Goal: Task Accomplishment & Management: Manage account settings

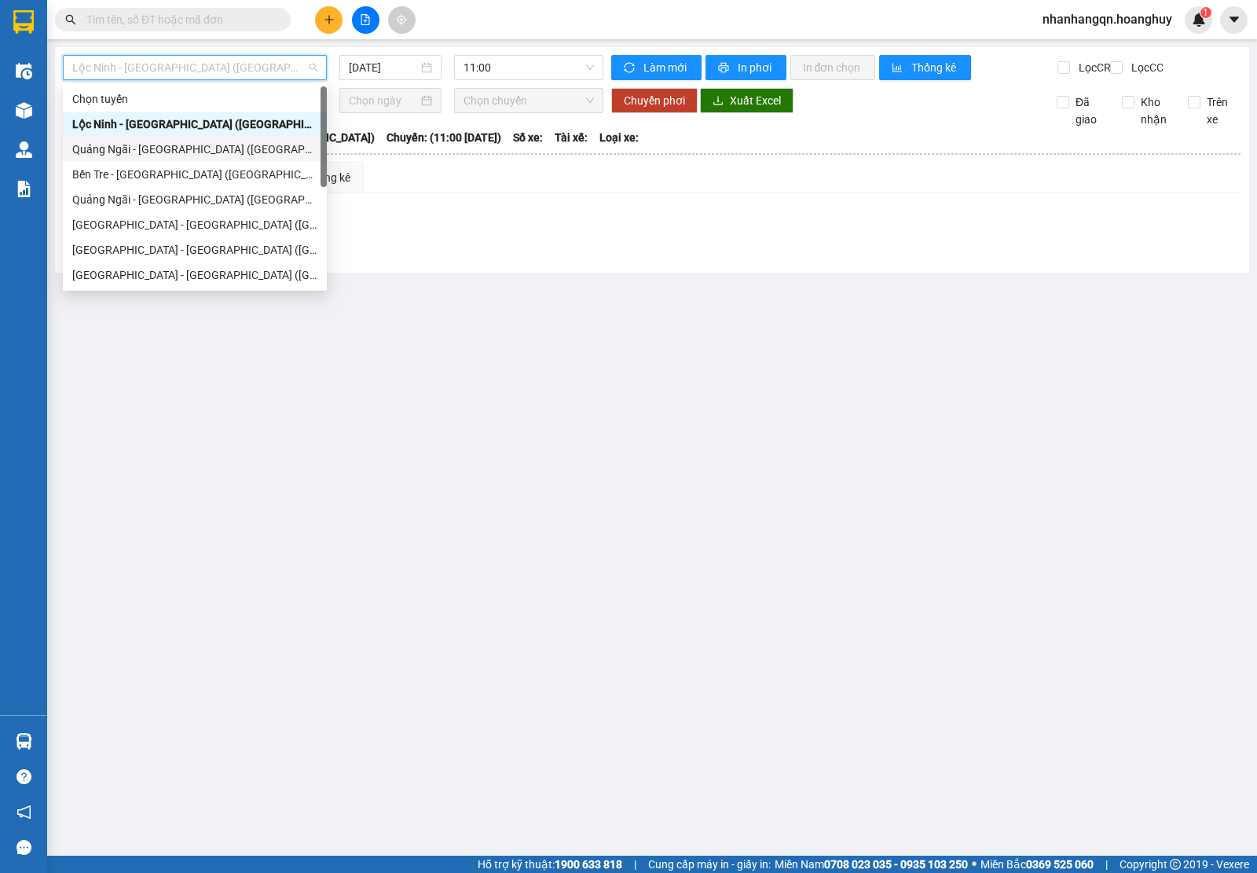
click at [191, 151] on div "Quảng Ngãi - [GEOGRAPHIC_DATA] ([GEOGRAPHIC_DATA])" at bounding box center [194, 149] width 245 height 17
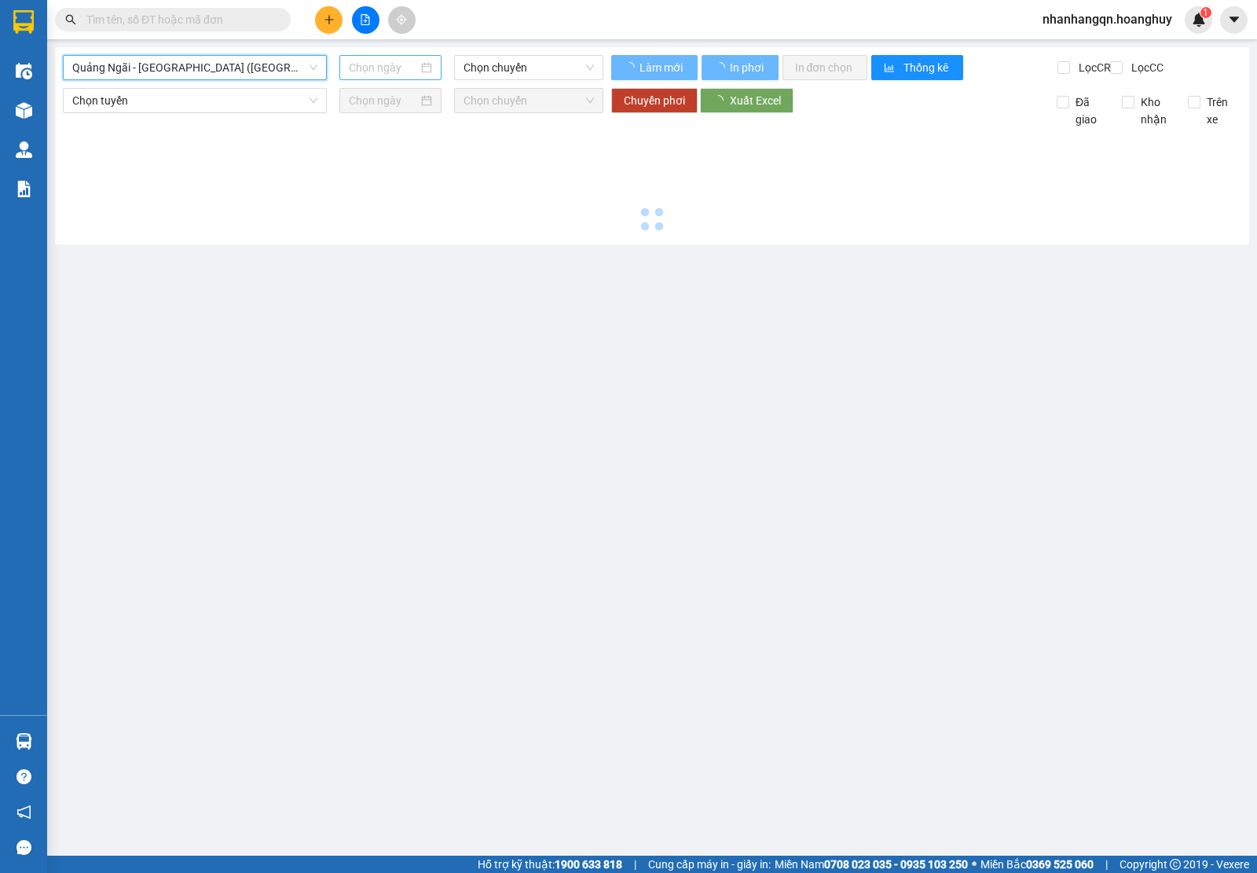
click at [382, 73] on input at bounding box center [384, 67] width 70 height 17
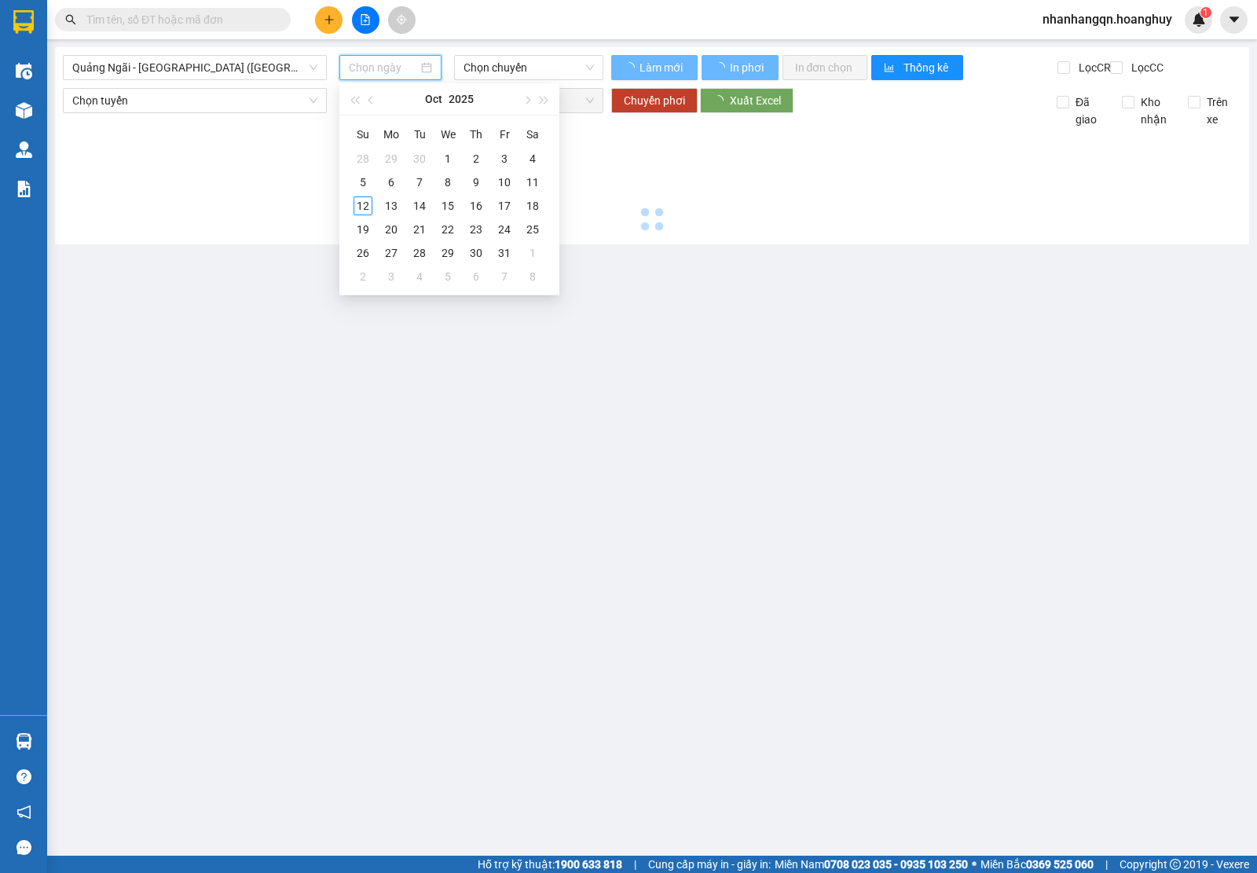
type input "[DATE]"
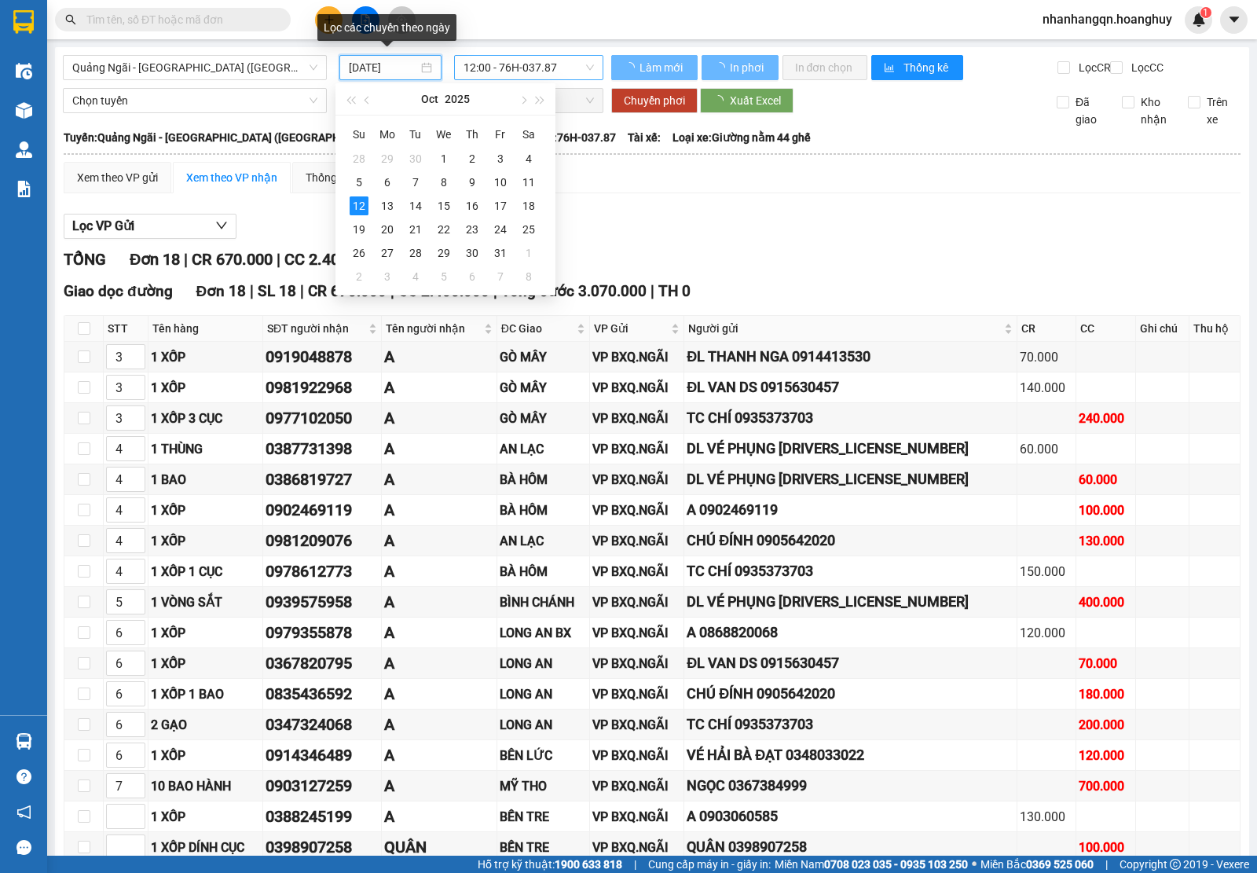
click at [556, 63] on span "12:00 - 76H-037.87" at bounding box center [529, 68] width 130 height 24
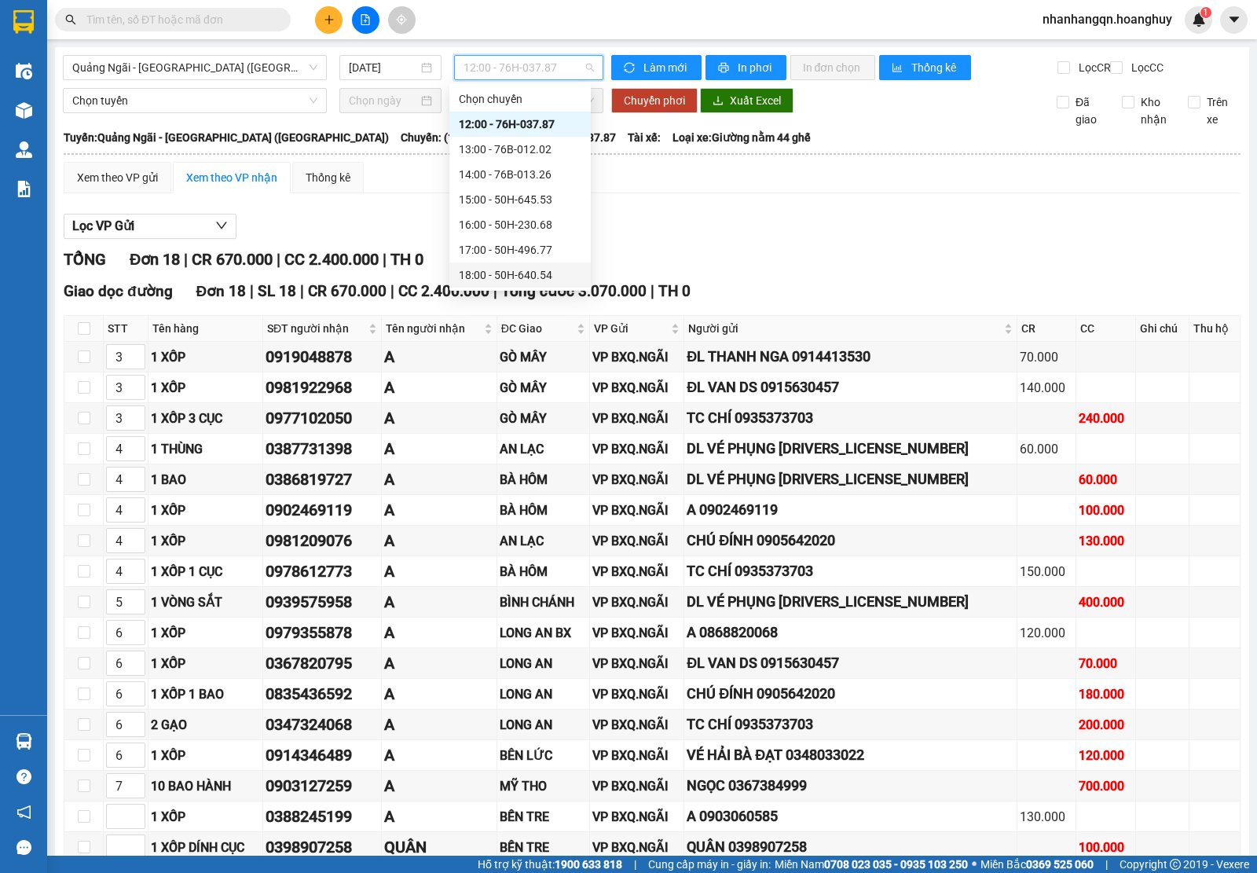
scroll to position [50, 0]
click at [540, 249] on div "19:00 - 76B-011.63" at bounding box center [520, 250] width 123 height 17
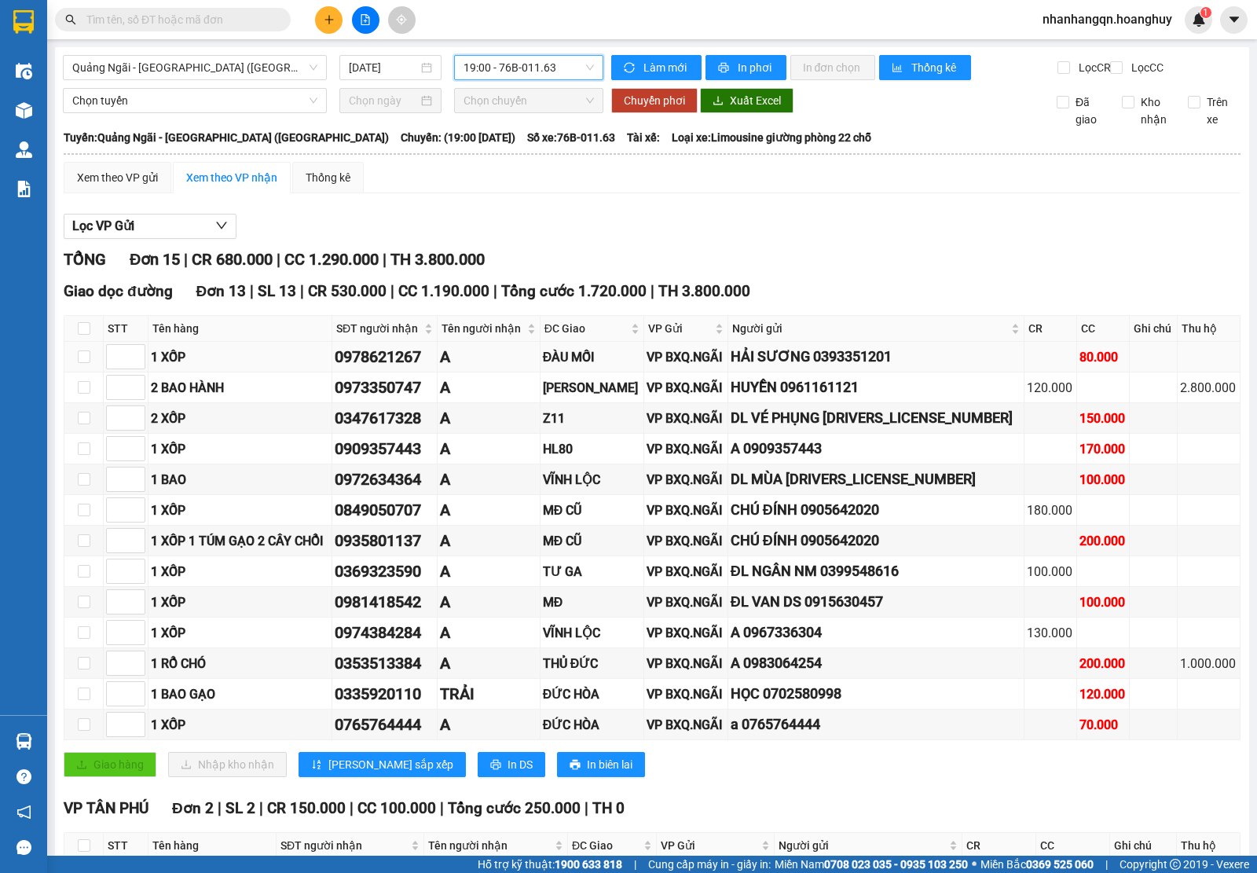
click at [435, 369] on div "0978621267" at bounding box center [385, 357] width 100 height 24
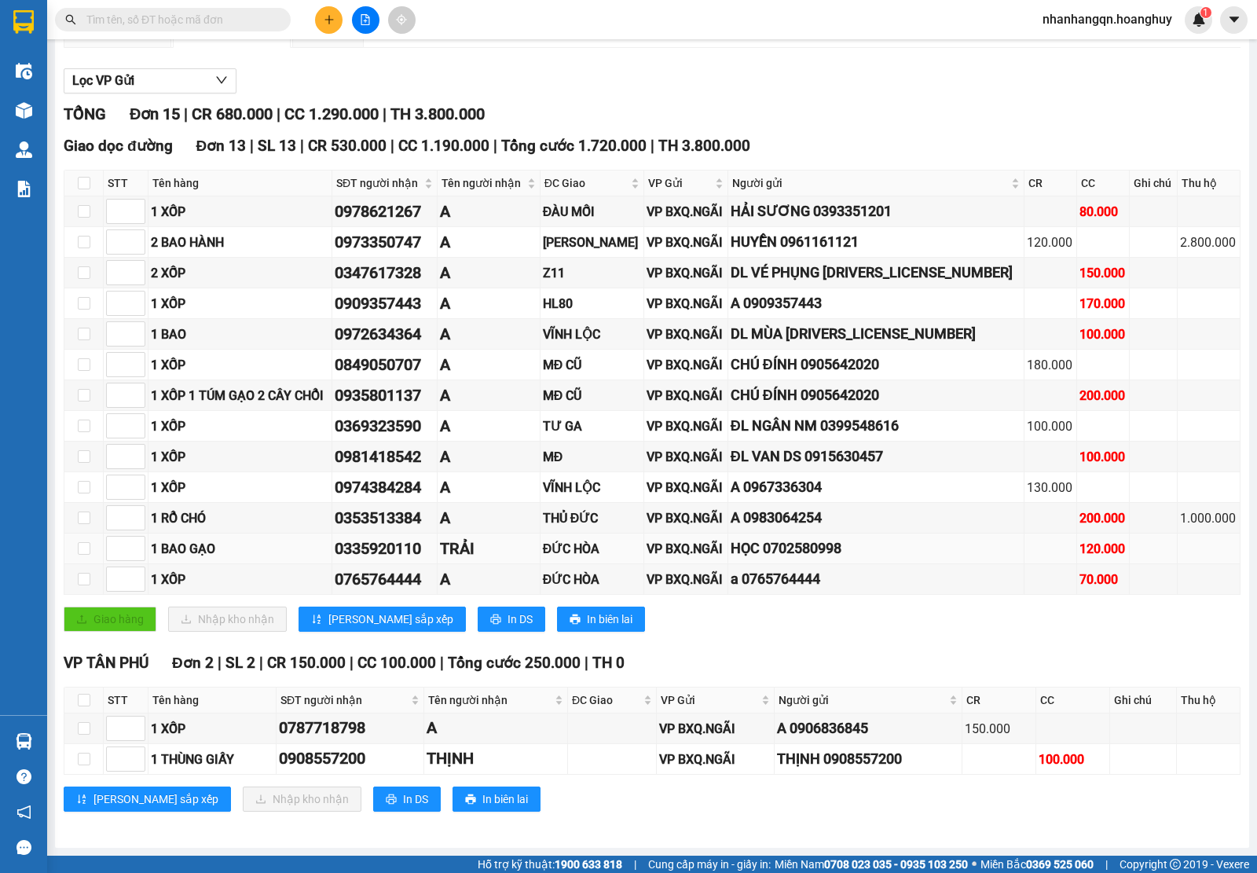
click at [423, 549] on div "0335920110" at bounding box center [385, 549] width 100 height 24
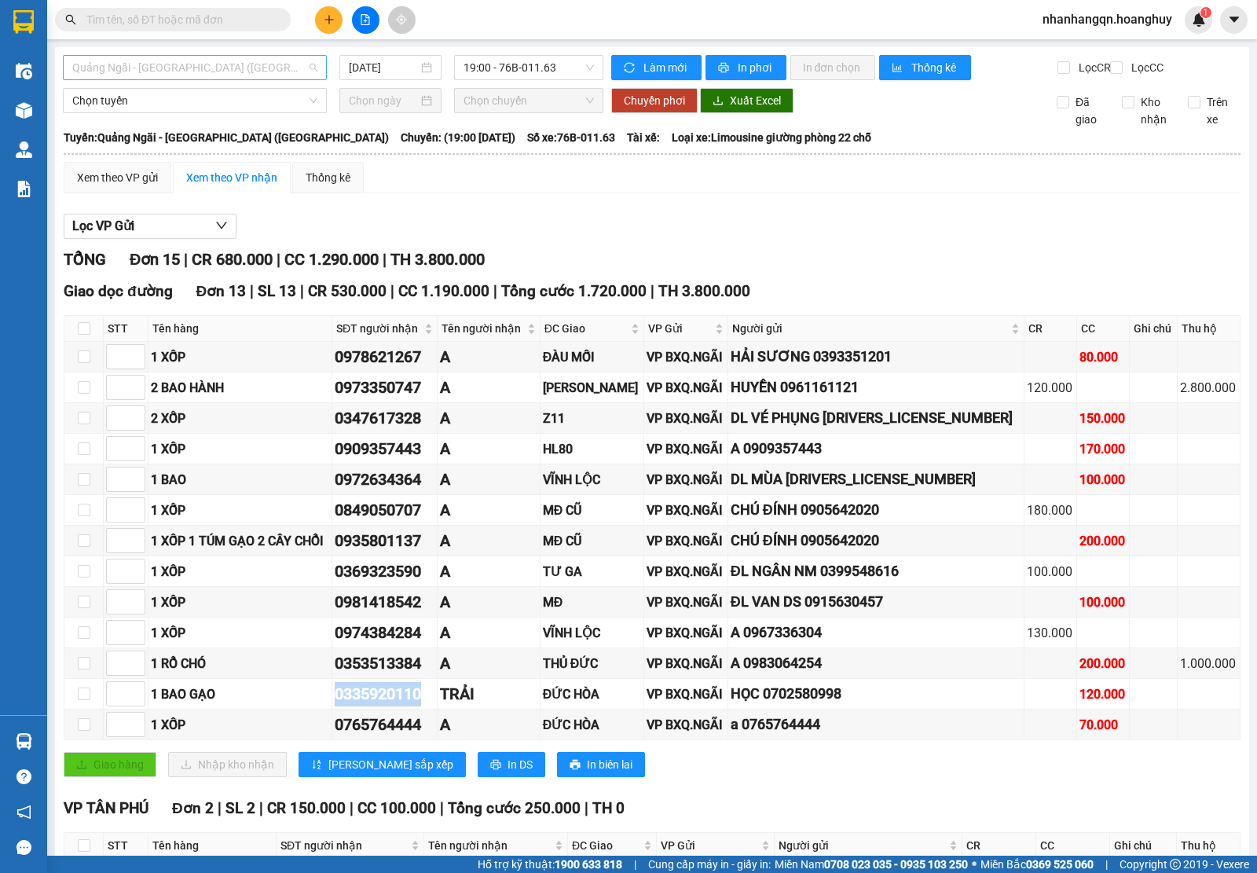
click at [221, 57] on span "Quảng Ngãi - [GEOGRAPHIC_DATA] ([GEOGRAPHIC_DATA])" at bounding box center [194, 68] width 245 height 24
click at [555, 68] on span "19:00 - 76B-011.63" at bounding box center [529, 68] width 130 height 24
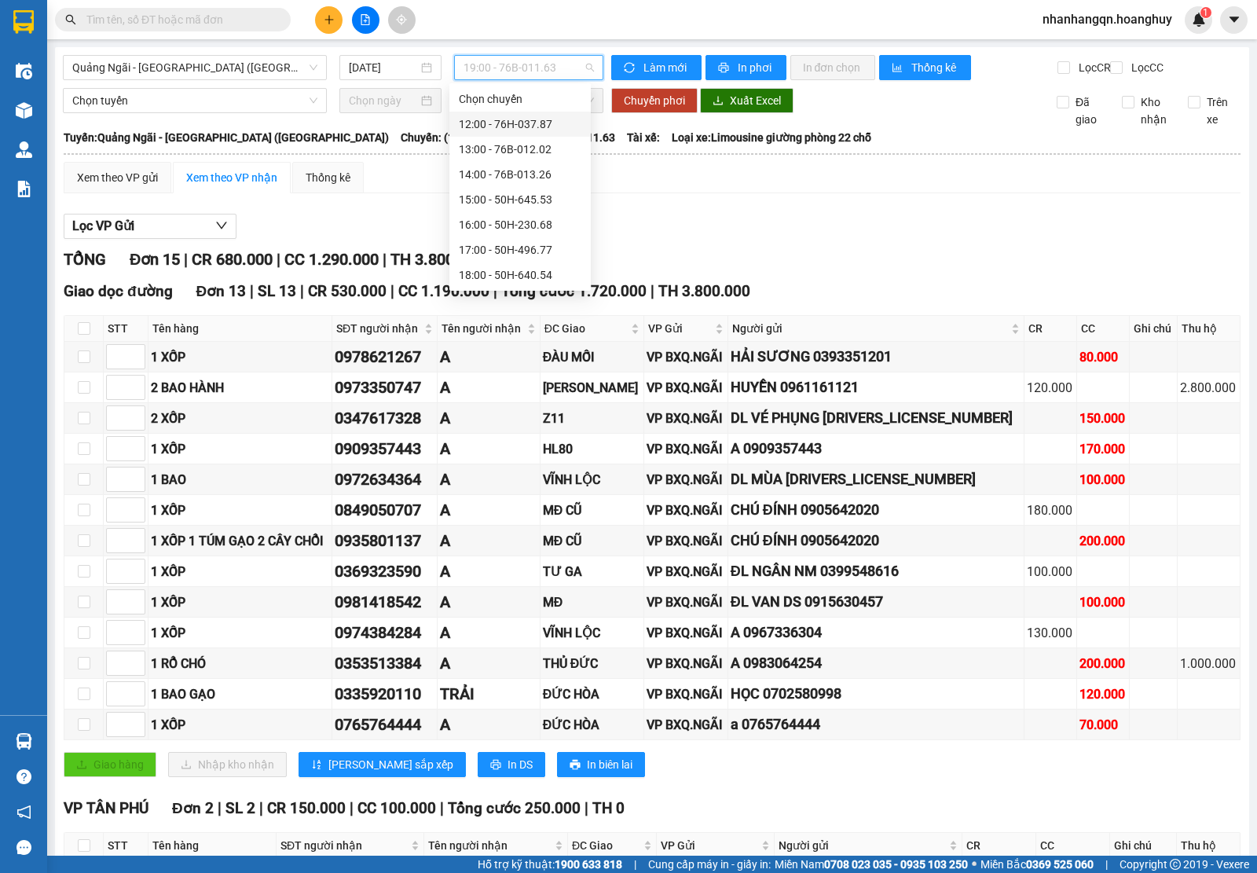
click at [544, 128] on div "12:00 - 76H-037.87" at bounding box center [520, 124] width 123 height 17
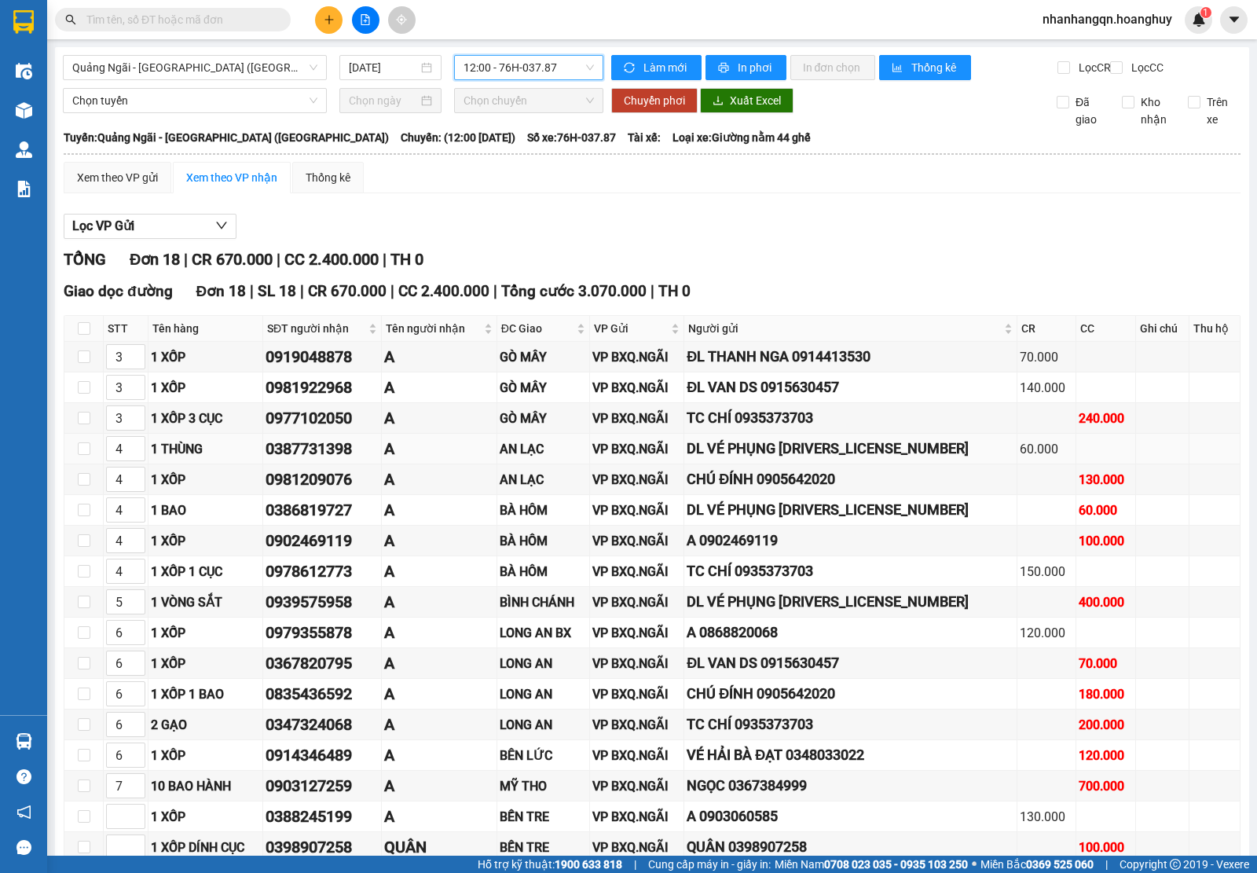
scroll to position [144, 0]
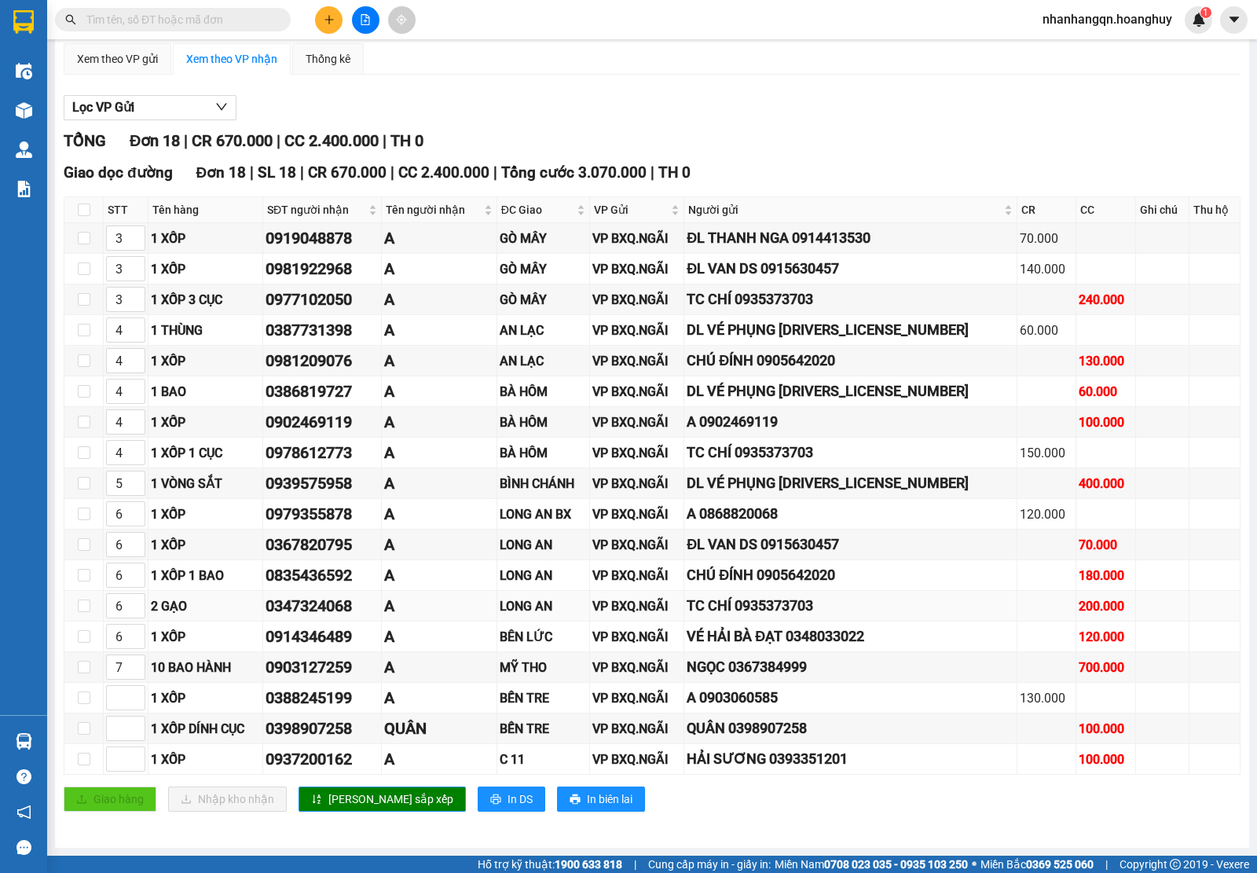
click at [347, 606] on div "0347324068" at bounding box center [322, 606] width 113 height 24
copy div "0347324068"
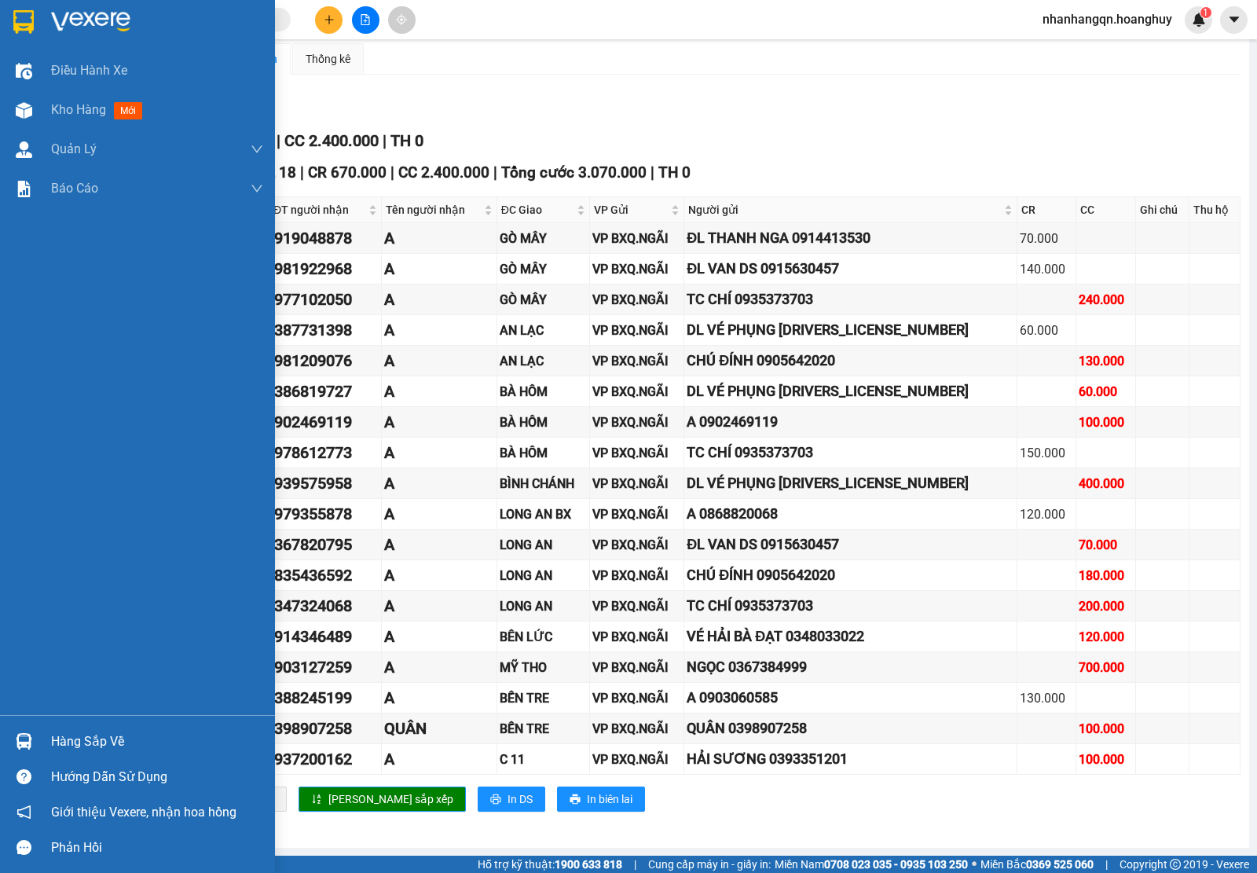
click at [17, 6] on div at bounding box center [137, 25] width 275 height 51
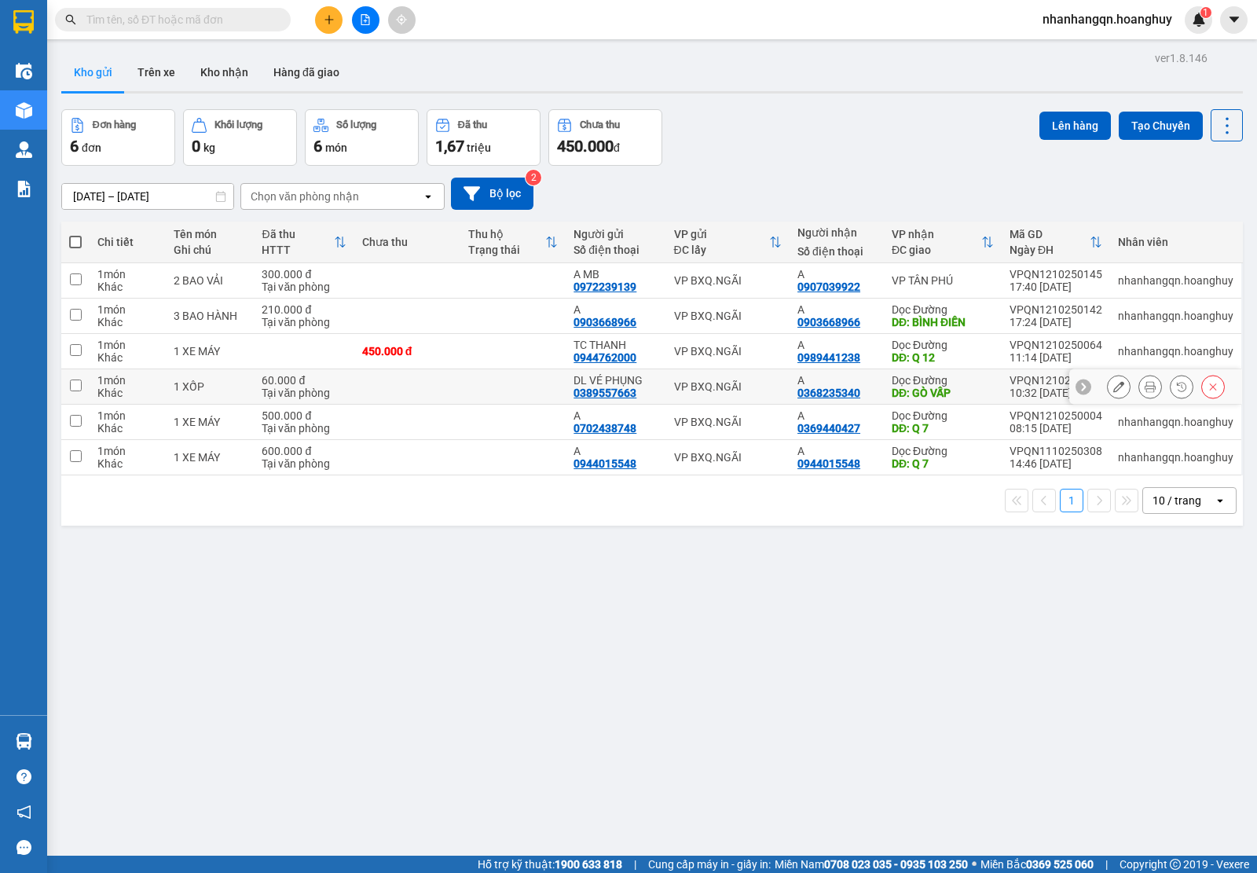
click at [740, 391] on div "VP BXQ.NGÃI" at bounding box center [728, 386] width 108 height 13
checkbox input "true"
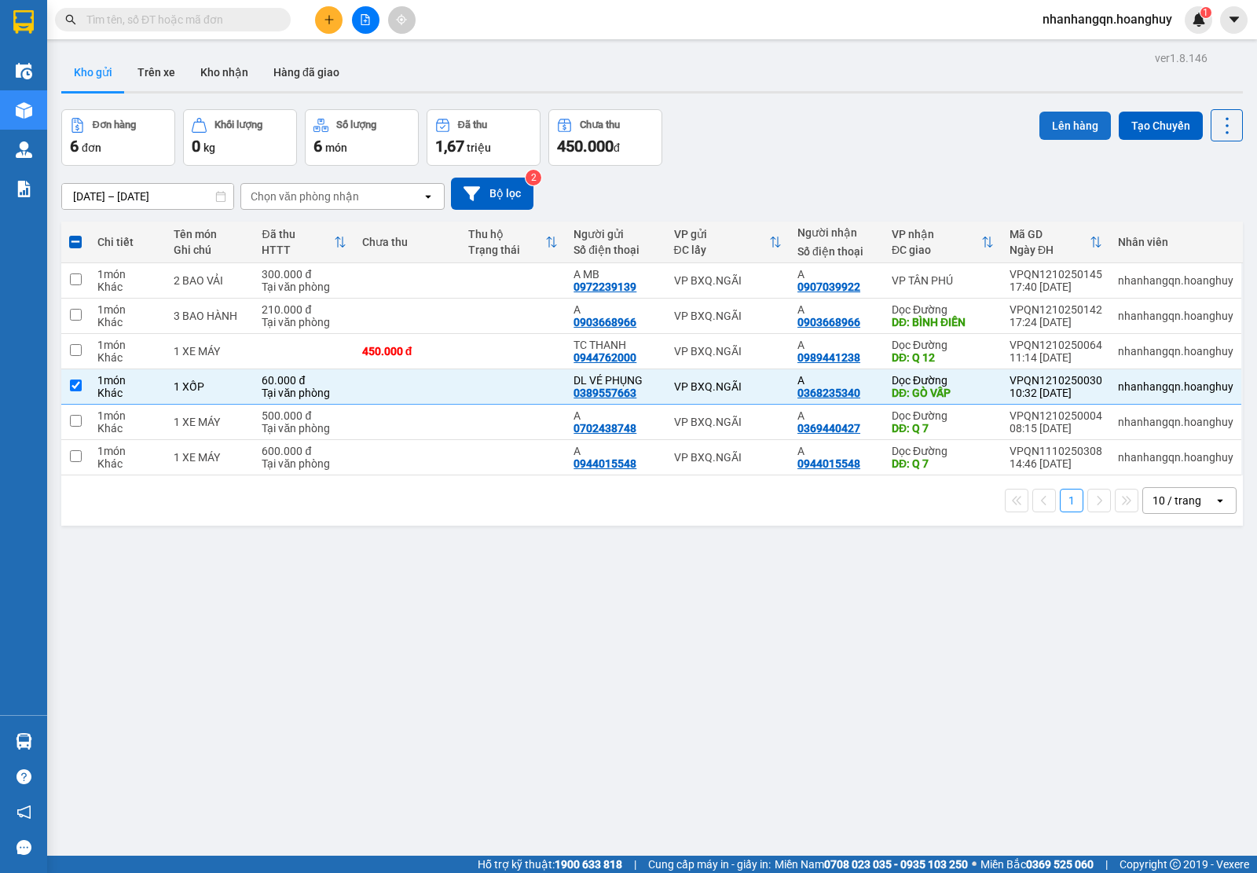
click at [1066, 127] on button "Lên hàng" at bounding box center [1076, 126] width 72 height 28
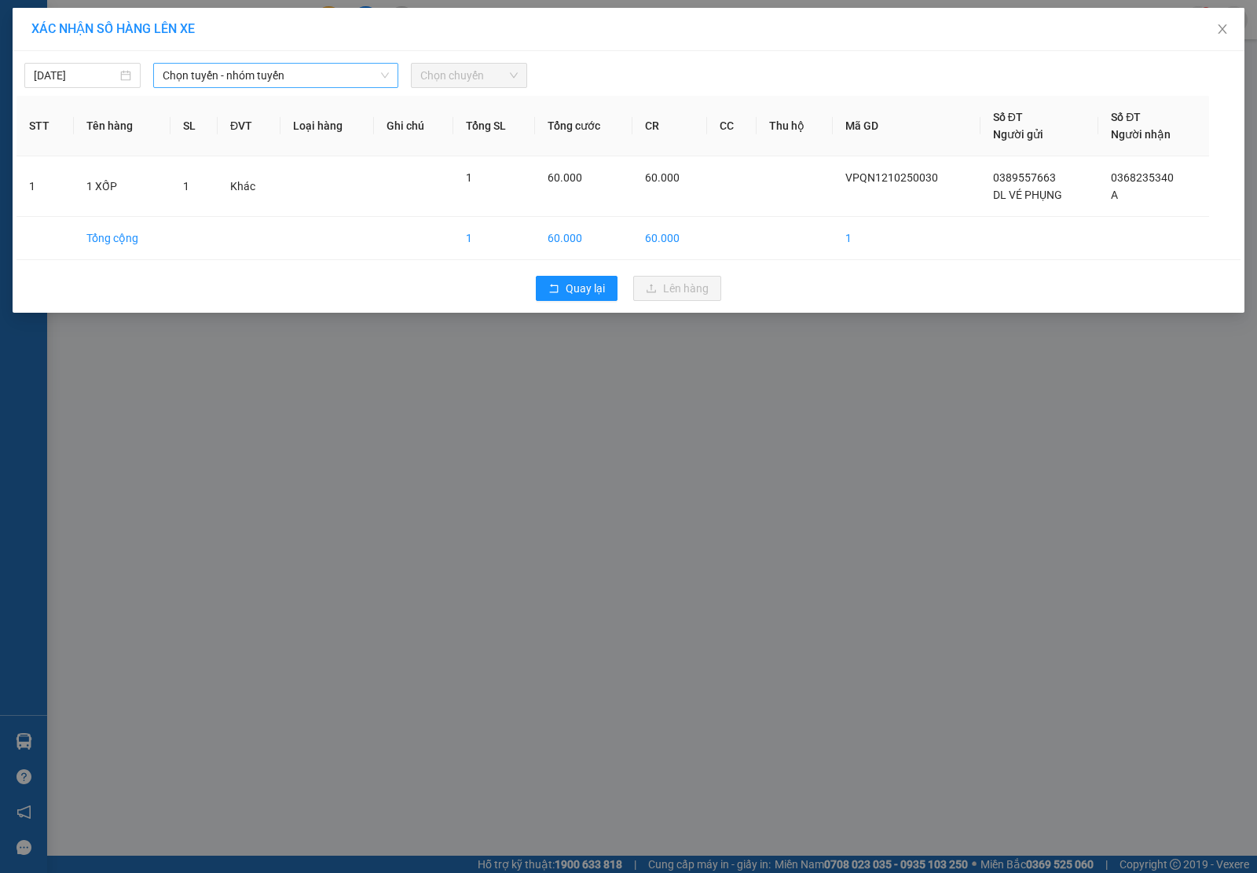
click at [328, 68] on span "Chọn tuyến - nhóm tuyến" at bounding box center [276, 76] width 226 height 24
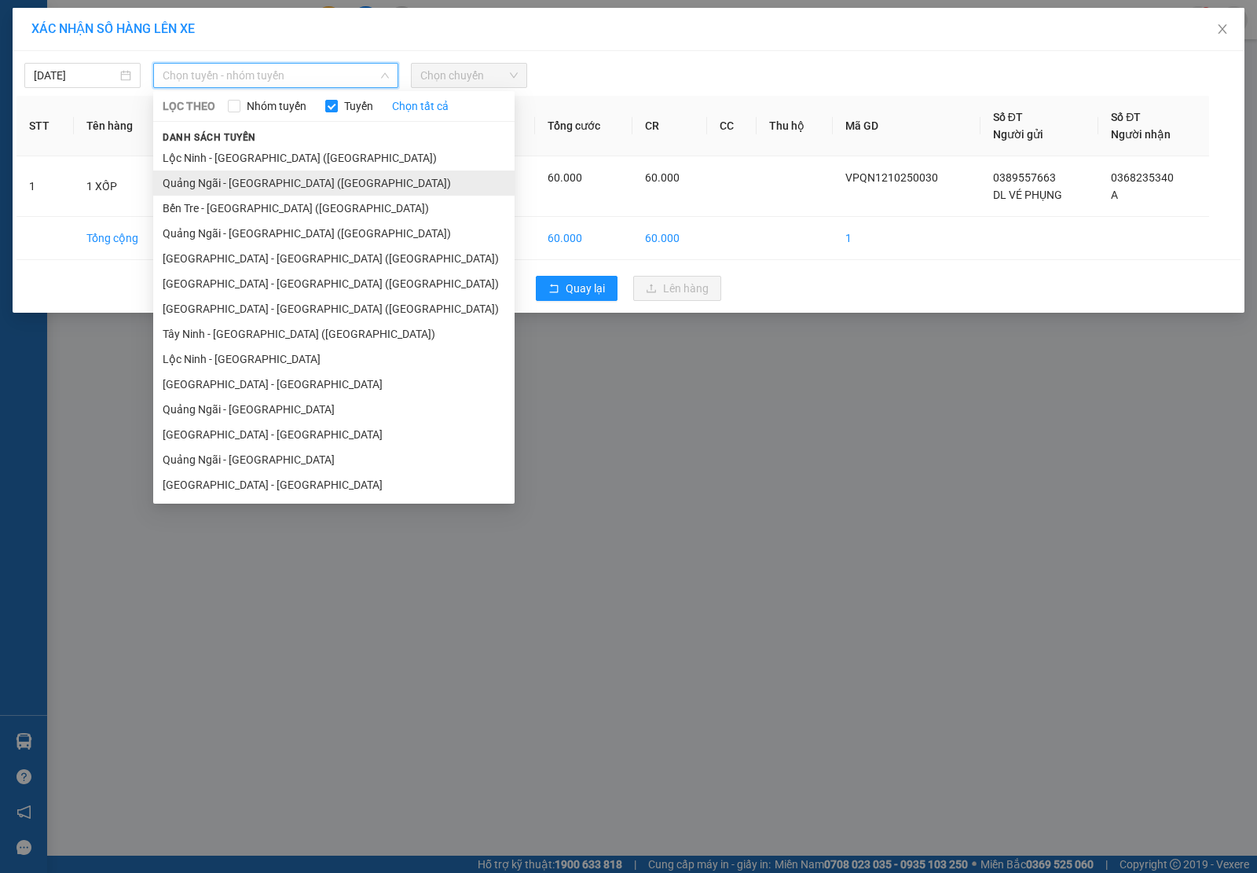
drag, startPoint x: 253, startPoint y: 181, endPoint x: 316, endPoint y: 166, distance: 64.6
click at [258, 181] on li "Quảng Ngãi - [GEOGRAPHIC_DATA] ([GEOGRAPHIC_DATA])" at bounding box center [333, 183] width 361 height 25
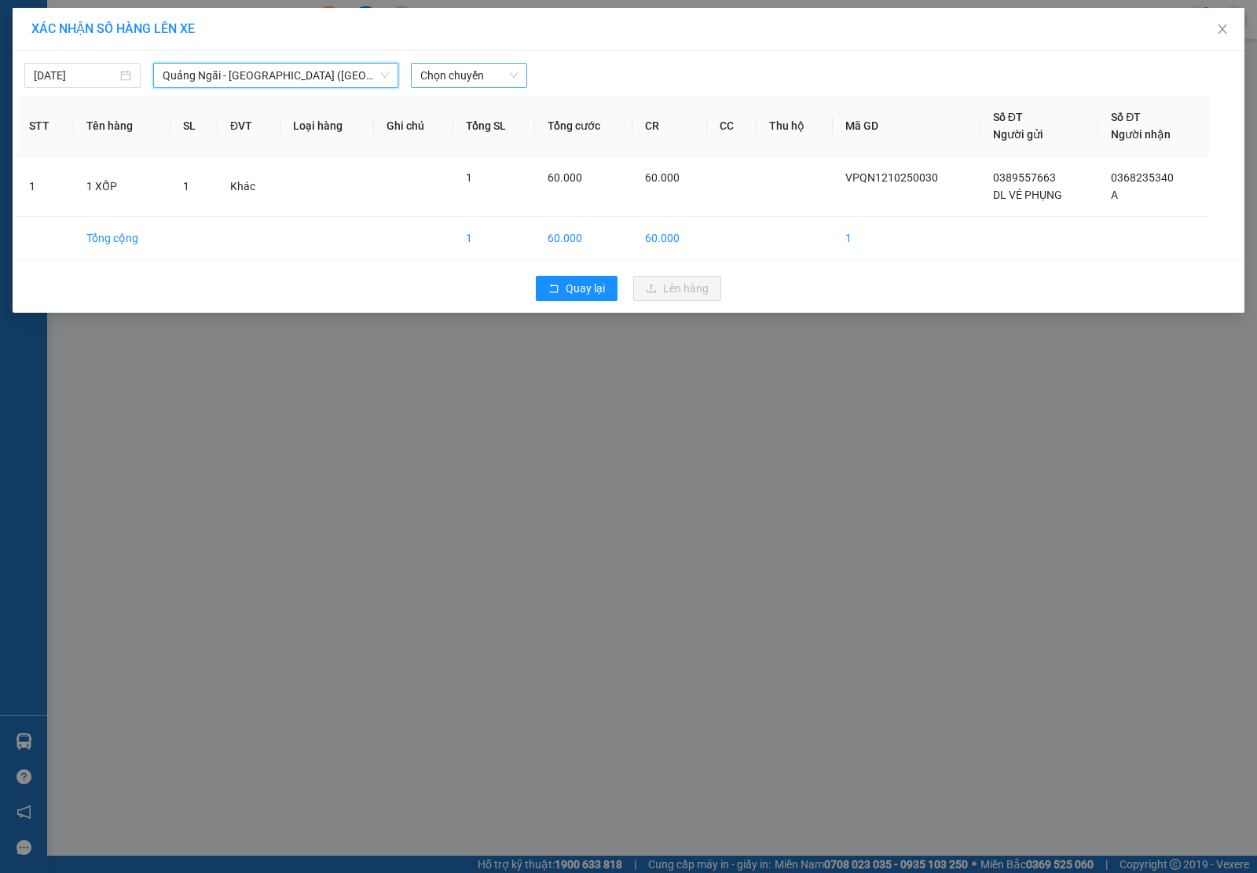
click at [462, 84] on span "Chọn chuyến" at bounding box center [468, 76] width 97 height 24
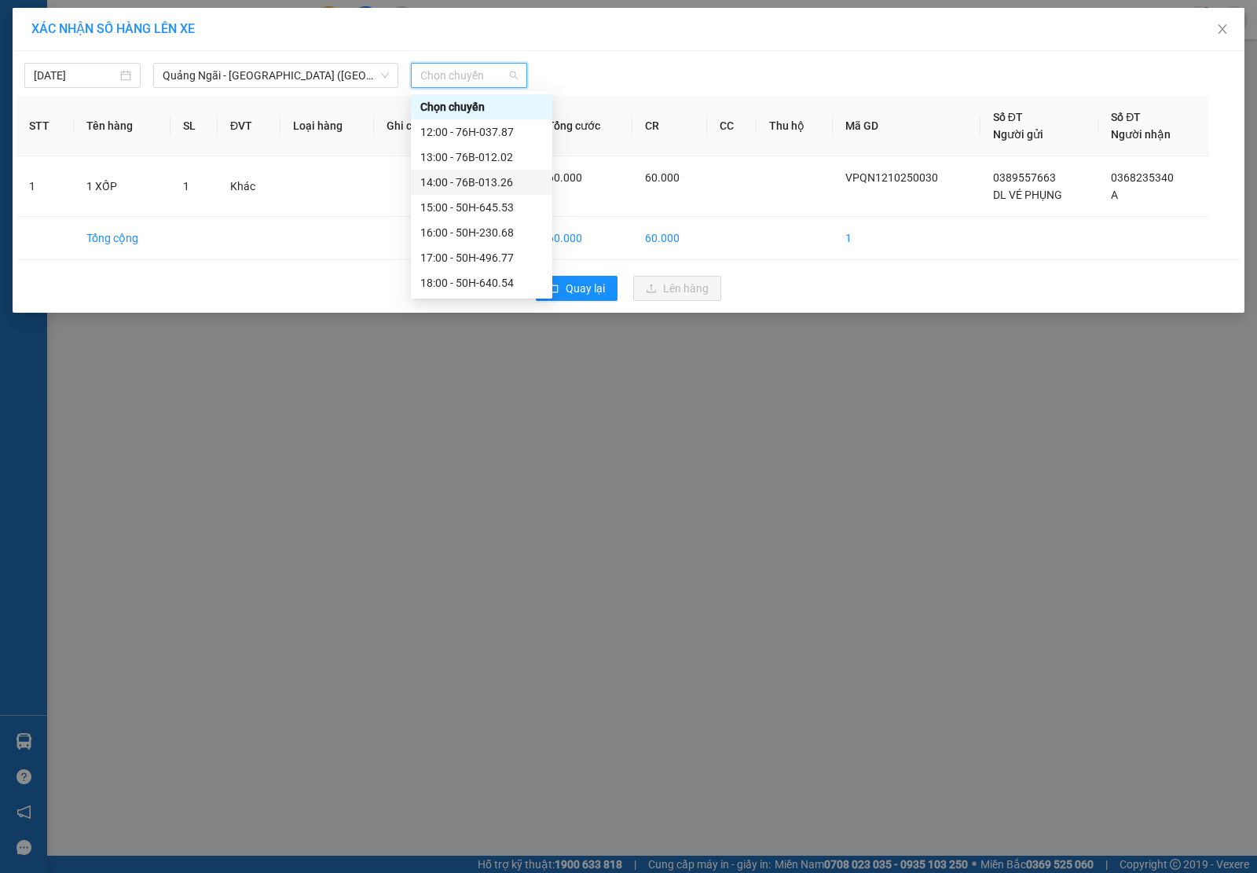
click at [488, 185] on div "14:00 - 76B-013.26" at bounding box center [481, 182] width 123 height 17
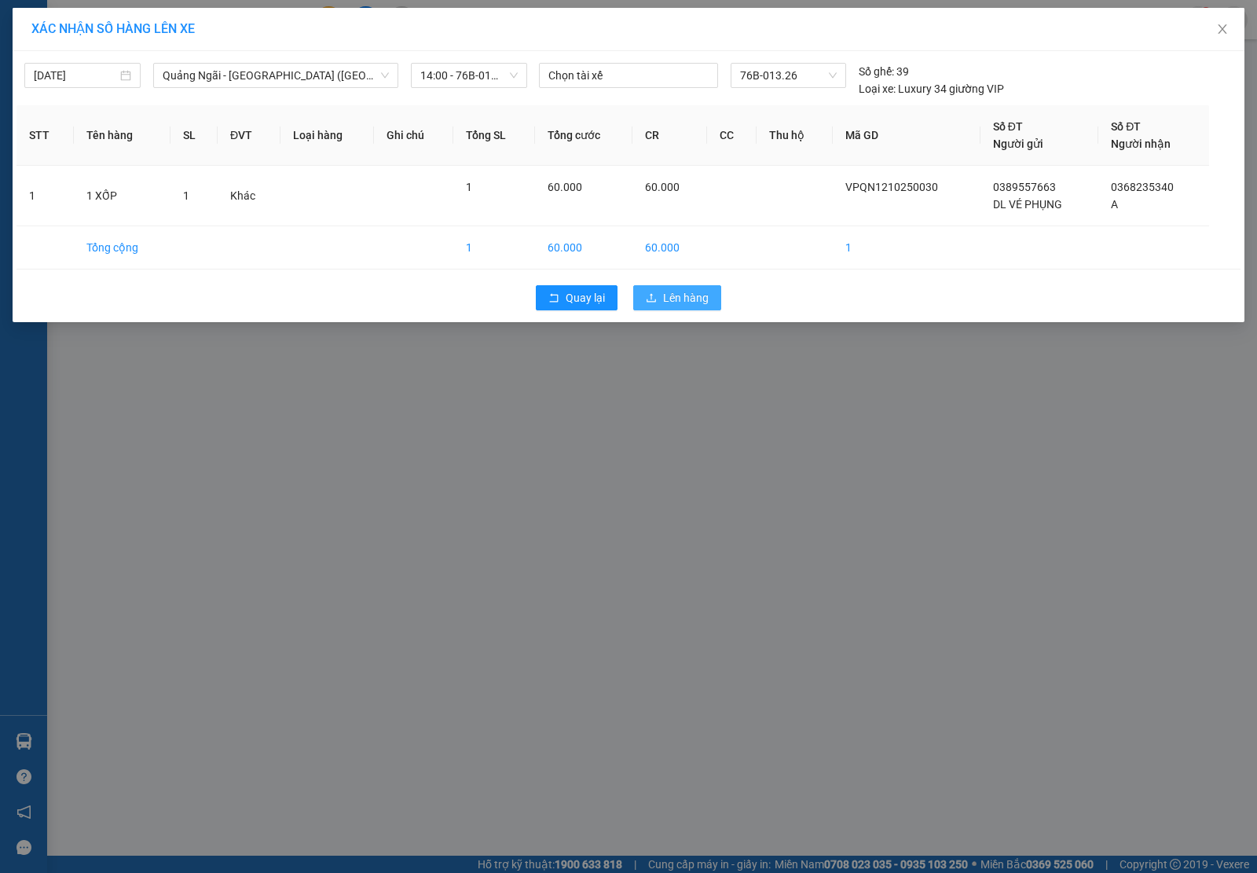
click at [656, 299] on icon "upload" at bounding box center [651, 297] width 11 height 11
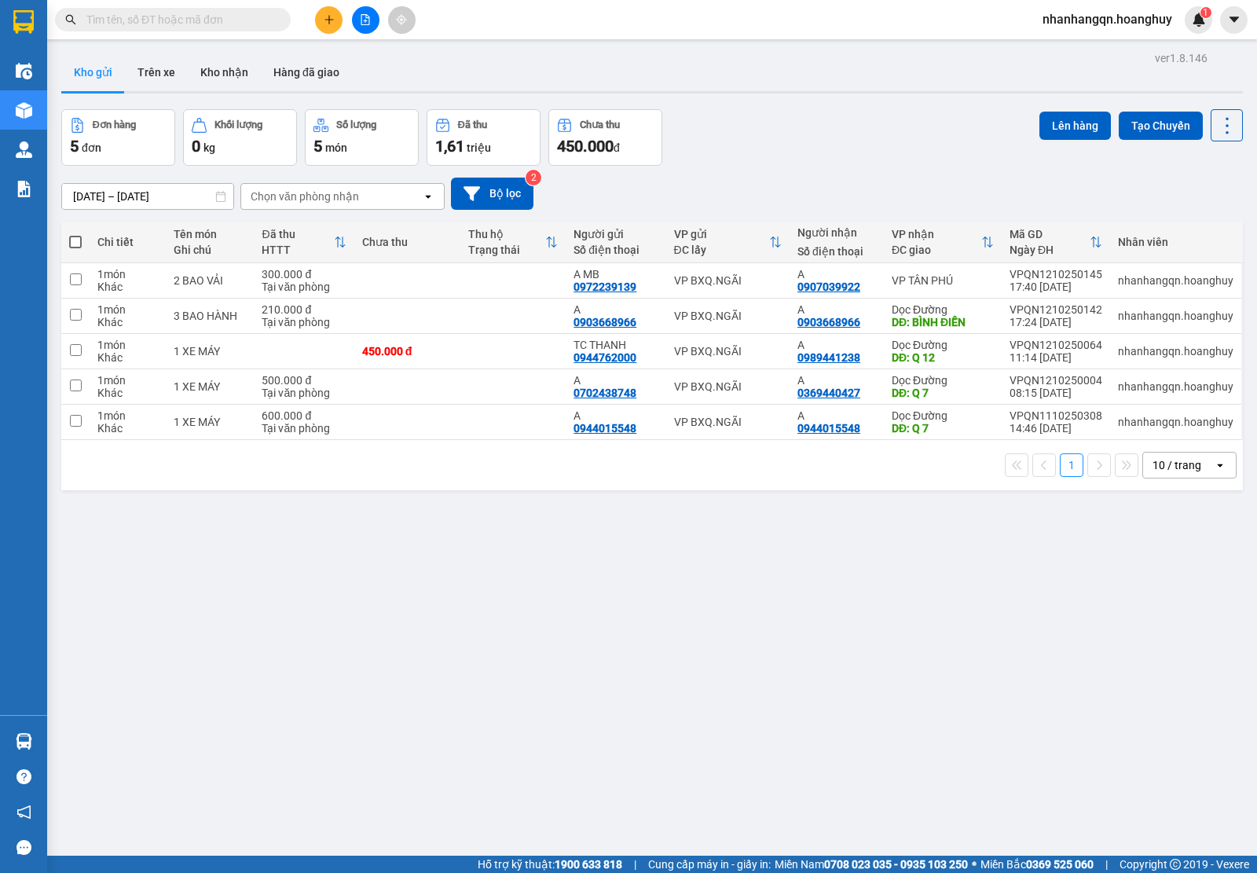
click at [174, 22] on input "text" at bounding box center [178, 19] width 185 height 17
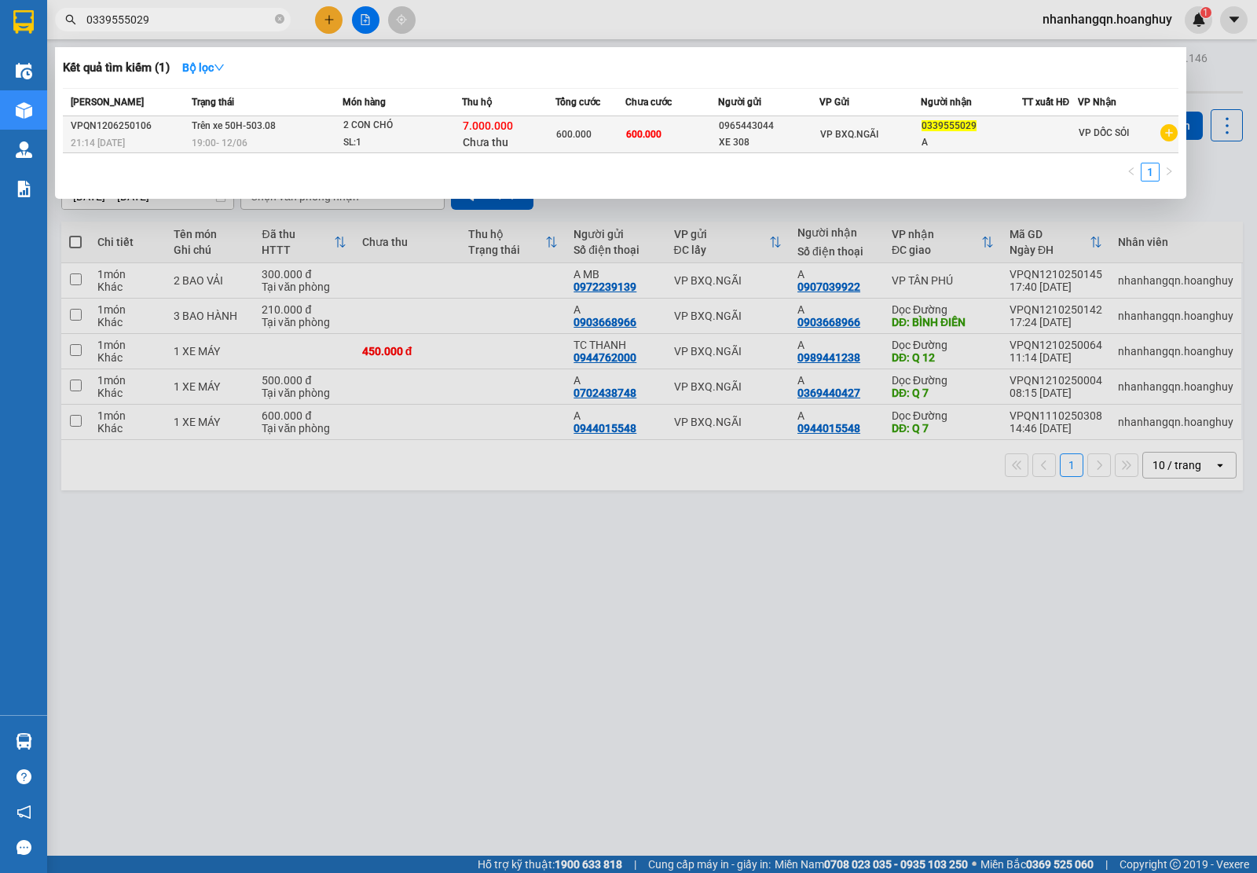
type input "0339555029"
click at [894, 139] on div "VP BXQ.NGÃI" at bounding box center [870, 134] width 100 height 17
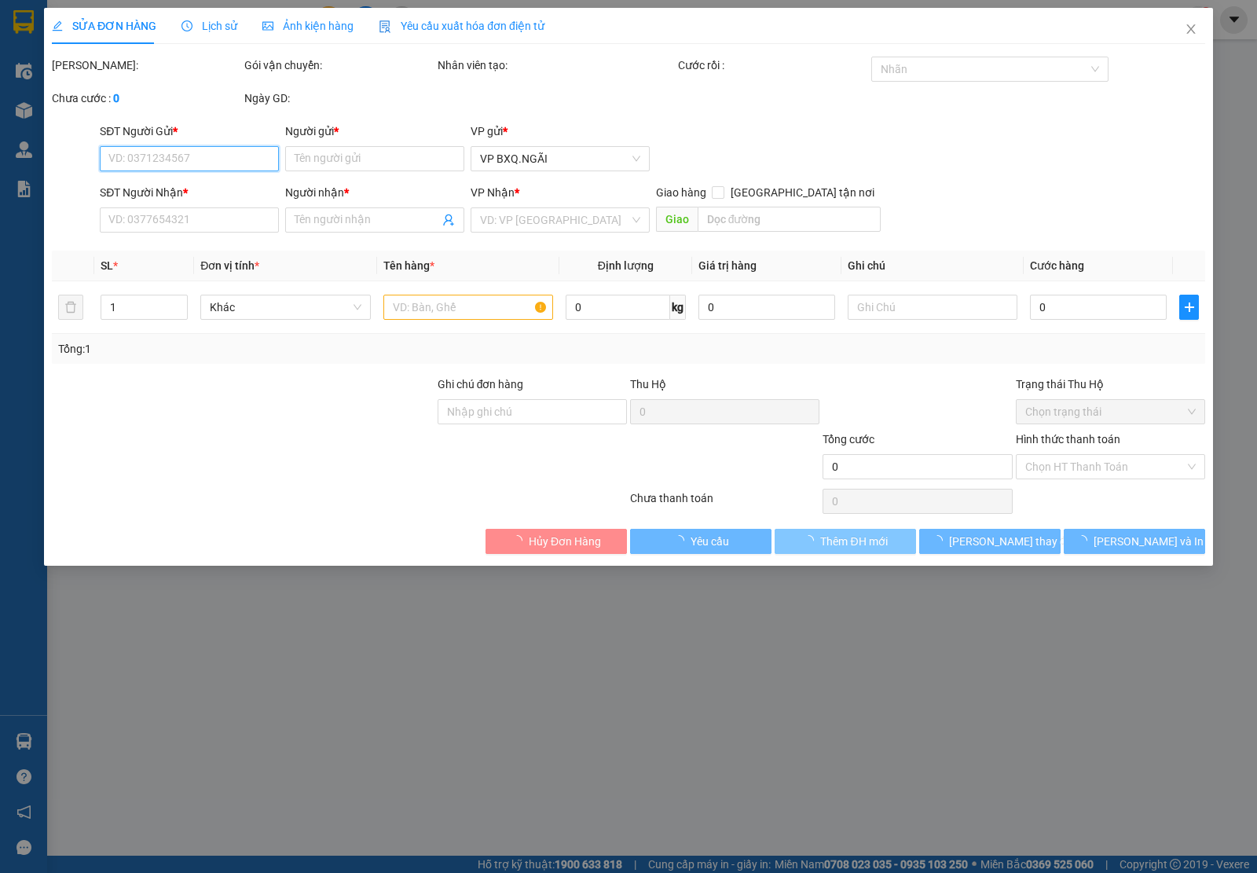
type input "0965443044"
type input "XE 308"
type input "0339555029"
type input "A"
type input "7.000.000"
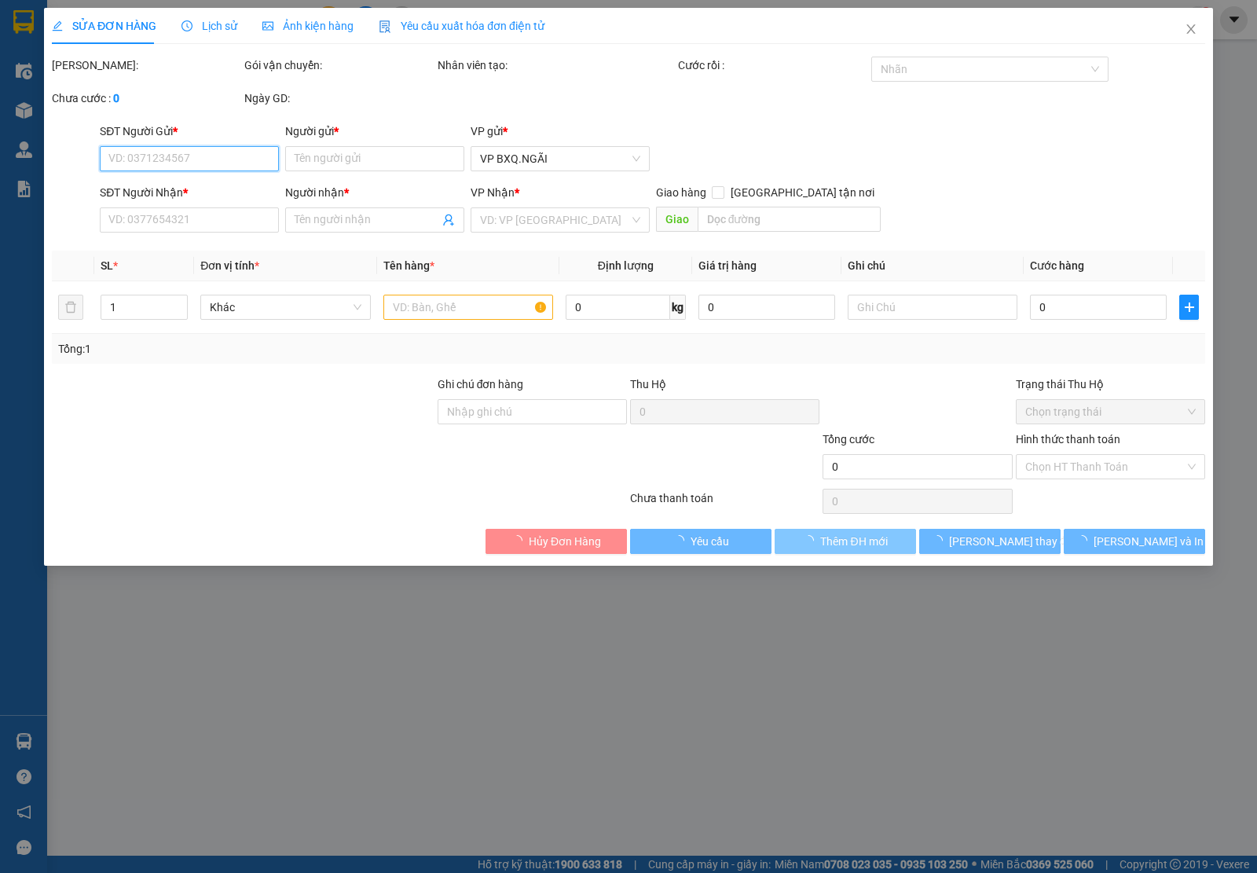
type input "600.000"
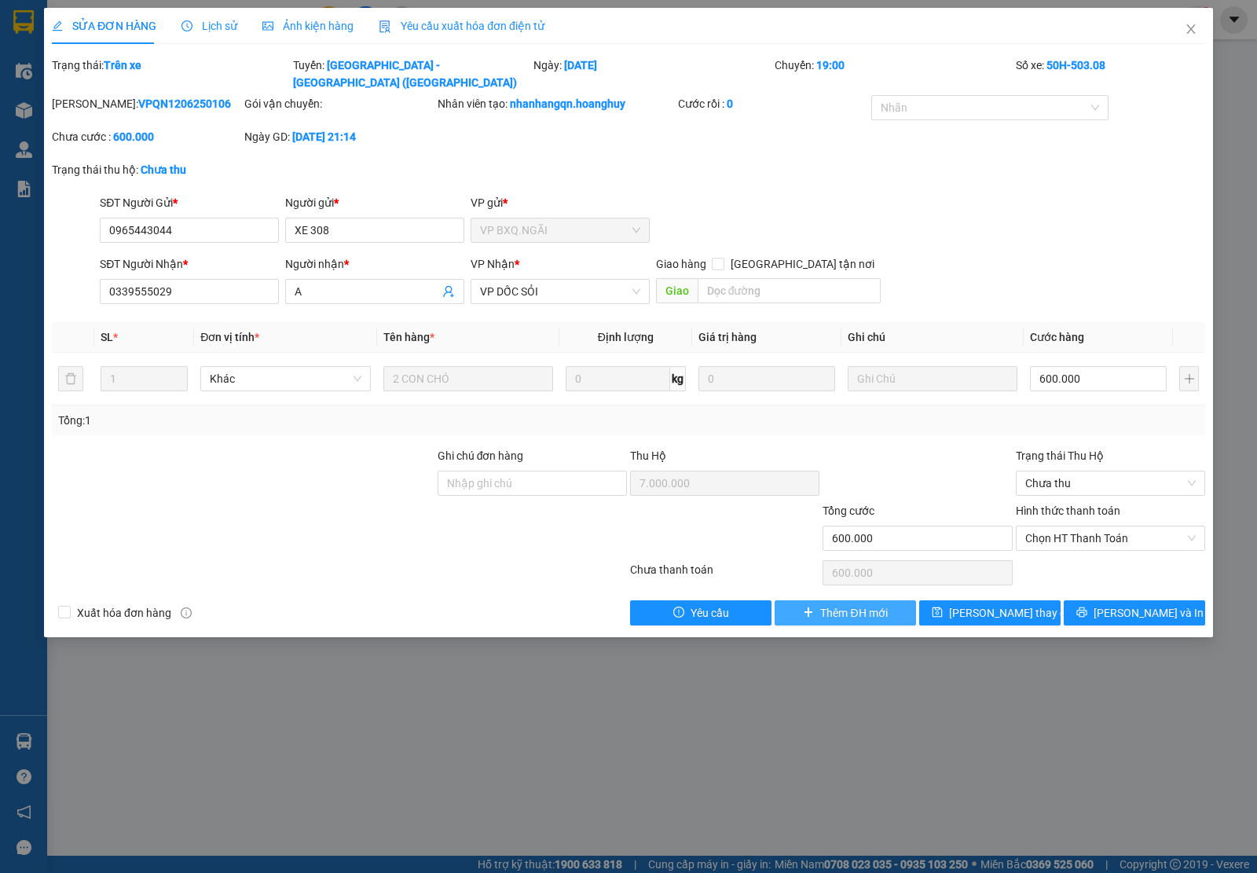
click at [845, 604] on span "Thêm ĐH mới" at bounding box center [853, 612] width 67 height 17
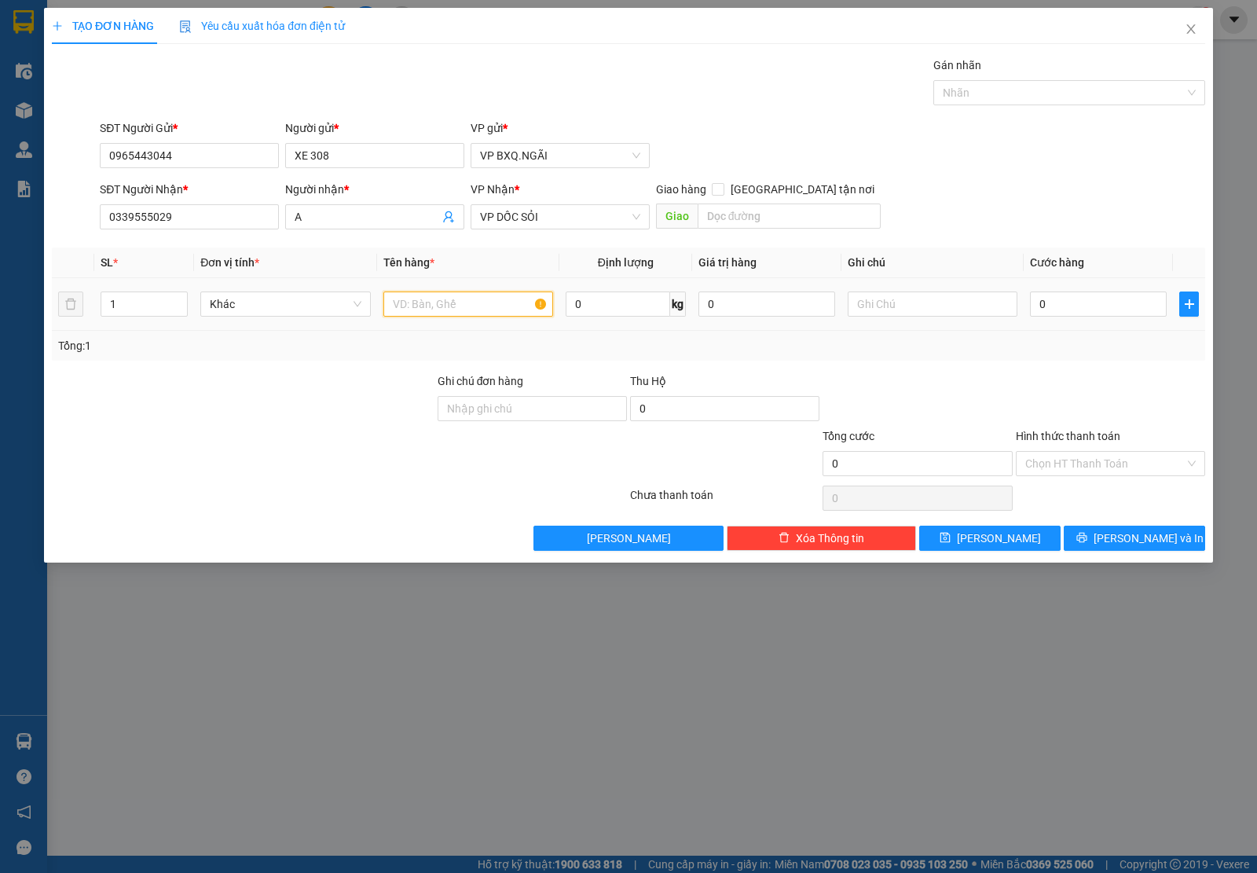
click at [486, 311] on input "text" at bounding box center [468, 304] width 170 height 25
type input "1 RỔ CHÓ"
type input "2"
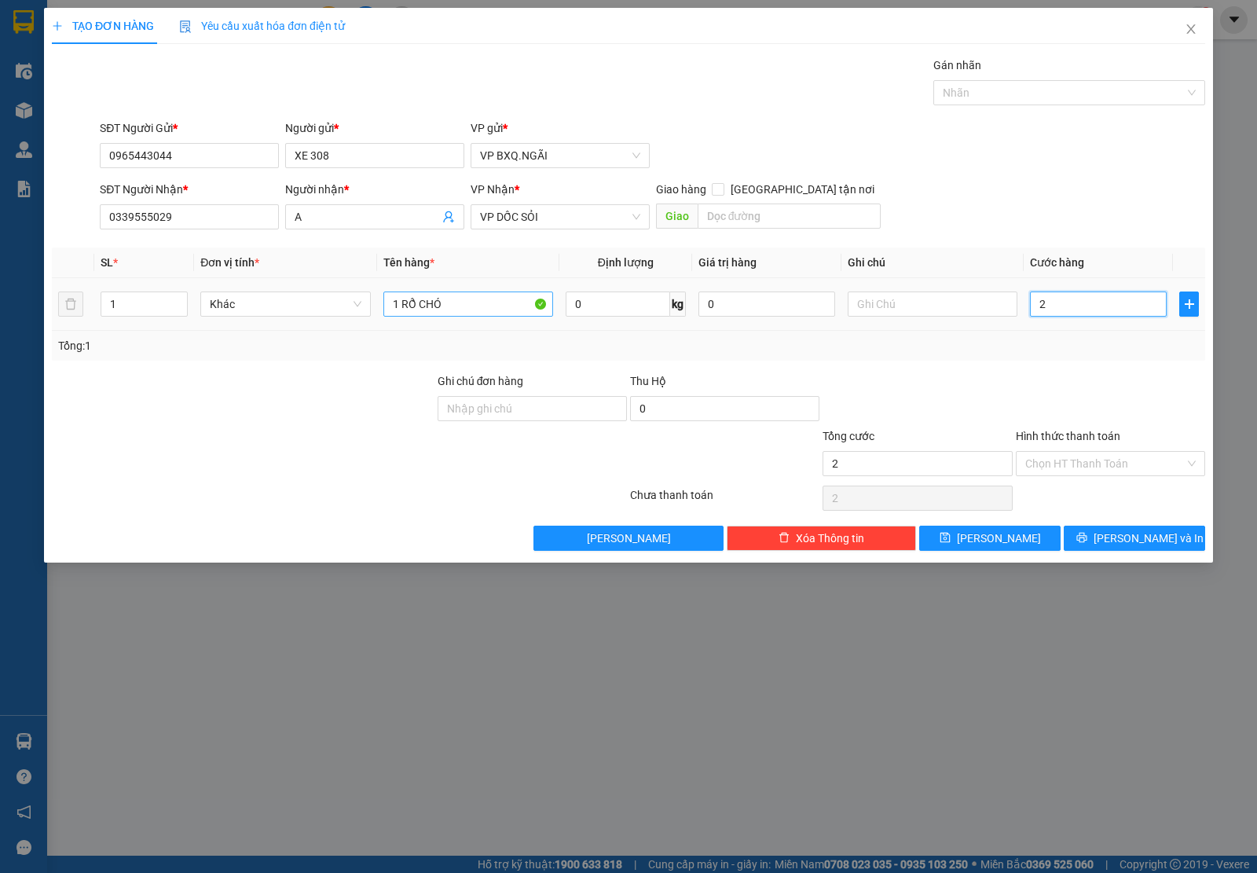
type input "20"
type input "200"
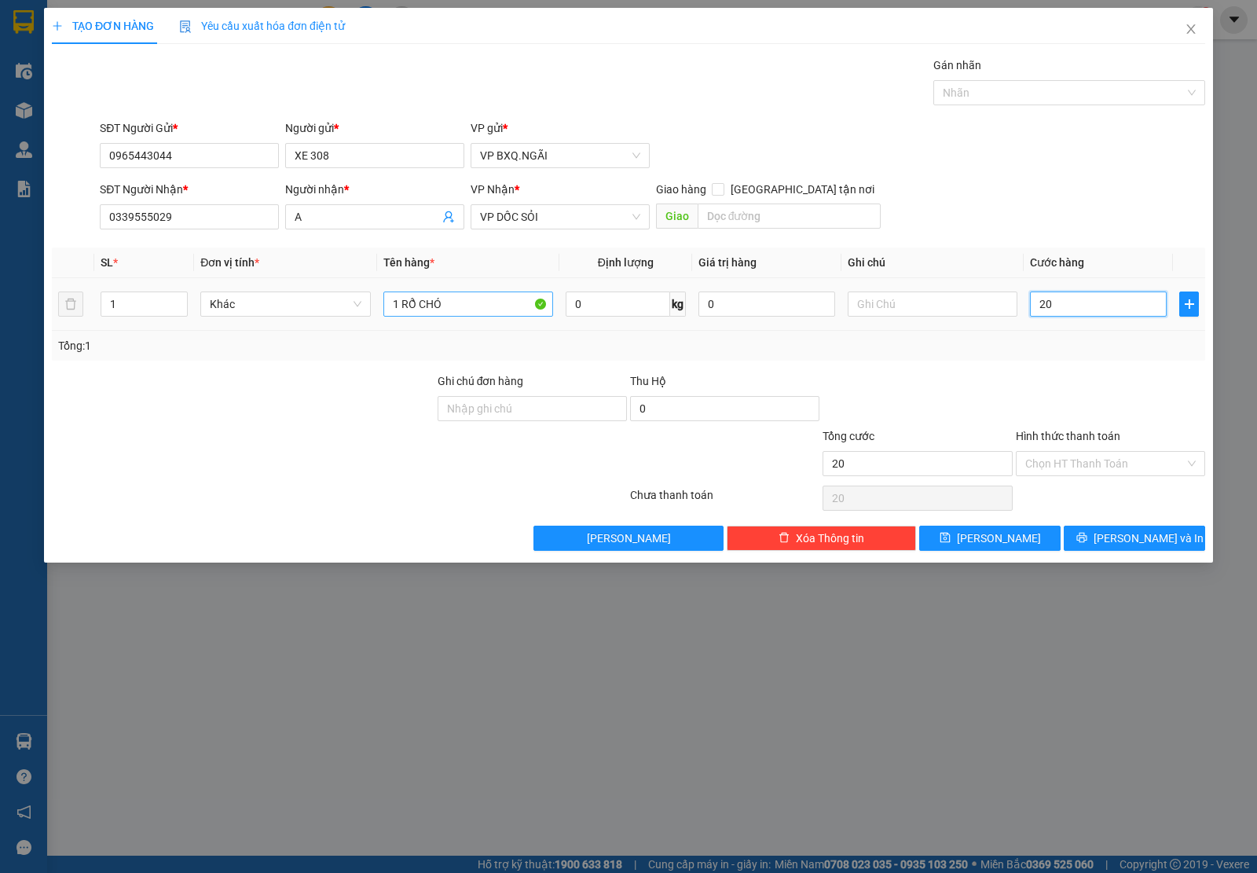
type input "200"
type input "2.000"
type input "20.000"
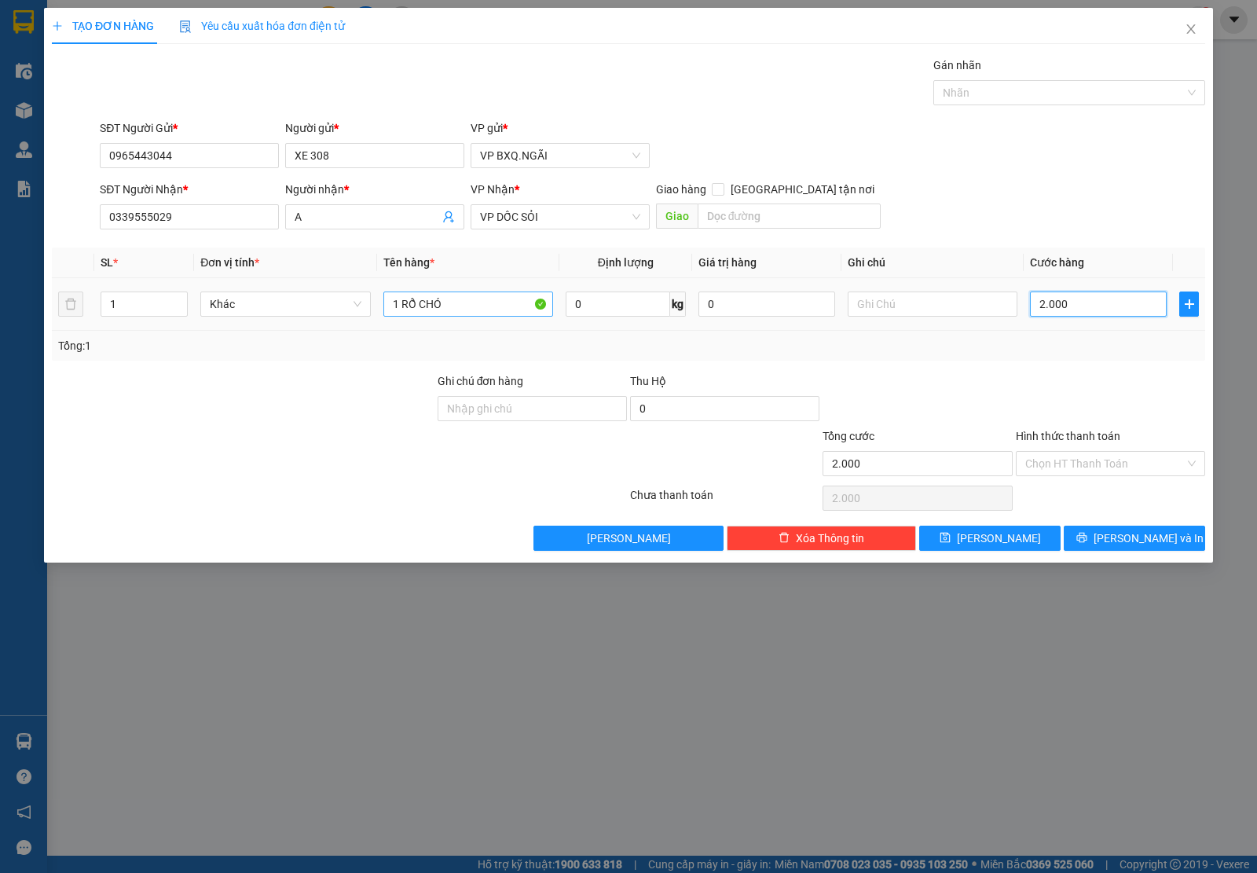
type input "20.000"
type input "200.000"
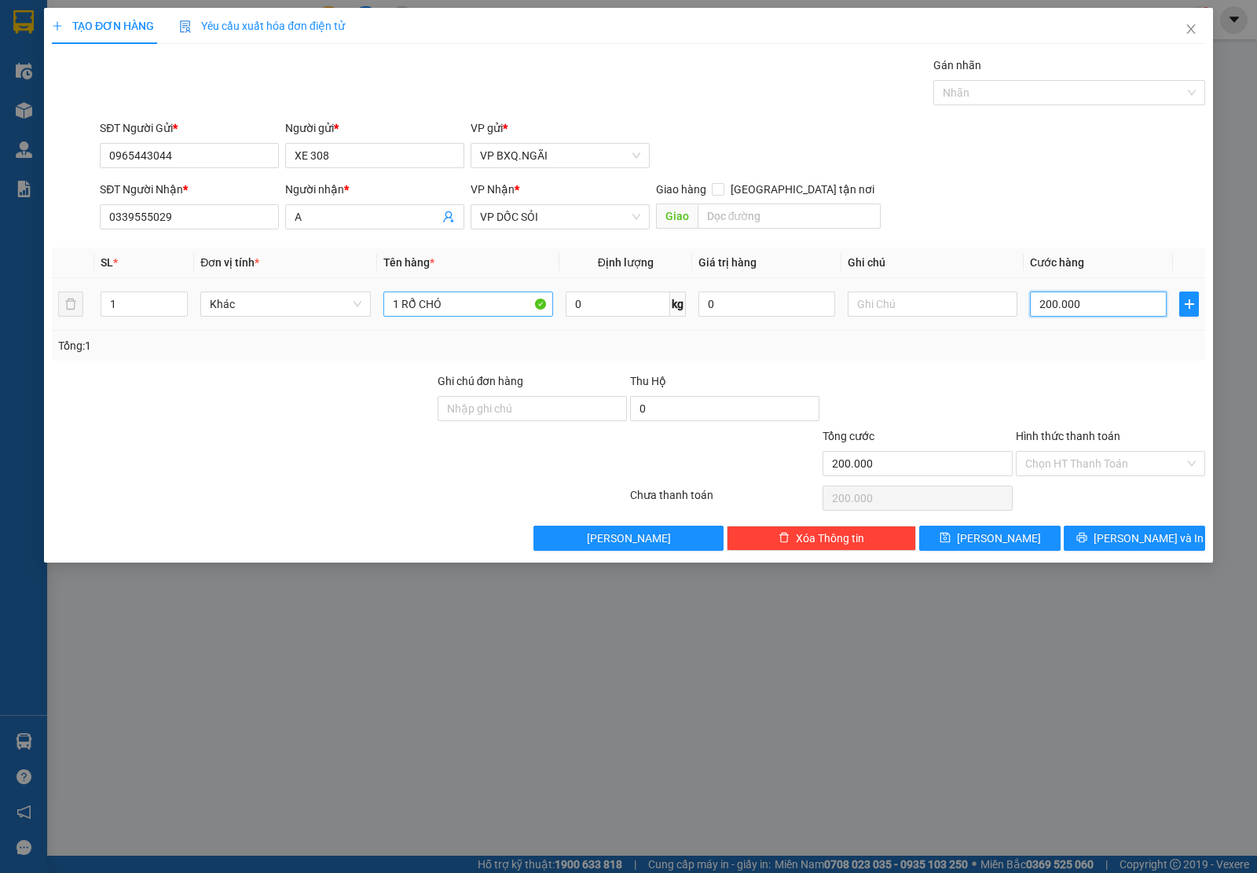
type input "200.000"
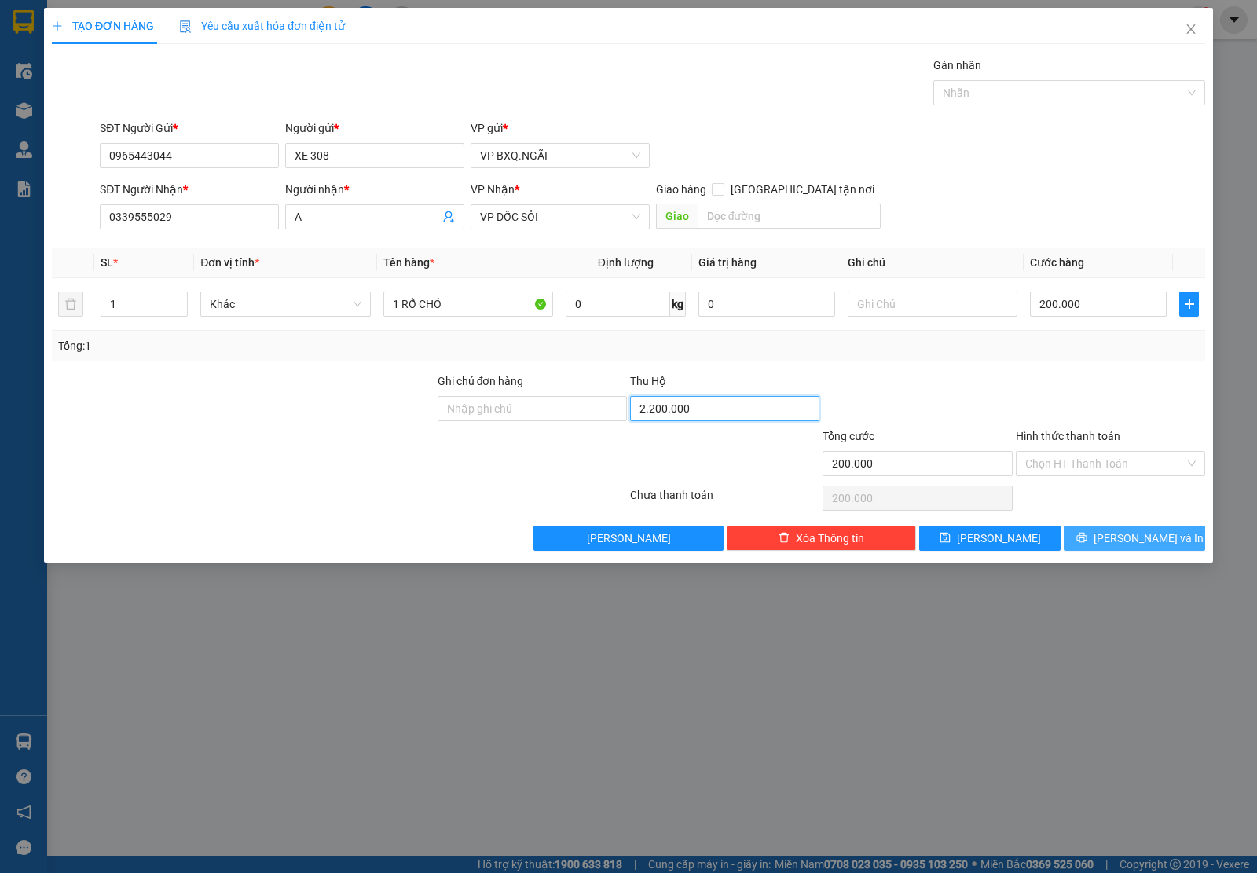
type input "2.200.000"
click at [1087, 541] on icon "printer" at bounding box center [1082, 538] width 10 height 10
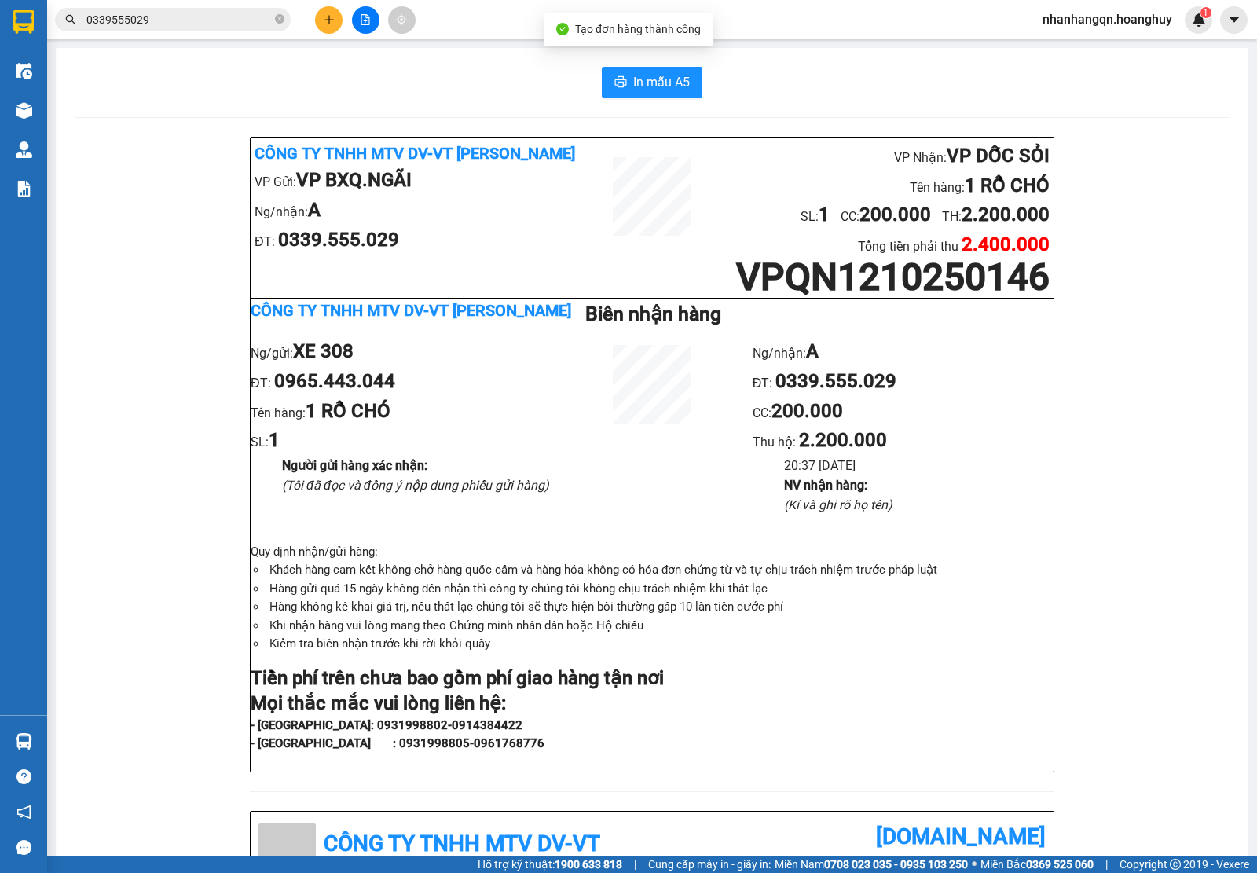
click at [149, 20] on input "0339555029" at bounding box center [178, 19] width 185 height 17
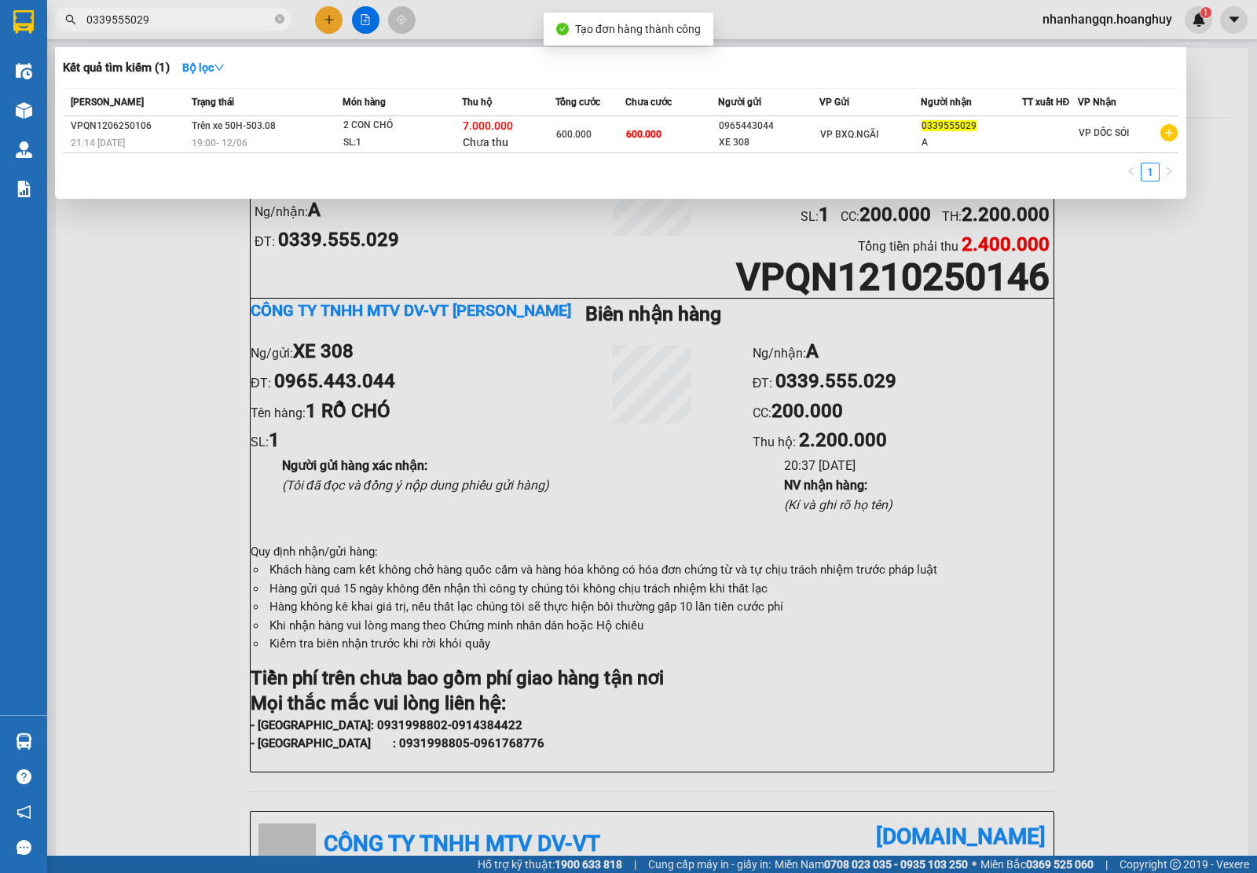
click at [149, 20] on input "0339555029" at bounding box center [178, 19] width 185 height 17
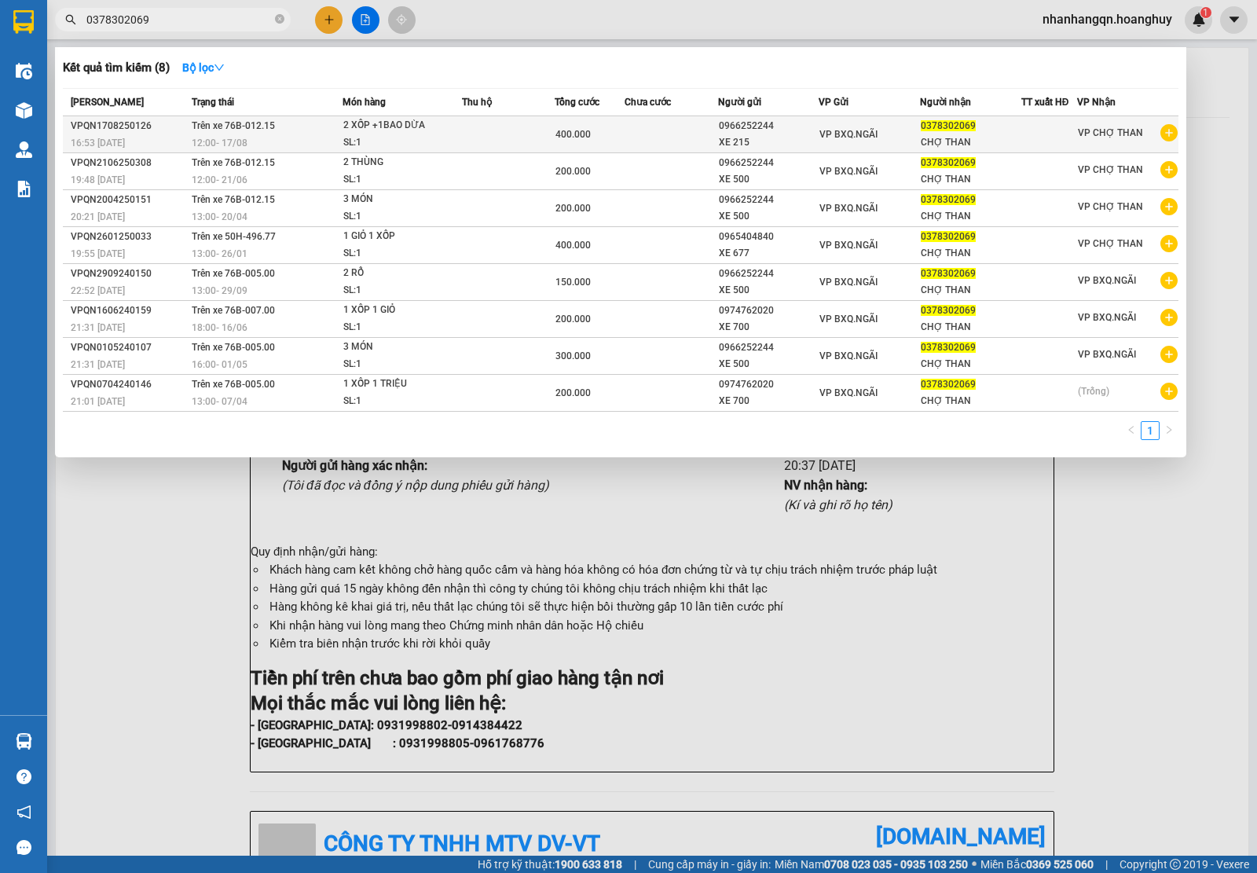
type input "0378302069"
click at [885, 149] on td "VP BXQ.NGÃI" at bounding box center [869, 134] width 101 height 37
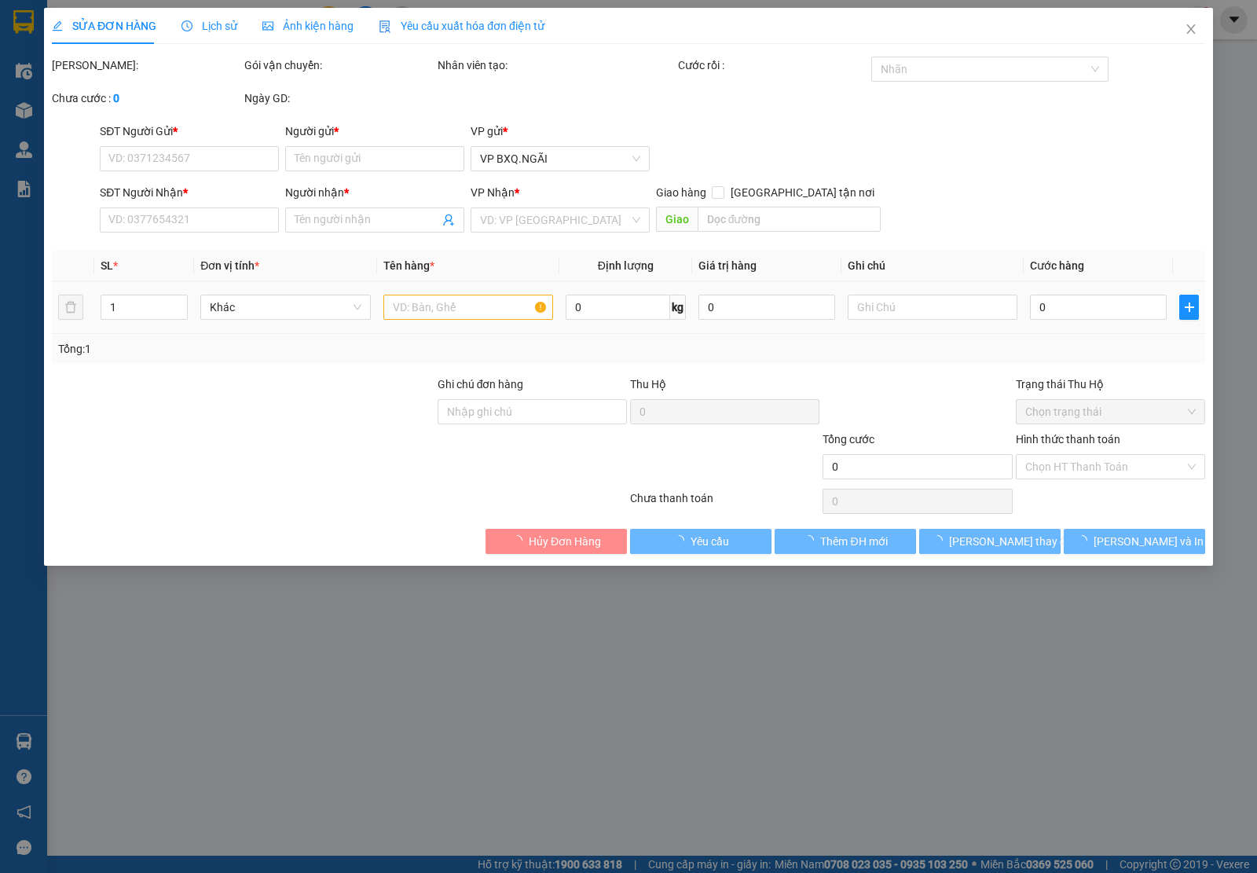
type input "0966252244"
type input "XE 215"
type input "0378302069"
type input "CHỢ THAN"
type input "400.000"
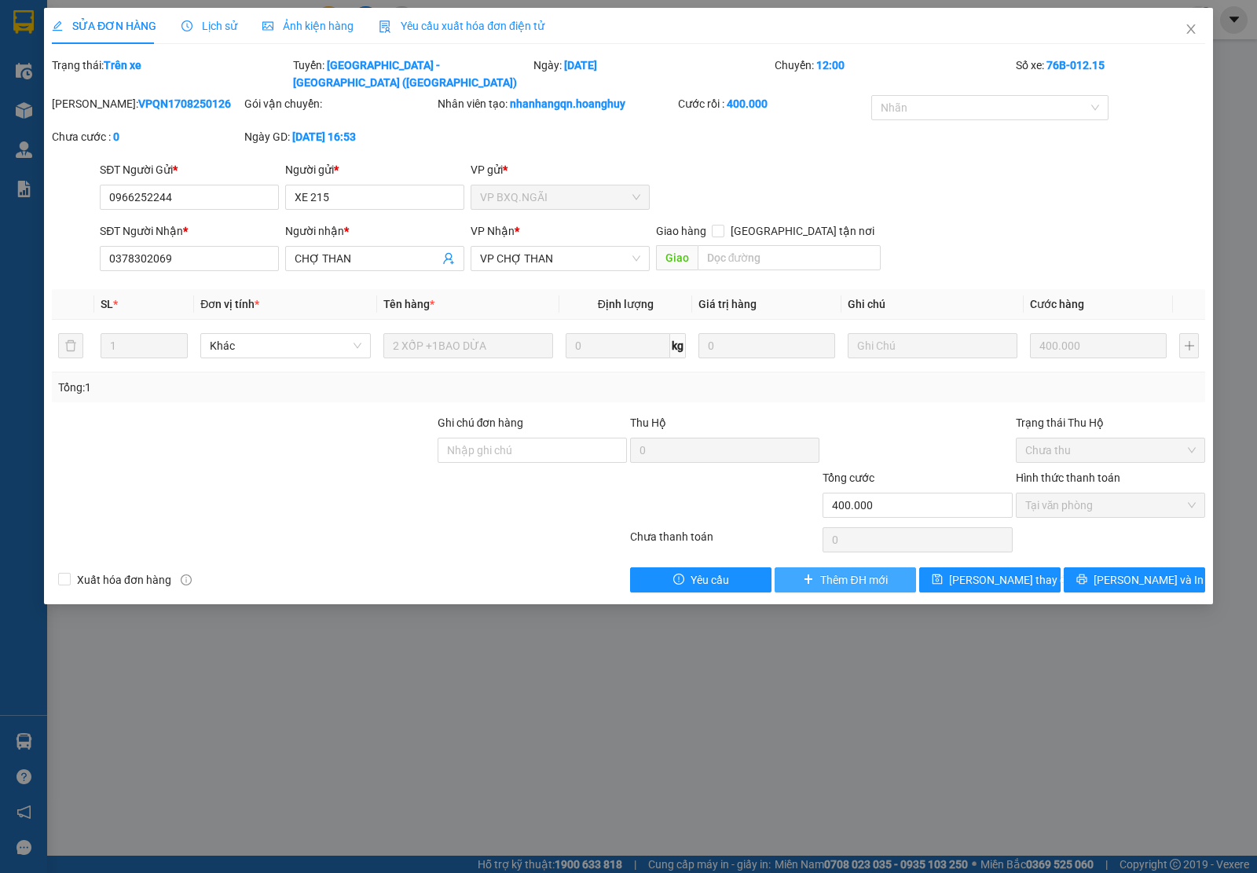
drag, startPoint x: 835, startPoint y: 544, endPoint x: 835, endPoint y: 555, distance: 11.0
click at [835, 550] on div "Total Paid Fee 400.000 Total UnPaid Fee 0 Cash Collection Total Fee Trạng thái:…" at bounding box center [629, 325] width 1154 height 536
click at [835, 571] on span "Thêm ĐH mới" at bounding box center [853, 579] width 67 height 17
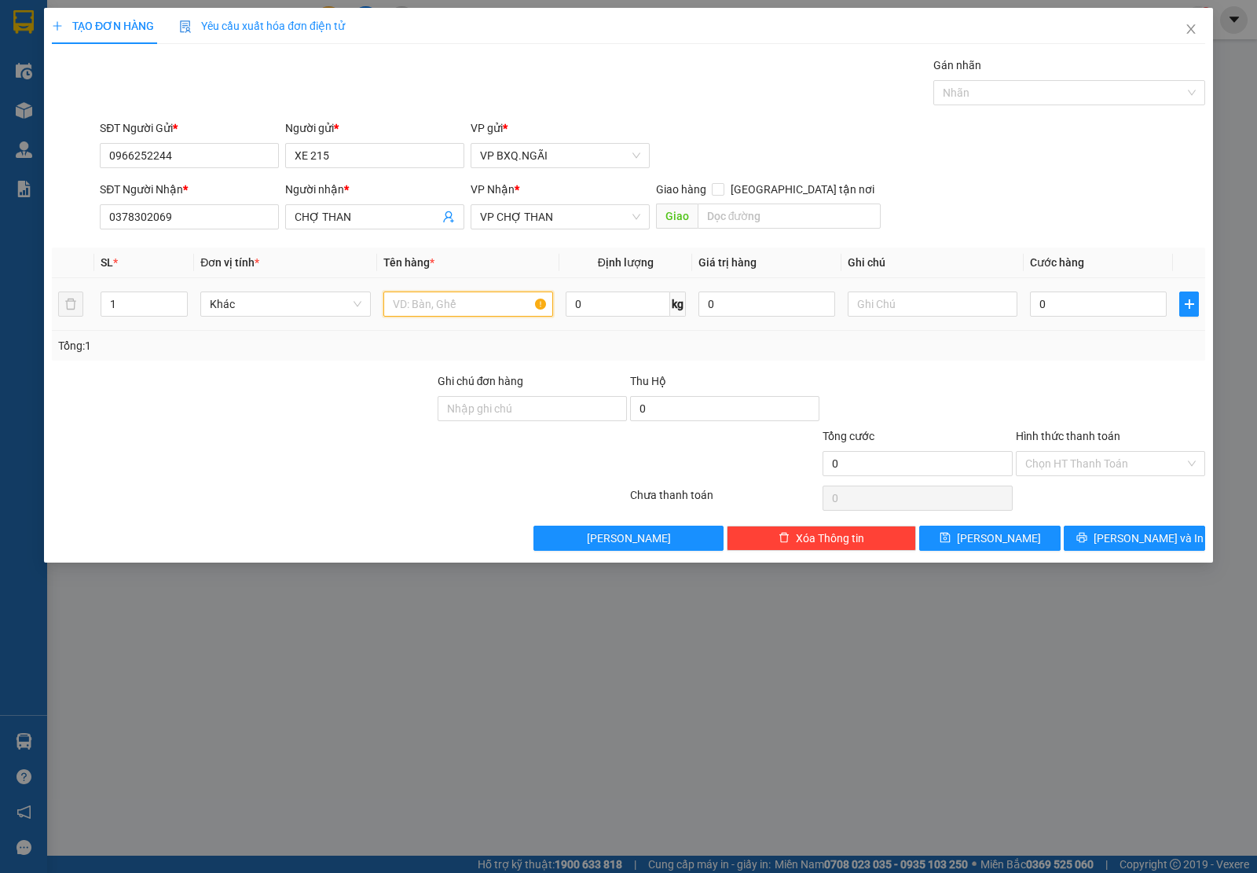
click at [431, 307] on input "text" at bounding box center [468, 304] width 170 height 25
type input "1 XỐP 1 GIẤY"
type input "15"
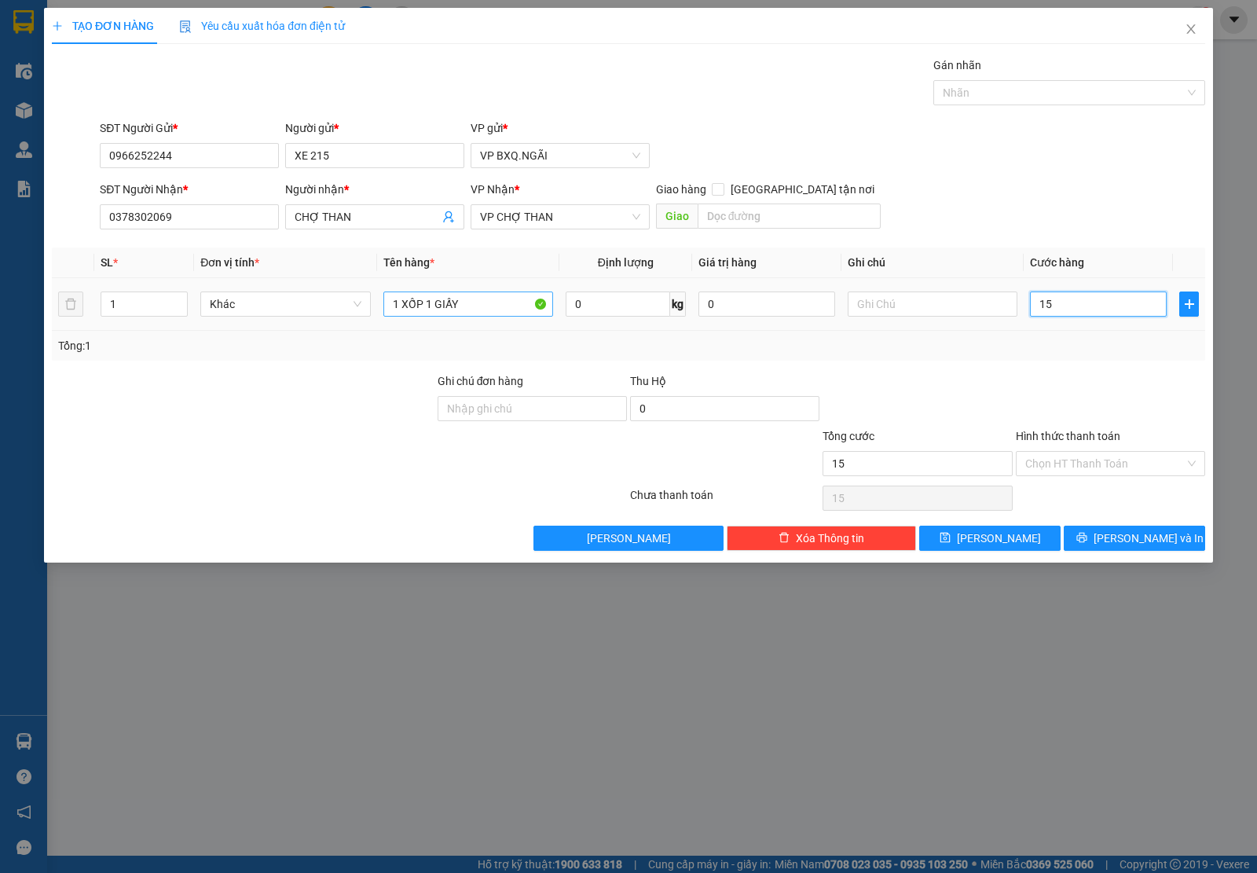
type input "150"
type input "1.500"
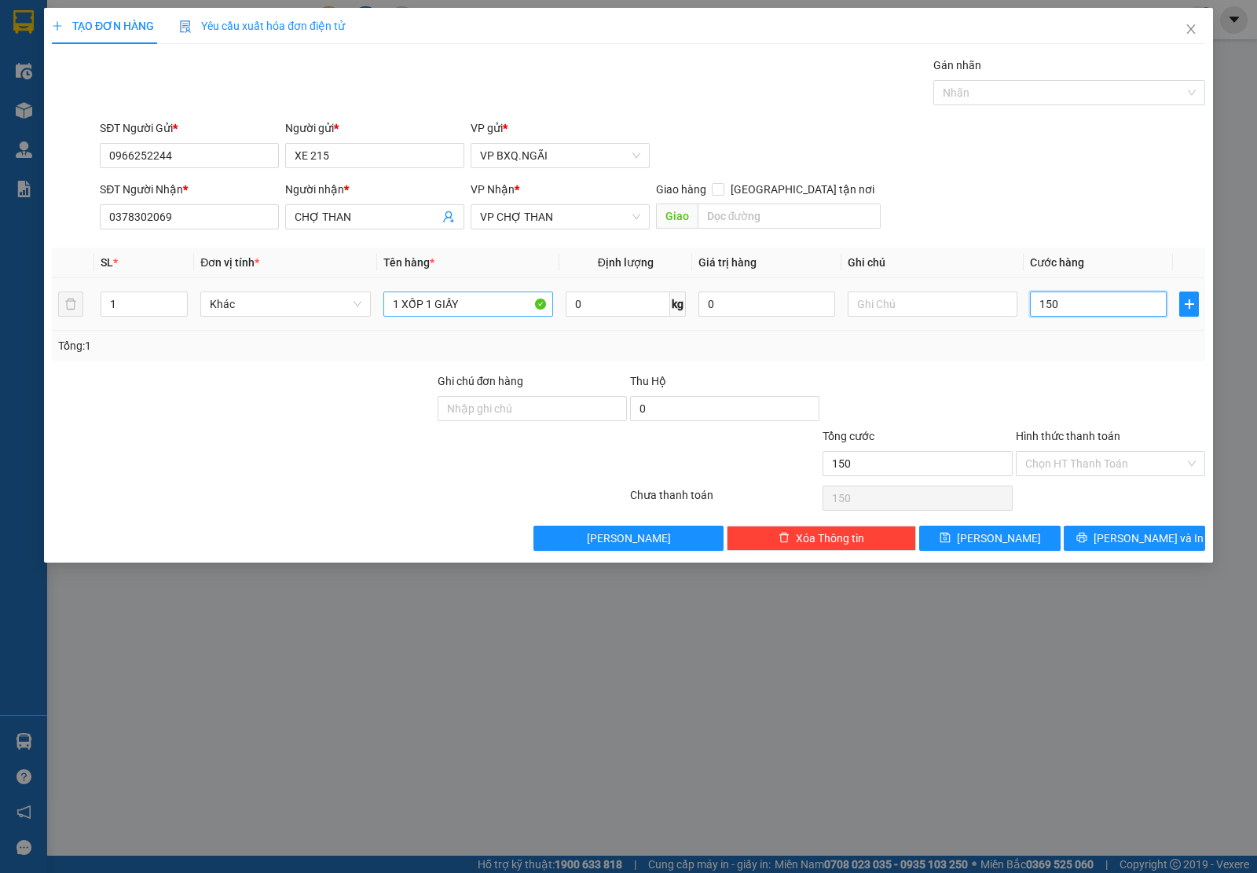
type input "1.500"
type input "15.000"
type input "150.000"
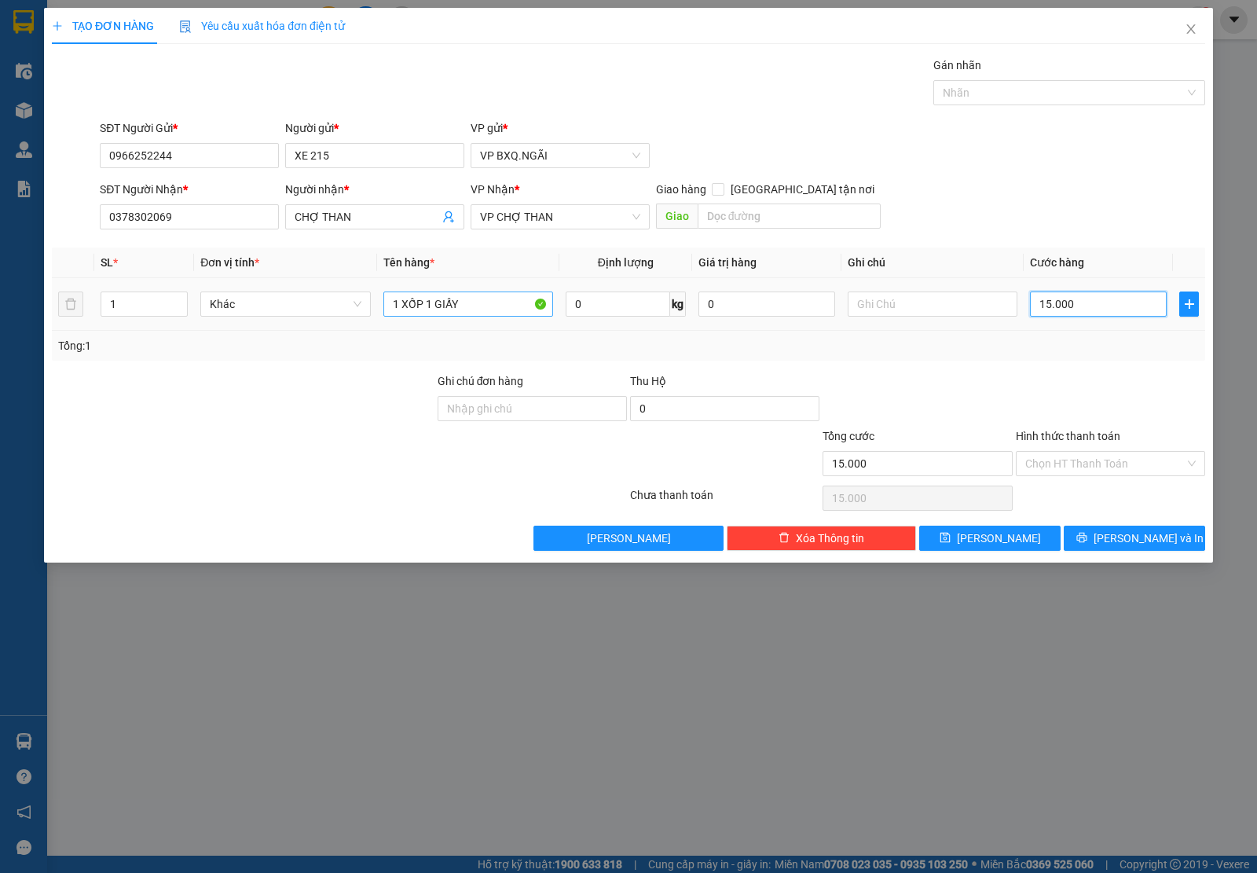
type input "150.000"
click at [1165, 534] on button "[PERSON_NAME] và In" at bounding box center [1134, 538] width 141 height 25
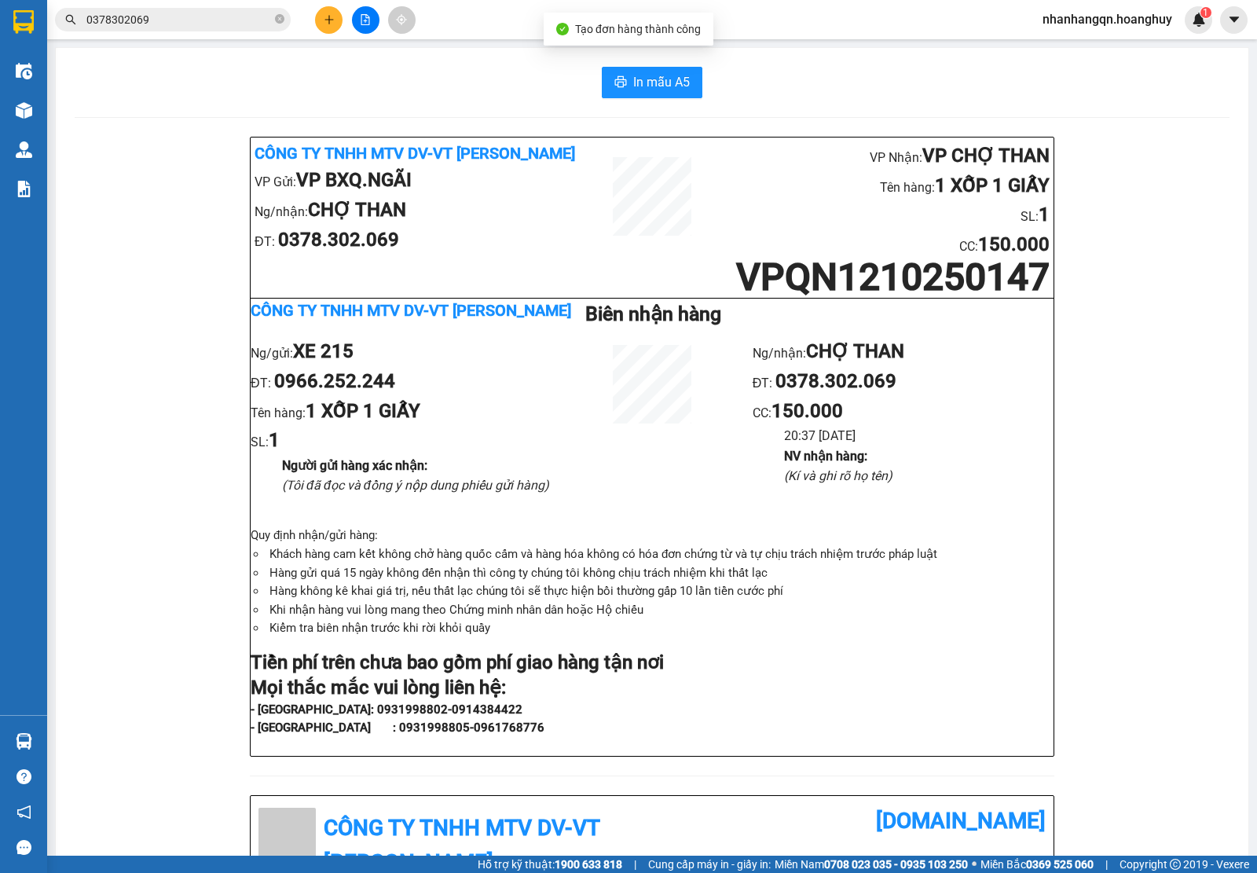
click at [163, 28] on span "0378302069" at bounding box center [173, 20] width 236 height 24
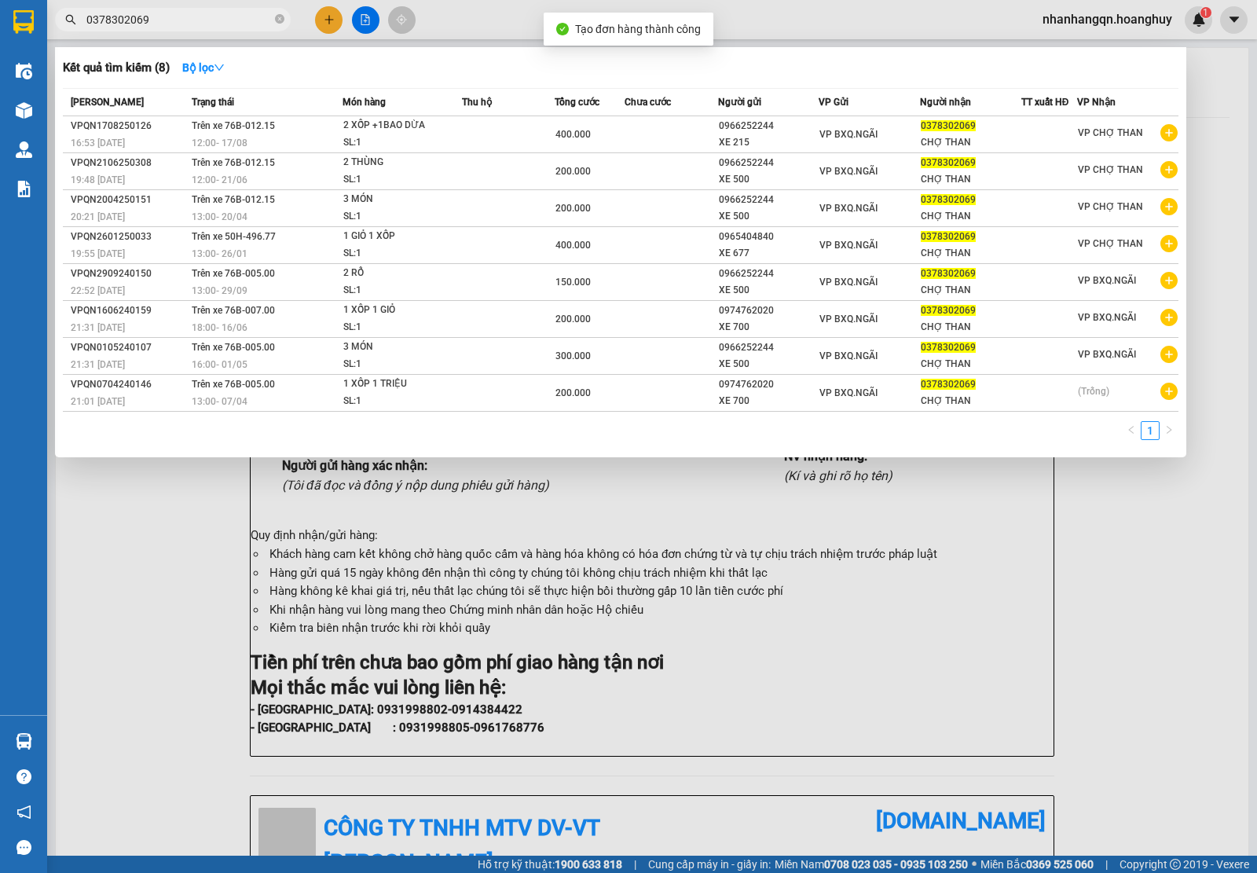
click at [163, 20] on input "0378302069" at bounding box center [178, 19] width 185 height 17
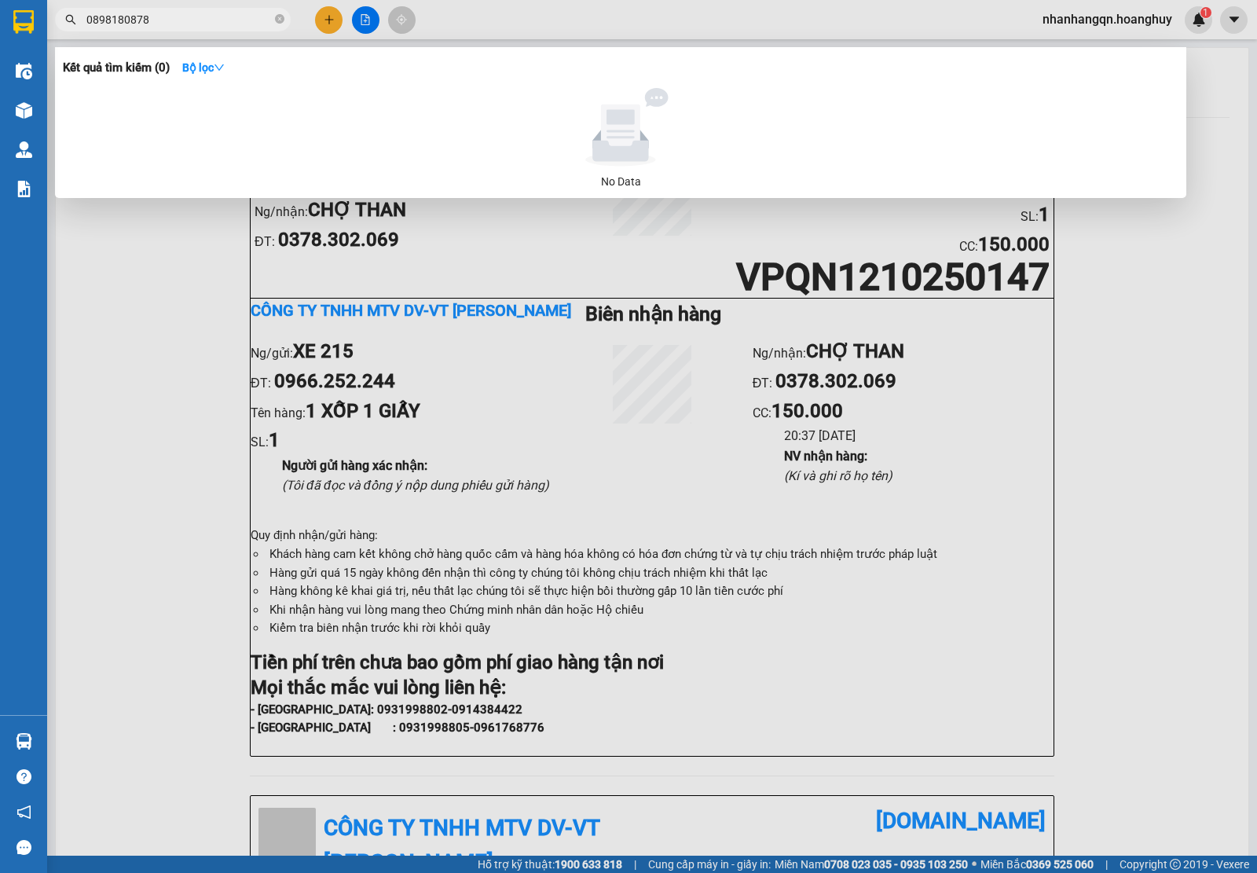
click at [163, 20] on input "0898180878" at bounding box center [178, 19] width 185 height 17
type input "0898180878"
click at [334, 17] on div at bounding box center [628, 436] width 1257 height 873
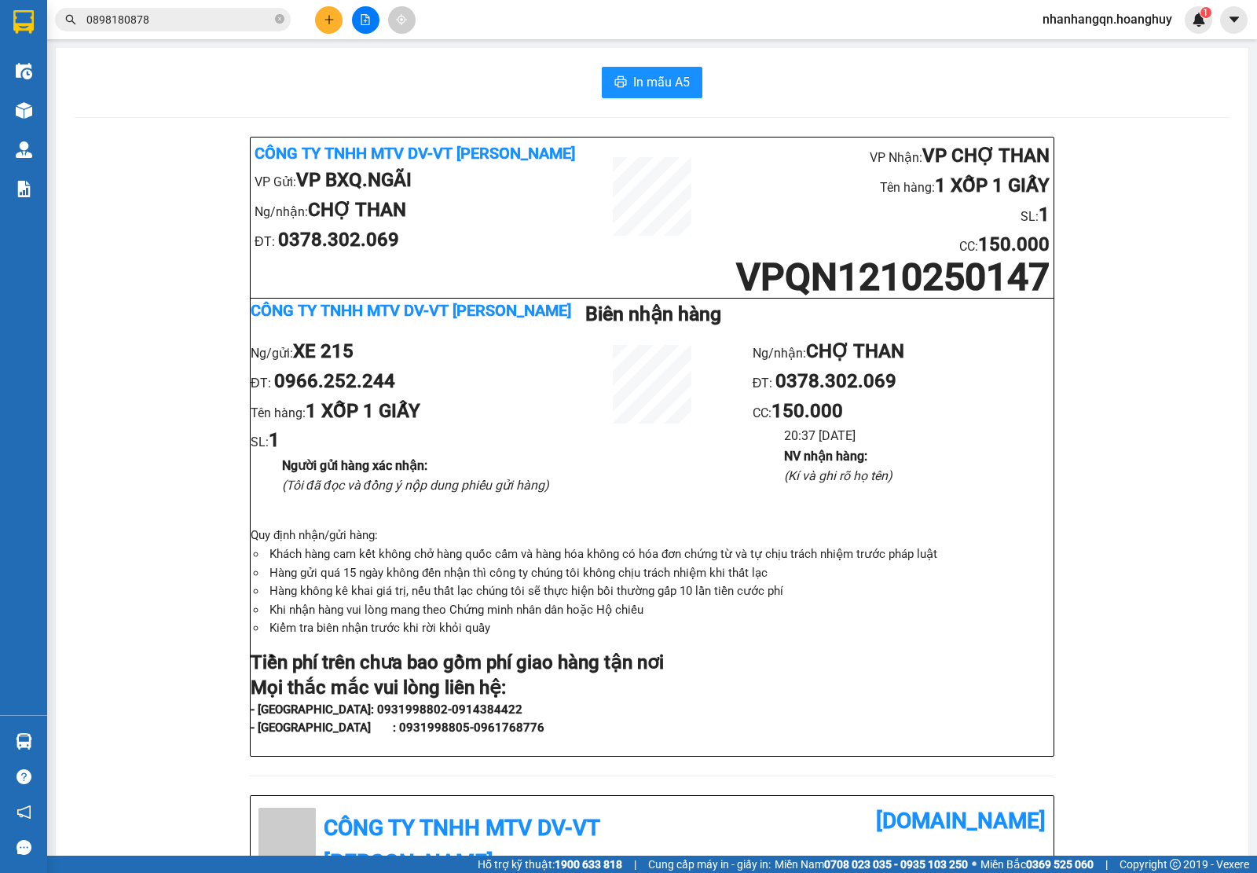
click at [334, 17] on icon "plus" at bounding box center [329, 19] width 11 height 11
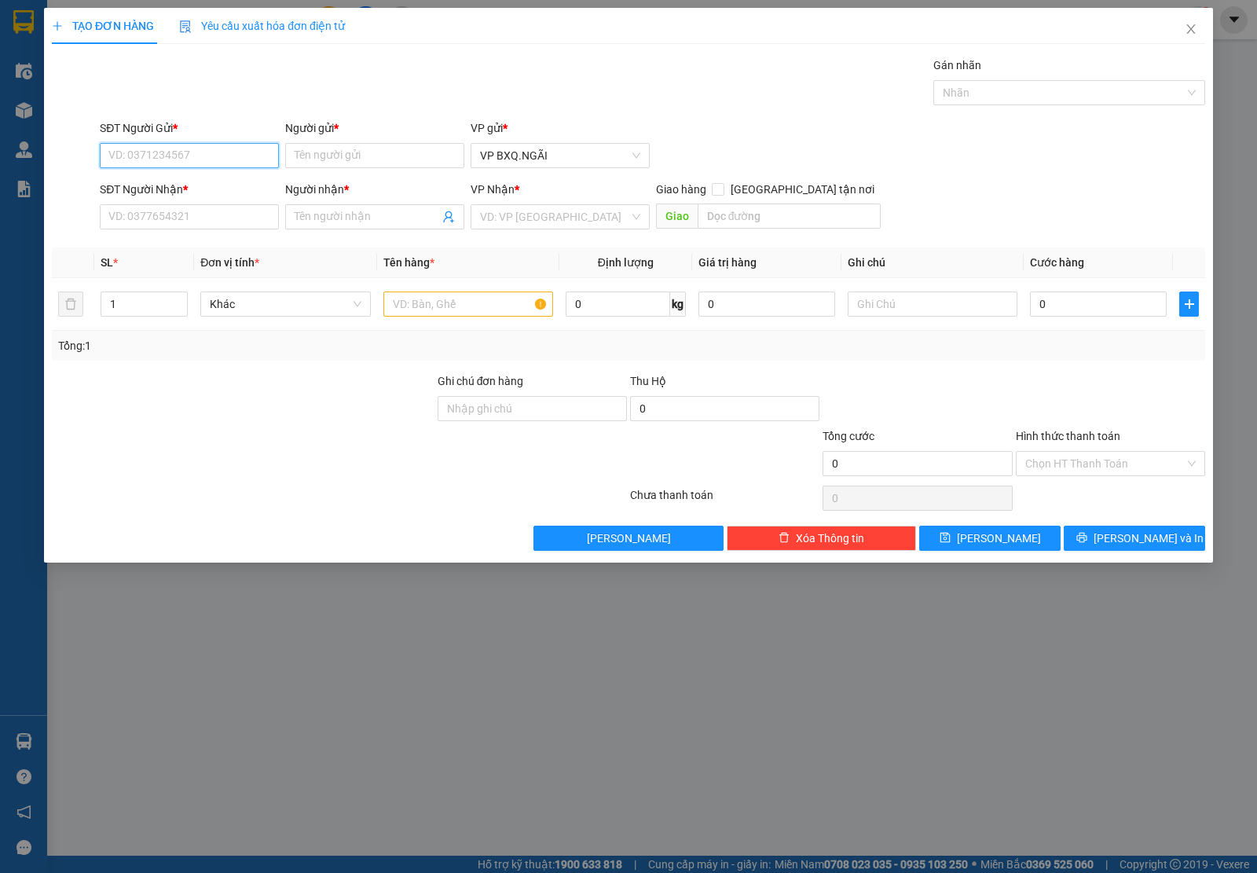
click at [191, 161] on input "SĐT Người Gửi *" at bounding box center [189, 155] width 179 height 25
paste input "0898180878"
type input "0898180878"
click at [154, 240] on div "Transit Pickup Surcharge Ids Transit Deliver Surcharge Ids Transit Deliver Surc…" at bounding box center [629, 304] width 1154 height 494
paste input "0898180878"
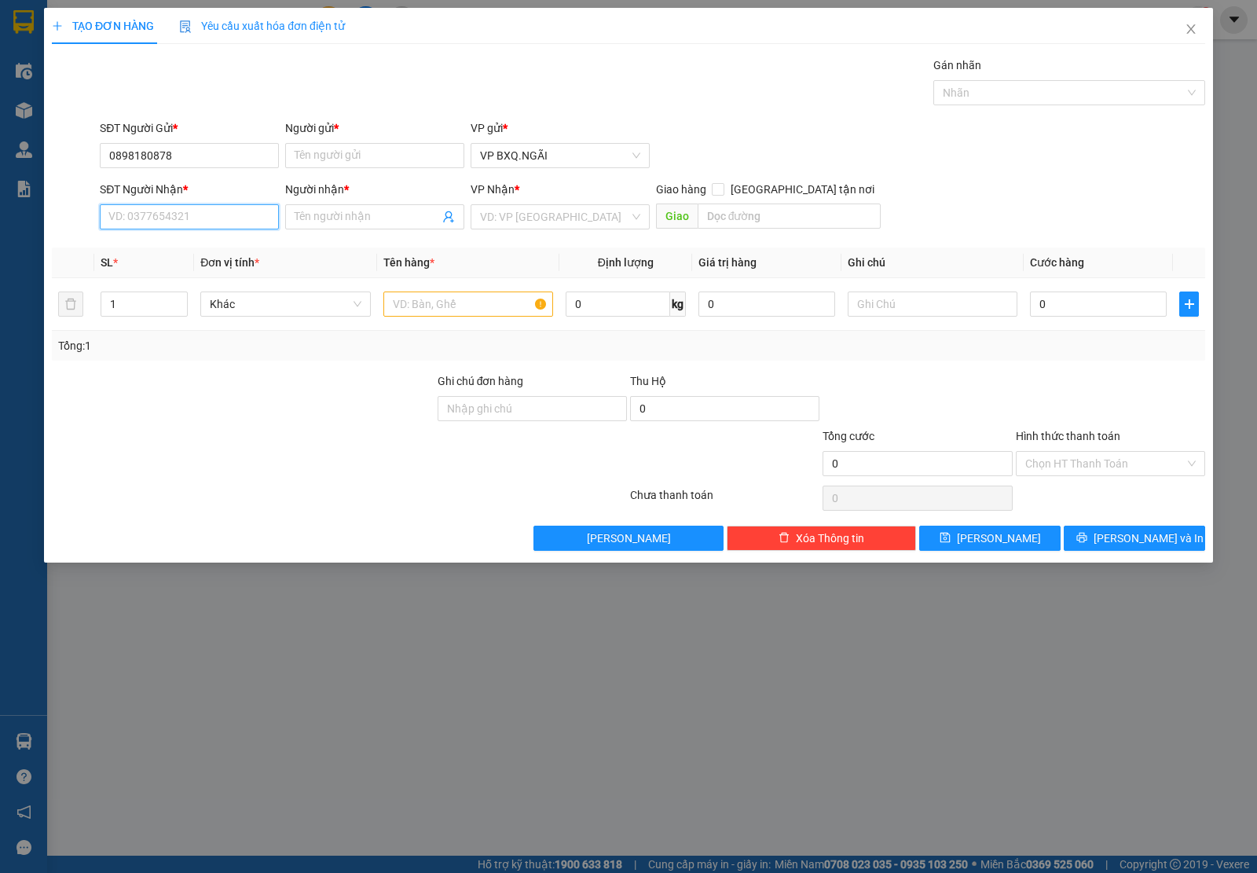
click at [154, 218] on input "SĐT Người Nhận *" at bounding box center [189, 216] width 179 height 25
type input "0898180878"
type input "A"
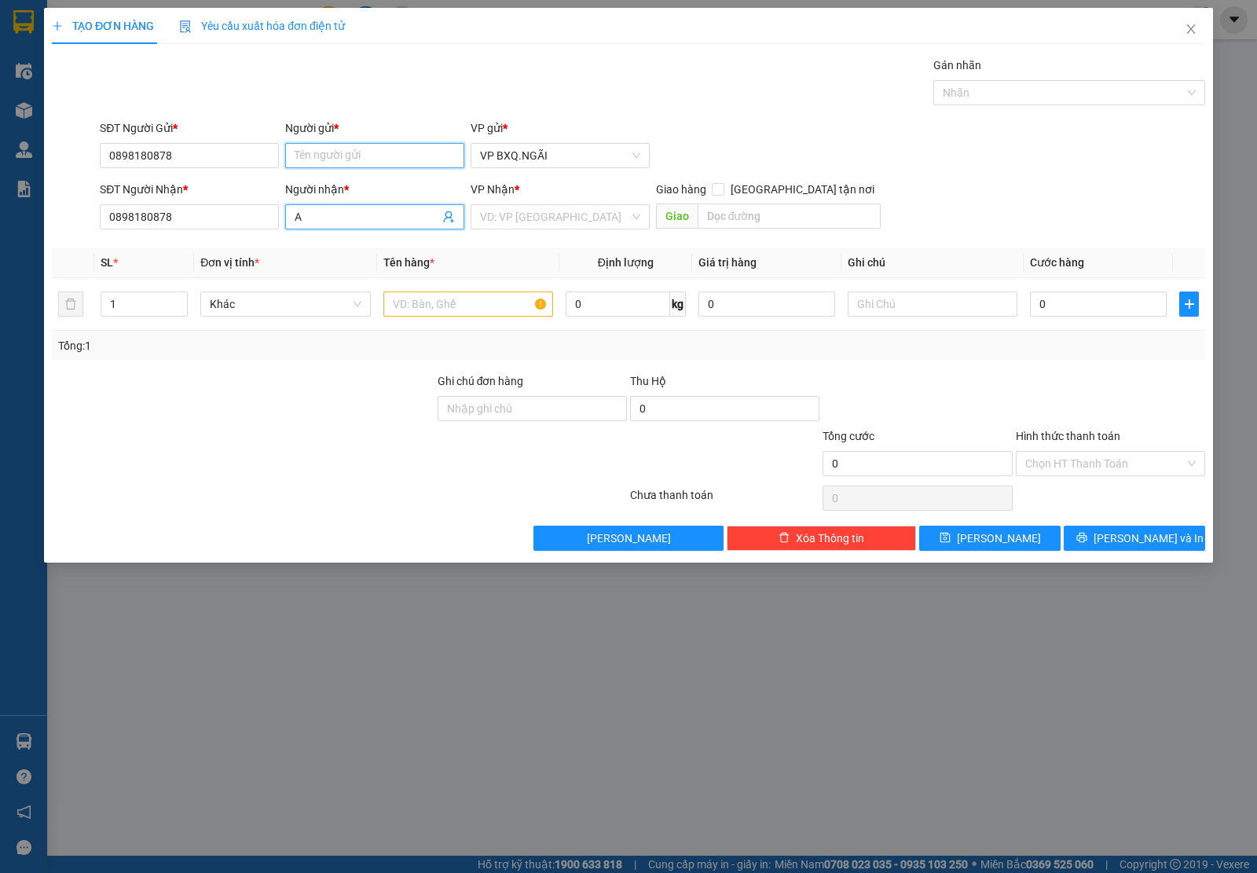
click at [304, 159] on input "Người gửi *" at bounding box center [374, 155] width 179 height 25
type input "A"
drag, startPoint x: 583, startPoint y: 241, endPoint x: 516, endPoint y: 208, distance: 75.2
click at [560, 218] on div "Transit Pickup Surcharge Ids Transit Deliver Surcharge Ids Transit Deliver Surc…" at bounding box center [629, 304] width 1154 height 494
click at [519, 213] on div "VP Nhận * VD: VP [GEOGRAPHIC_DATA]" at bounding box center [560, 208] width 179 height 55
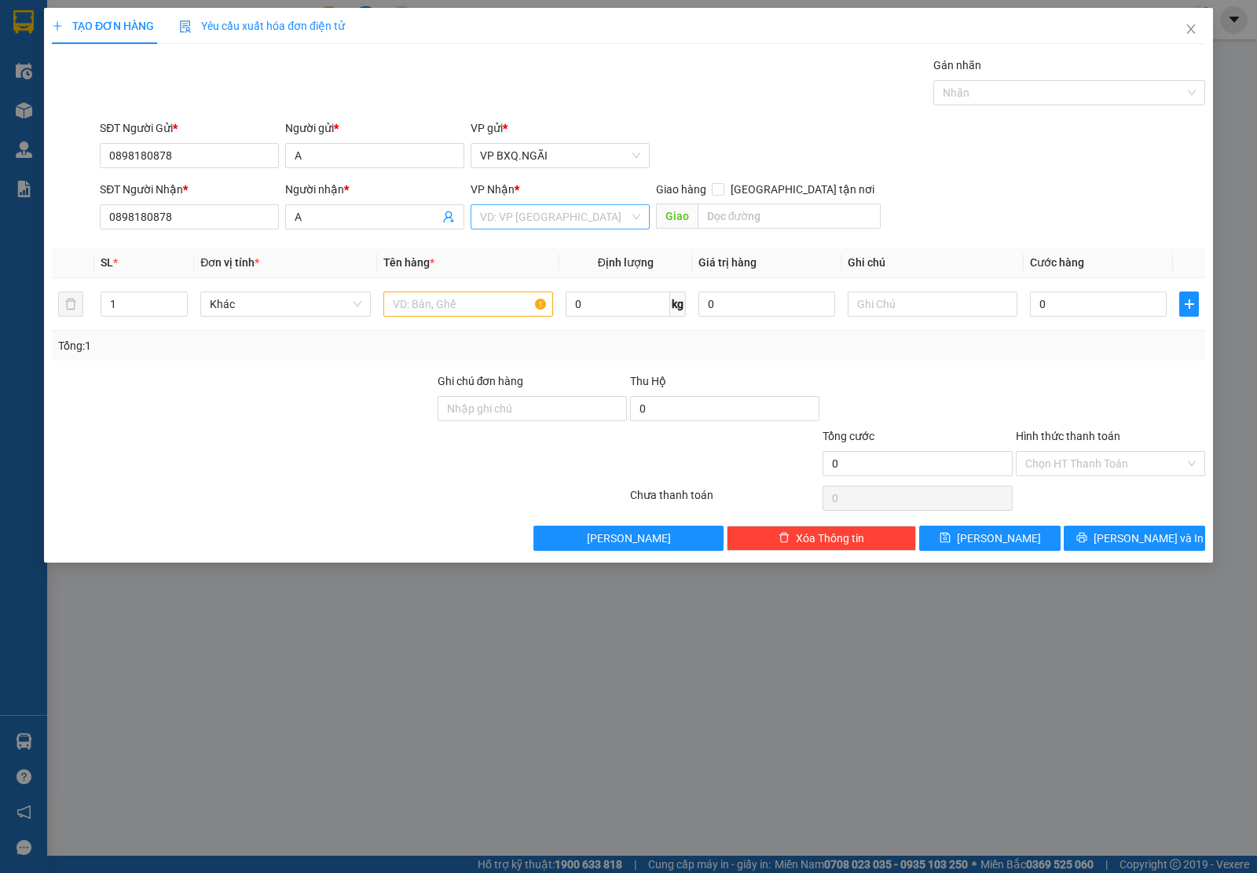
click at [523, 222] on input "search" at bounding box center [554, 217] width 149 height 24
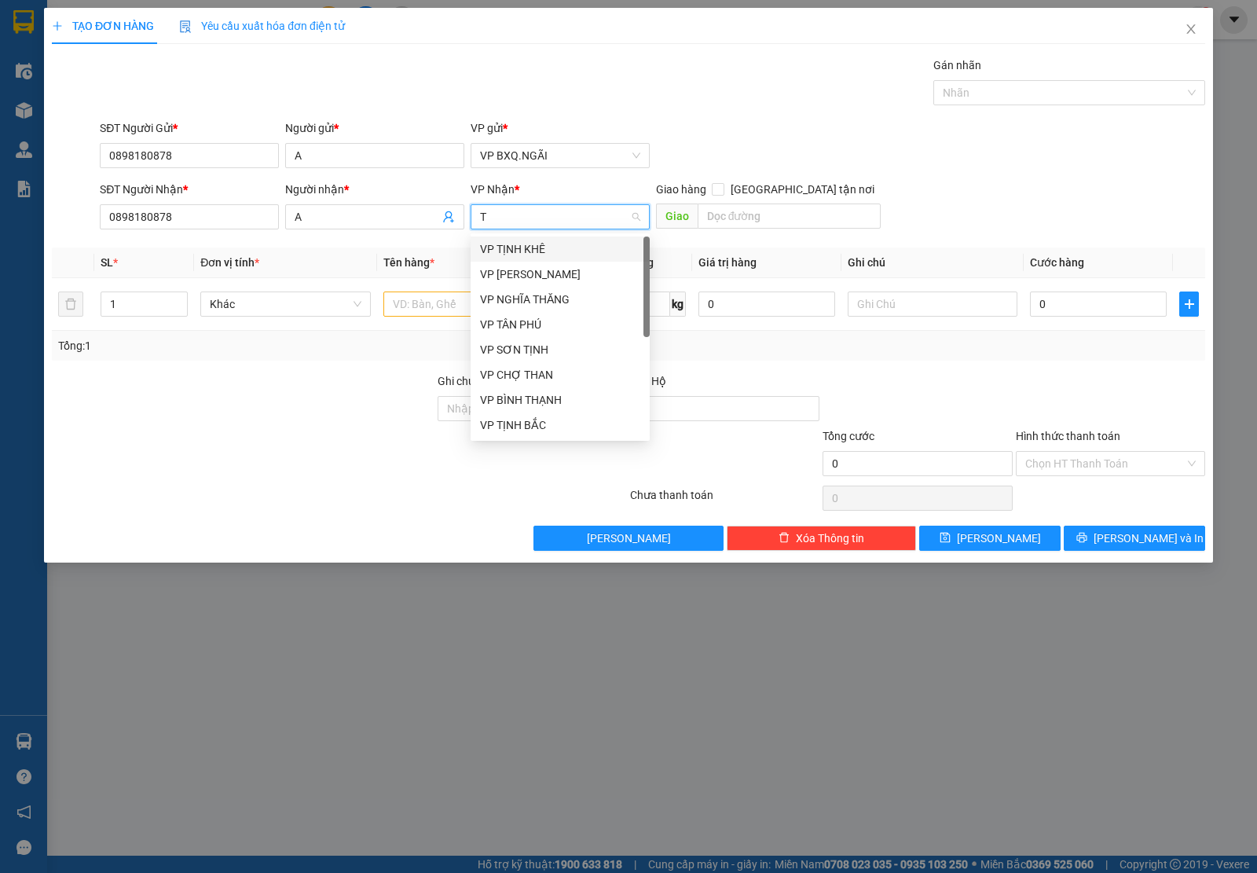
type input "TB"
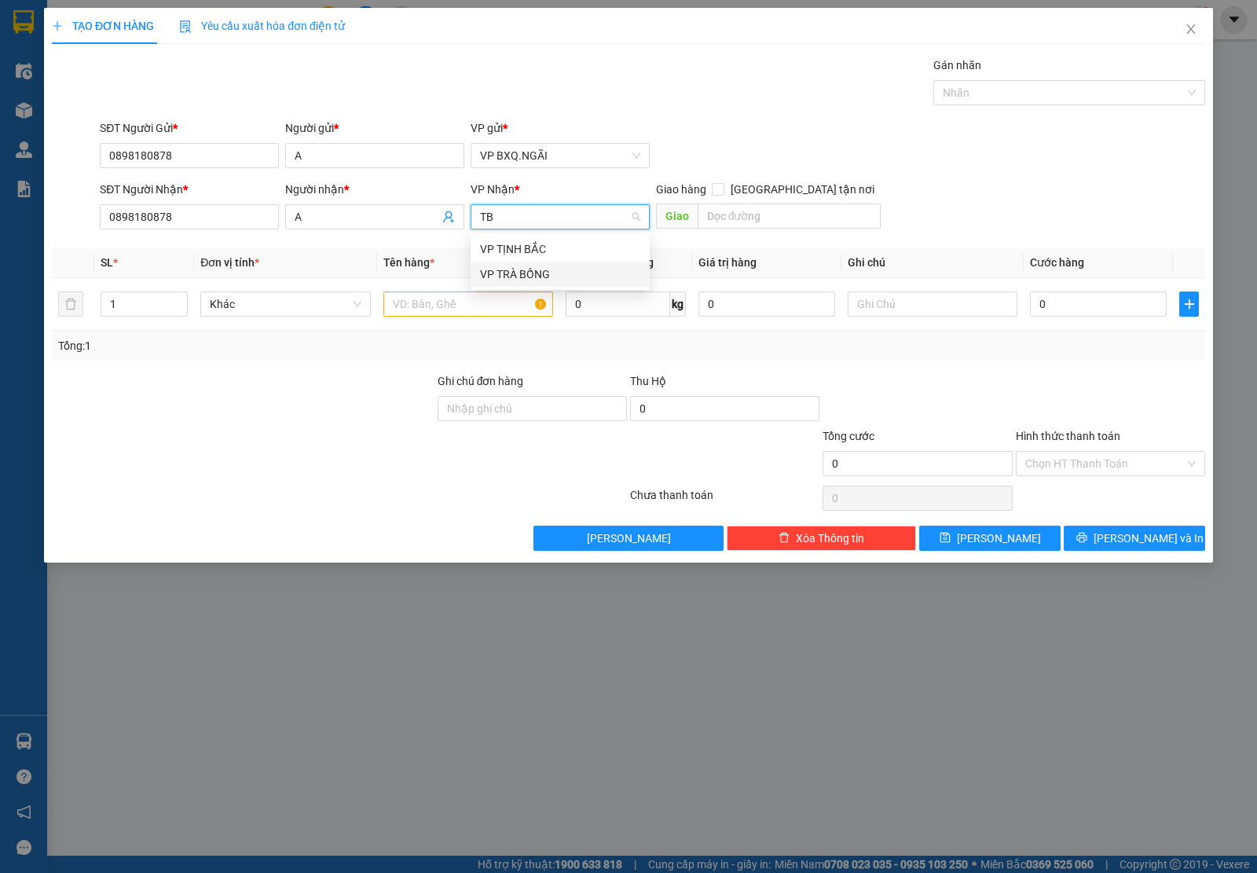
click at [529, 277] on div "VP TRÀ BỒNG" at bounding box center [560, 274] width 160 height 17
click at [457, 321] on td at bounding box center [468, 304] width 182 height 53
click at [448, 300] on input "text" at bounding box center [468, 304] width 170 height 25
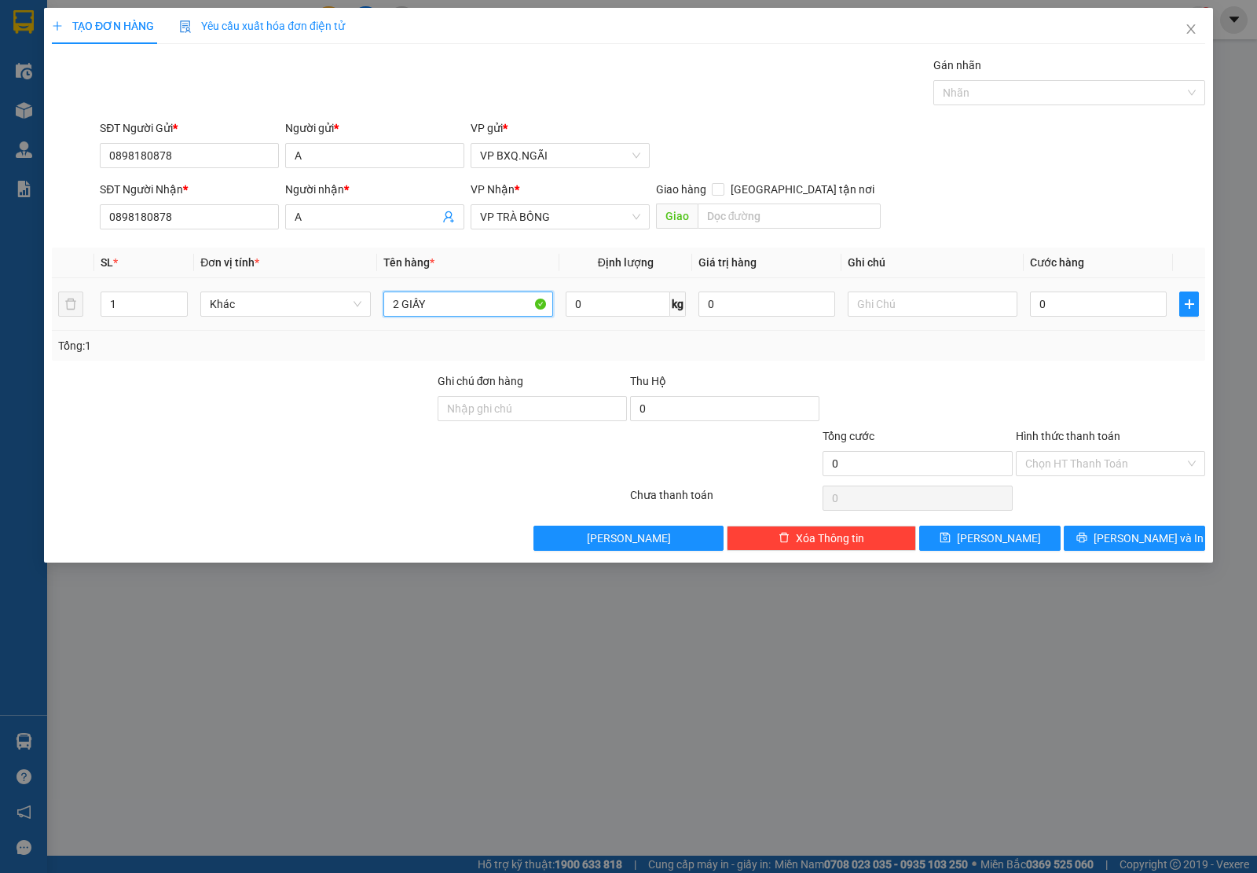
type input "2 GIẤY"
type input "15"
type input "150"
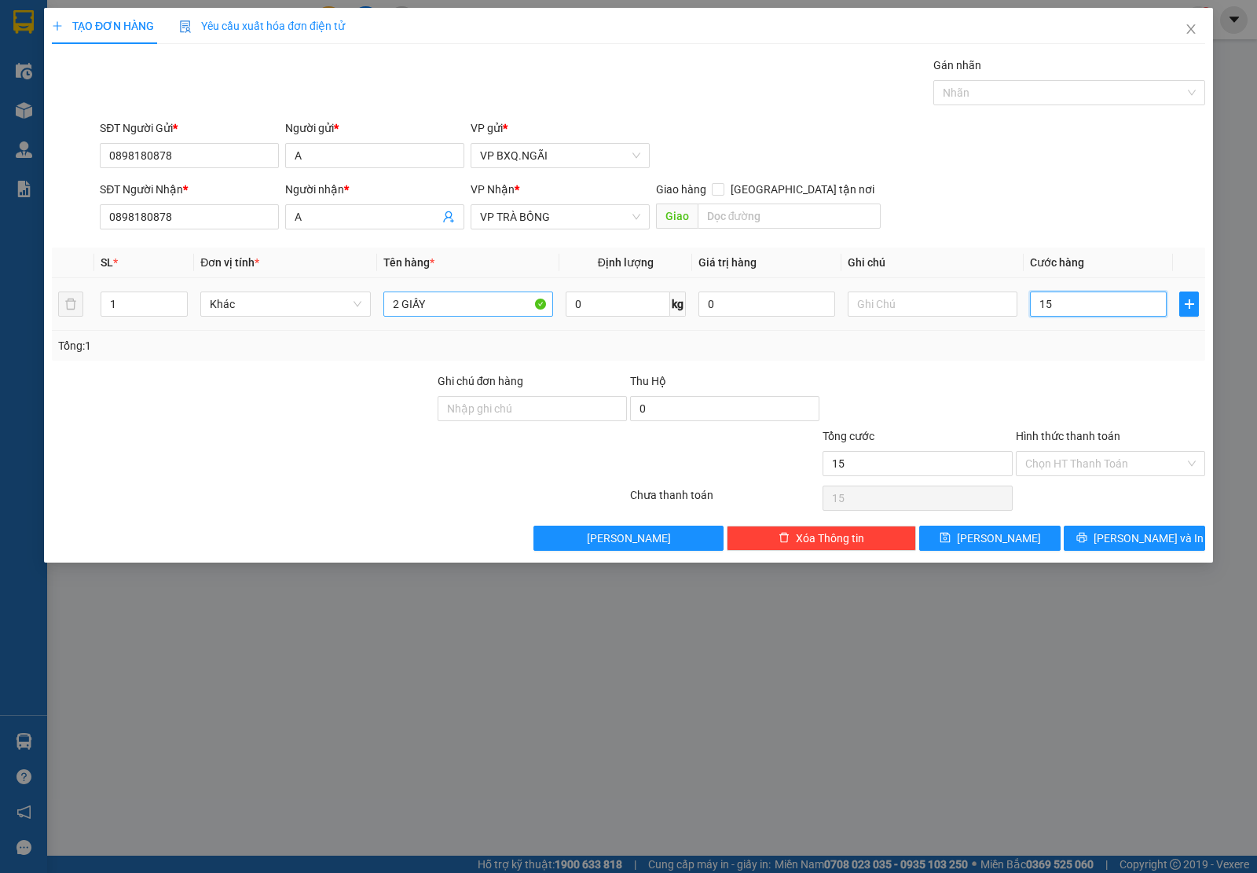
type input "150"
type input "1.500"
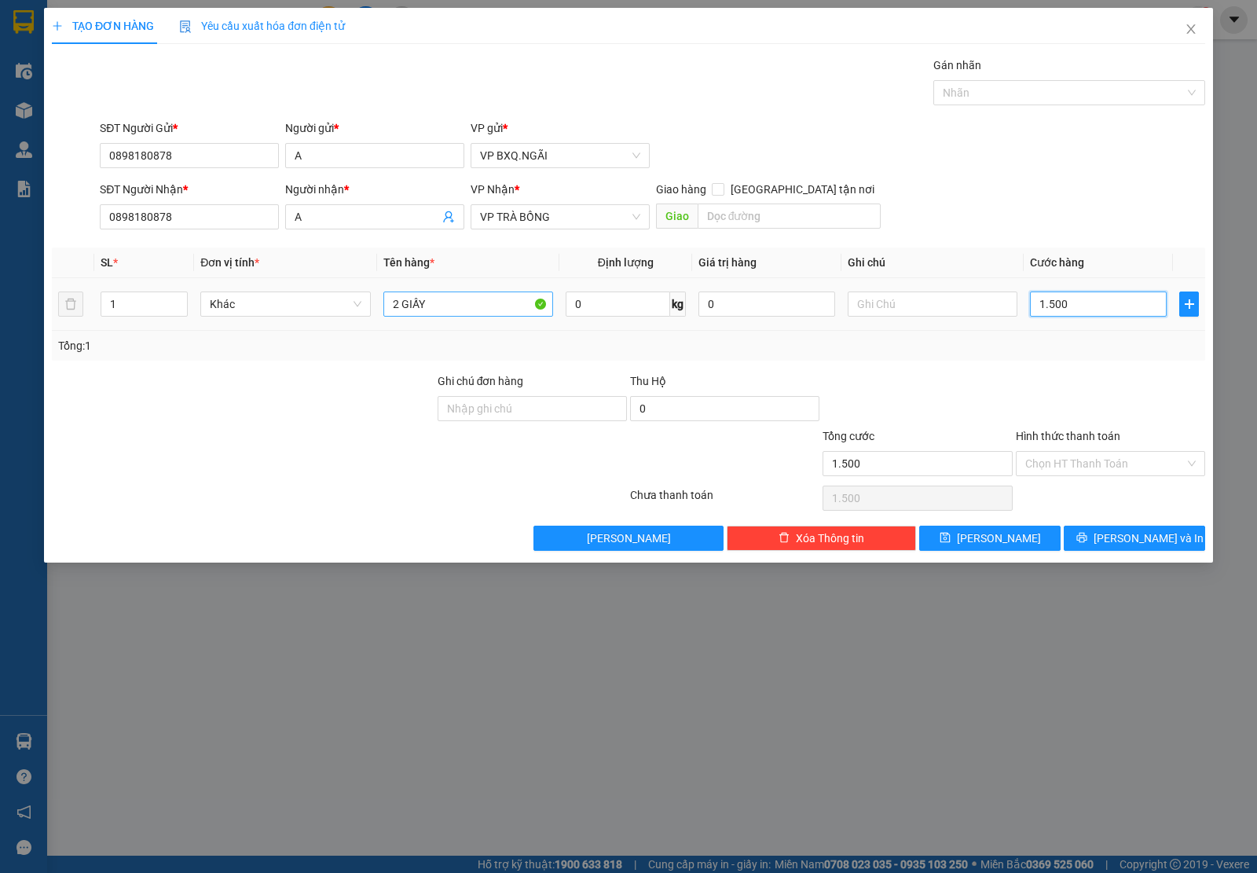
type input "15.000"
type input "150.000"
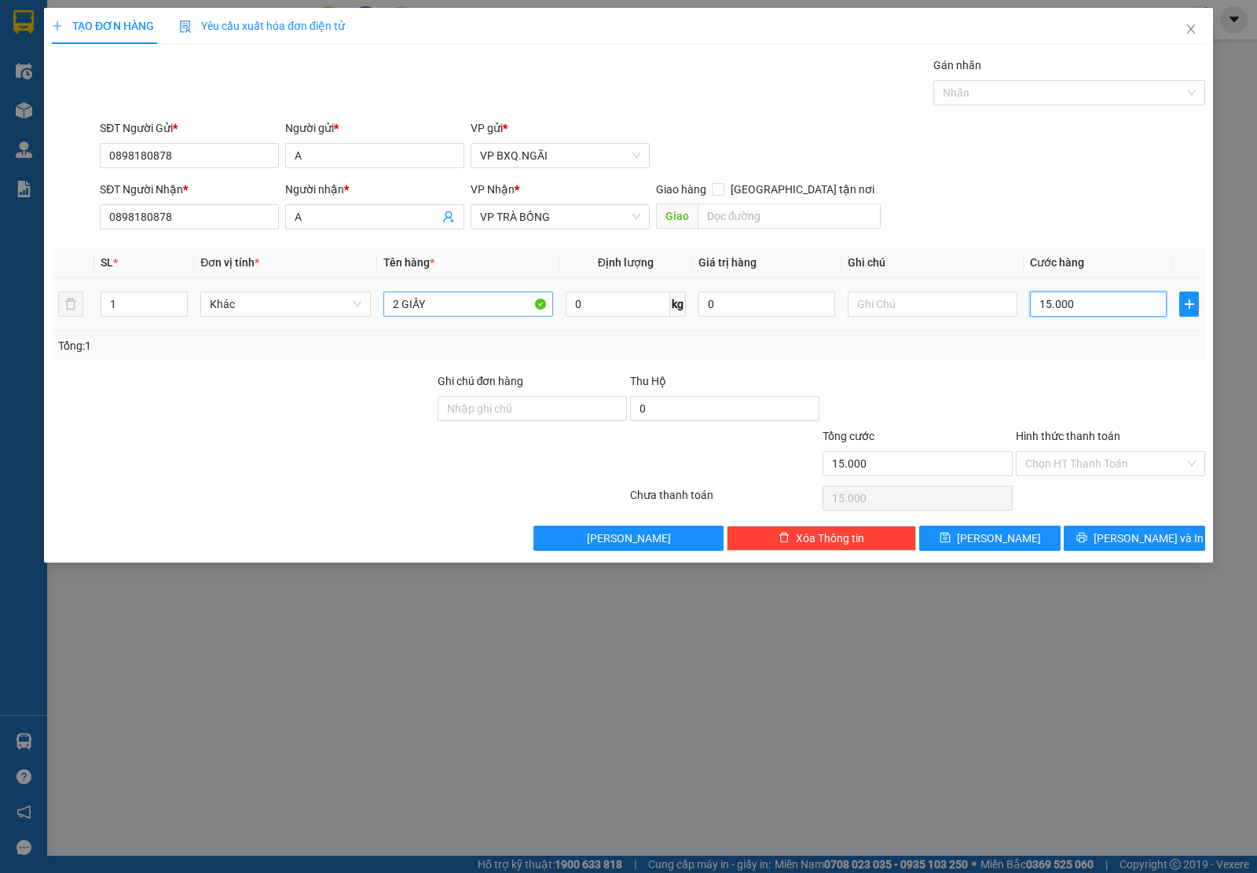
type input "150.000"
click at [1144, 531] on span "[PERSON_NAME] và In" at bounding box center [1149, 538] width 110 height 17
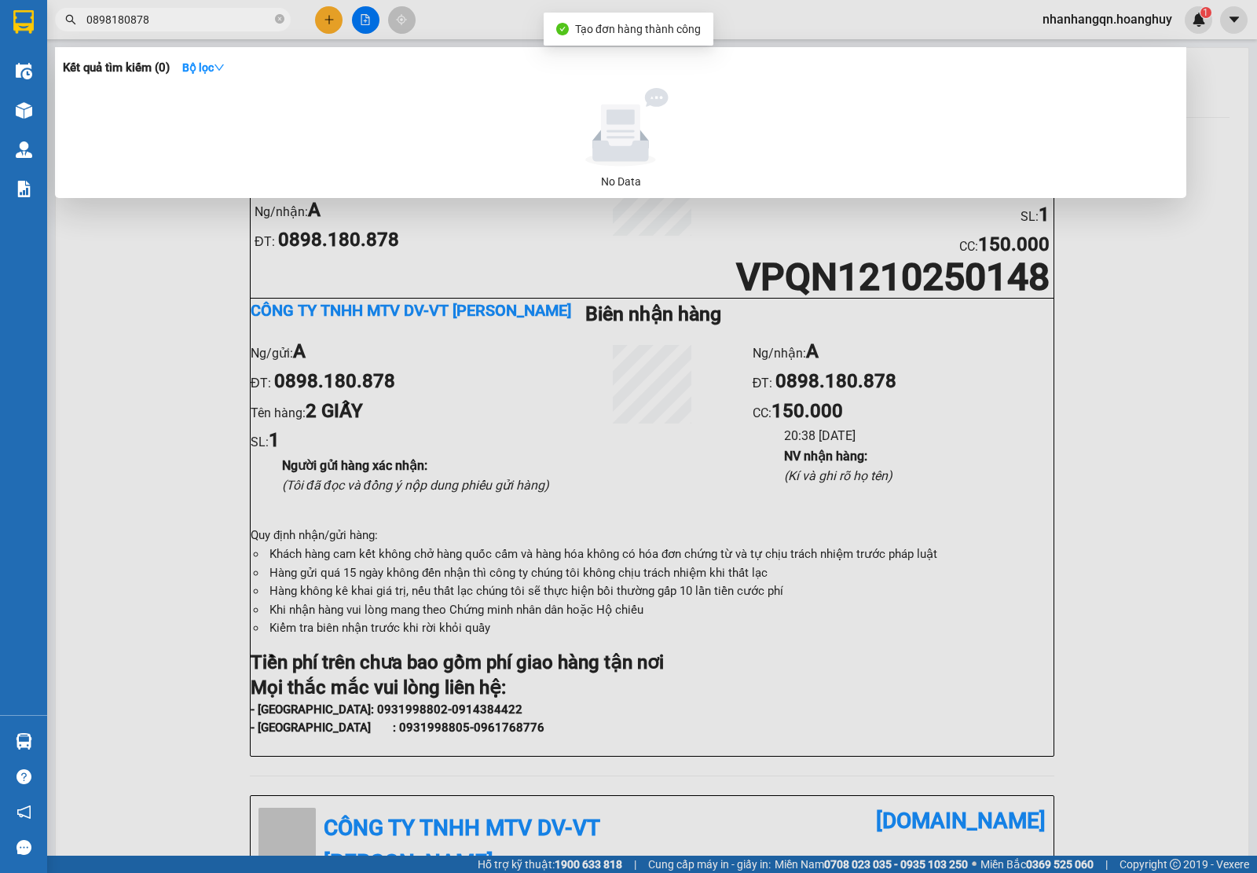
click at [229, 17] on input "0898180878" at bounding box center [178, 19] width 185 height 17
click at [190, 13] on input "0342618960" at bounding box center [178, 19] width 185 height 17
click at [189, 12] on input "0342618960" at bounding box center [178, 19] width 185 height 17
type input "0342618960"
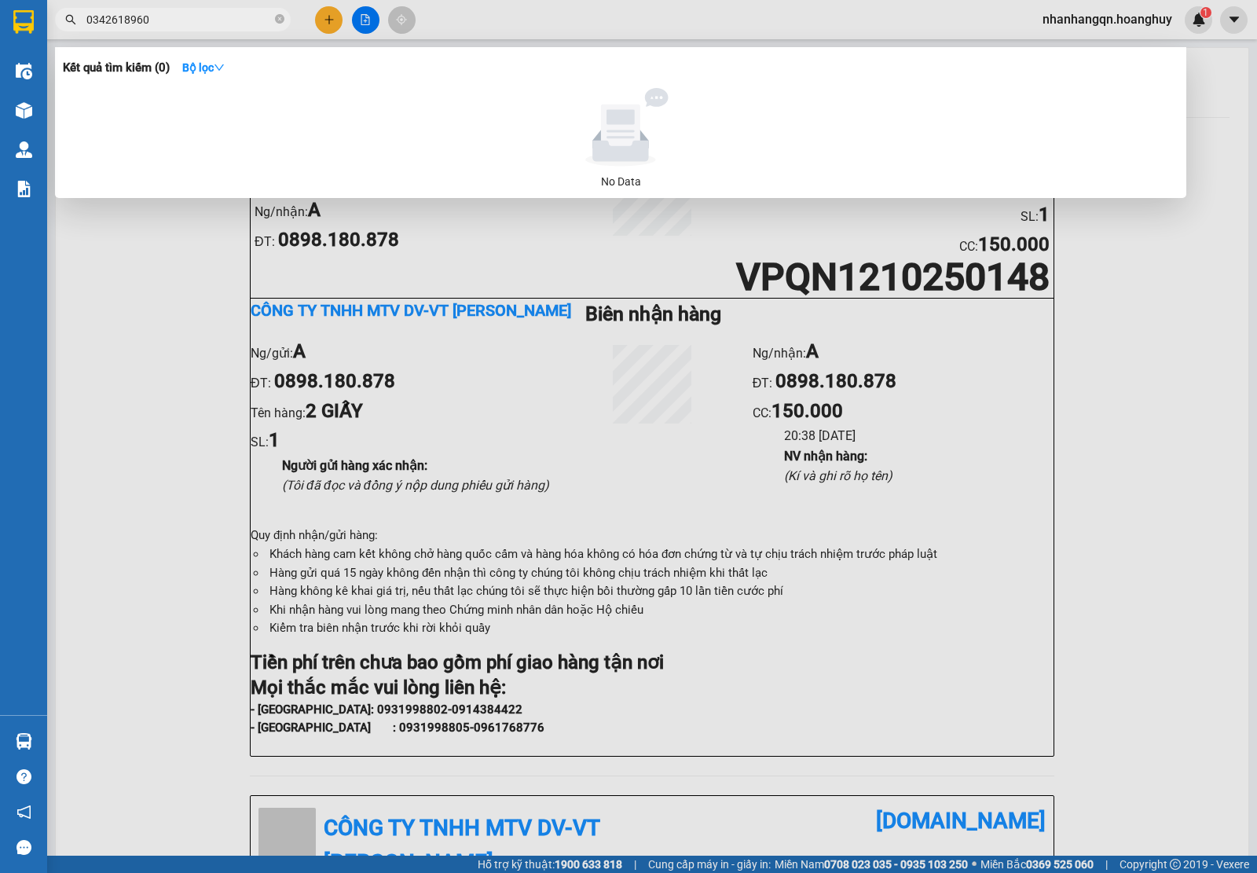
click at [325, 22] on div at bounding box center [628, 436] width 1257 height 873
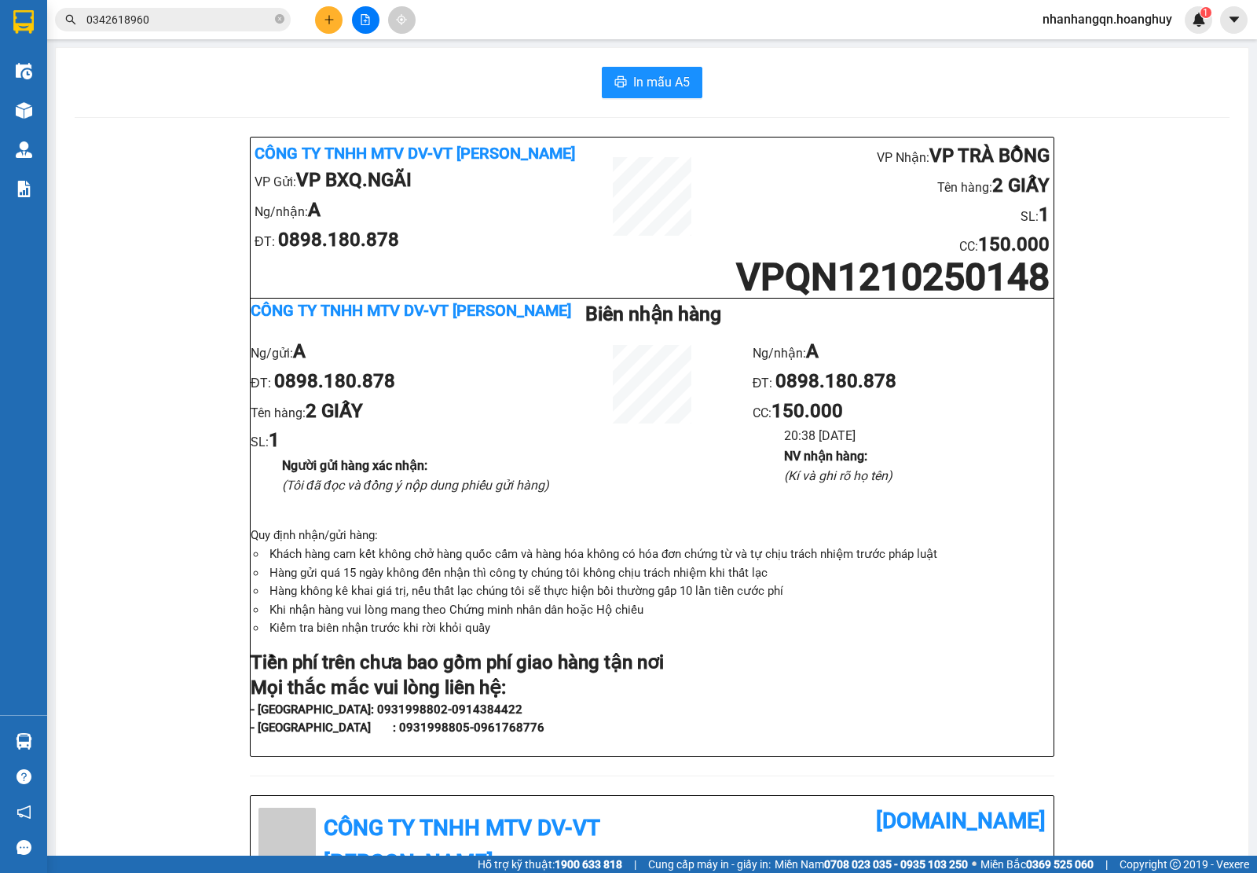
click at [326, 18] on icon "plus" at bounding box center [329, 19] width 11 height 11
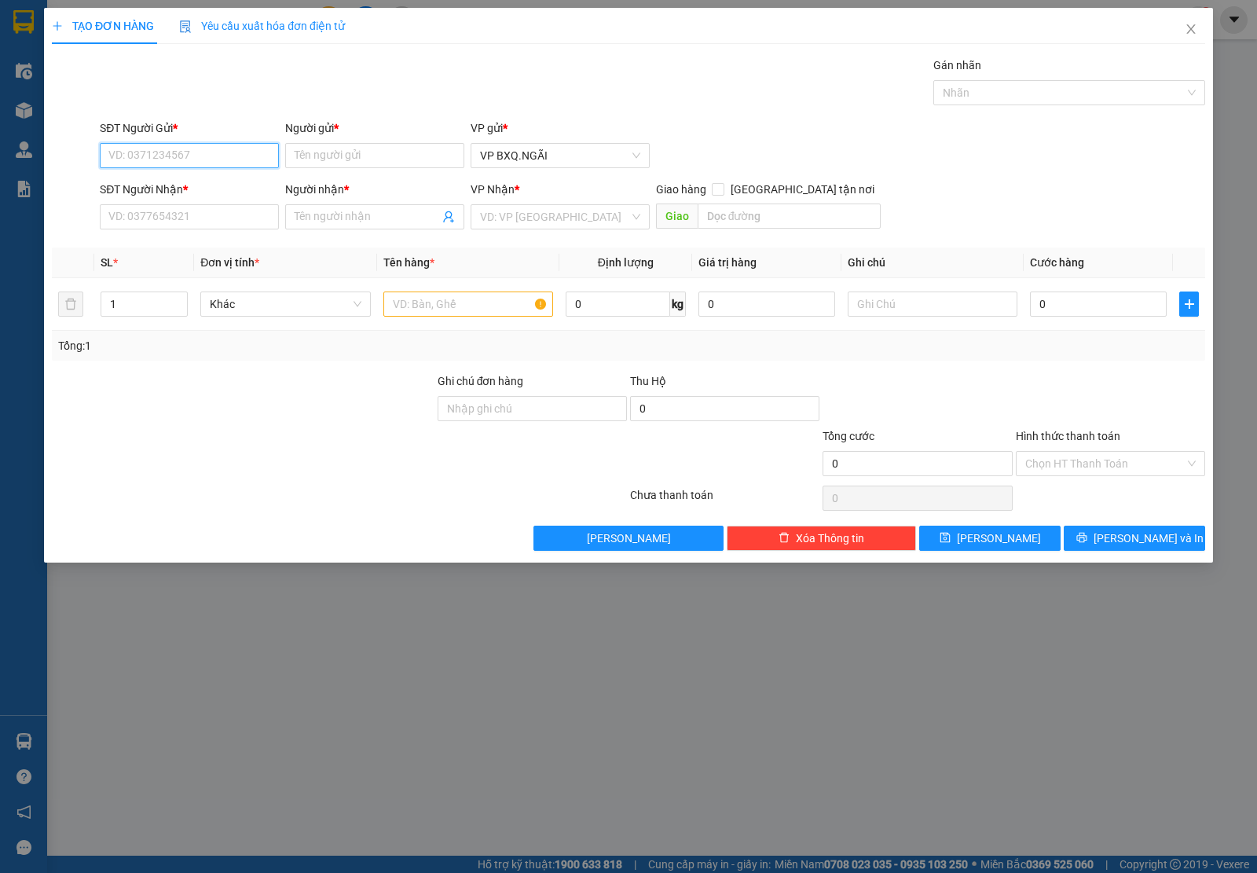
click at [153, 153] on input "SĐT Người Gửi *" at bounding box center [189, 155] width 179 height 25
paste input "0342618960"
type input "0342618960"
click at [143, 234] on div "SĐT Người Nhận * VD: 0377654321" at bounding box center [189, 208] width 179 height 55
paste input "0342618960"
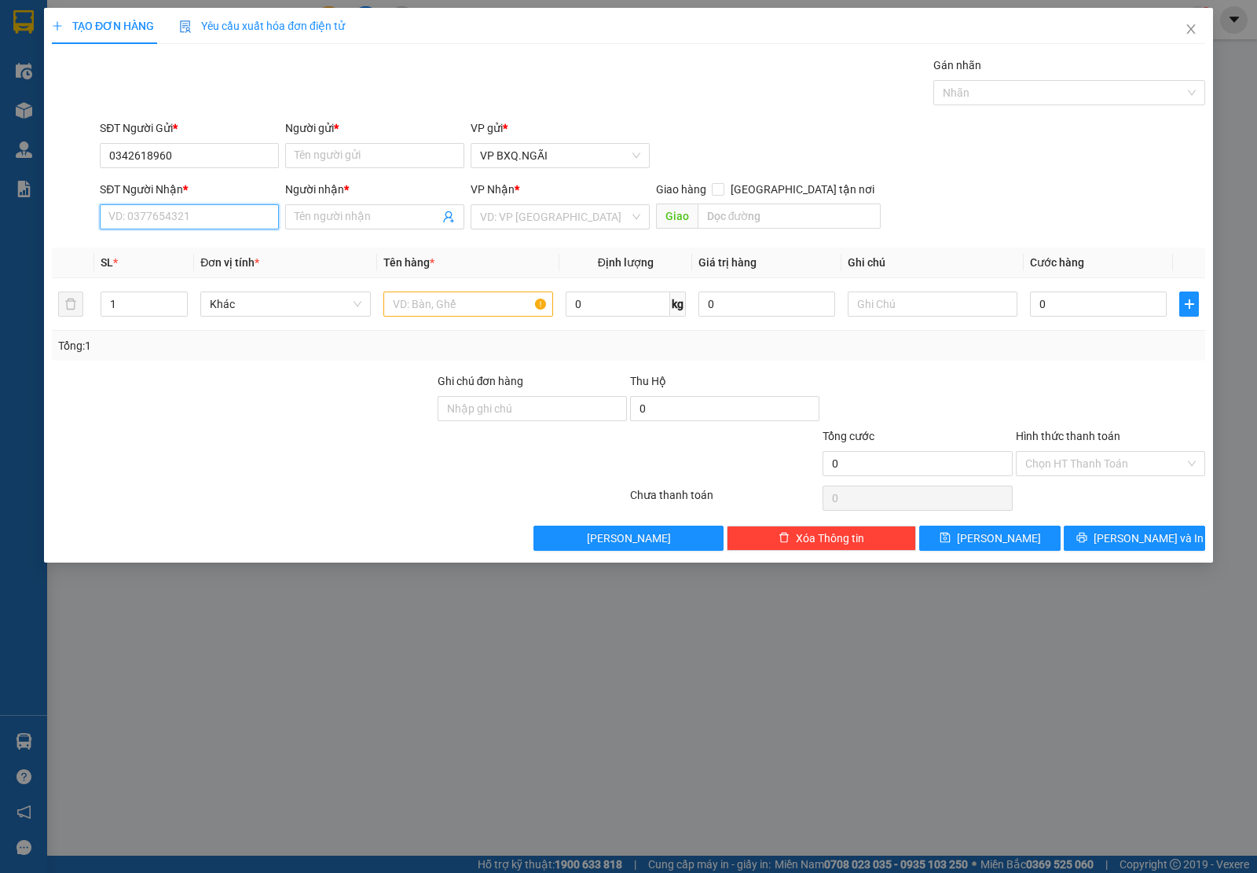
click at [148, 212] on input "SĐT Người Nhận *" at bounding box center [189, 216] width 179 height 25
type input "0342618960"
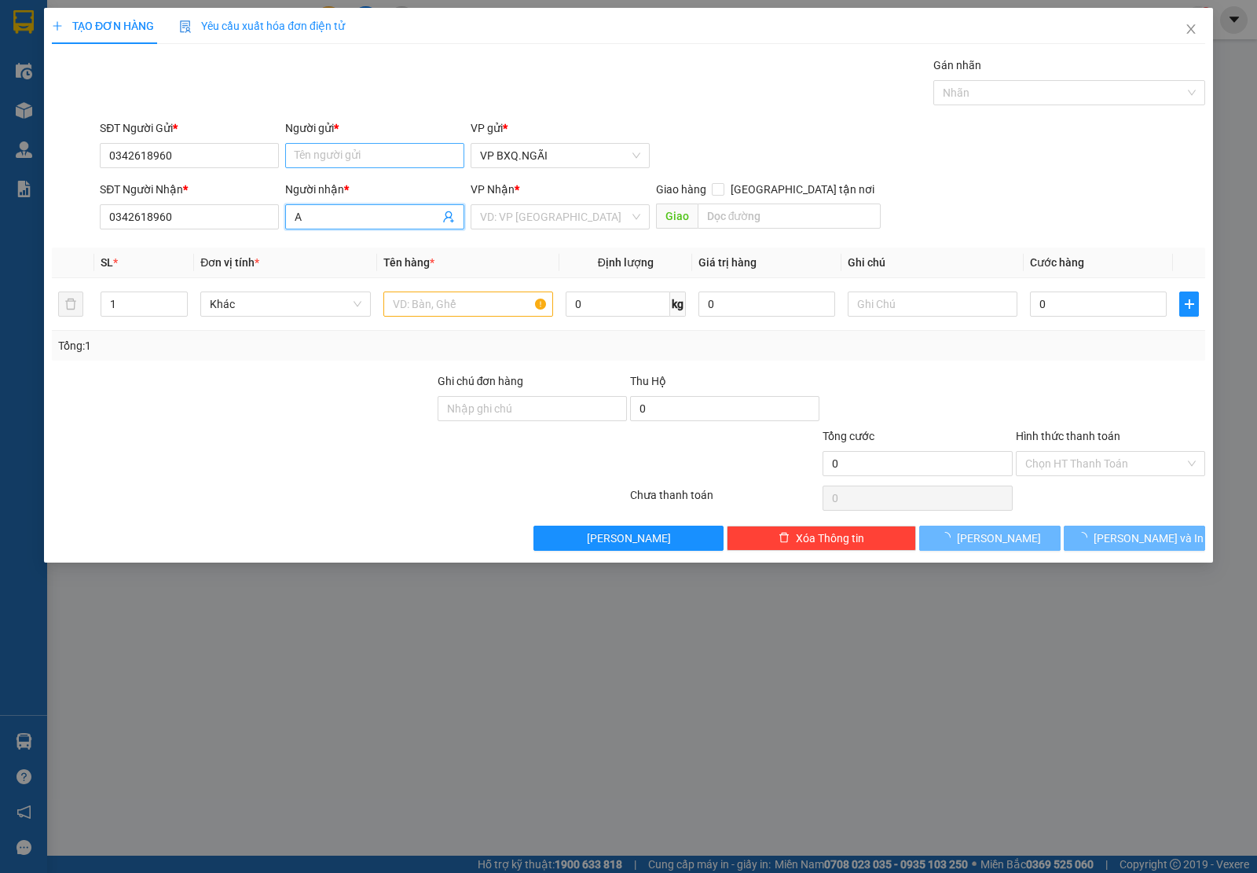
type input "A"
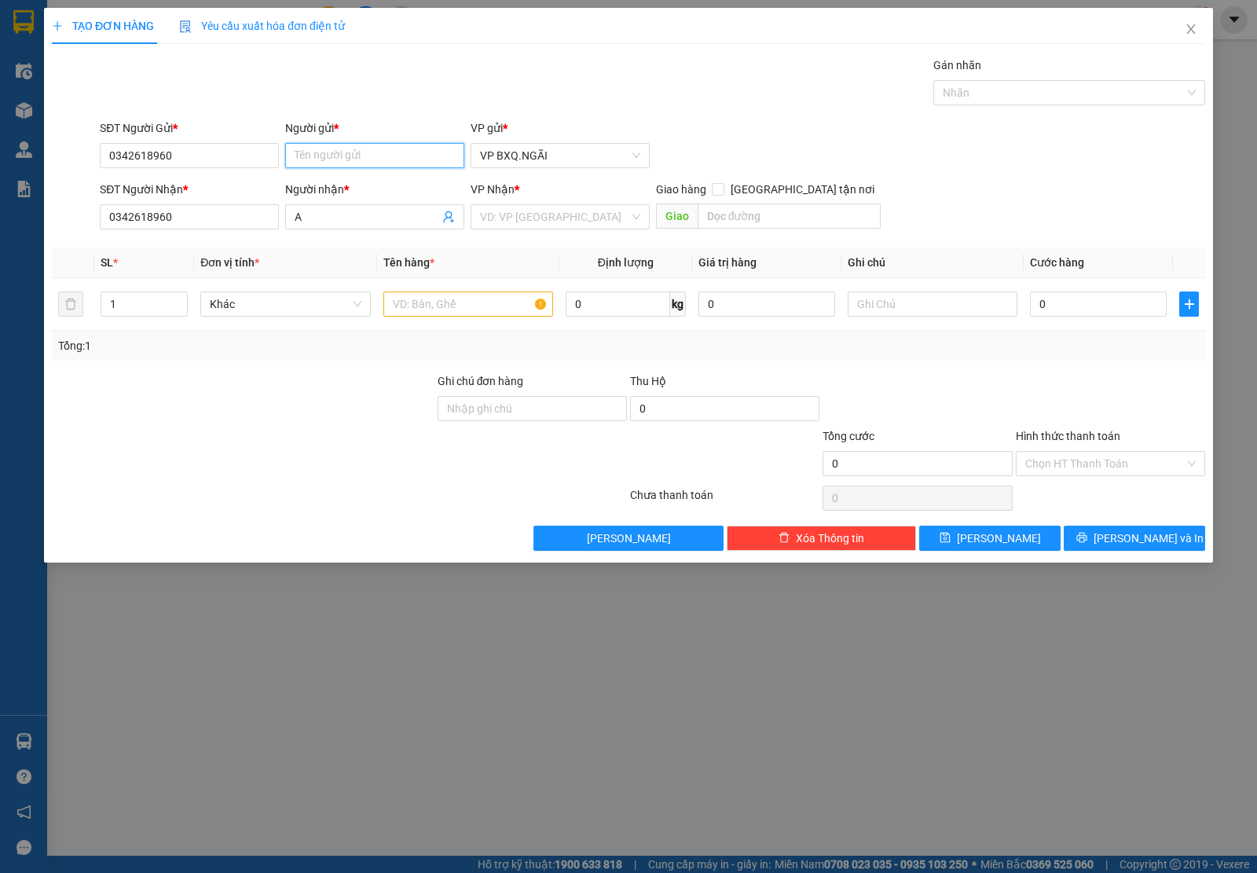
click at [338, 152] on input "Người gửi *" at bounding box center [374, 155] width 179 height 25
type input "A"
click at [511, 213] on input "search" at bounding box center [554, 217] width 149 height 24
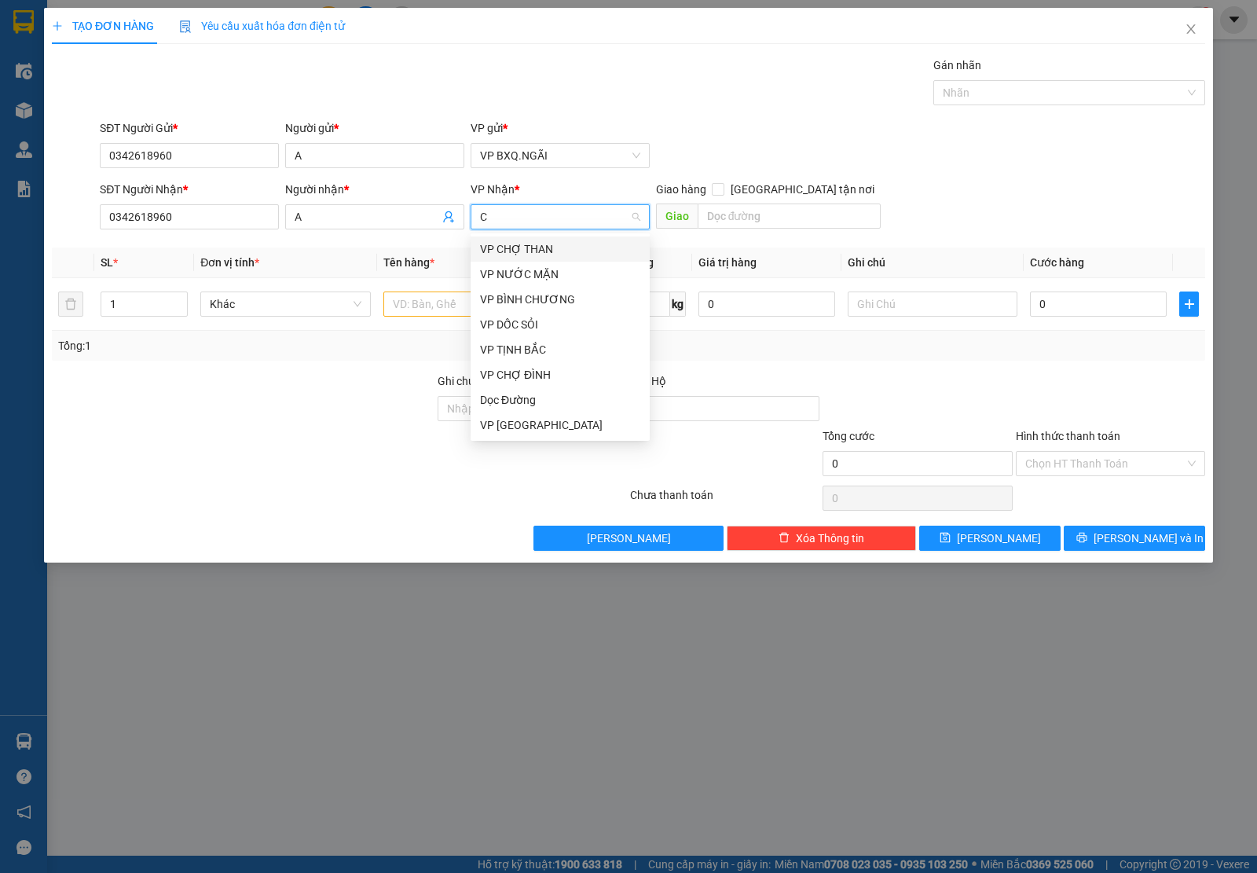
type input "CT"
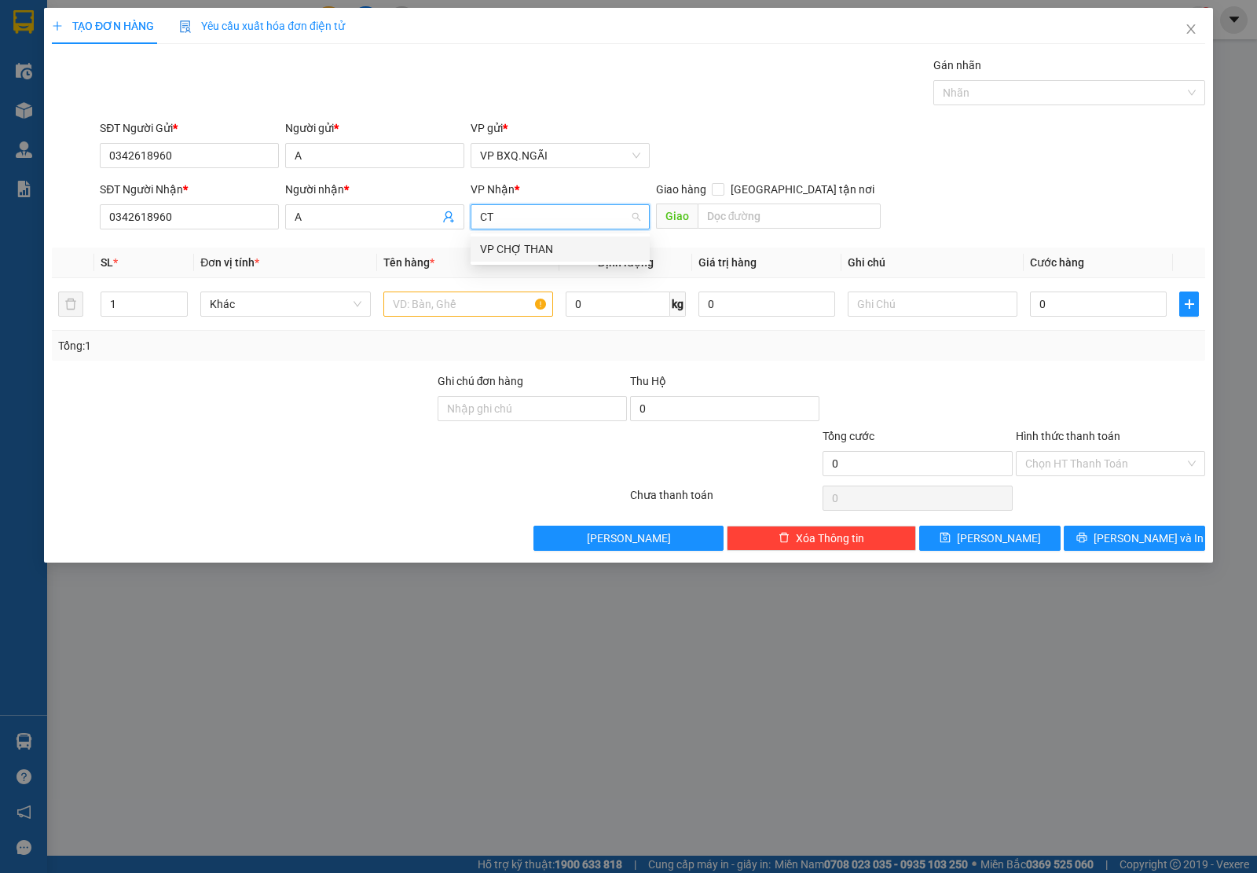
click at [521, 241] on div "VP CHỢ THAN" at bounding box center [560, 248] width 160 height 17
click at [452, 292] on input "text" at bounding box center [468, 304] width 170 height 25
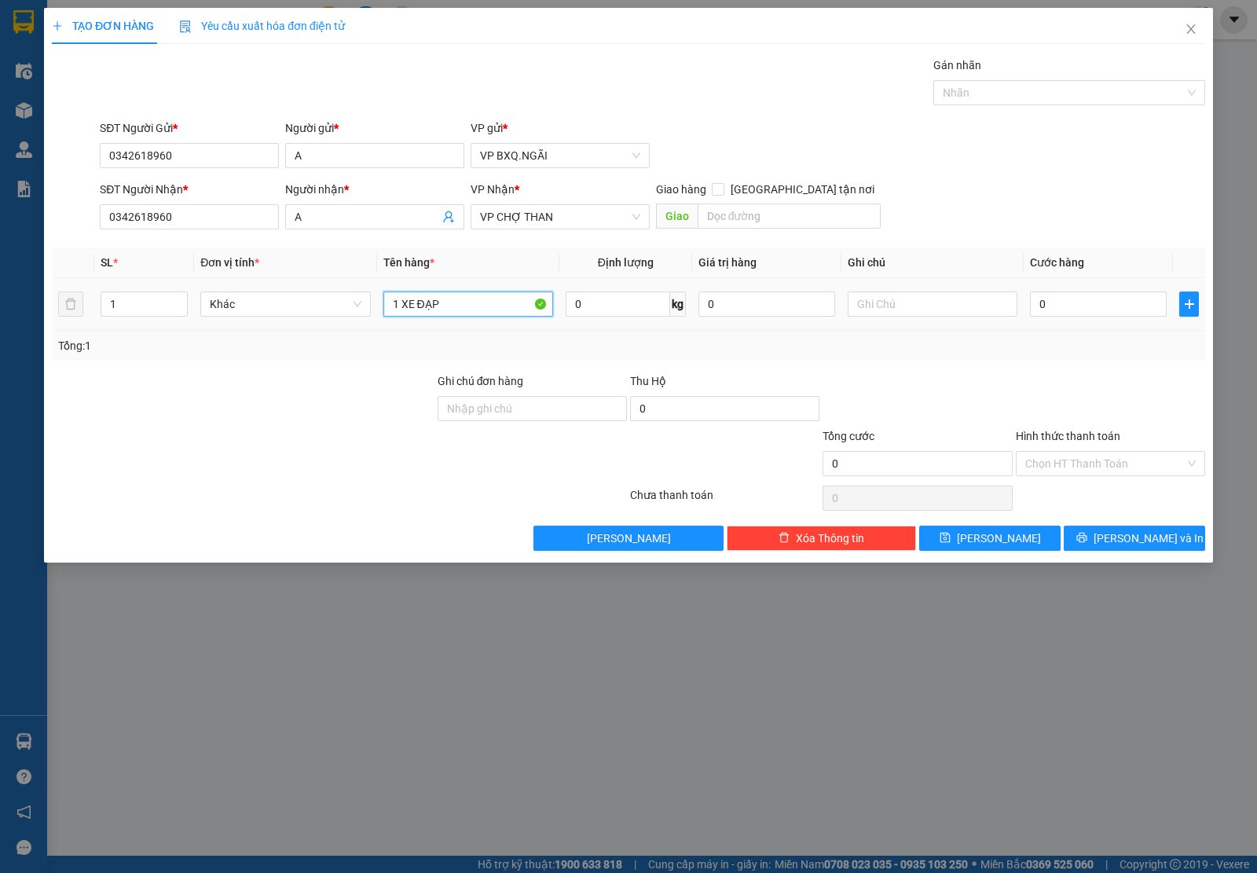
type input "1 XE ĐẠP"
type input "3"
type input "35"
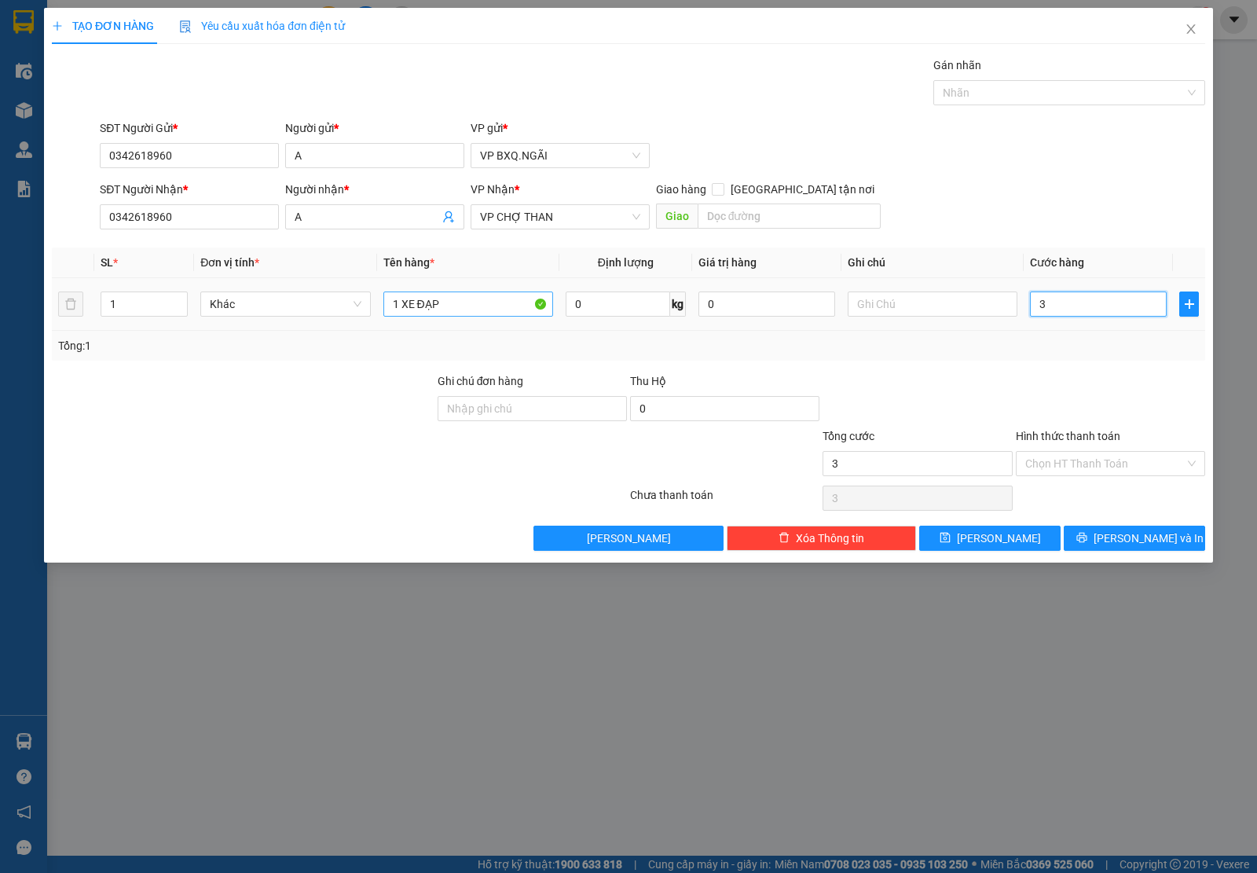
type input "35"
type input "350"
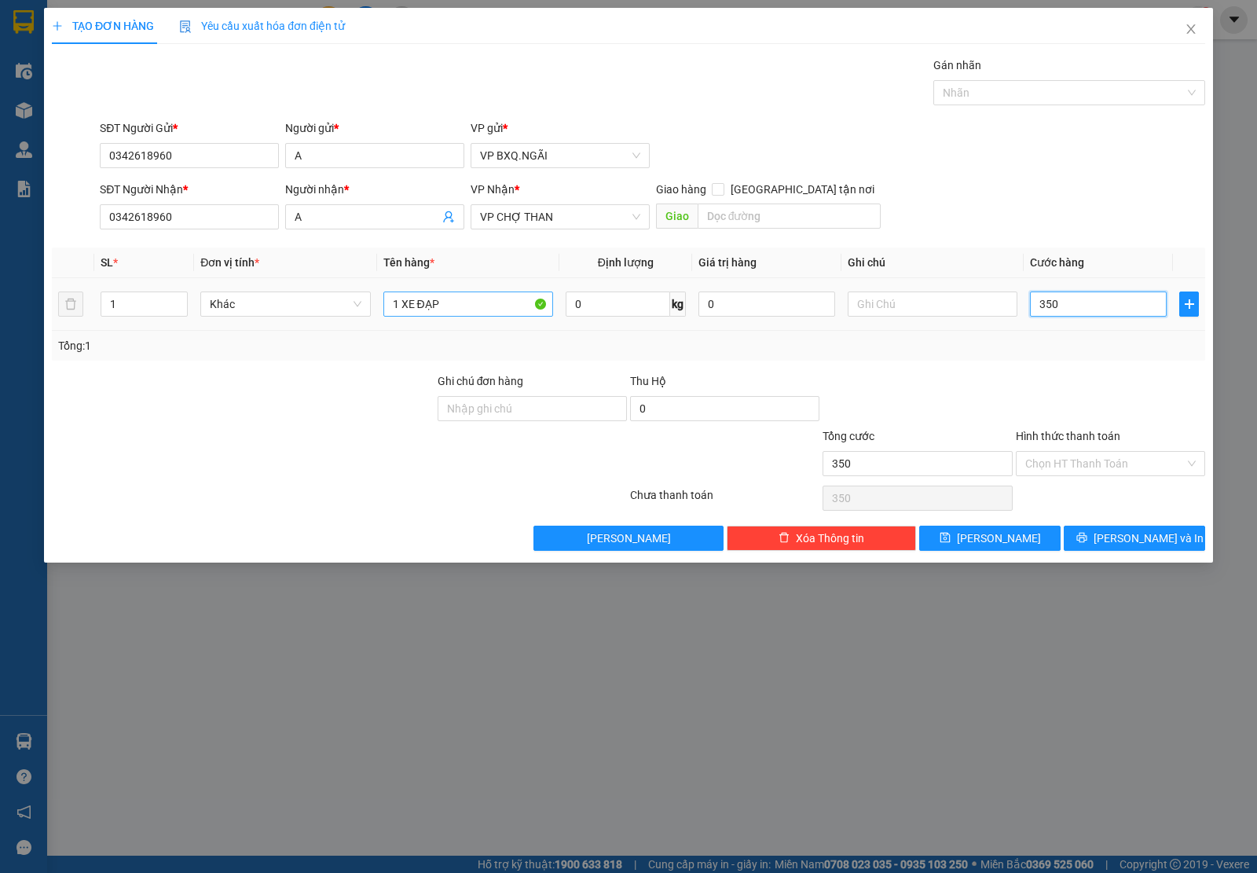
type input "3.500"
type input "35.000"
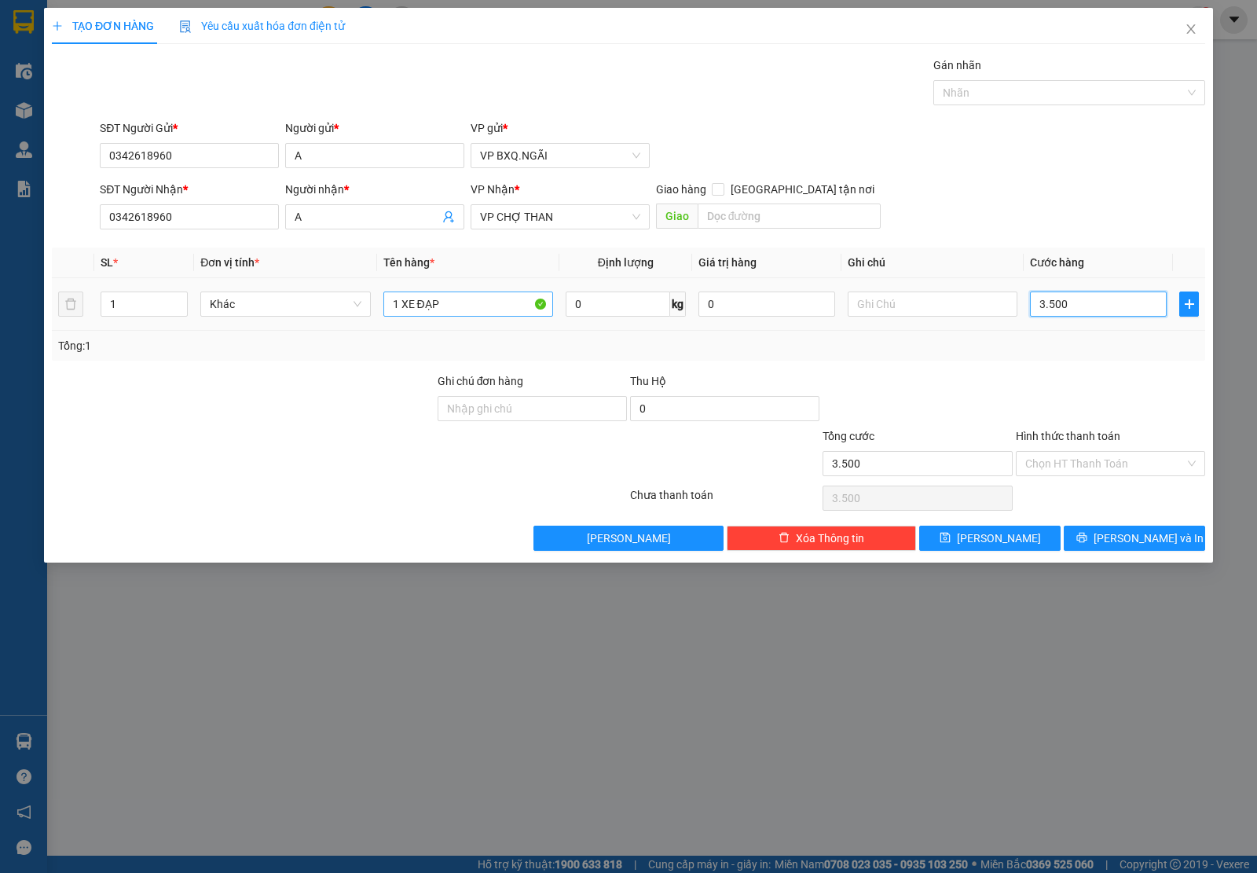
type input "35.000"
type input "350.000"
type input "3.500.000"
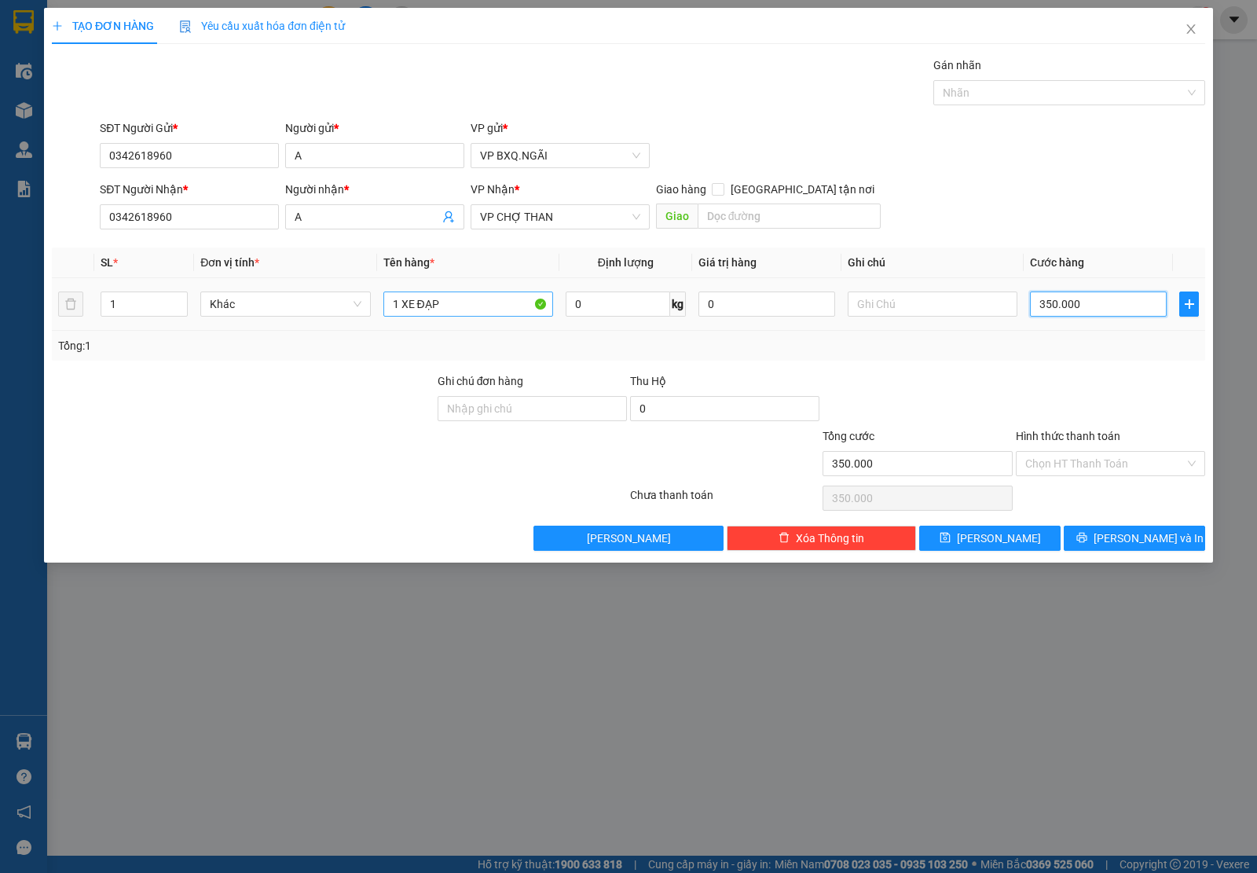
type input "3.500.000"
type input "350.000"
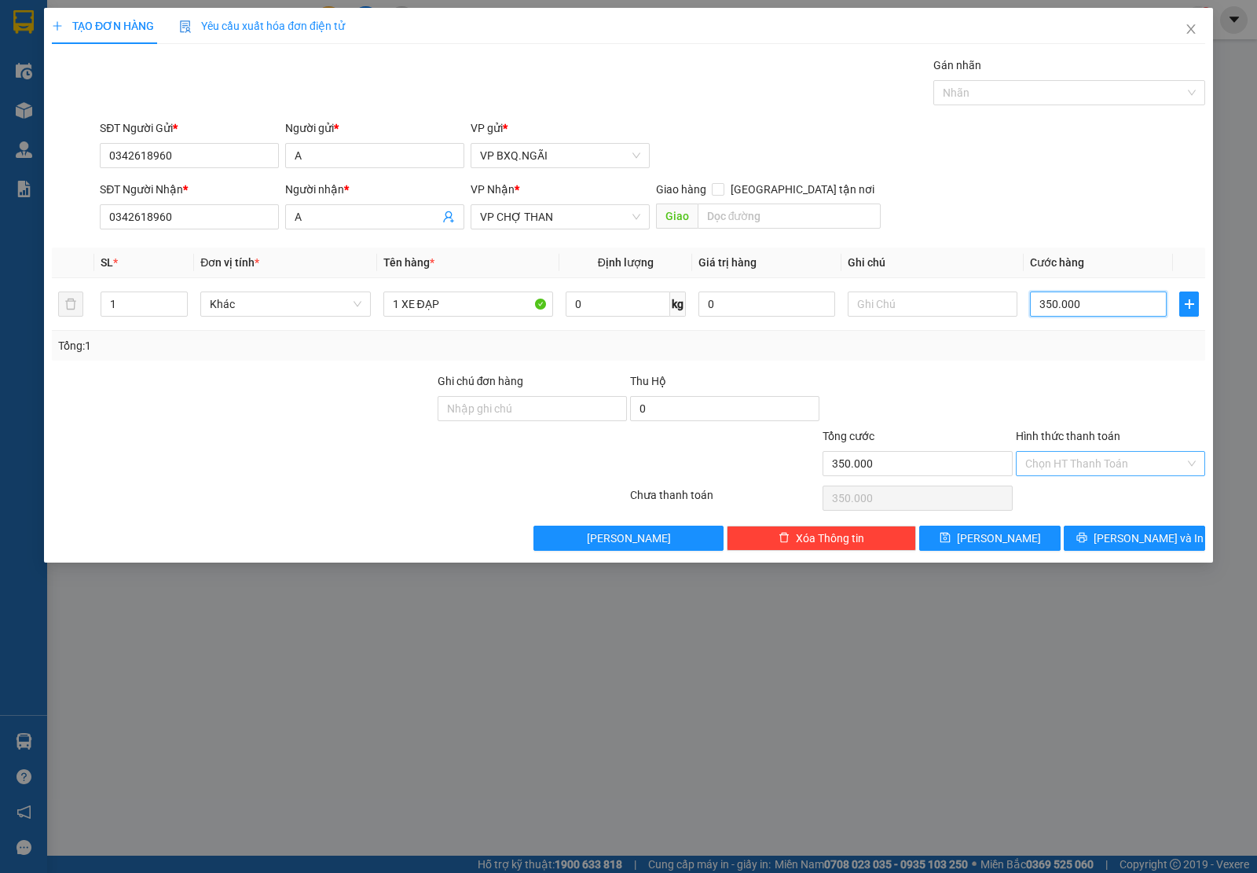
type input "350.000"
click at [1062, 456] on input "Hình thức thanh toán" at bounding box center [1106, 464] width 160 height 24
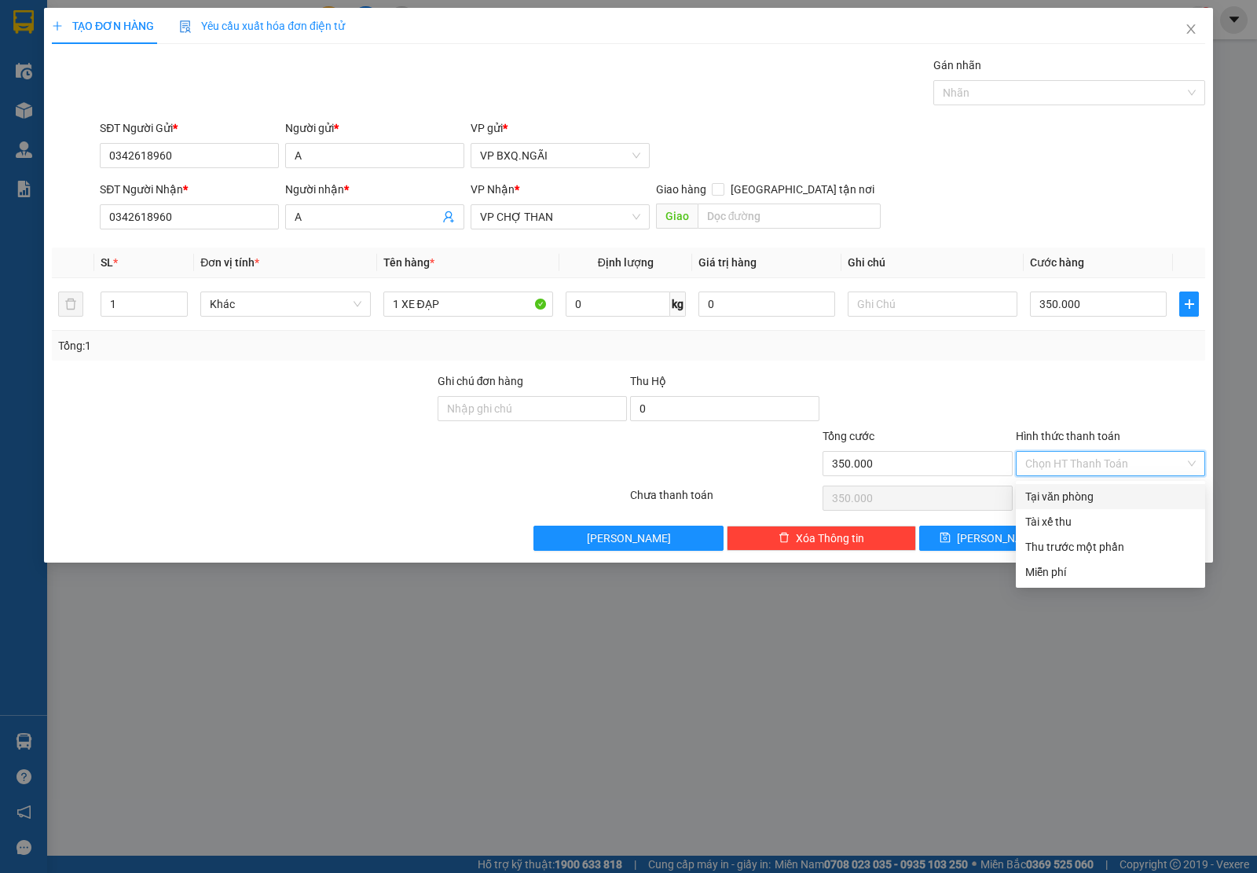
click at [1055, 496] on div "Tại văn phòng" at bounding box center [1111, 496] width 171 height 17
type input "0"
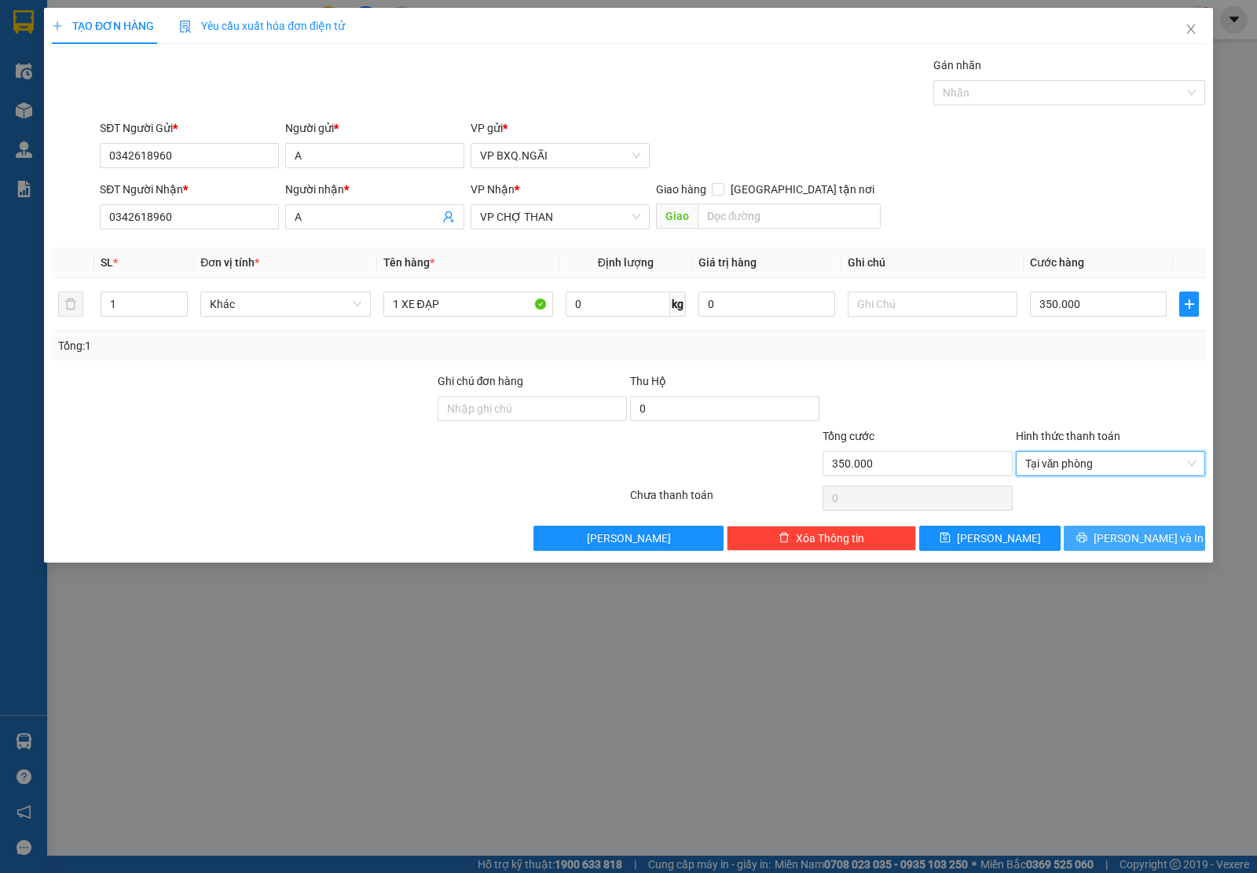
click at [1081, 539] on button "[PERSON_NAME] và In" at bounding box center [1134, 538] width 141 height 25
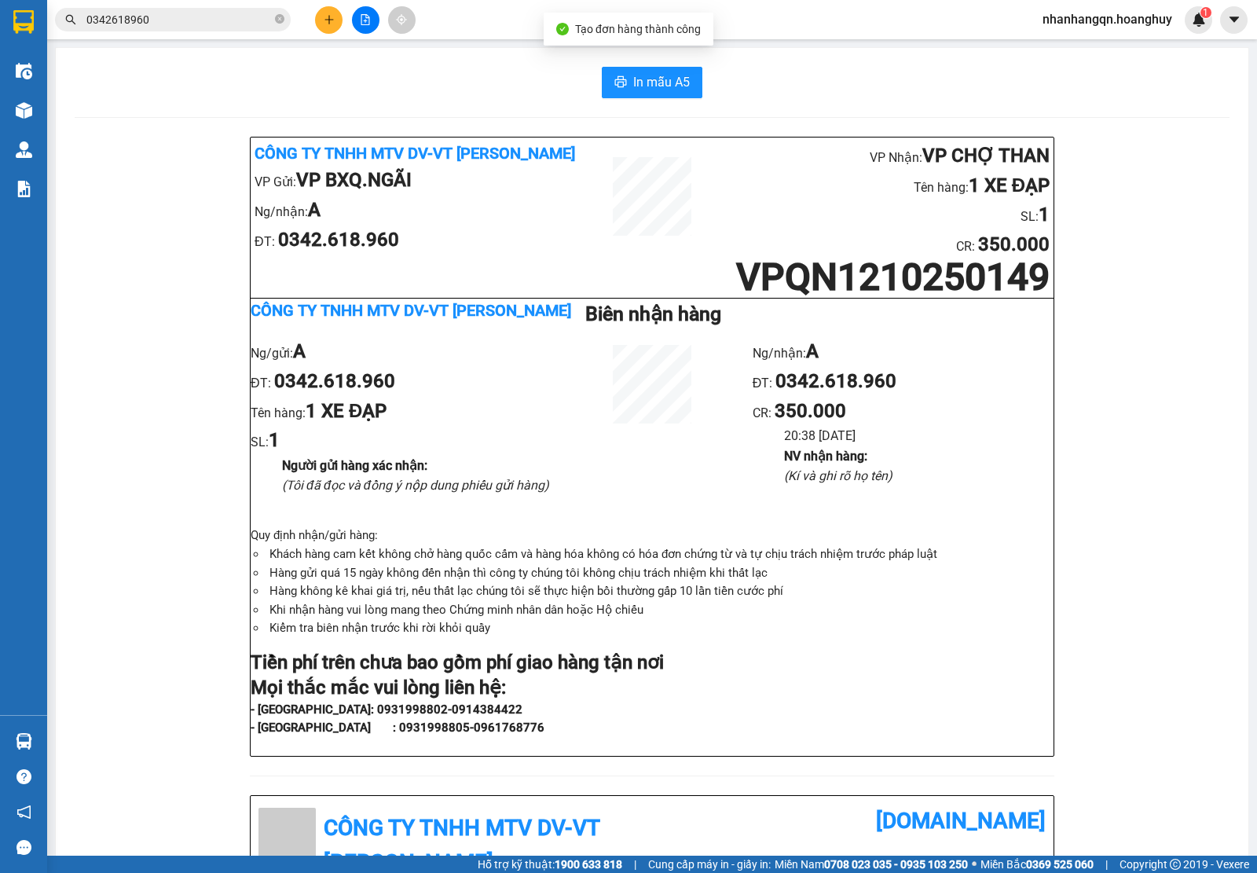
click at [158, 22] on input "0342618960" at bounding box center [178, 19] width 185 height 17
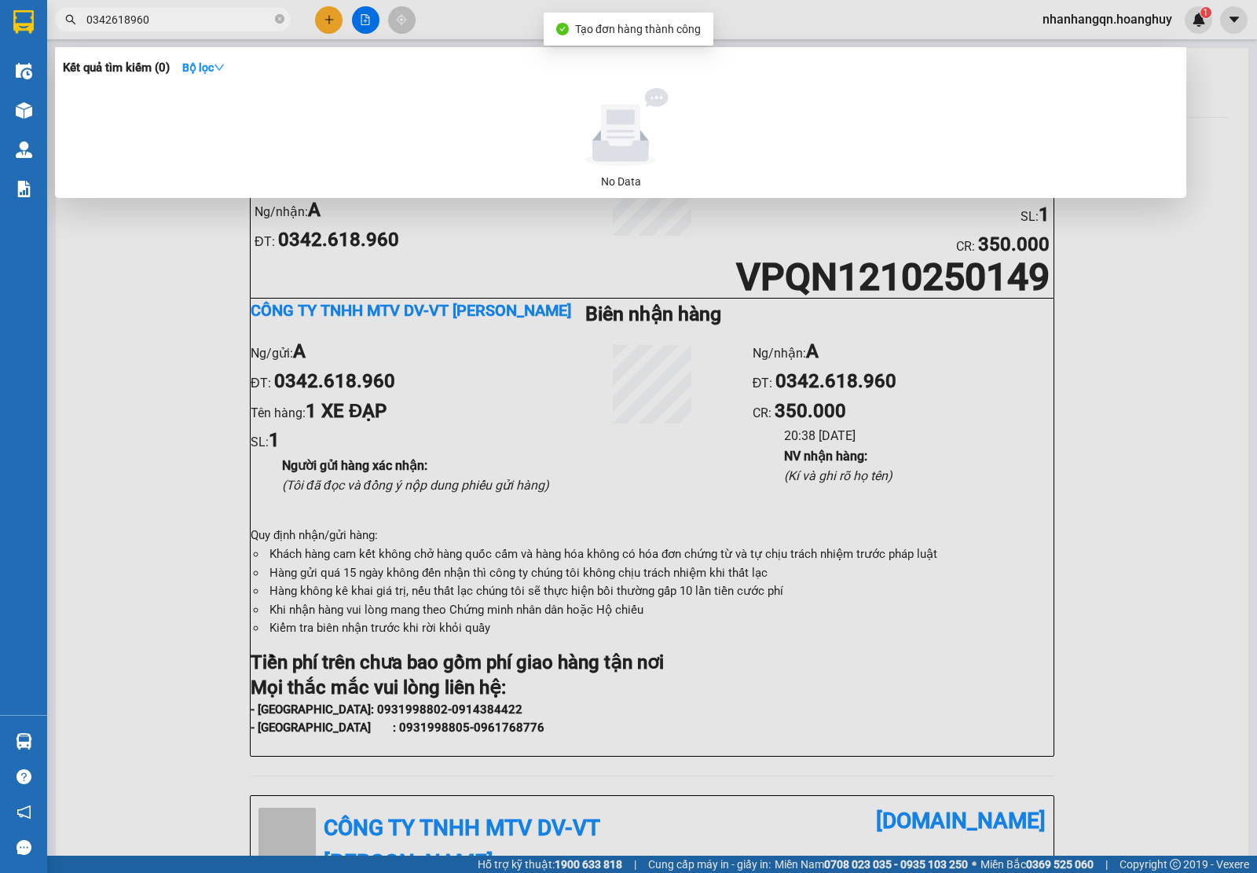
click at [158, 22] on input "0342618960" at bounding box center [178, 19] width 185 height 17
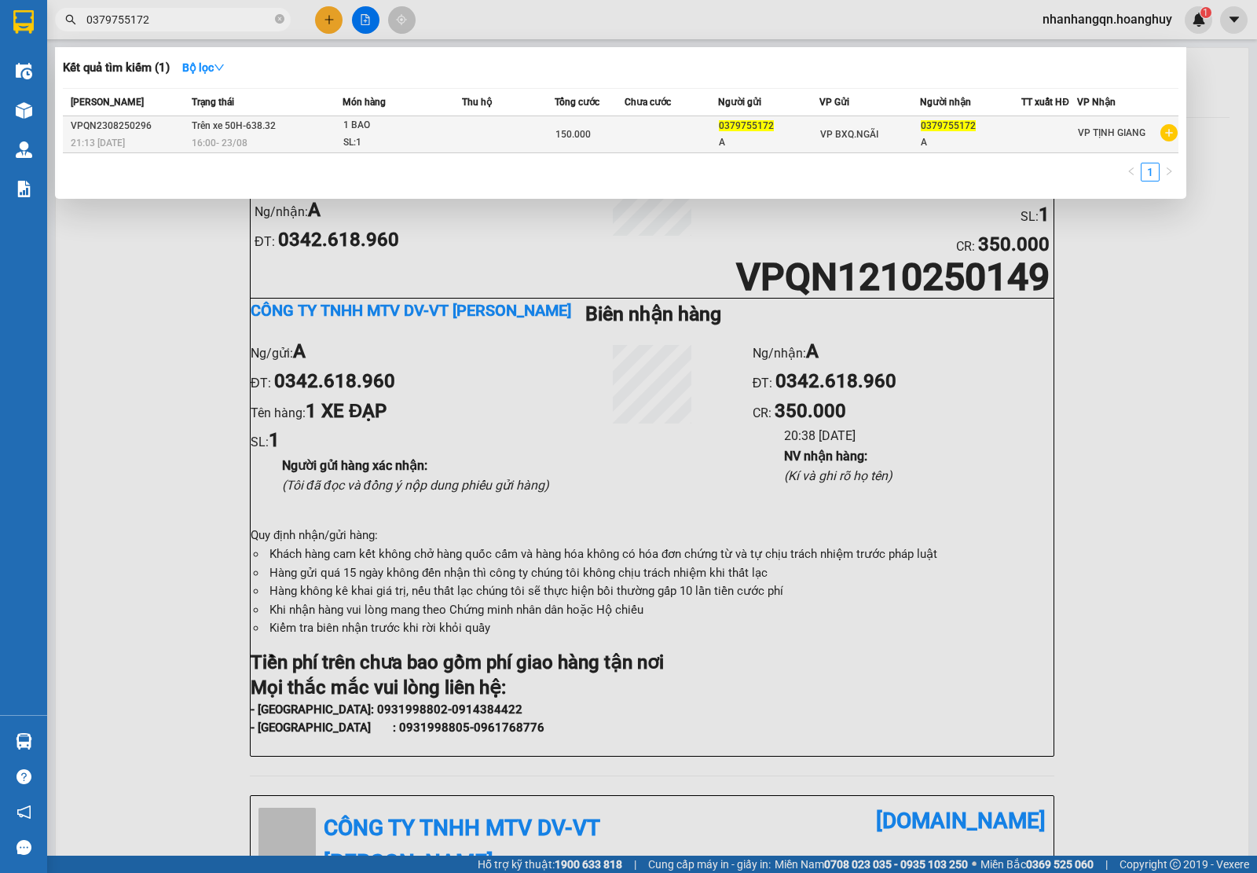
type input "0379755172"
click at [827, 119] on td "VP BXQ.NGÃI" at bounding box center [870, 134] width 101 height 37
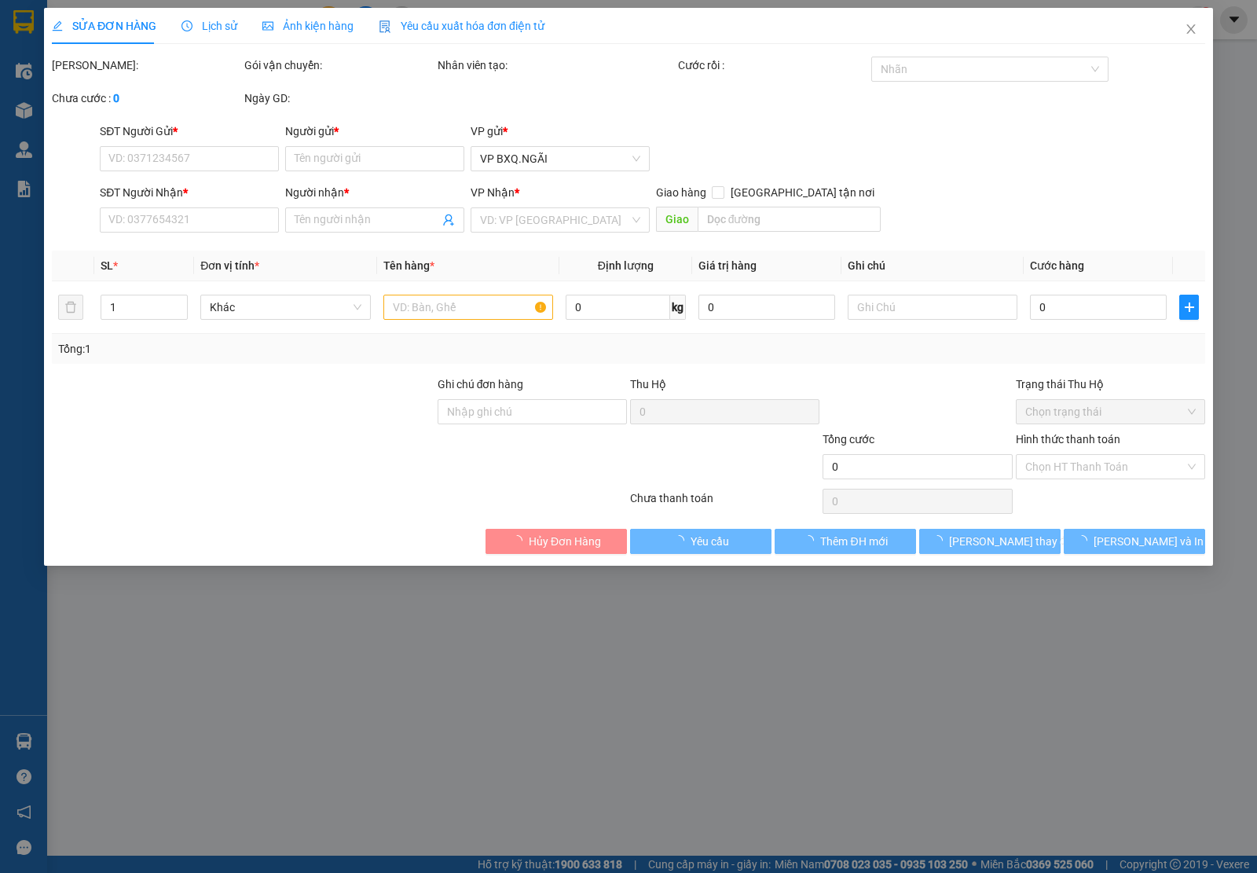
type input "0379755172"
type input "A"
type input "0379755172"
type input "A"
type input "150.000"
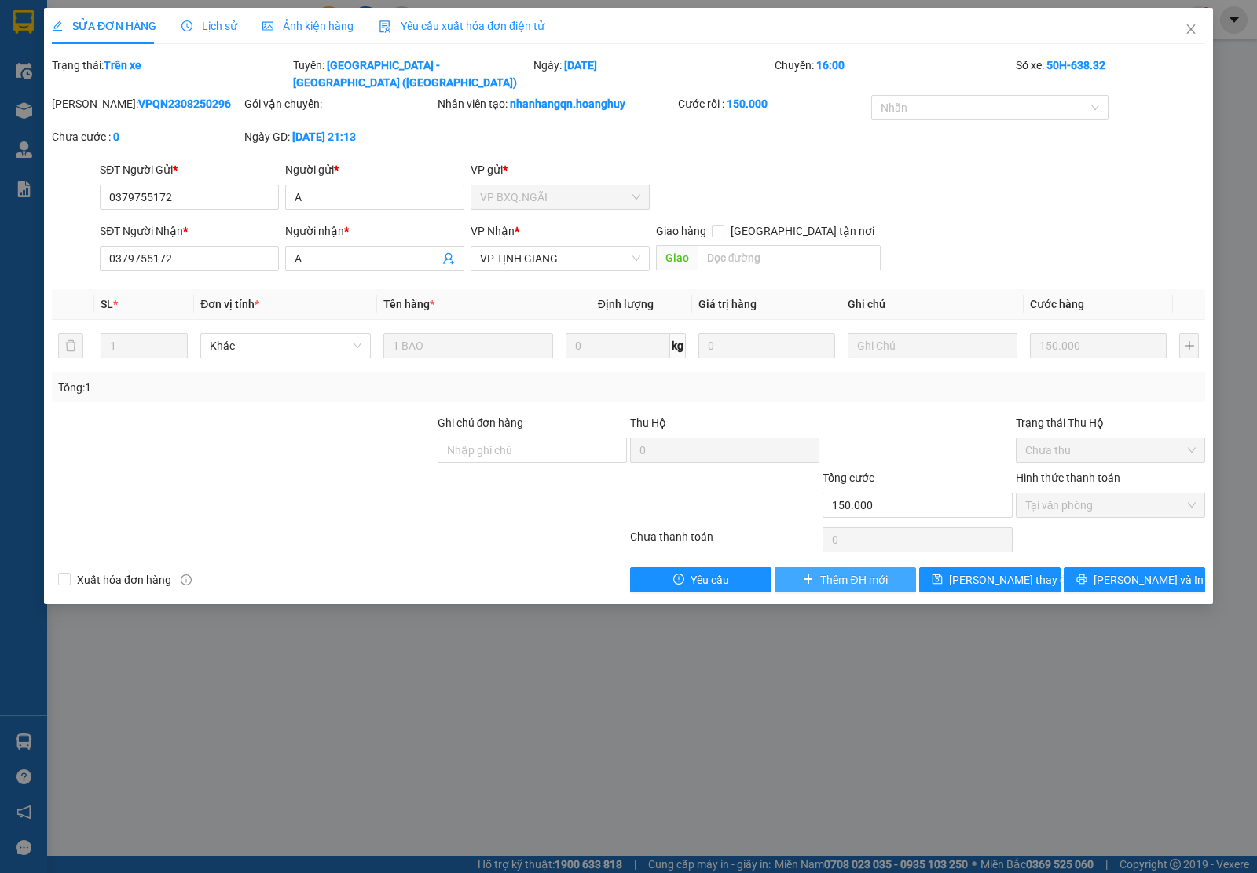
click at [864, 571] on span "Thêm ĐH mới" at bounding box center [853, 579] width 67 height 17
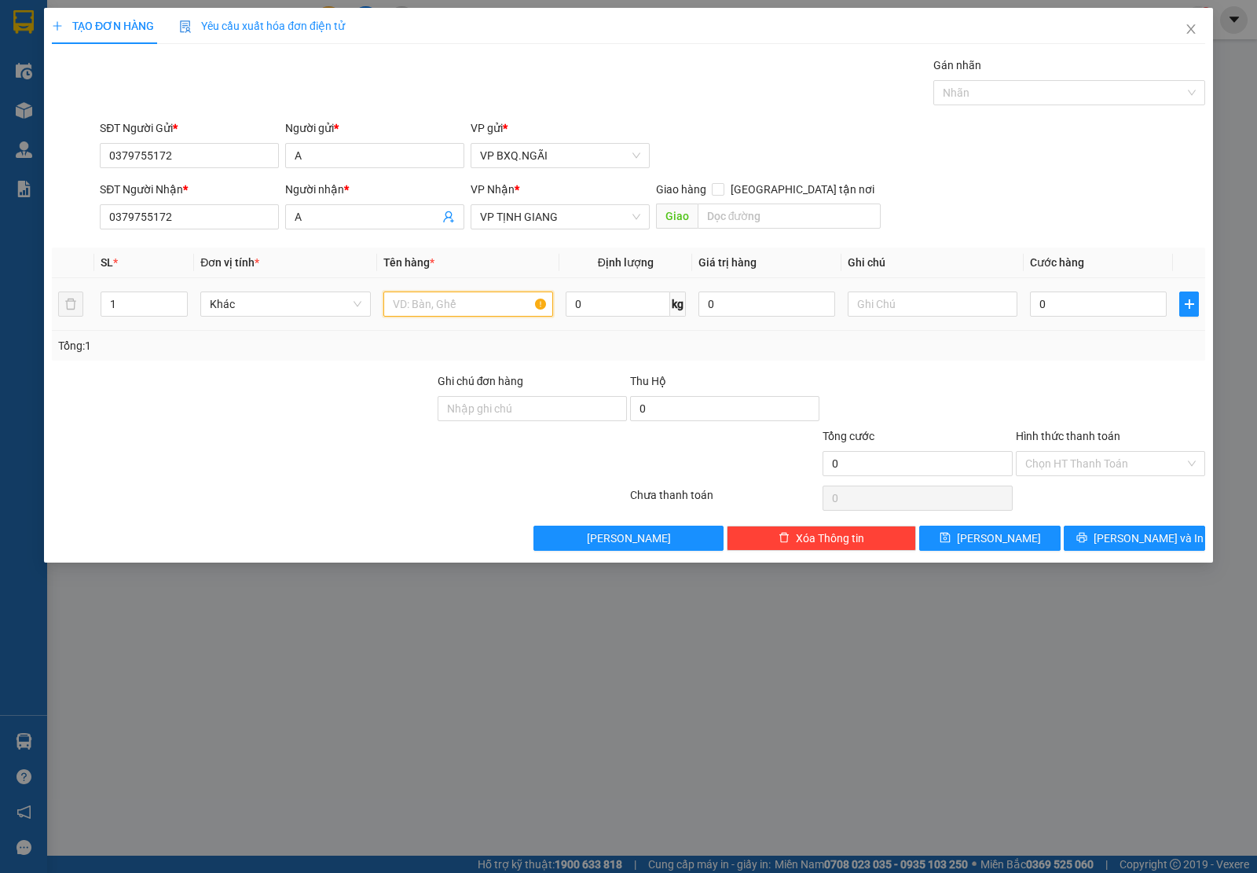
click at [460, 299] on input "text" at bounding box center [468, 304] width 170 height 25
type input "1 BAO TRẮNG"
type input "1"
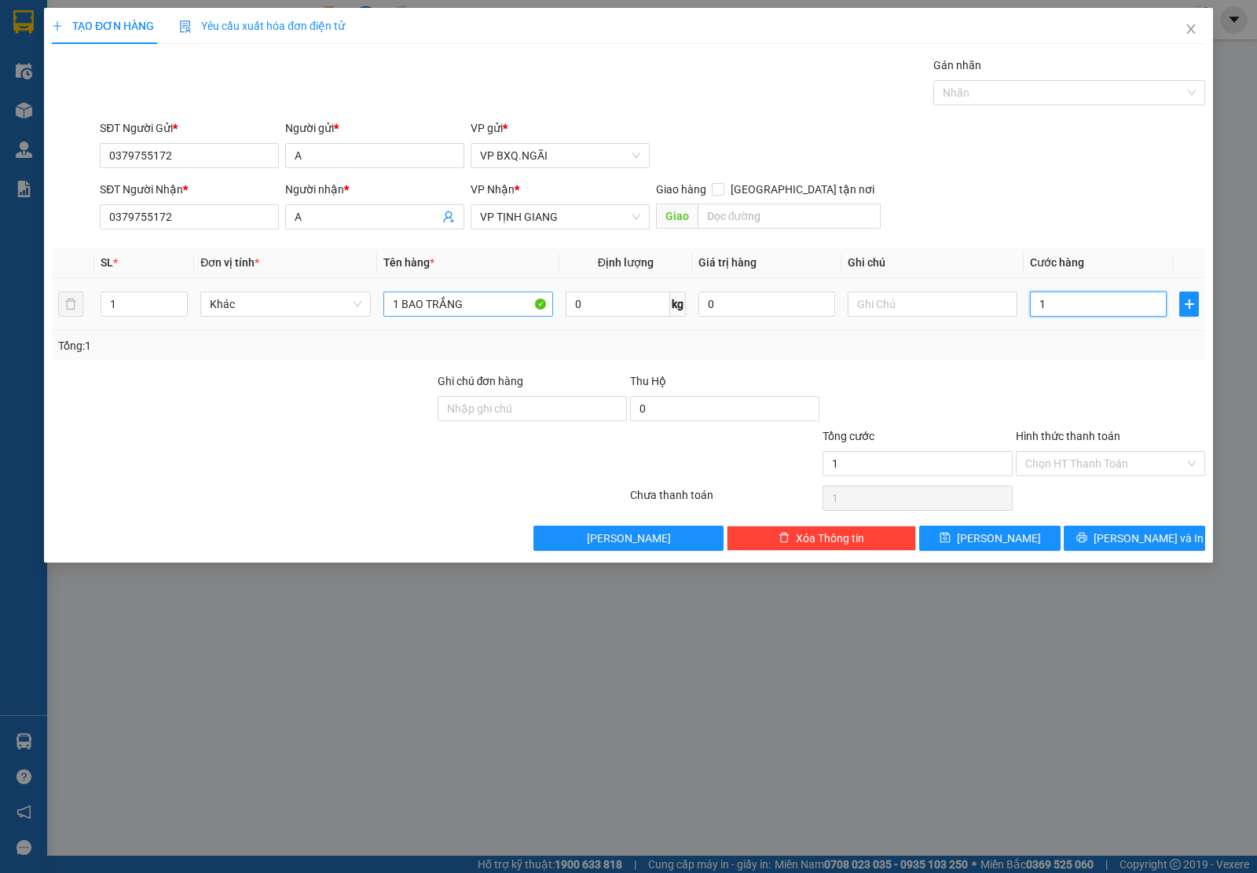
type input "15"
type input "150"
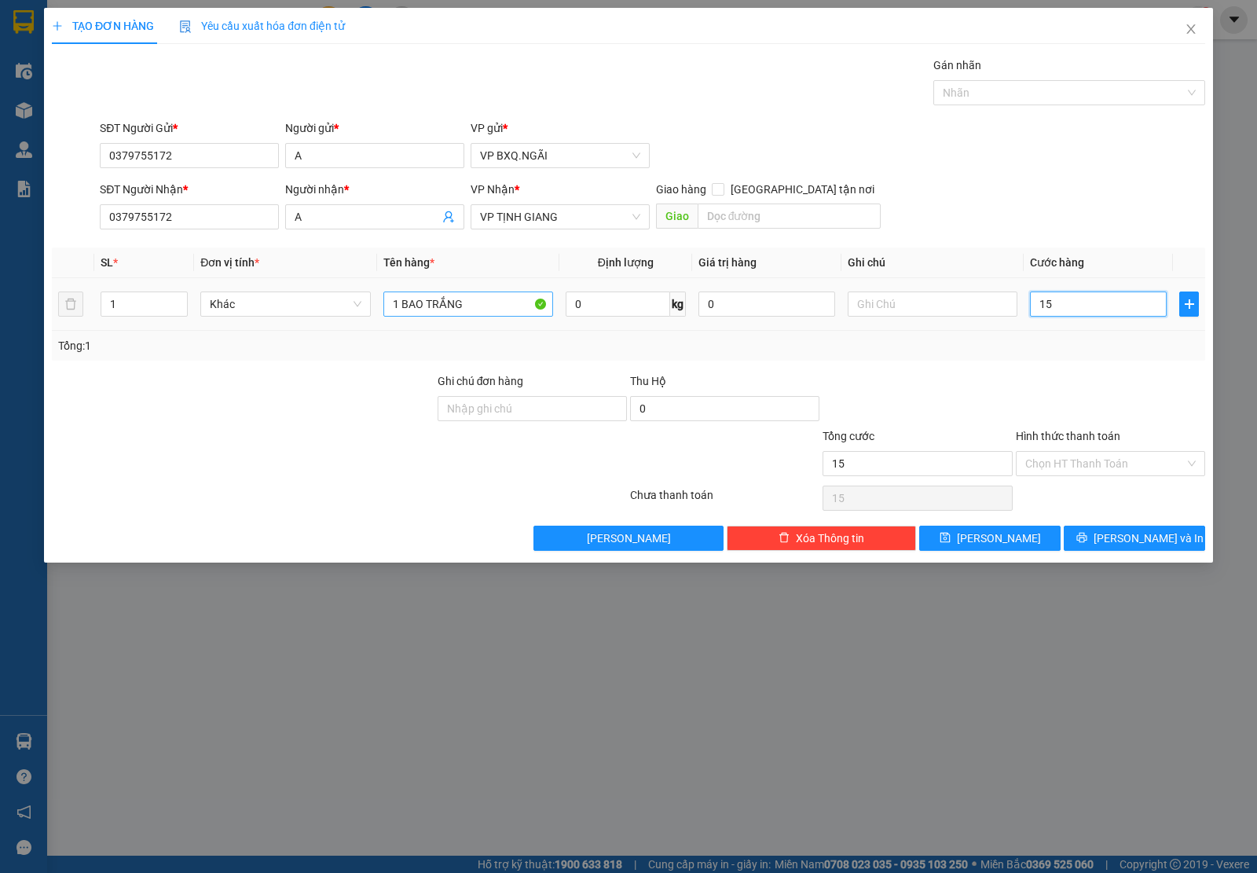
type input "150"
type input "1.500"
type input "15.000"
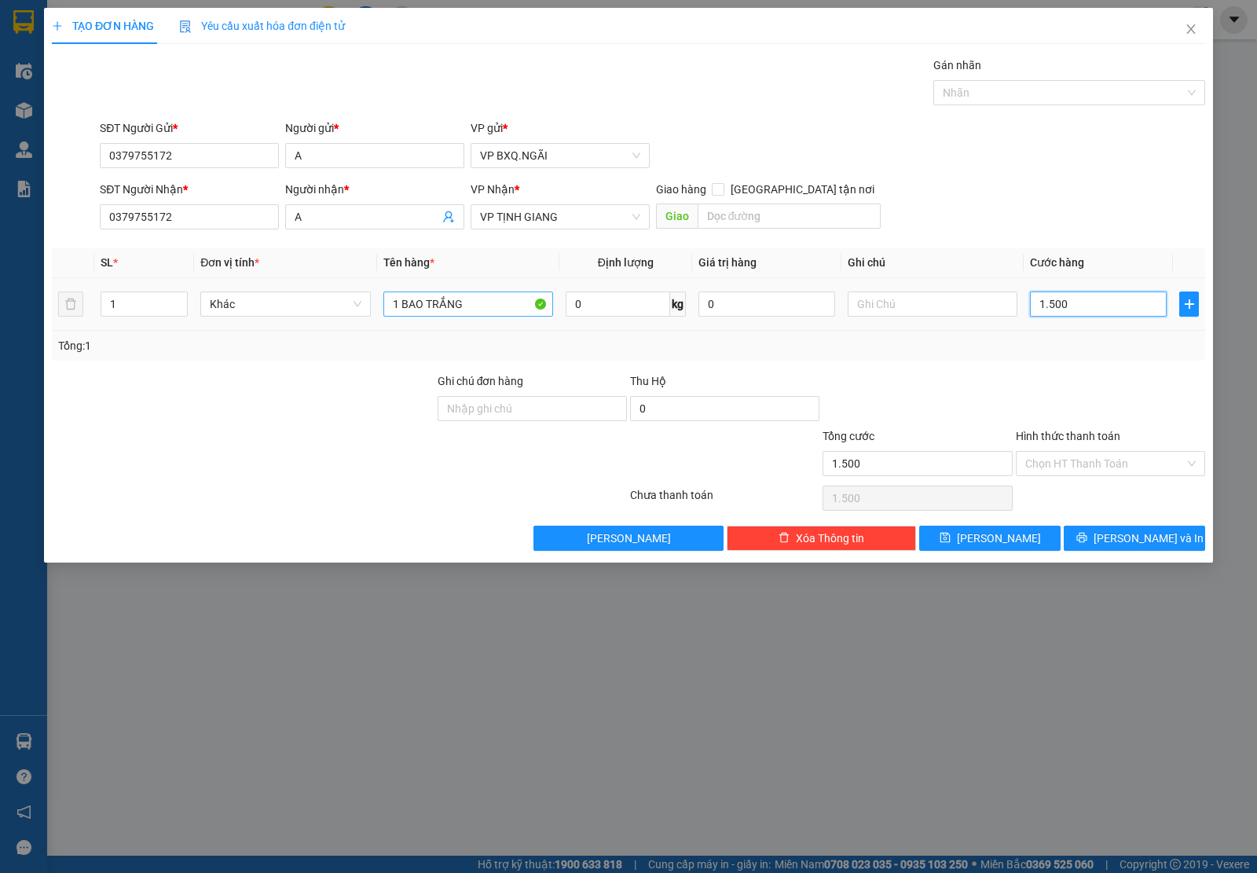
type input "15.000"
type input "150.000"
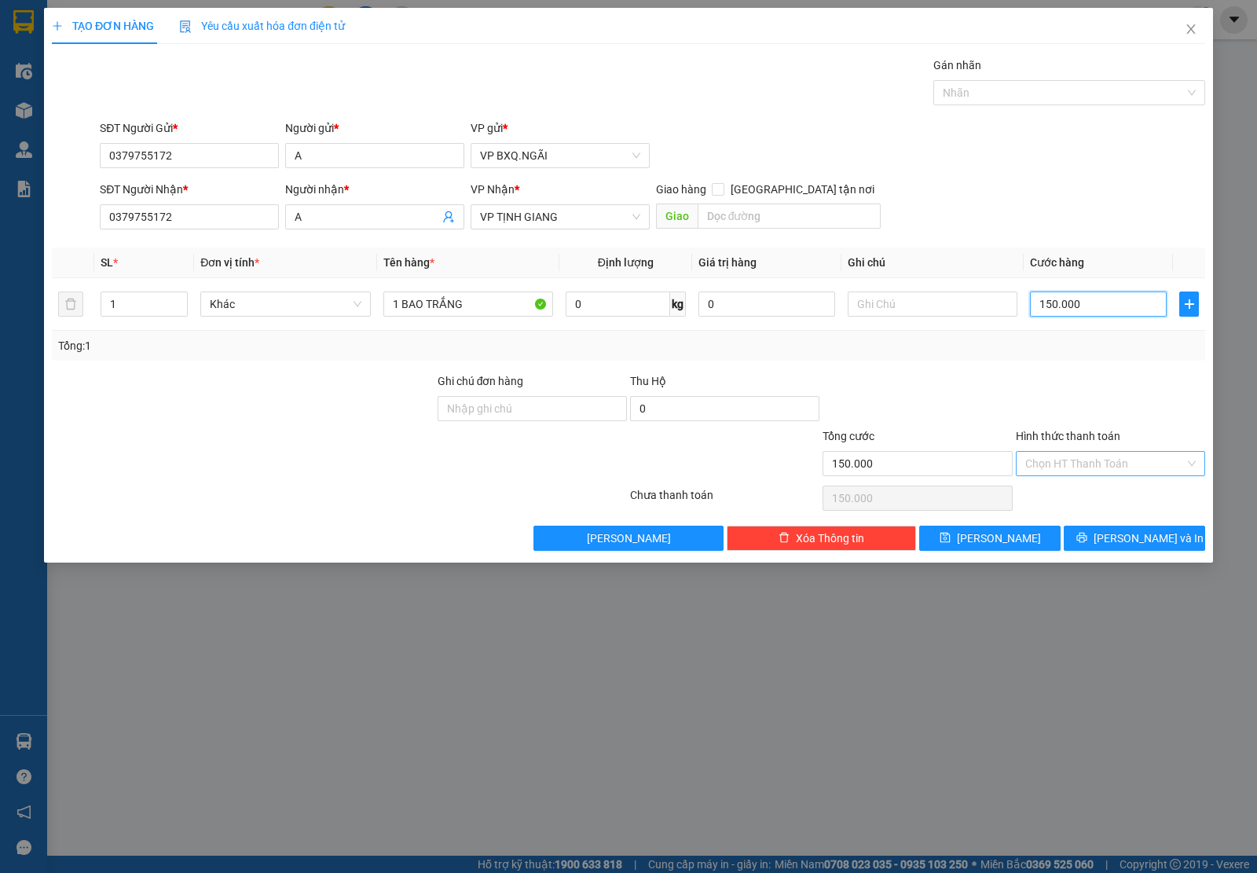
type input "150.000"
click at [1112, 457] on input "Hình thức thanh toán" at bounding box center [1106, 464] width 160 height 24
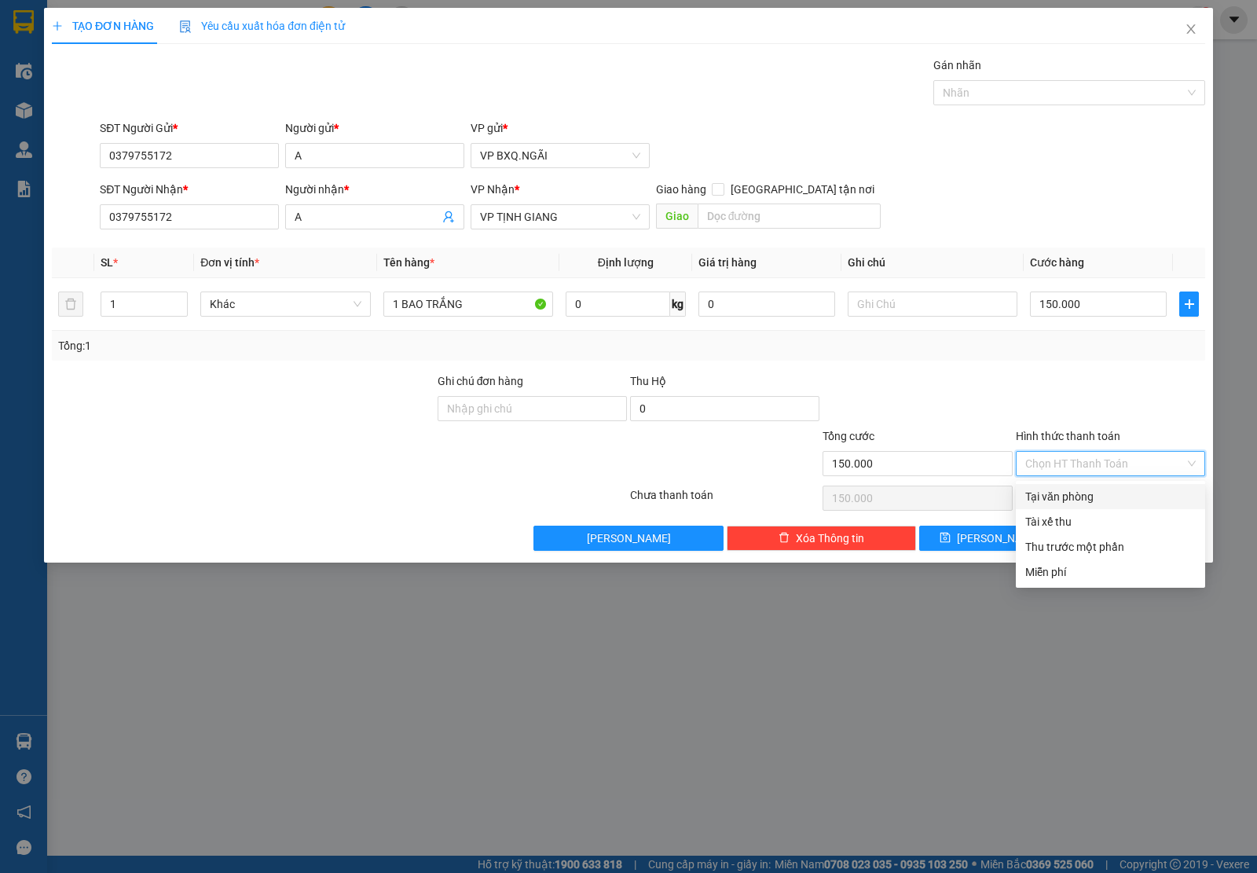
click at [1079, 484] on div "Tại văn phòng" at bounding box center [1110, 496] width 189 height 25
type input "0"
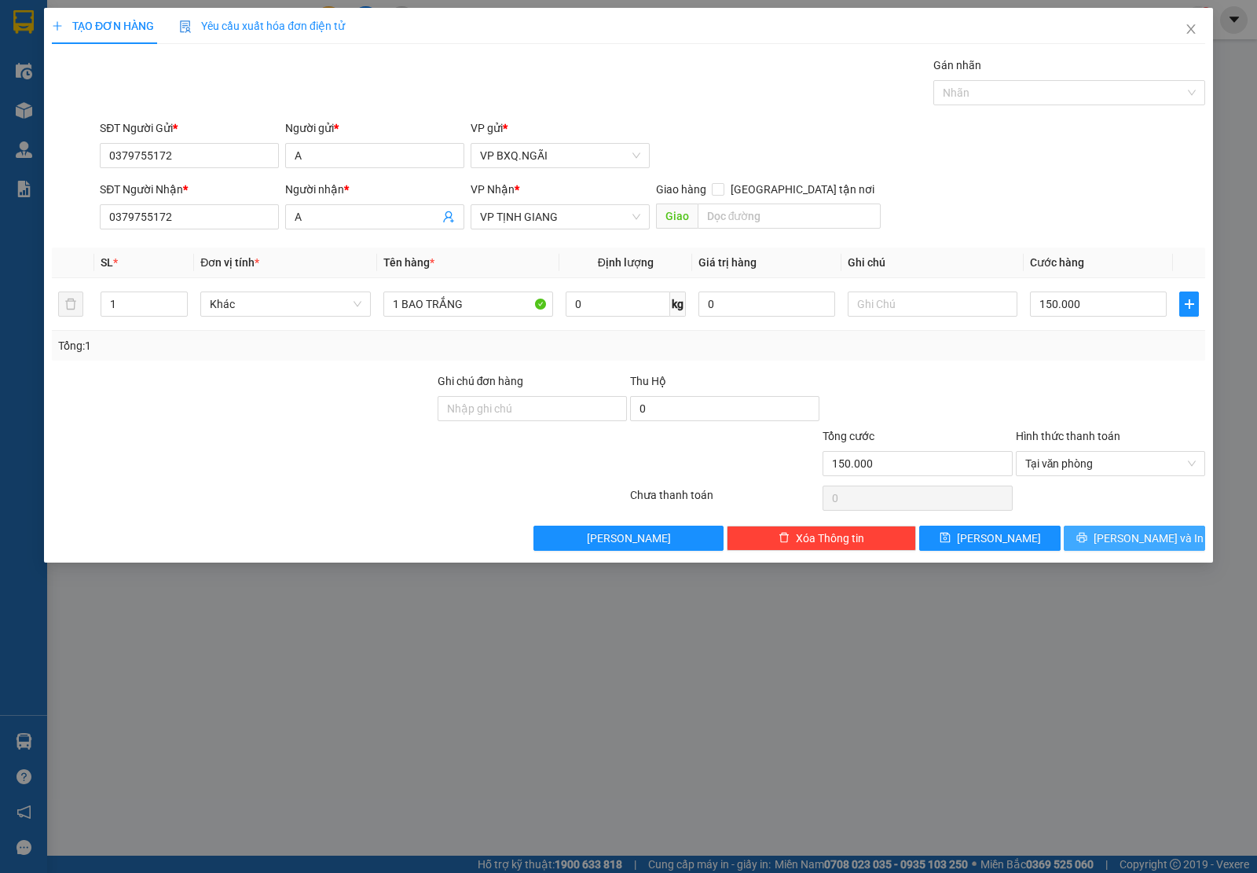
click at [1130, 540] on span "[PERSON_NAME] và In" at bounding box center [1149, 538] width 110 height 17
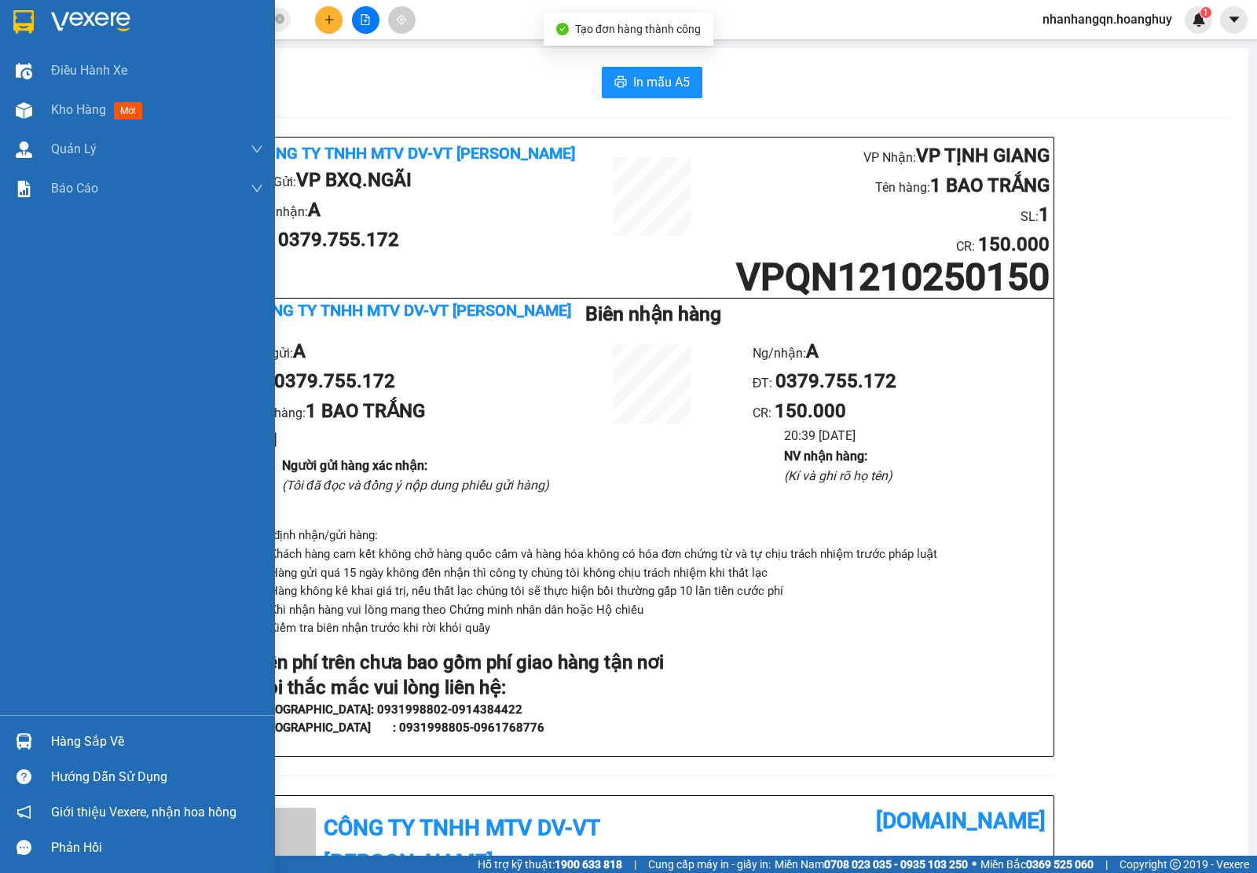
click at [39, 24] on div at bounding box center [137, 25] width 275 height 51
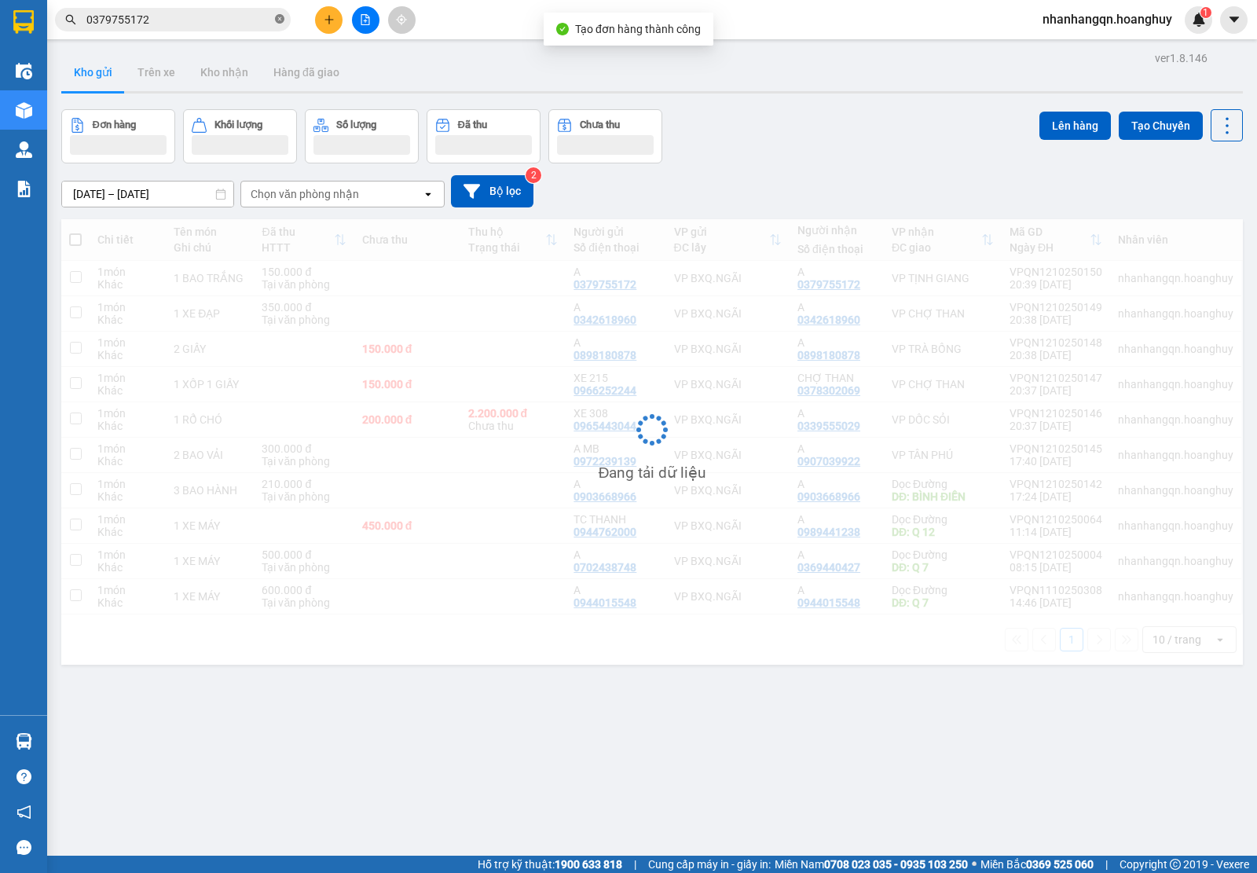
click at [279, 18] on icon "close-circle" at bounding box center [279, 18] width 9 height 9
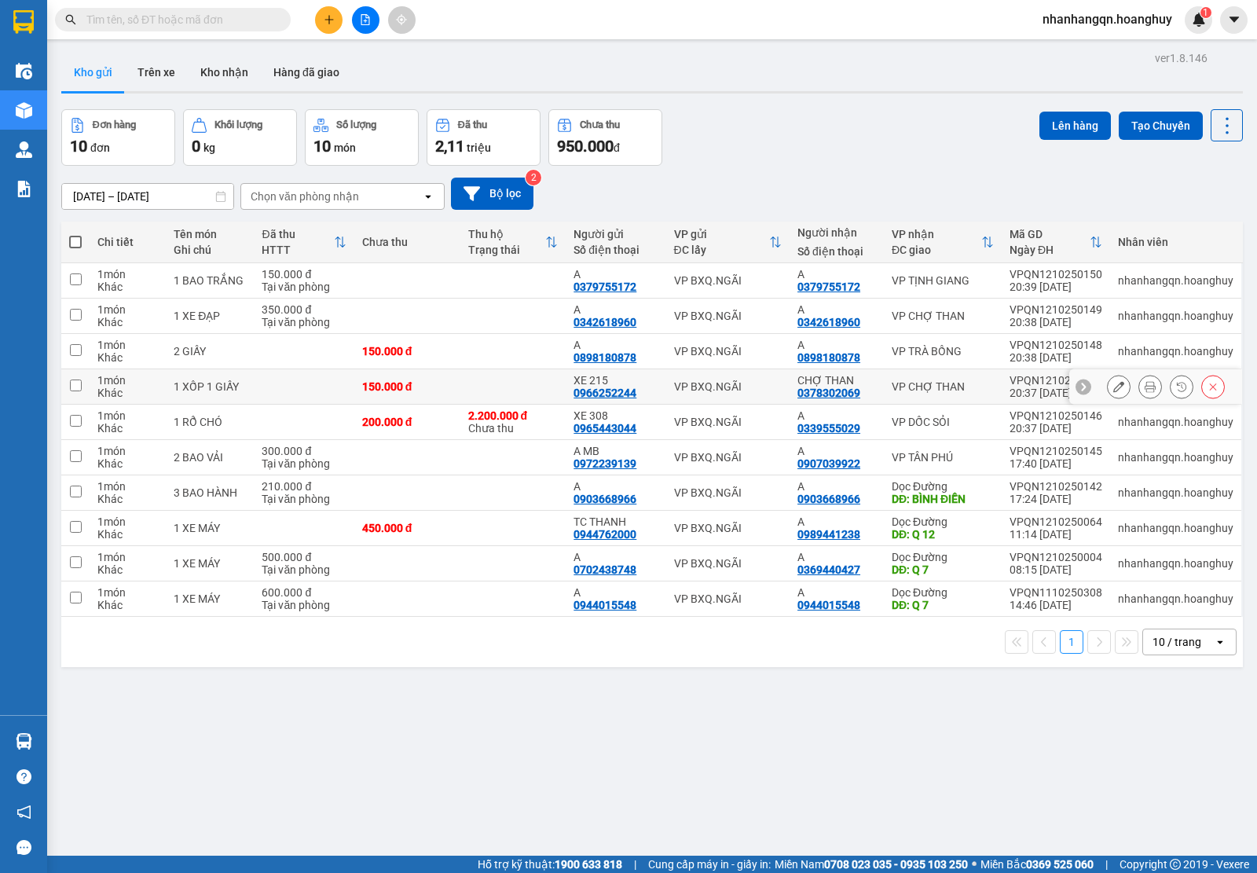
click at [732, 382] on div "VP BXQ.NGÃI" at bounding box center [728, 386] width 108 height 13
checkbox input "true"
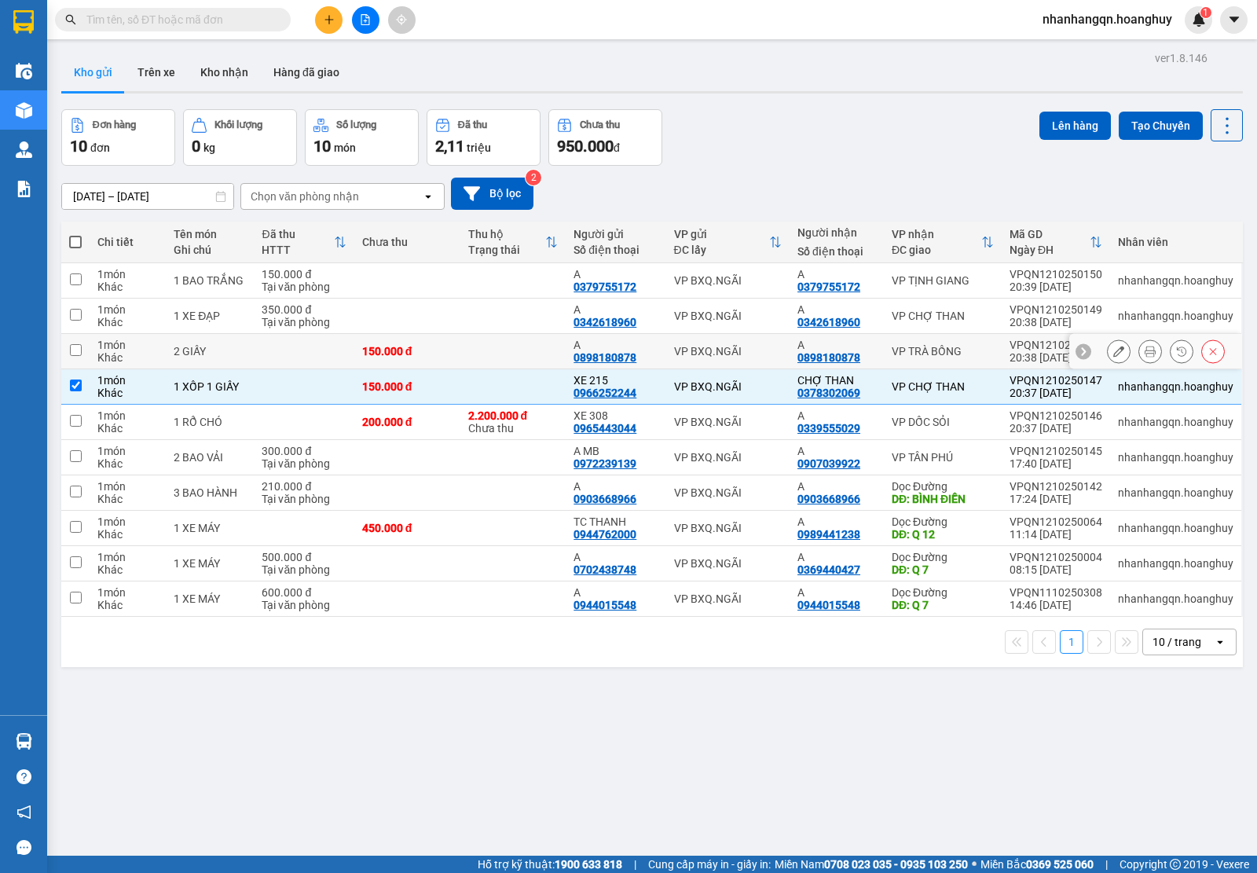
click at [743, 348] on div "VP BXQ.NGÃI" at bounding box center [728, 351] width 108 height 13
checkbox input "true"
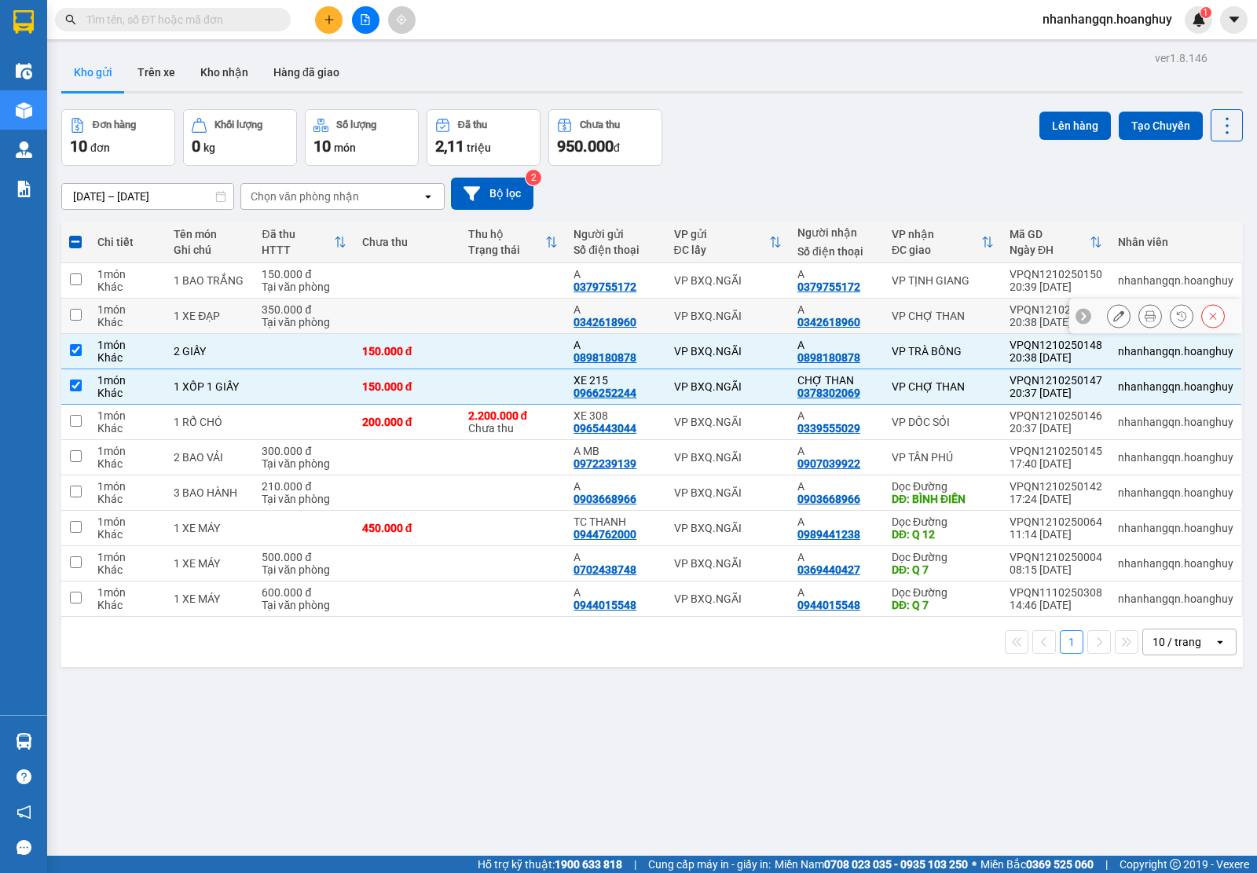
drag, startPoint x: 743, startPoint y: 320, endPoint x: 744, endPoint y: 311, distance: 8.7
click at [744, 318] on div "VP BXQ.NGÃI" at bounding box center [728, 316] width 108 height 13
checkbox input "true"
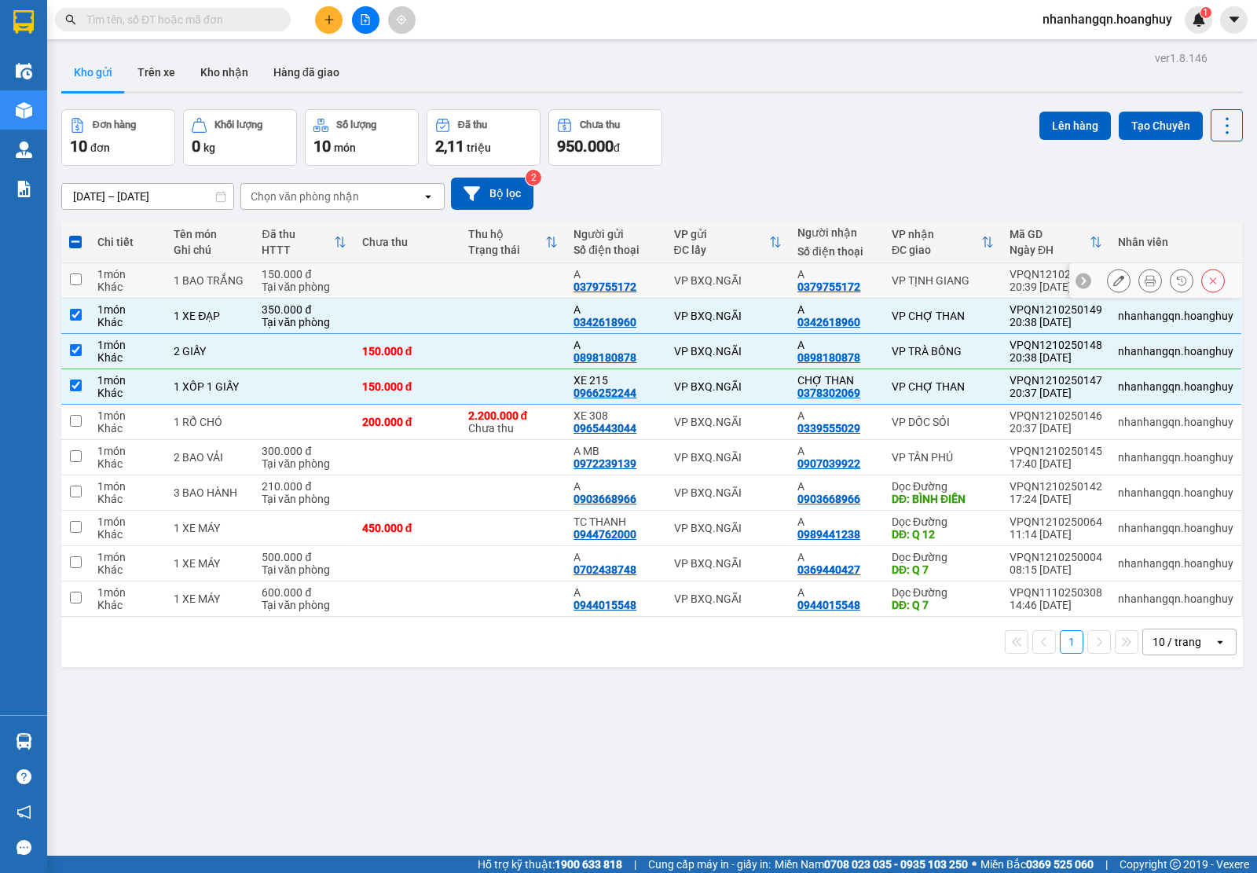
click at [751, 283] on div "VP BXQ.NGÃI" at bounding box center [728, 280] width 108 height 13
checkbox input "true"
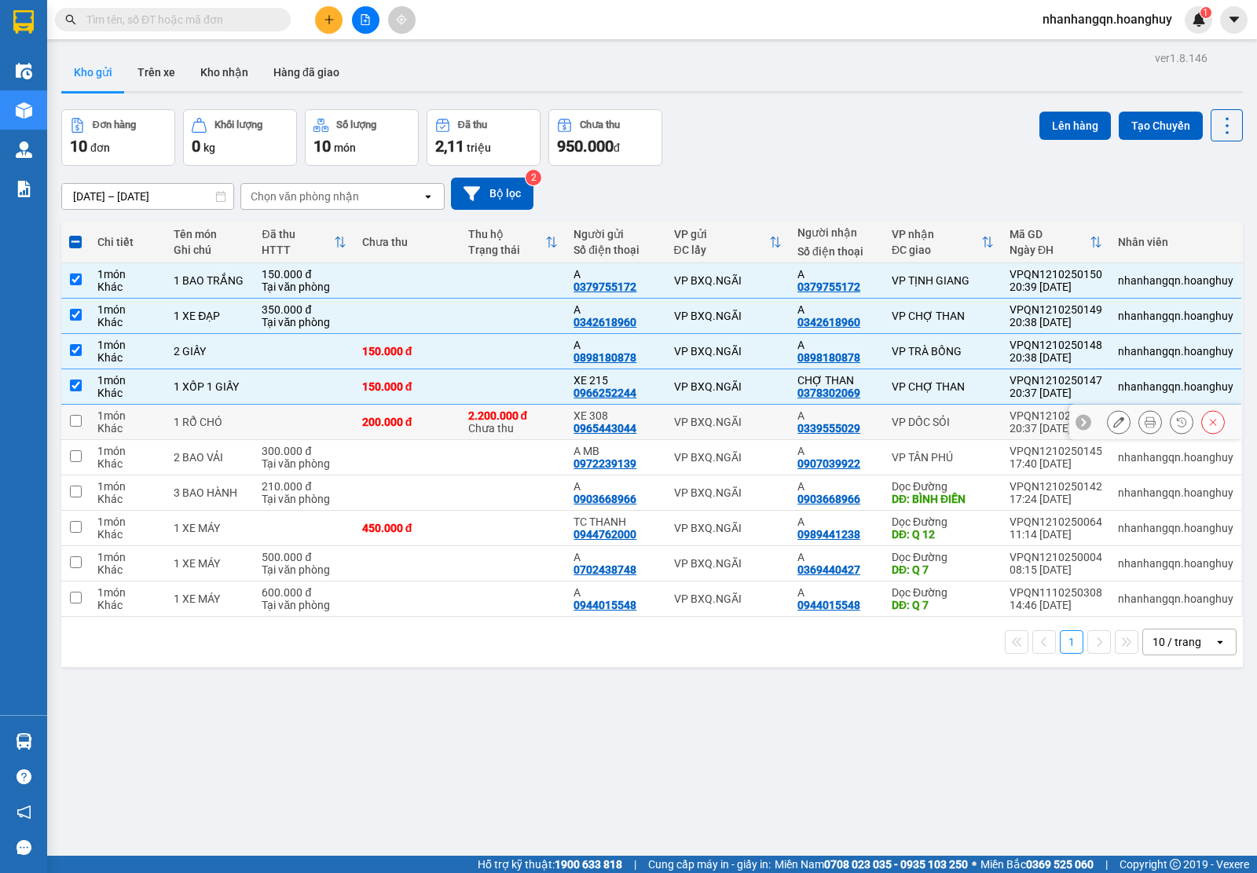
click at [766, 428] on div "VP BXQ.NGÃI" at bounding box center [728, 422] width 108 height 13
checkbox input "true"
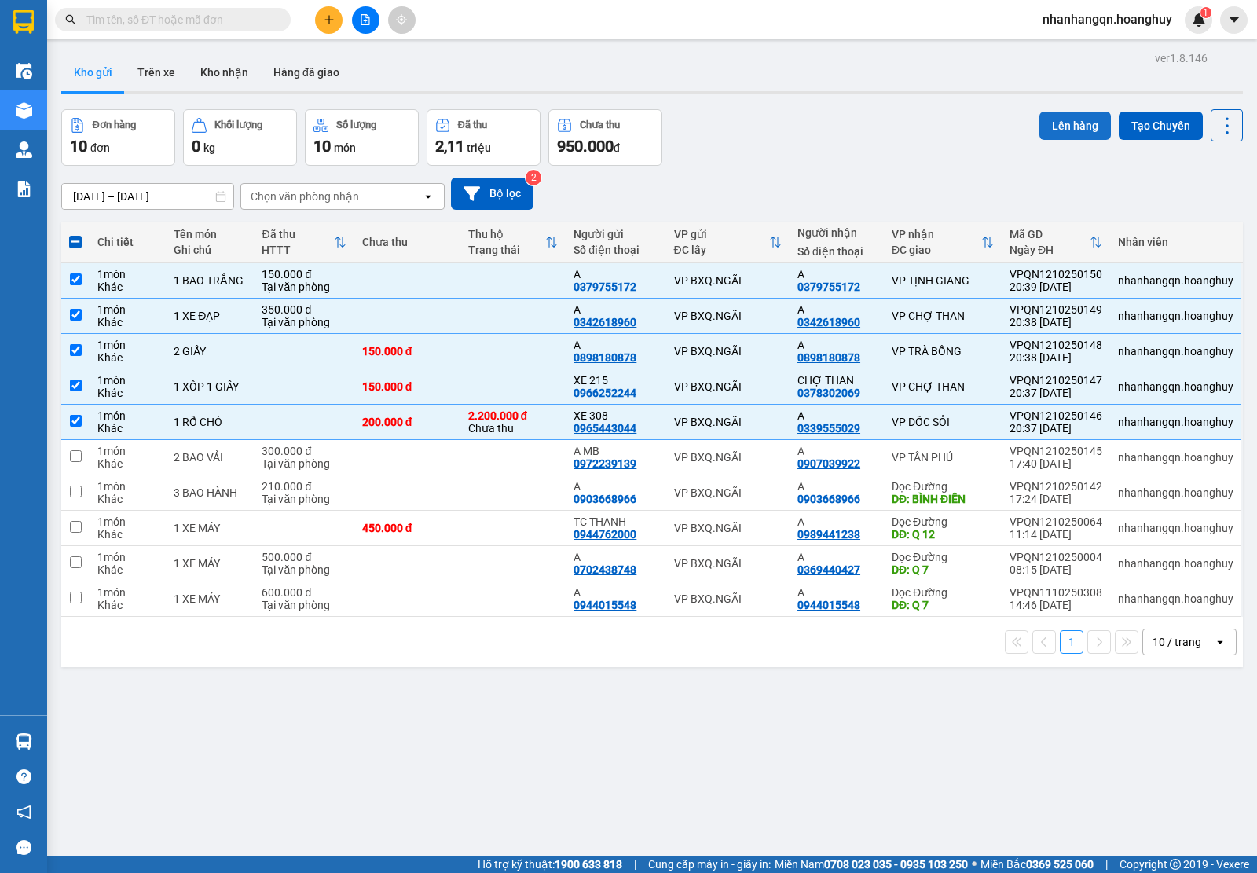
click at [1049, 123] on button "Lên hàng" at bounding box center [1076, 126] width 72 height 28
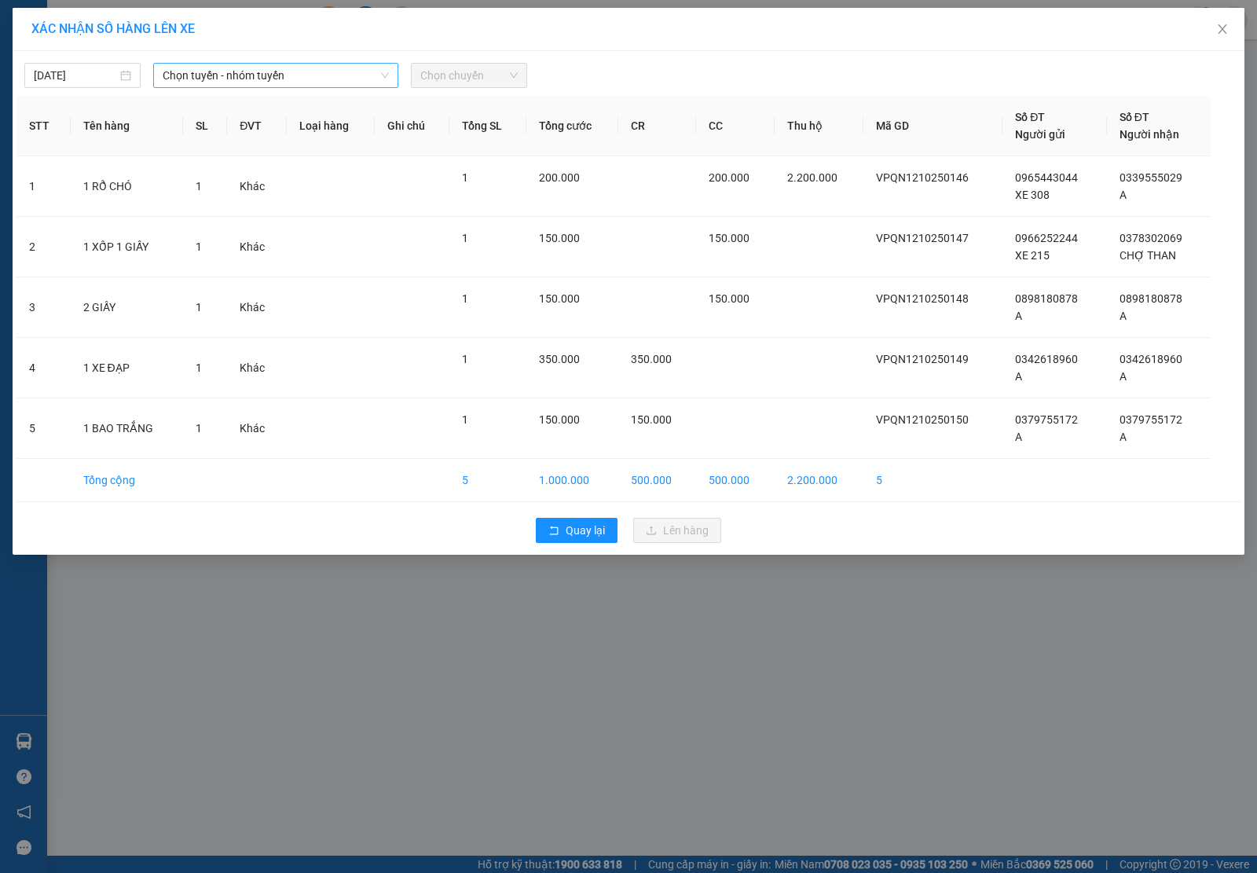
click at [257, 72] on span "Chọn tuyến - nhóm tuyến" at bounding box center [276, 76] width 226 height 24
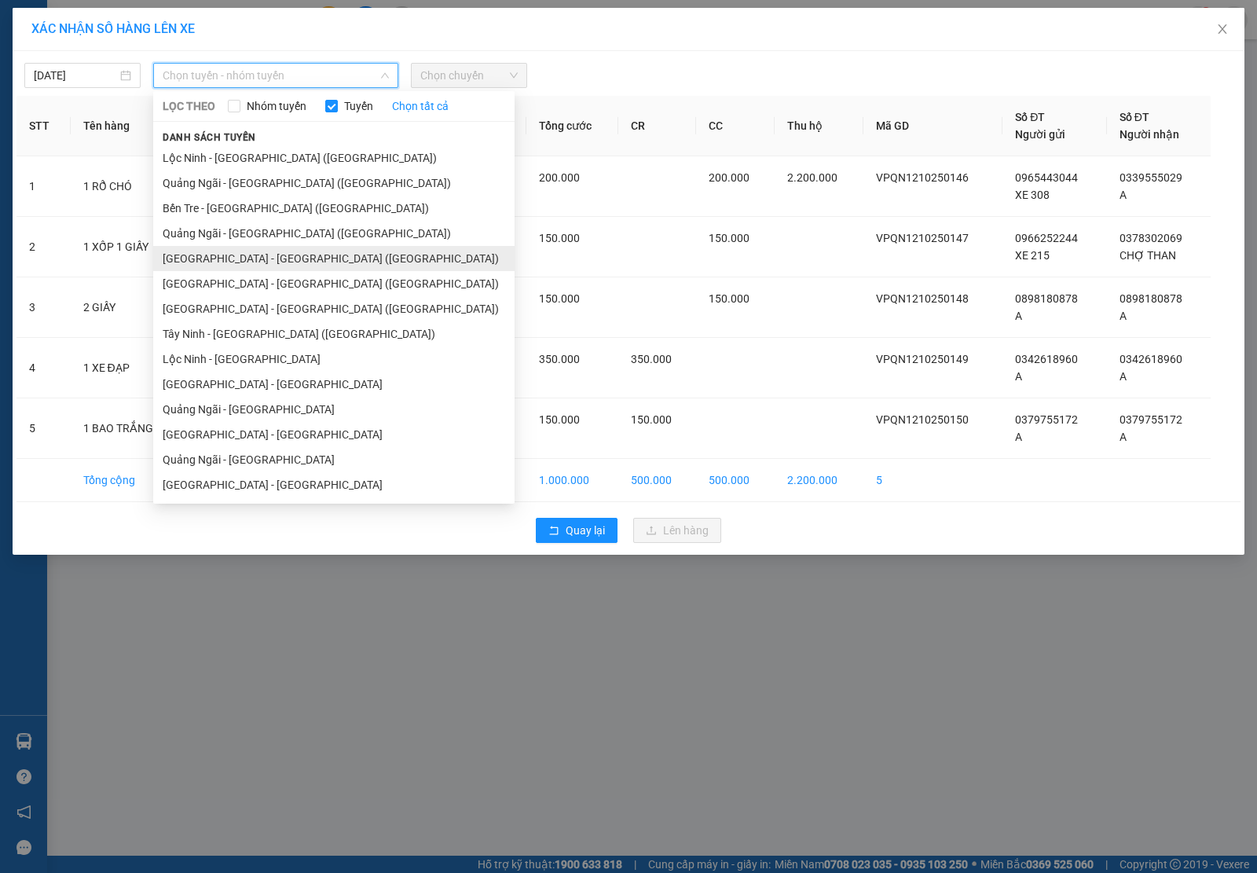
click at [258, 256] on li "[GEOGRAPHIC_DATA] - [GEOGRAPHIC_DATA] ([GEOGRAPHIC_DATA])" at bounding box center [333, 258] width 361 height 25
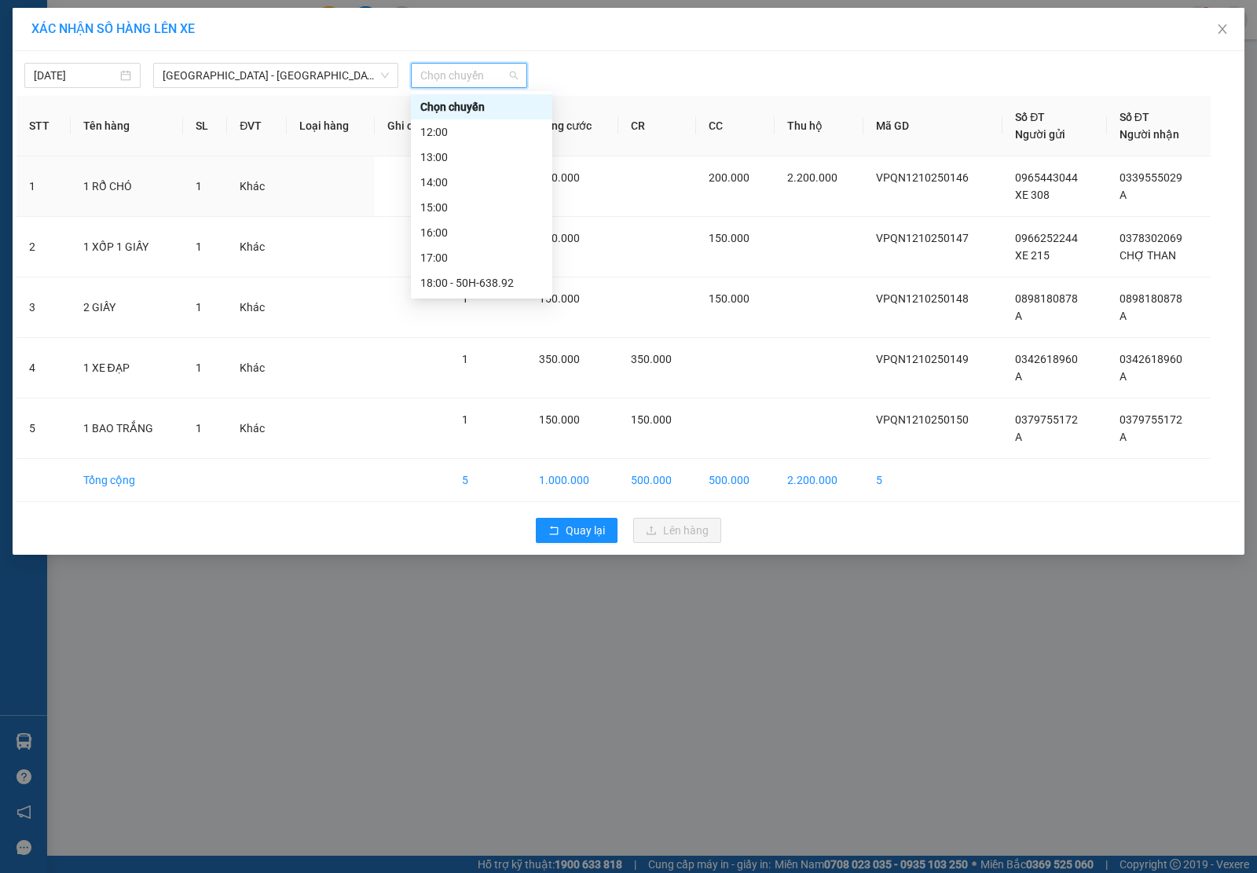
drag, startPoint x: 456, startPoint y: 87, endPoint x: 476, endPoint y: 87, distance: 20.4
click at [457, 87] on input "search" at bounding box center [463, 76] width 86 height 24
click at [471, 139] on div "12:00" at bounding box center [481, 131] width 123 height 17
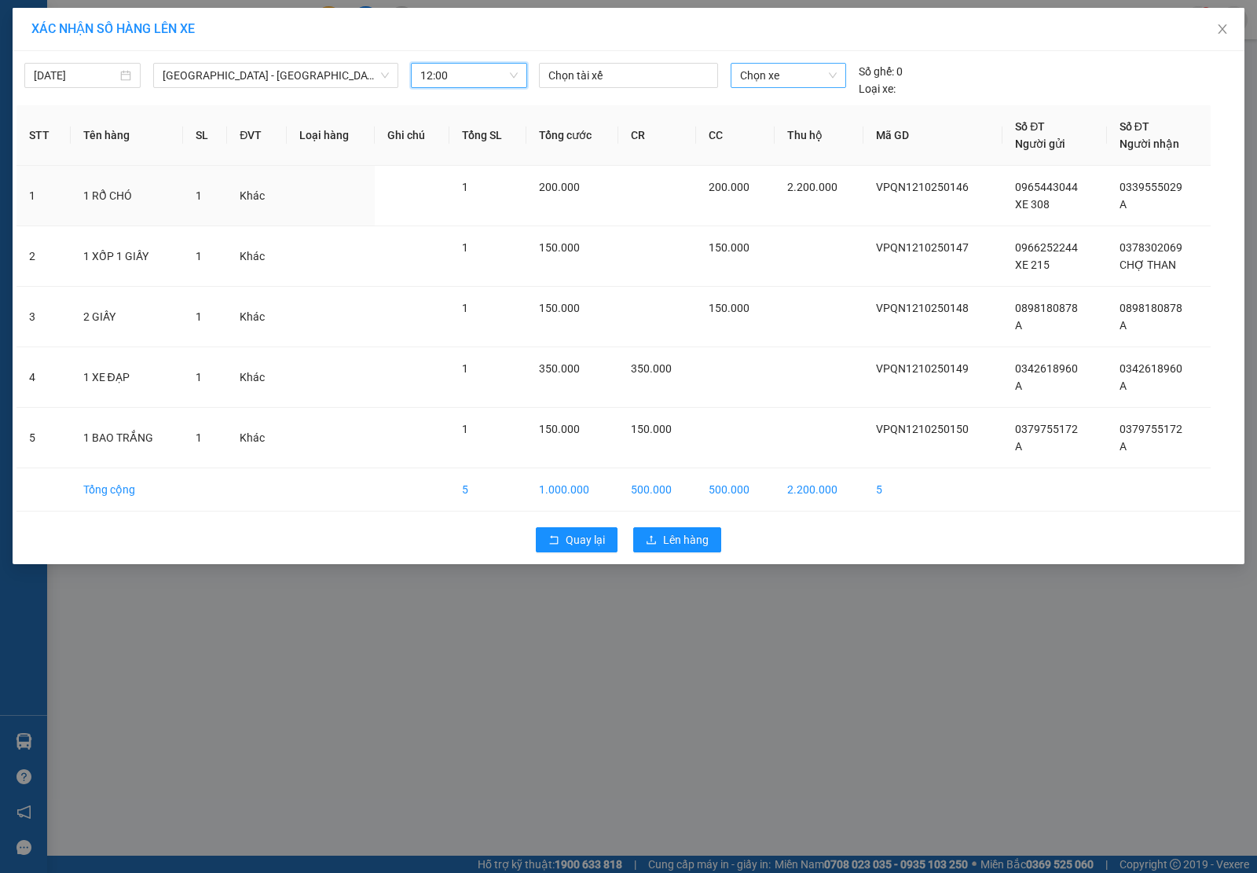
click at [790, 76] on span "Chọn xe" at bounding box center [788, 76] width 97 height 24
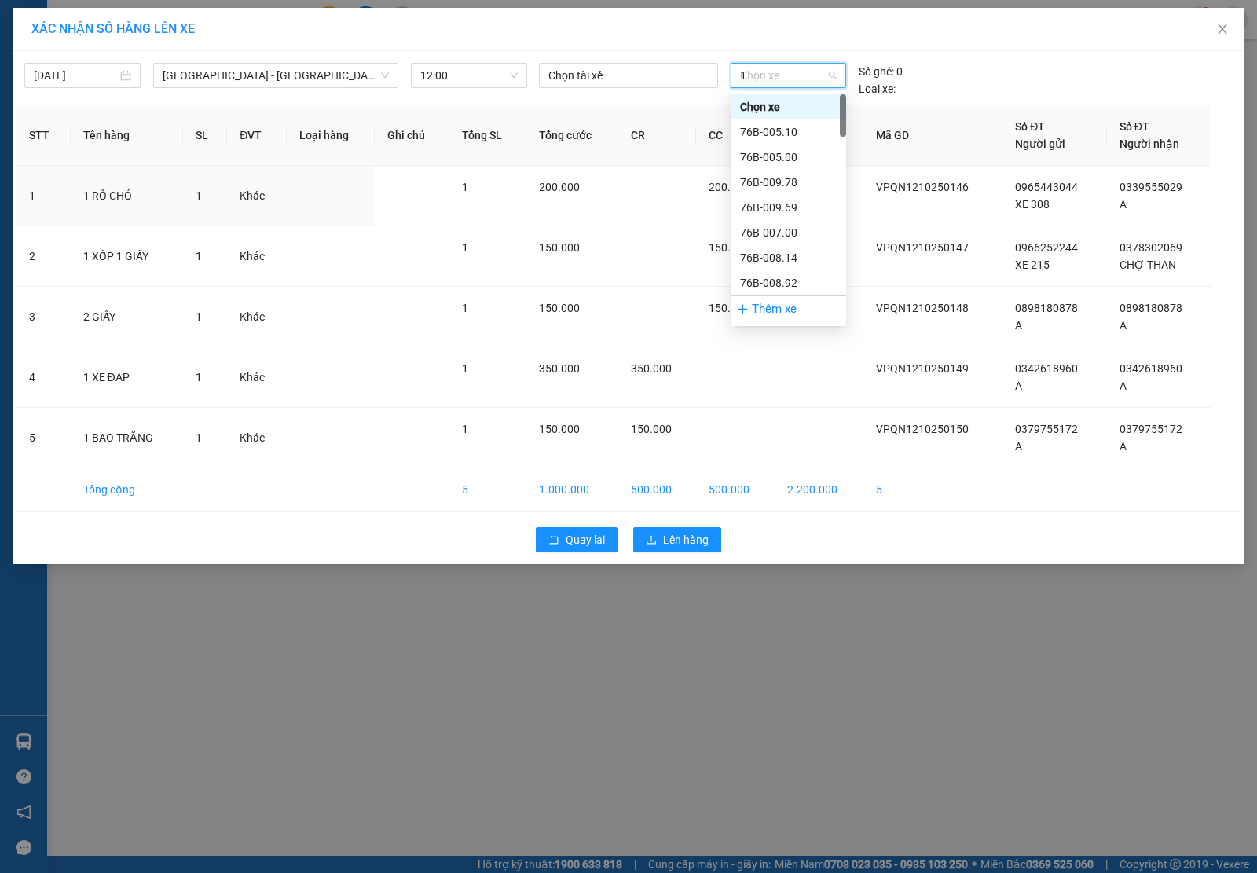
type input "12"
click at [769, 130] on div "76B-012.15" at bounding box center [788, 131] width 97 height 17
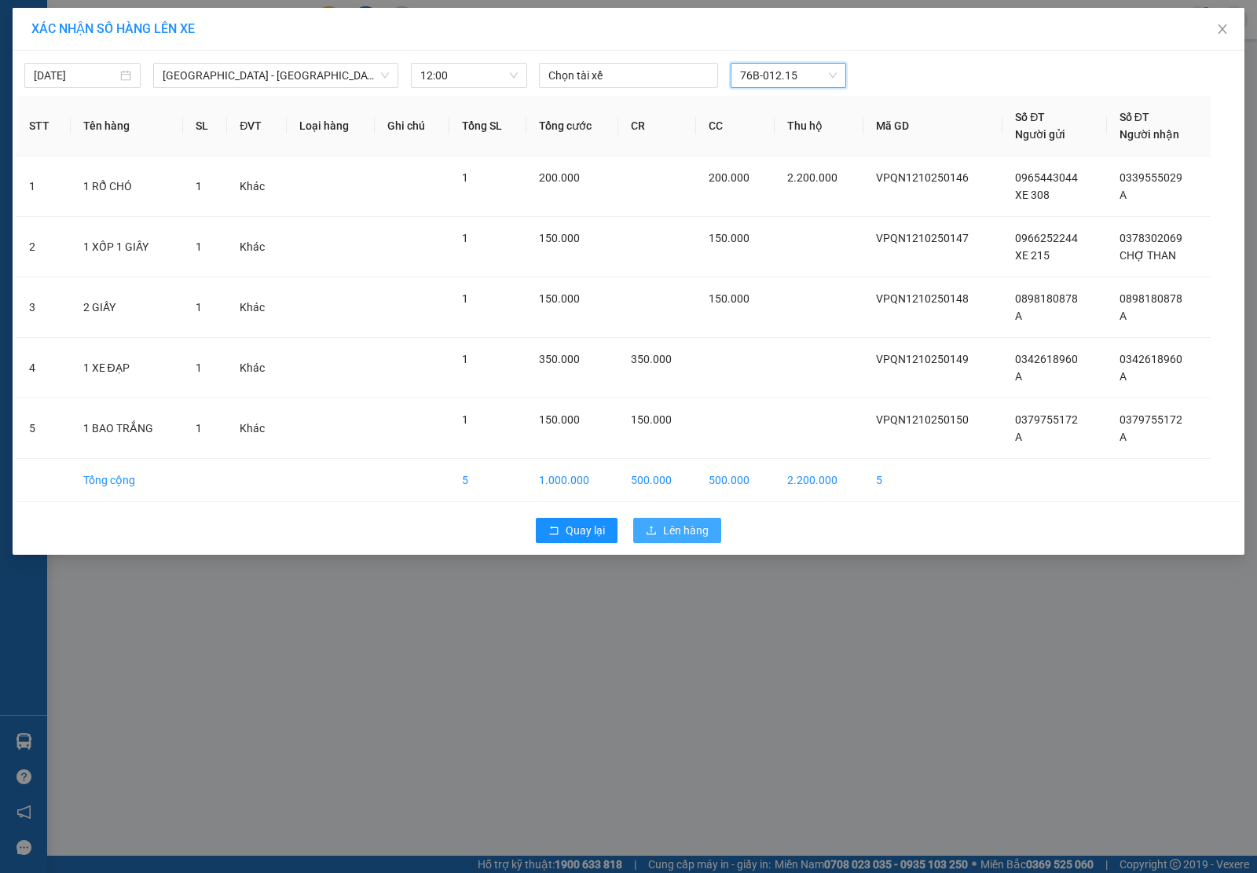
click at [666, 530] on span "Lên hàng" at bounding box center [686, 530] width 46 height 17
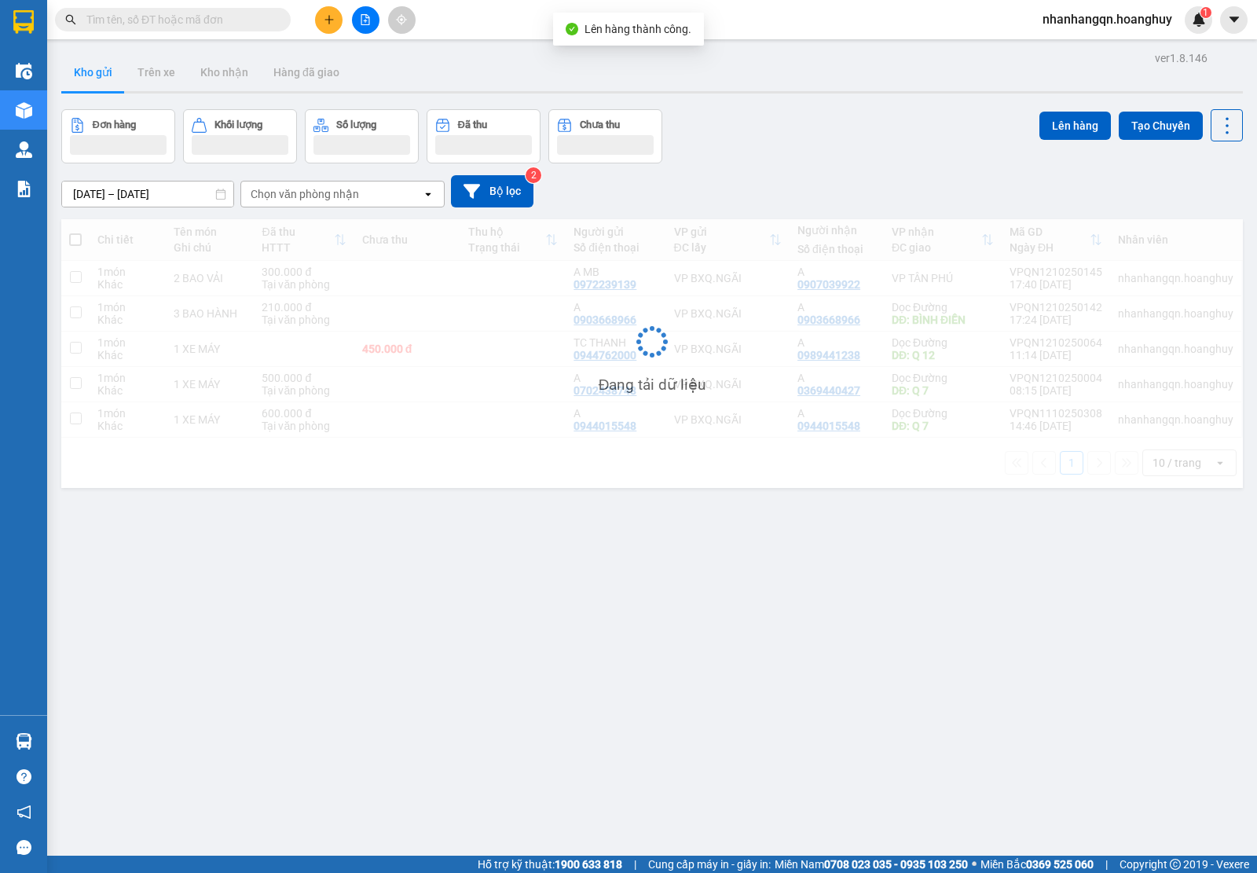
click at [146, 21] on input "text" at bounding box center [178, 19] width 185 height 17
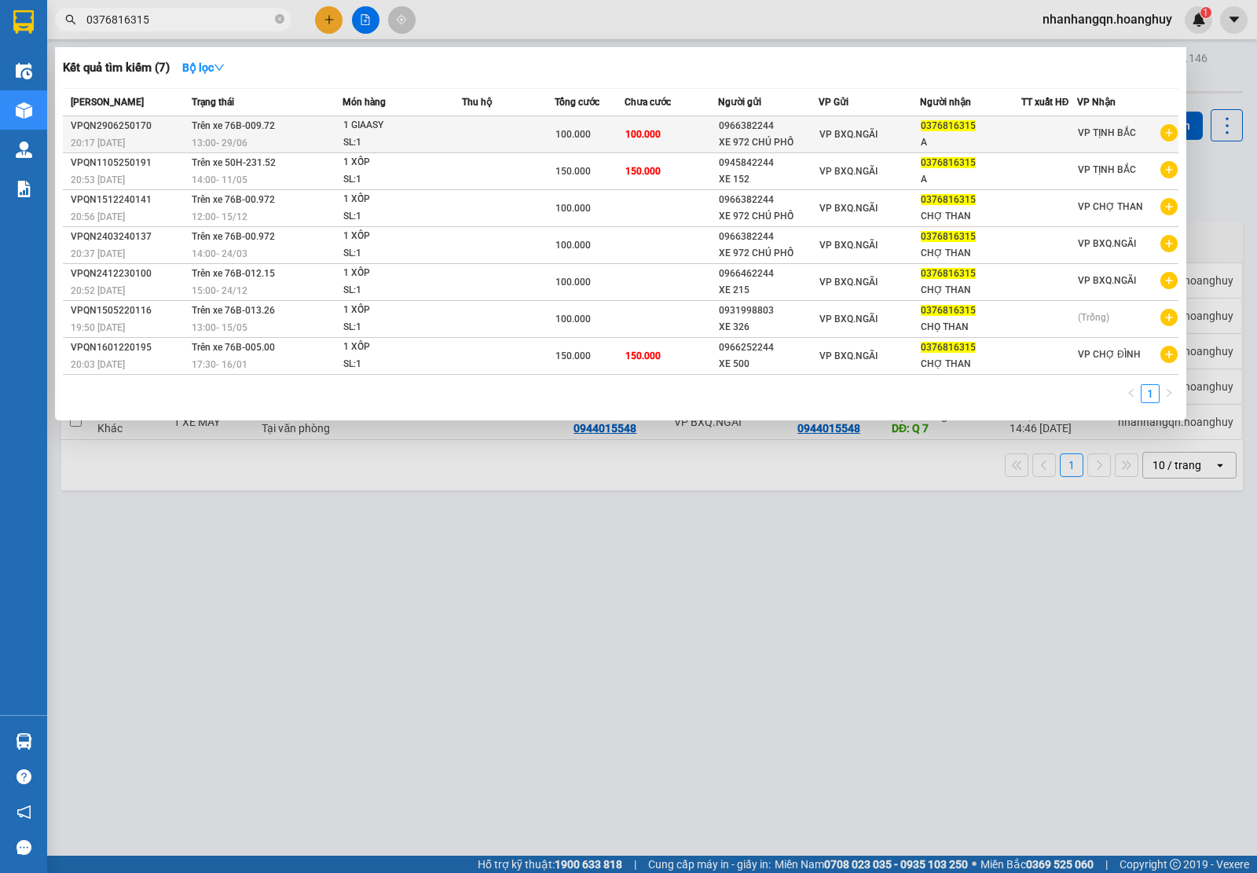
type input "0376816315"
click at [835, 146] on td "VP BXQ.NGÃI" at bounding box center [869, 134] width 101 height 37
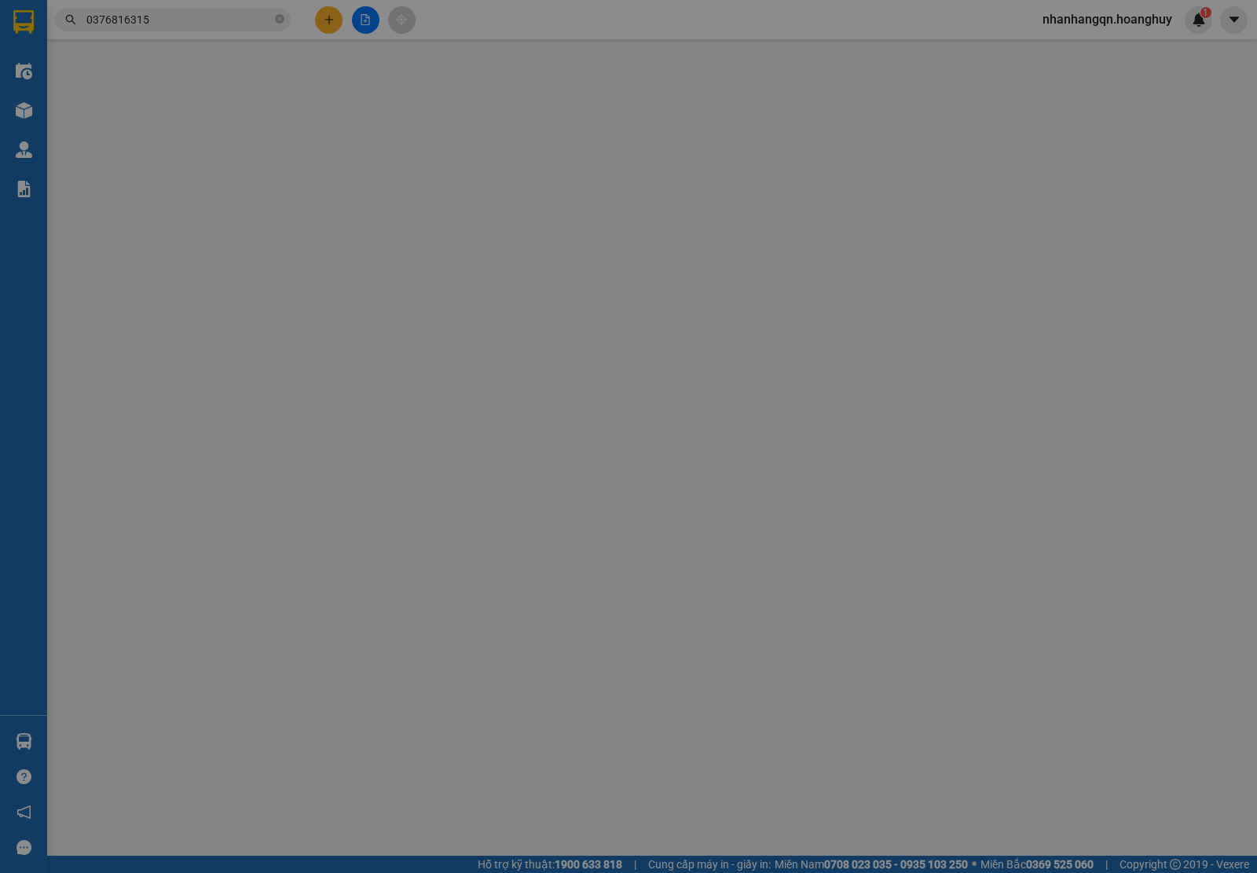
type input "0966382244"
type input "XE 972 CHÚ PHỐ"
type input "0376816315"
type input "A"
type input "100.000"
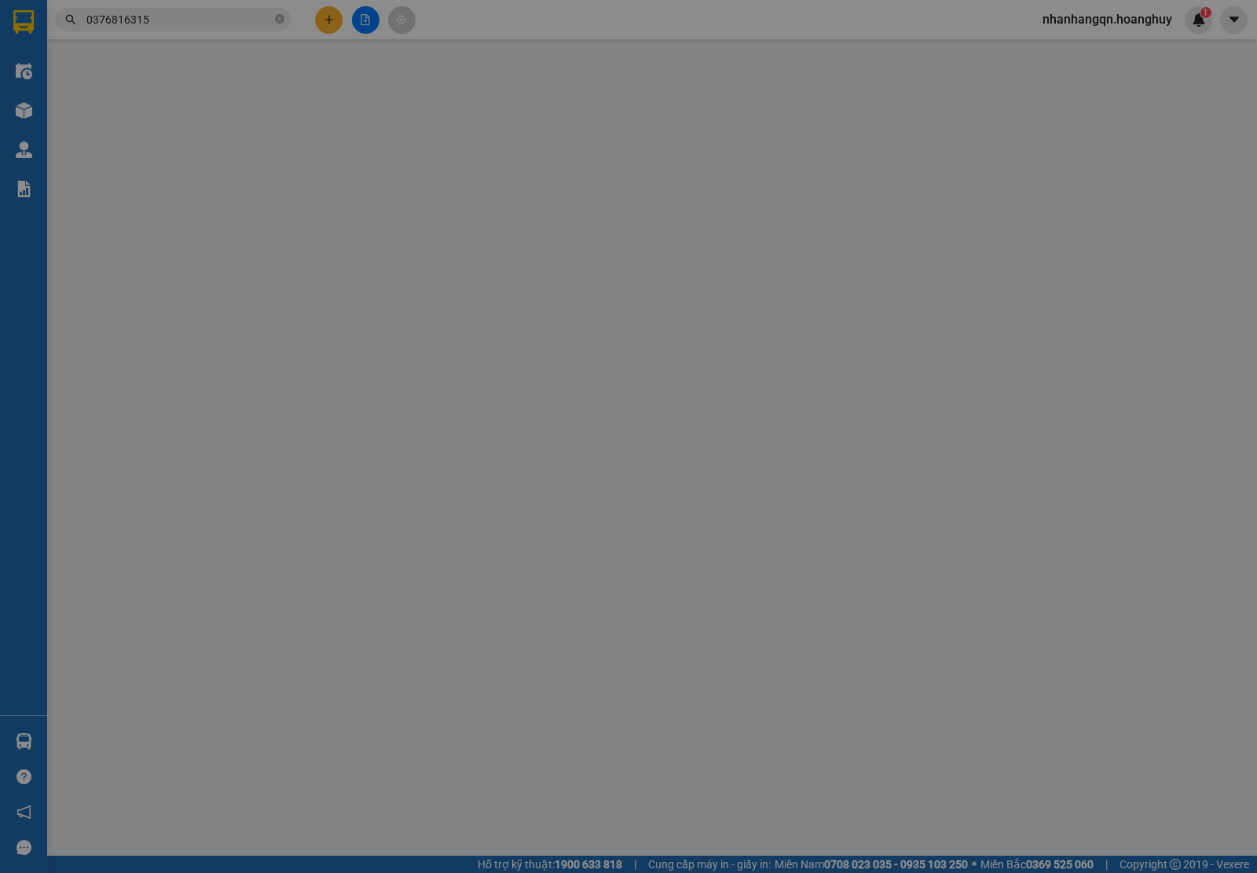
type input "100.000"
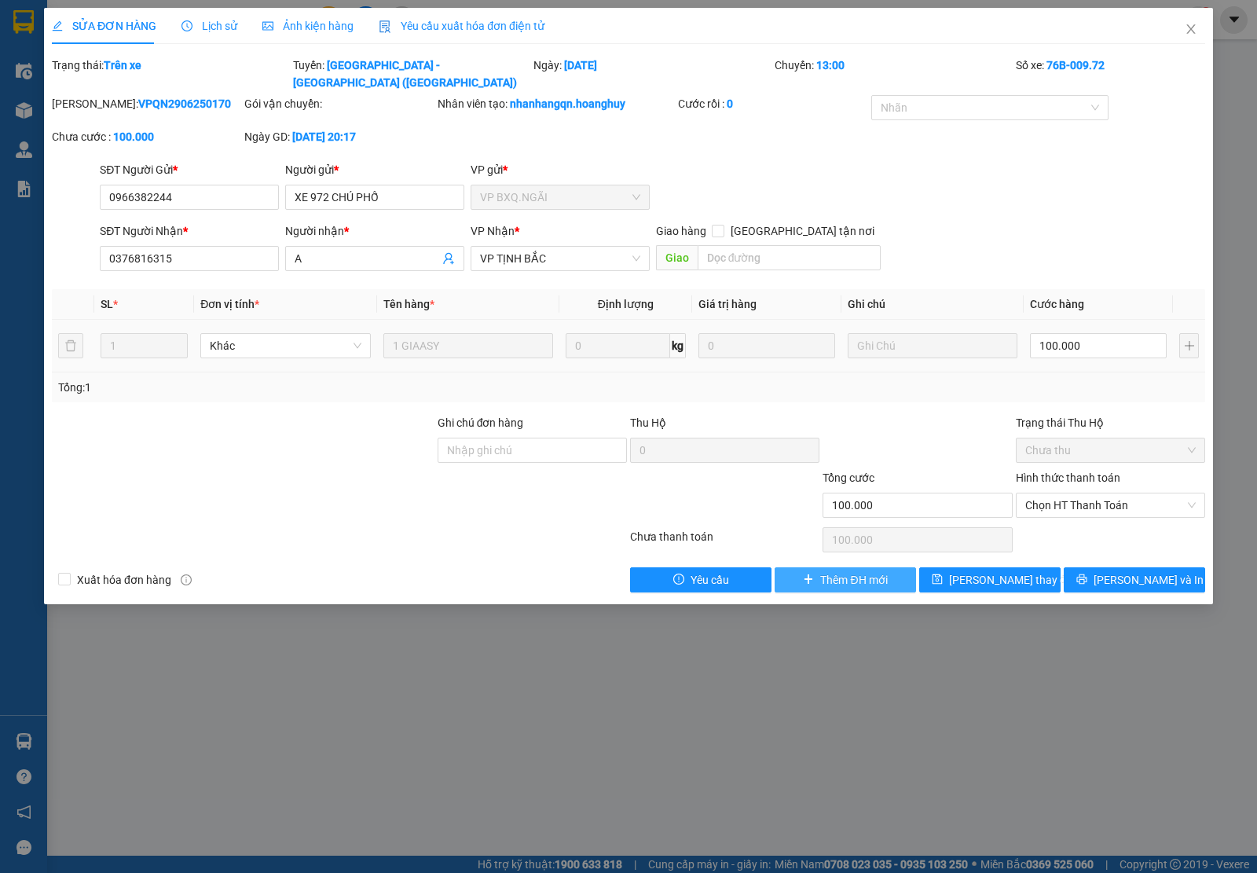
click at [806, 574] on icon "plus" at bounding box center [808, 579] width 11 height 11
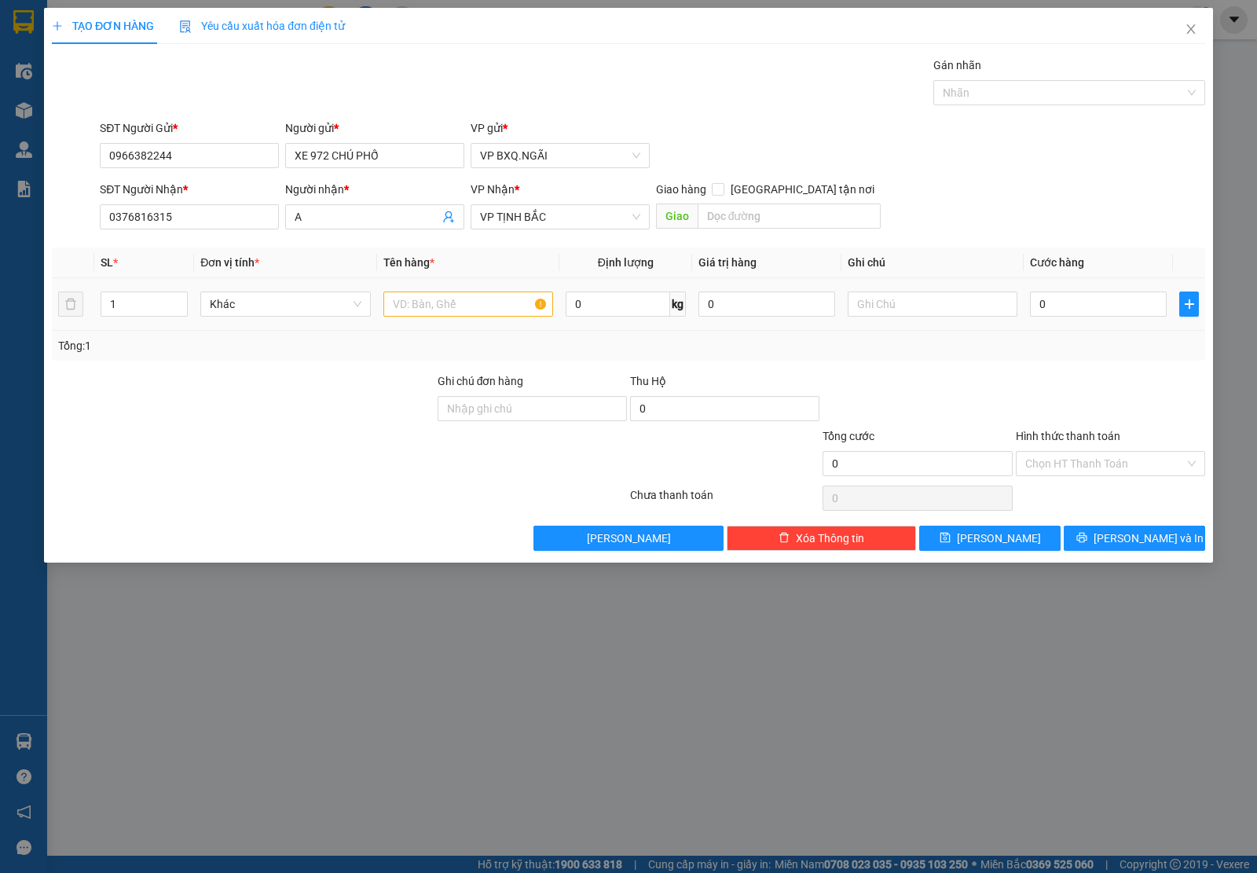
click at [428, 323] on td at bounding box center [468, 304] width 182 height 53
click at [421, 310] on input "text" at bounding box center [468, 304] width 170 height 25
type input "1 GIẤY"
type input "1"
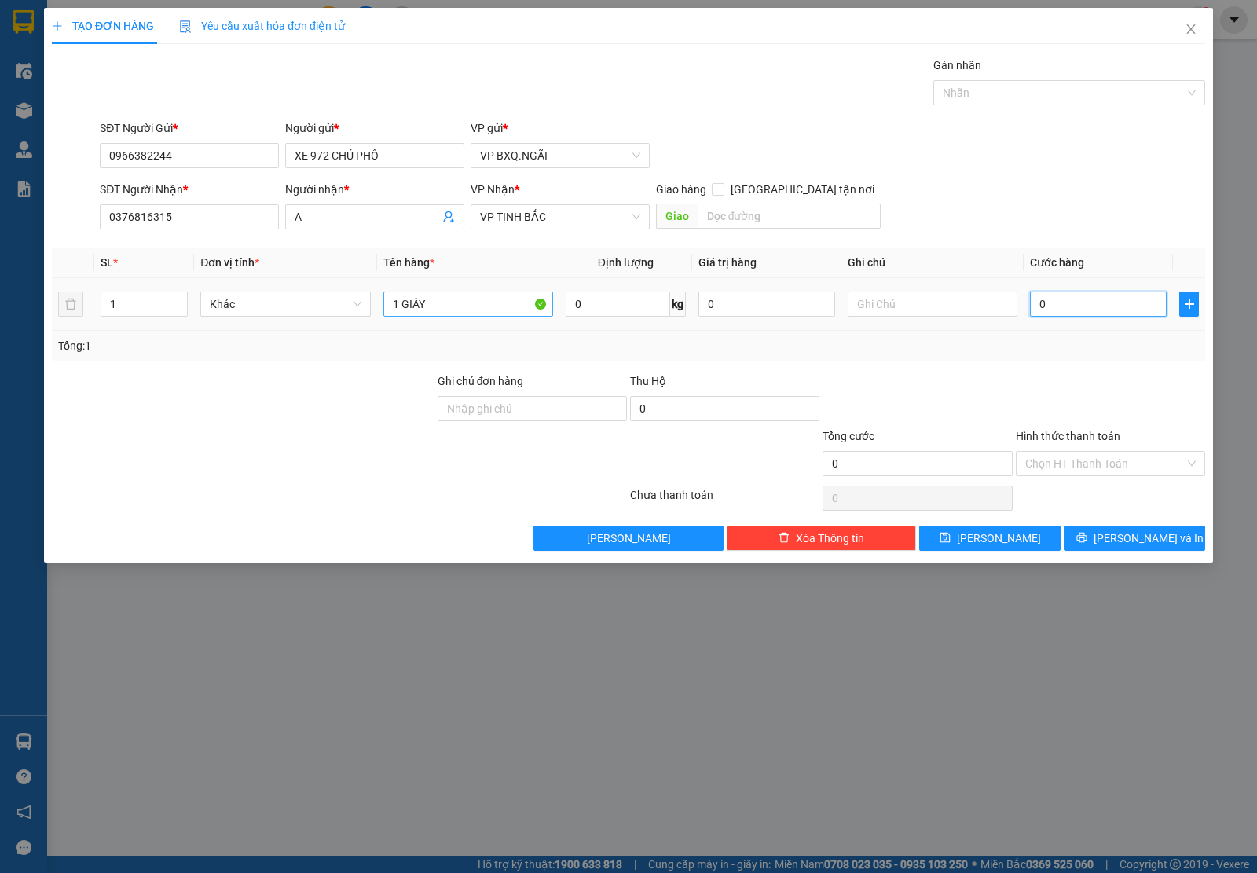
type input "1"
type input "10"
type input "100"
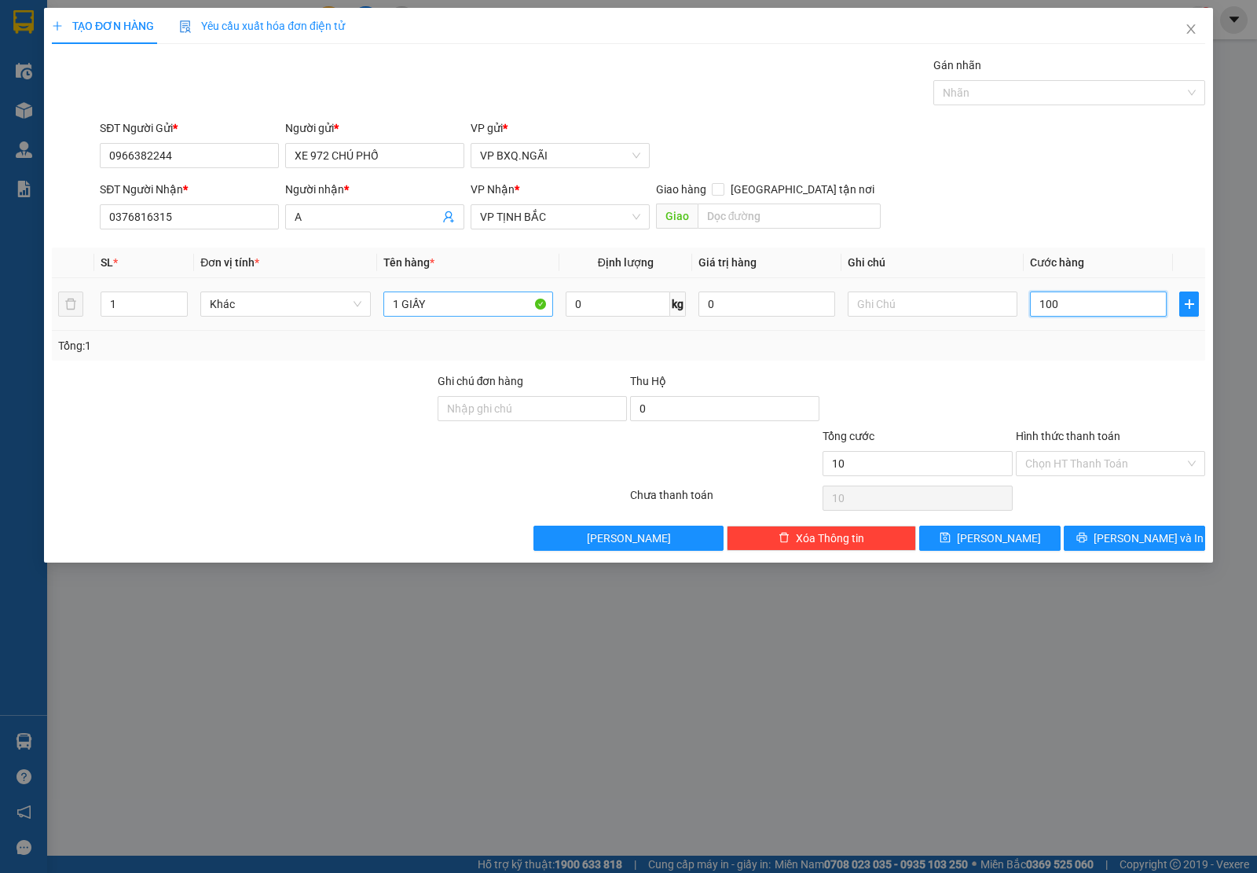
type input "100"
type input "1.000"
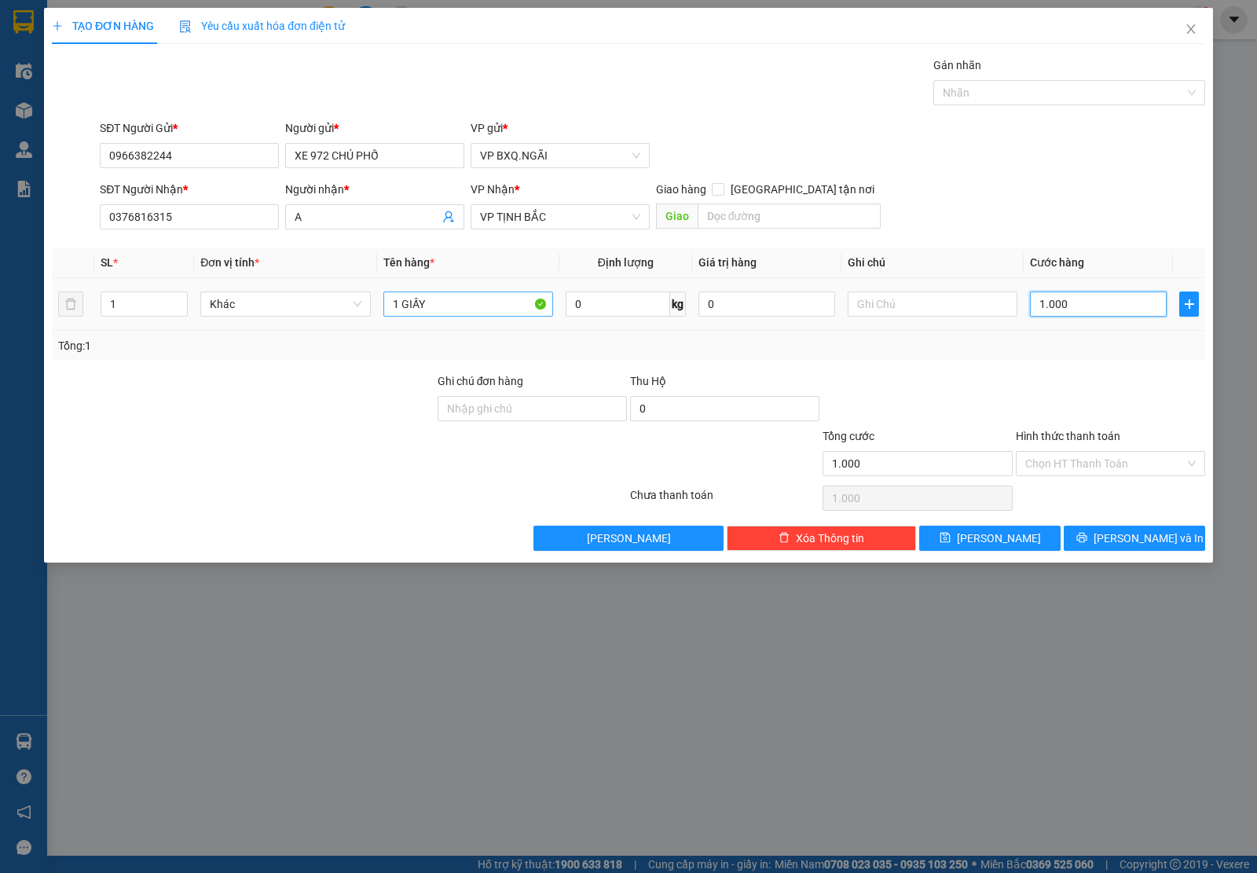
type input "10.000"
type input "100.000"
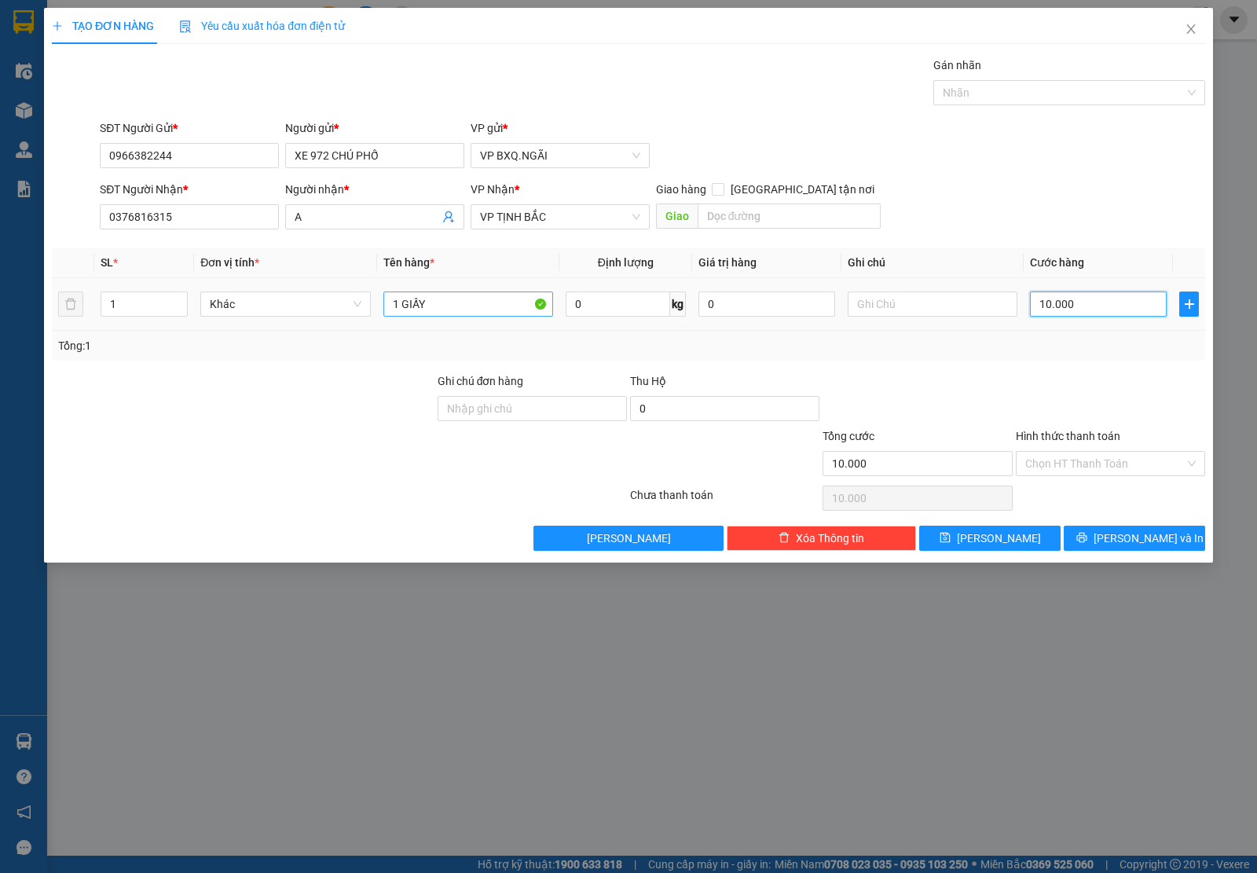
type input "100.000"
click at [1106, 547] on button "[PERSON_NAME] và In" at bounding box center [1134, 538] width 141 height 25
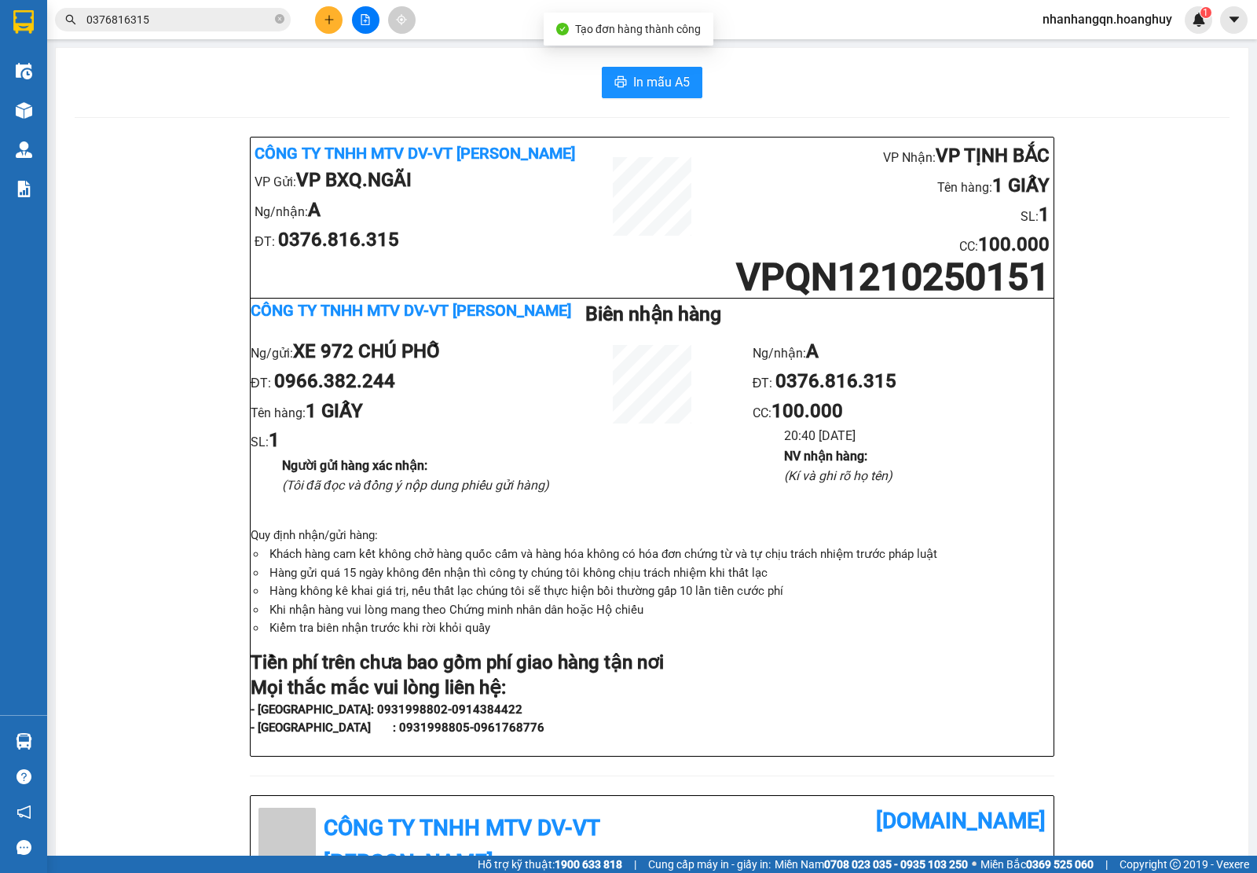
click at [116, 29] on span "0376816315" at bounding box center [173, 20] width 236 height 24
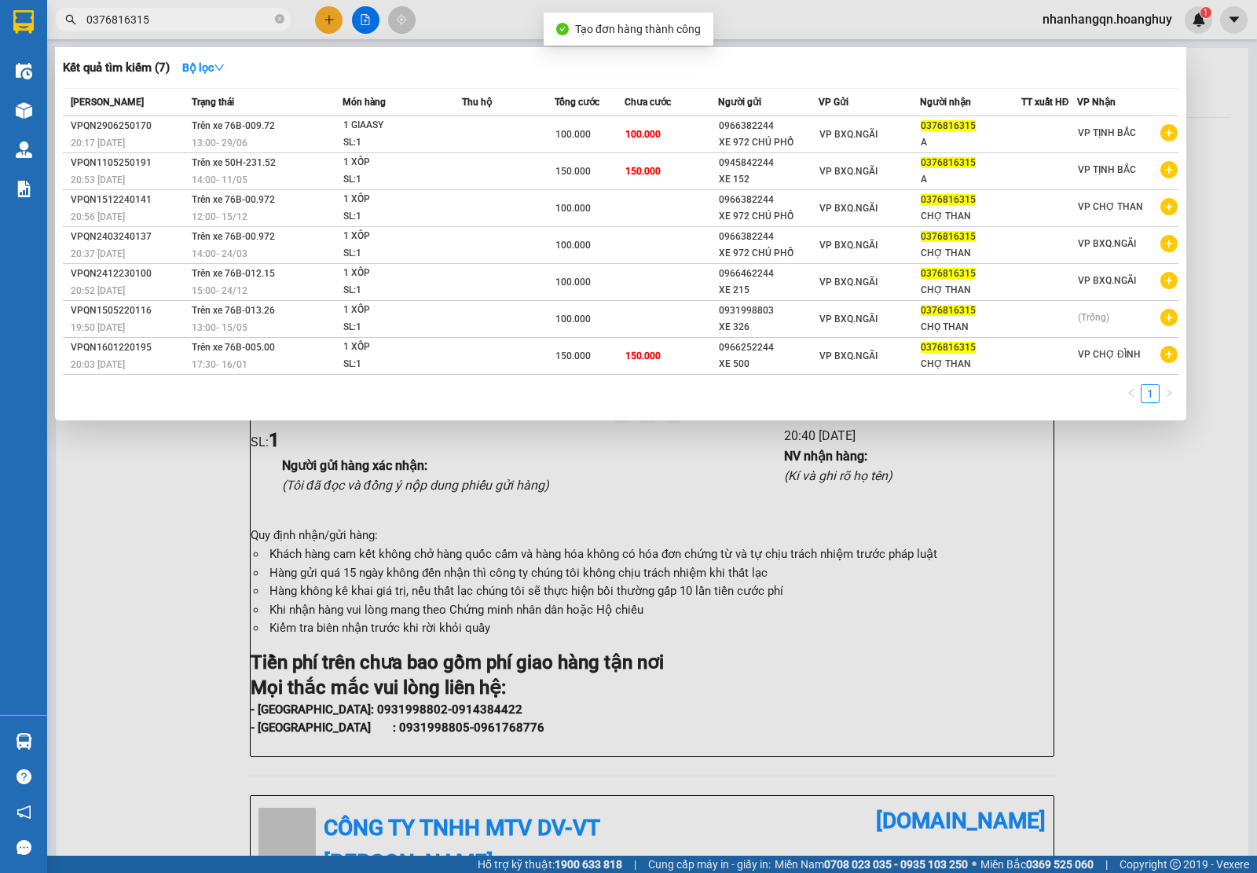
drag, startPoint x: 116, startPoint y: 29, endPoint x: 118, endPoint y: 5, distance: 24.4
click at [118, 16] on span "0376816315" at bounding box center [173, 20] width 236 height 24
click at [118, 5] on div at bounding box center [628, 436] width 1257 height 873
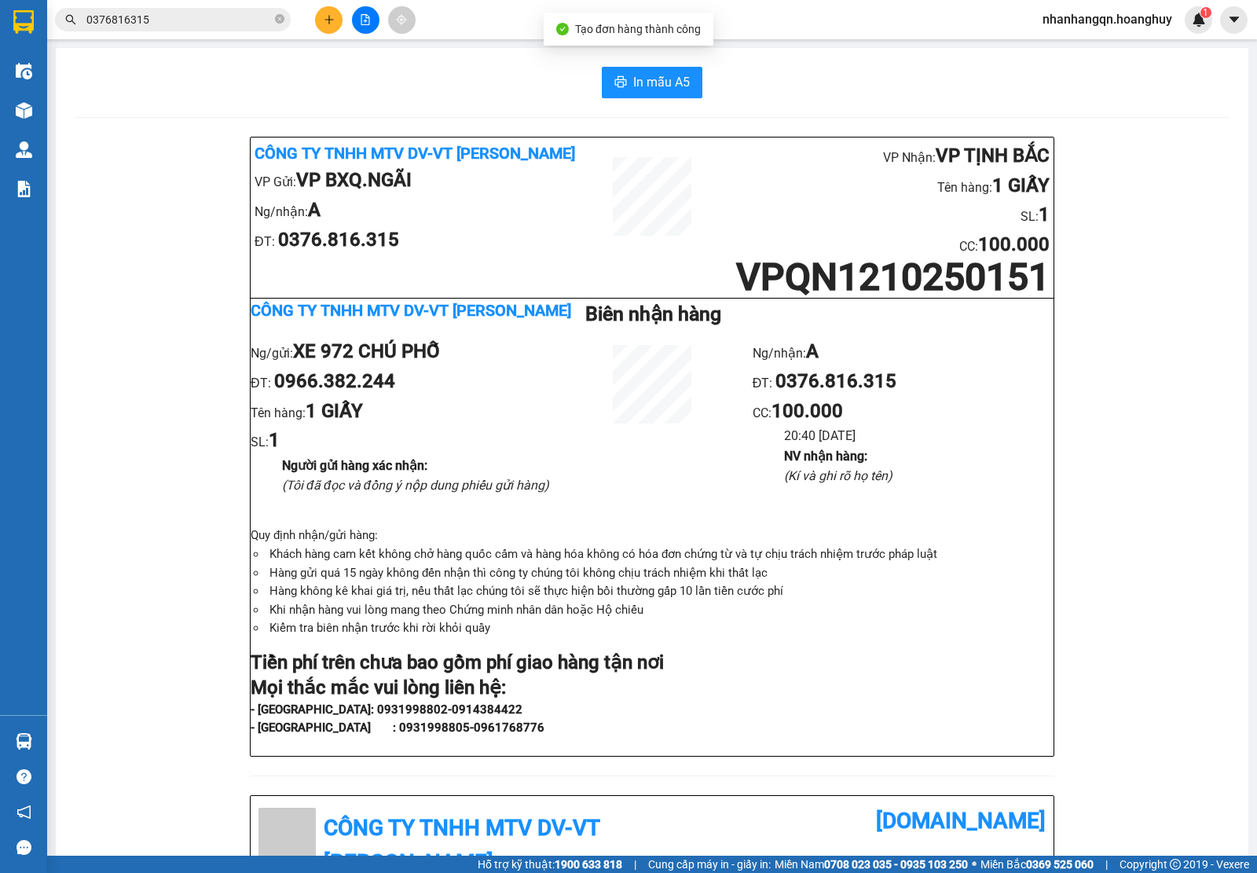
drag, startPoint x: 118, startPoint y: 5, endPoint x: 118, endPoint y: 14, distance: 9.4
click at [118, 14] on div "Kết quả tìm kiếm ( 7 ) Bộ lọc Mã ĐH Trạng thái Món hàng Thu hộ Tổng cước Chưa c…" at bounding box center [628, 19] width 1257 height 39
click at [118, 24] on input "0376816315" at bounding box center [178, 19] width 185 height 17
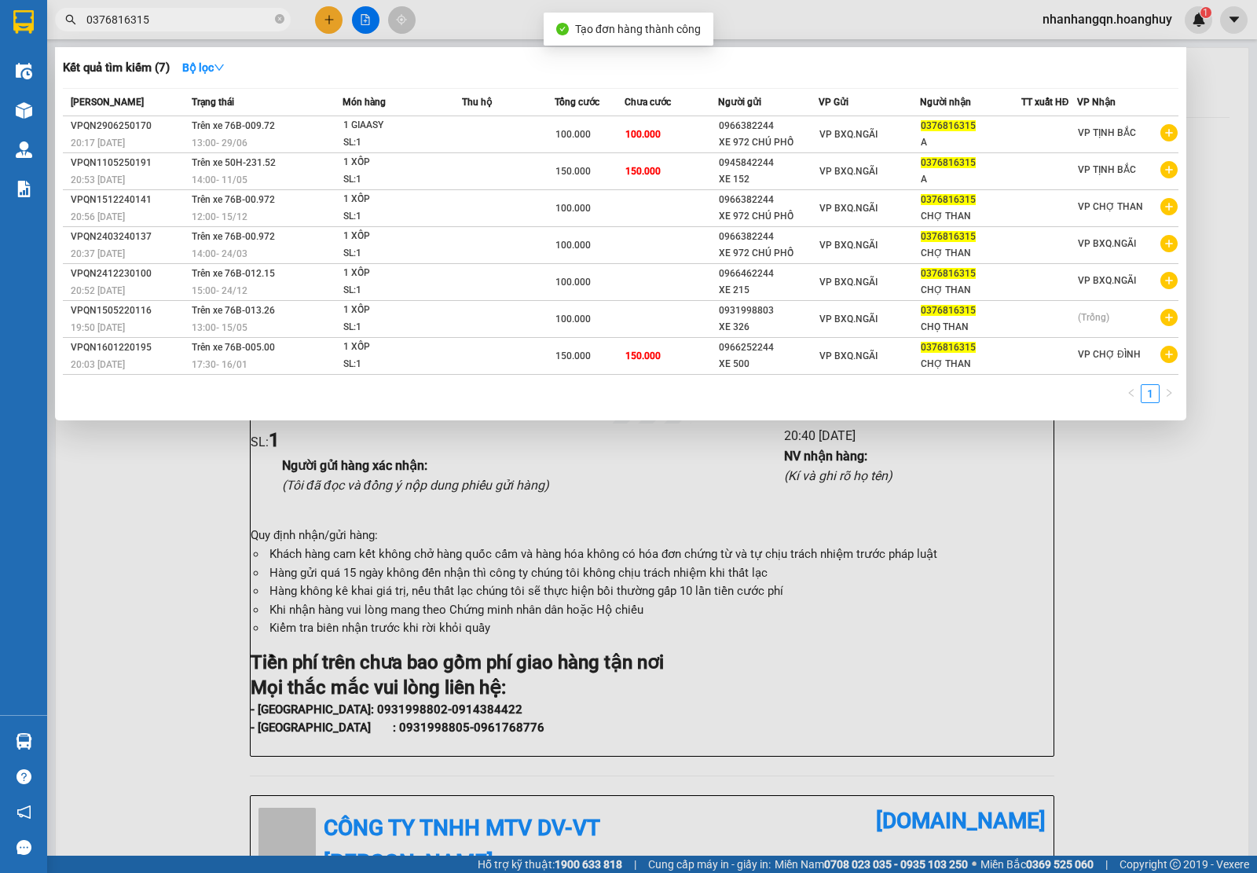
click at [118, 24] on input "0376816315" at bounding box center [178, 19] width 185 height 17
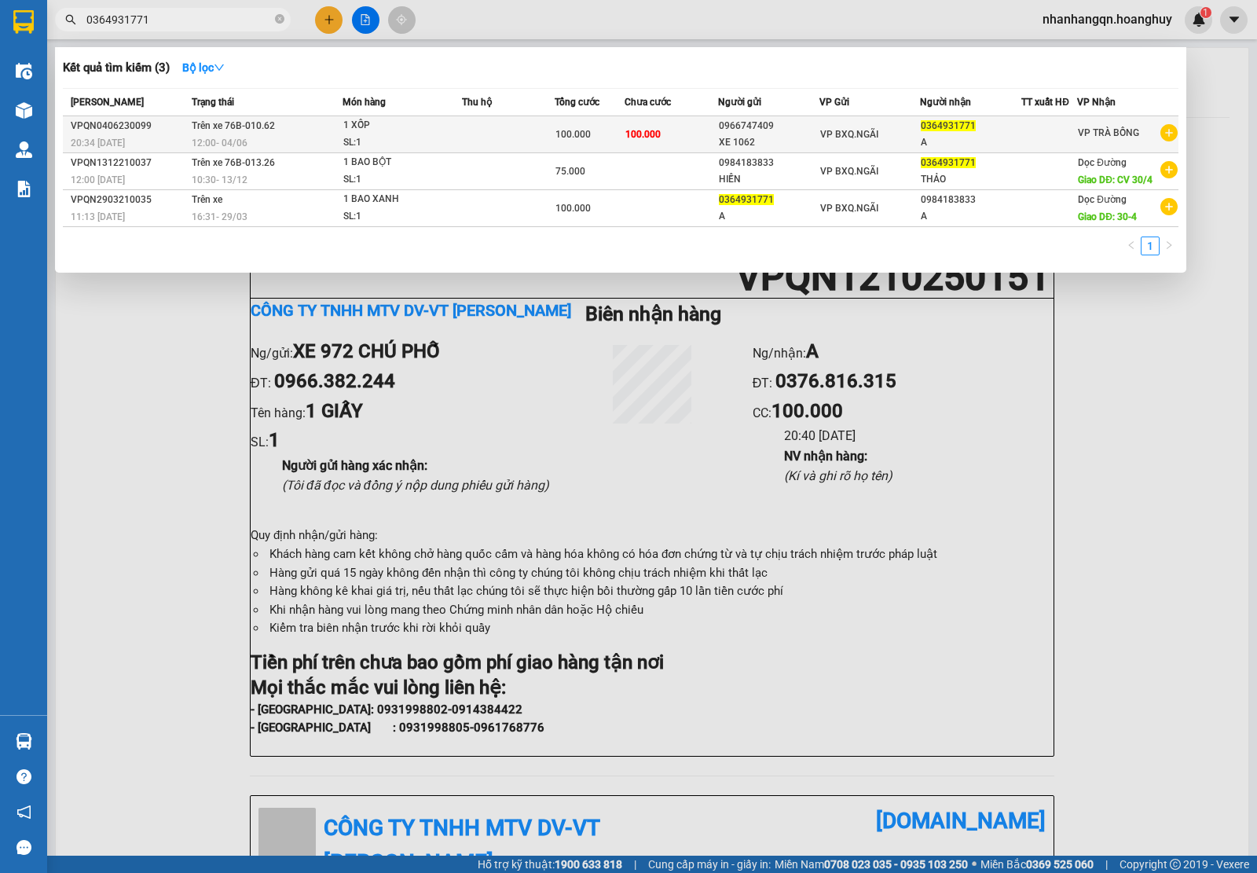
type input "0364931771"
click at [921, 143] on div "A" at bounding box center [971, 142] width 100 height 17
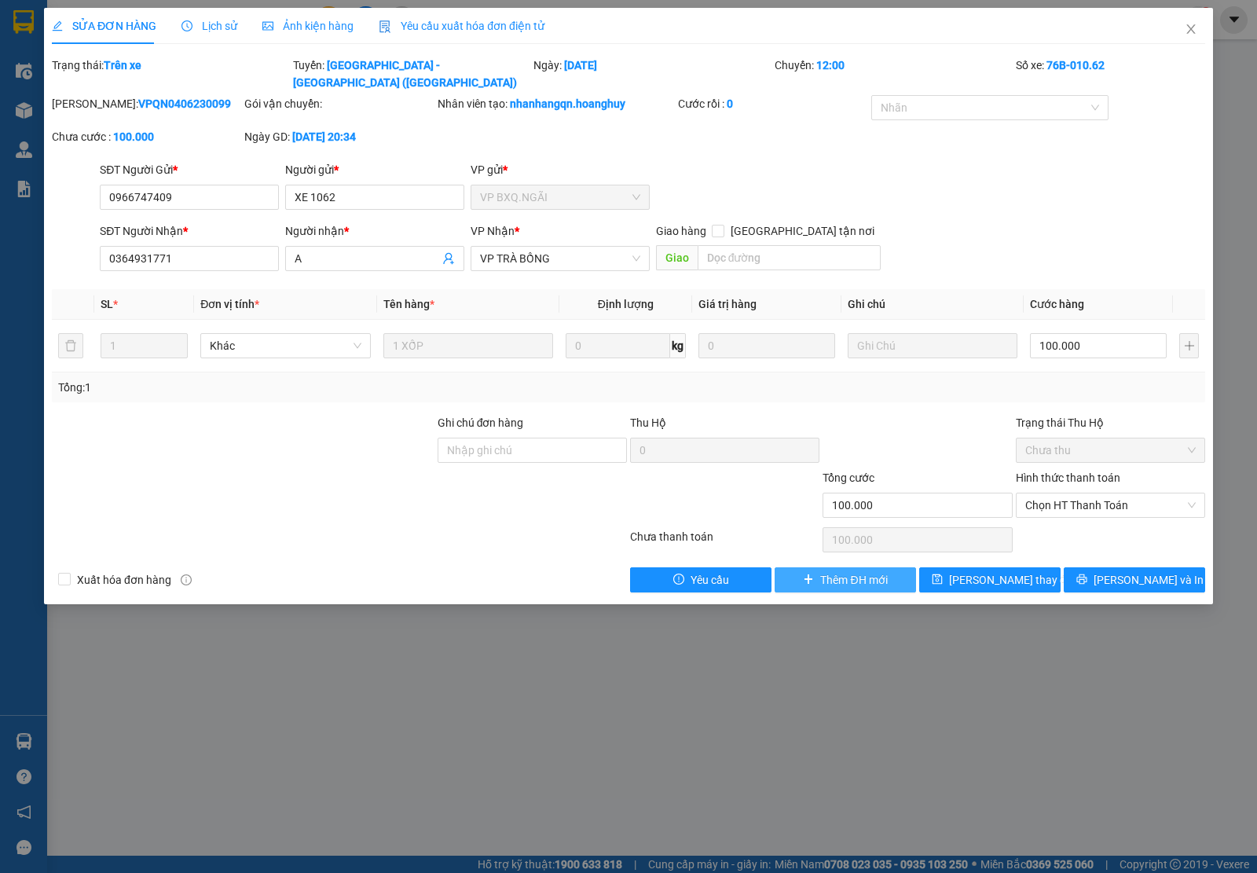
click at [862, 571] on span "Thêm ĐH mới" at bounding box center [853, 579] width 67 height 17
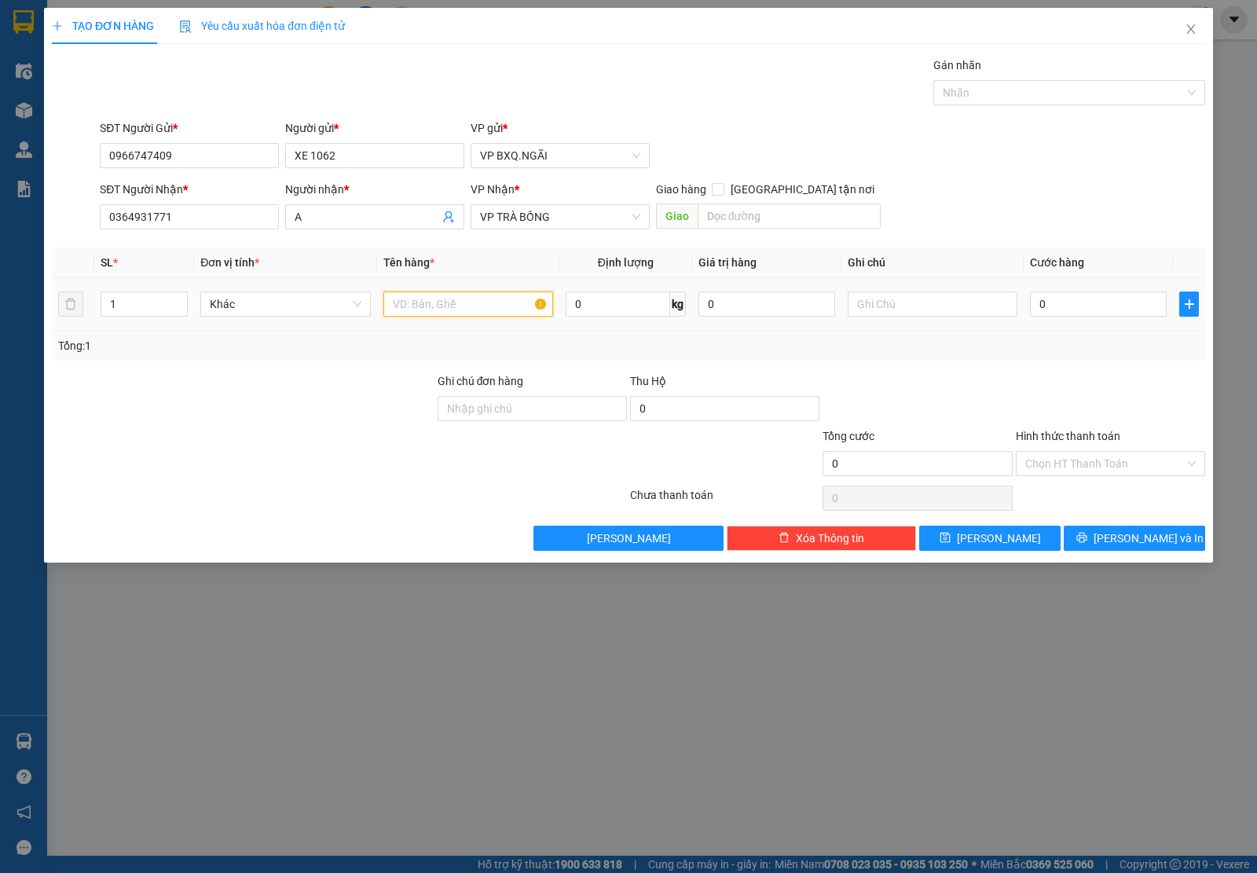
click at [450, 299] on input "text" at bounding box center [468, 304] width 170 height 25
type input "1"
type input "2 XỐP"
type input "2"
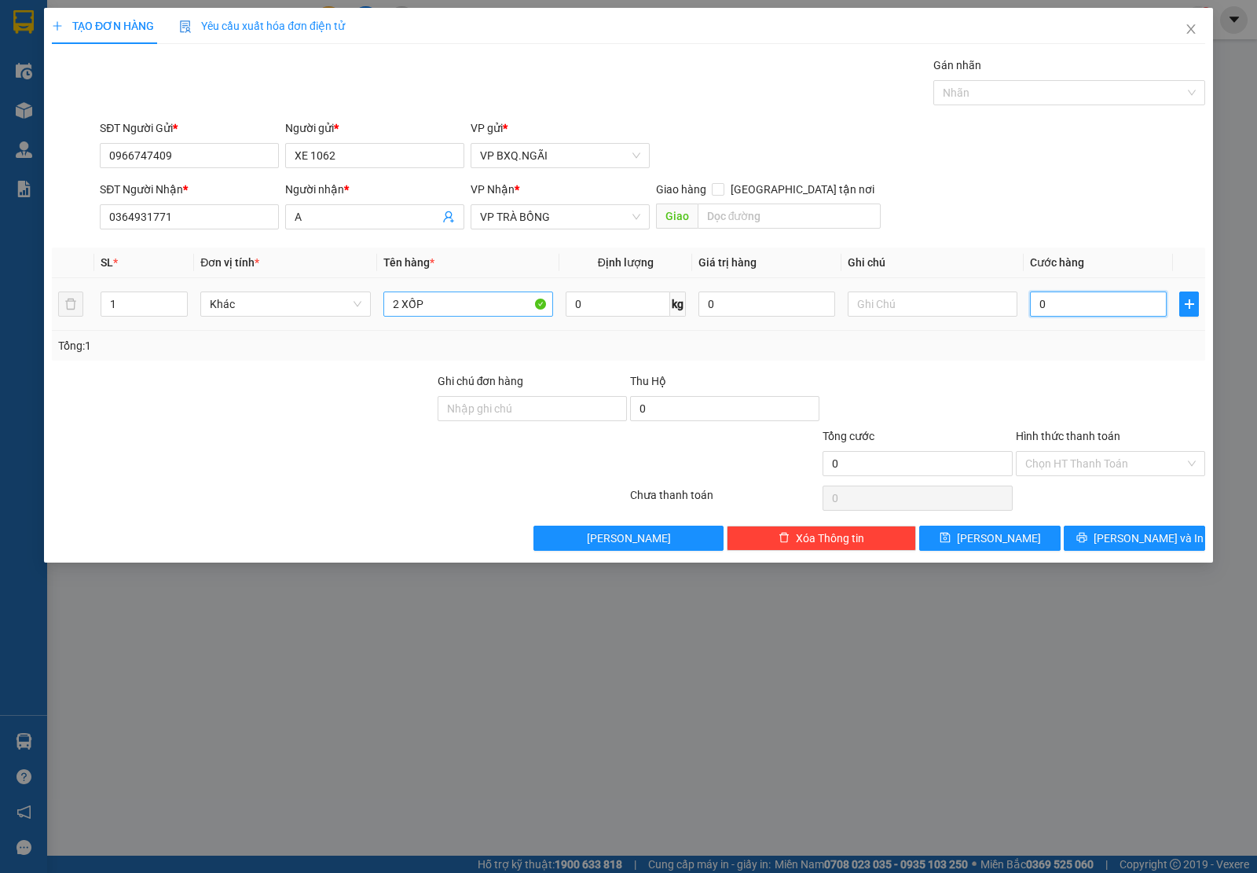
type input "2"
type input "20"
type input "200"
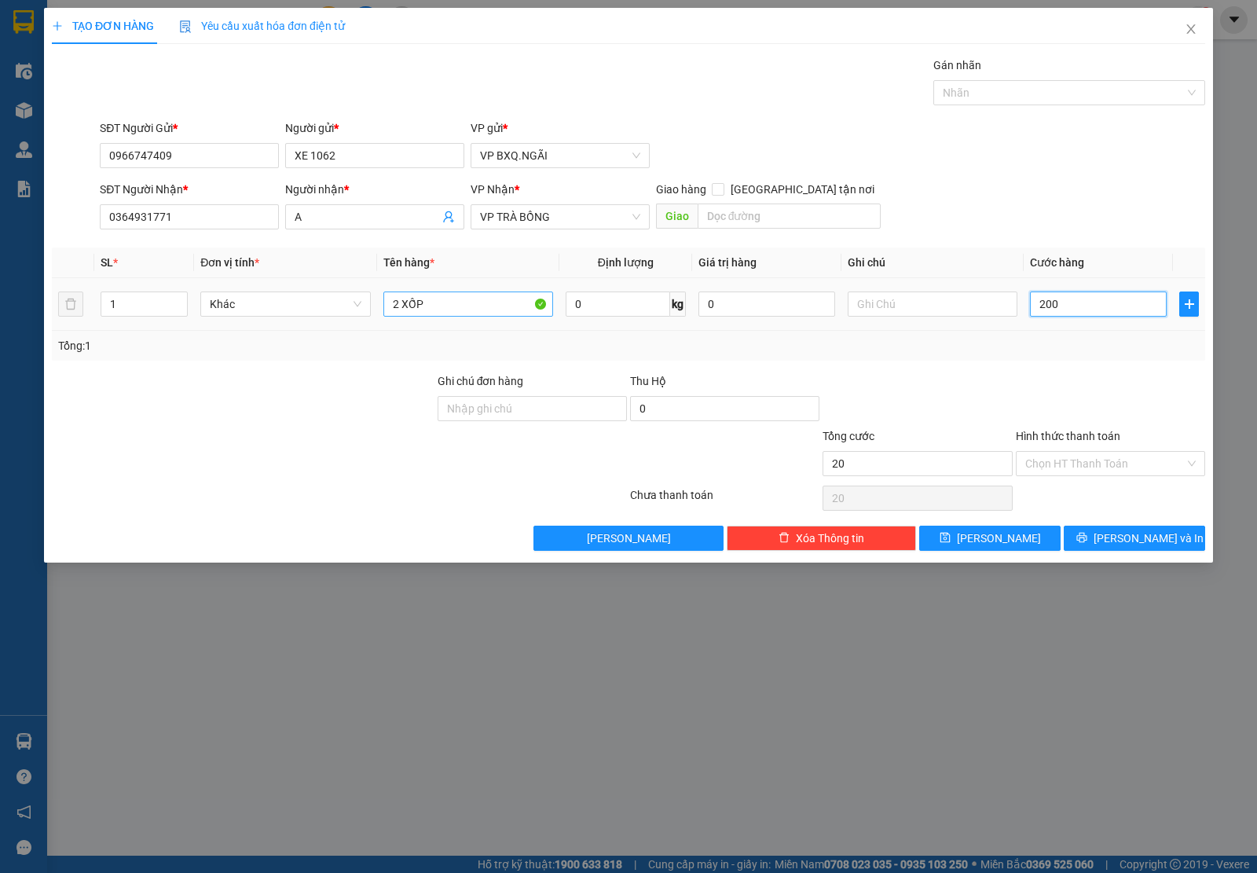
type input "200"
type input "2.000"
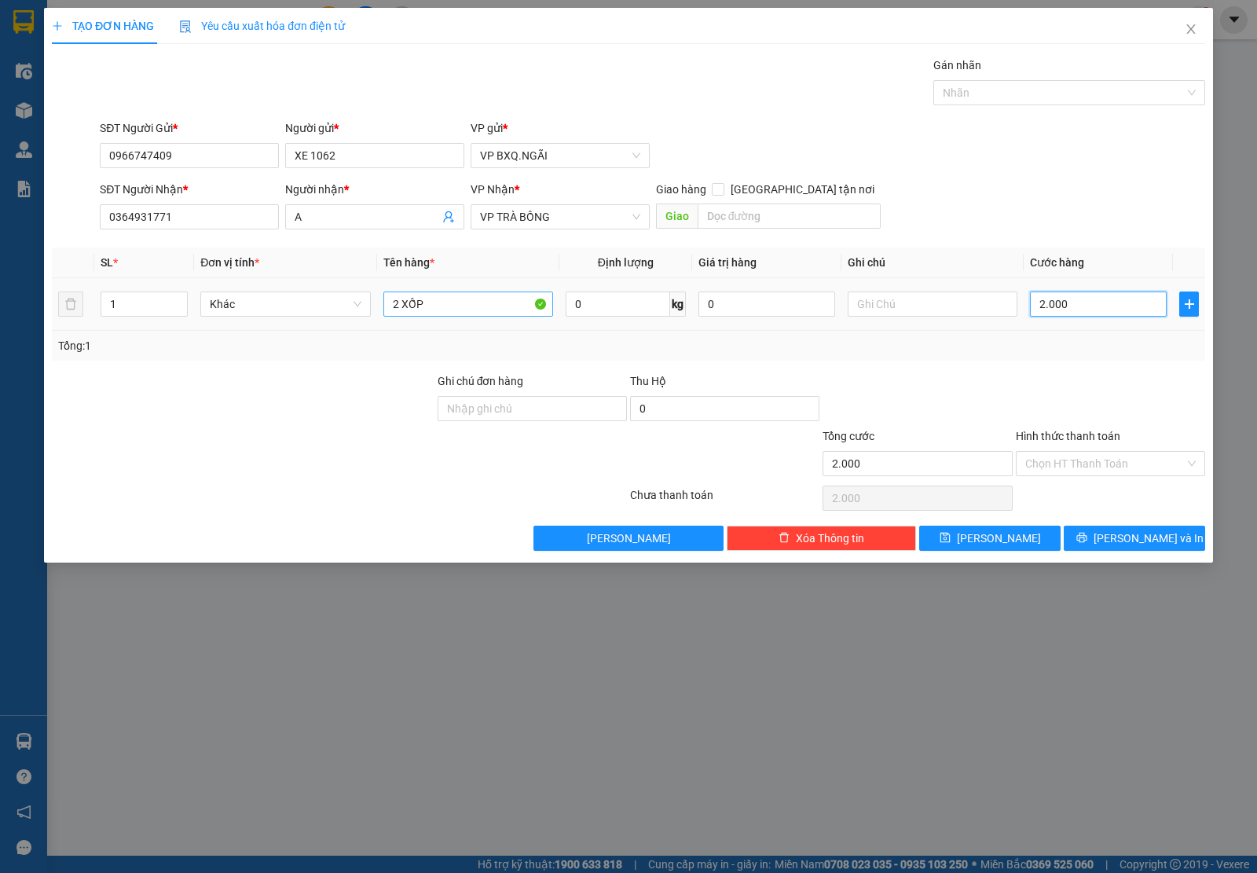
type input "20.000"
type input "200.000"
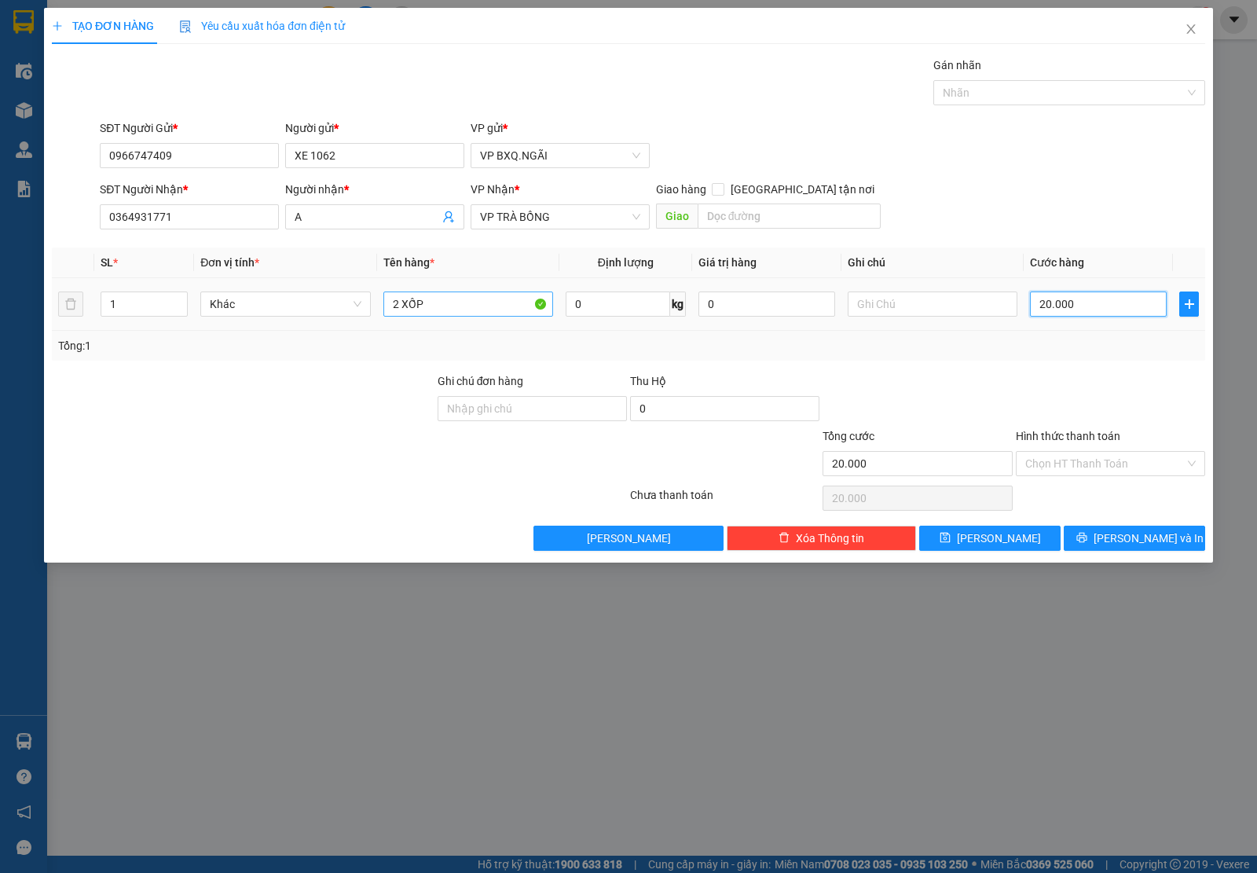
type input "200.000"
click at [1102, 465] on input "Hình thức thanh toán" at bounding box center [1106, 464] width 160 height 24
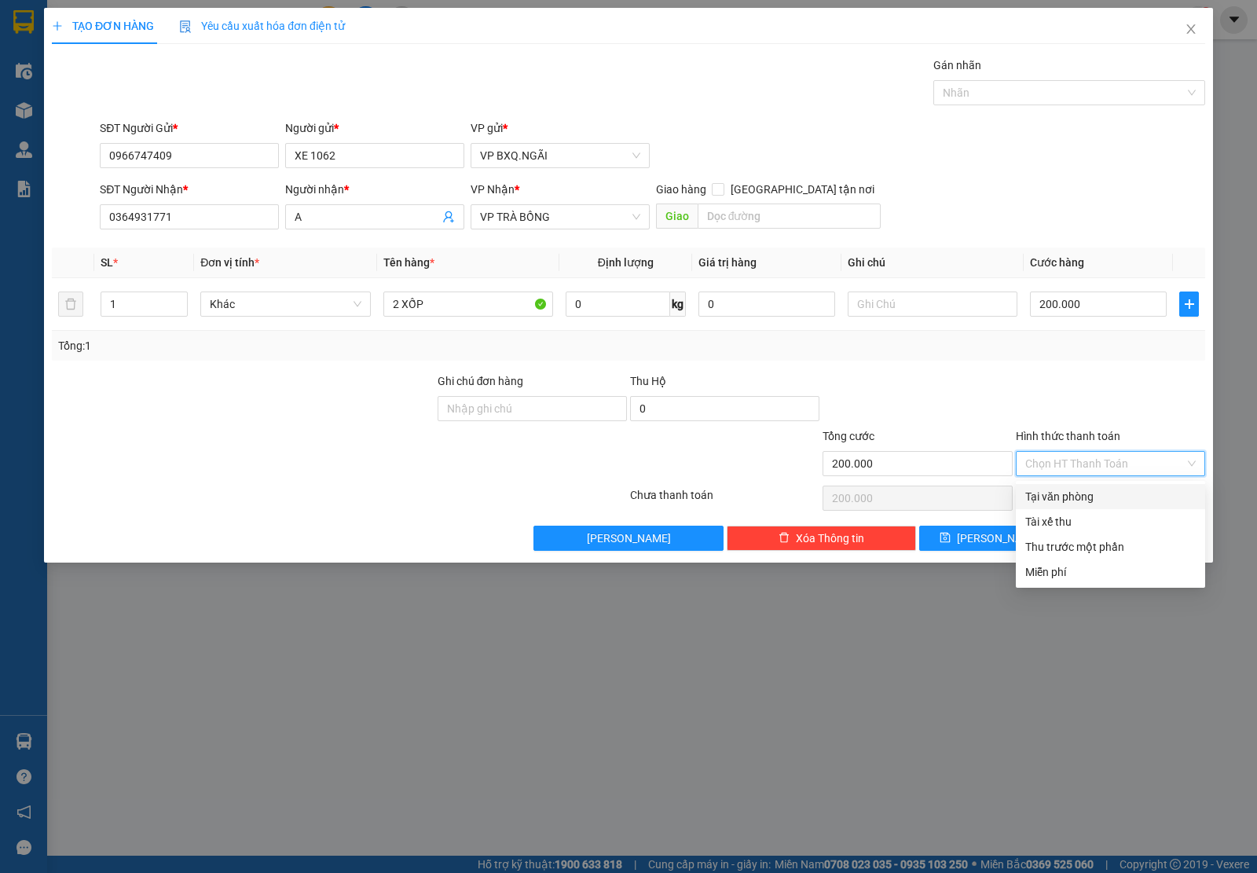
click at [1078, 488] on div "Tại văn phòng" at bounding box center [1111, 496] width 171 height 17
type input "0"
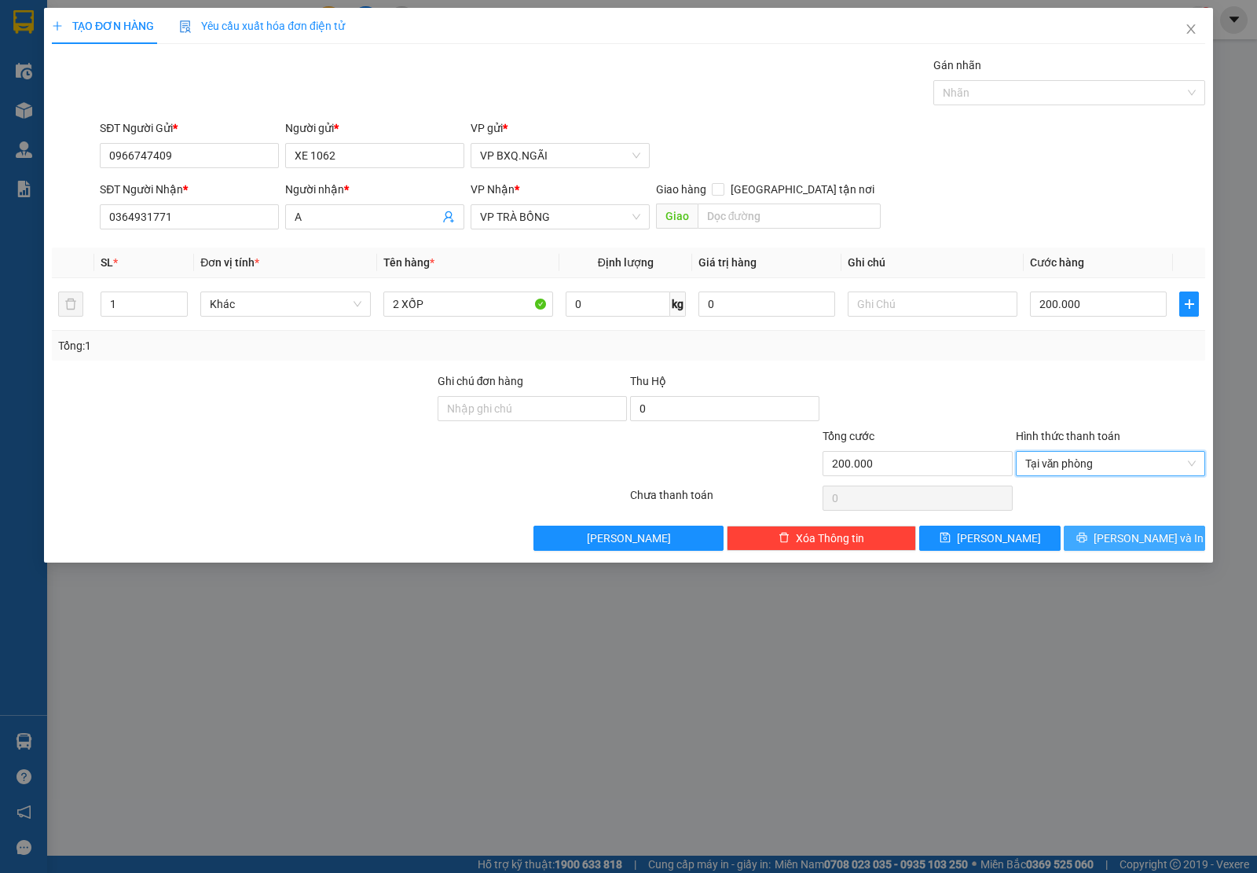
click at [1113, 532] on button "[PERSON_NAME] và In" at bounding box center [1134, 538] width 141 height 25
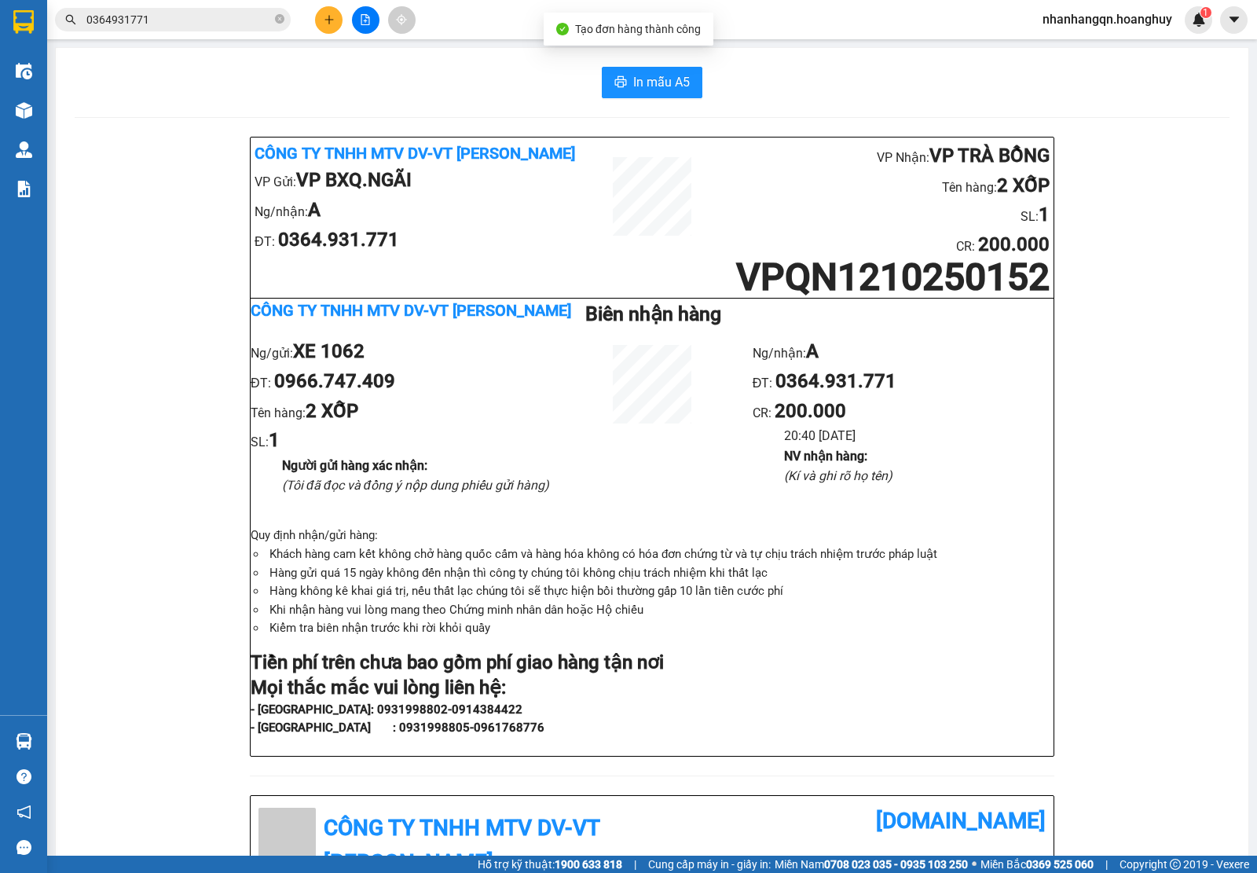
click at [146, 17] on input "0364931771" at bounding box center [178, 19] width 185 height 17
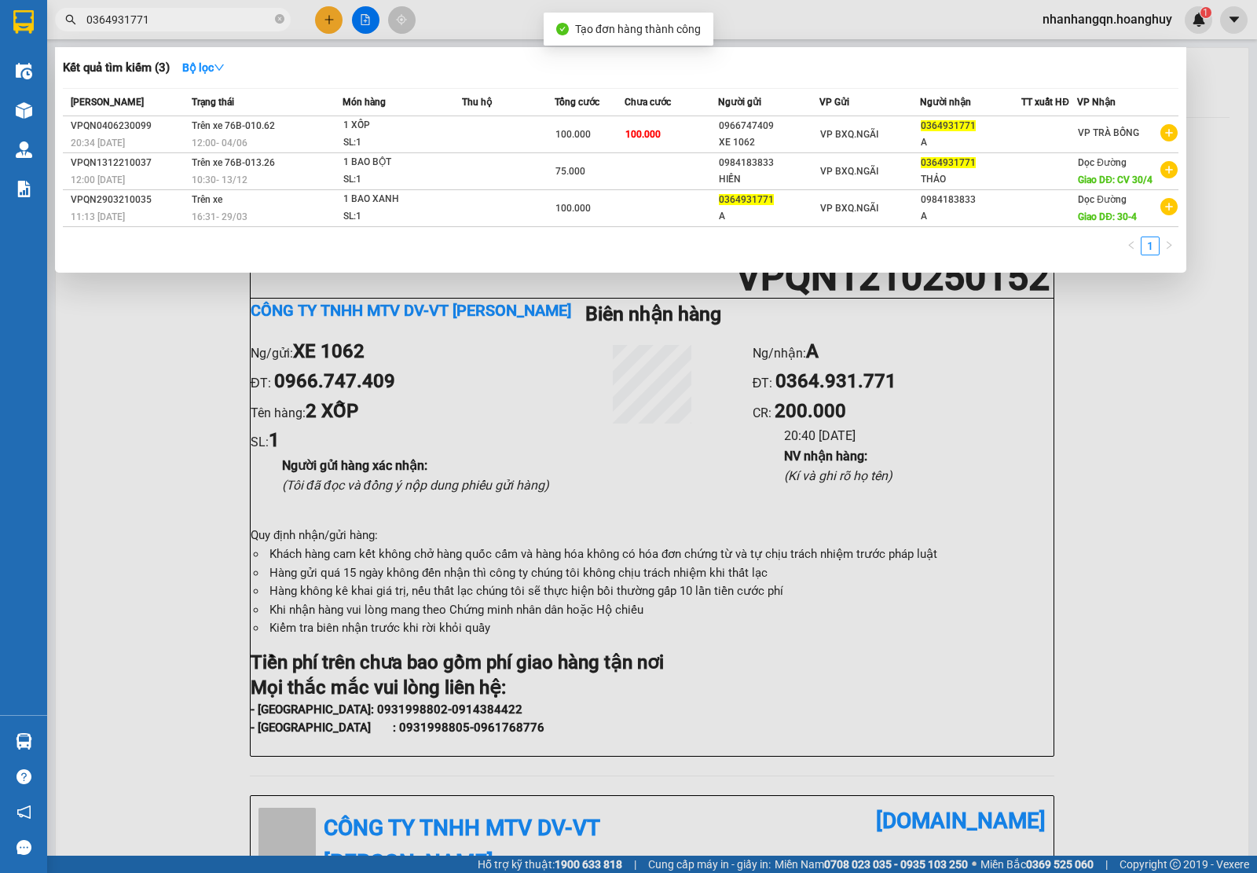
click at [146, 17] on input "0364931771" at bounding box center [178, 19] width 185 height 17
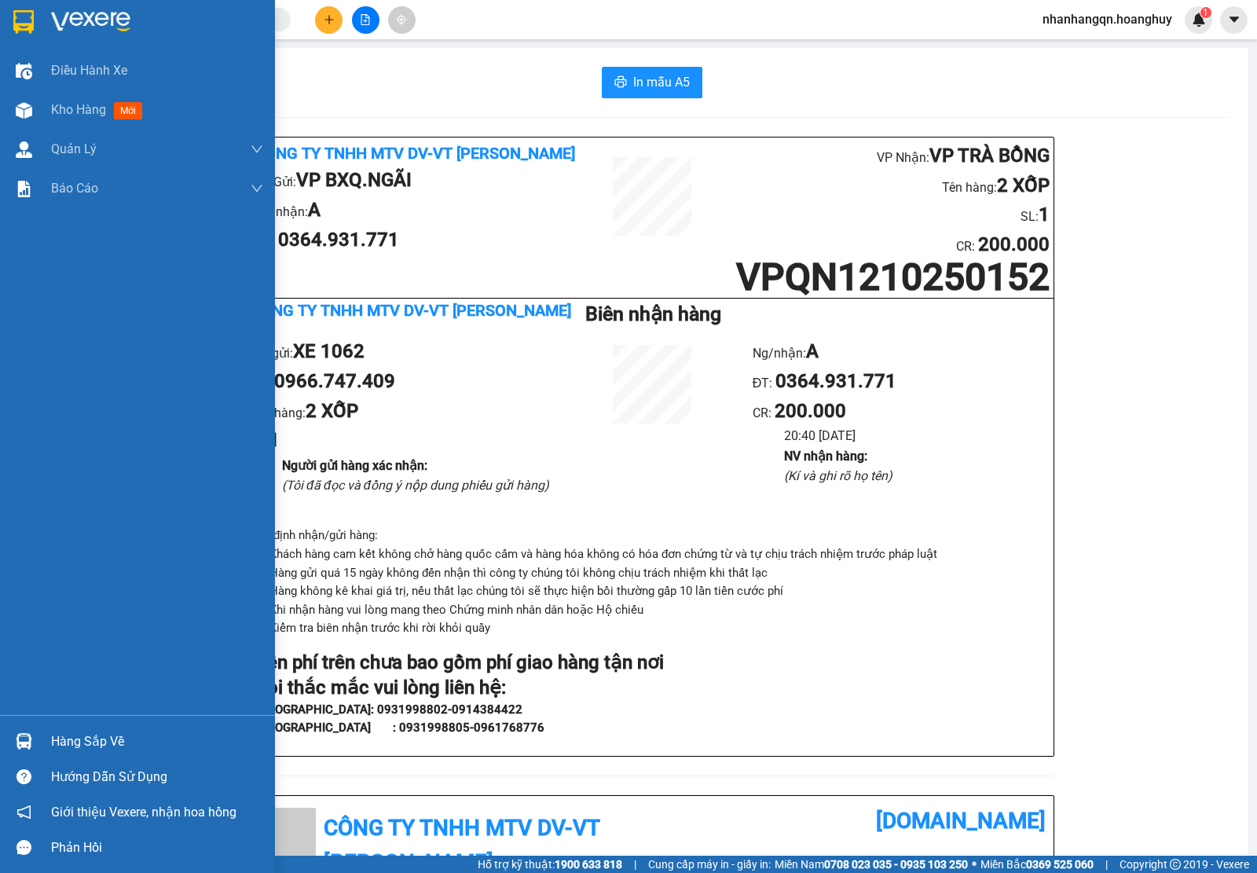
click at [38, 28] on div at bounding box center [137, 25] width 275 height 51
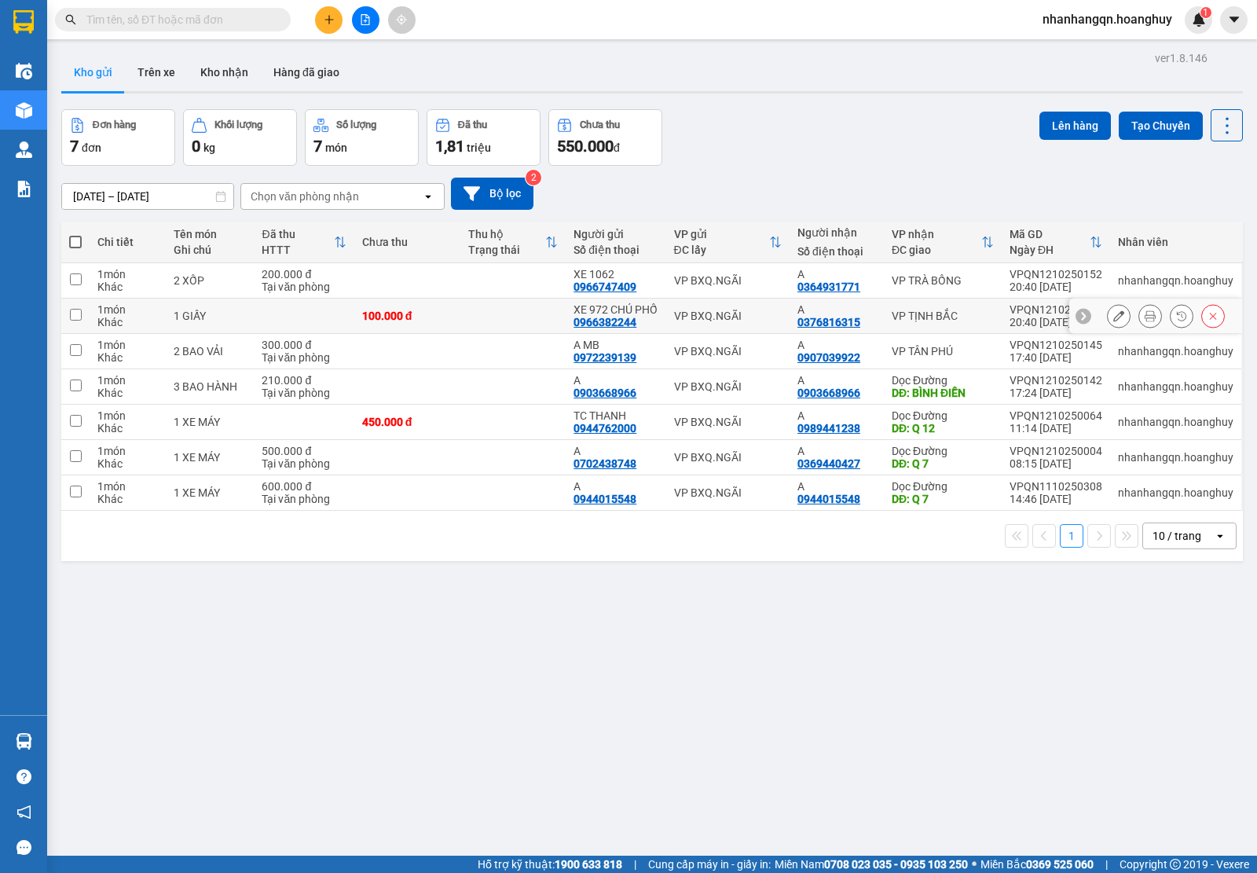
click at [747, 307] on td "VP BXQ.NGÃI" at bounding box center [727, 316] width 123 height 35
checkbox input "true"
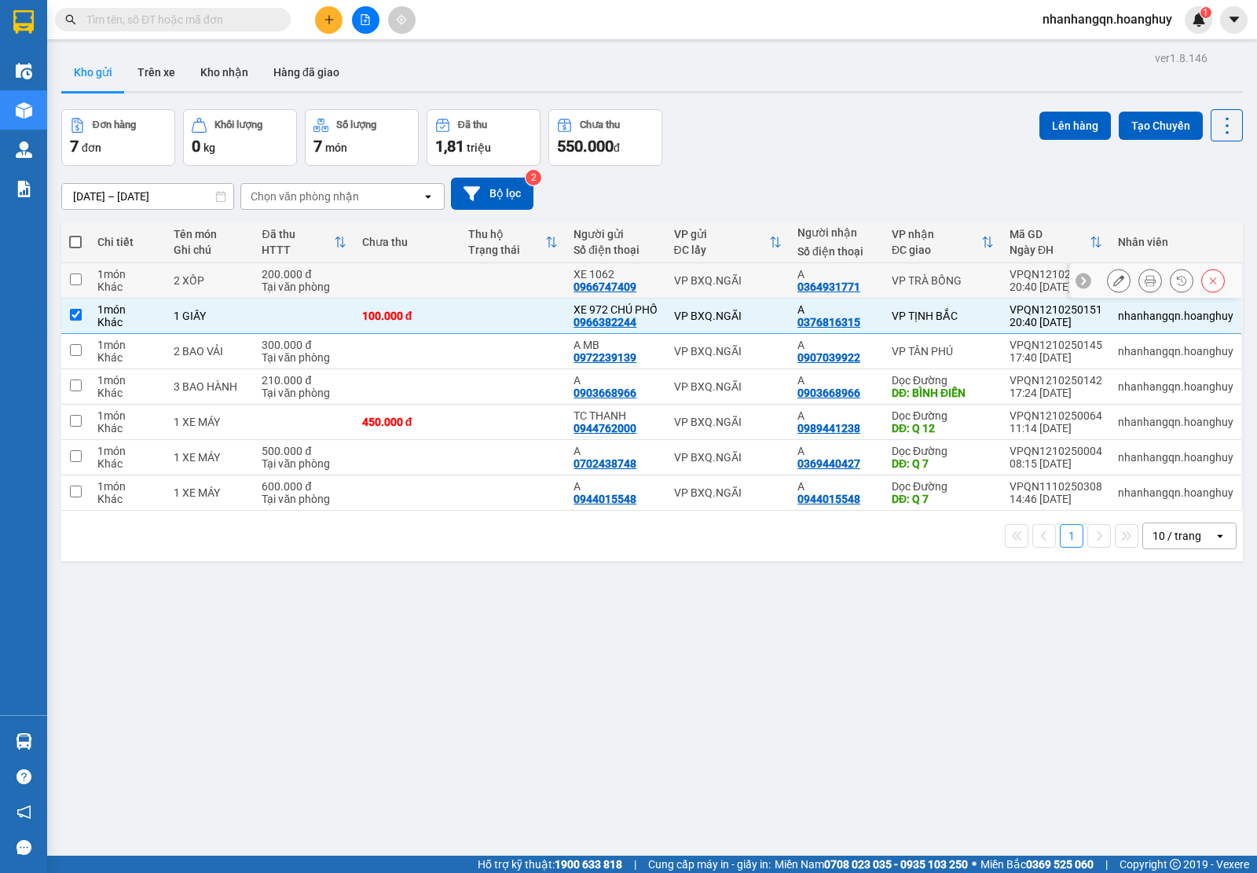
click at [747, 281] on div "VP BXQ.NGÃI" at bounding box center [728, 280] width 108 height 13
checkbox input "true"
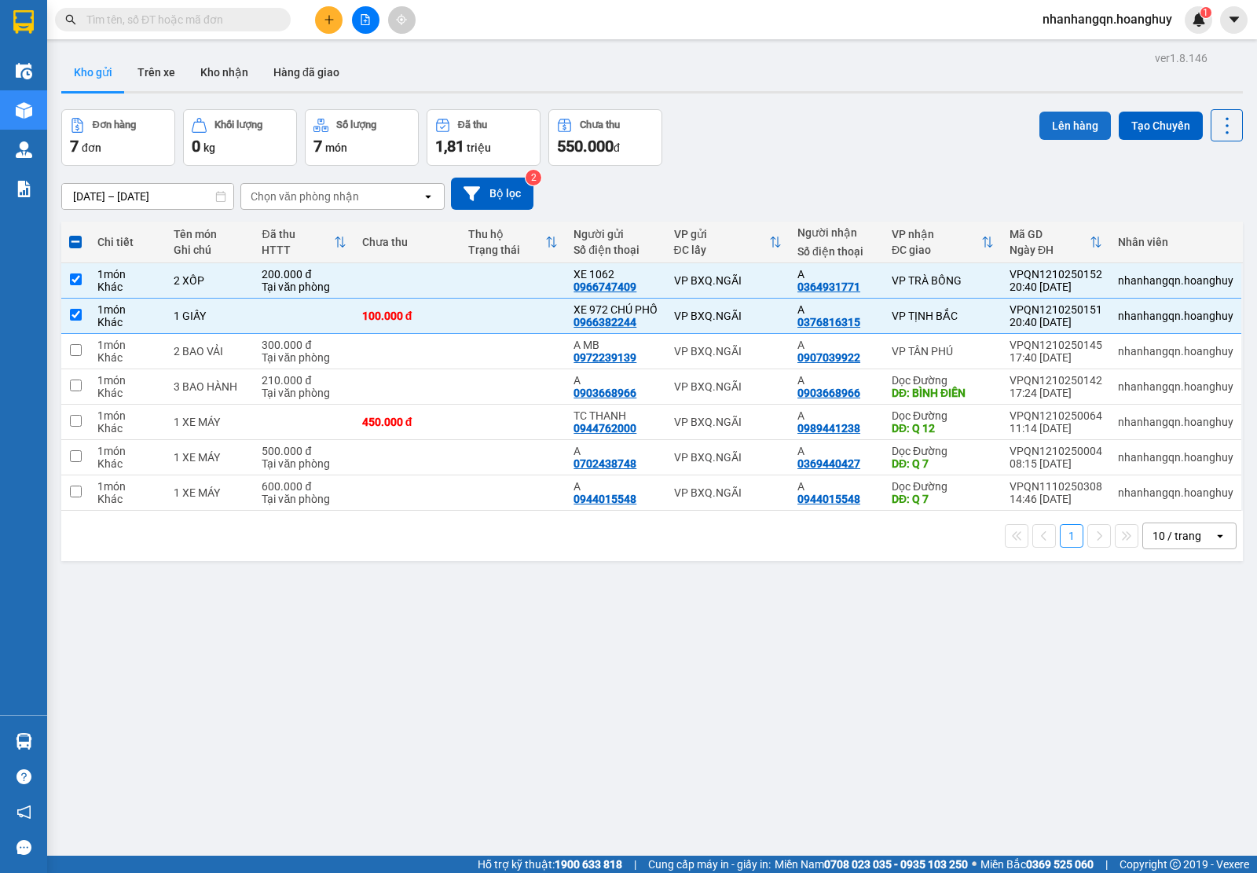
click at [1044, 116] on button "Lên hàng" at bounding box center [1076, 126] width 72 height 28
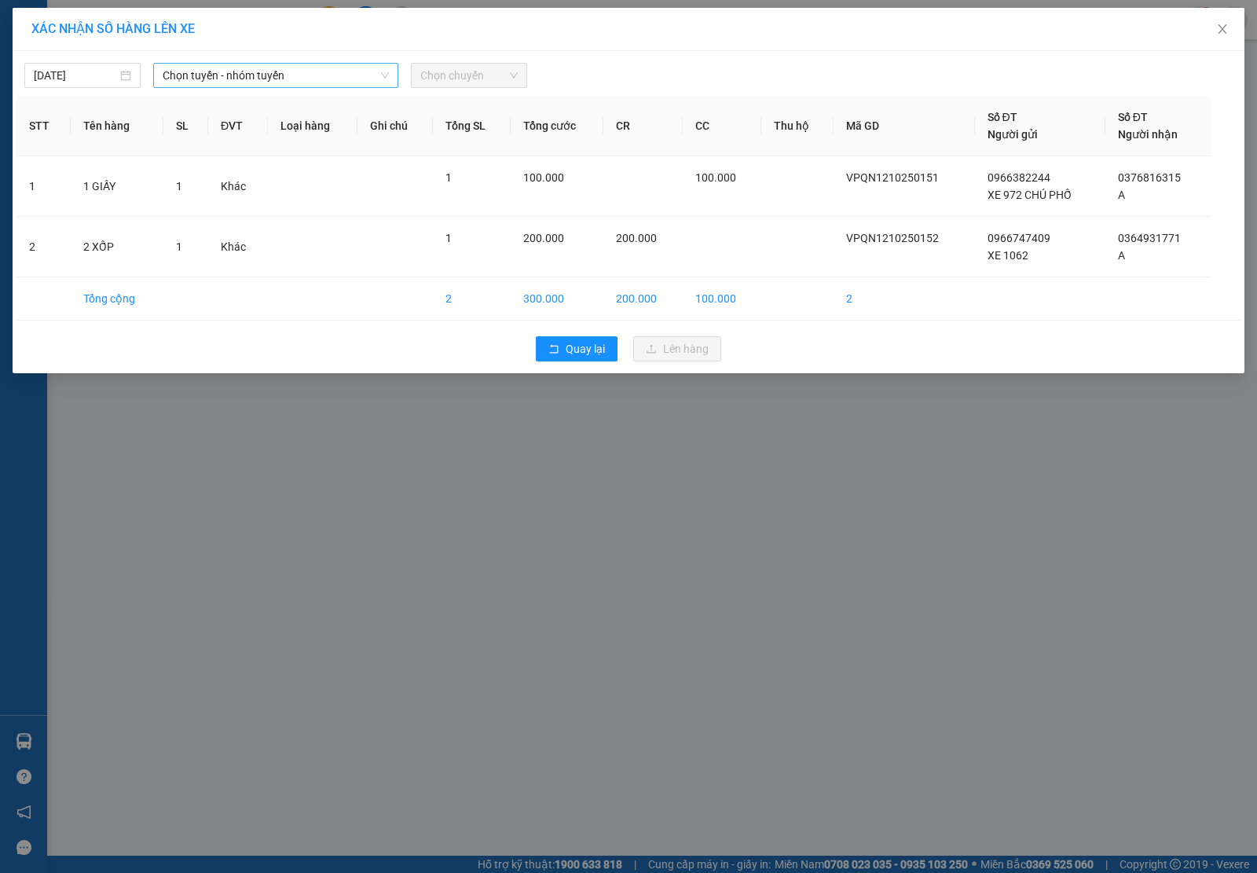
click at [327, 79] on span "Chọn tuyến - nhóm tuyến" at bounding box center [276, 76] width 226 height 24
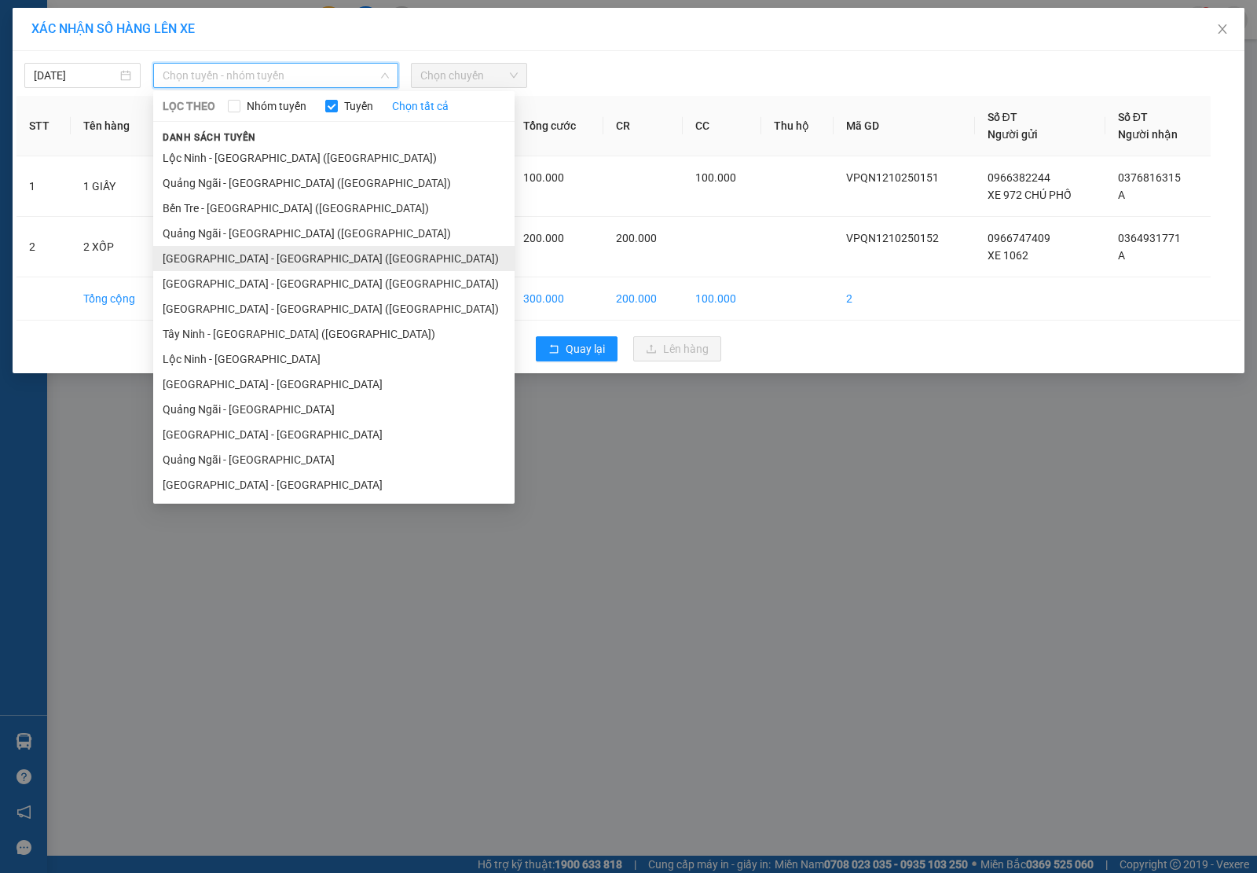
click at [295, 260] on li "[GEOGRAPHIC_DATA] - [GEOGRAPHIC_DATA] ([GEOGRAPHIC_DATA])" at bounding box center [333, 258] width 361 height 25
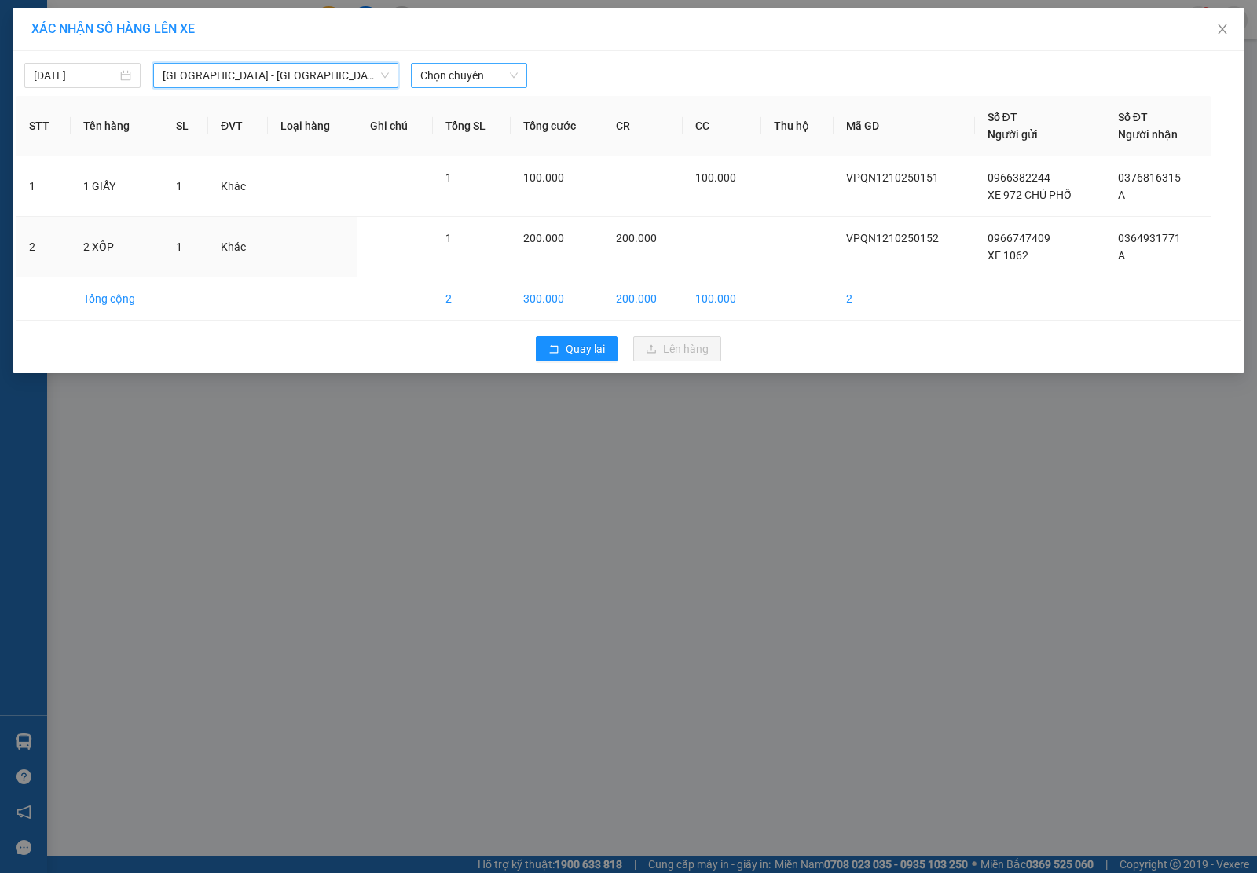
click at [478, 83] on span "Chọn chuyến" at bounding box center [468, 76] width 97 height 24
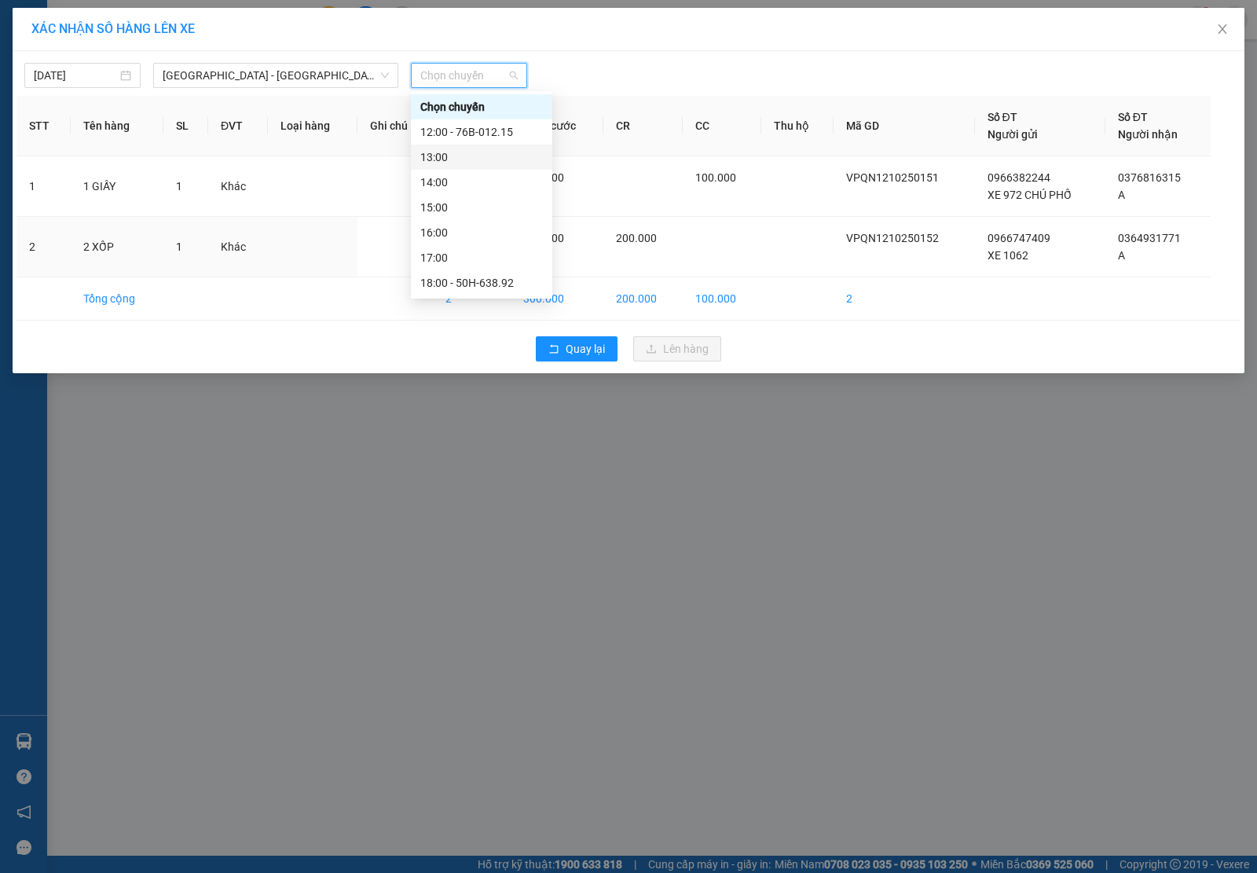
click at [474, 158] on div "13:00" at bounding box center [481, 157] width 123 height 17
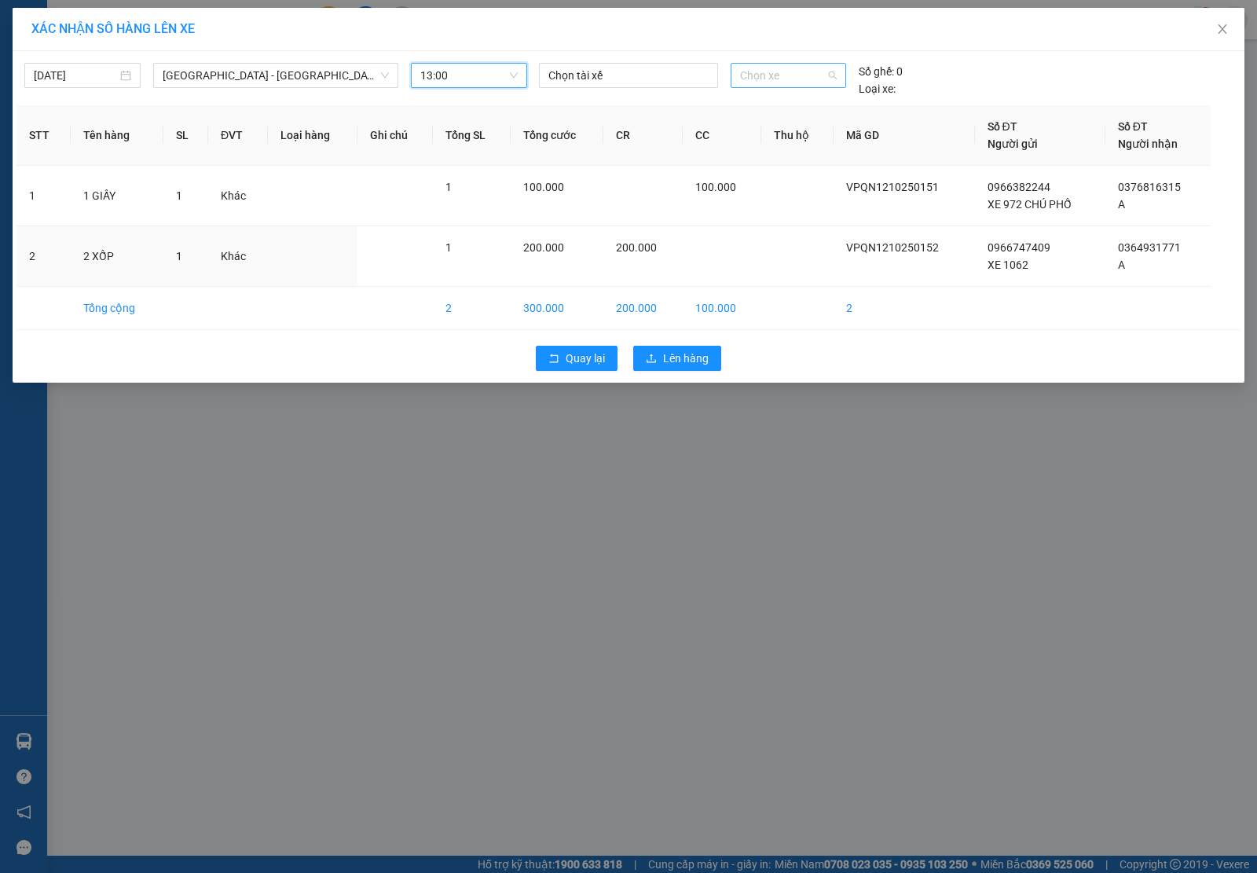
click at [783, 63] on div "Chọn xe" at bounding box center [789, 75] width 116 height 25
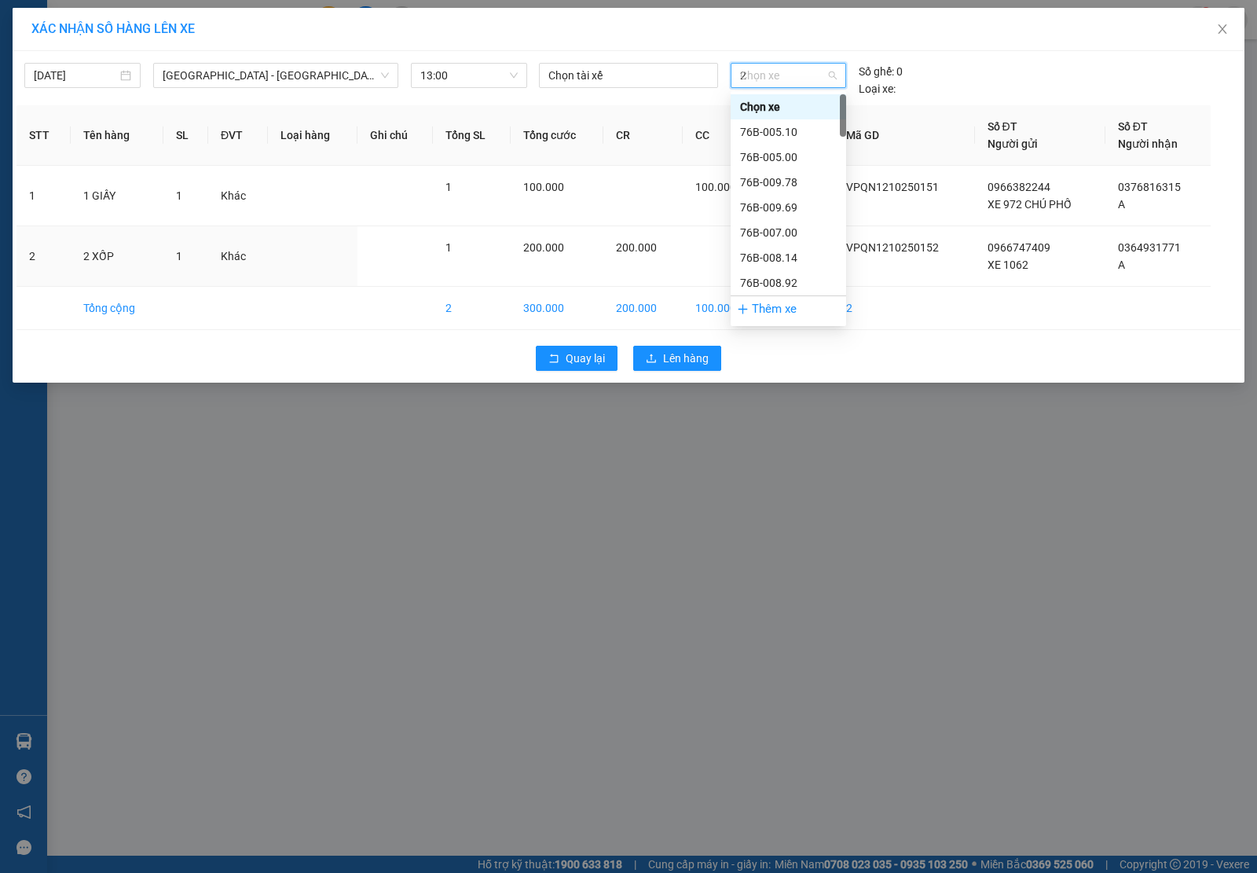
type input "23"
click at [803, 123] on div "50H-230.68" at bounding box center [788, 131] width 97 height 17
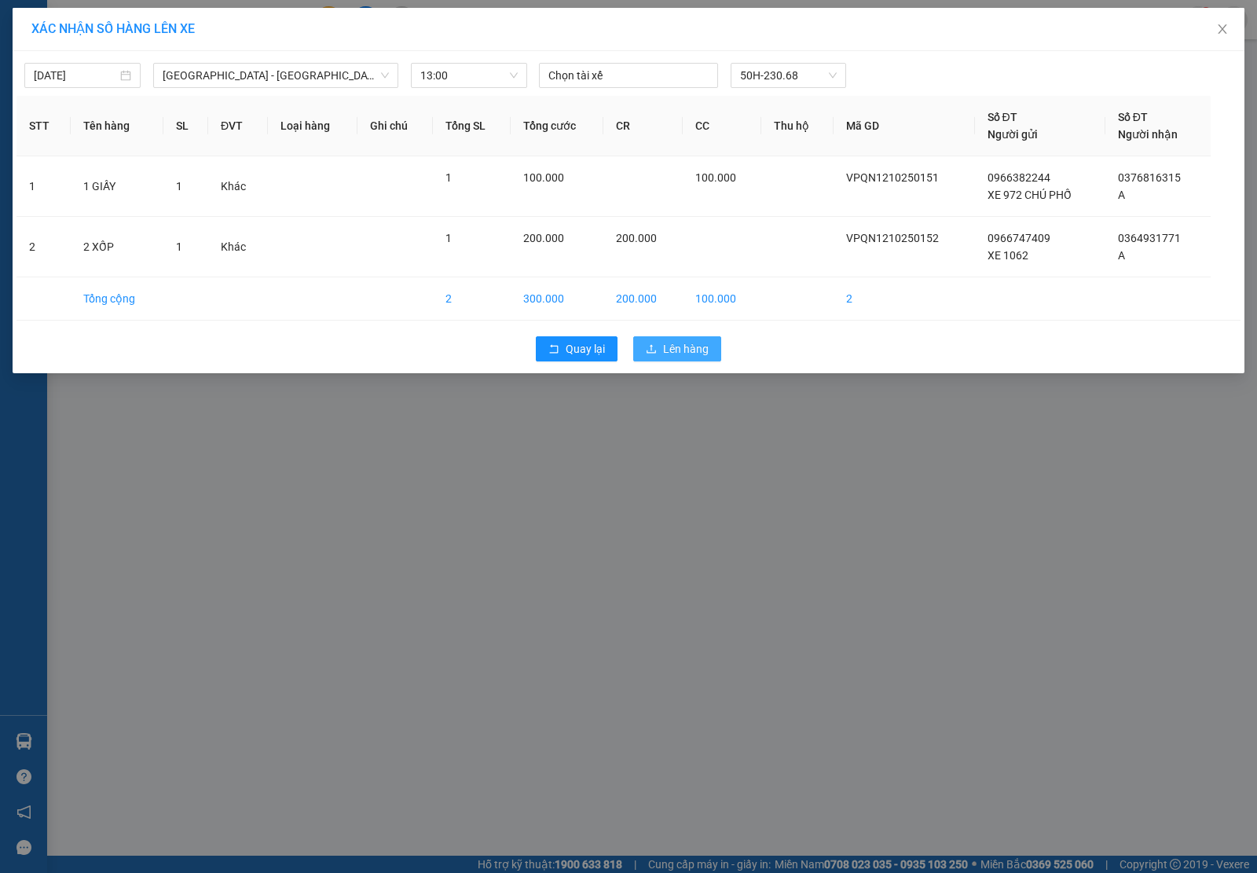
click at [673, 350] on span "Lên hàng" at bounding box center [686, 348] width 46 height 17
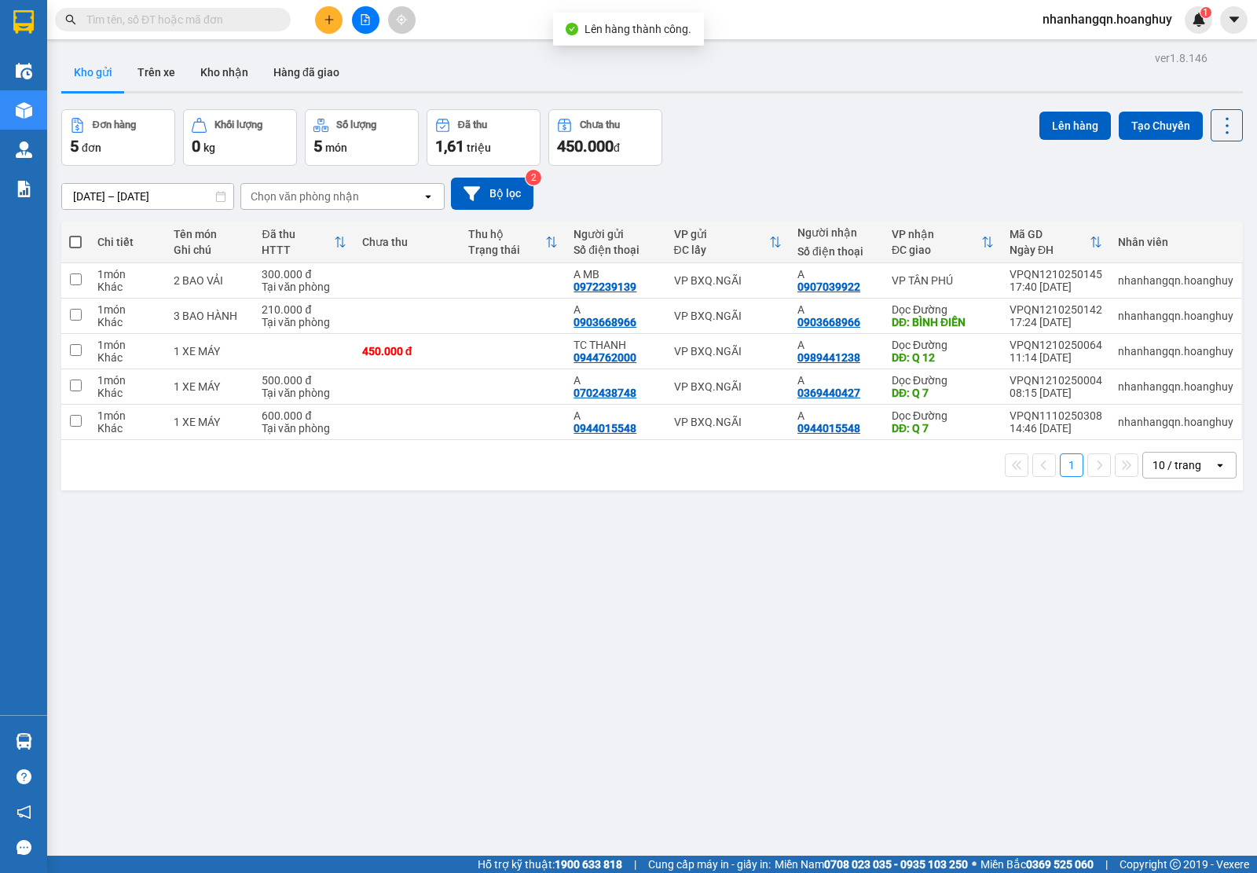
click at [198, 25] on input "text" at bounding box center [178, 19] width 185 height 17
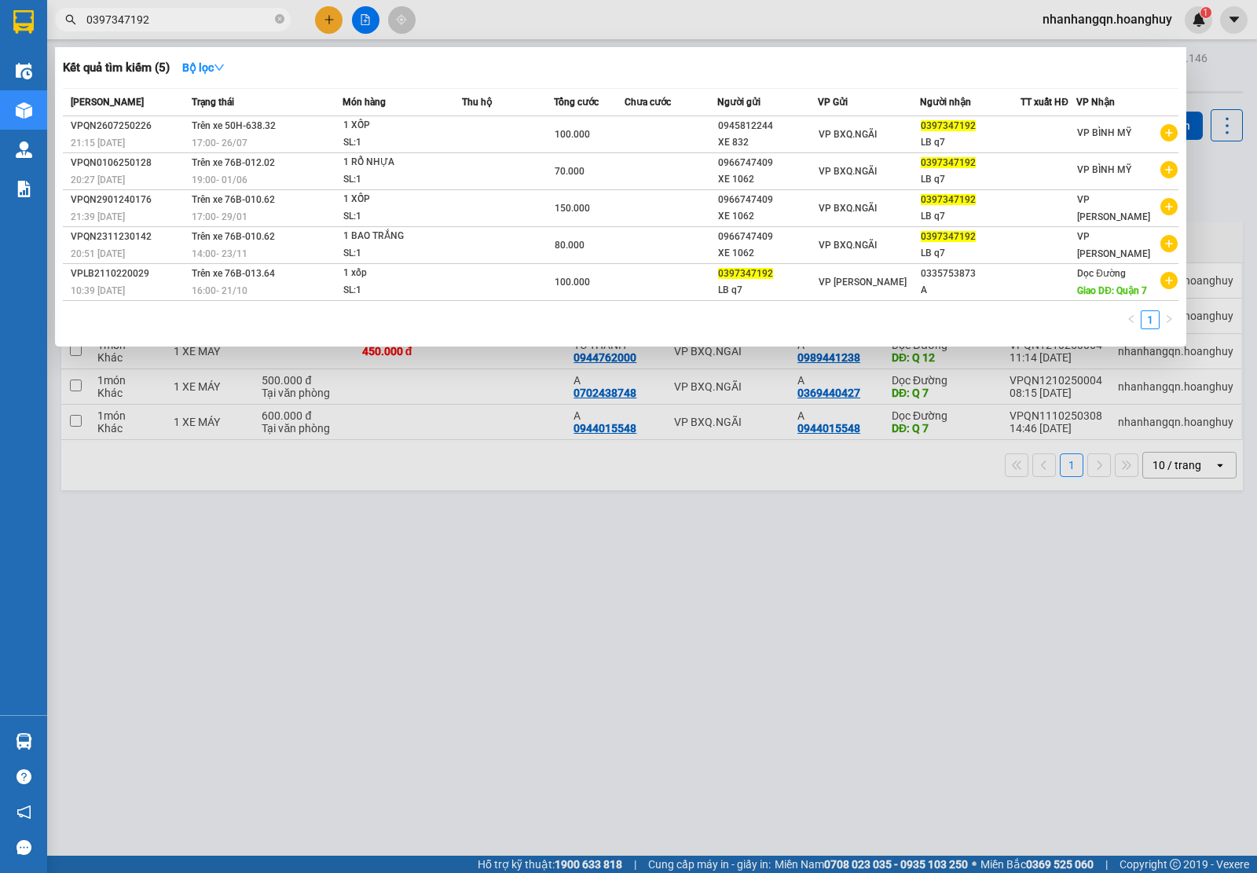
click at [901, 140] on div "VP BXQ.NGÃI" at bounding box center [869, 134] width 100 height 17
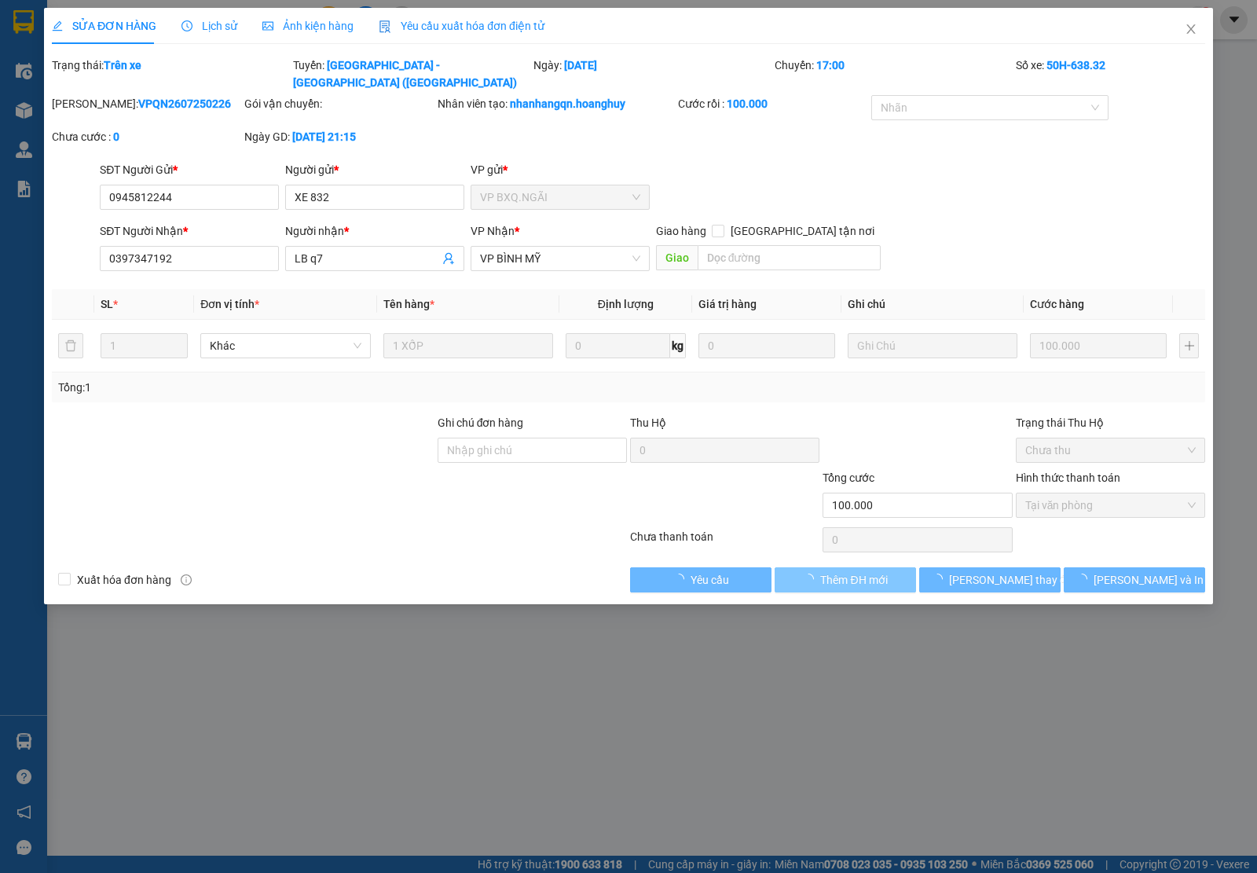
click at [831, 567] on button "Thêm ĐH mới" at bounding box center [845, 579] width 141 height 25
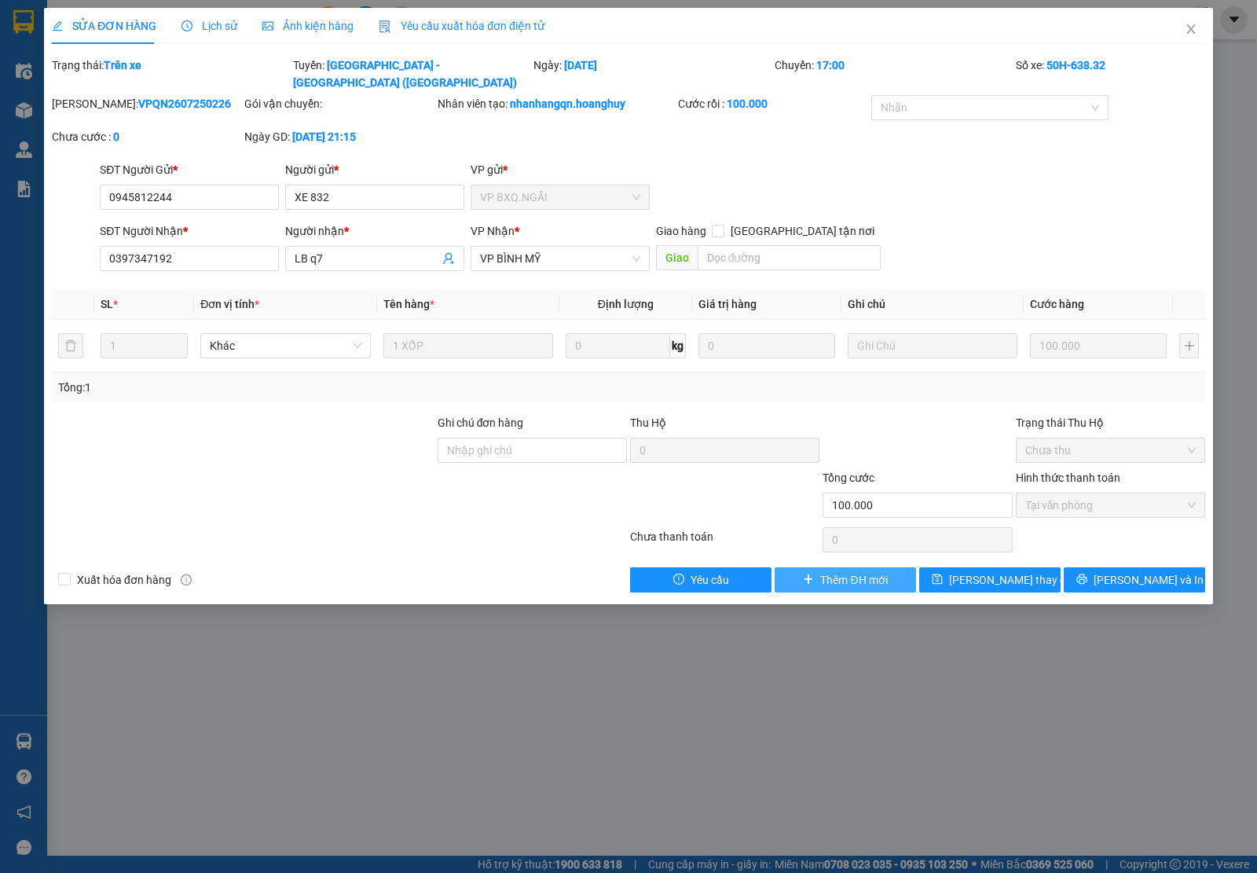
click at [835, 571] on span "Thêm ĐH mới" at bounding box center [853, 579] width 67 height 17
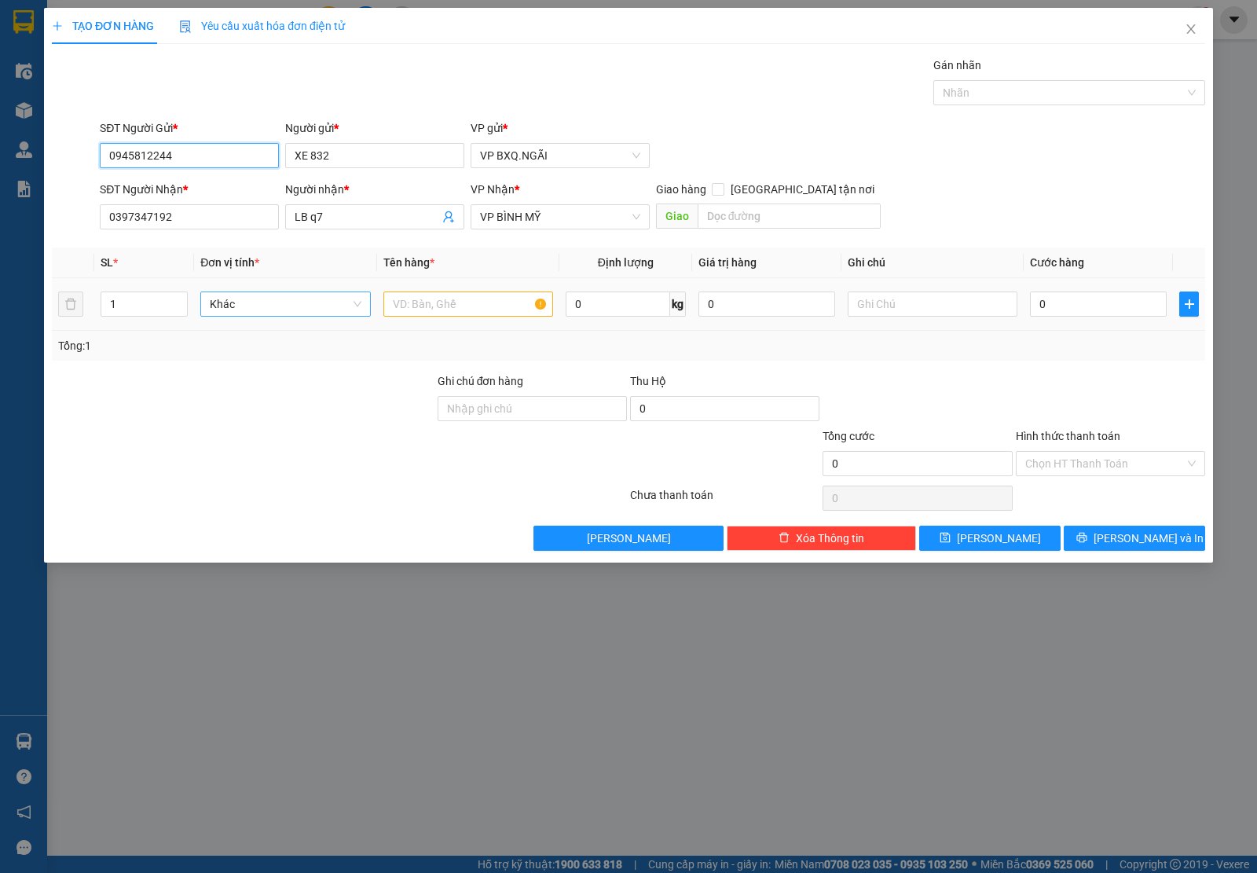
click at [336, 295] on span "Khác" at bounding box center [285, 304] width 151 height 24
click at [410, 315] on input "text" at bounding box center [468, 304] width 170 height 25
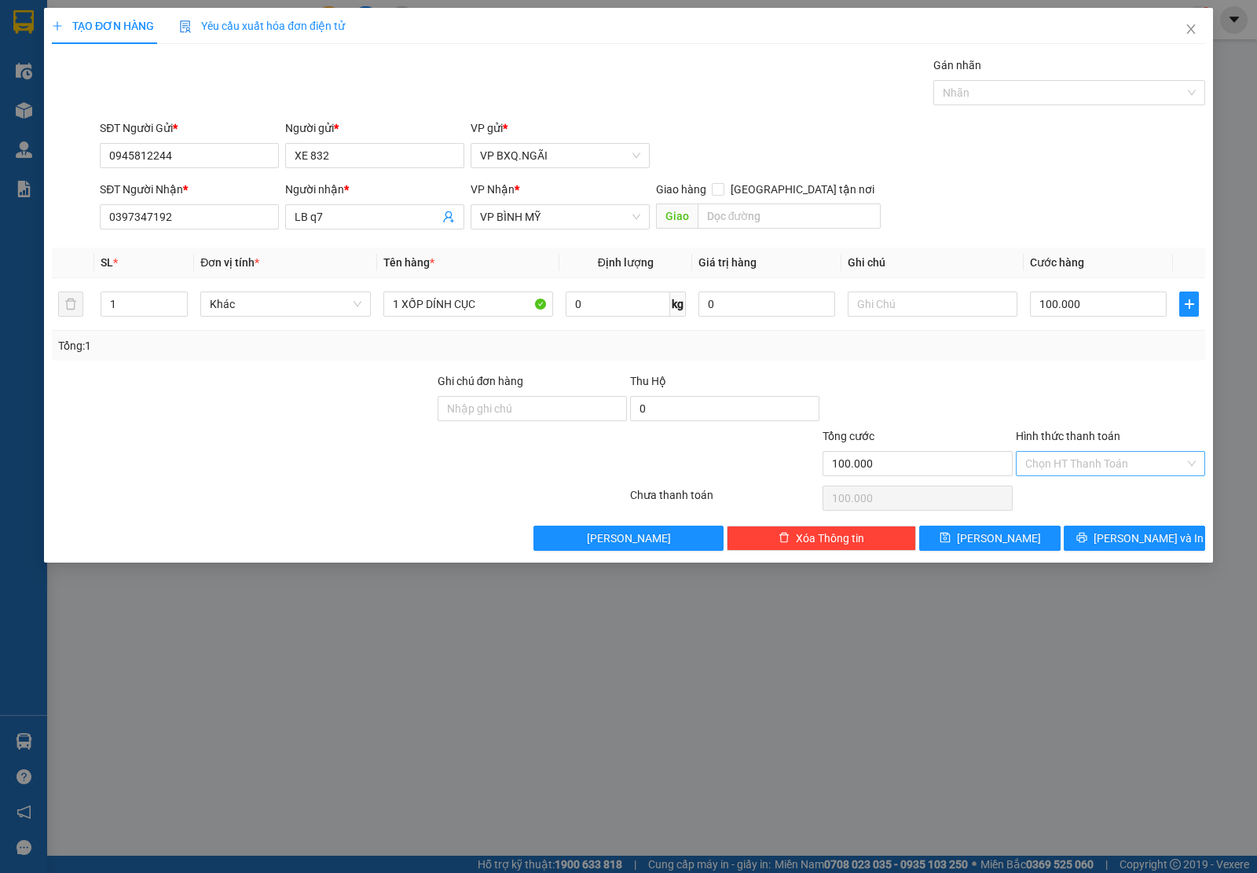
click at [1041, 457] on input "Hình thức thanh toán" at bounding box center [1106, 464] width 160 height 24
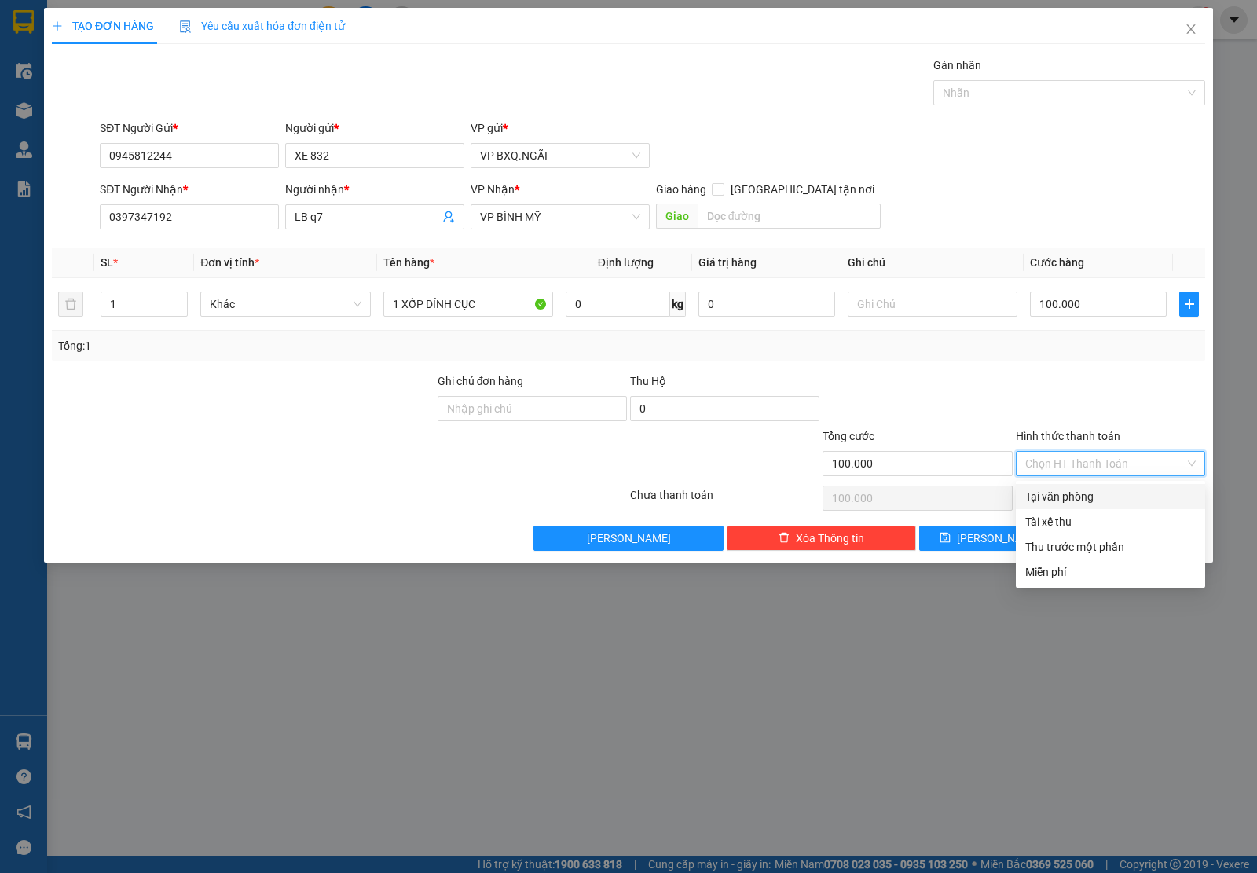
click at [1050, 485] on div "Tại văn phòng" at bounding box center [1110, 496] width 189 height 25
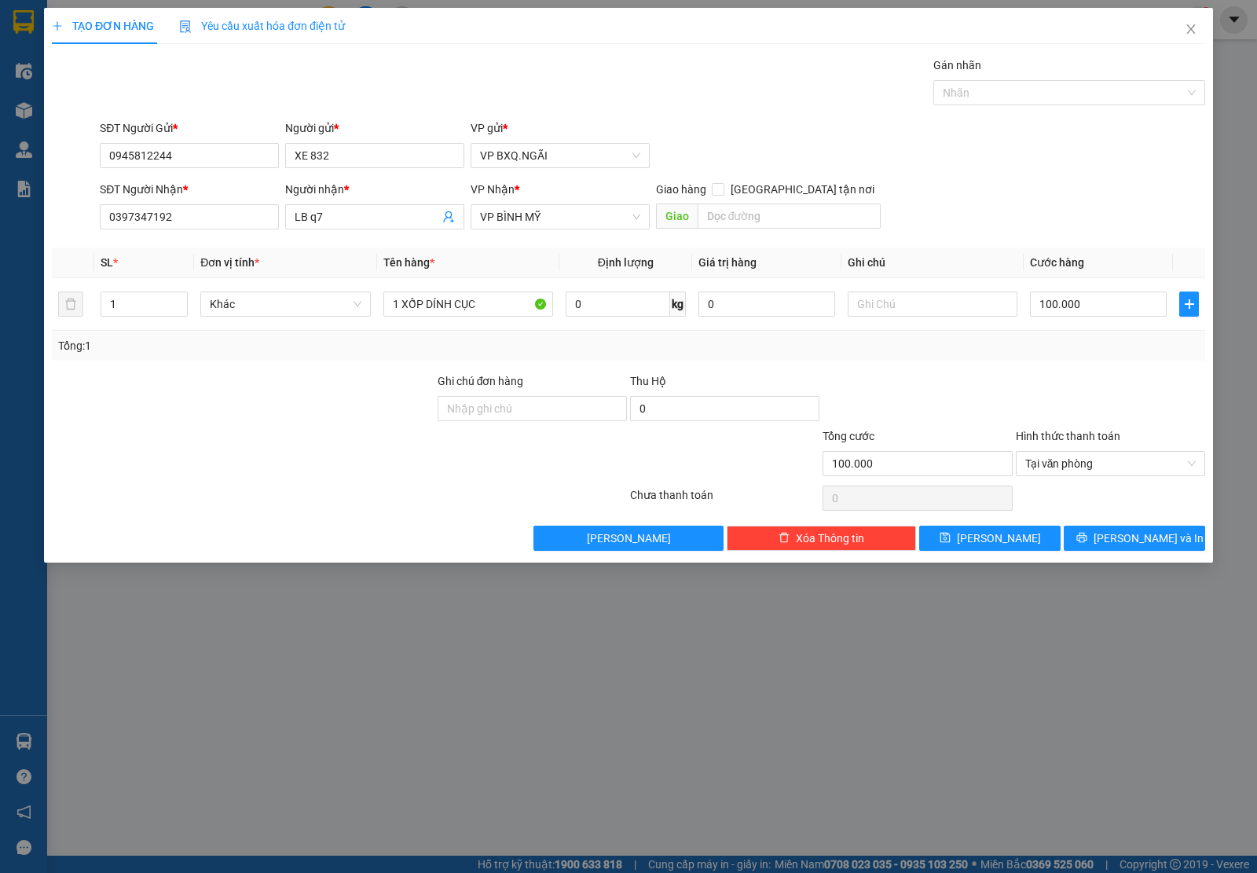
click at [1091, 524] on div "Transit Pickup Surcharge Ids Transit Deliver Surcharge Ids Transit Deliver Surc…" at bounding box center [629, 304] width 1154 height 494
click at [1096, 534] on button "[PERSON_NAME] và In" at bounding box center [1134, 538] width 141 height 25
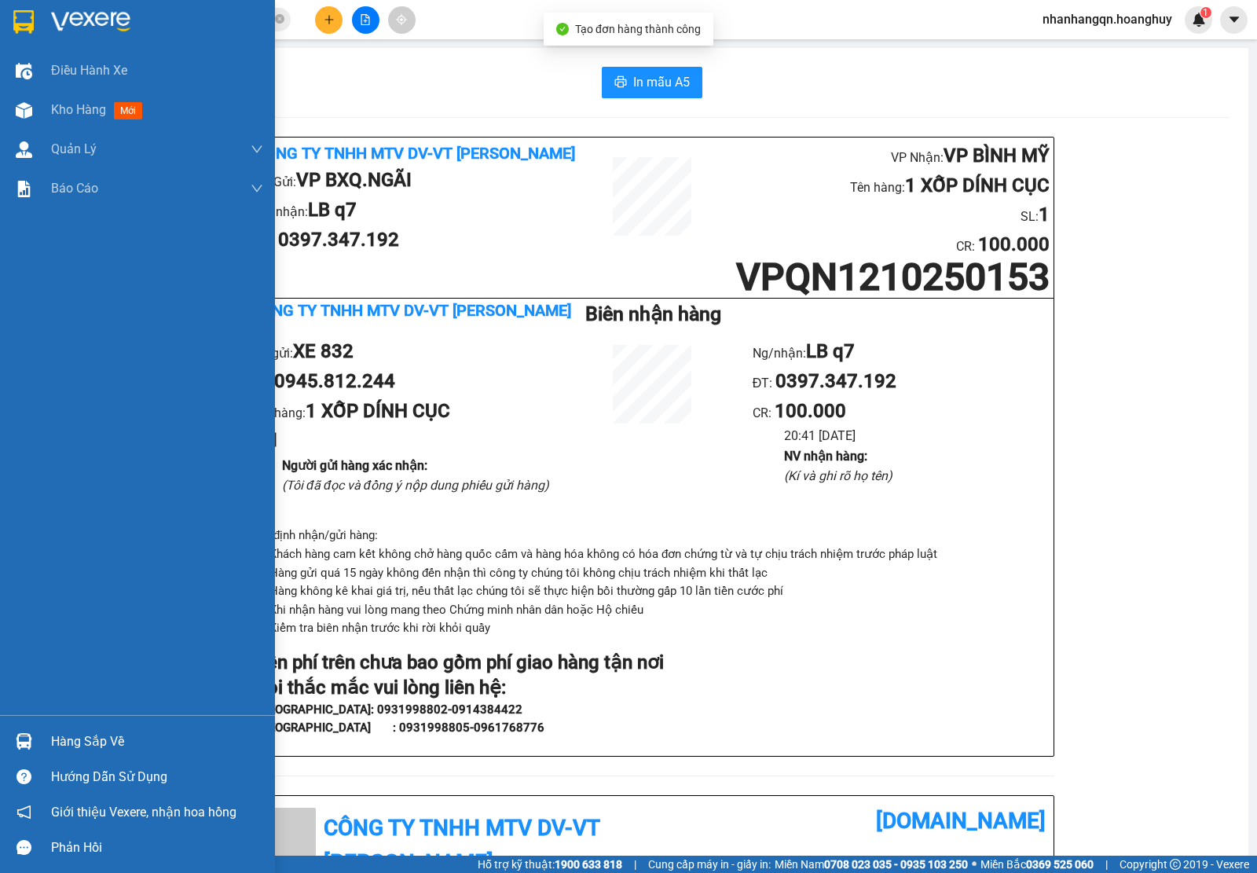
click at [25, 25] on img at bounding box center [23, 22] width 20 height 24
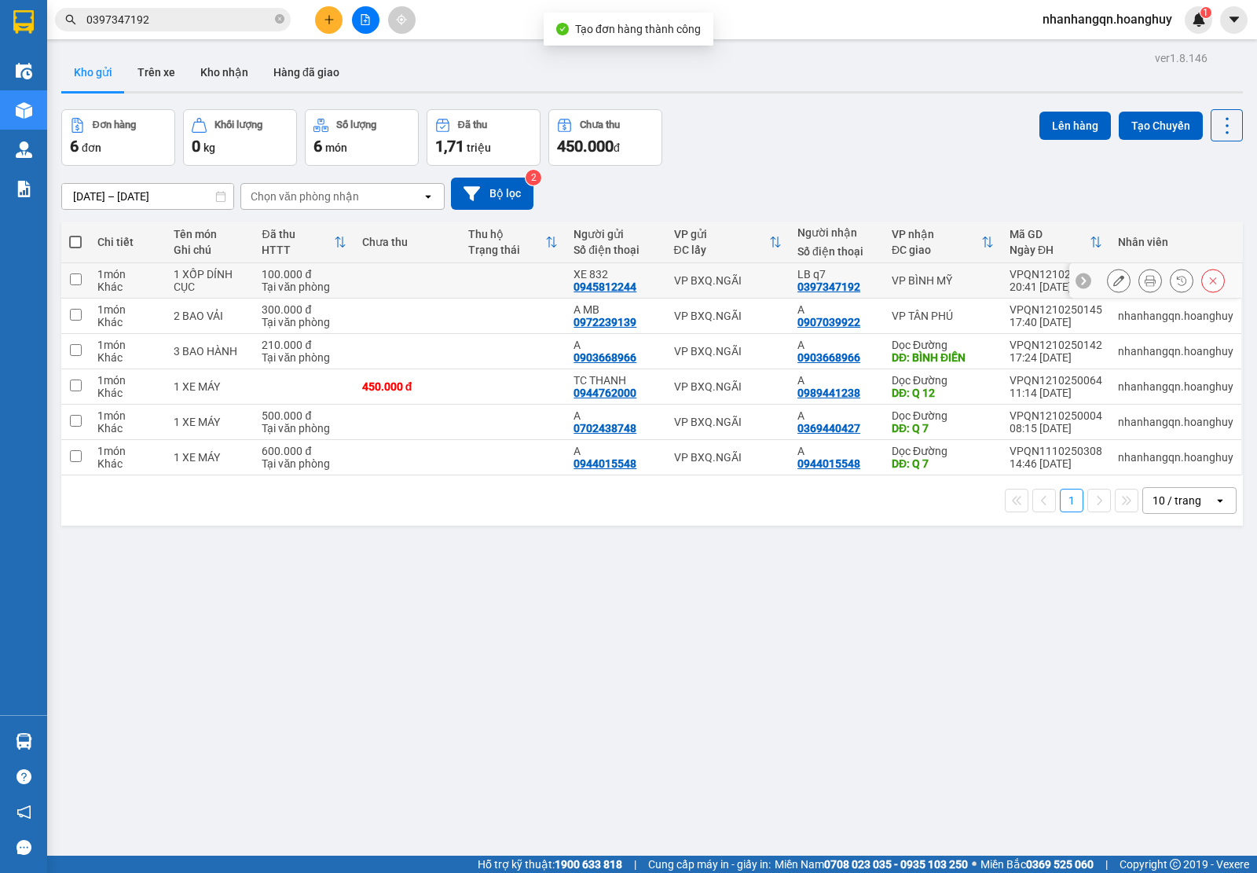
click at [723, 281] on div "VP BXQ.NGÃI" at bounding box center [728, 280] width 108 height 13
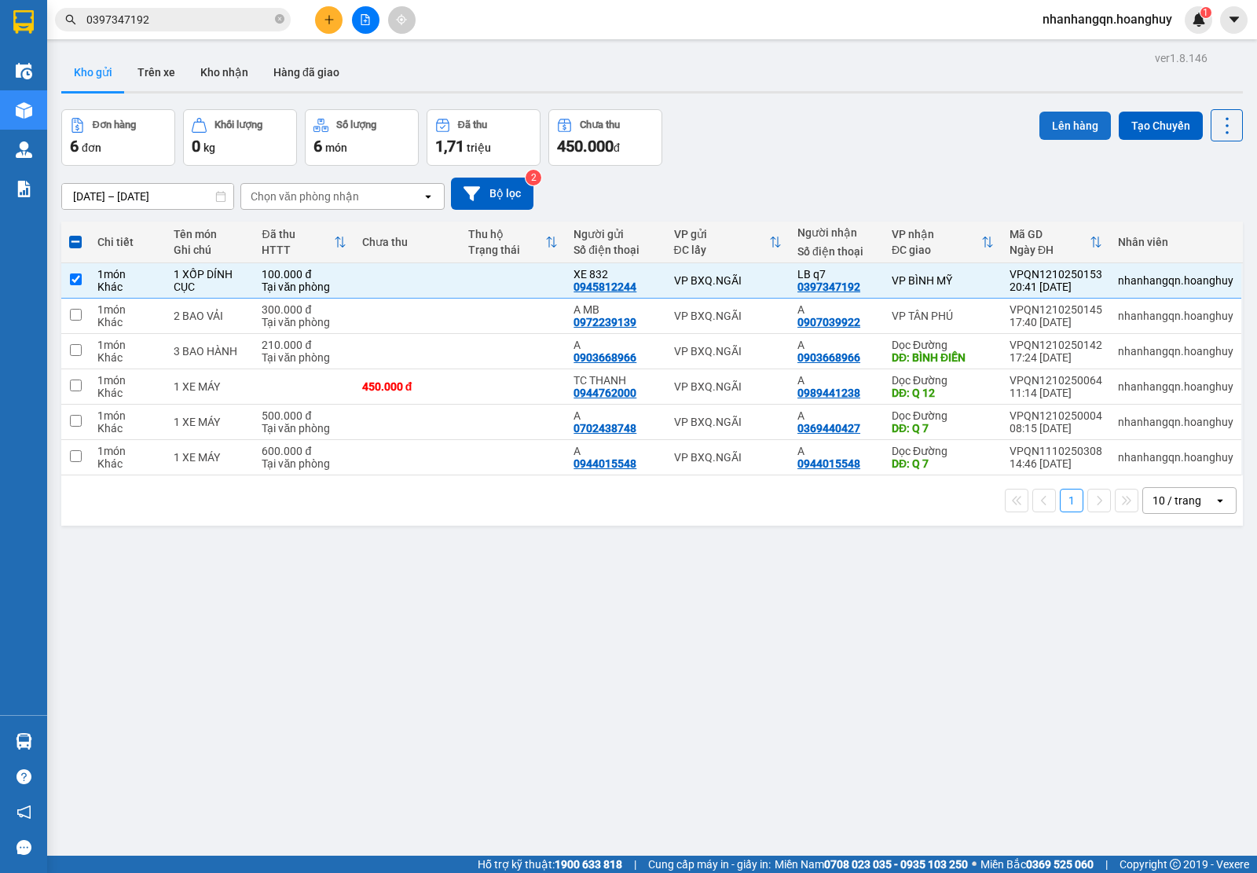
click at [1079, 136] on button "Lên hàng" at bounding box center [1076, 126] width 72 height 28
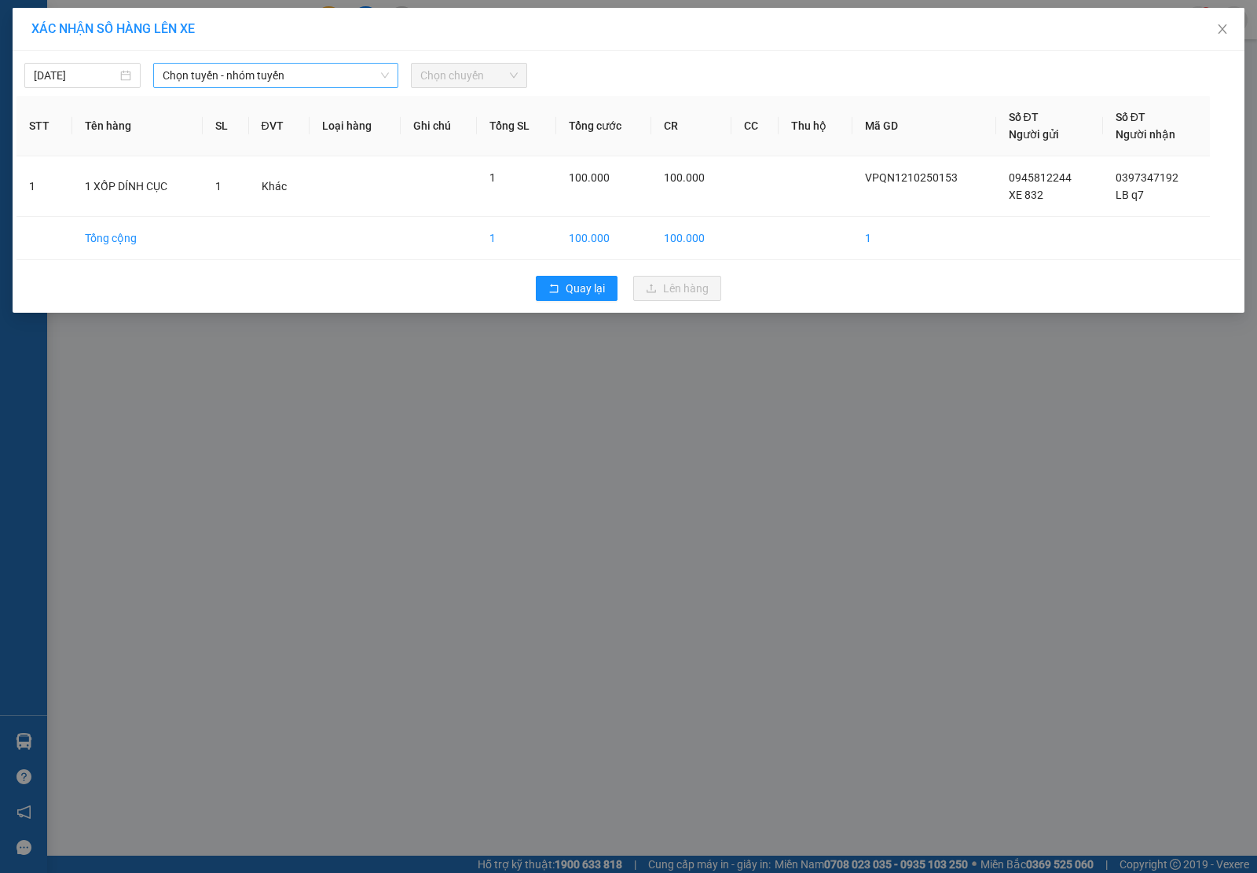
click at [335, 67] on span "Chọn tuyến - nhóm tuyến" at bounding box center [276, 76] width 226 height 24
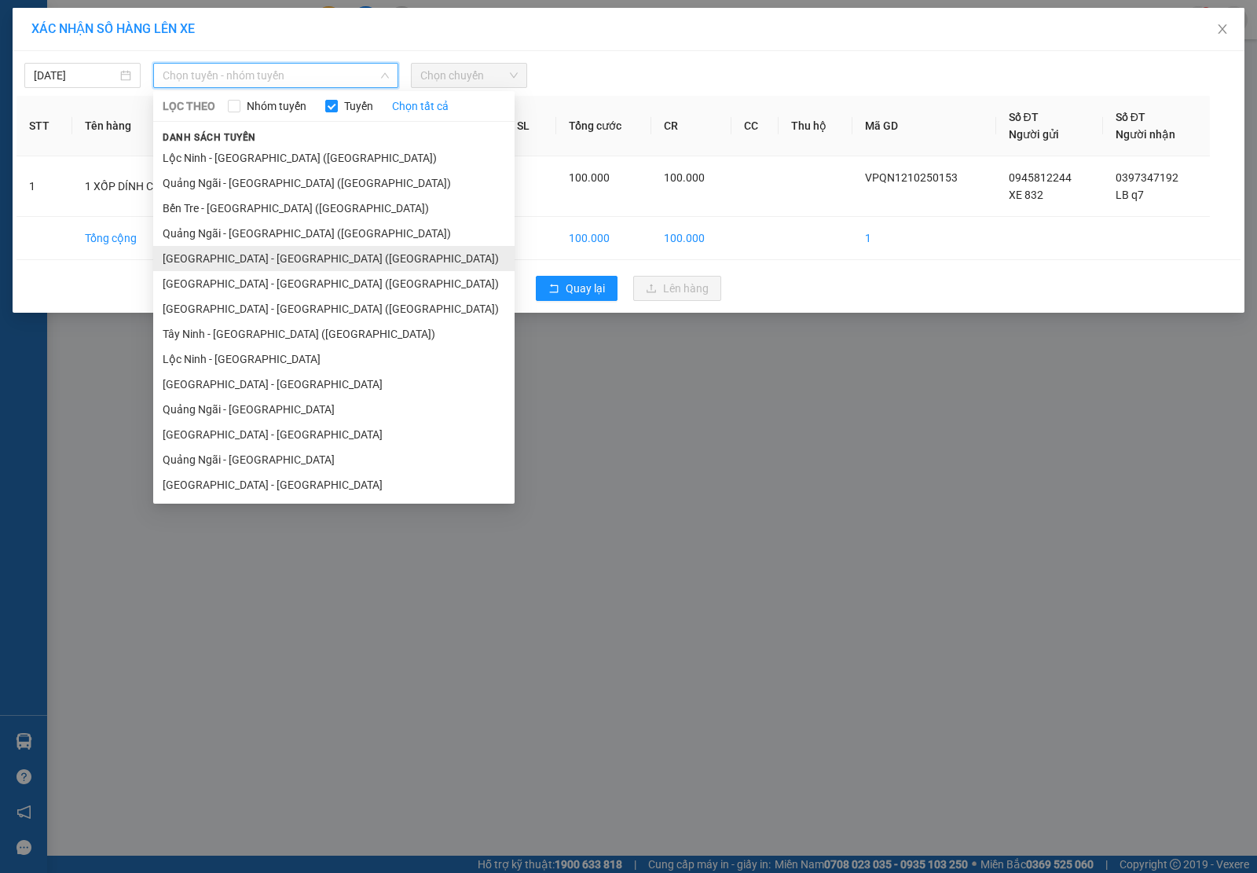
click at [277, 262] on li "[GEOGRAPHIC_DATA] - [GEOGRAPHIC_DATA] ([GEOGRAPHIC_DATA])" at bounding box center [333, 258] width 361 height 25
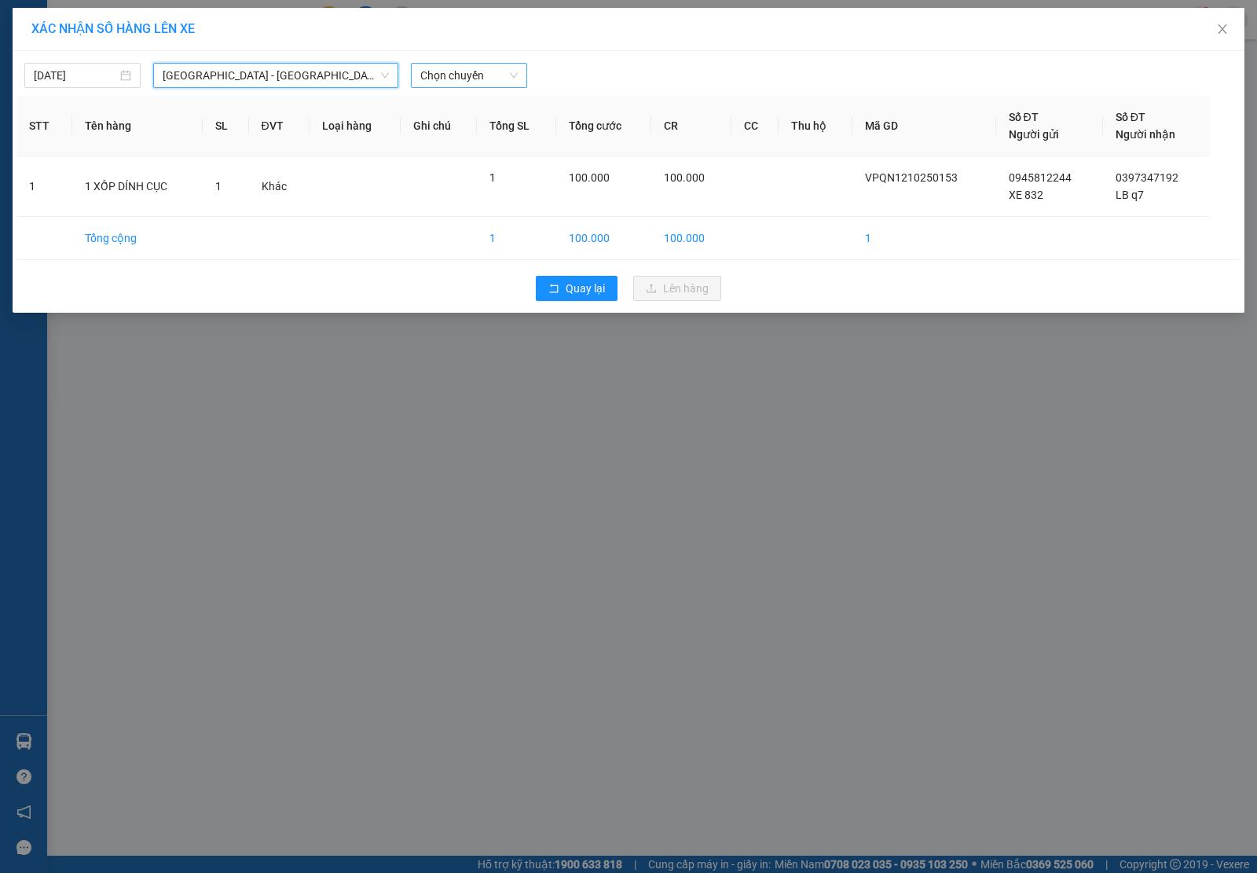
click at [438, 75] on span "Chọn chuyến" at bounding box center [468, 76] width 97 height 24
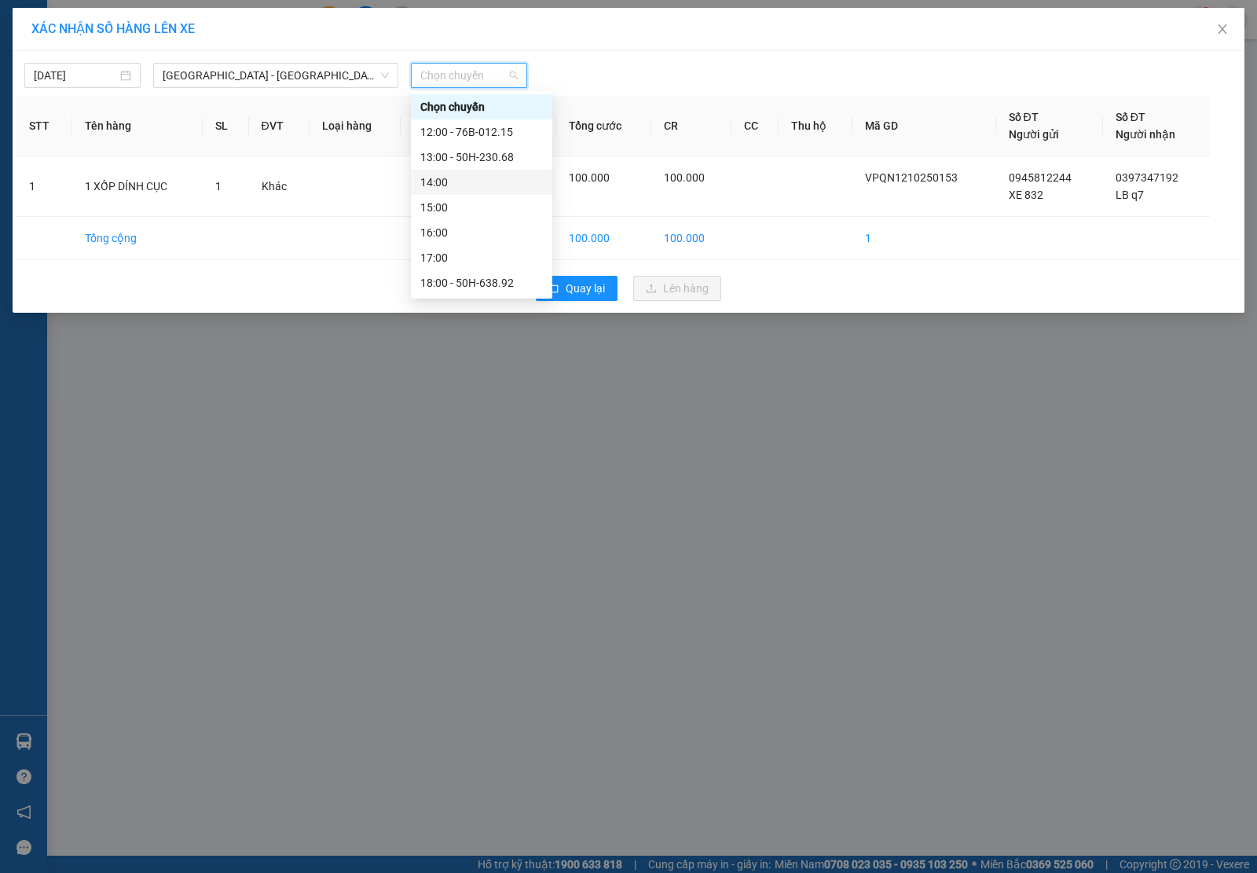
click at [460, 182] on div "14:00" at bounding box center [481, 182] width 123 height 17
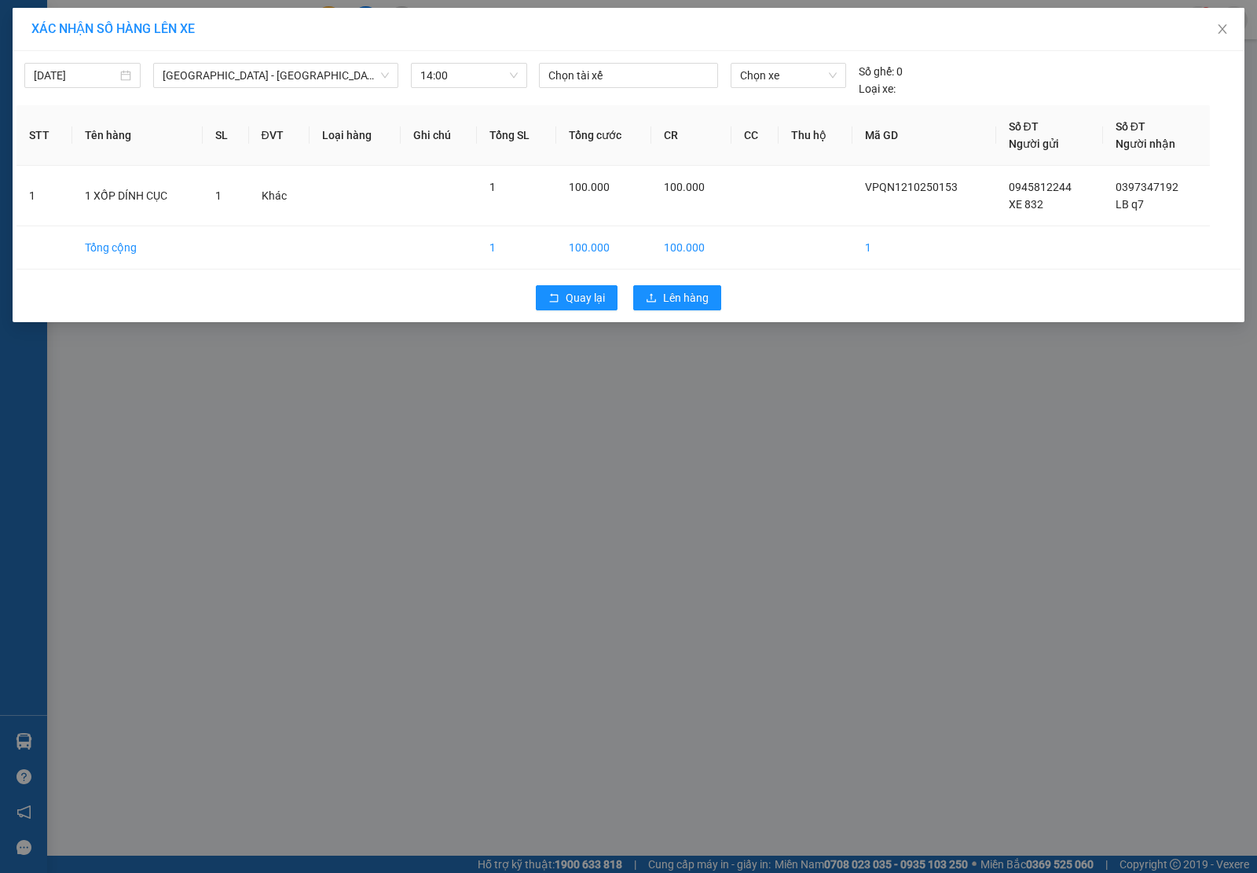
click at [807, 61] on div "[DATE] [GEOGRAPHIC_DATA] - [GEOGRAPHIC_DATA] ([GEOGRAPHIC_DATA]) LỌC THEO Nhóm …" at bounding box center [629, 76] width 1224 height 42
click at [802, 73] on span "Chọn xe" at bounding box center [788, 76] width 97 height 24
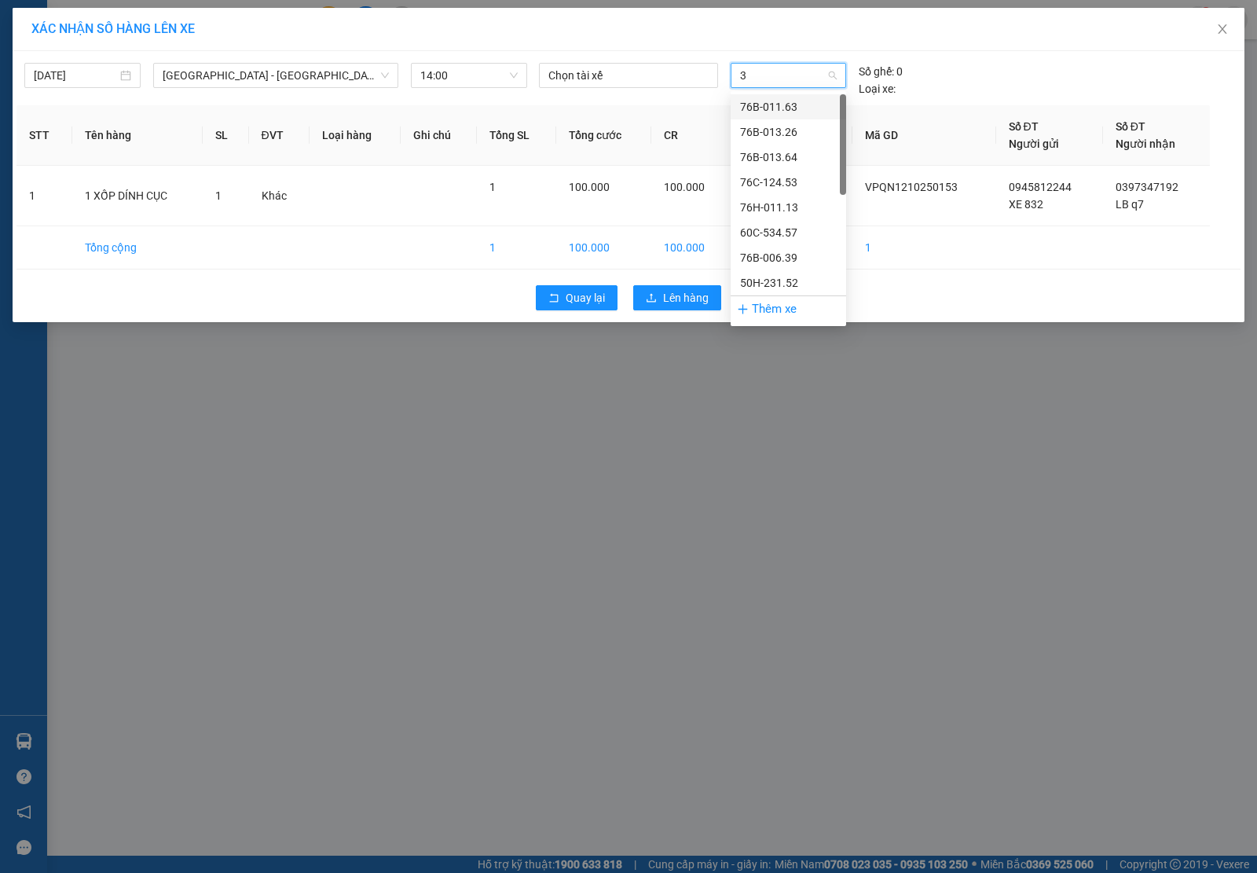
click at [767, 79] on input "3" at bounding box center [783, 76] width 86 height 24
click at [788, 127] on div "50H-638.32" at bounding box center [788, 131] width 97 height 17
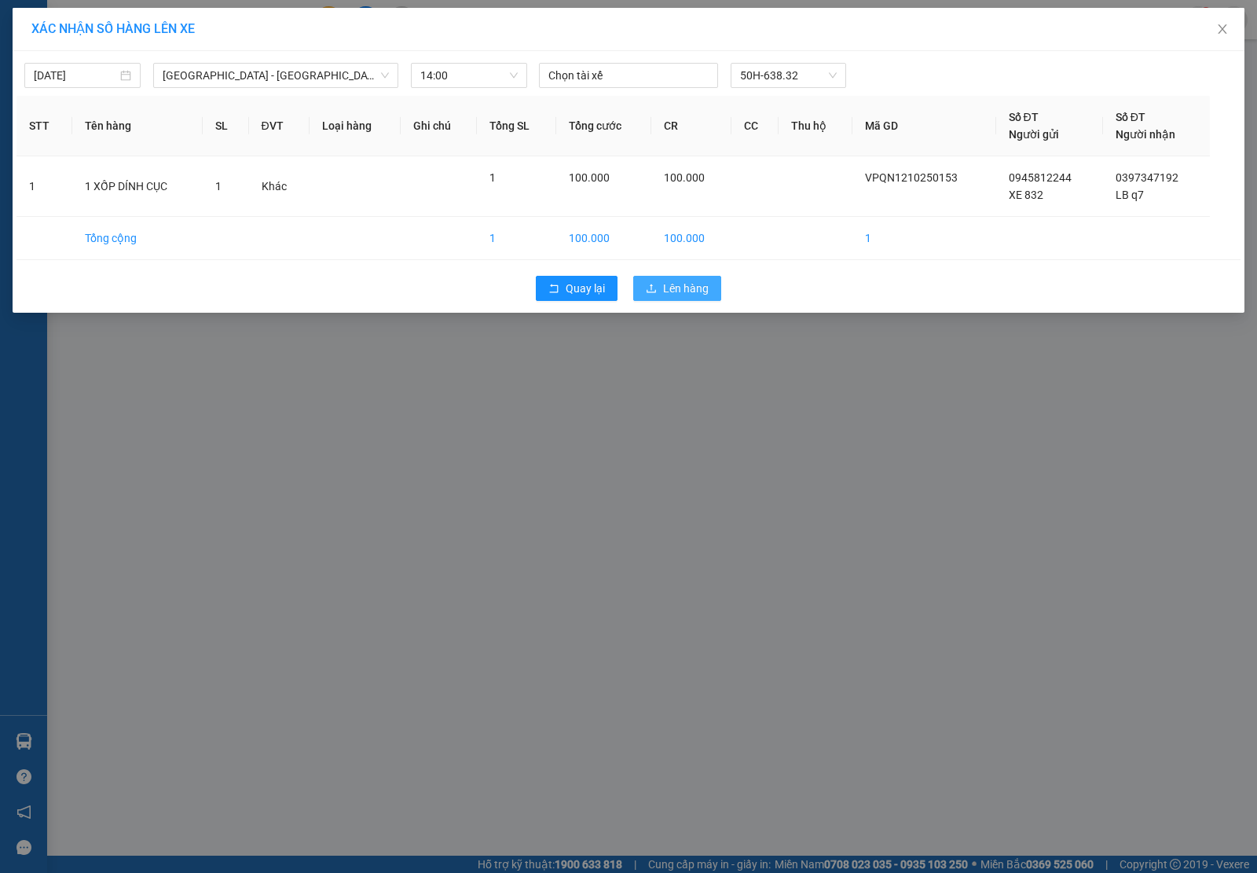
click at [715, 299] on button "Lên hàng" at bounding box center [677, 288] width 88 height 25
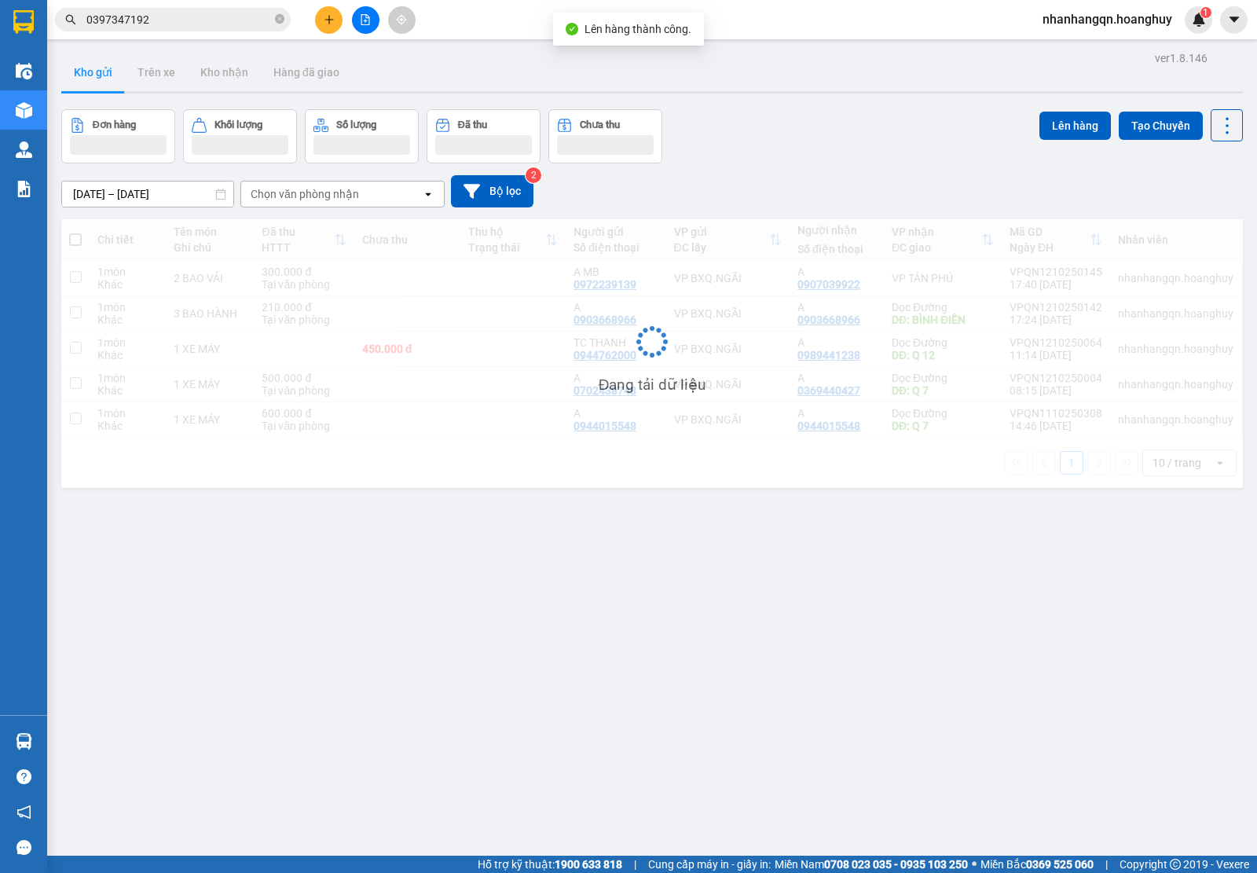
click at [165, 20] on input "0397347192" at bounding box center [178, 19] width 185 height 17
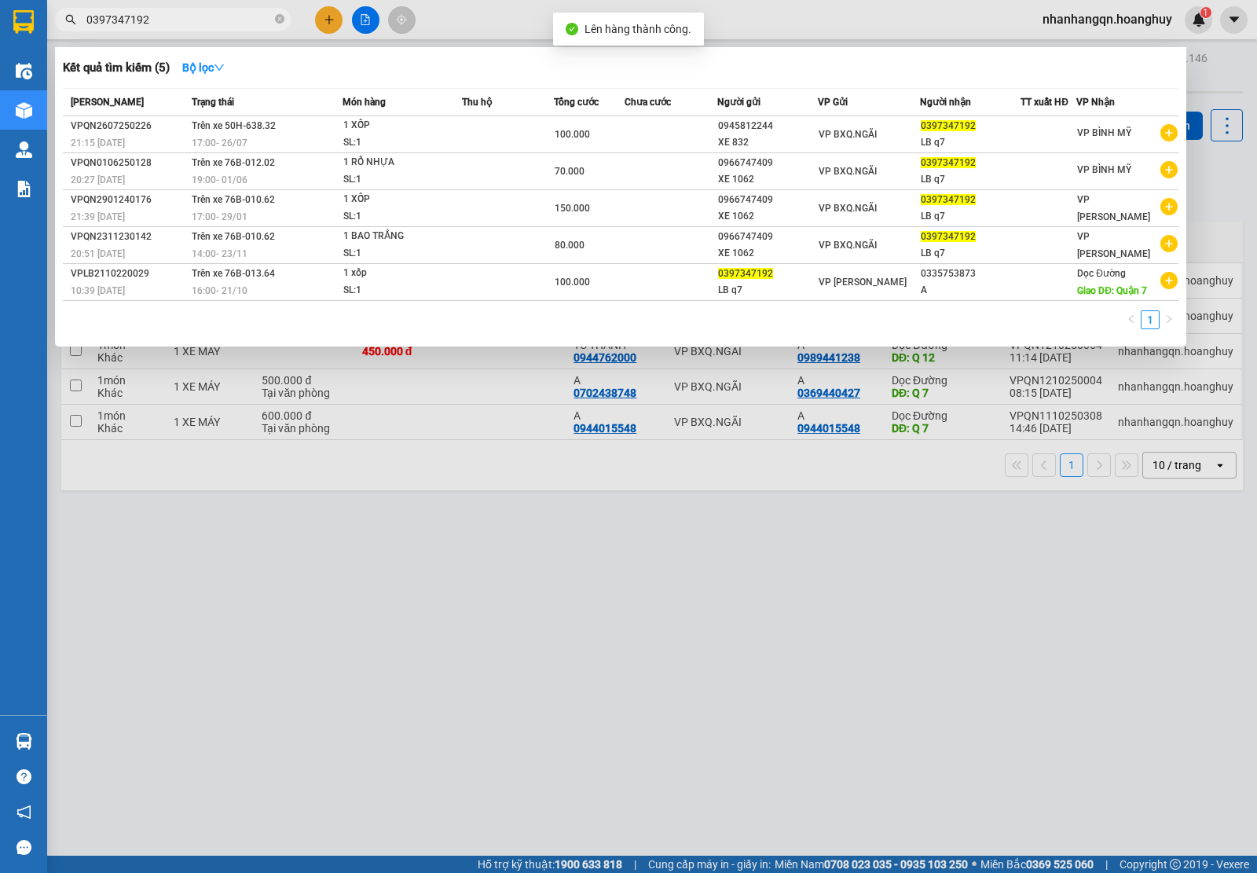
click at [165, 20] on input "0397347192" at bounding box center [178, 19] width 185 height 17
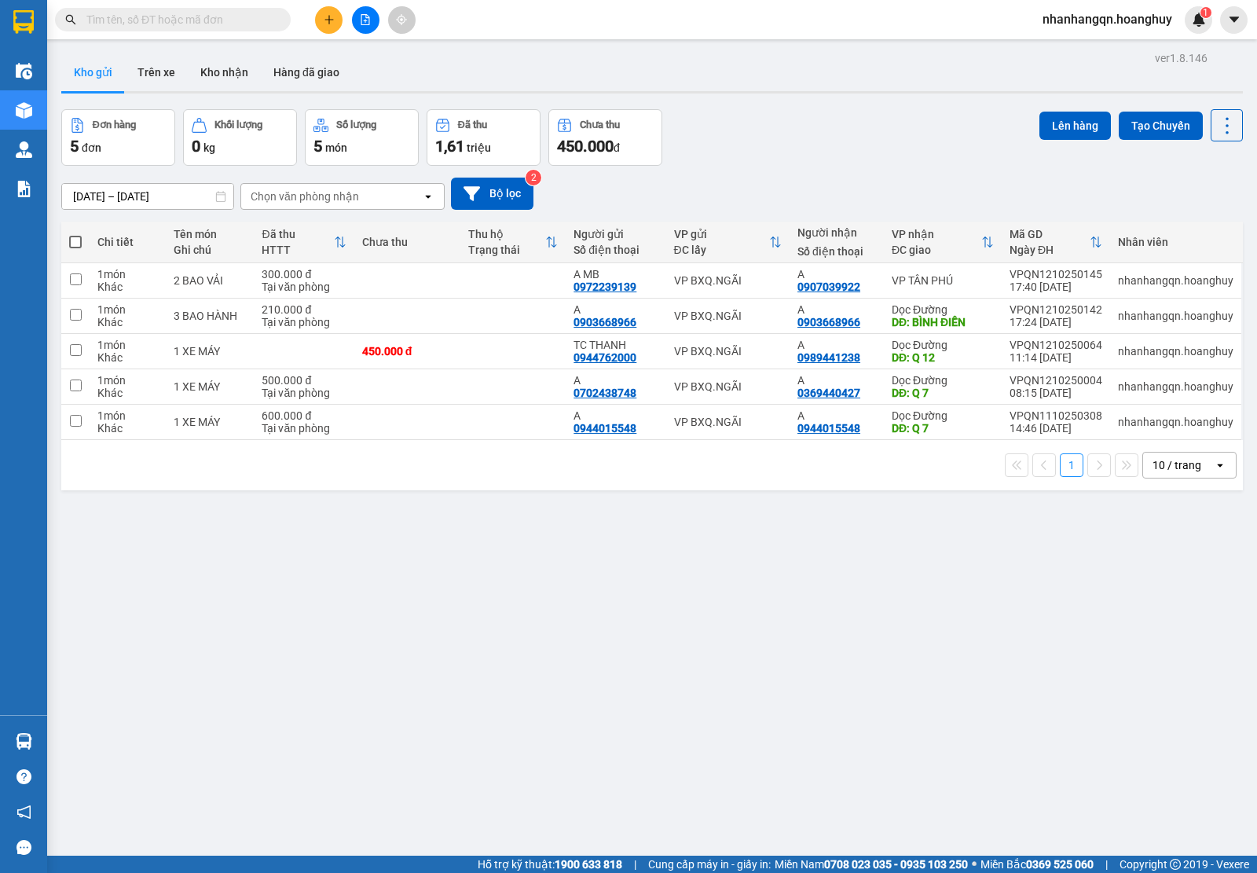
click at [207, 21] on input "text" at bounding box center [178, 19] width 185 height 17
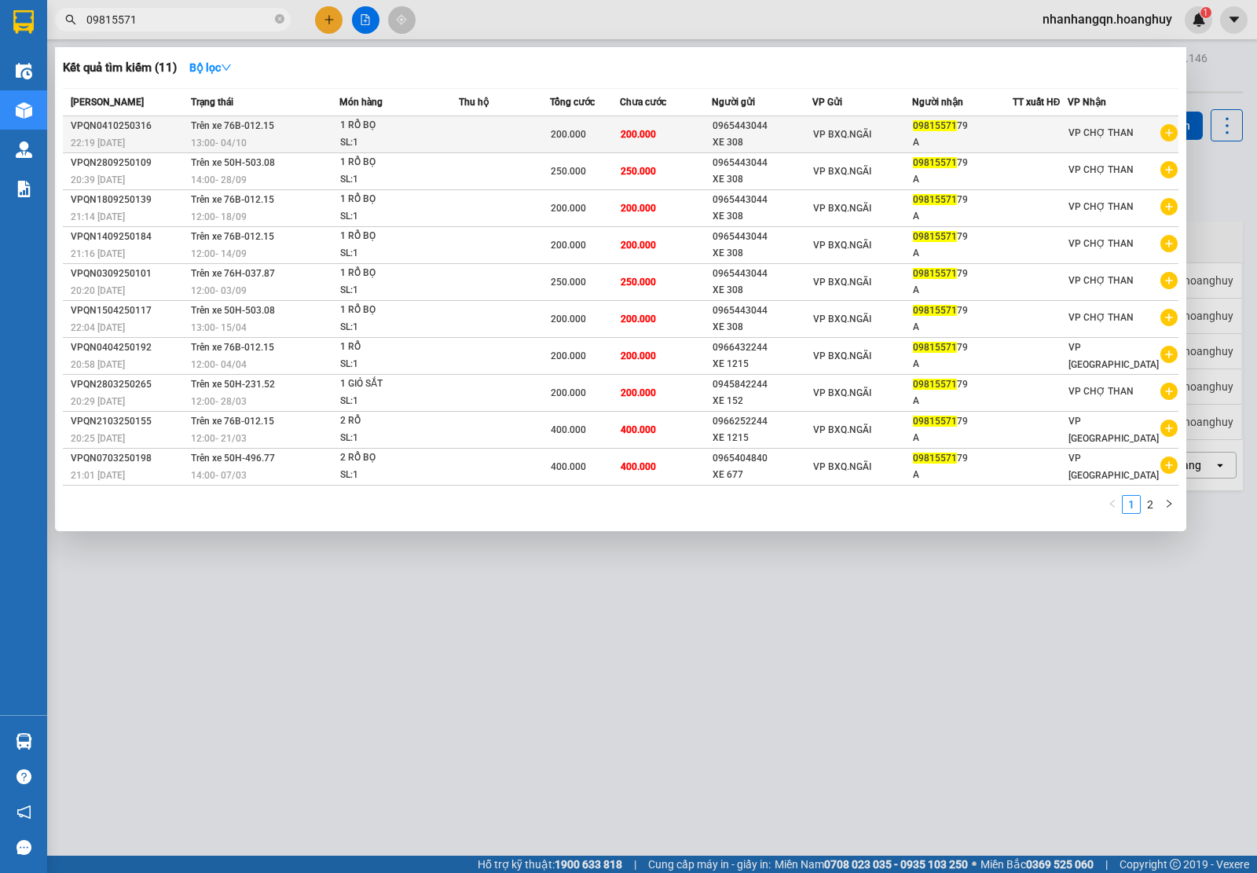
click at [1007, 130] on div "09815571 79" at bounding box center [962, 126] width 99 height 17
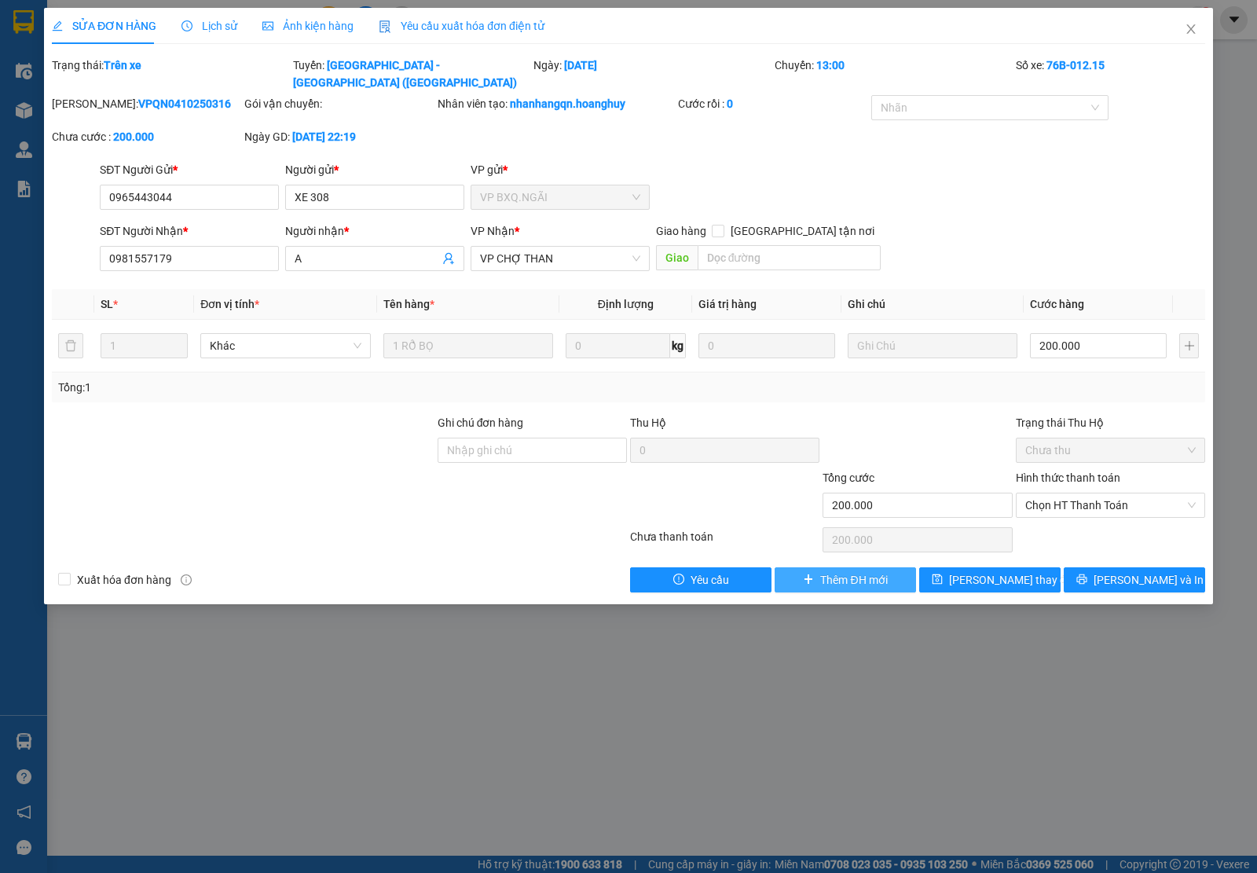
click at [813, 574] on icon "plus" at bounding box center [808, 579] width 11 height 11
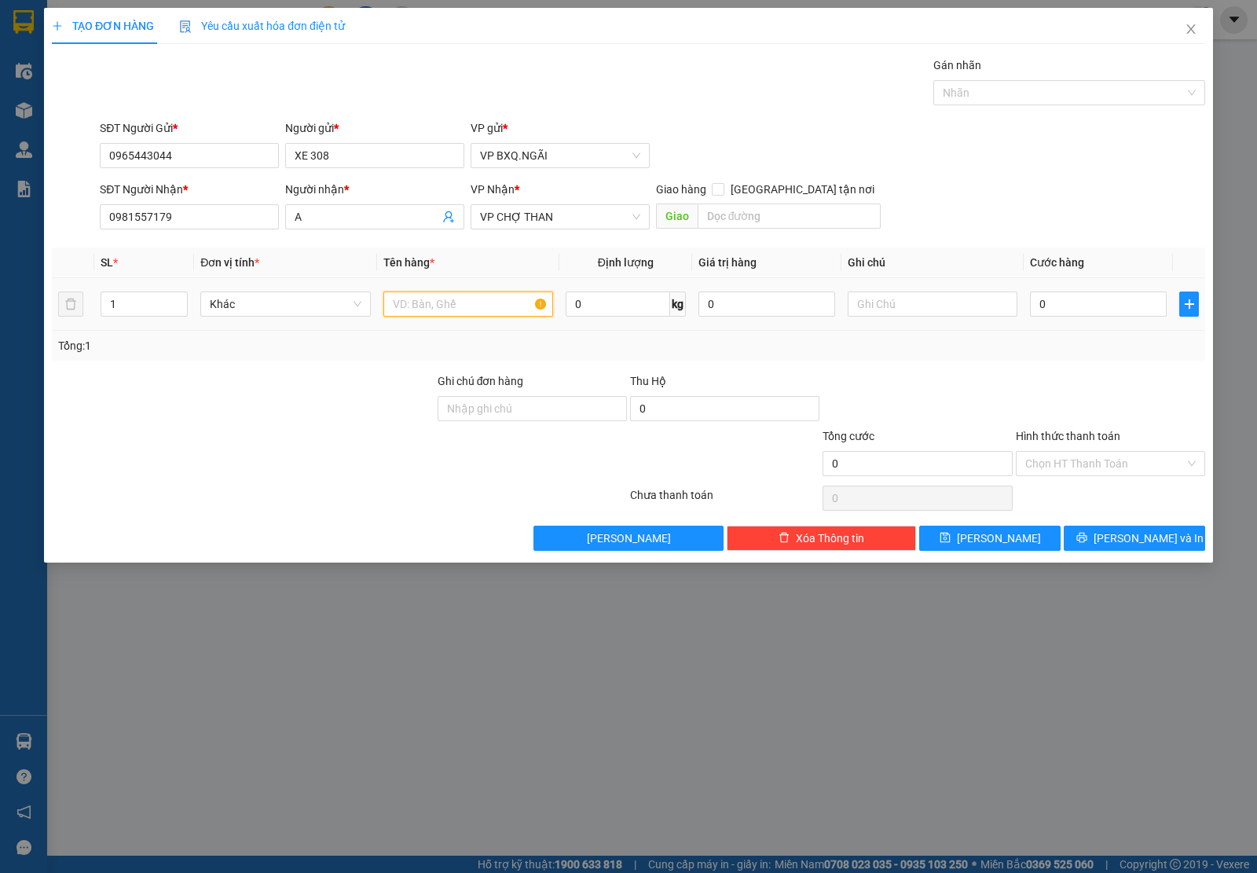
click at [430, 313] on input "text" at bounding box center [468, 304] width 170 height 25
click at [1130, 542] on span "[PERSON_NAME] và In" at bounding box center [1149, 538] width 110 height 17
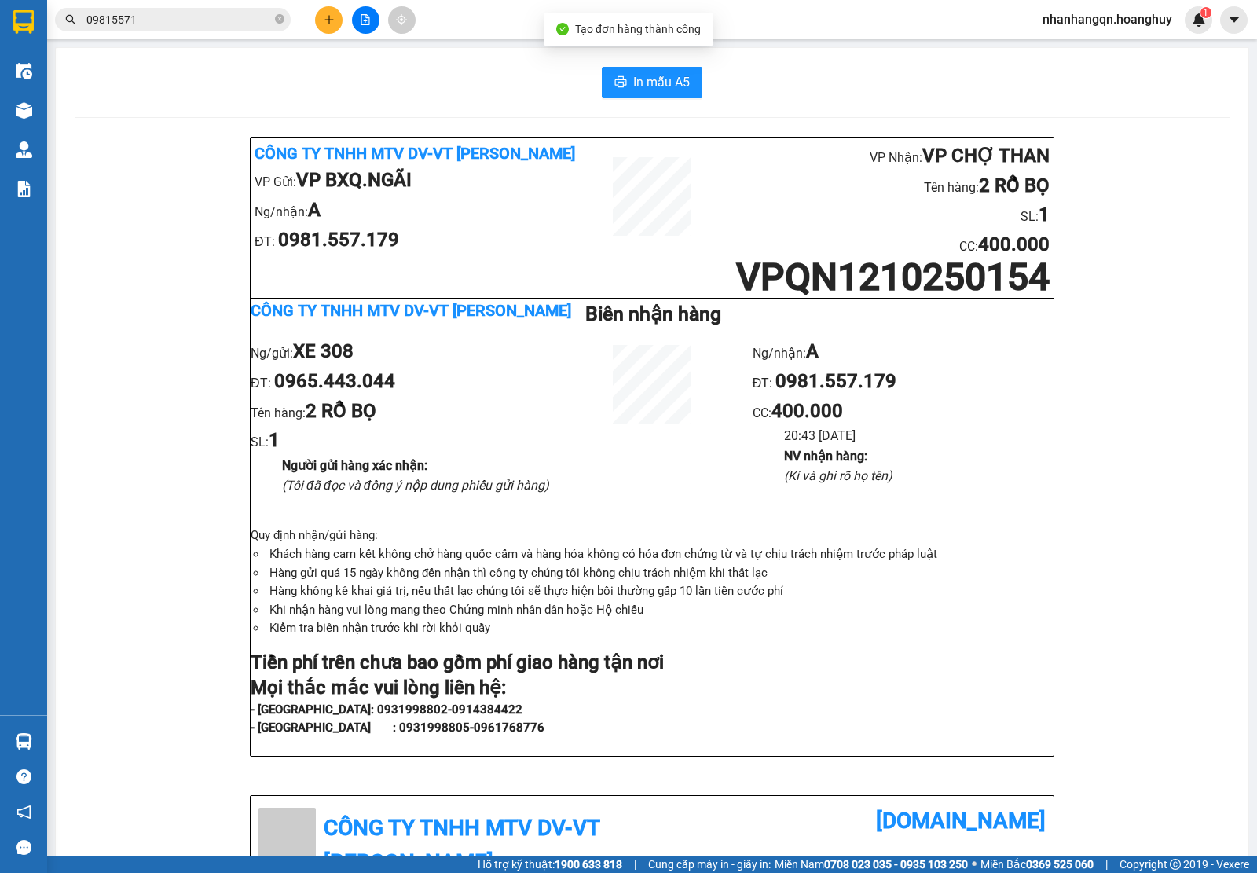
click at [160, 20] on input "09815571" at bounding box center [178, 19] width 185 height 17
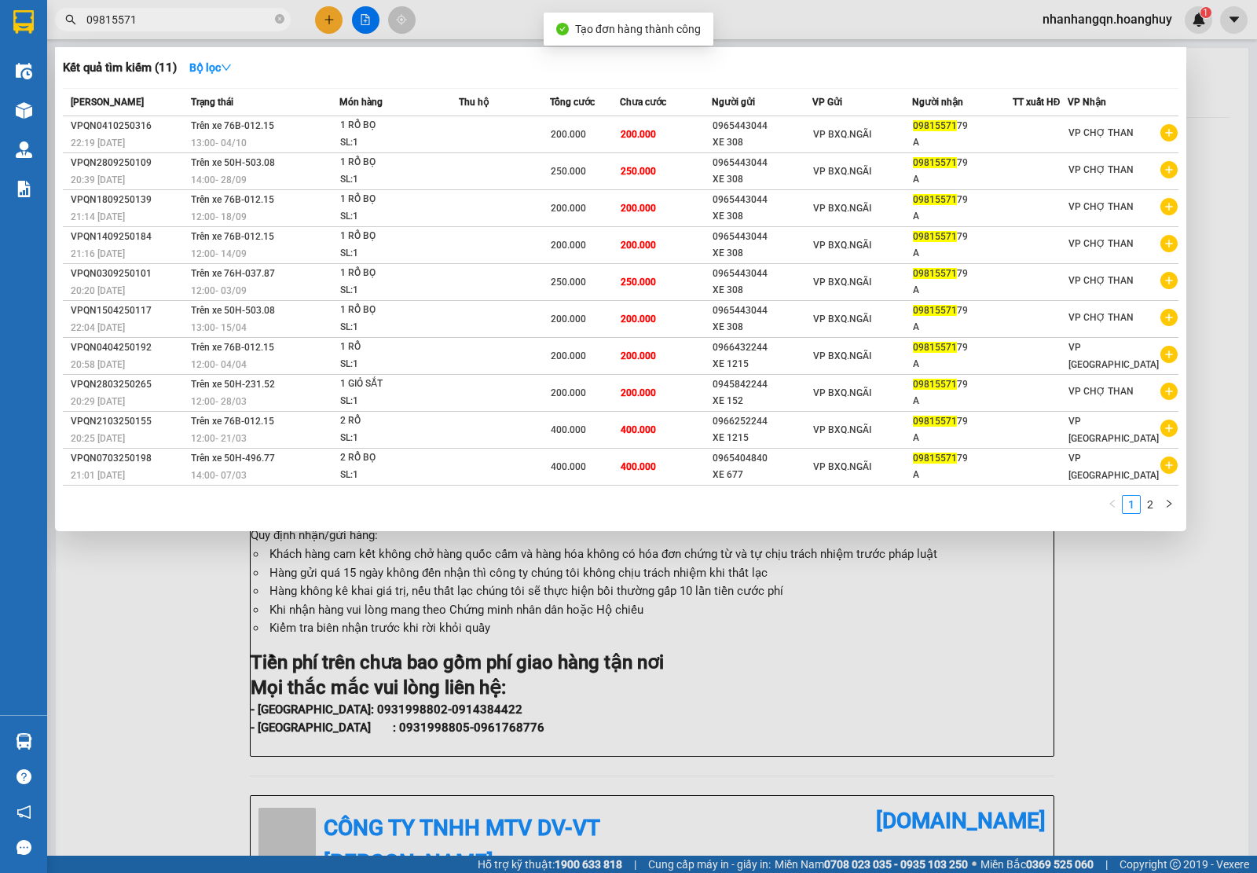
click at [160, 20] on input "09815571" at bounding box center [178, 19] width 185 height 17
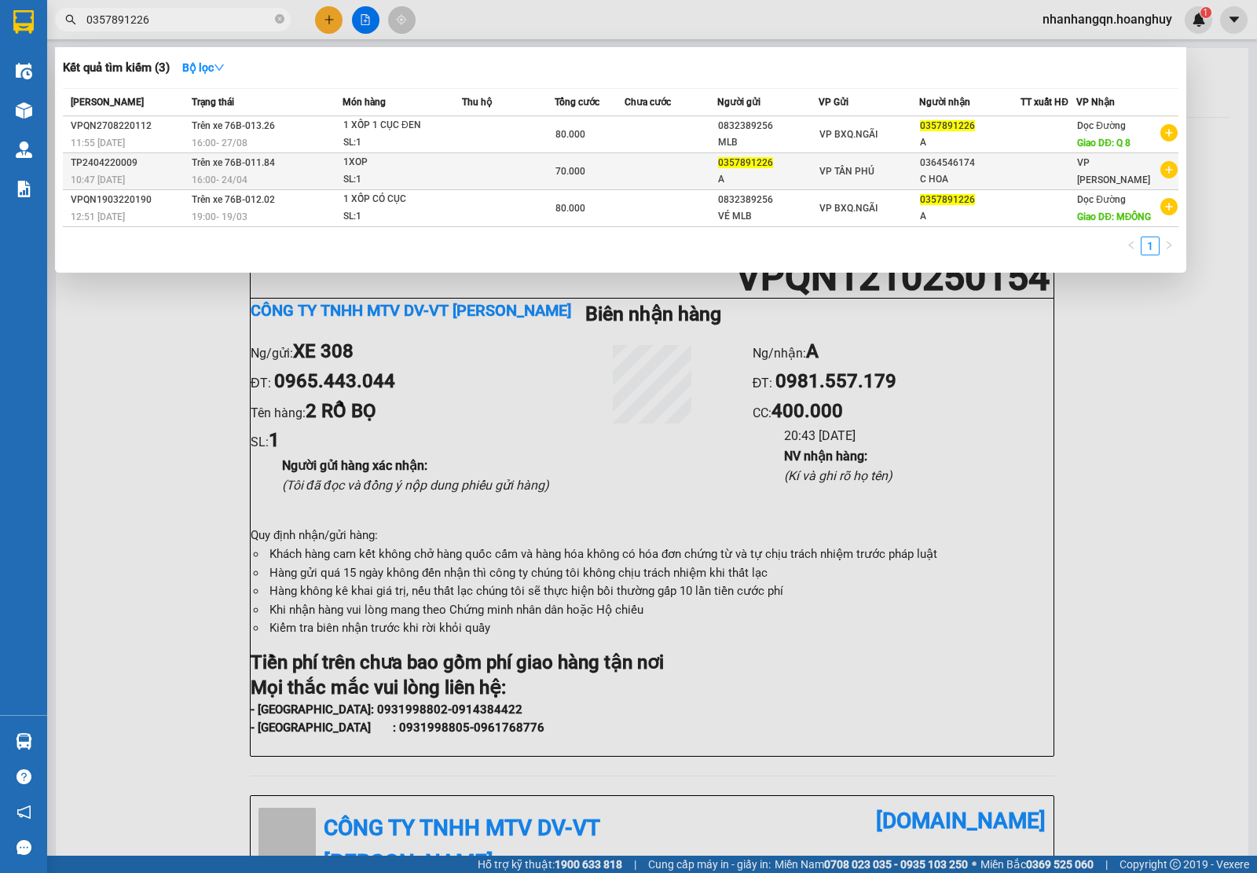
click at [861, 186] on td "VP TÂN PHÚ" at bounding box center [869, 171] width 101 height 37
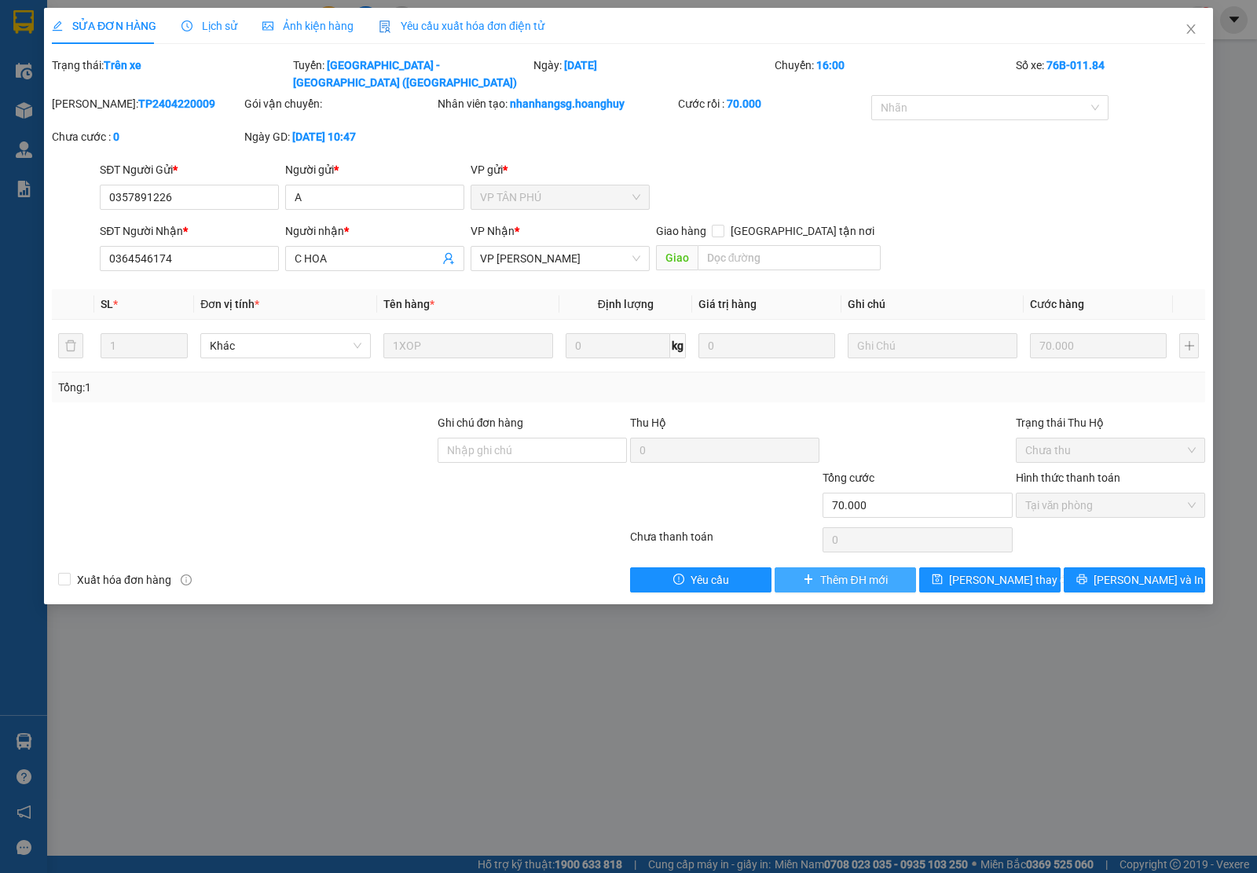
click at [810, 574] on span "plus" at bounding box center [808, 580] width 11 height 13
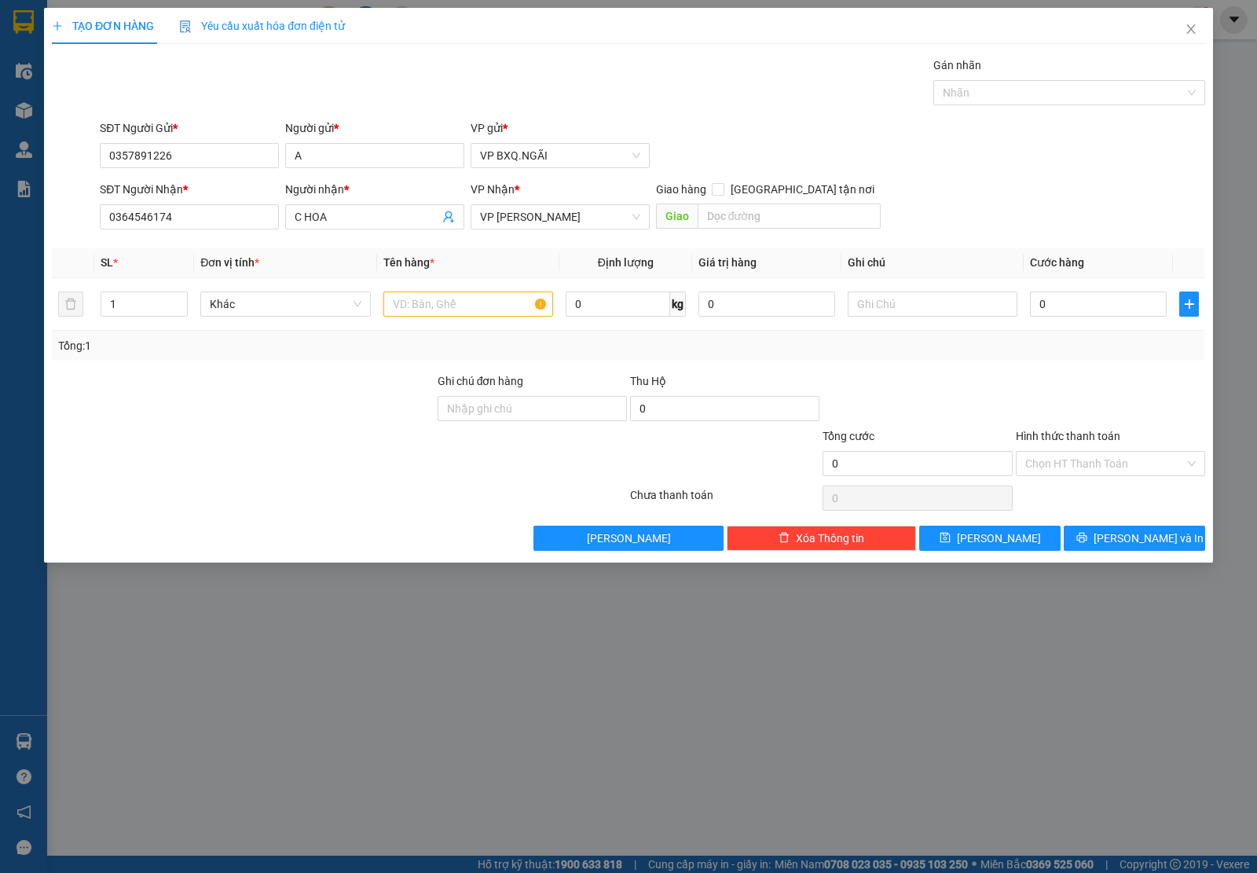
click at [210, 169] on div "SĐT Người Gửi * 0357891226 0357891226" at bounding box center [189, 146] width 179 height 55
drag, startPoint x: 210, startPoint y: 169, endPoint x: 189, endPoint y: 151, distance: 27.9
click at [196, 155] on div "SĐT Người Gửi * 0357891226" at bounding box center [189, 146] width 179 height 55
click at [189, 151] on input "0357891226" at bounding box center [189, 155] width 179 height 25
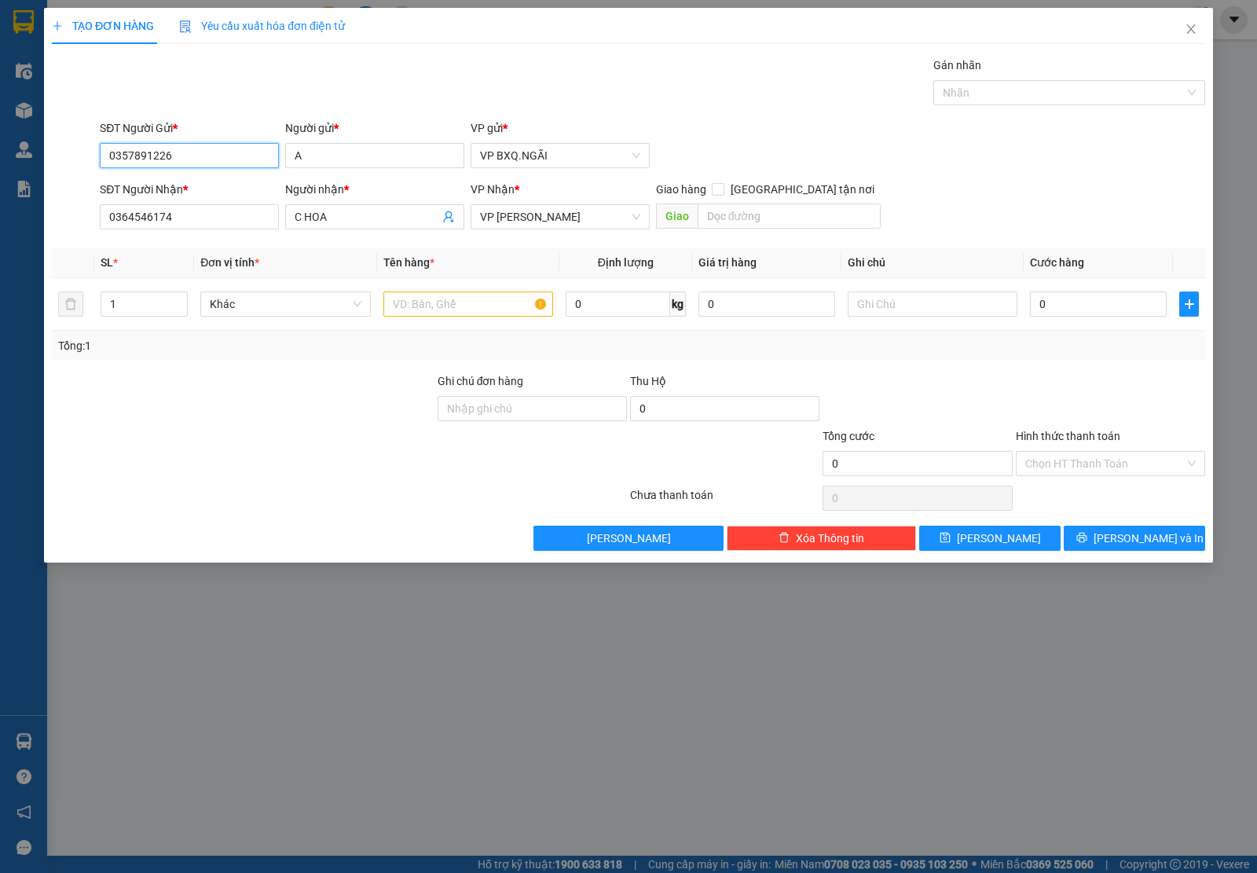
click at [189, 151] on input "0357891226" at bounding box center [189, 155] width 179 height 25
click at [193, 225] on input "0364546174" at bounding box center [189, 216] width 179 height 25
click at [193, 222] on input "0364546174" at bounding box center [189, 216] width 179 height 25
paste input "57891226"
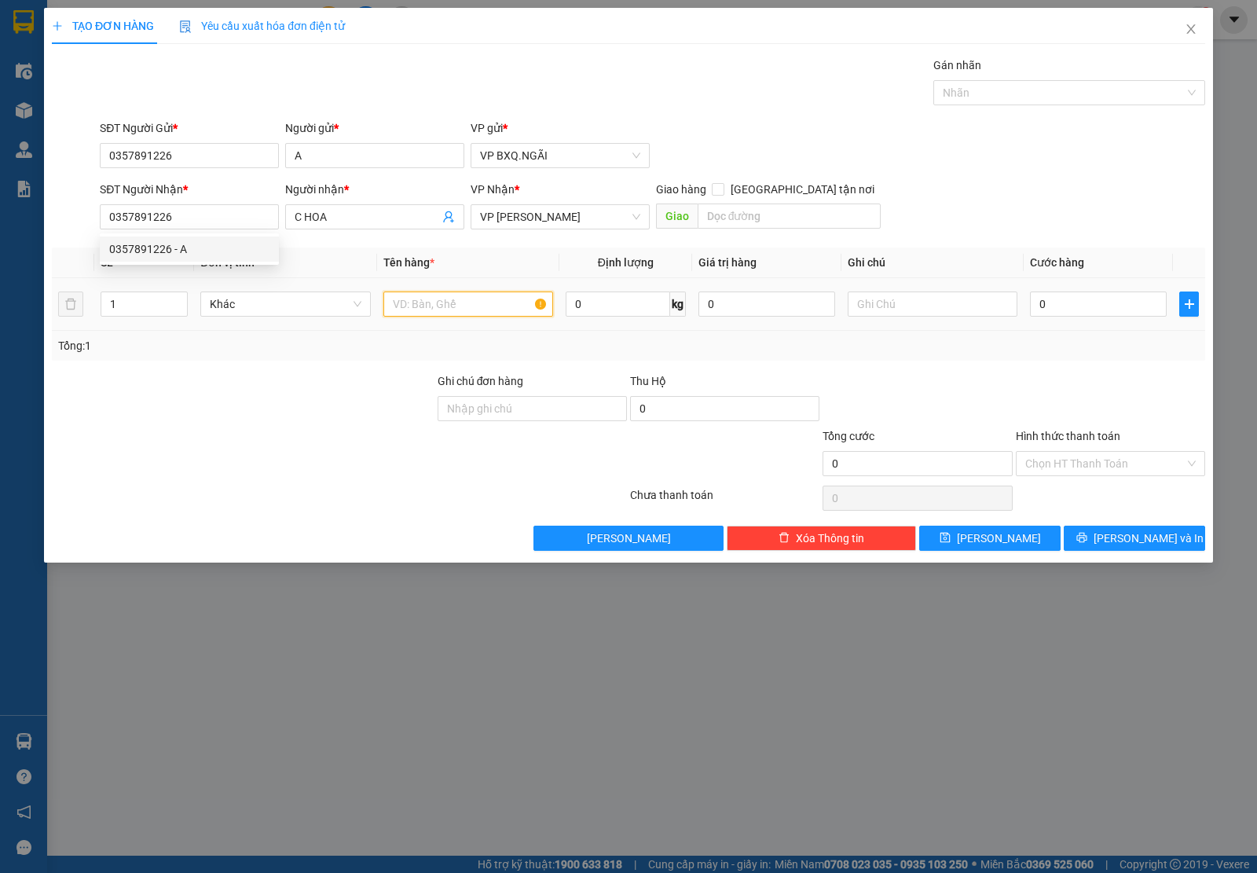
click at [460, 306] on input "text" at bounding box center [468, 304] width 170 height 25
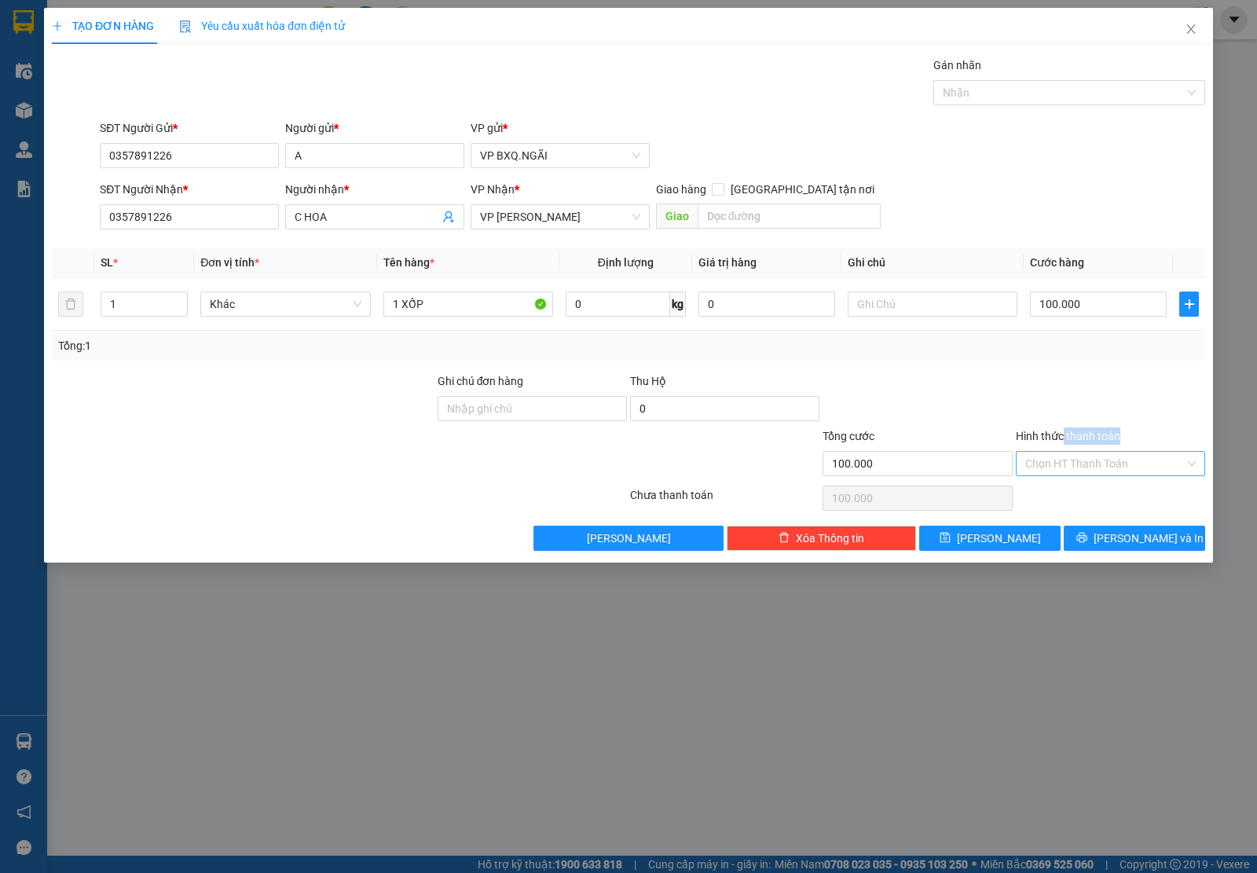
click at [1063, 453] on div "Hình thức thanh toán Chọn HT Thanh Toán" at bounding box center [1110, 454] width 189 height 55
click at [1063, 458] on input "Hình thức thanh toán" at bounding box center [1106, 464] width 160 height 24
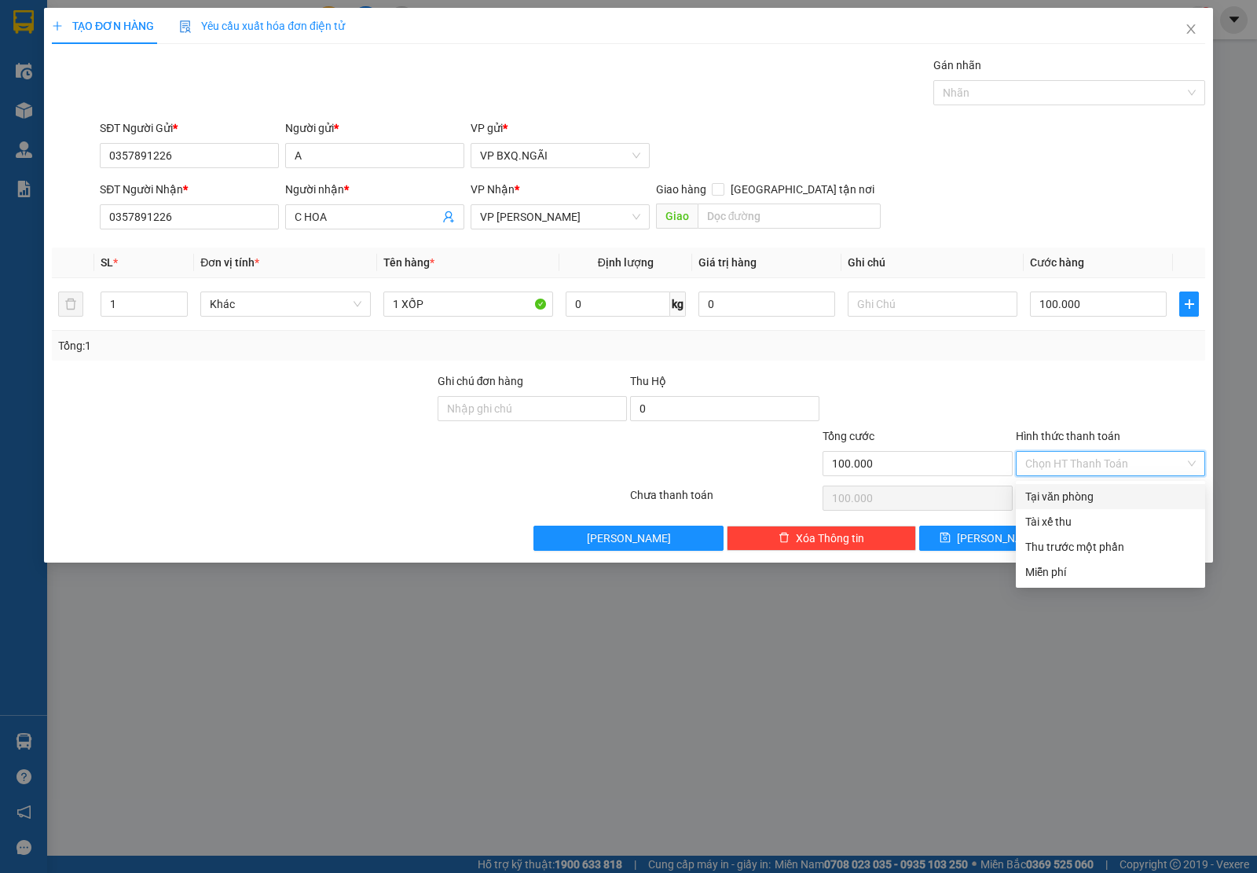
click at [1070, 504] on div "Tại văn phòng" at bounding box center [1111, 496] width 171 height 17
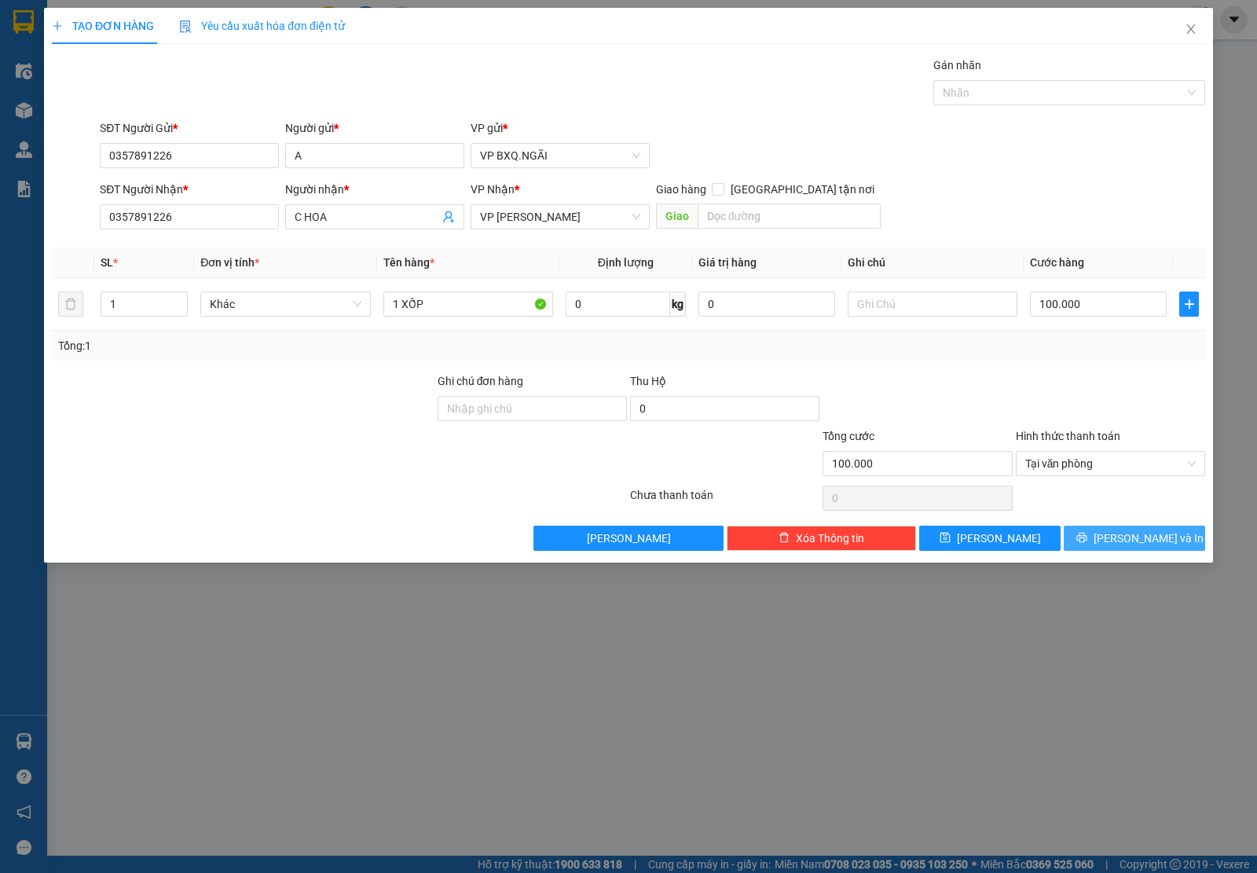
click at [1117, 533] on button "[PERSON_NAME] và In" at bounding box center [1134, 538] width 141 height 25
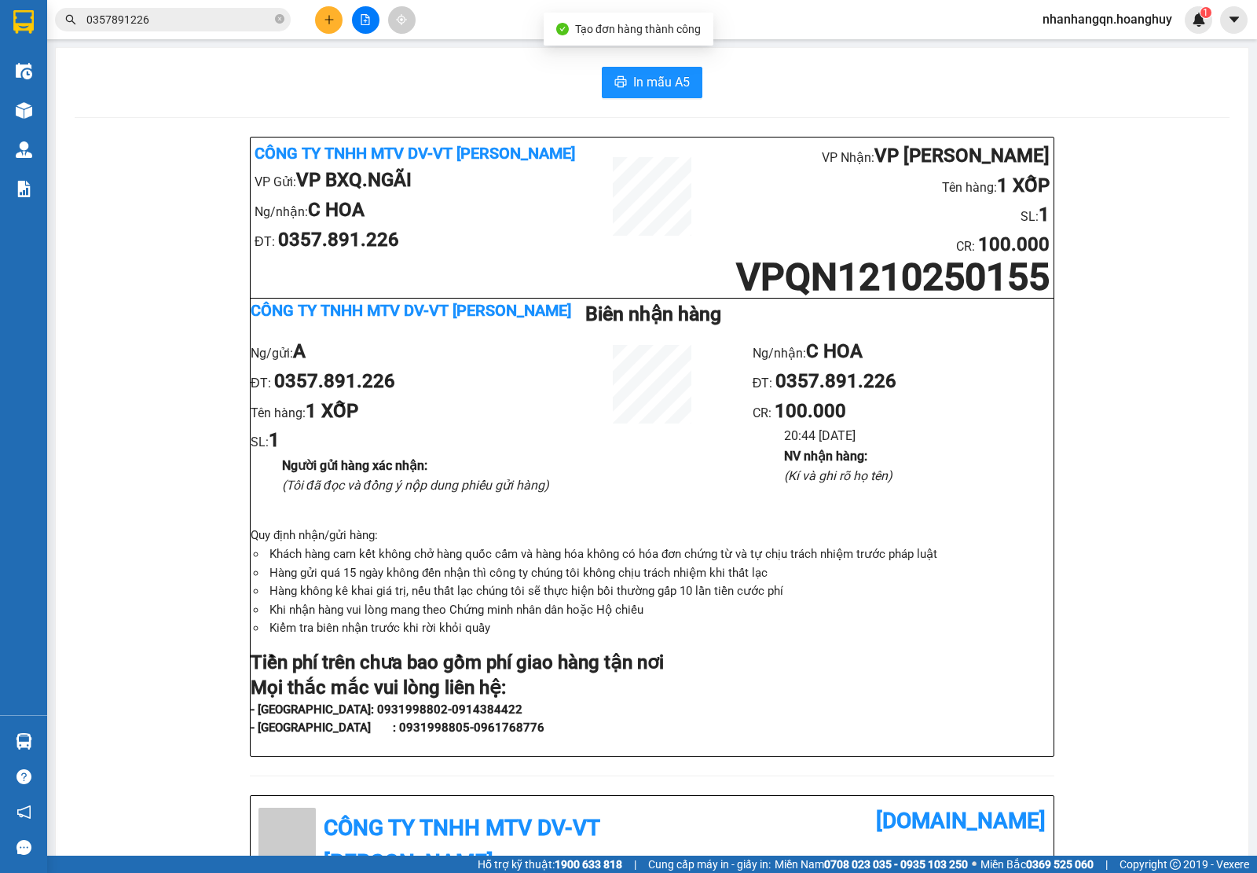
click at [155, 16] on input "0357891226" at bounding box center [178, 19] width 185 height 17
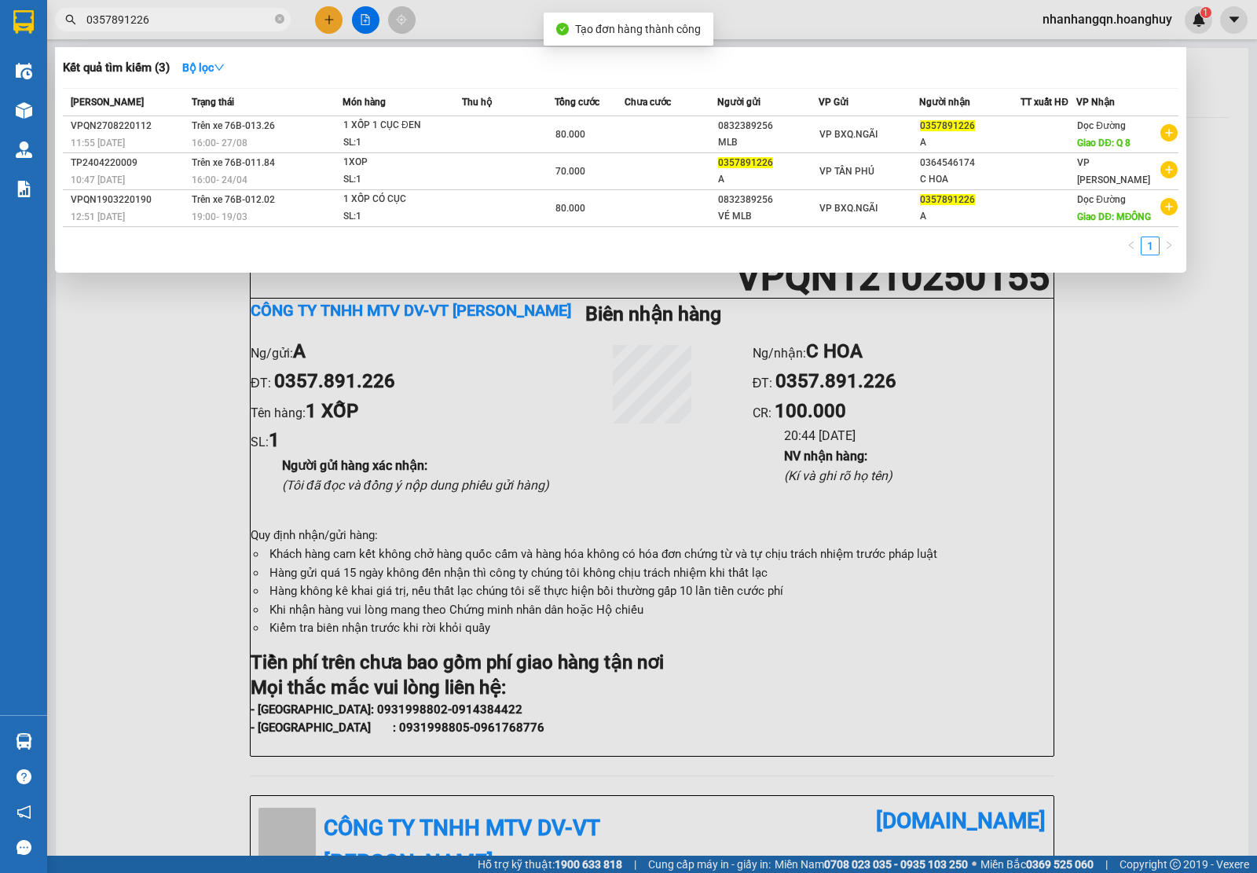
click at [155, 16] on input "0357891226" at bounding box center [178, 19] width 185 height 17
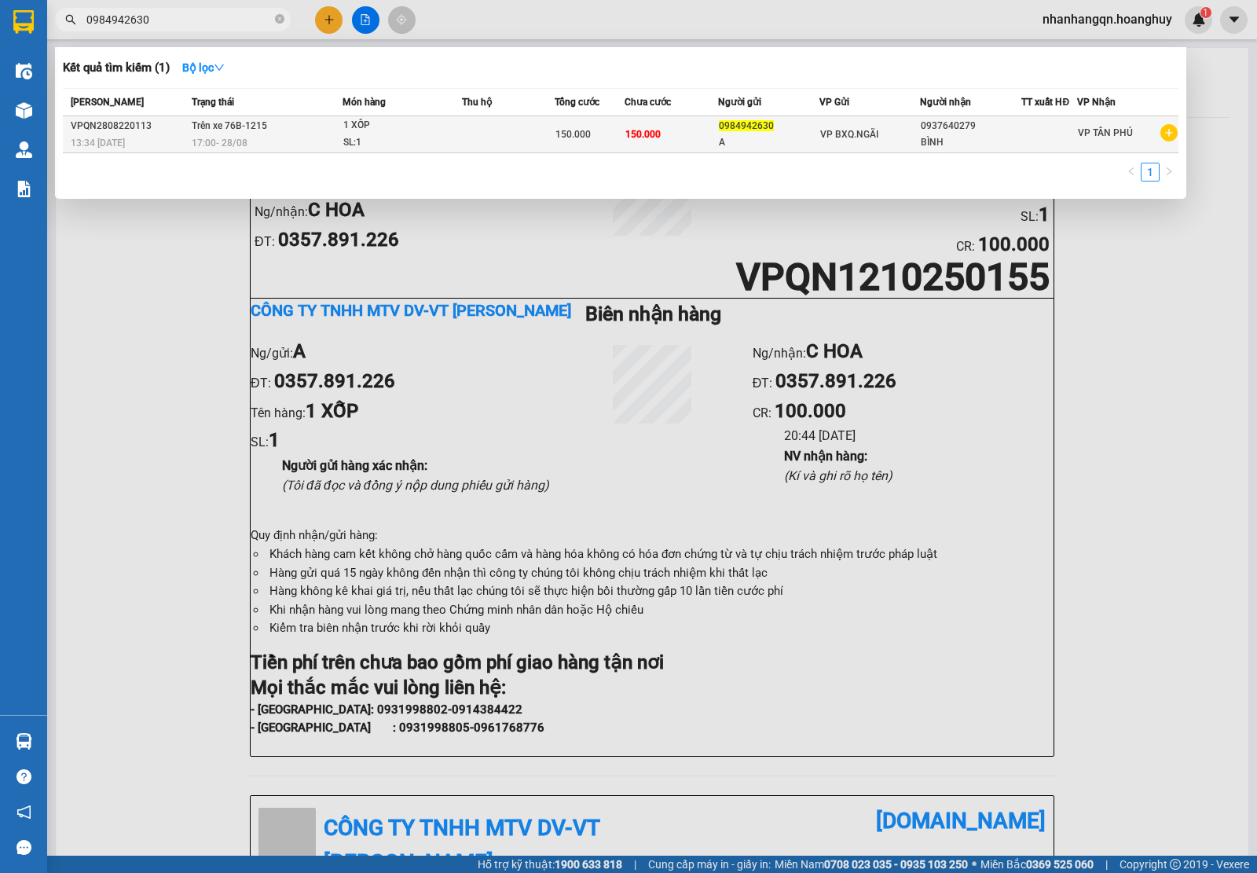
click at [854, 144] on td "VP BXQ.NGÃI" at bounding box center [870, 134] width 101 height 37
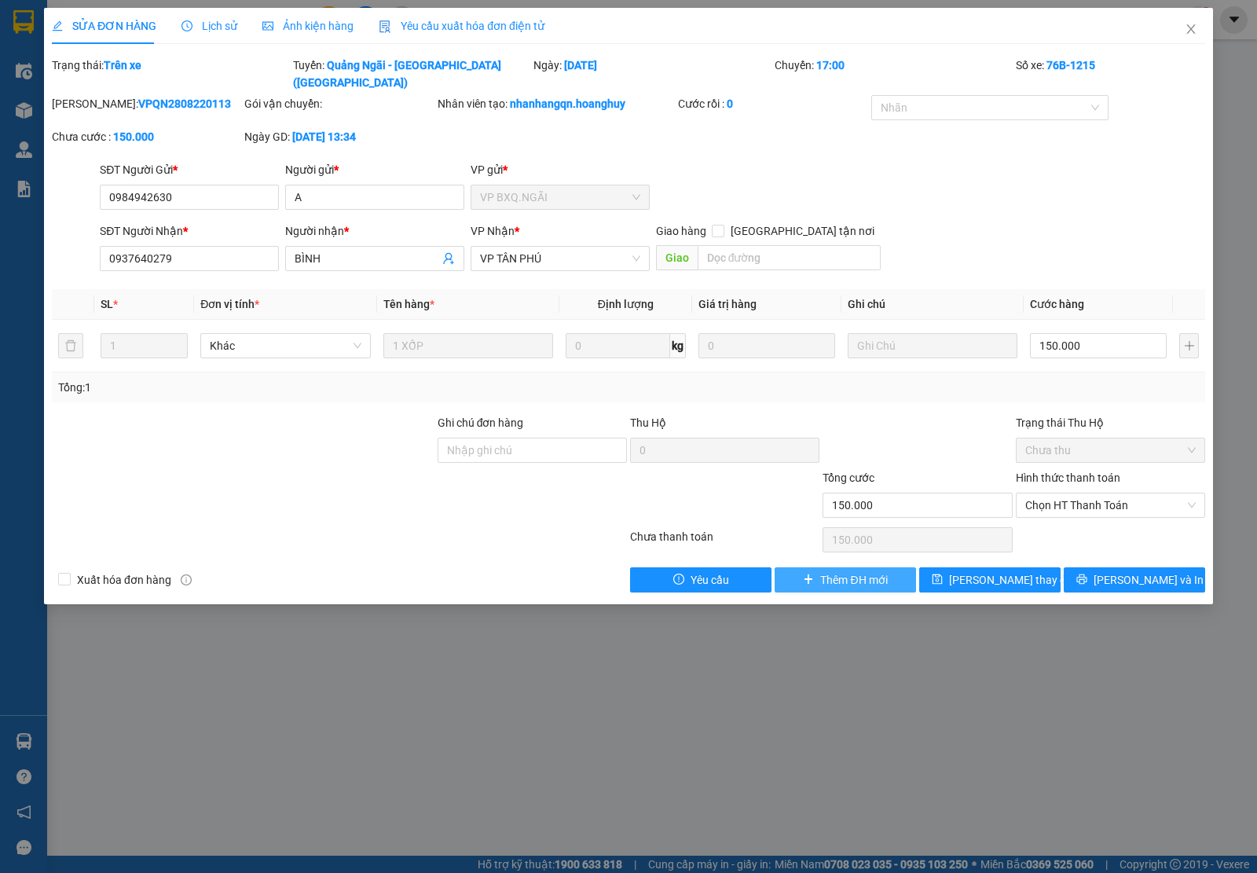
click at [819, 567] on button "Thêm ĐH mới" at bounding box center [845, 579] width 141 height 25
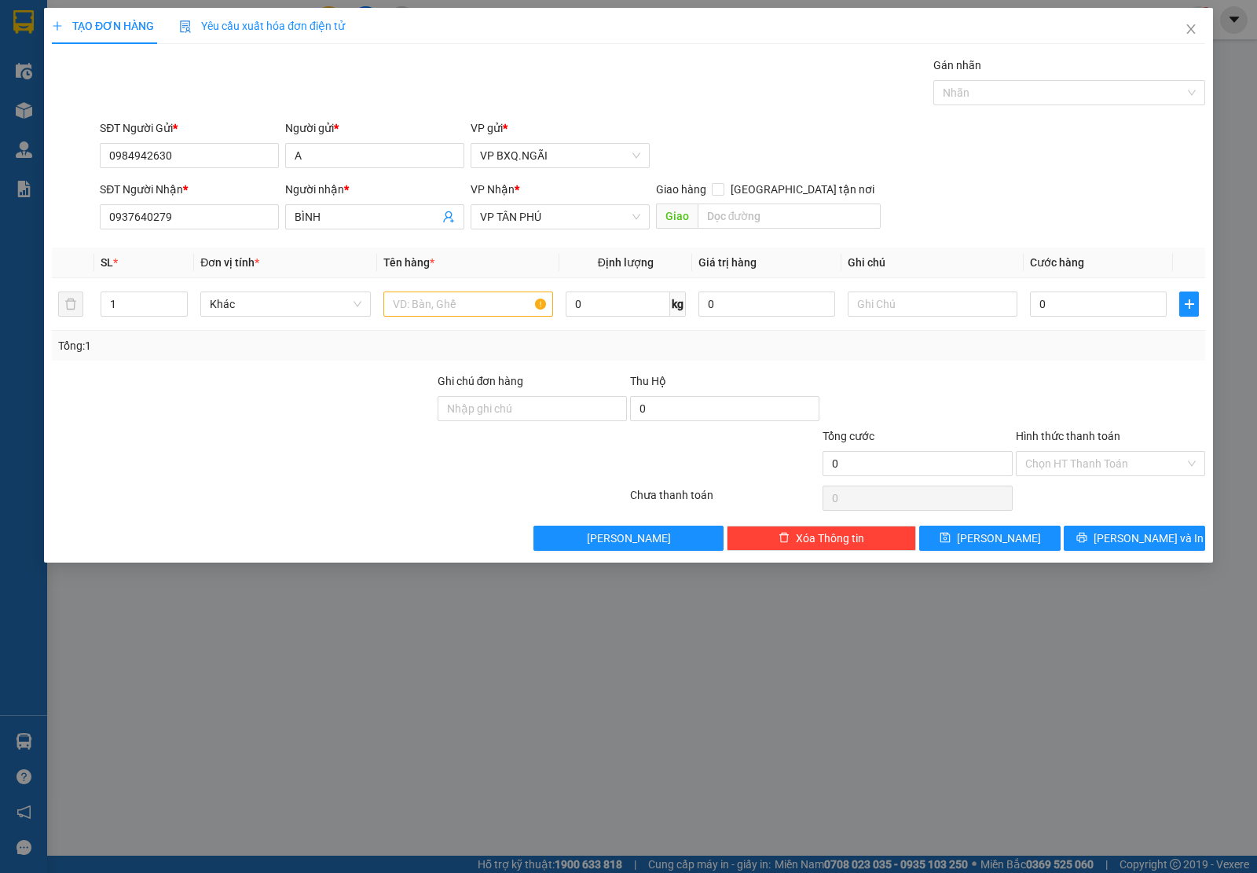
click at [173, 134] on b "*" at bounding box center [175, 128] width 5 height 13
click at [173, 143] on input "0984942630" at bounding box center [189, 155] width 179 height 25
click at [177, 146] on div "SĐT Người Gửi * 0984942630" at bounding box center [189, 146] width 179 height 55
click at [177, 146] on input "0984942630" at bounding box center [189, 155] width 179 height 25
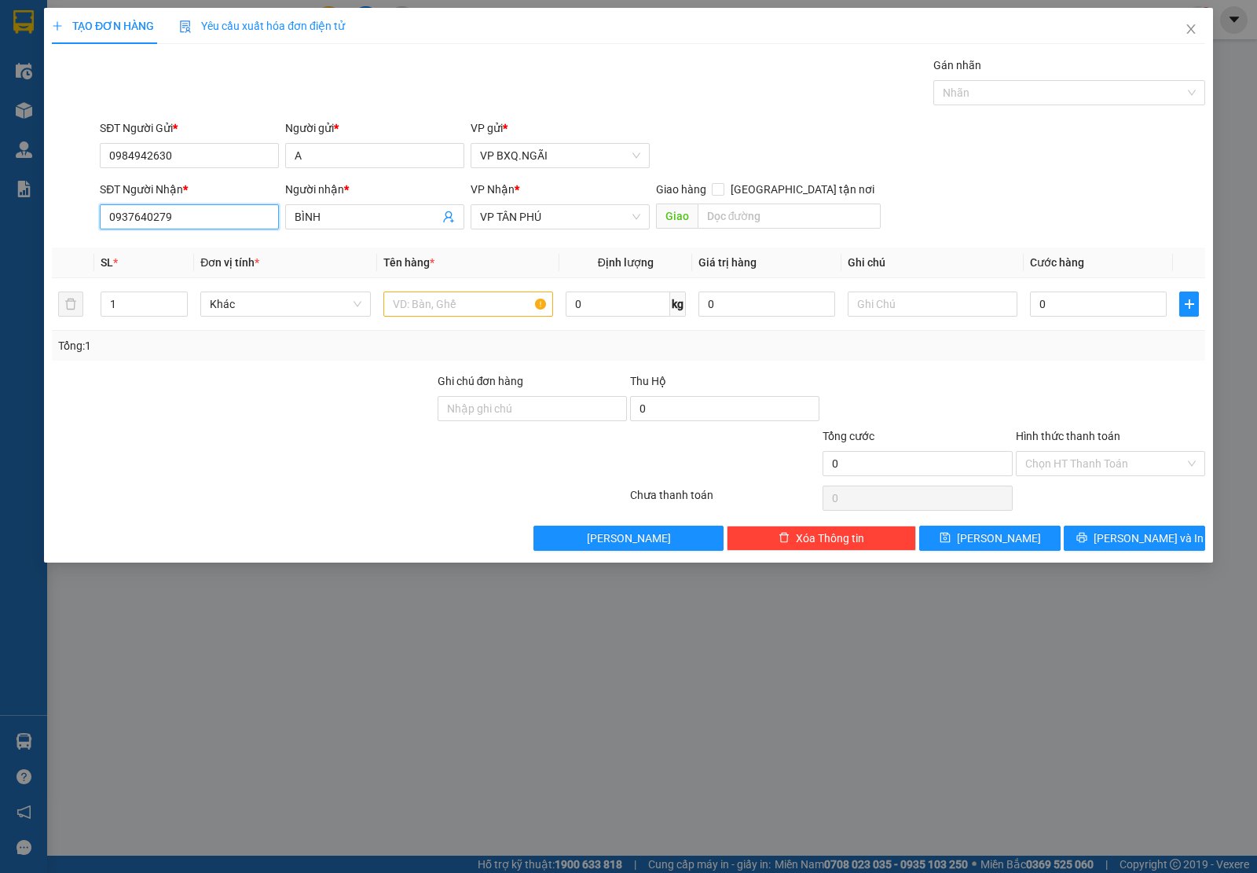
click at [174, 213] on input "0937640279" at bounding box center [189, 216] width 179 height 25
paste input "84942630"
click at [174, 213] on input "0937640279" at bounding box center [189, 216] width 179 height 25
click at [492, 225] on span "VP TÂN PHÚ" at bounding box center [560, 217] width 160 height 24
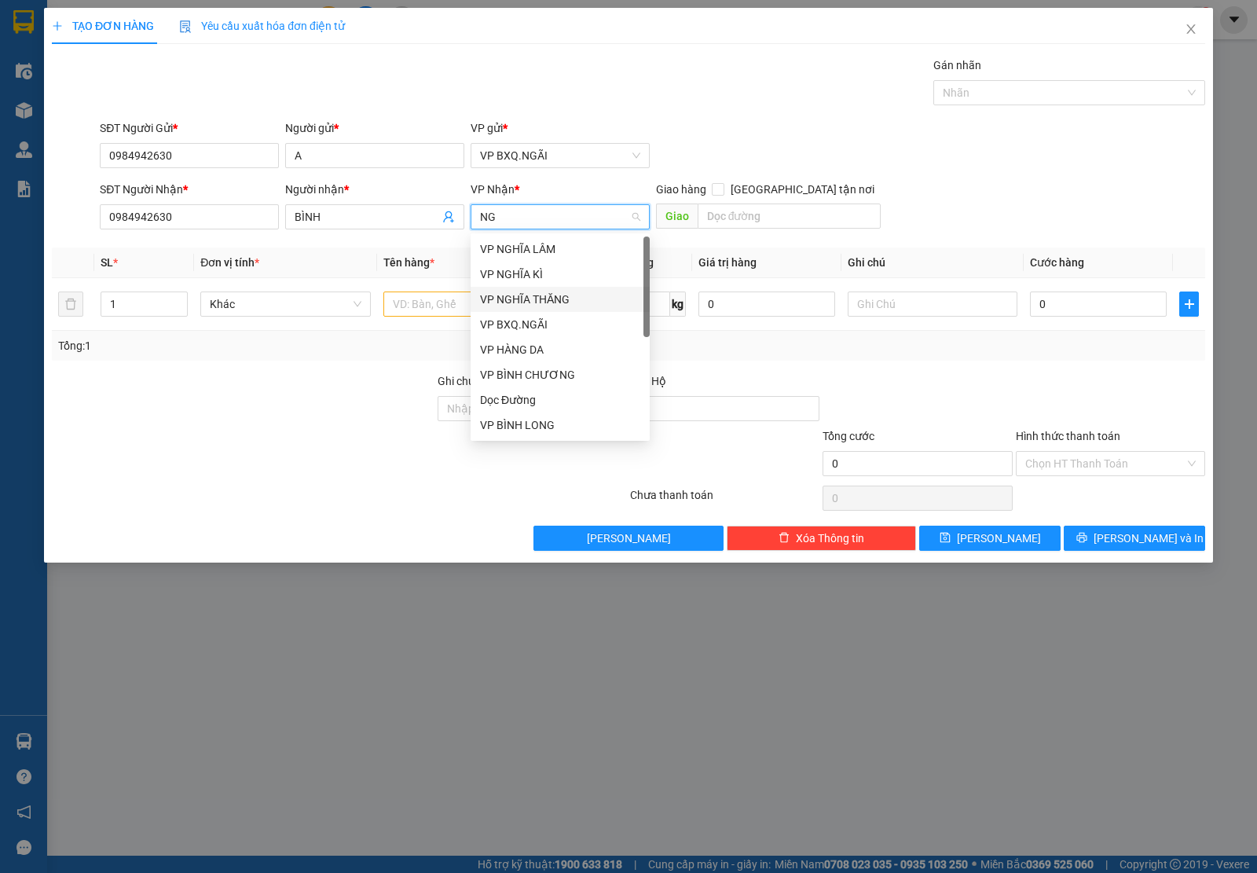
click at [543, 301] on div "VP NGHĨA THĂNG" at bounding box center [560, 299] width 160 height 17
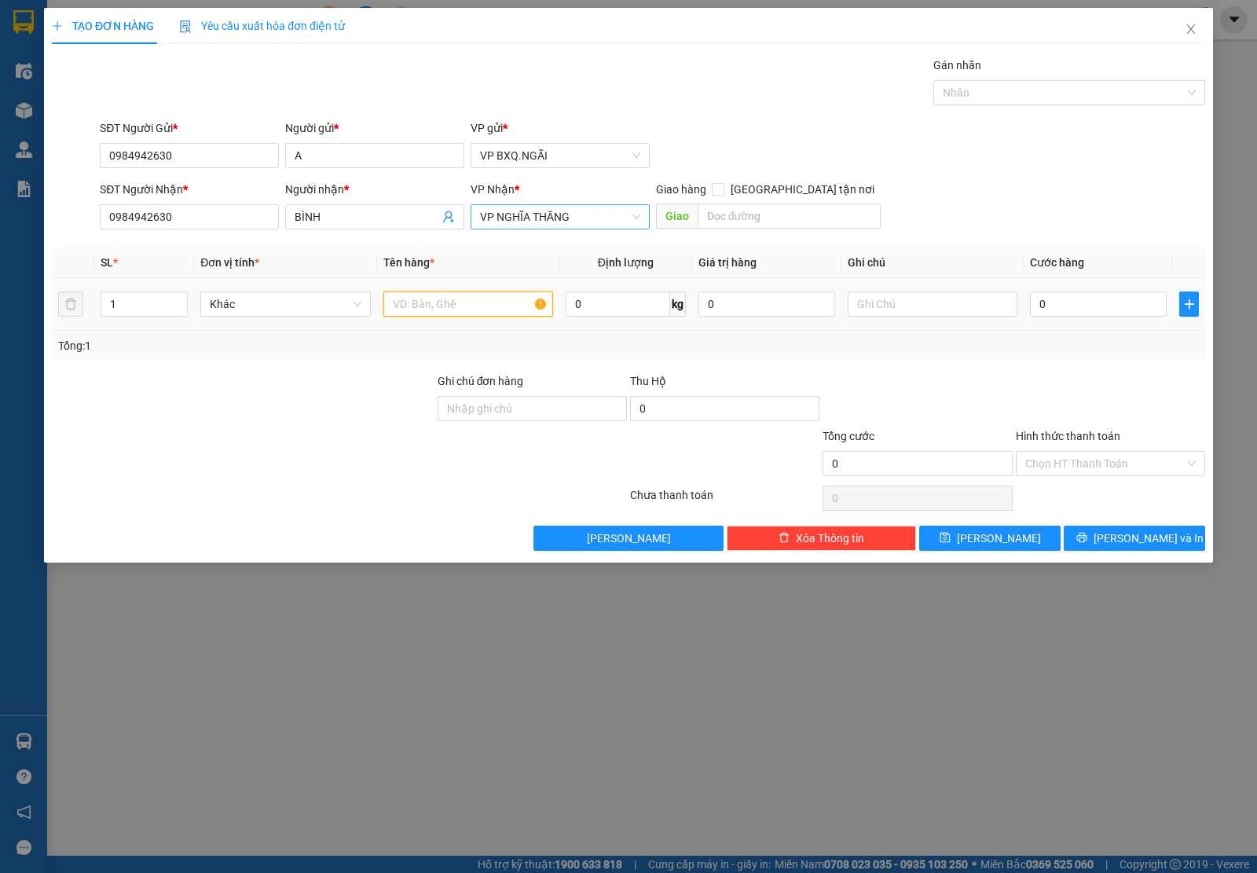
click at [435, 315] on input "text" at bounding box center [468, 304] width 170 height 25
click at [1092, 471] on input "Hình thức thanh toán" at bounding box center [1106, 464] width 160 height 24
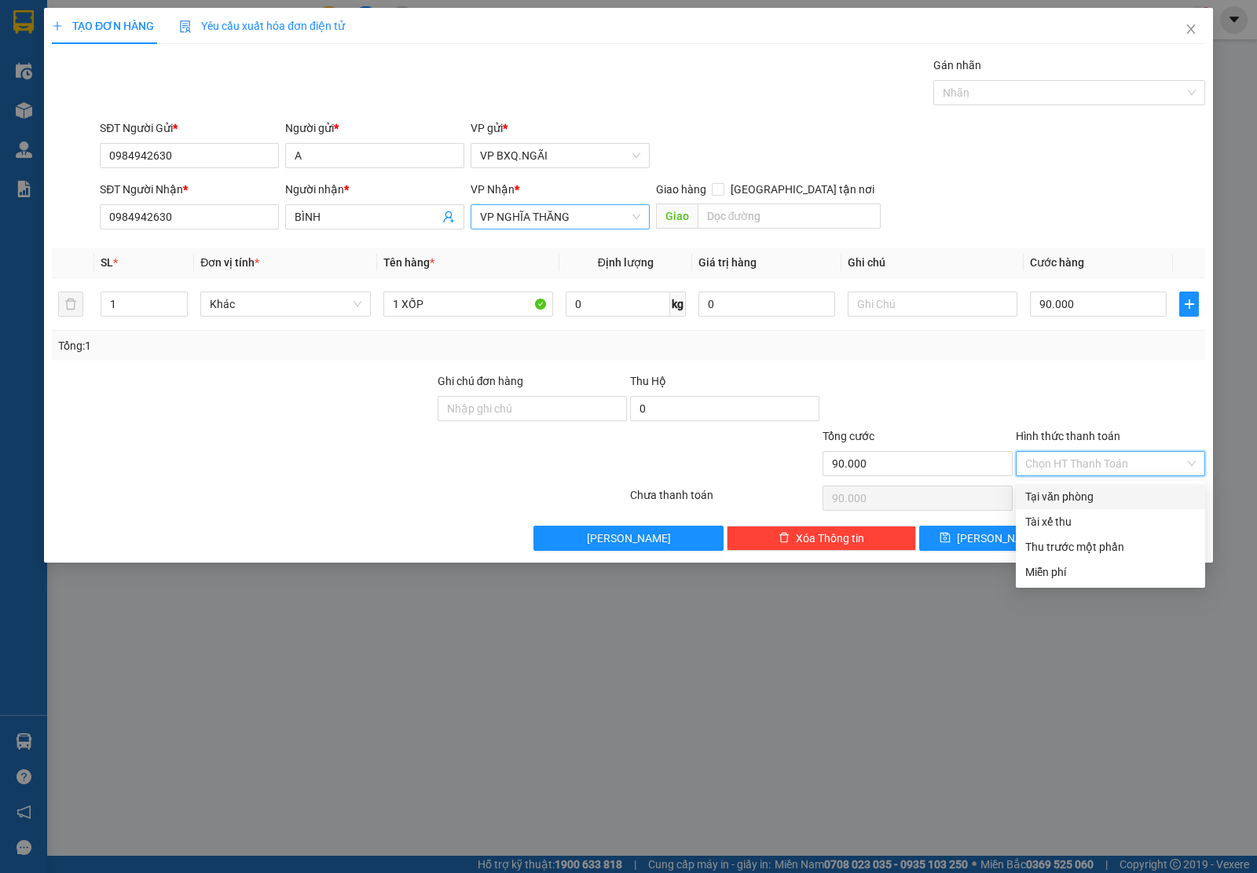
click at [1089, 504] on div "Tại văn phòng" at bounding box center [1111, 496] width 171 height 17
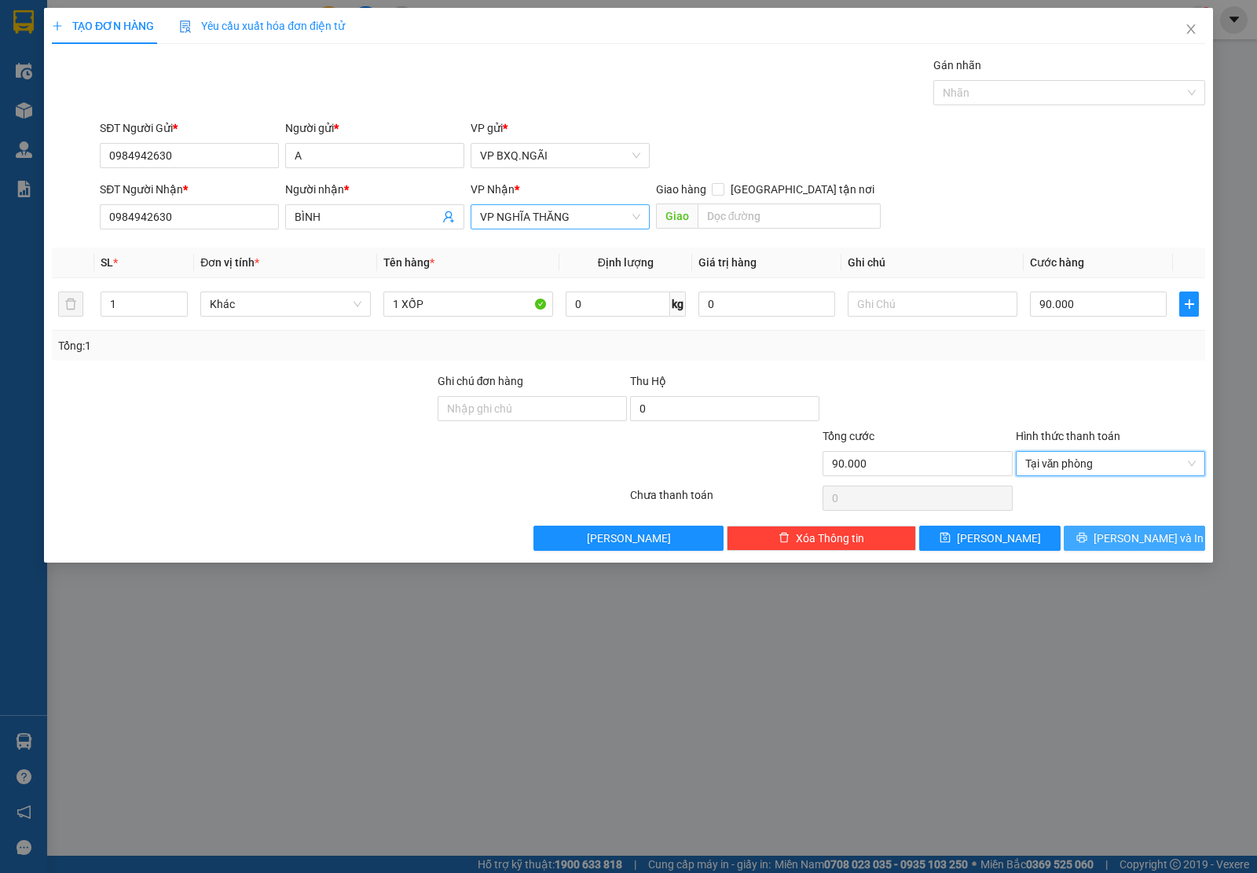
click at [1132, 534] on span "[PERSON_NAME] và In" at bounding box center [1149, 538] width 110 height 17
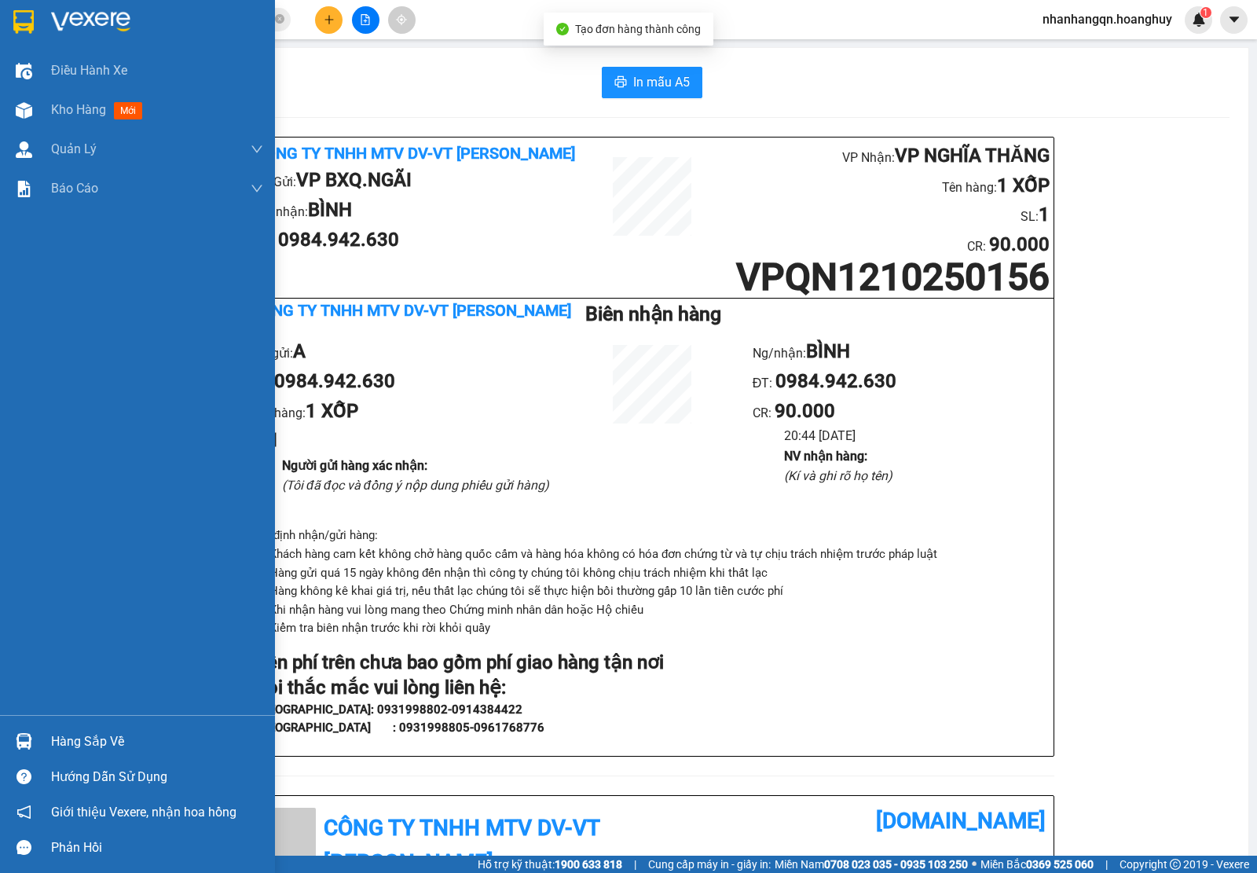
click at [2, 10] on div at bounding box center [137, 25] width 275 height 51
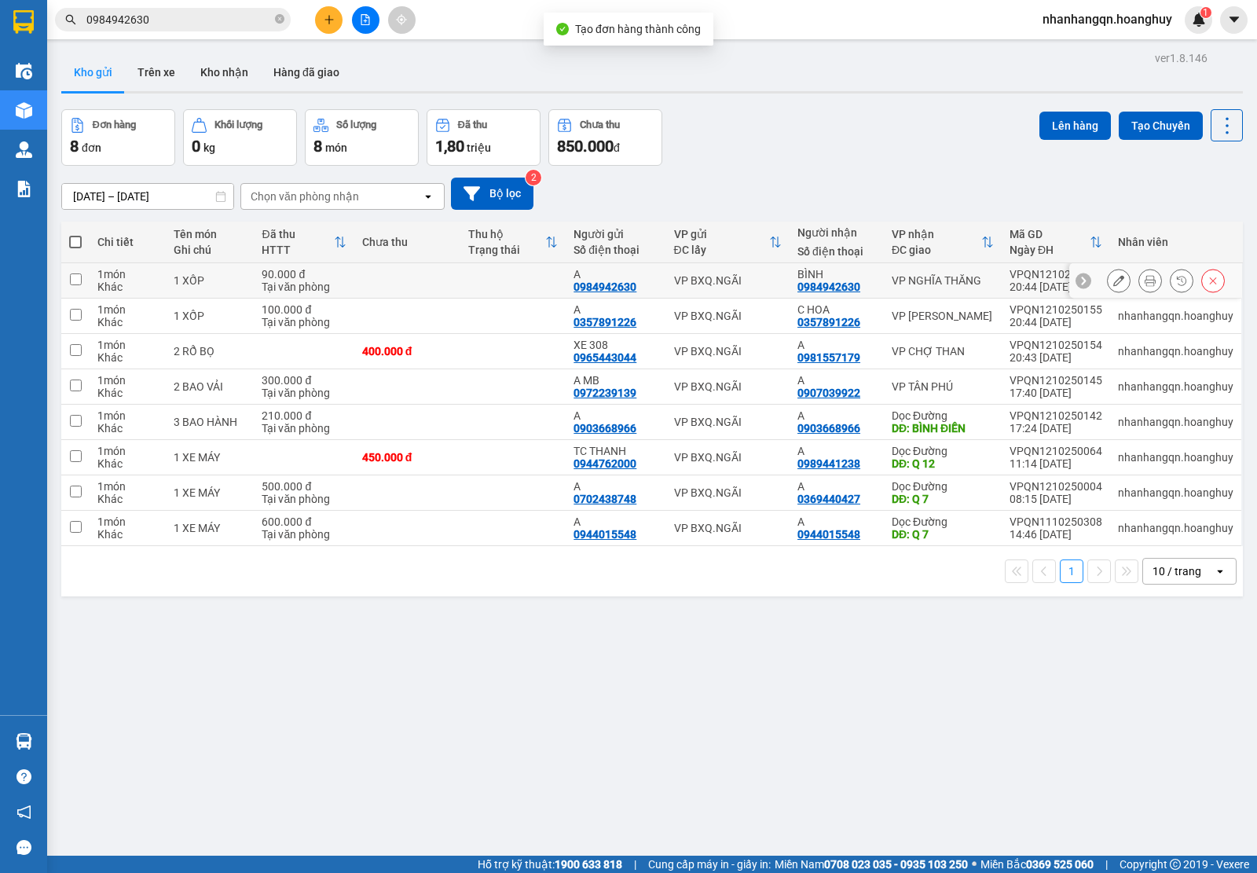
click at [680, 292] on td "VP BXQ.NGÃI" at bounding box center [727, 280] width 123 height 35
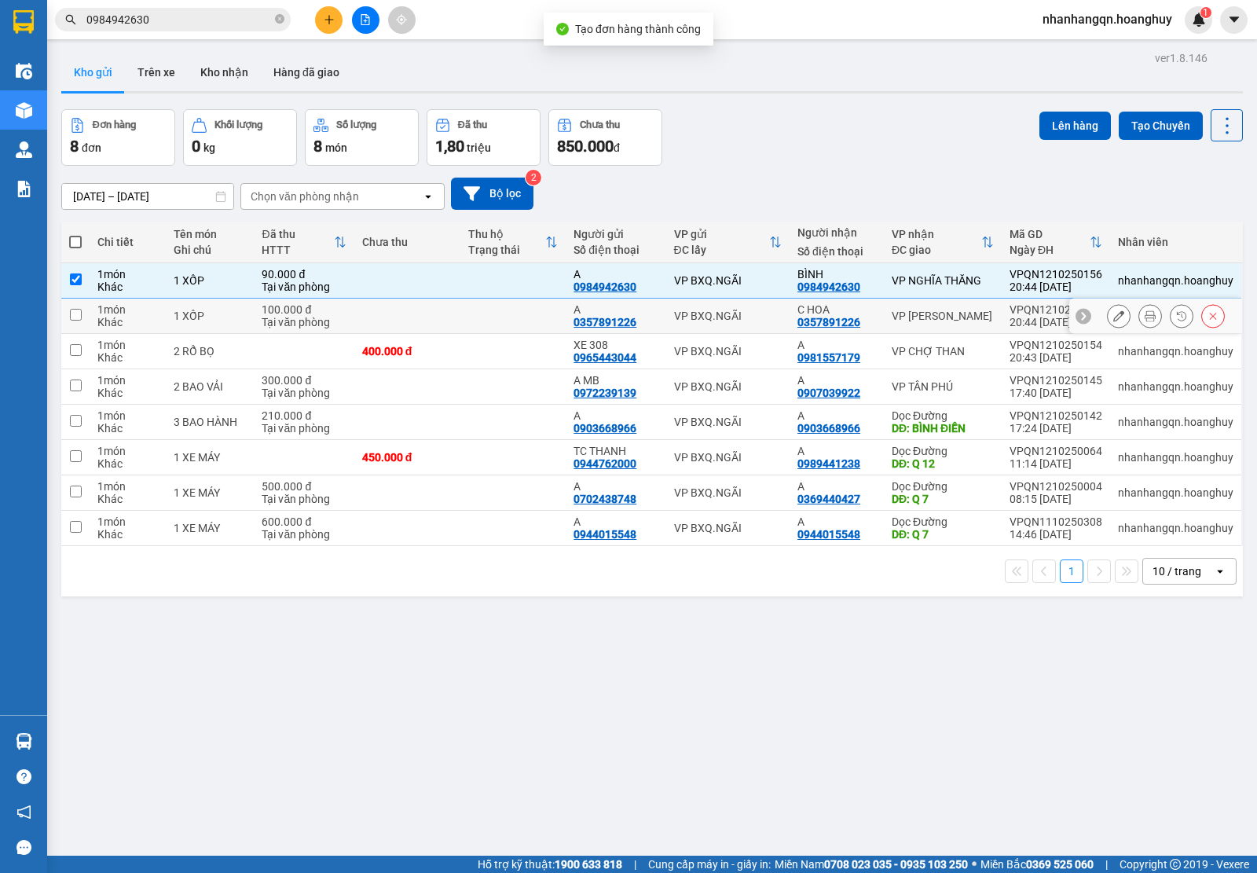
click at [706, 311] on div "VP BXQ.NGÃI" at bounding box center [728, 316] width 108 height 13
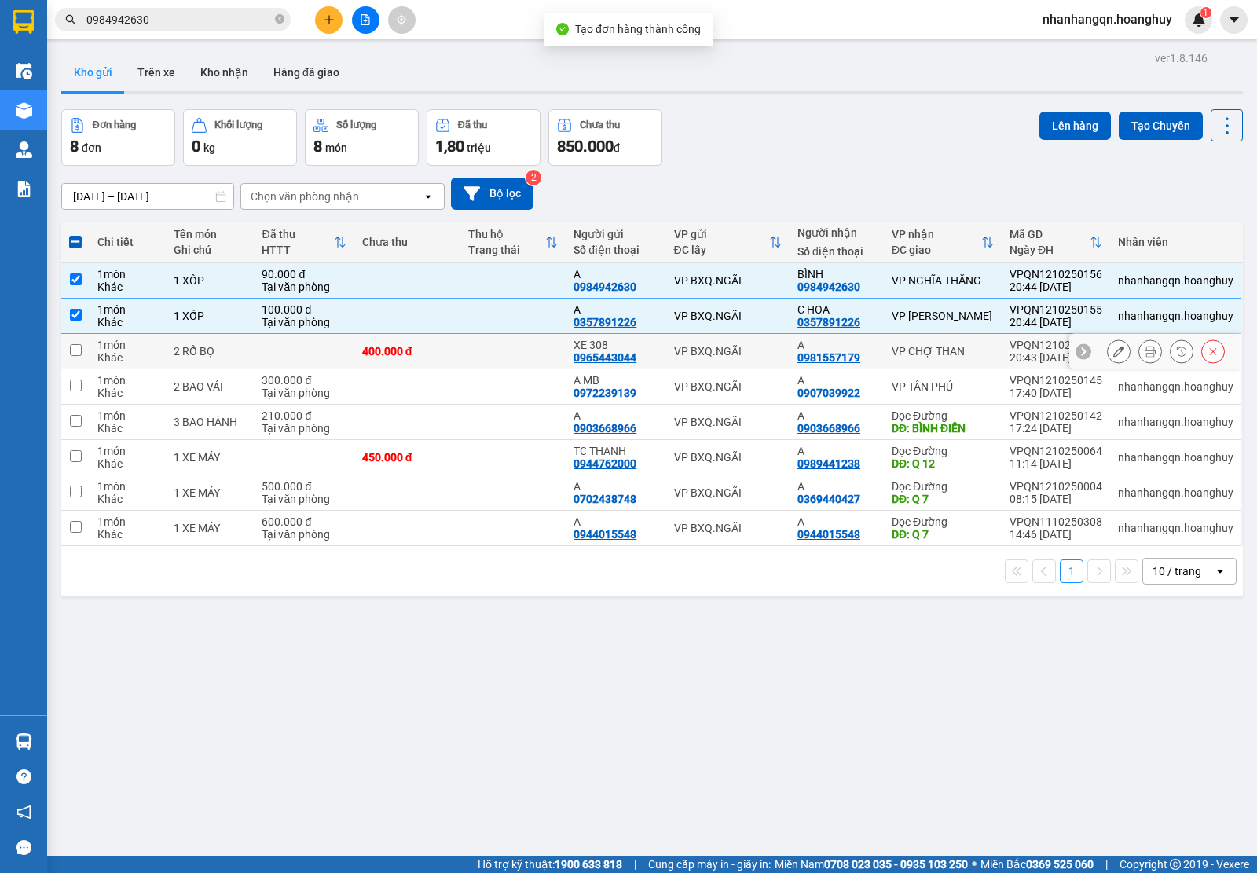
click at [714, 347] on div "VP BXQ.NGÃI" at bounding box center [728, 351] width 108 height 13
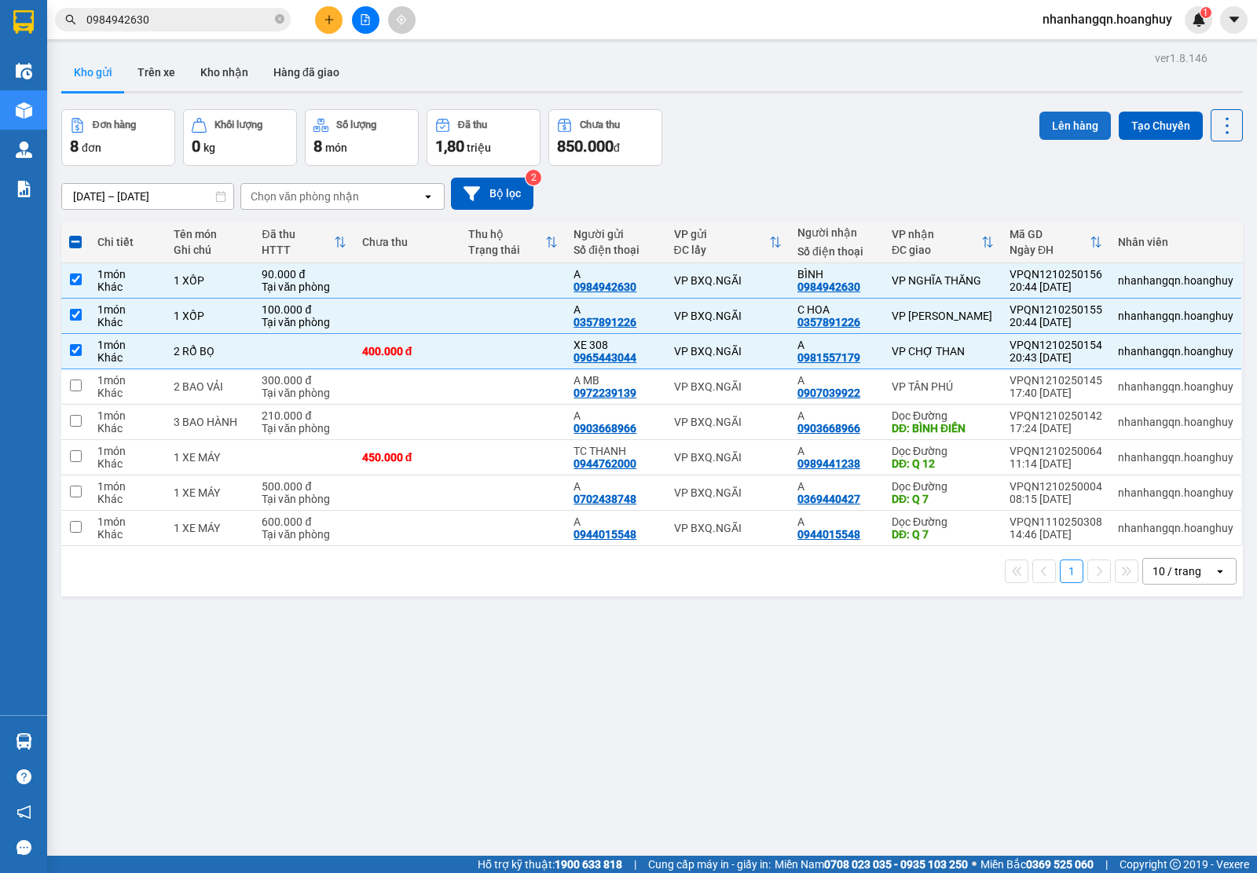
click at [1040, 126] on button "Lên hàng" at bounding box center [1076, 126] width 72 height 28
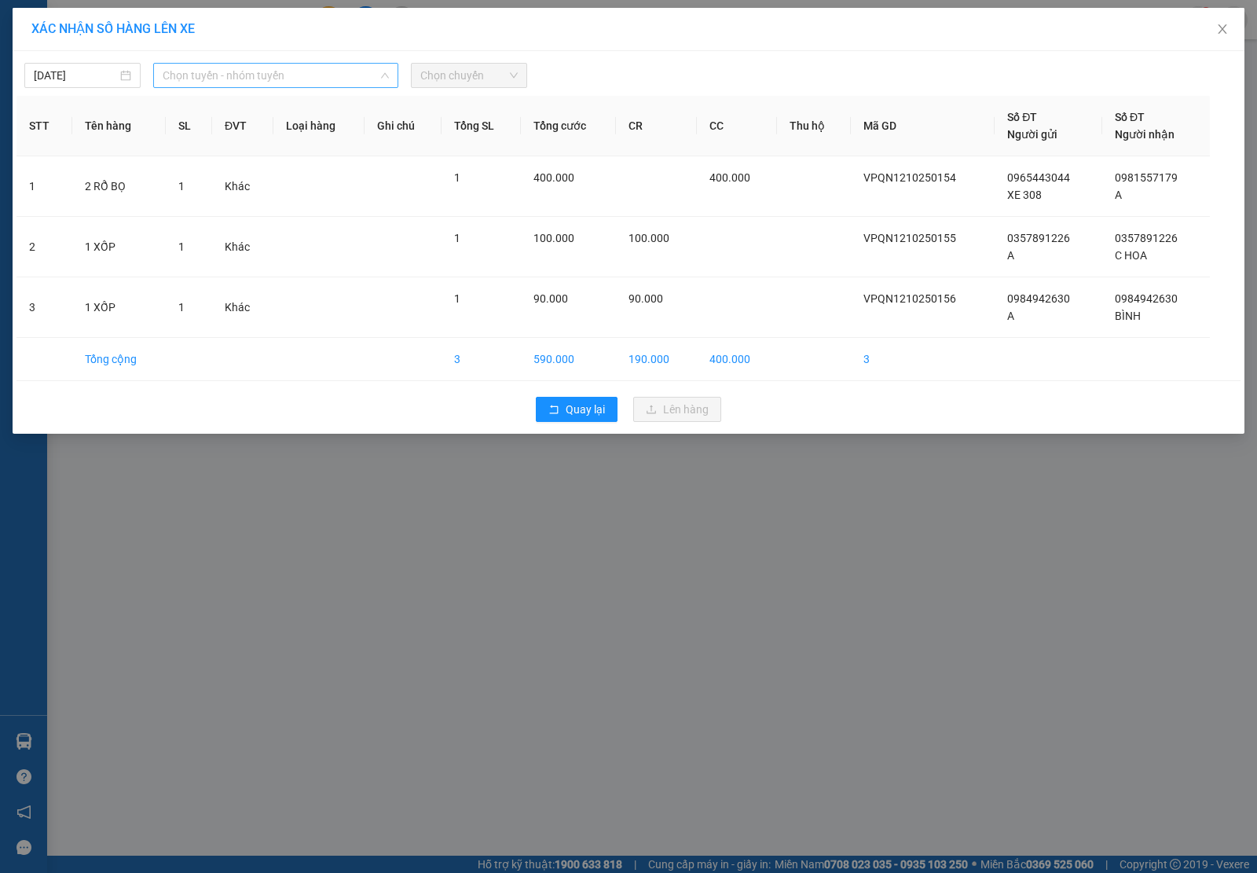
click at [326, 69] on span "Chọn tuyến - nhóm tuyến" at bounding box center [276, 76] width 226 height 24
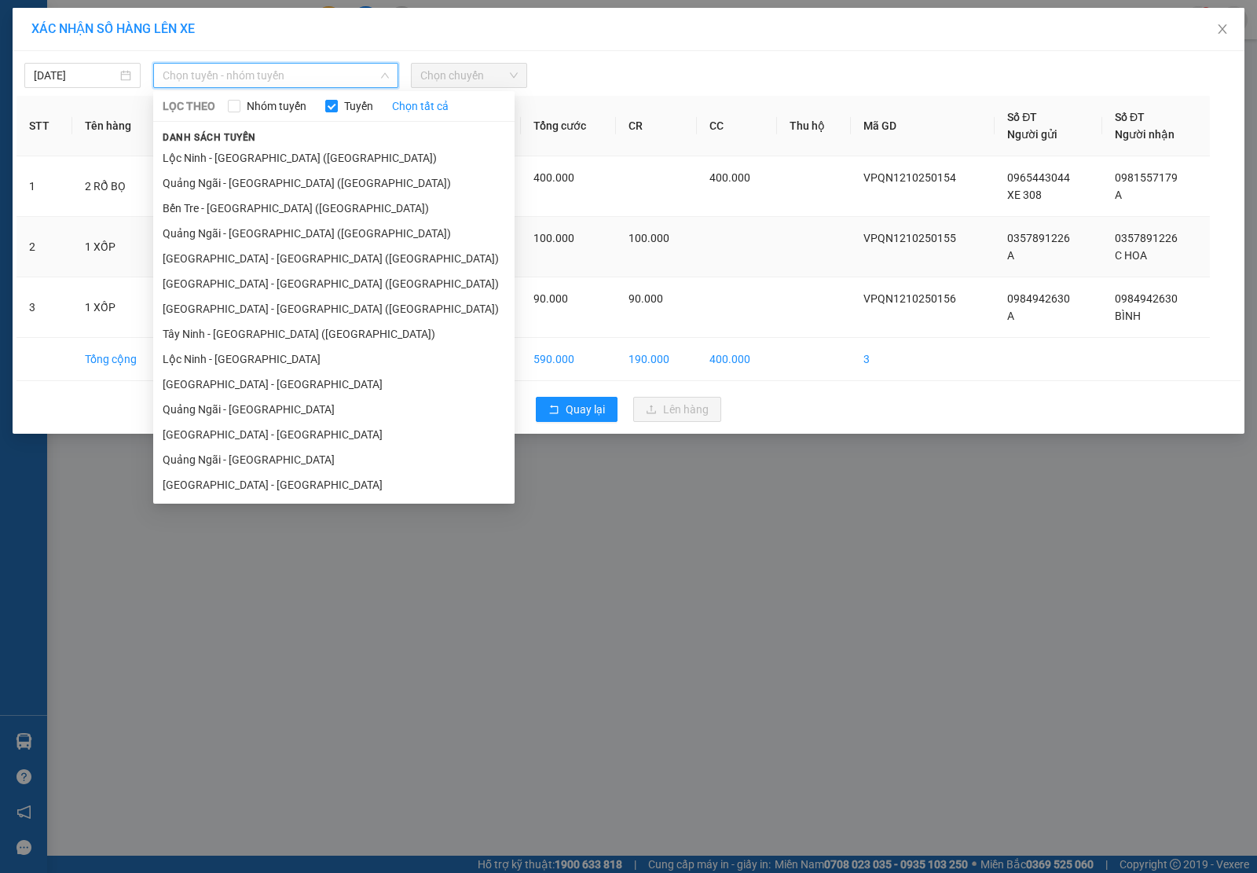
click at [273, 260] on li "[GEOGRAPHIC_DATA] - [GEOGRAPHIC_DATA] ([GEOGRAPHIC_DATA])" at bounding box center [333, 258] width 361 height 25
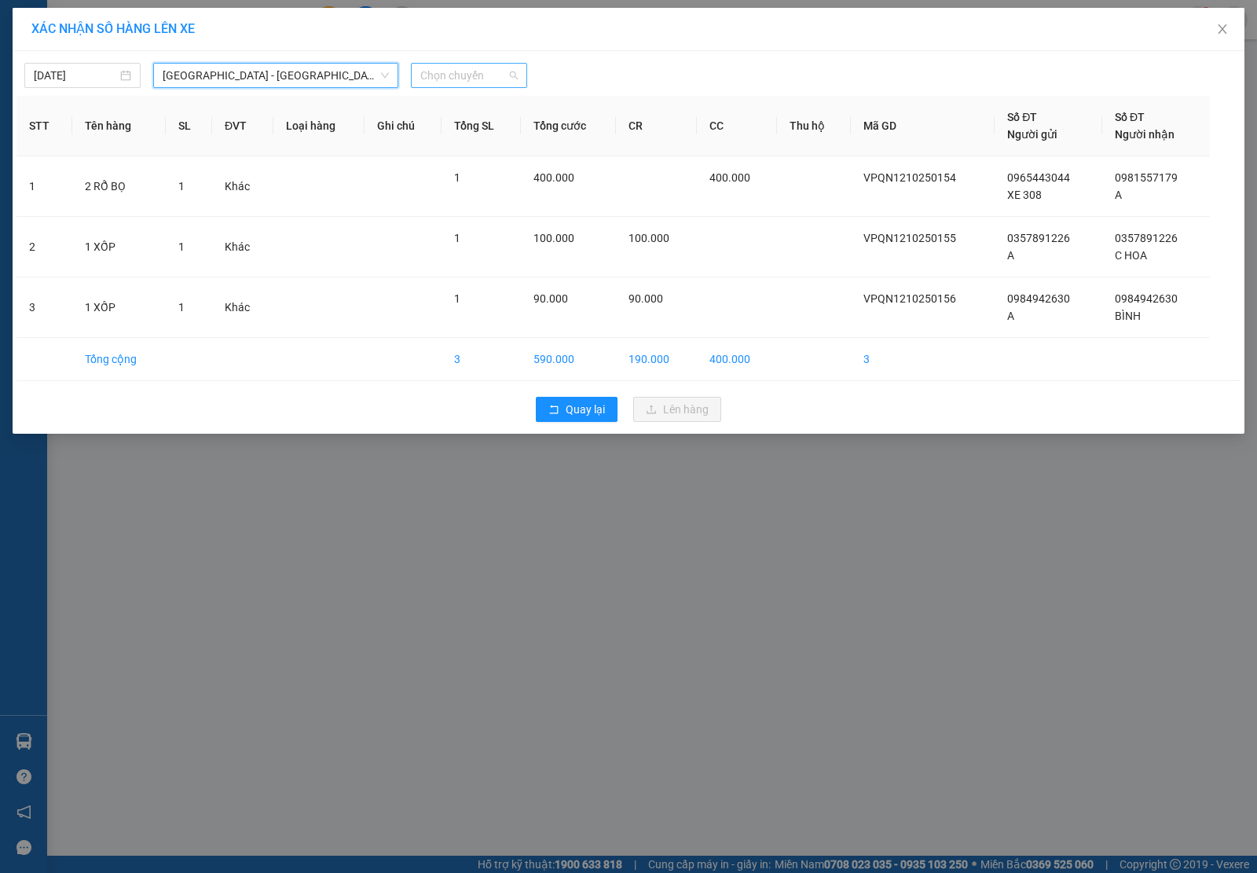
click at [503, 75] on span "Chọn chuyến" at bounding box center [468, 76] width 97 height 24
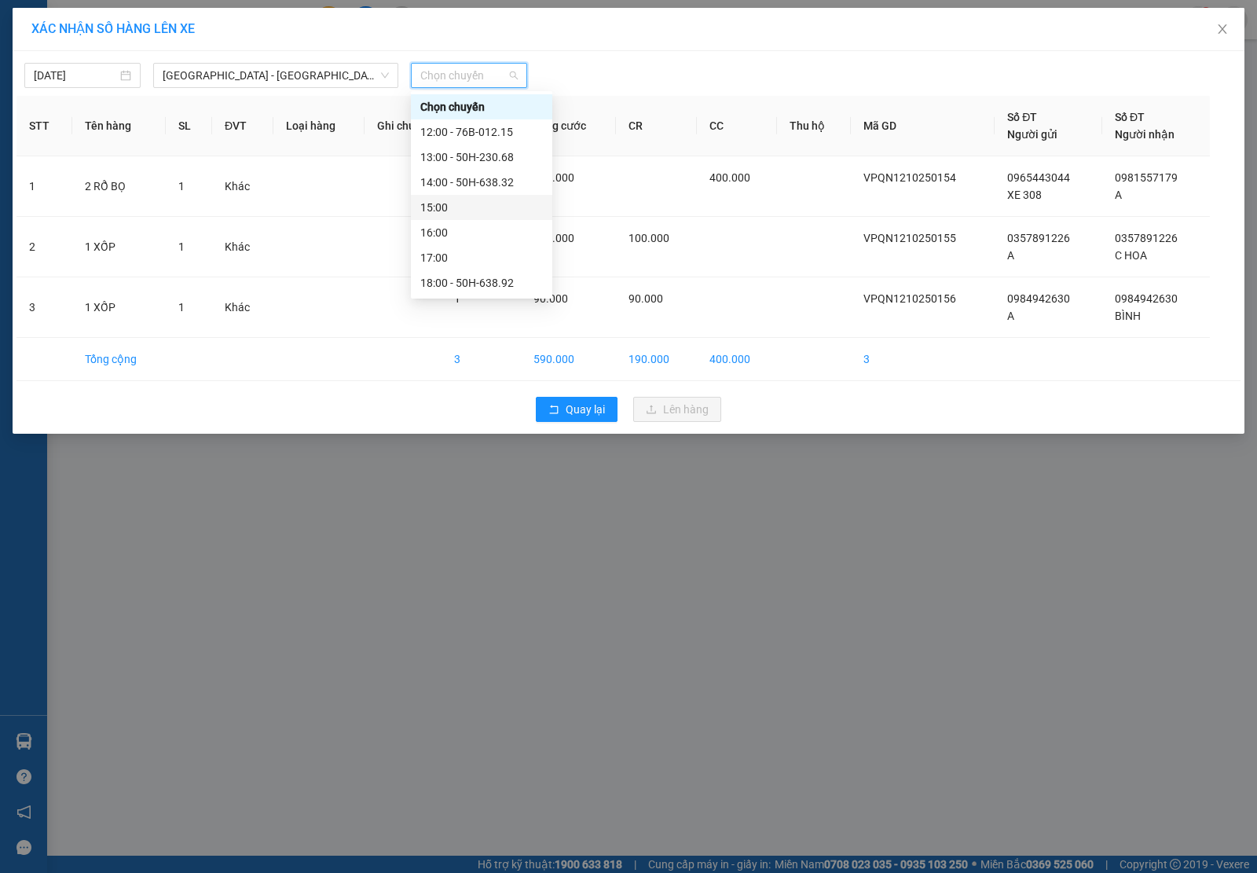
click at [488, 209] on div "15:00" at bounding box center [481, 207] width 123 height 17
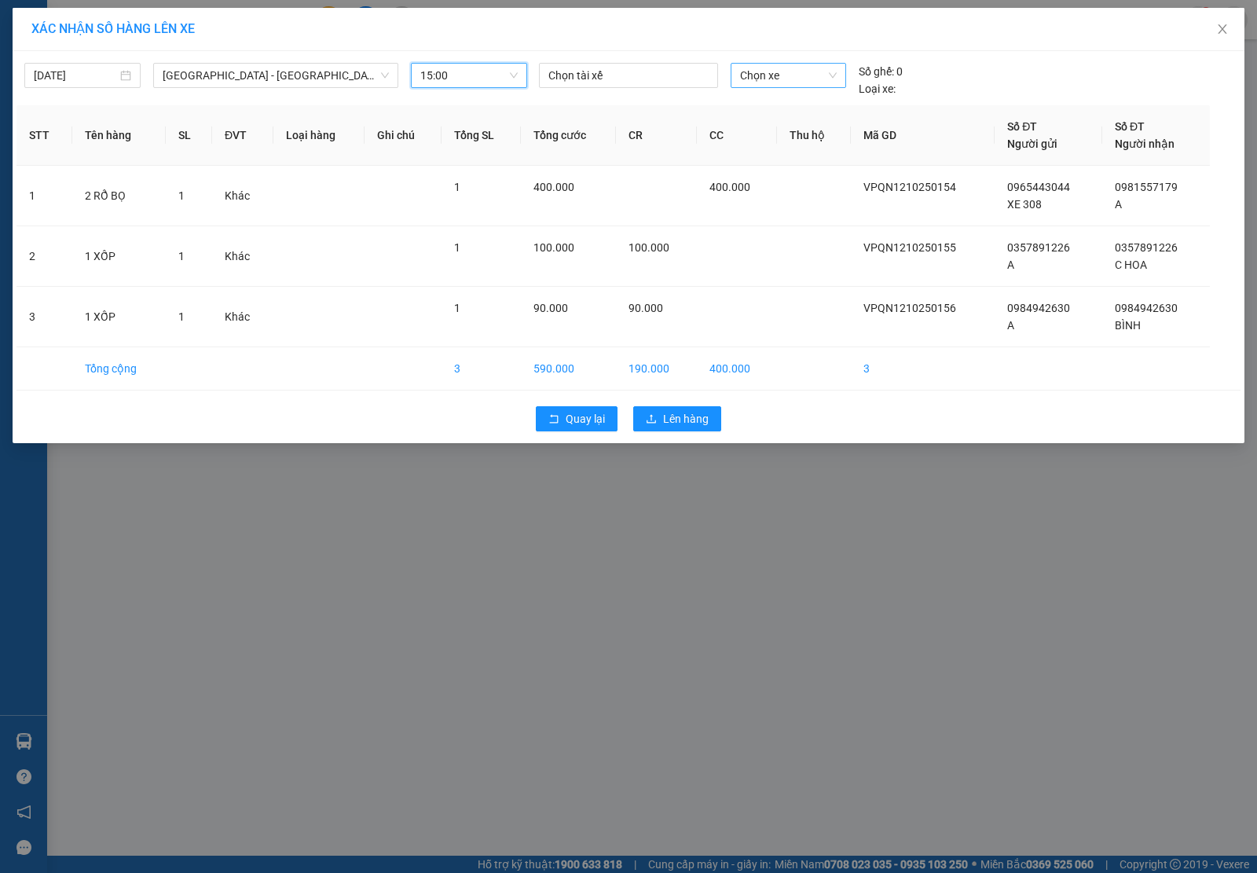
click at [802, 71] on span "Chọn xe" at bounding box center [788, 76] width 97 height 24
click at [787, 149] on div "50H-503.08" at bounding box center [788, 157] width 97 height 17
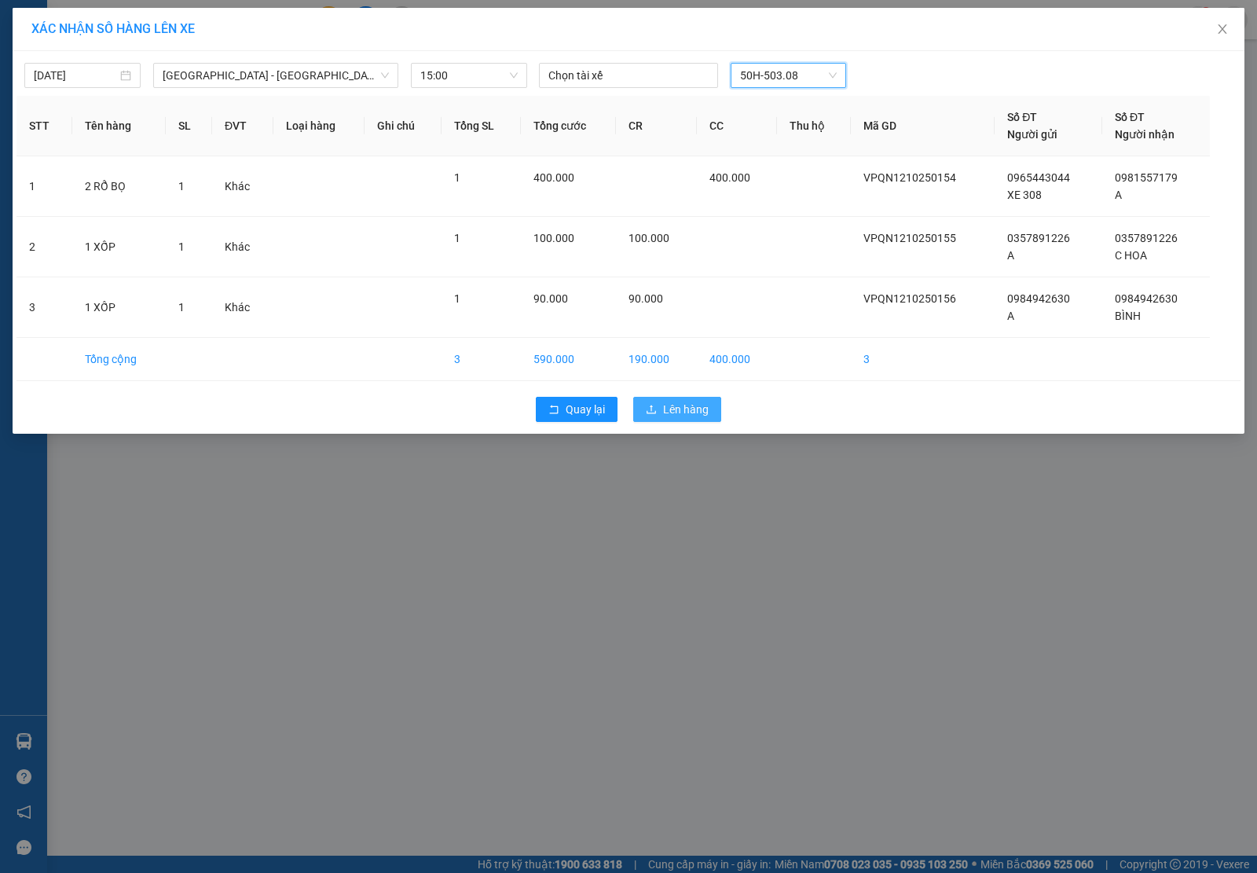
click at [680, 413] on span "Lên hàng" at bounding box center [686, 409] width 46 height 17
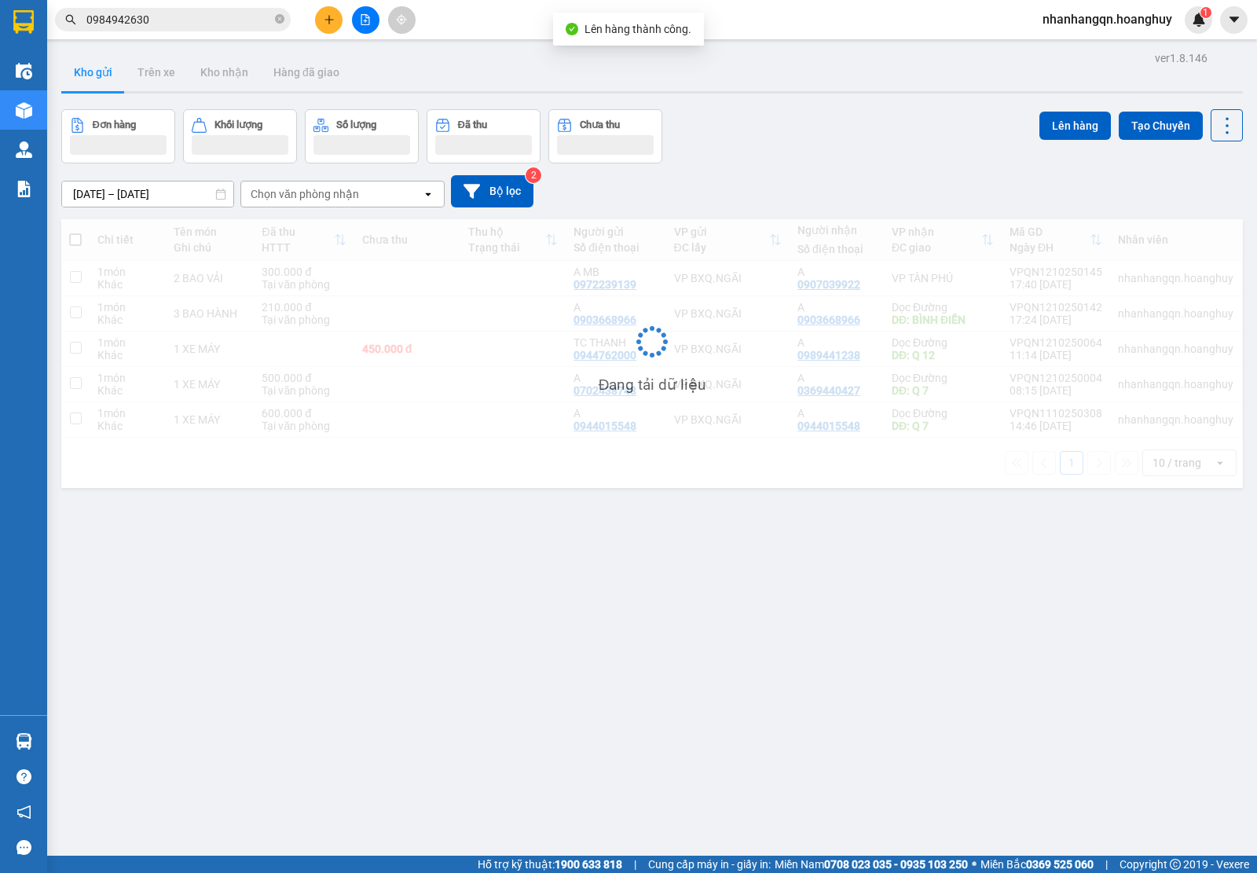
click at [189, 20] on input "0984942630" at bounding box center [178, 19] width 185 height 17
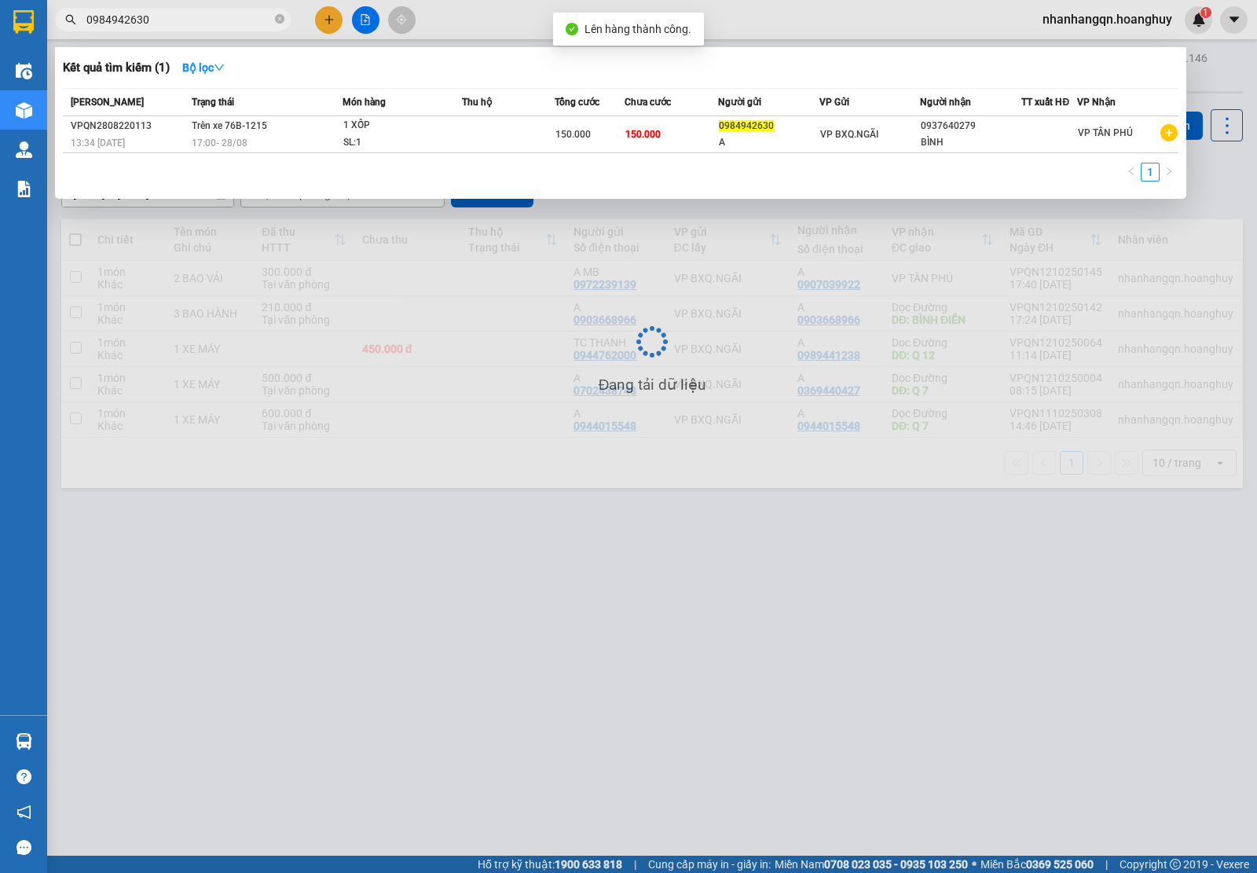
click at [189, 20] on input "0984942630" at bounding box center [178, 19] width 185 height 17
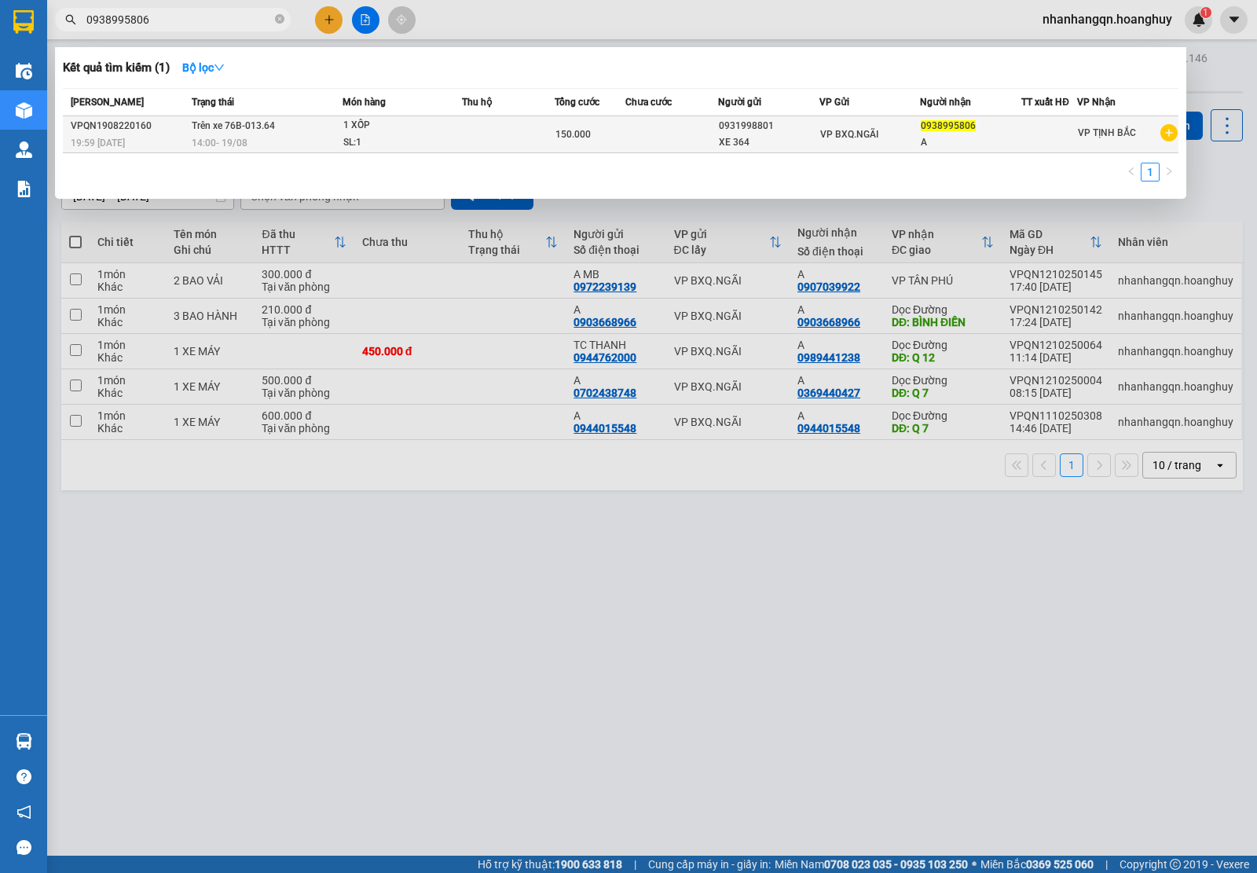
click at [878, 143] on td "VP BXQ.NGÃI" at bounding box center [870, 134] width 101 height 37
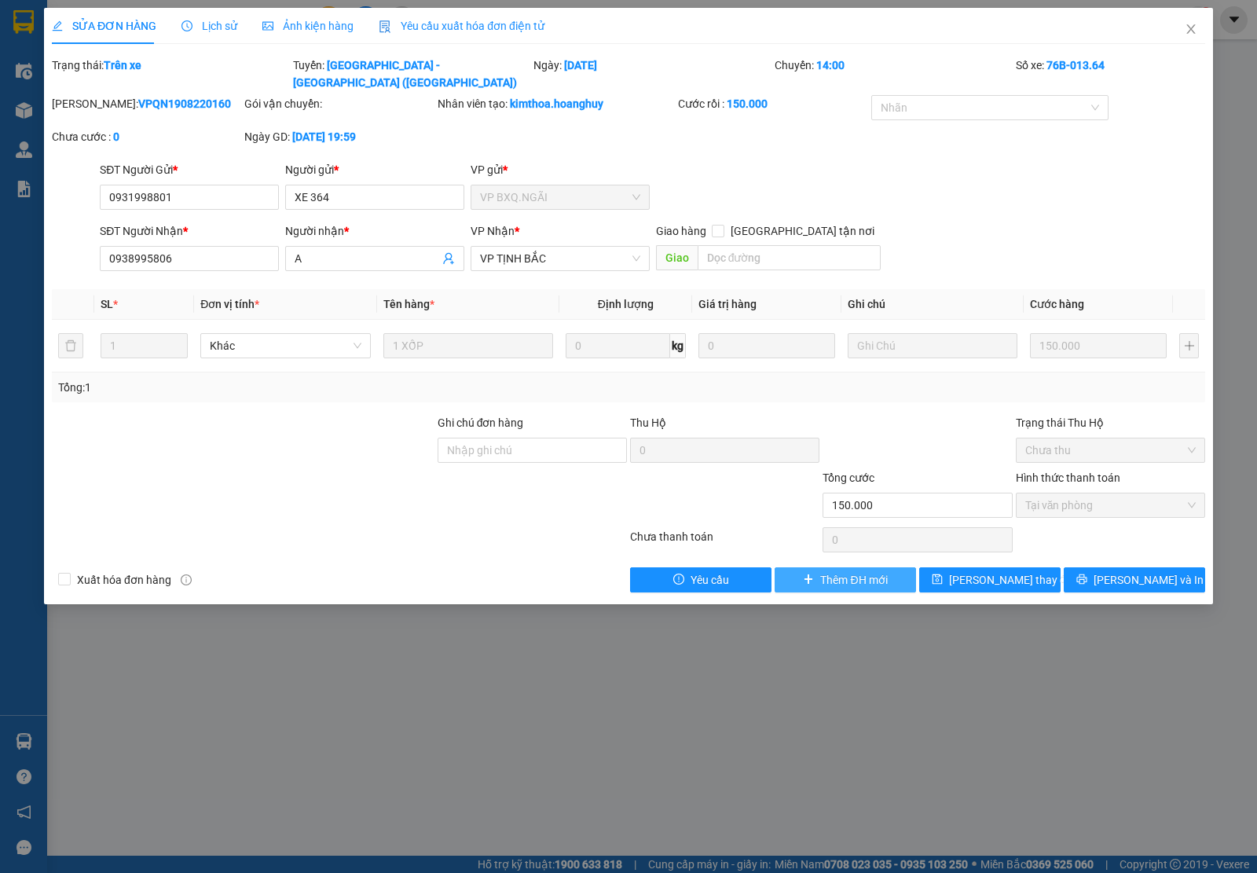
click at [846, 571] on span "Thêm ĐH mới" at bounding box center [853, 579] width 67 height 17
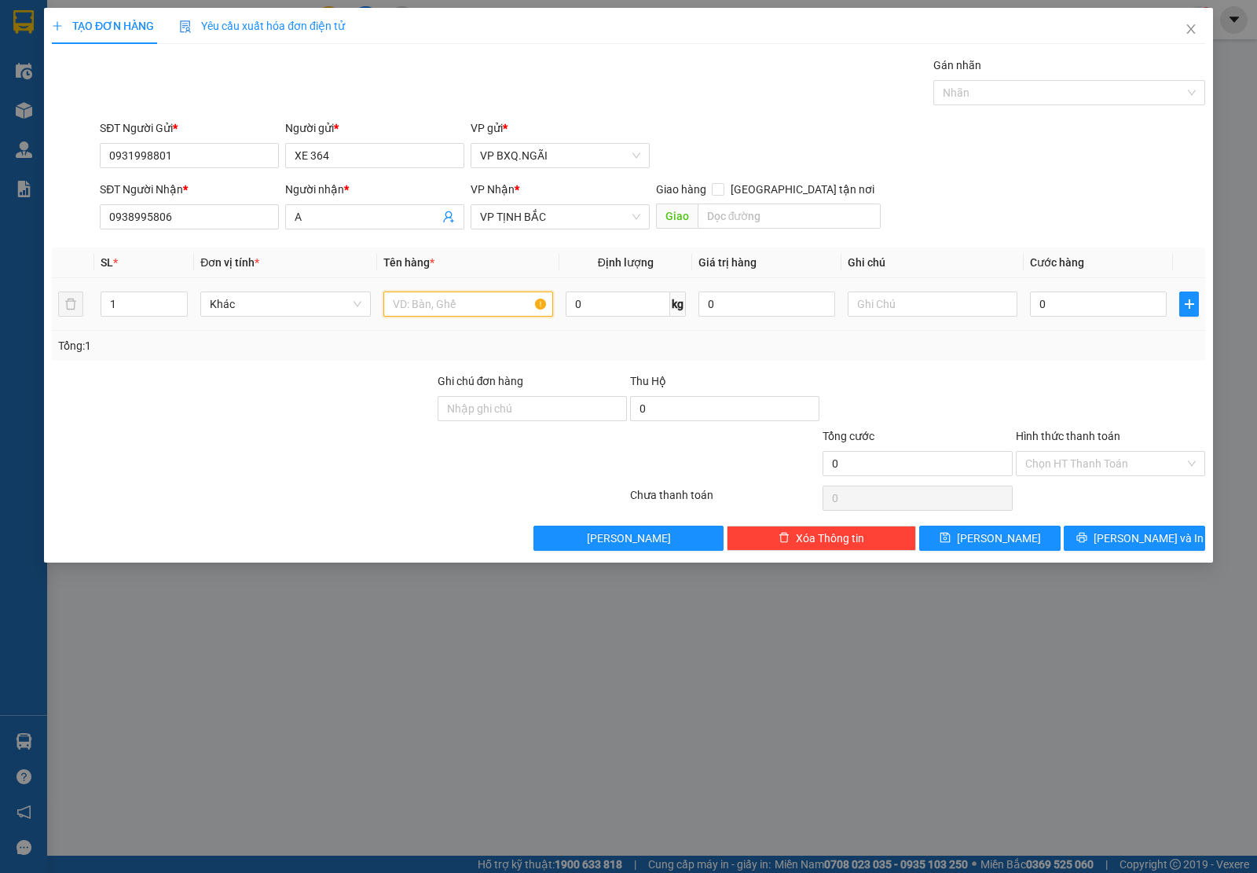
click at [423, 299] on input "text" at bounding box center [468, 304] width 170 height 25
click at [1137, 531] on span "[PERSON_NAME] và In" at bounding box center [1149, 538] width 110 height 17
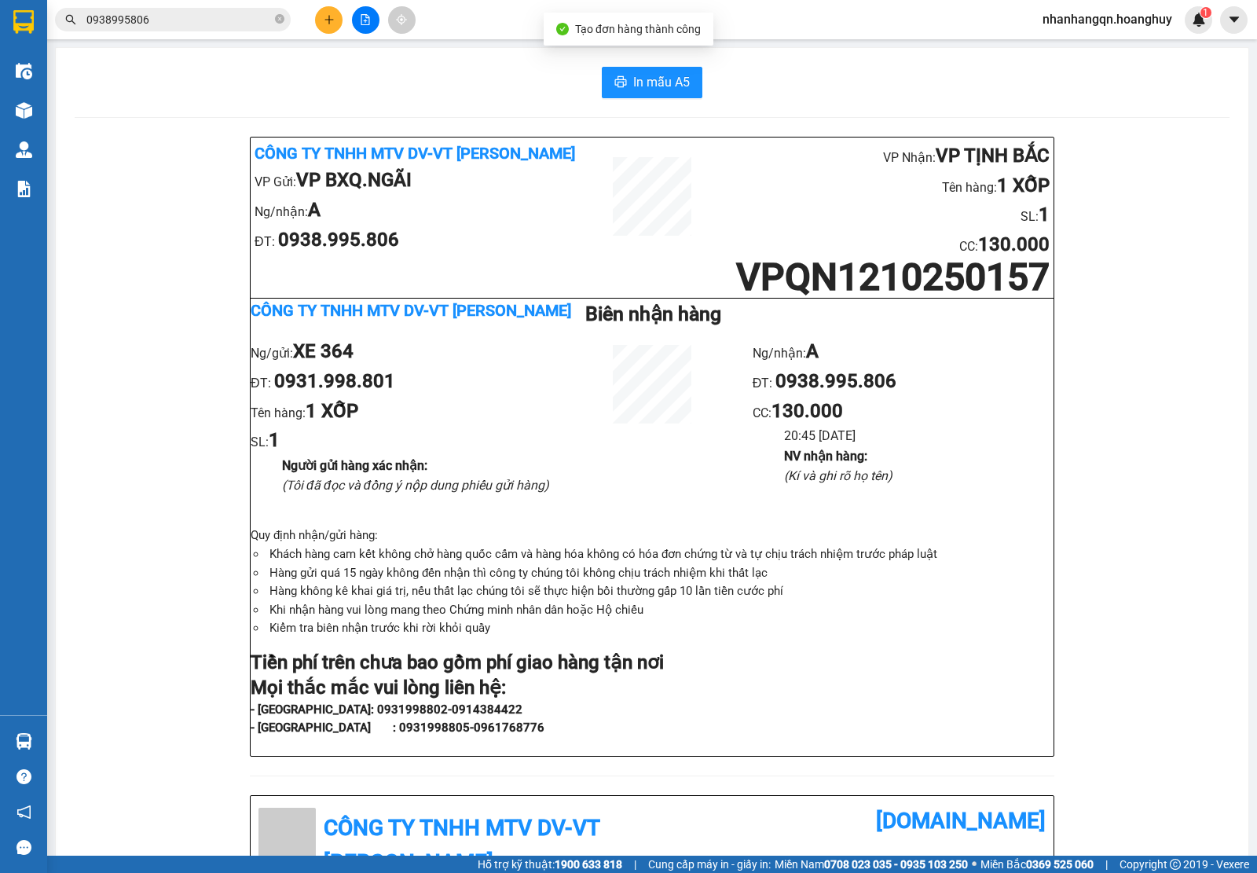
click at [123, 20] on input "0938995806" at bounding box center [178, 19] width 185 height 17
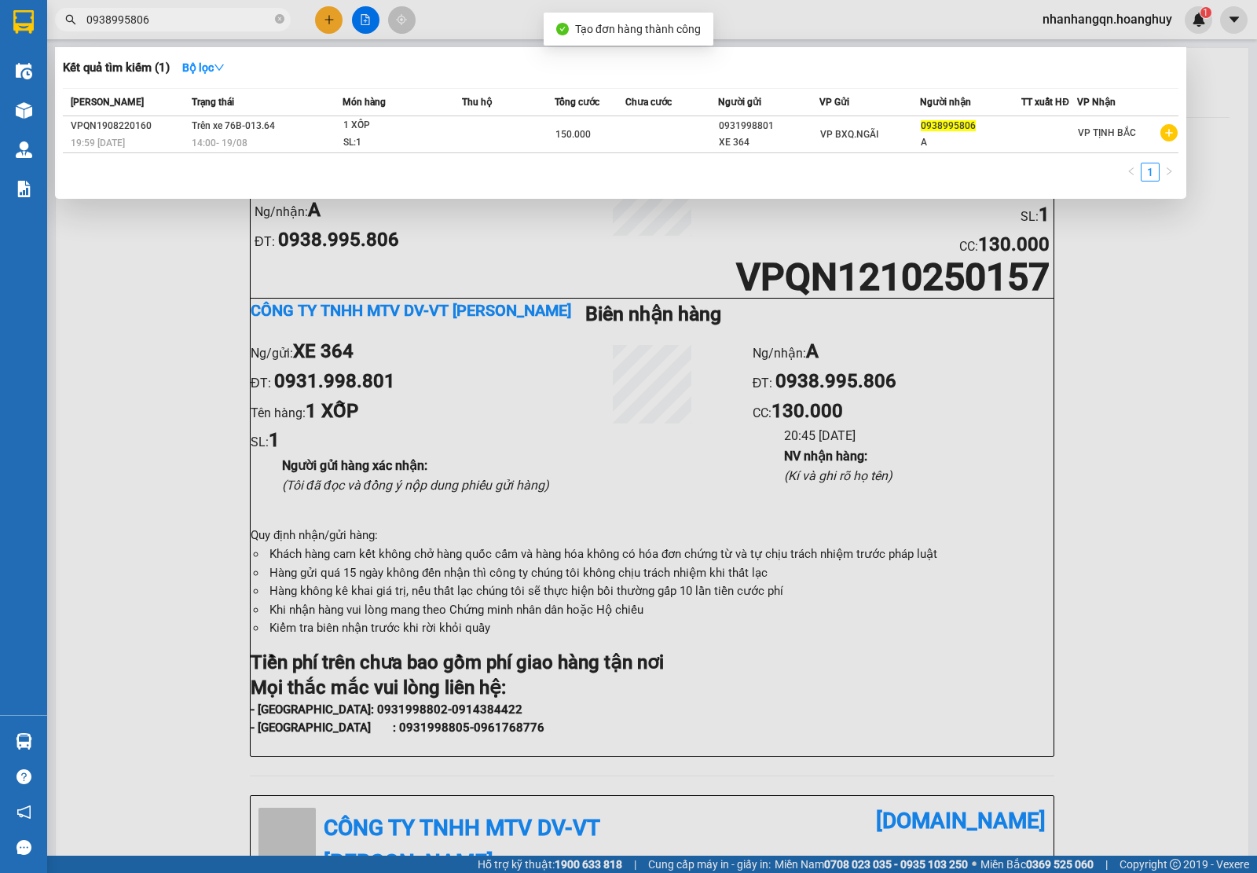
click at [123, 20] on input "0938995806" at bounding box center [178, 19] width 185 height 17
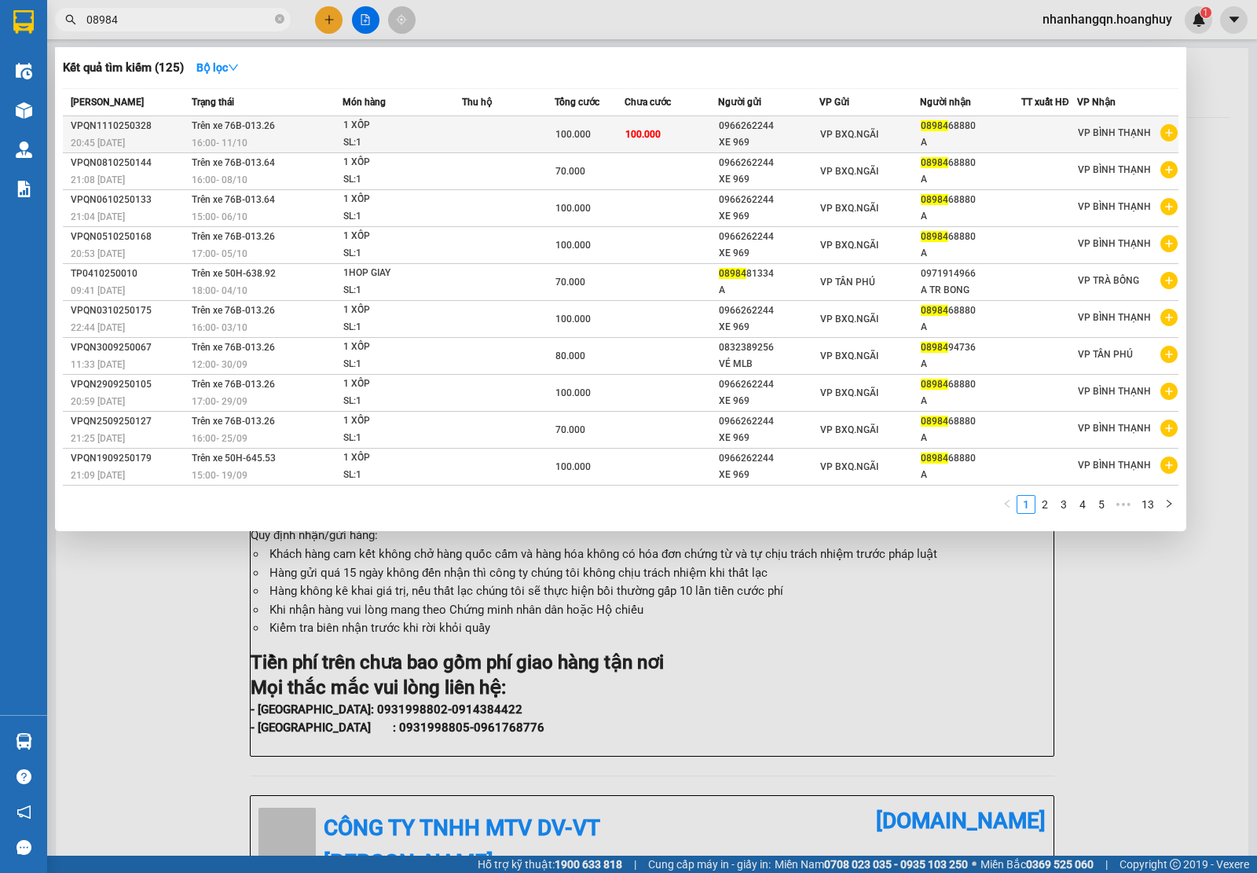
click at [890, 141] on div "VP BXQ.NGÃI" at bounding box center [870, 134] width 100 height 17
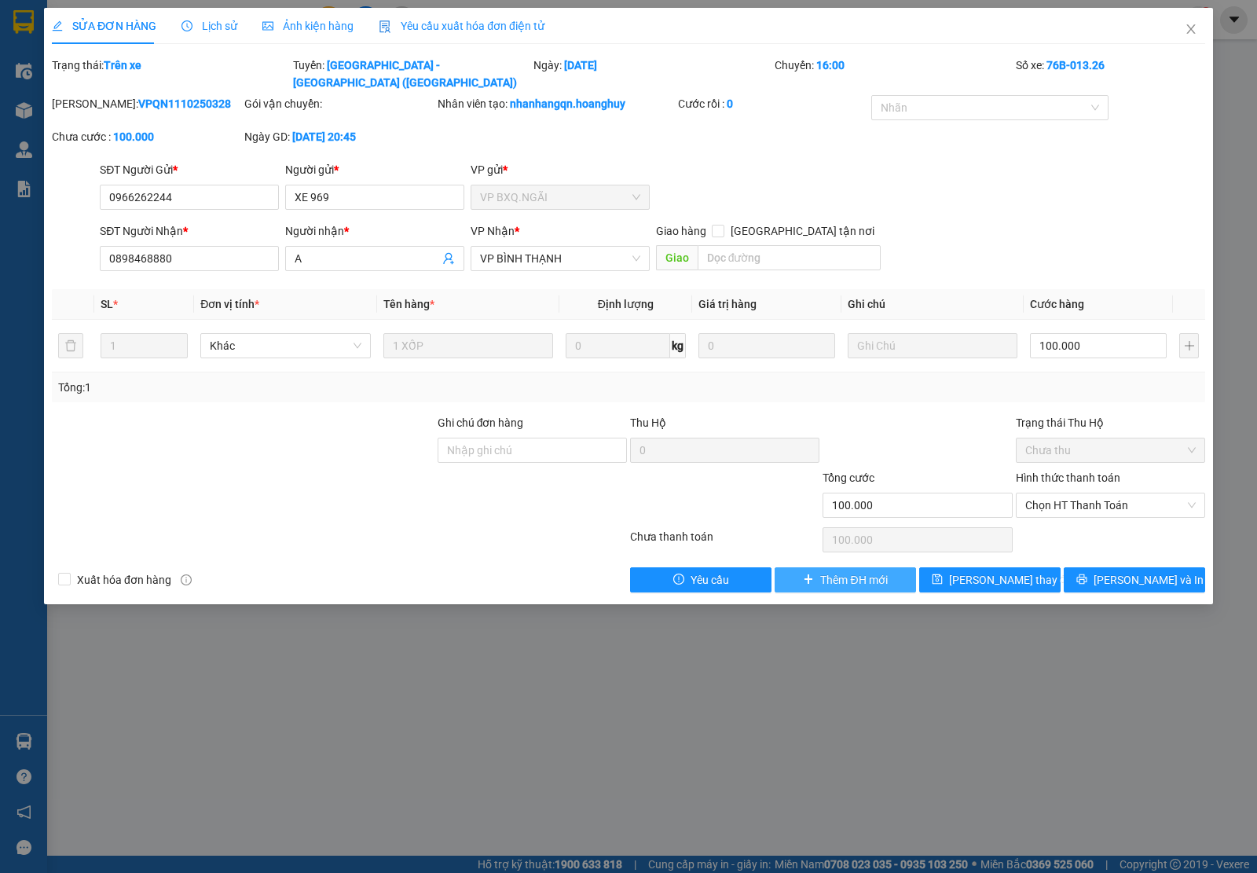
click at [861, 571] on span "Thêm ĐH mới" at bounding box center [853, 579] width 67 height 17
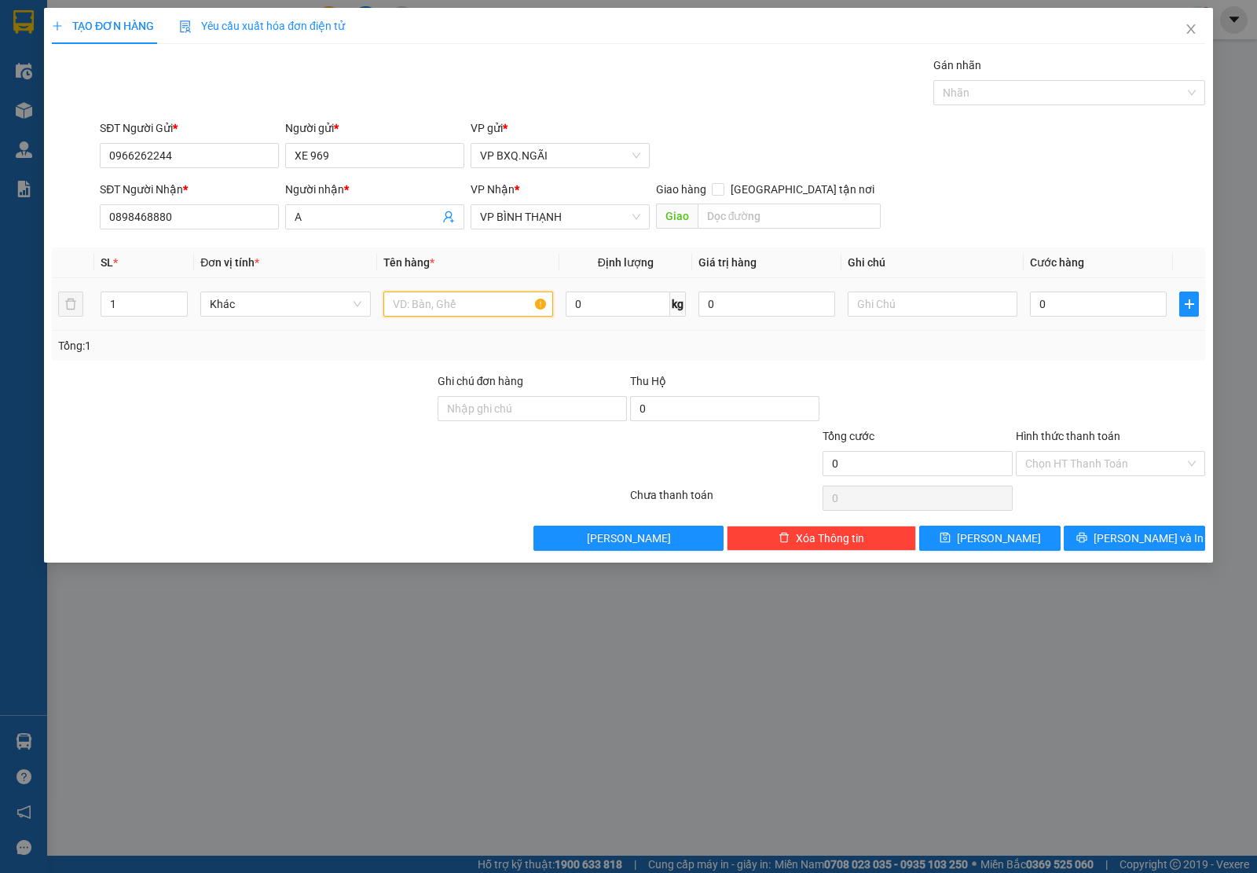
click at [442, 308] on input "text" at bounding box center [468, 304] width 170 height 25
click at [1110, 533] on button "[PERSON_NAME] và In" at bounding box center [1134, 538] width 141 height 25
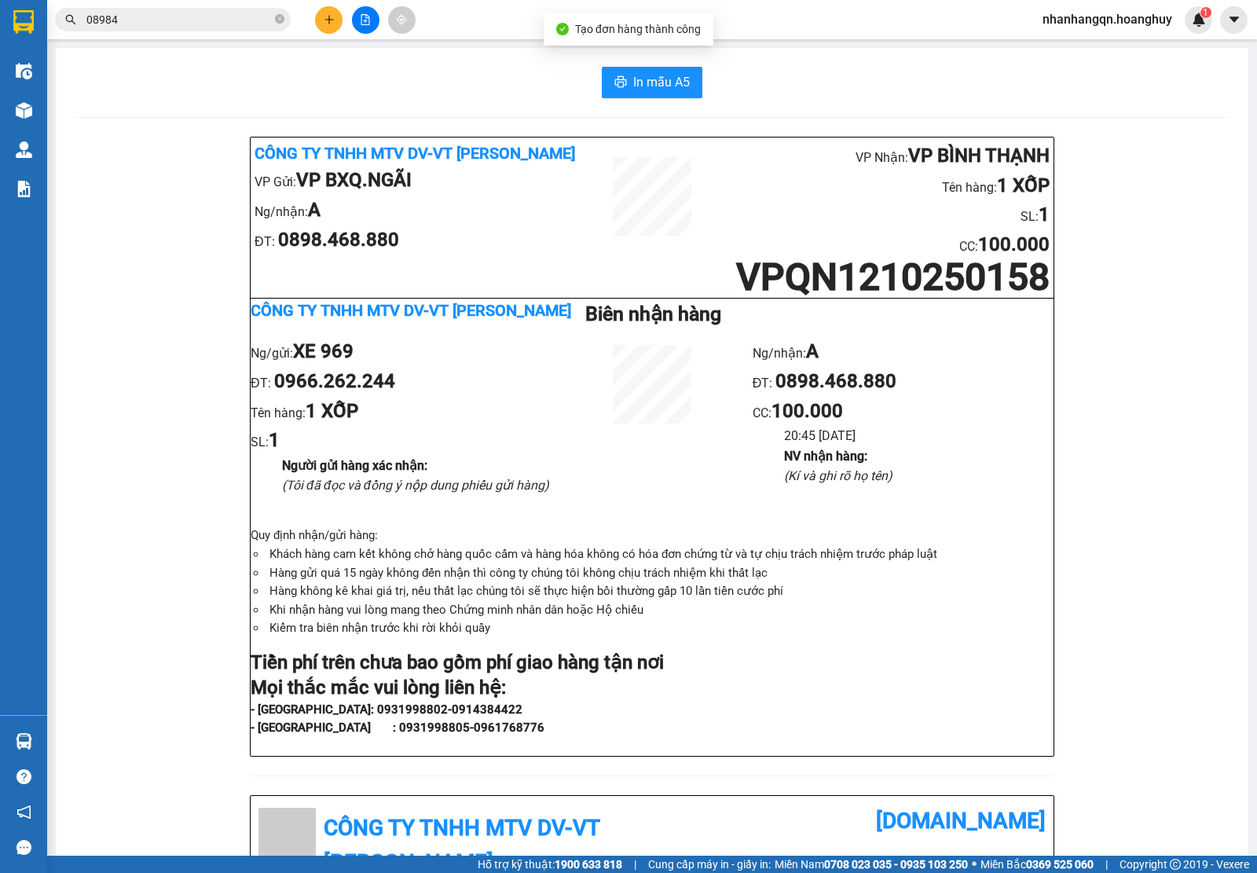
click at [178, 17] on input "08984" at bounding box center [178, 19] width 185 height 17
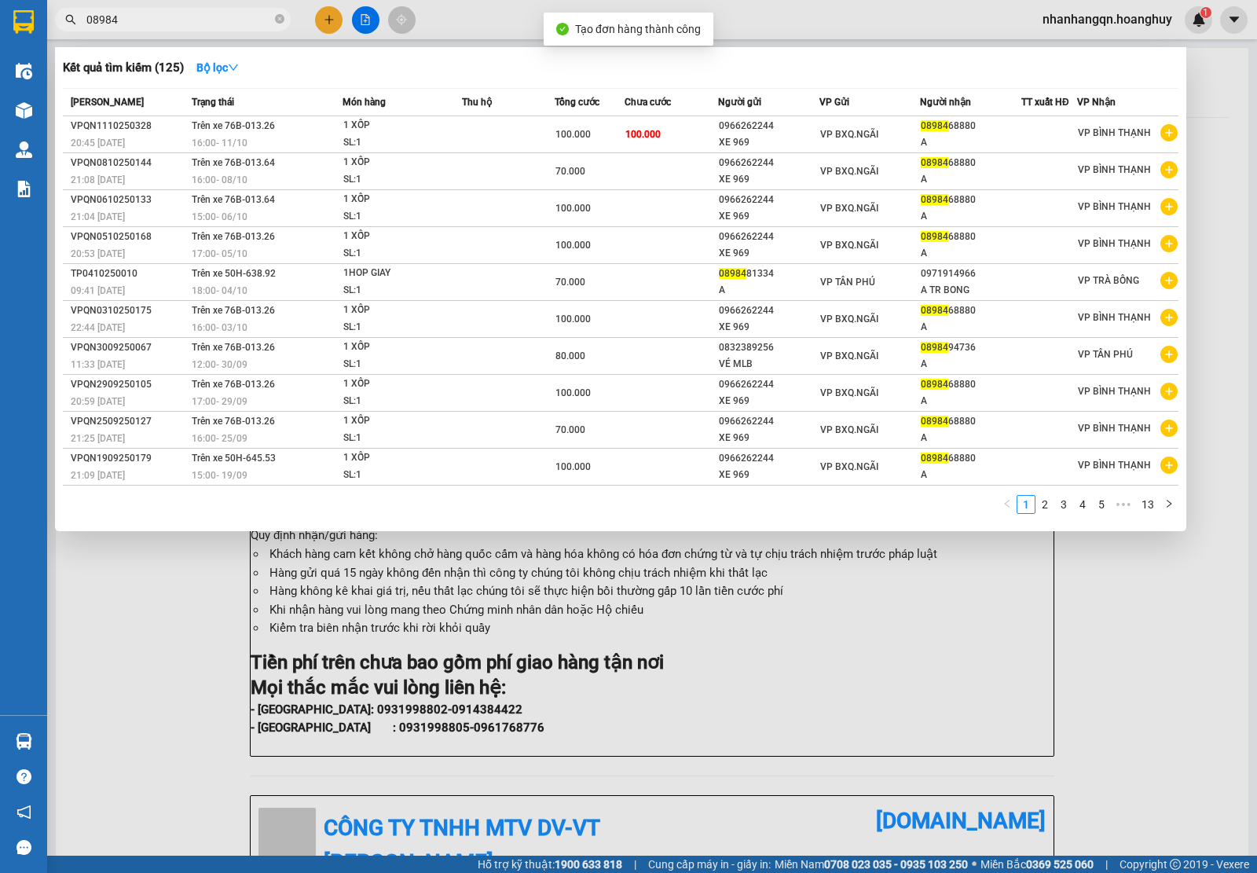
click at [178, 17] on input "08984" at bounding box center [178, 19] width 185 height 17
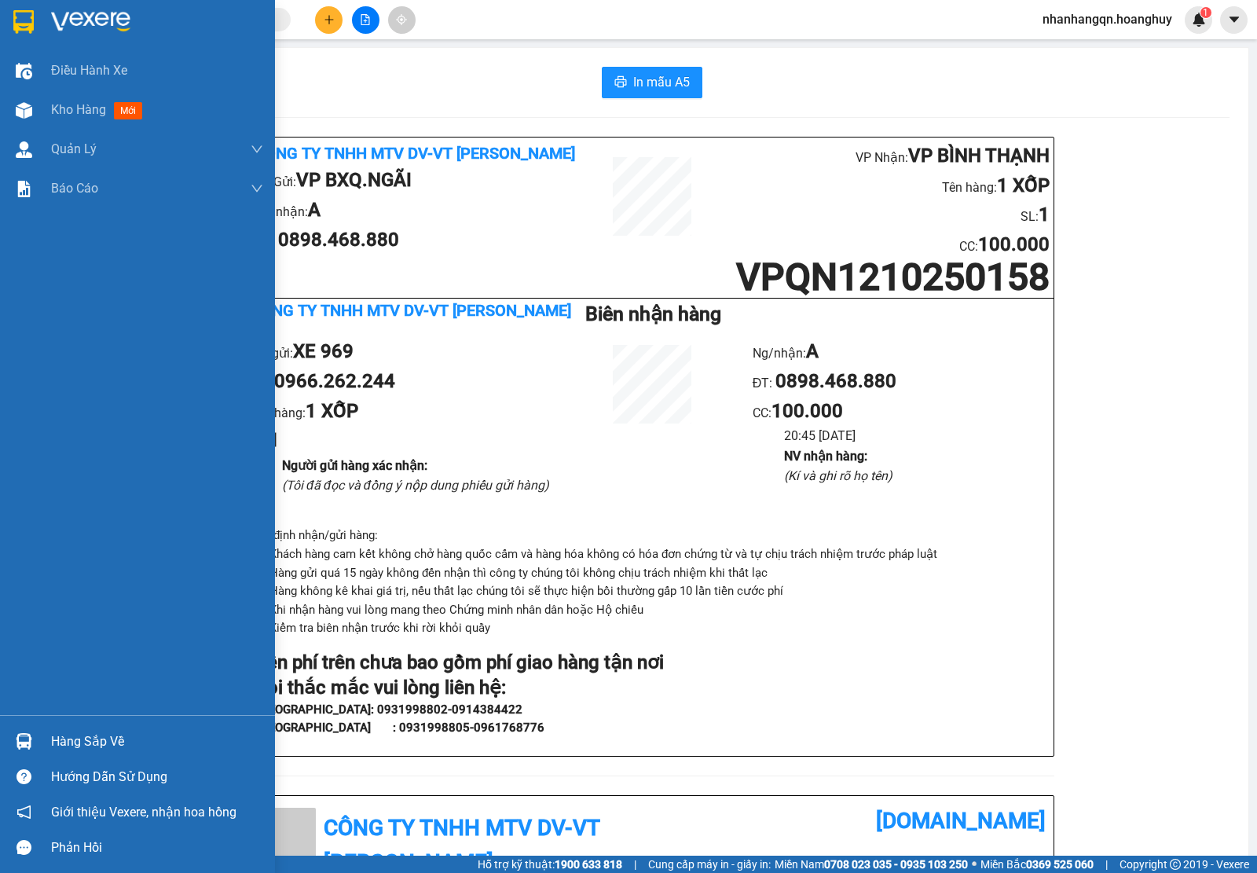
click at [28, 32] on img at bounding box center [23, 22] width 20 height 24
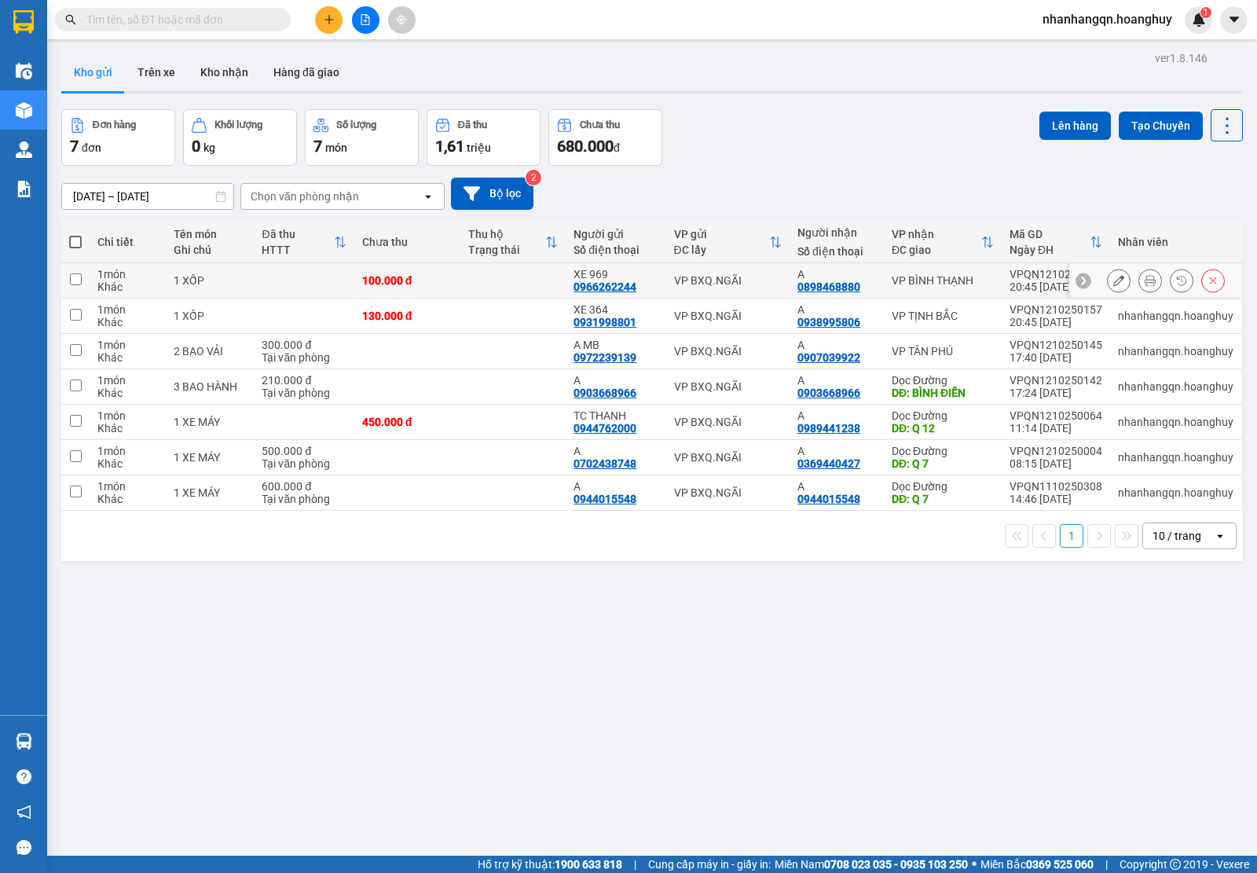
click at [753, 277] on div "VP BXQ.NGÃI" at bounding box center [728, 280] width 108 height 13
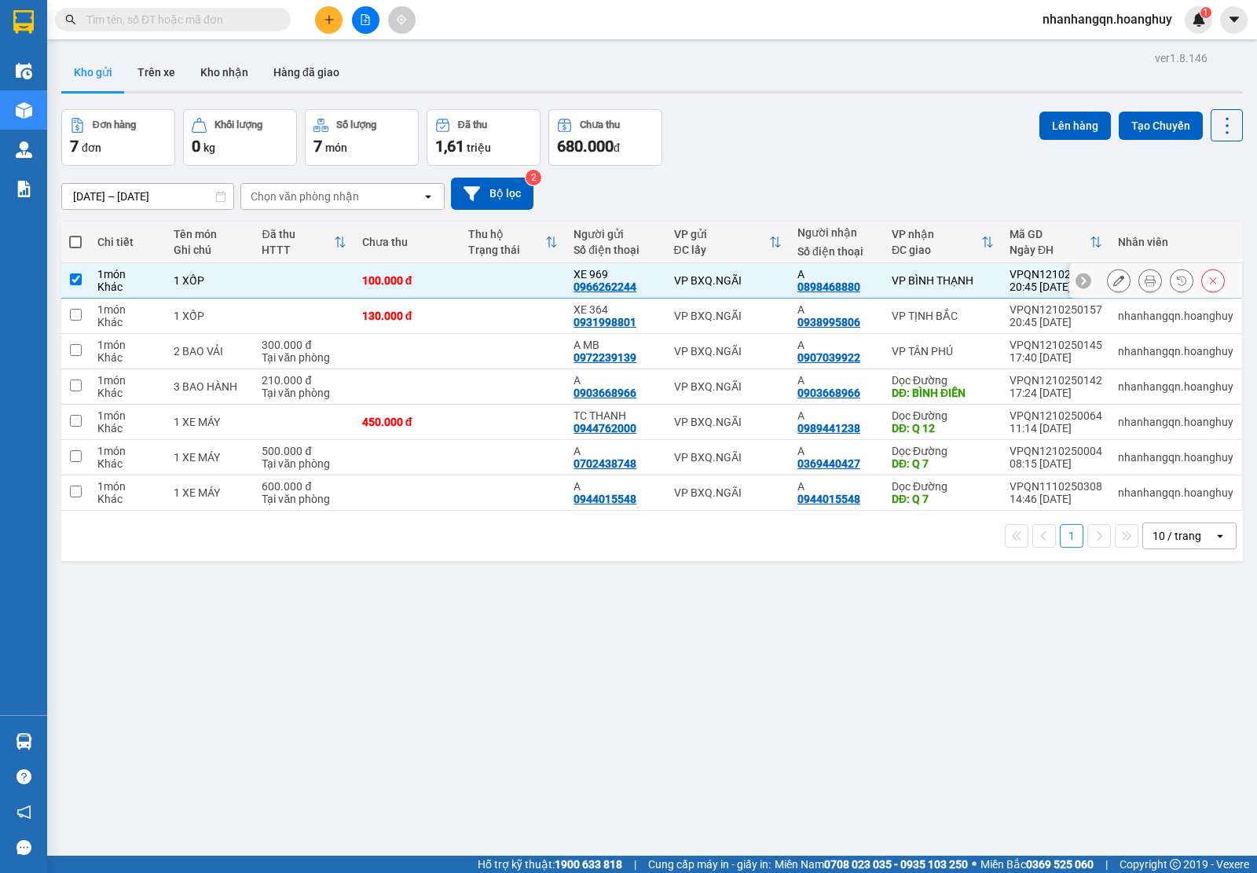
click at [732, 310] on div "VP BXQ.NGÃI" at bounding box center [728, 316] width 108 height 13
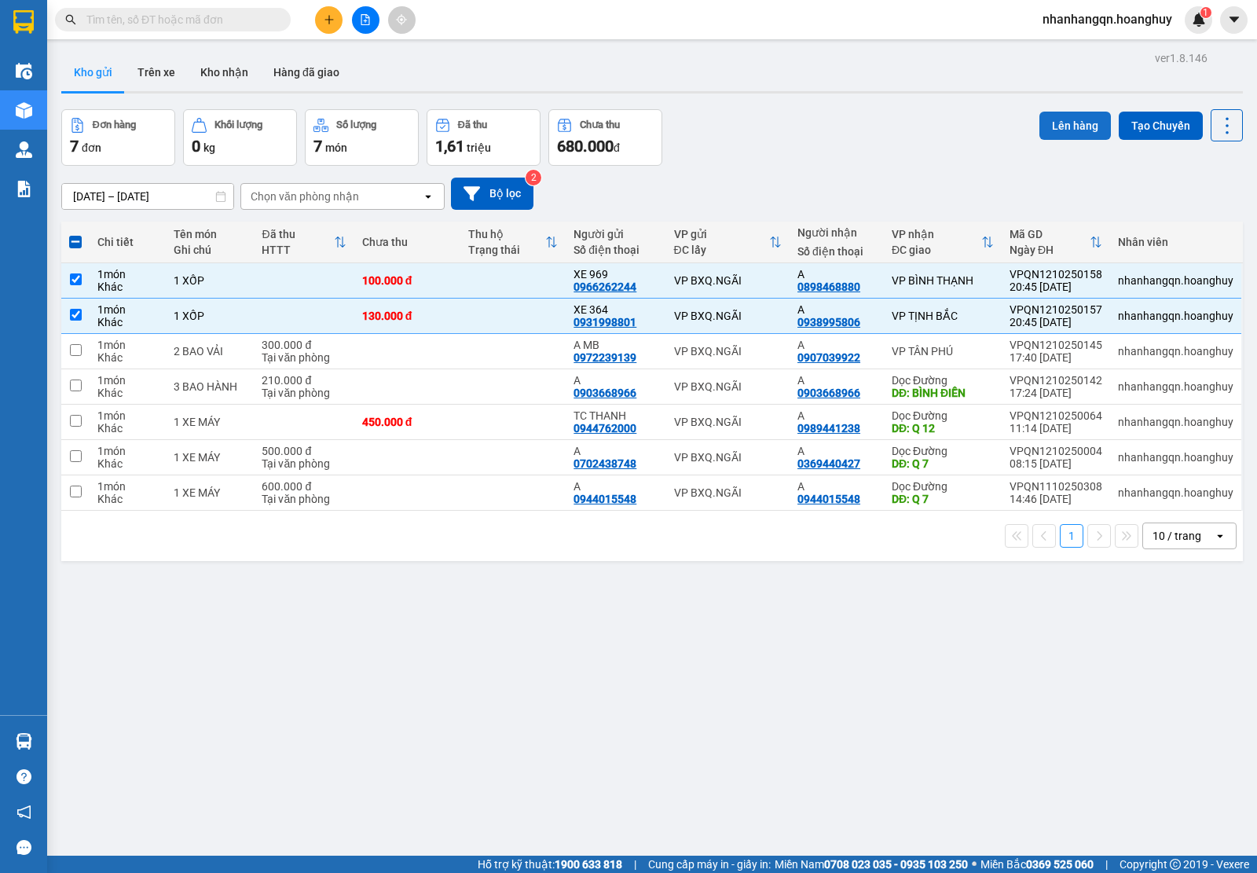
click at [1081, 116] on button "Lên hàng" at bounding box center [1076, 126] width 72 height 28
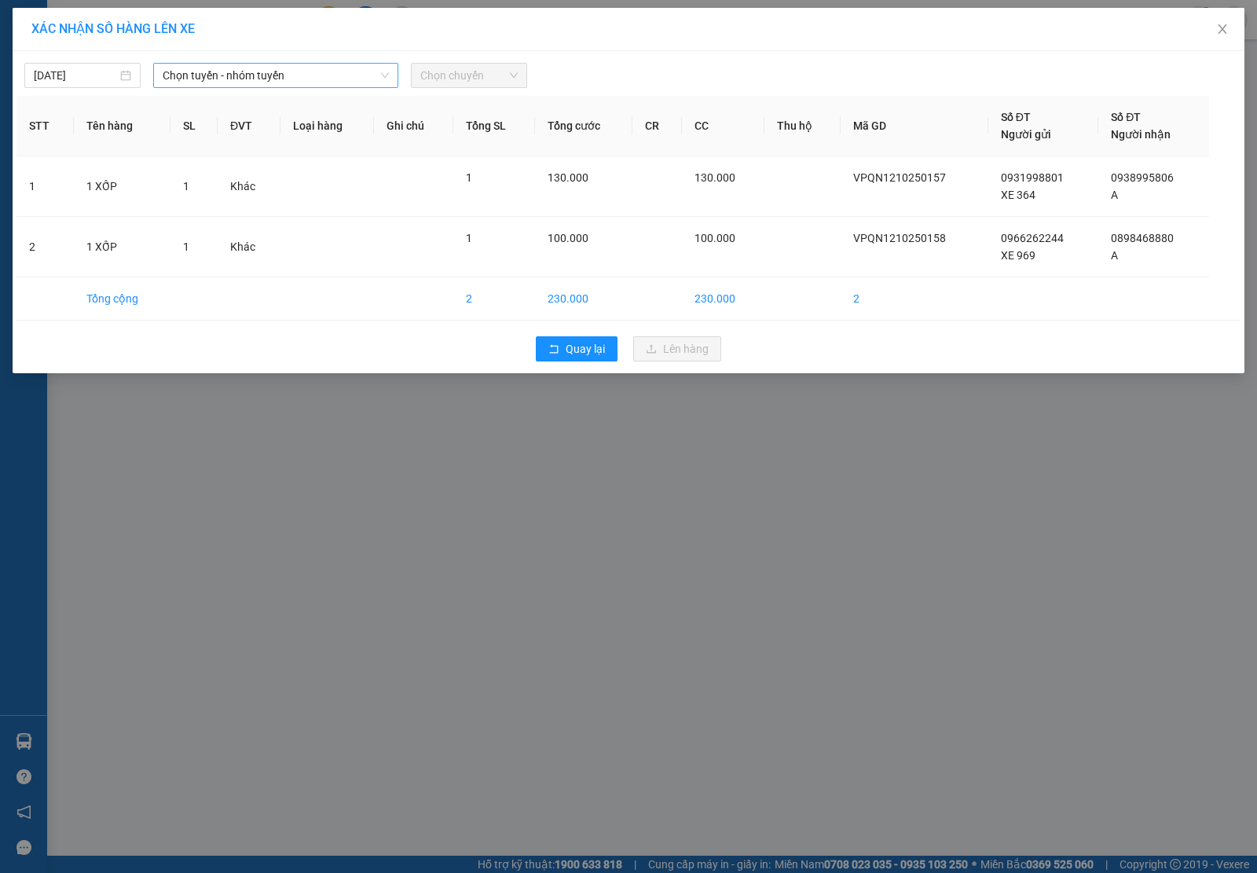
click at [328, 68] on span "Chọn tuyến - nhóm tuyến" at bounding box center [276, 76] width 226 height 24
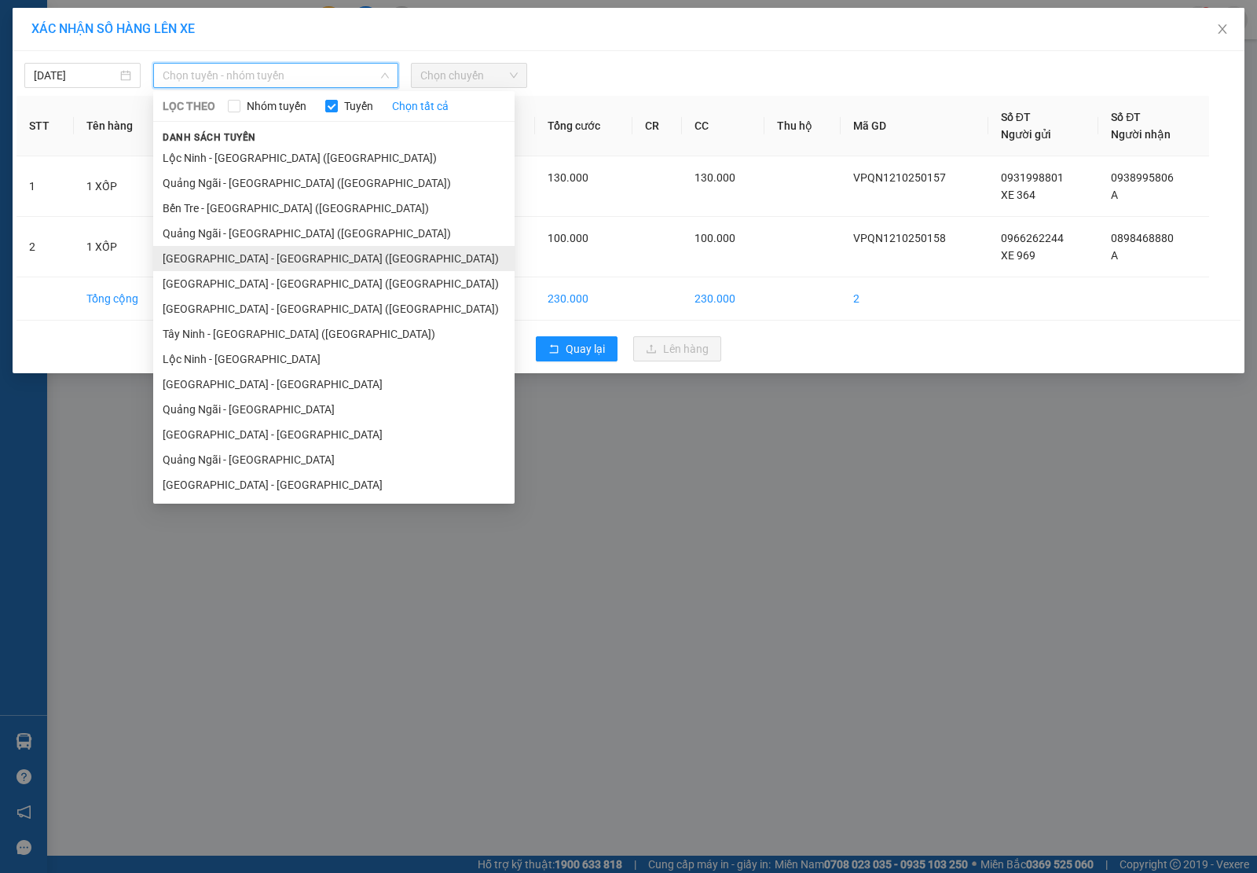
click at [266, 256] on li "[GEOGRAPHIC_DATA] - [GEOGRAPHIC_DATA] ([GEOGRAPHIC_DATA])" at bounding box center [333, 258] width 361 height 25
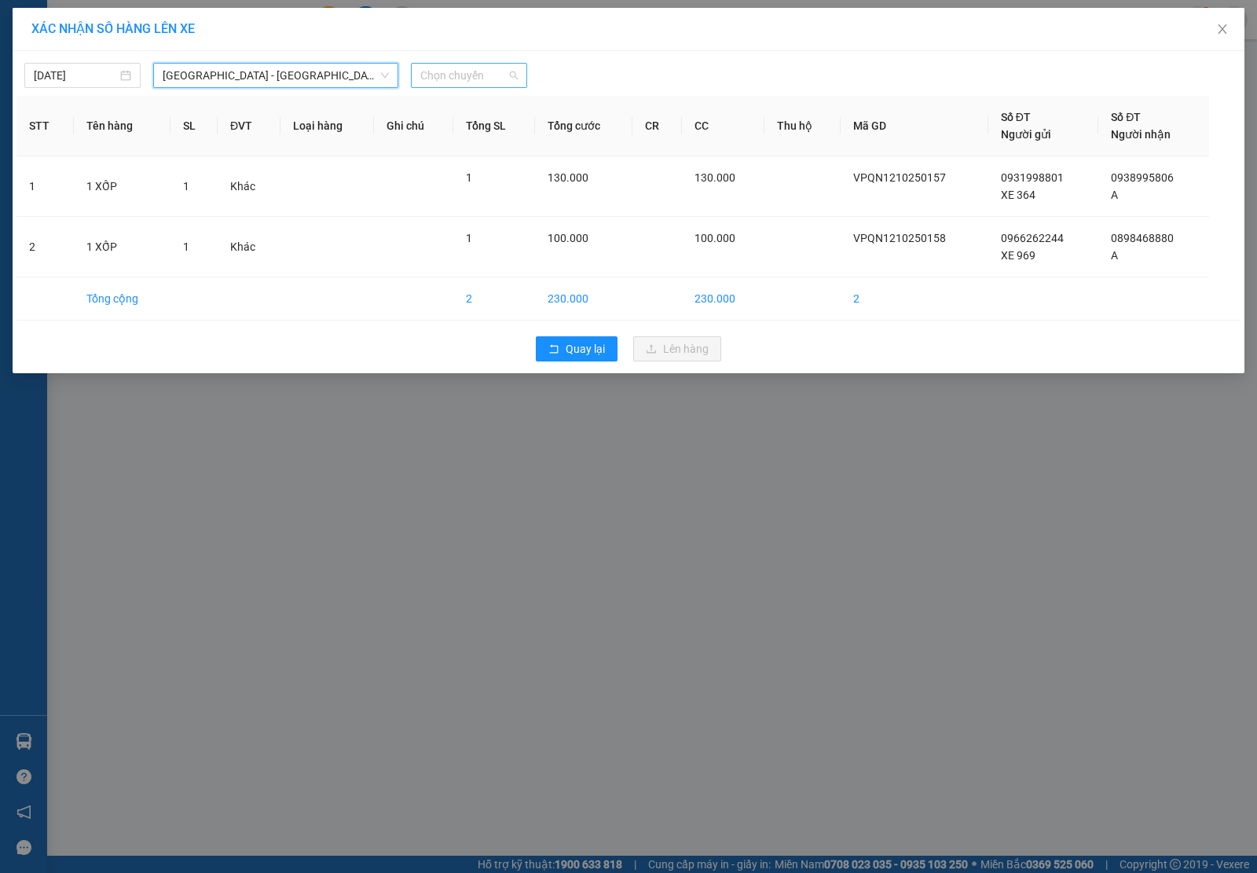
click at [442, 72] on span "Chọn chuyến" at bounding box center [468, 76] width 97 height 24
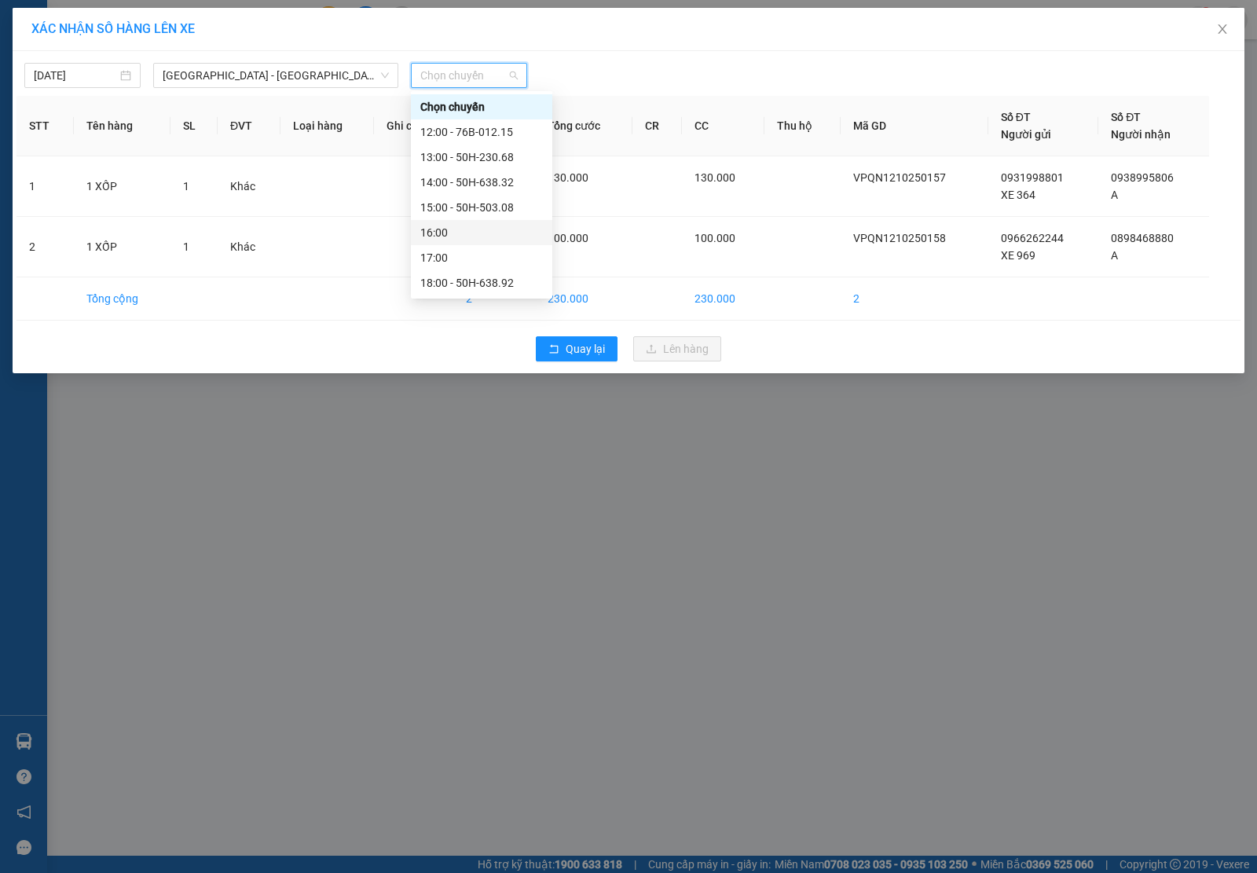
click at [470, 234] on div "16:00" at bounding box center [481, 232] width 123 height 17
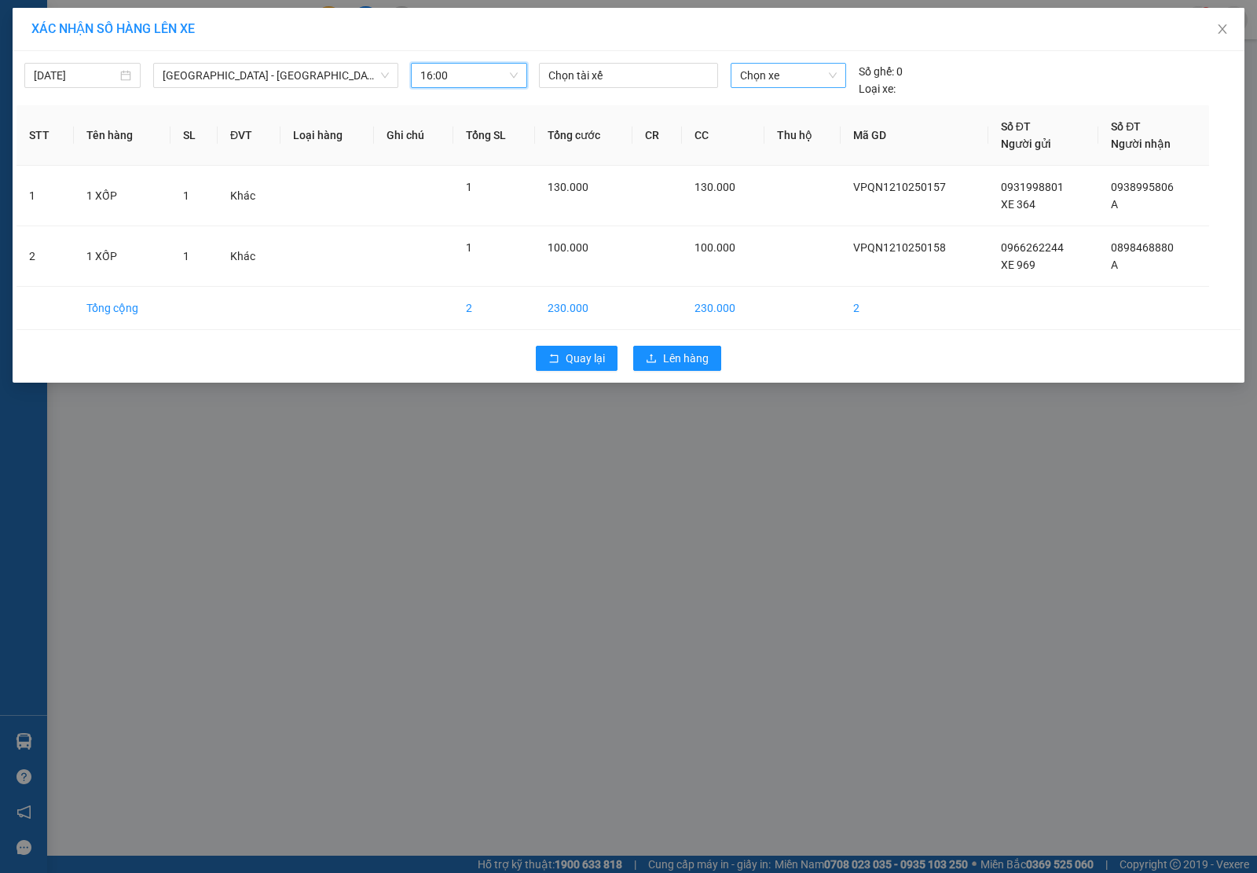
click at [803, 76] on span "Chọn xe" at bounding box center [788, 76] width 97 height 24
click at [783, 130] on div "76B-013.64" at bounding box center [788, 131] width 97 height 17
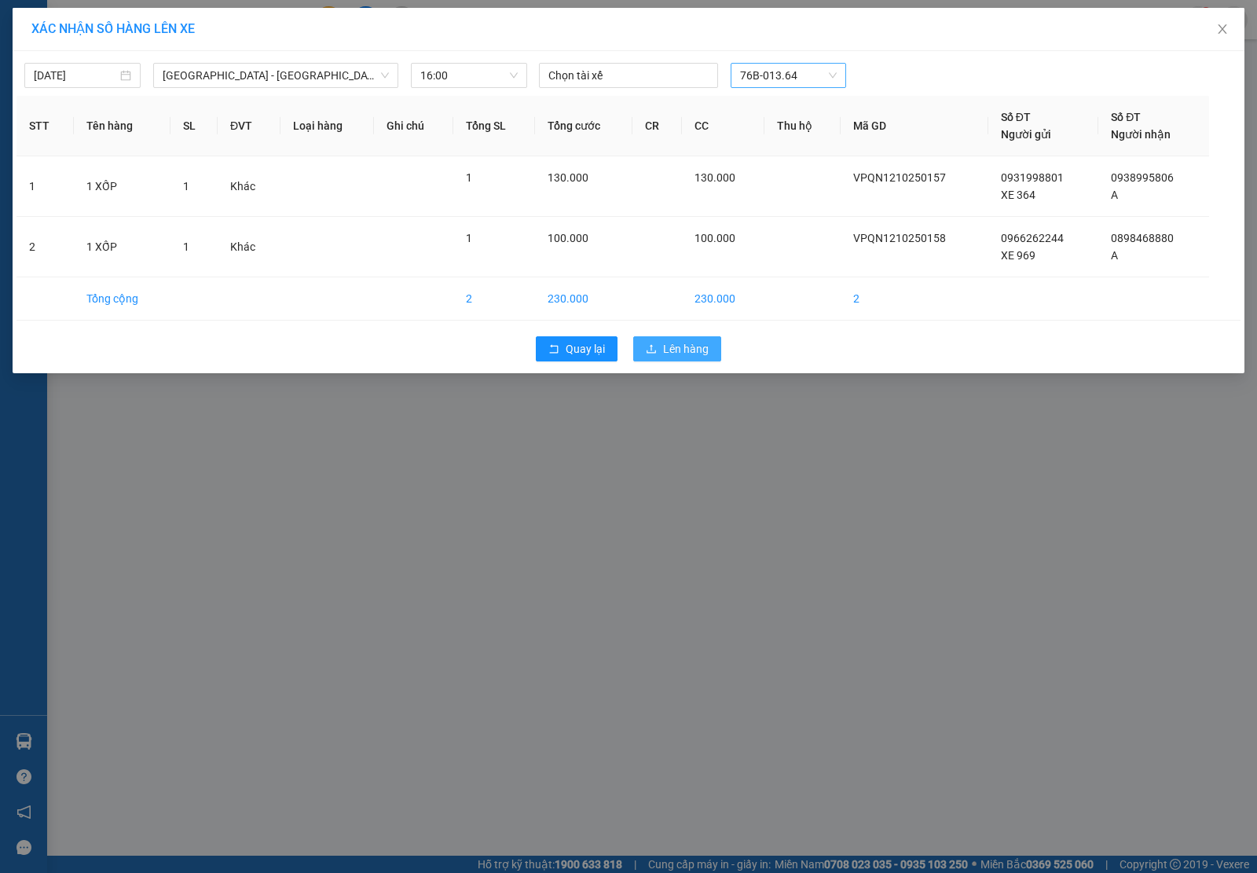
click at [661, 344] on button "Lên hàng" at bounding box center [677, 348] width 88 height 25
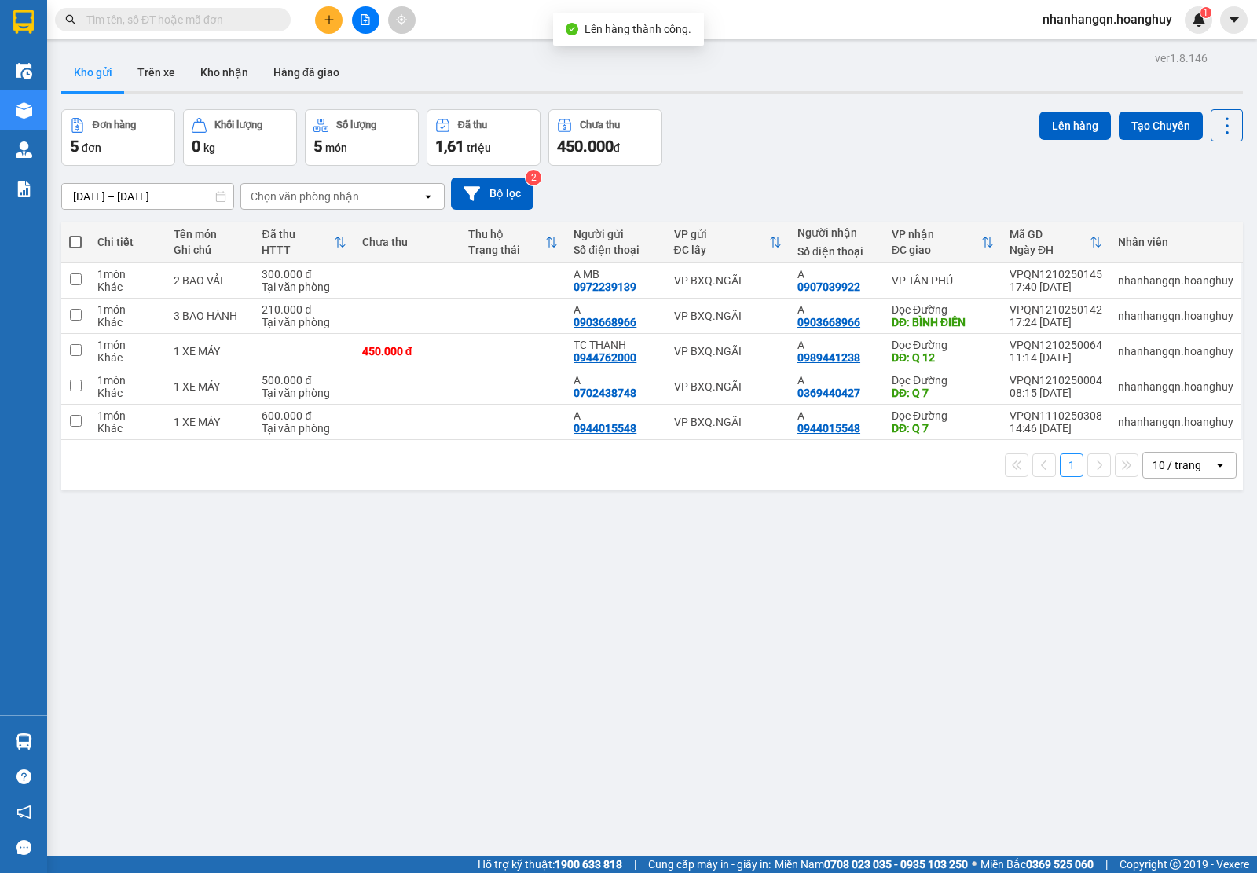
click at [167, 12] on input "text" at bounding box center [178, 19] width 185 height 17
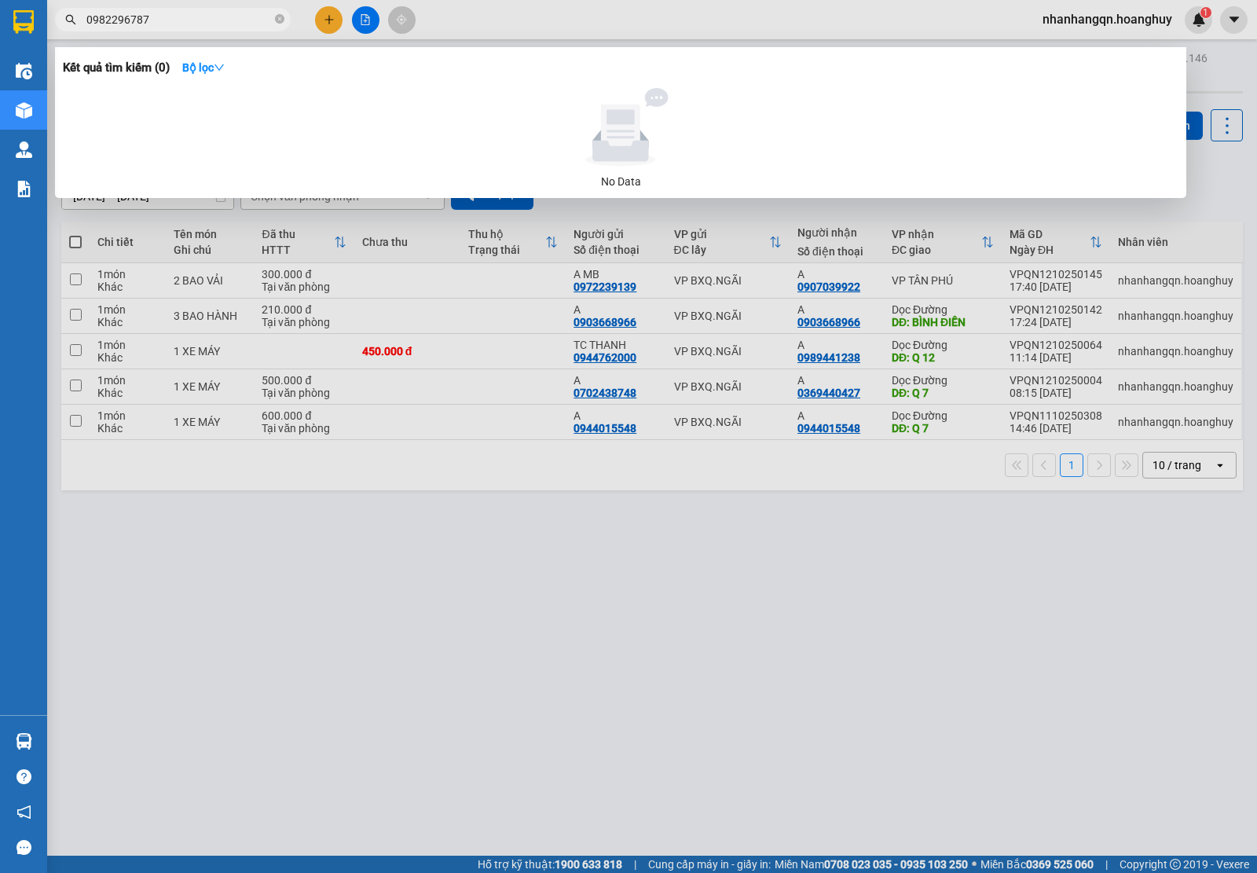
click at [157, 35] on div at bounding box center [628, 436] width 1257 height 873
click at [153, 31] on div "Kết quả tìm kiếm ( 0 ) Bộ lọc No Data 0982296787" at bounding box center [153, 20] width 306 height 28
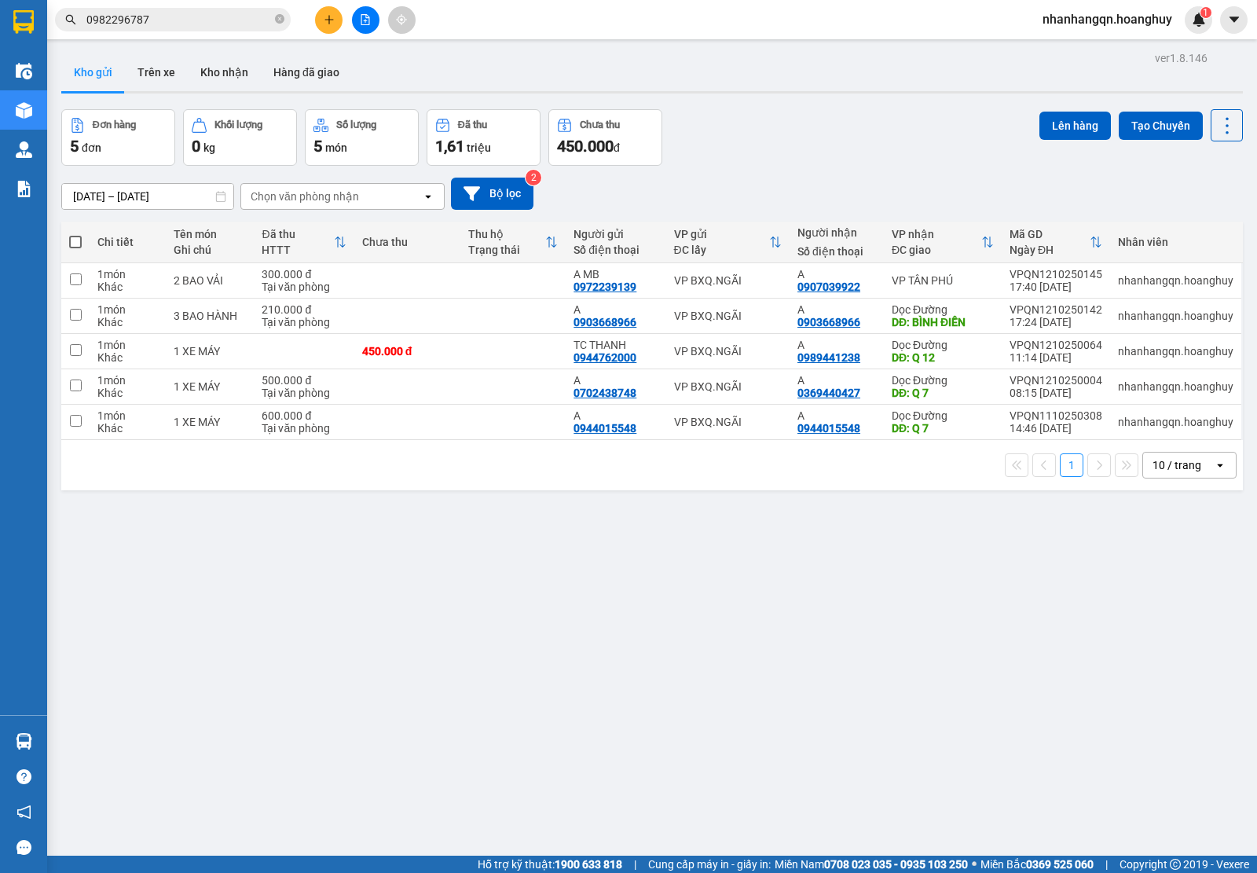
click at [163, 20] on input "0982296787" at bounding box center [178, 19] width 185 height 17
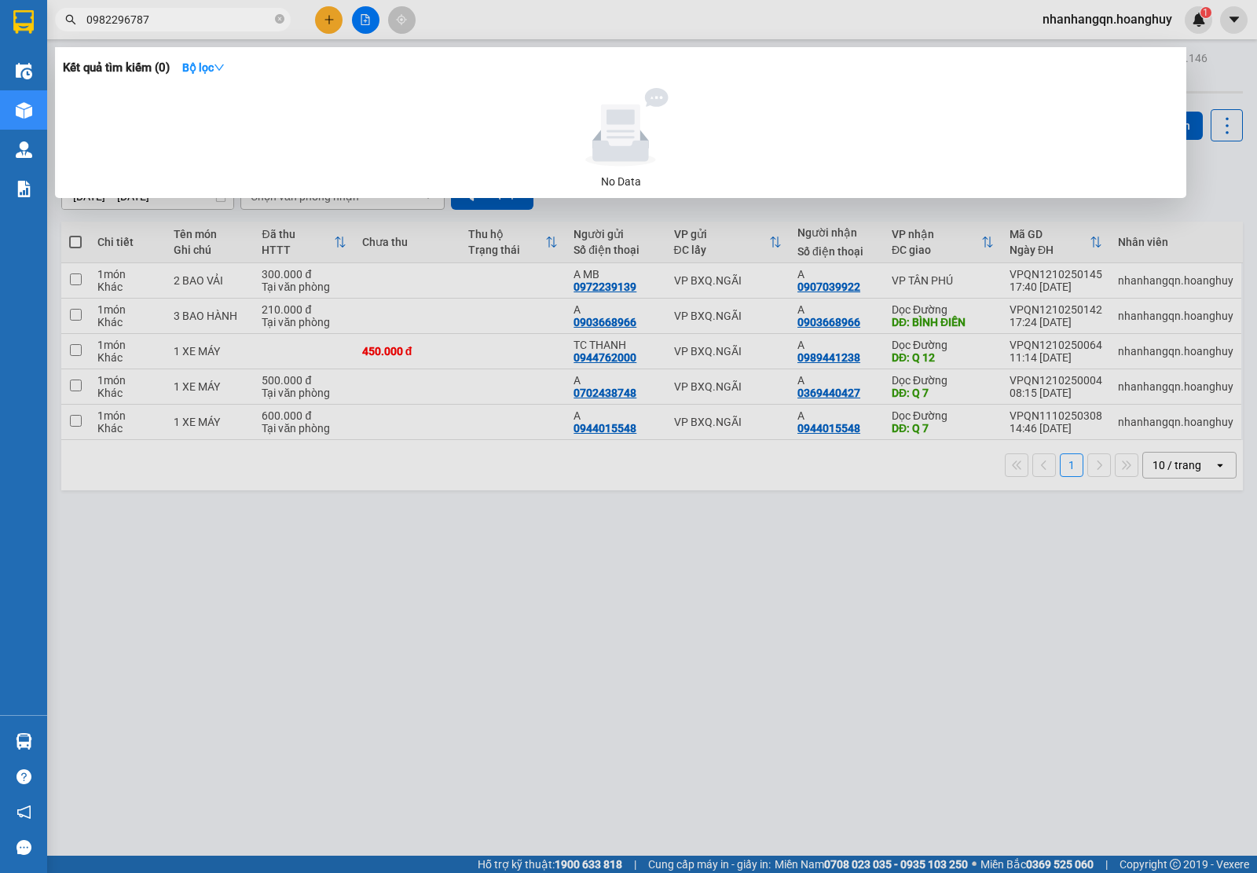
click at [163, 20] on input "0982296787" at bounding box center [178, 19] width 185 height 17
click at [339, 26] on div at bounding box center [628, 436] width 1257 height 873
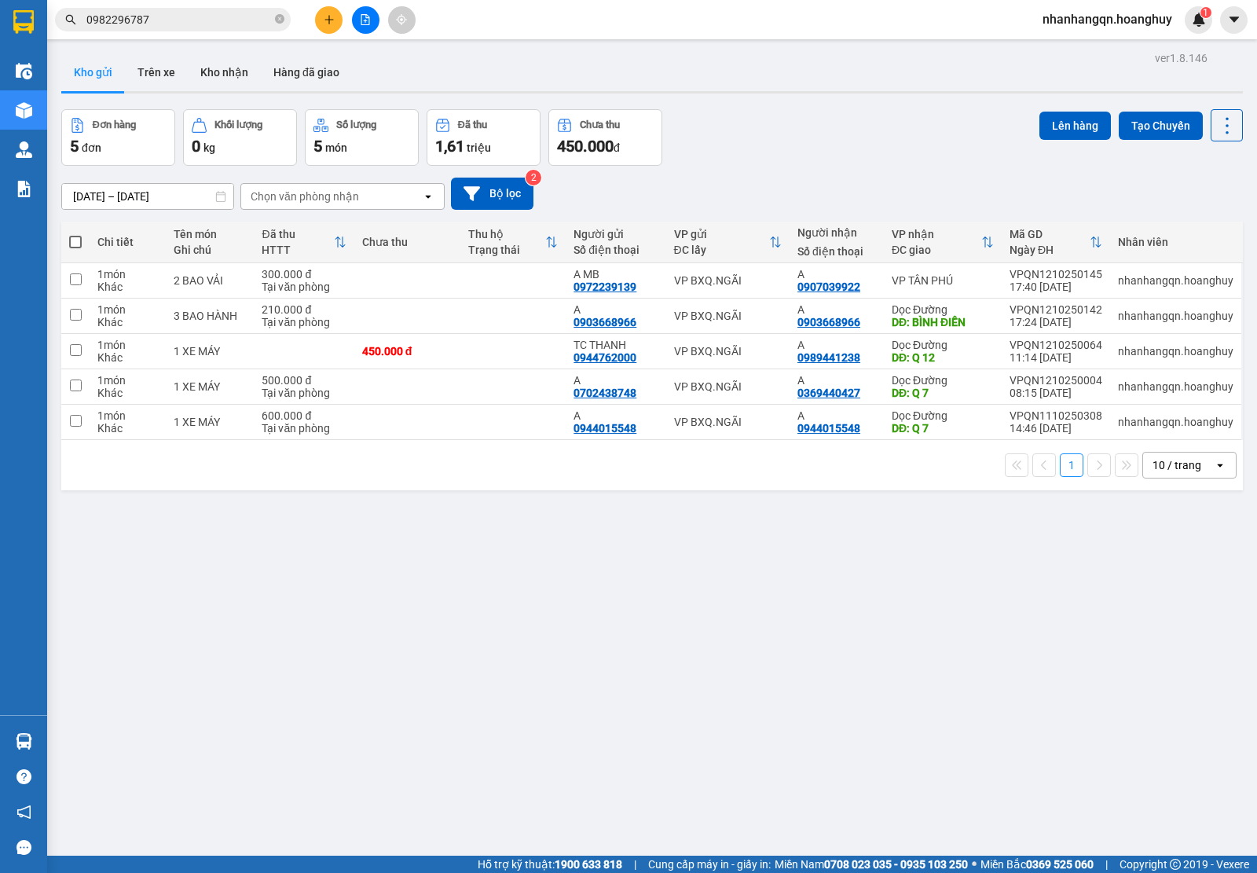
click at [339, 26] on button at bounding box center [329, 20] width 28 height 28
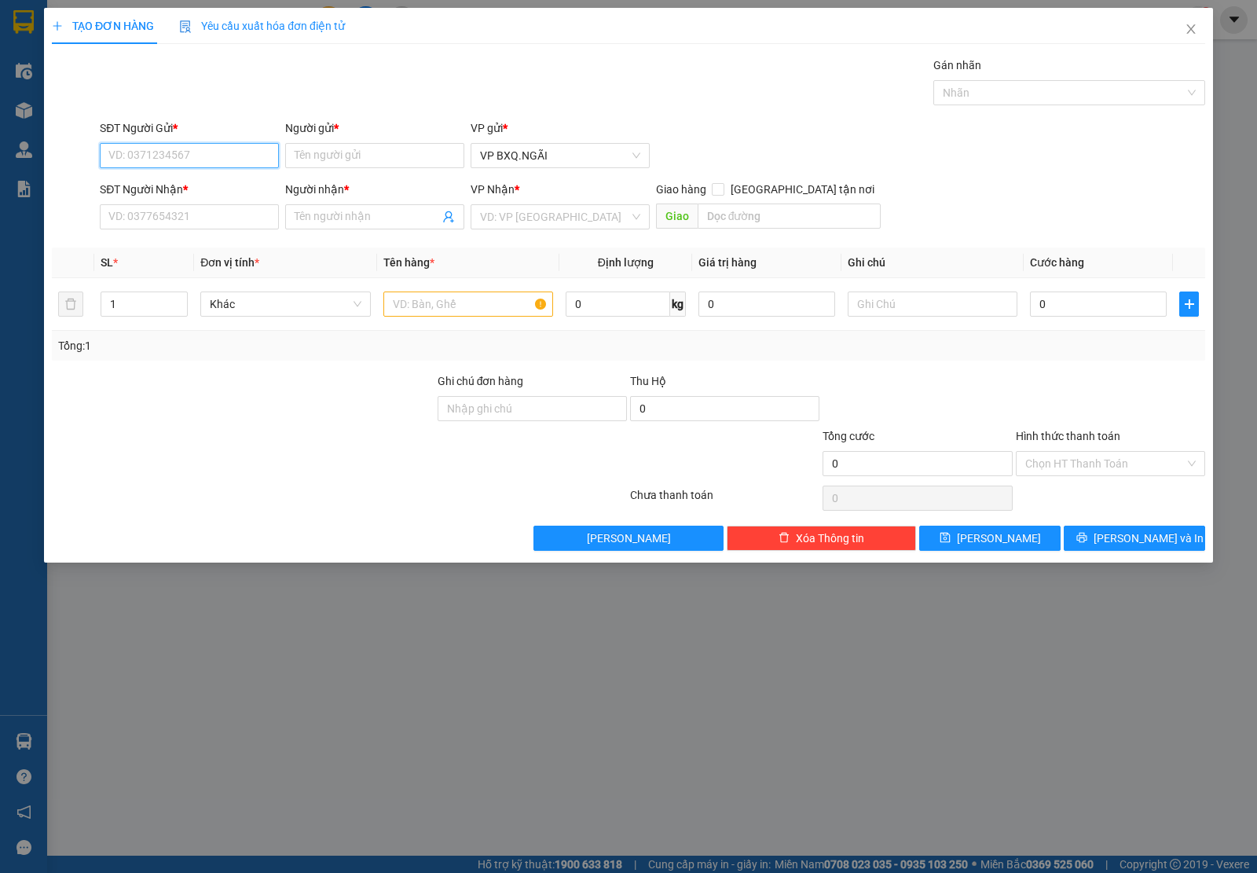
click at [185, 152] on input "SĐT Người Gửi *" at bounding box center [189, 155] width 179 height 25
paste input "0982296787"
click at [163, 213] on input "SĐT Người Nhận *" at bounding box center [189, 216] width 179 height 25
paste input "0982296787"
click at [311, 163] on input "Người gửi *" at bounding box center [374, 155] width 179 height 25
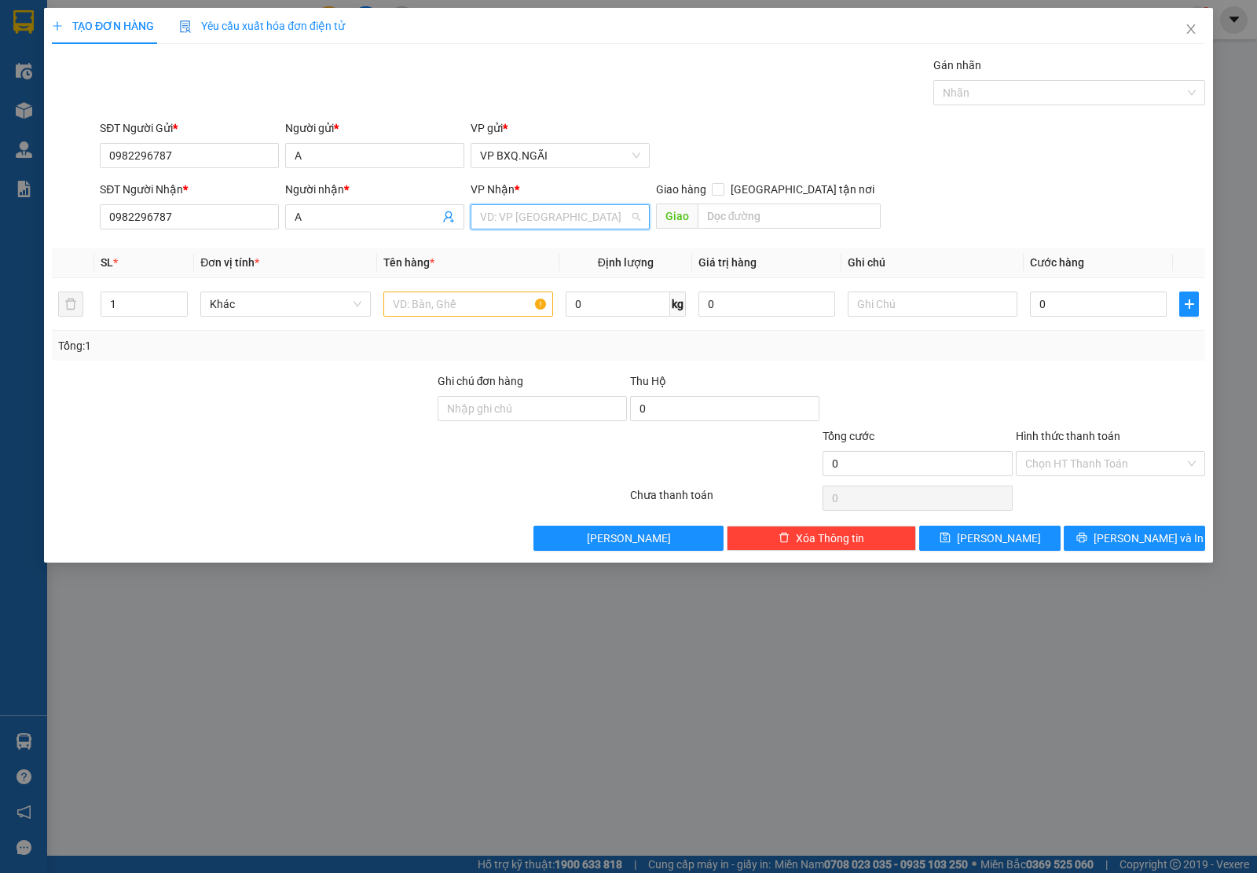
click at [537, 208] on input "search" at bounding box center [554, 217] width 149 height 24
click at [530, 266] on div "VP TRÀ BỒNG" at bounding box center [560, 274] width 160 height 17
click at [426, 312] on input "text" at bounding box center [468, 304] width 170 height 25
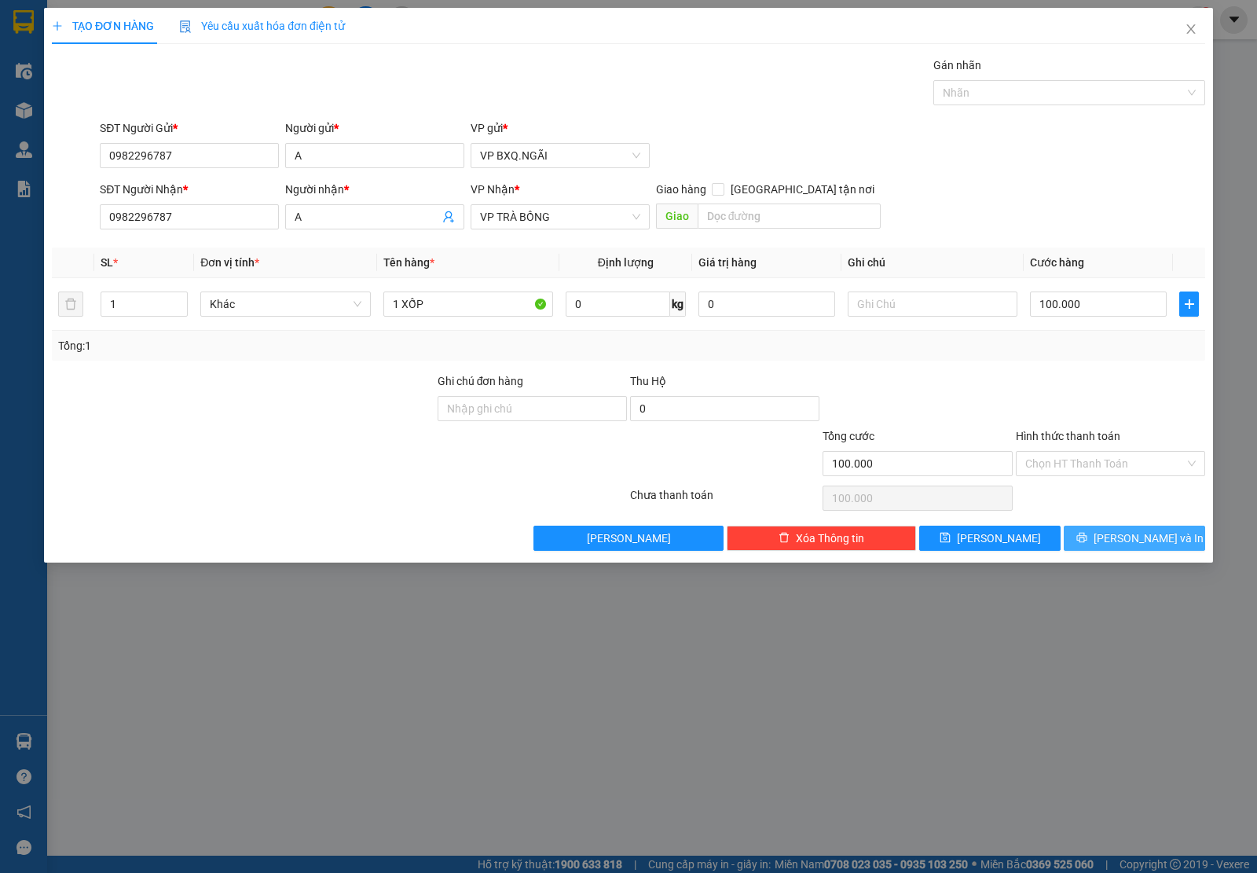
click at [1165, 543] on span "[PERSON_NAME] và In" at bounding box center [1149, 538] width 110 height 17
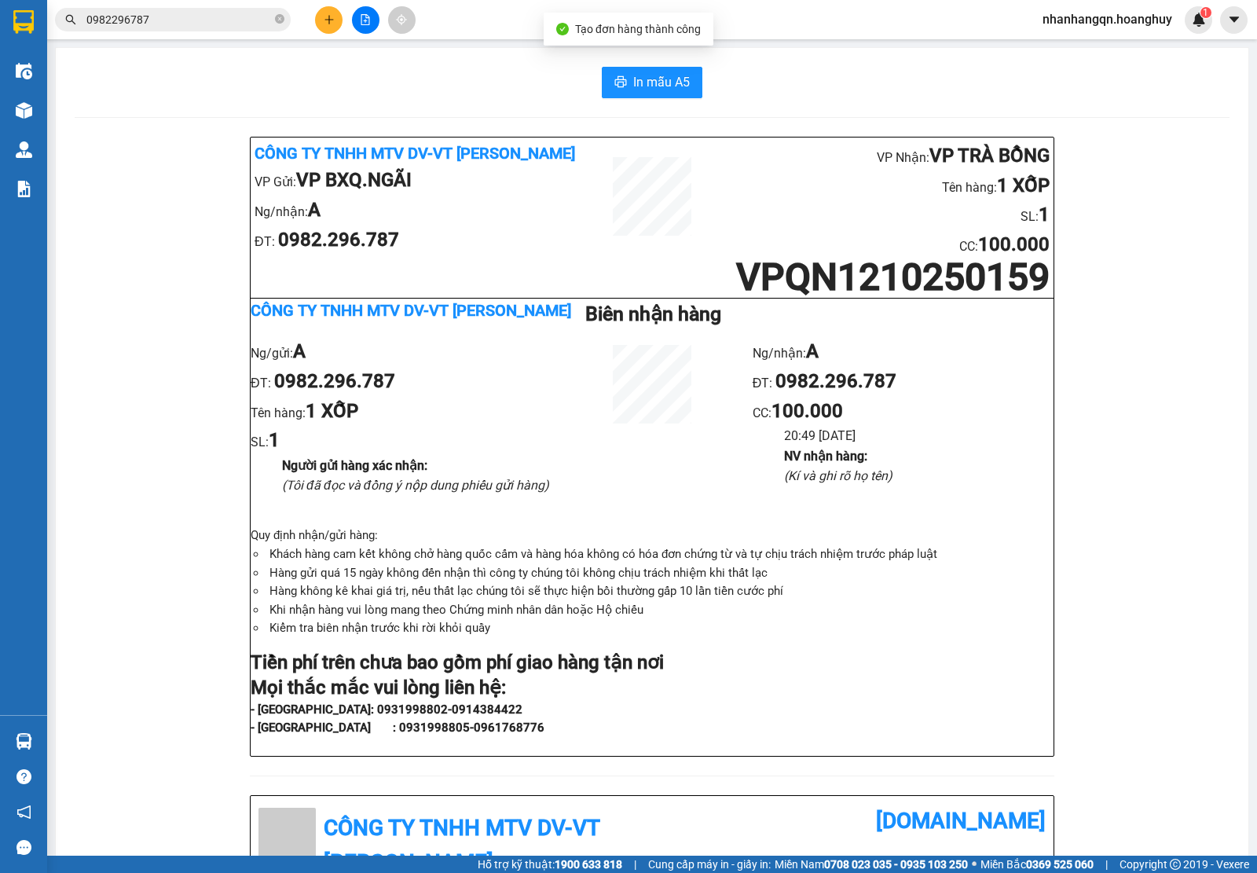
click at [134, 24] on input "0982296787" at bounding box center [178, 19] width 185 height 17
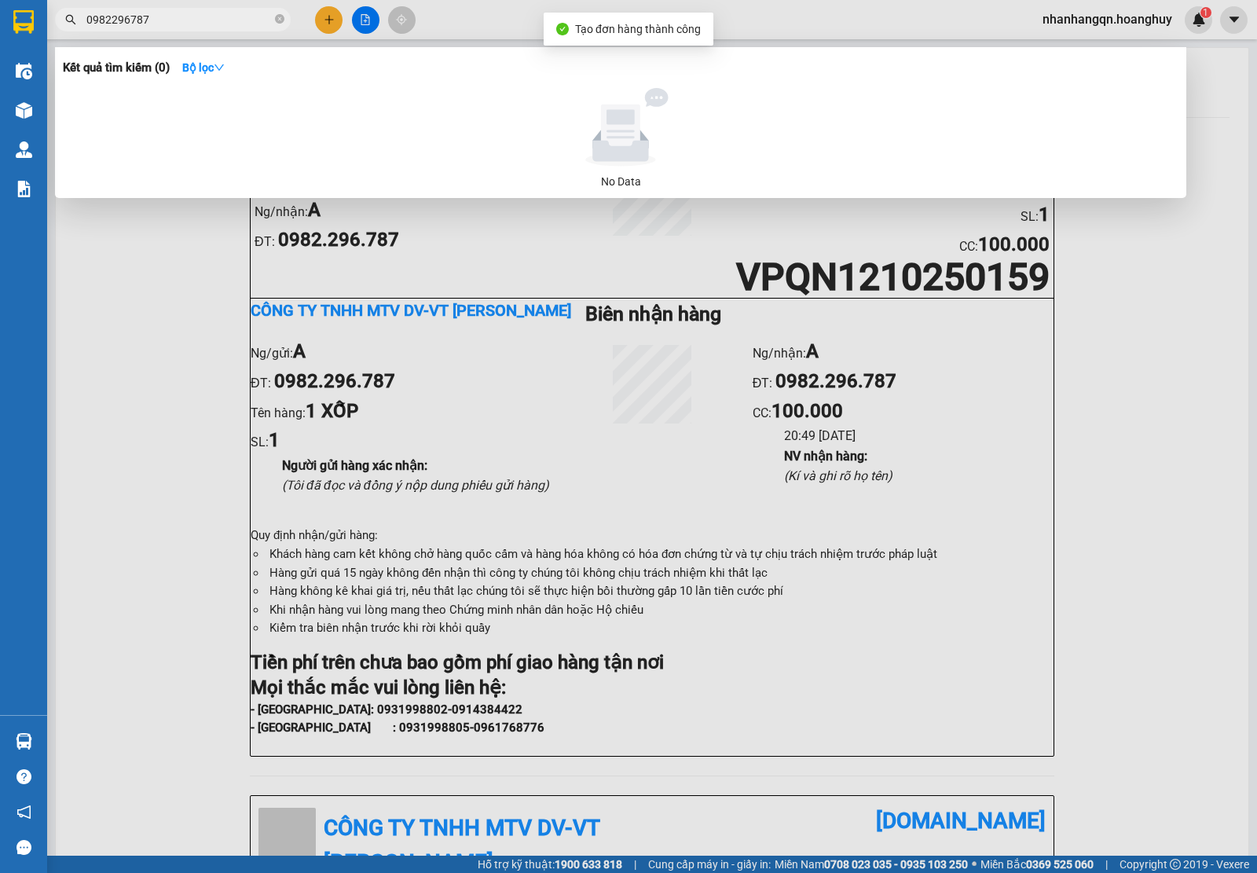
click at [134, 24] on input "0982296787" at bounding box center [178, 19] width 185 height 17
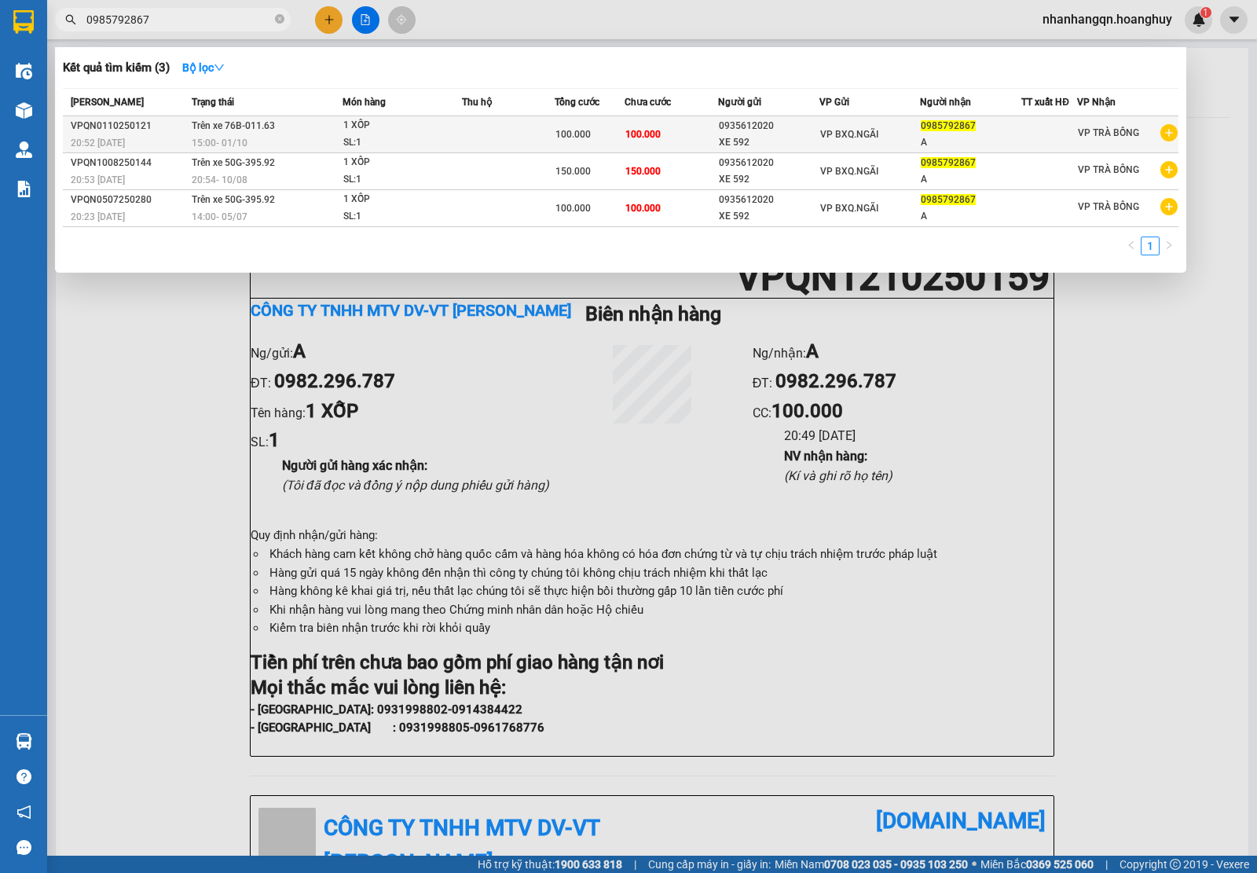
click at [813, 146] on div "XE 592" at bounding box center [769, 142] width 100 height 17
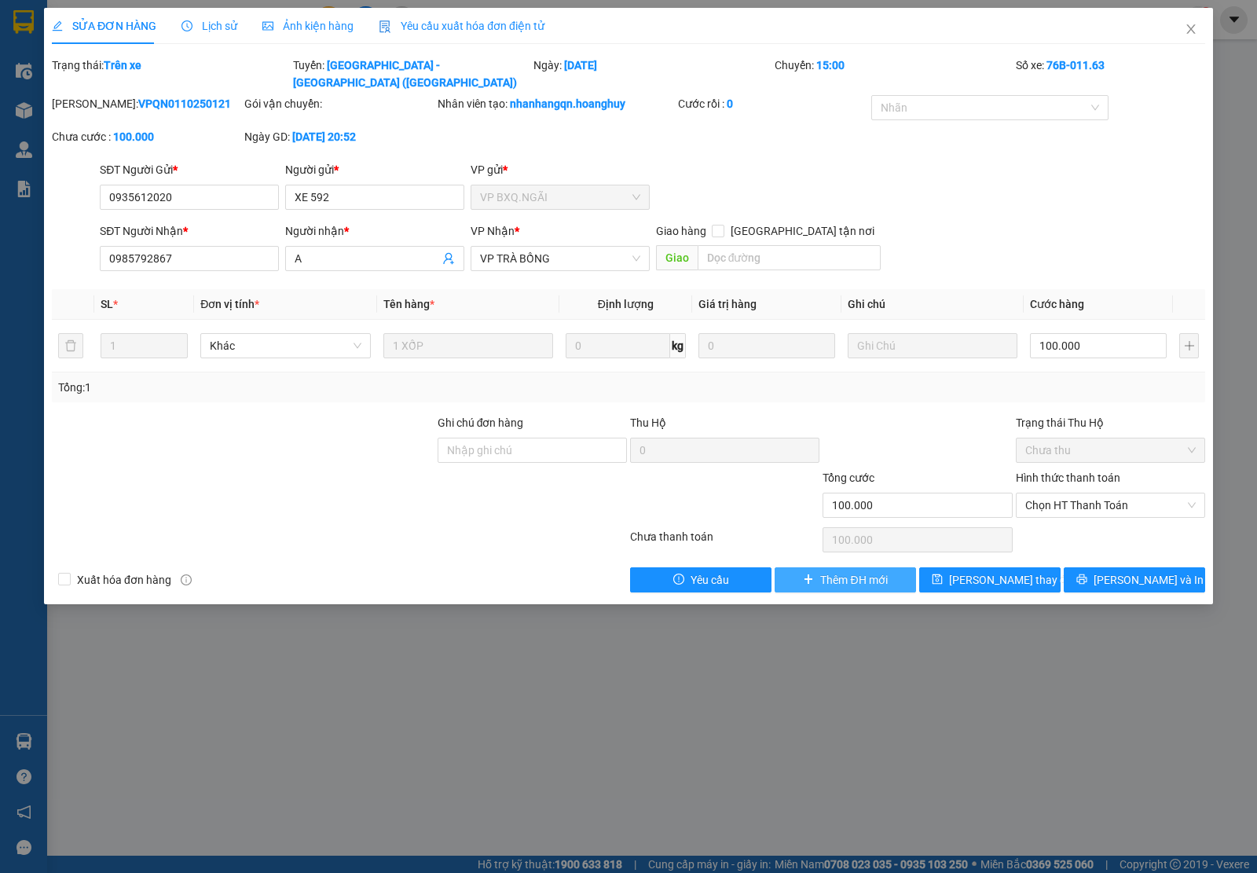
click at [835, 571] on span "Thêm ĐH mới" at bounding box center [853, 579] width 67 height 17
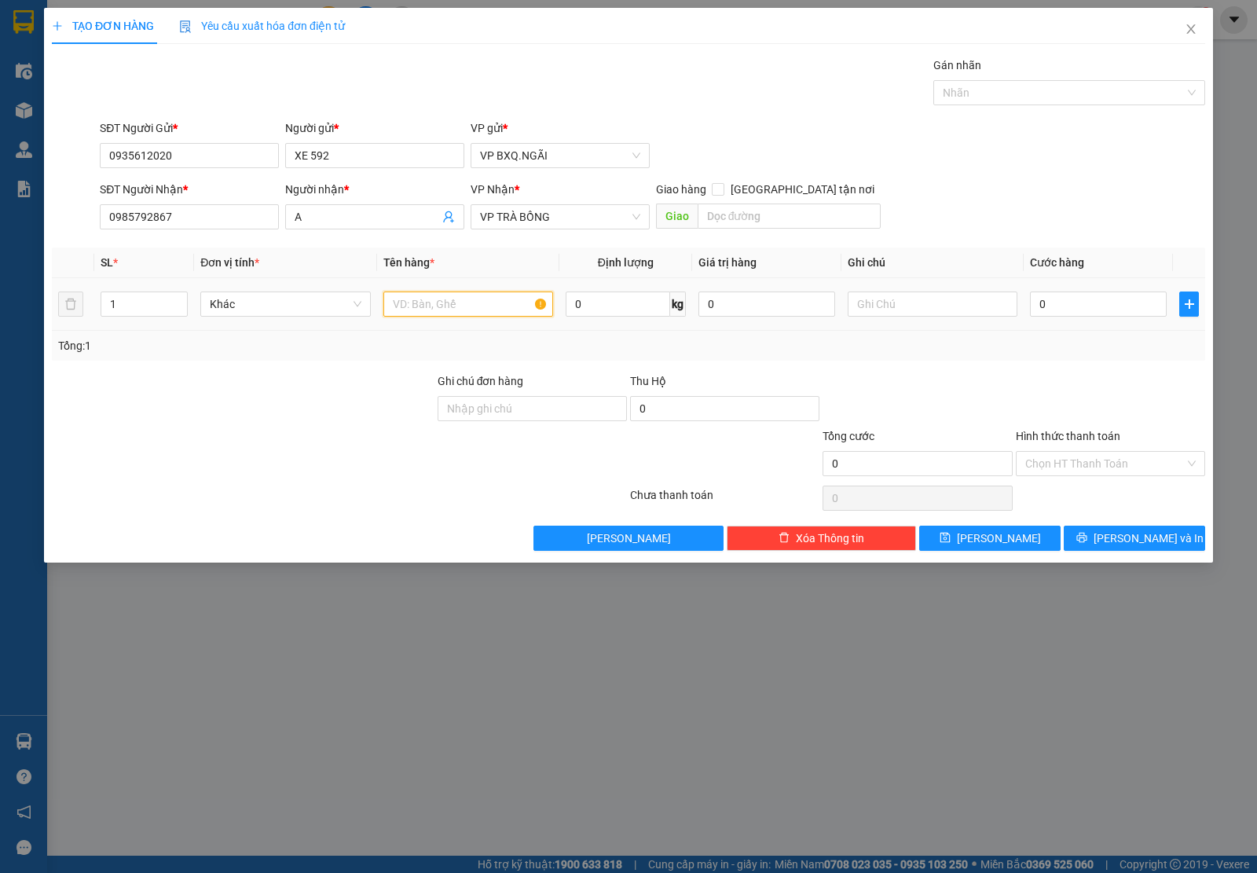
click at [418, 310] on input "text" at bounding box center [468, 304] width 170 height 25
click at [1167, 552] on div "TẠO ĐƠN HÀNG Yêu cầu xuất hóa đơn điện tử Transit Pickup Surcharge Ids Transit …" at bounding box center [628, 285] width 1169 height 555
click at [1167, 551] on button "[PERSON_NAME] và In" at bounding box center [1134, 538] width 141 height 25
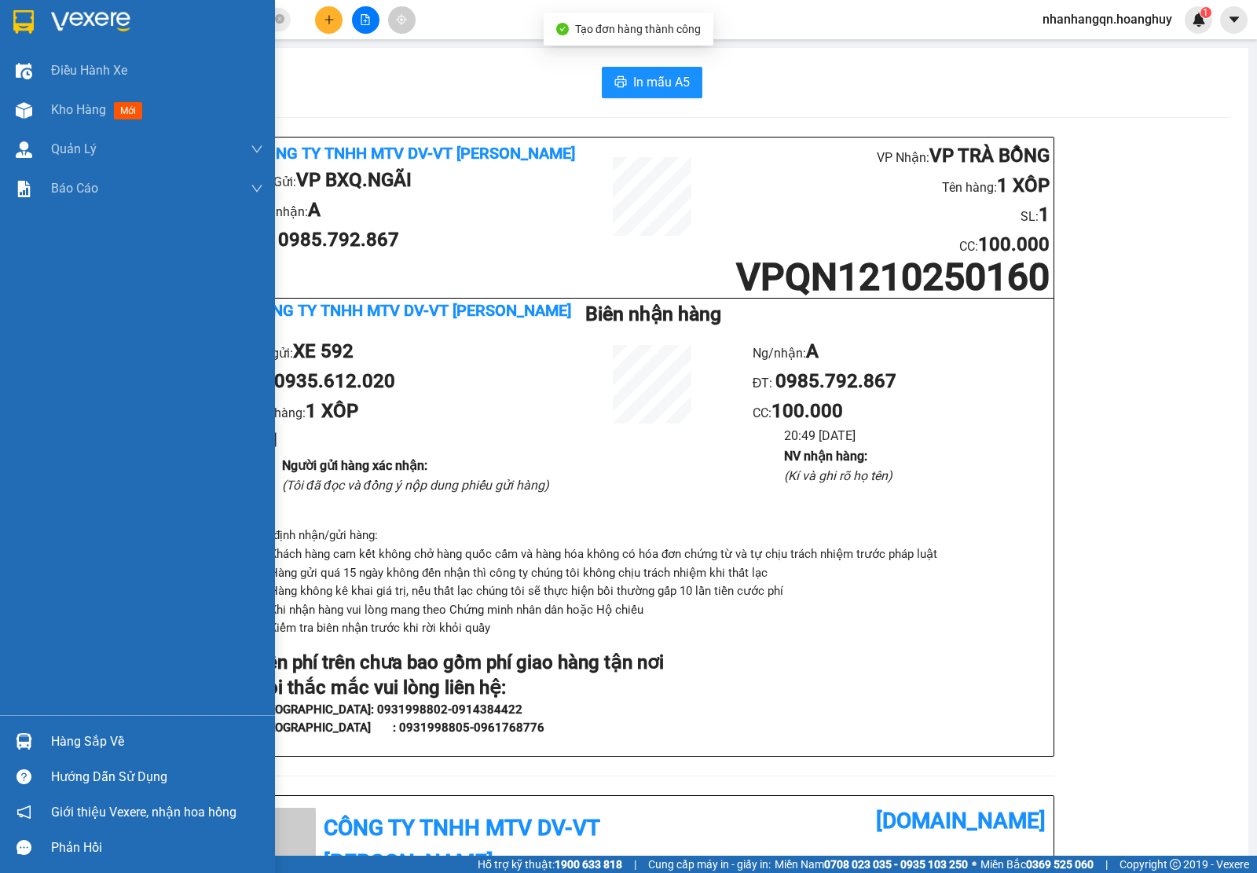
click at [6, 21] on div at bounding box center [137, 25] width 275 height 51
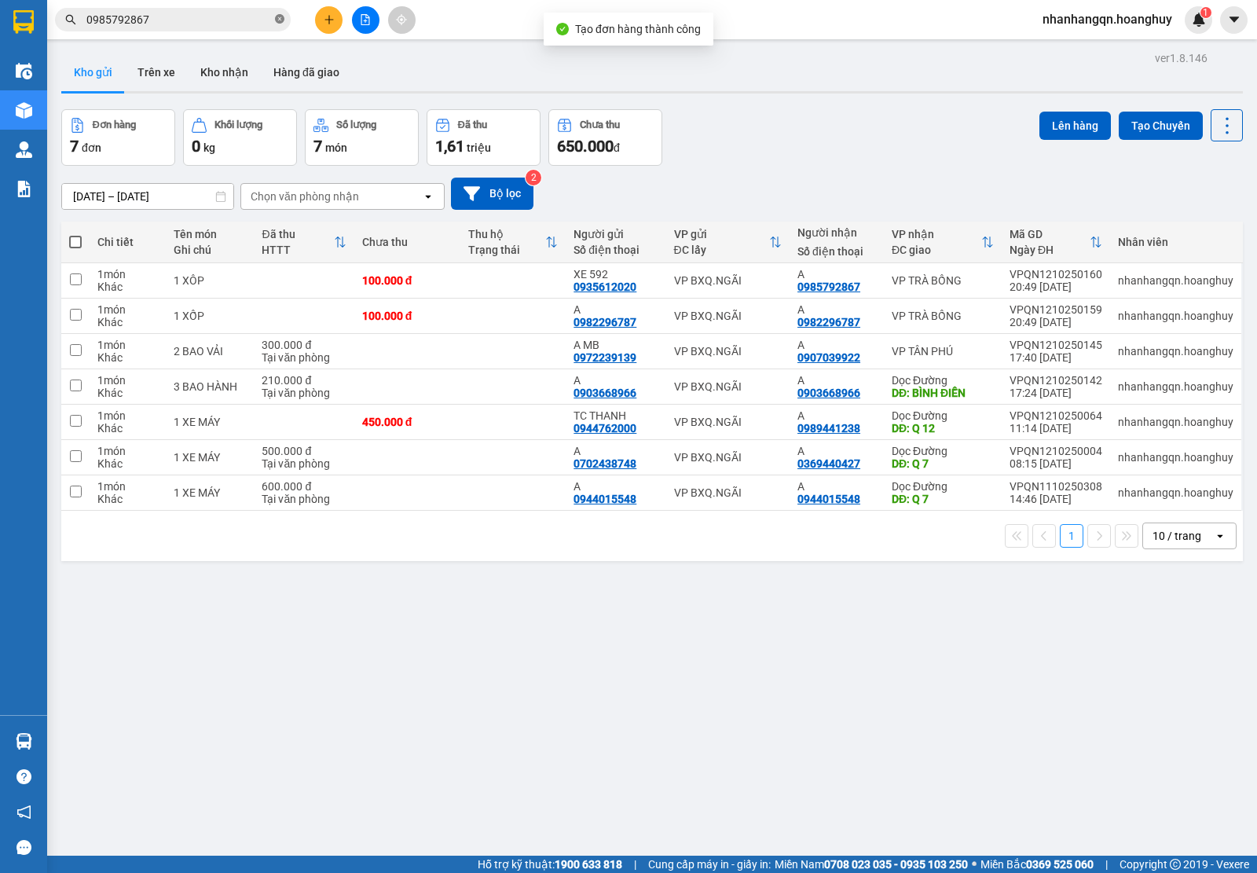
click at [280, 21] on icon "close-circle" at bounding box center [279, 18] width 9 height 9
click at [743, 311] on div "VP BXQ.NGÃI" at bounding box center [728, 316] width 108 height 13
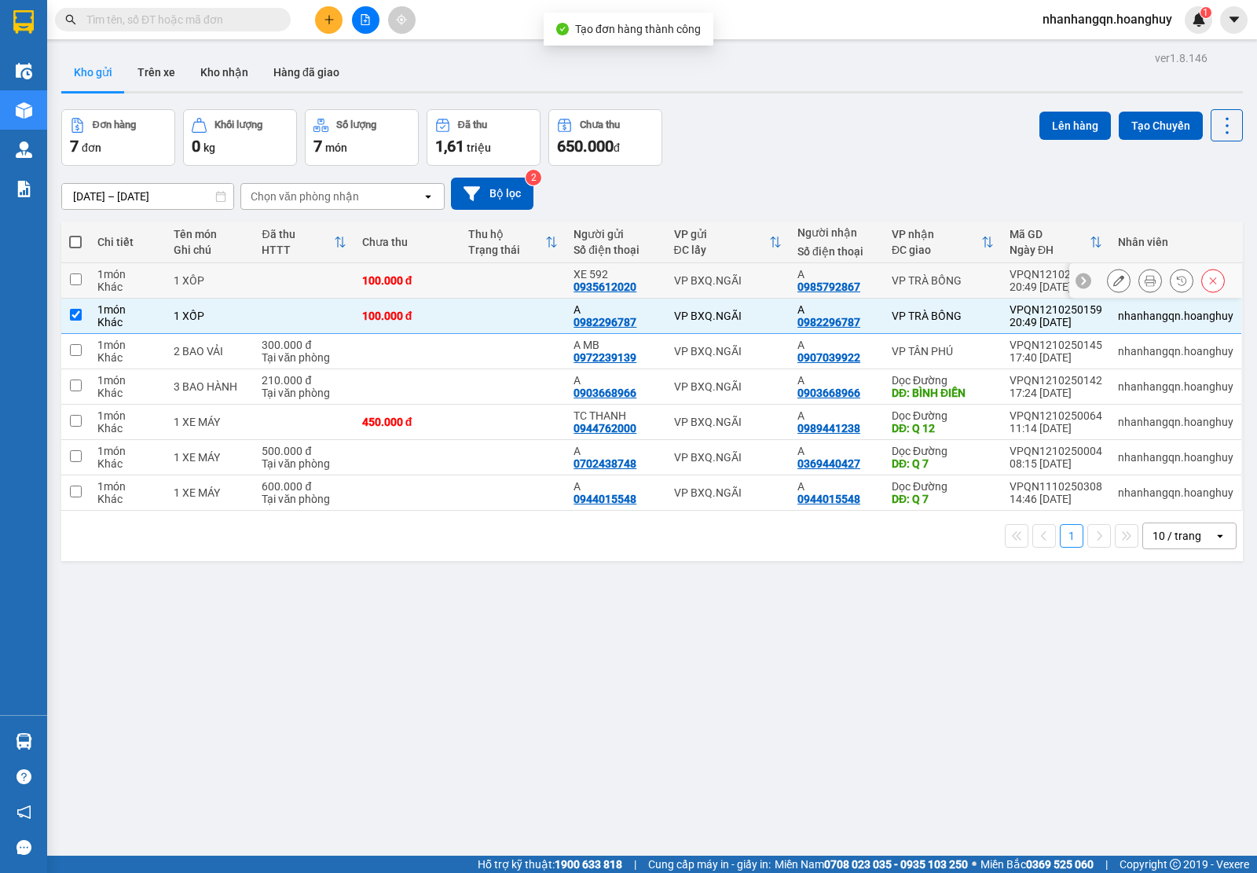
click at [747, 284] on div "VP BXQ.NGÃI" at bounding box center [728, 280] width 108 height 13
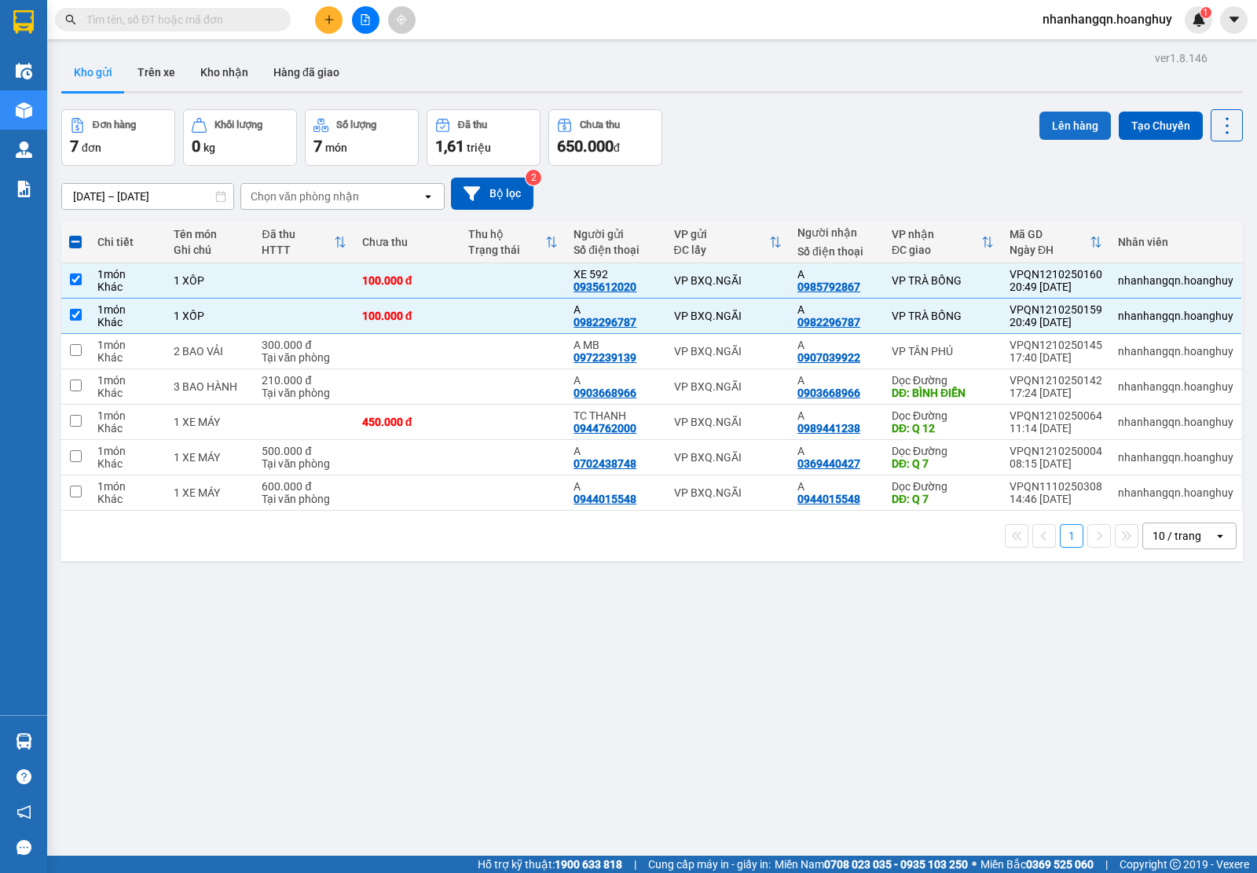
click at [1059, 118] on button "Lên hàng" at bounding box center [1076, 126] width 72 height 28
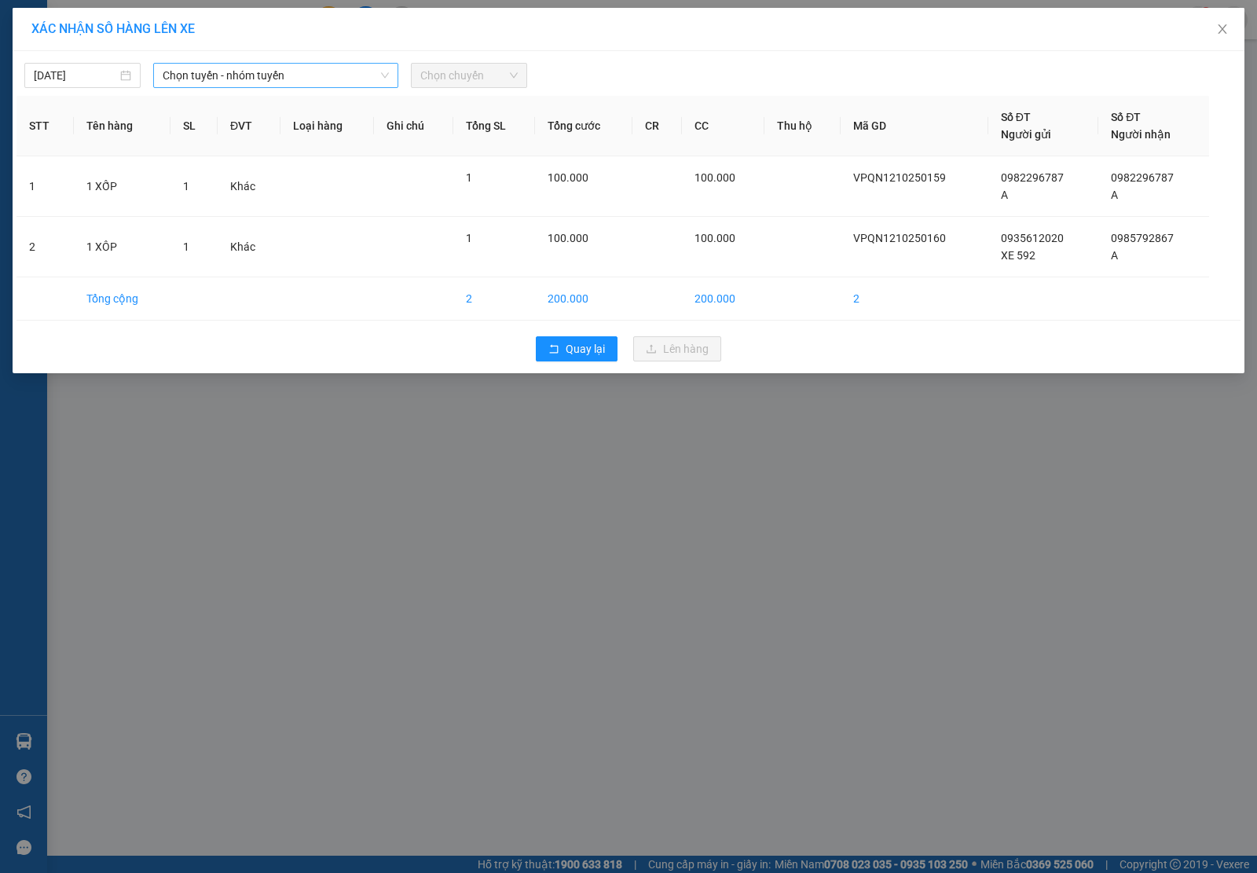
click at [356, 77] on span "Chọn tuyến - nhóm tuyến" at bounding box center [276, 76] width 226 height 24
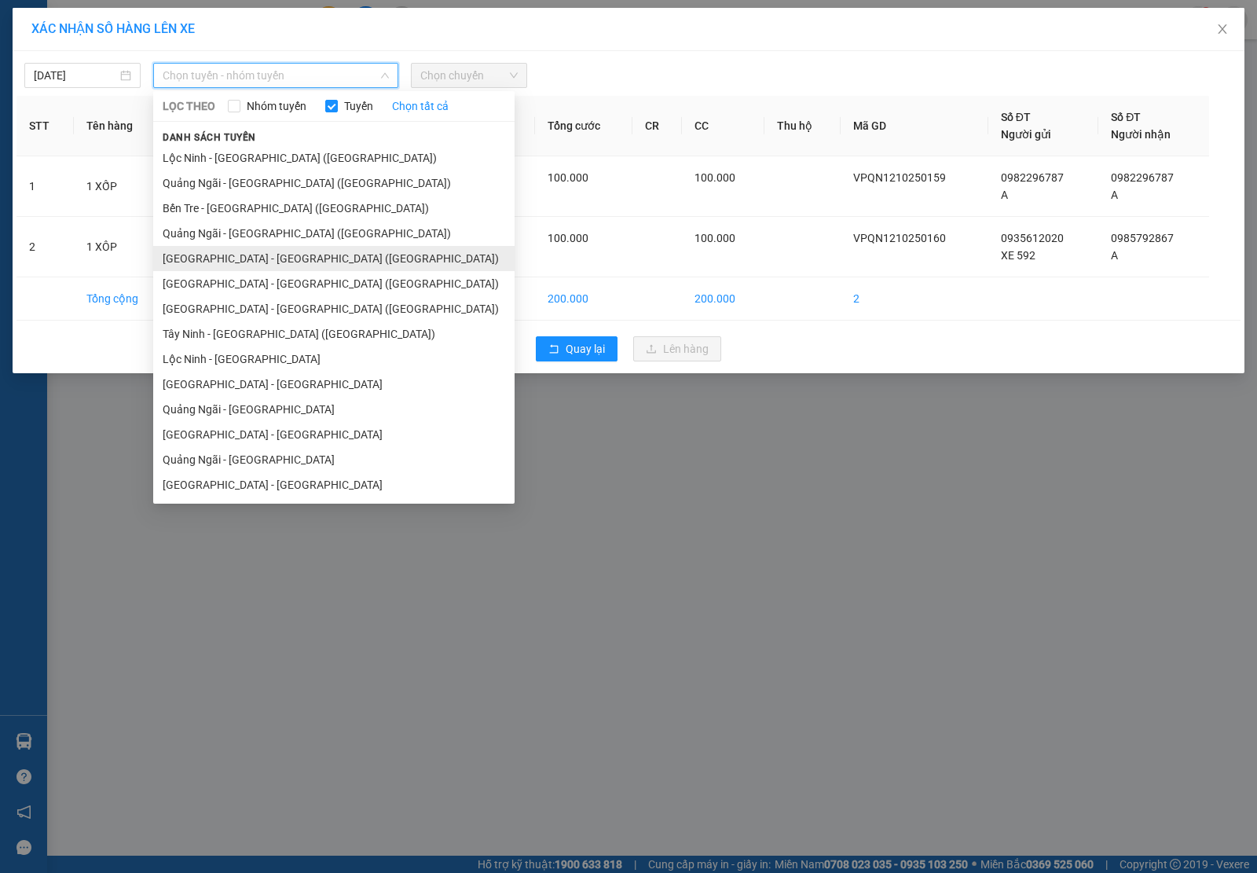
click at [284, 260] on li "[GEOGRAPHIC_DATA] - [GEOGRAPHIC_DATA] ([GEOGRAPHIC_DATA])" at bounding box center [333, 258] width 361 height 25
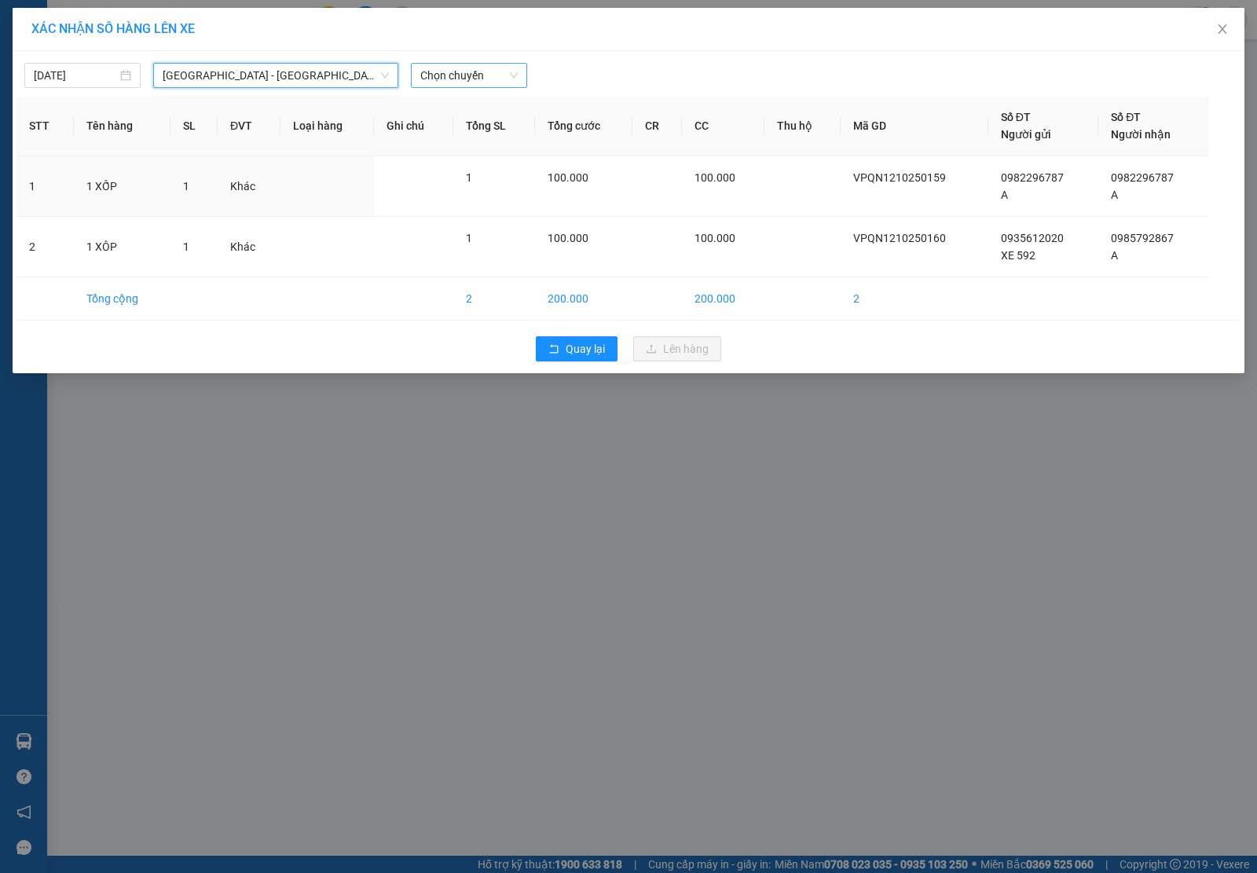
click at [496, 76] on span "Chọn chuyến" at bounding box center [468, 76] width 97 height 24
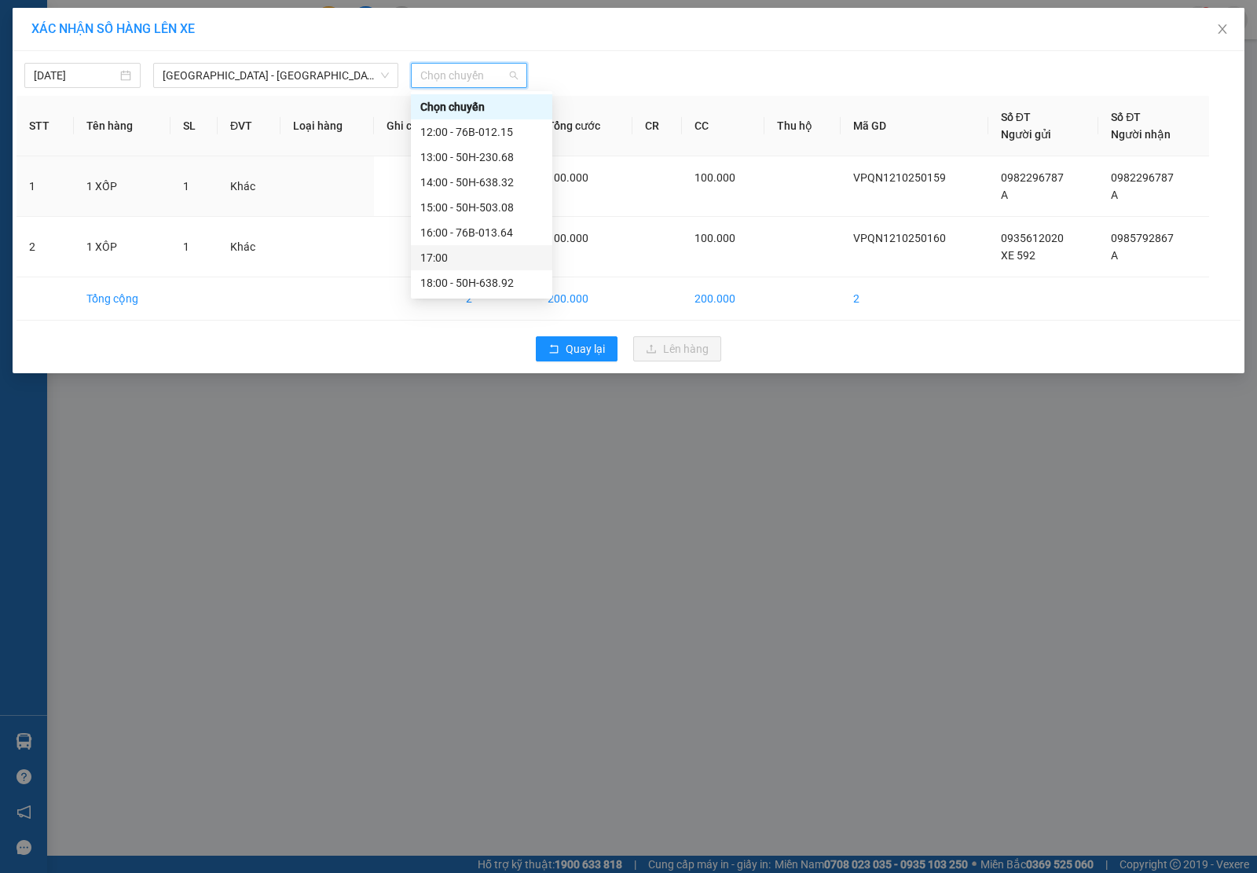
click at [460, 250] on div "17:00" at bounding box center [481, 257] width 123 height 17
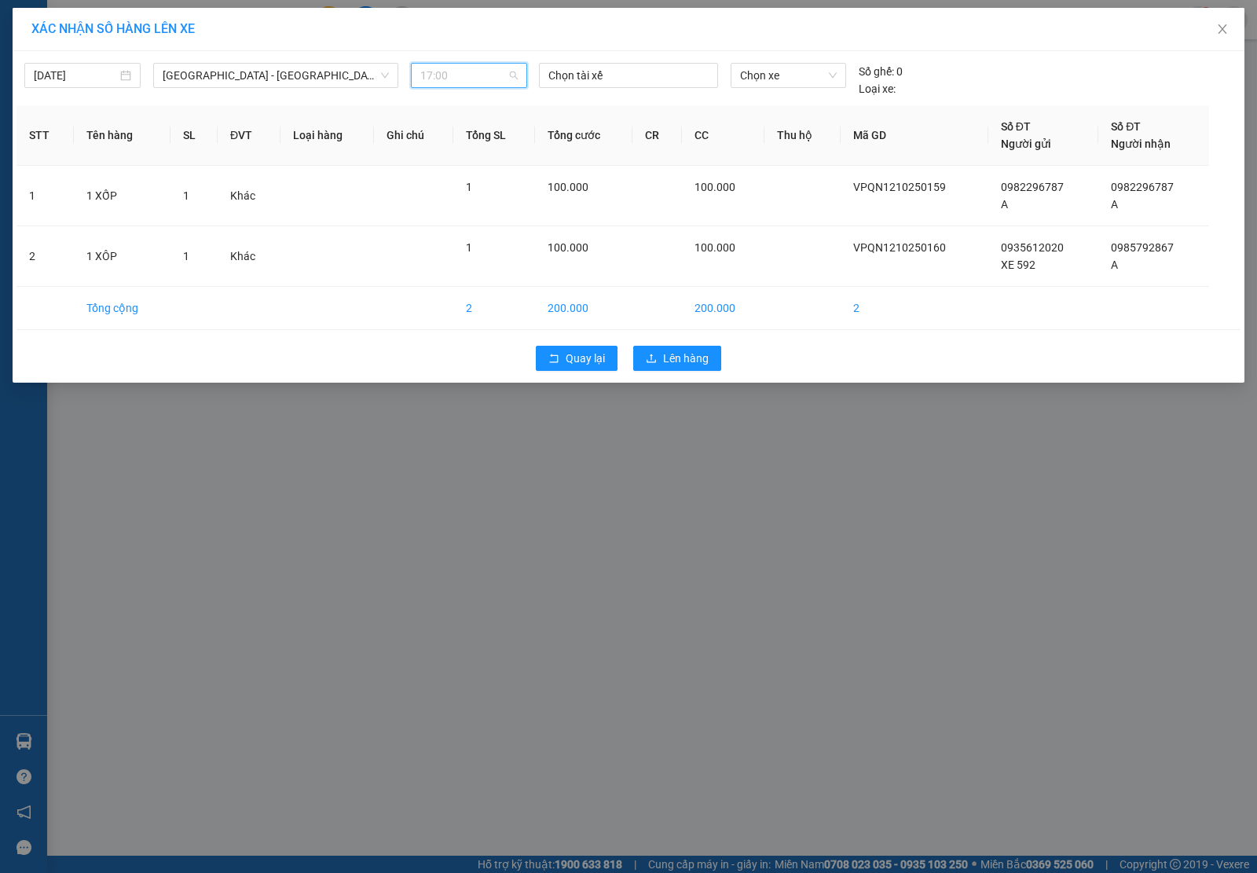
click at [496, 81] on span "17:00" at bounding box center [468, 76] width 97 height 24
click at [812, 75] on span "Chọn xe" at bounding box center [788, 76] width 97 height 24
click at [784, 104] on div "50G-395.92" at bounding box center [788, 106] width 97 height 17
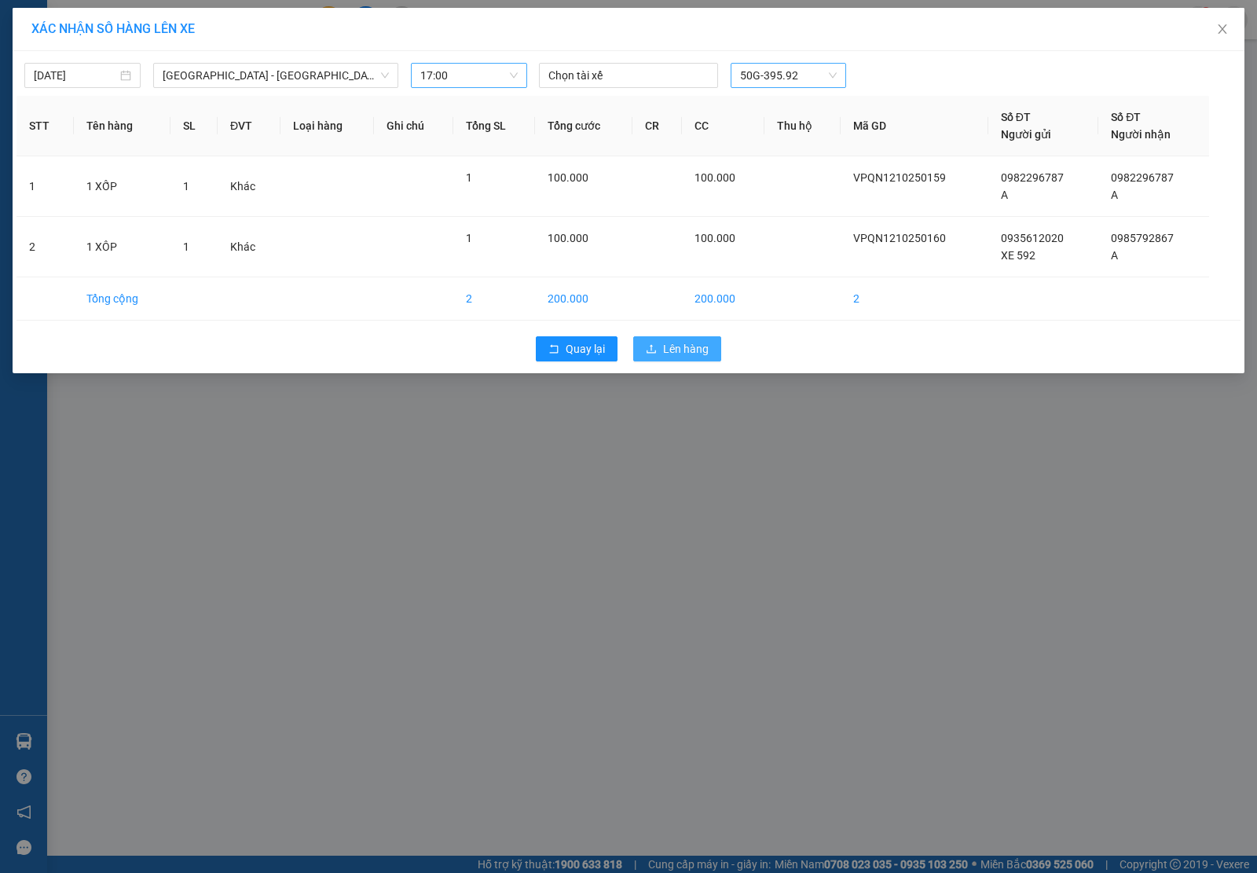
click at [681, 356] on span "Lên hàng" at bounding box center [686, 348] width 46 height 17
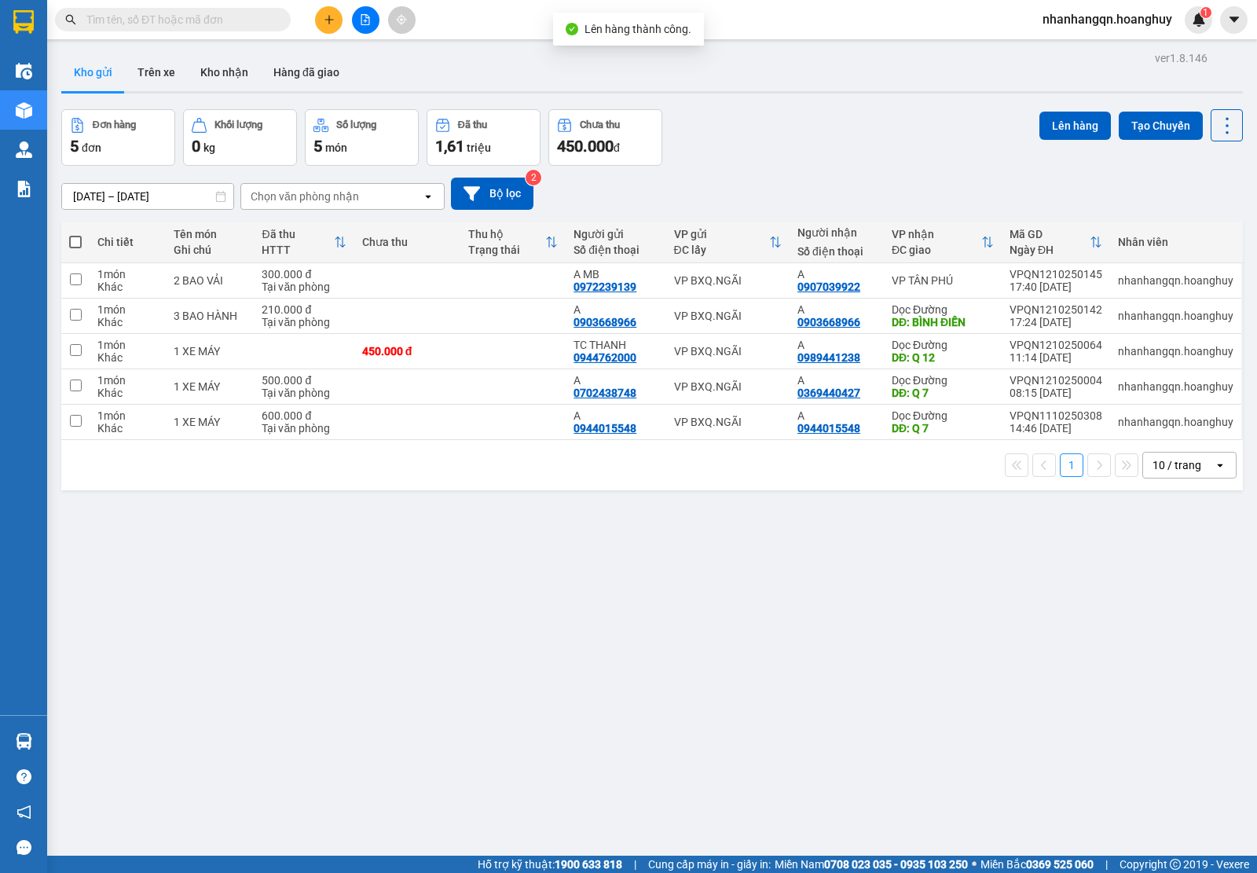
click at [182, 26] on input "text" at bounding box center [178, 19] width 185 height 17
click at [193, 17] on input "text" at bounding box center [178, 19] width 185 height 17
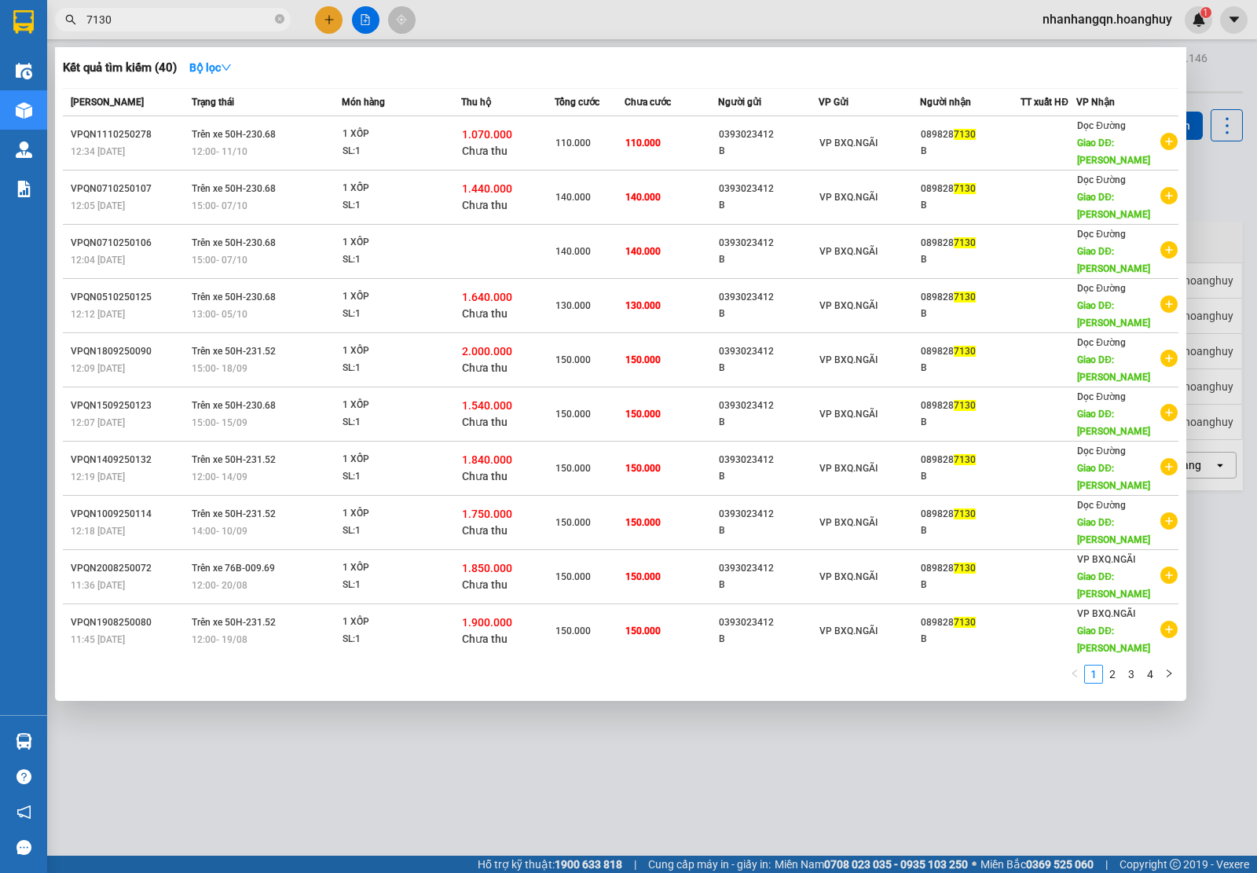
click at [173, 17] on input "7130" at bounding box center [178, 19] width 185 height 17
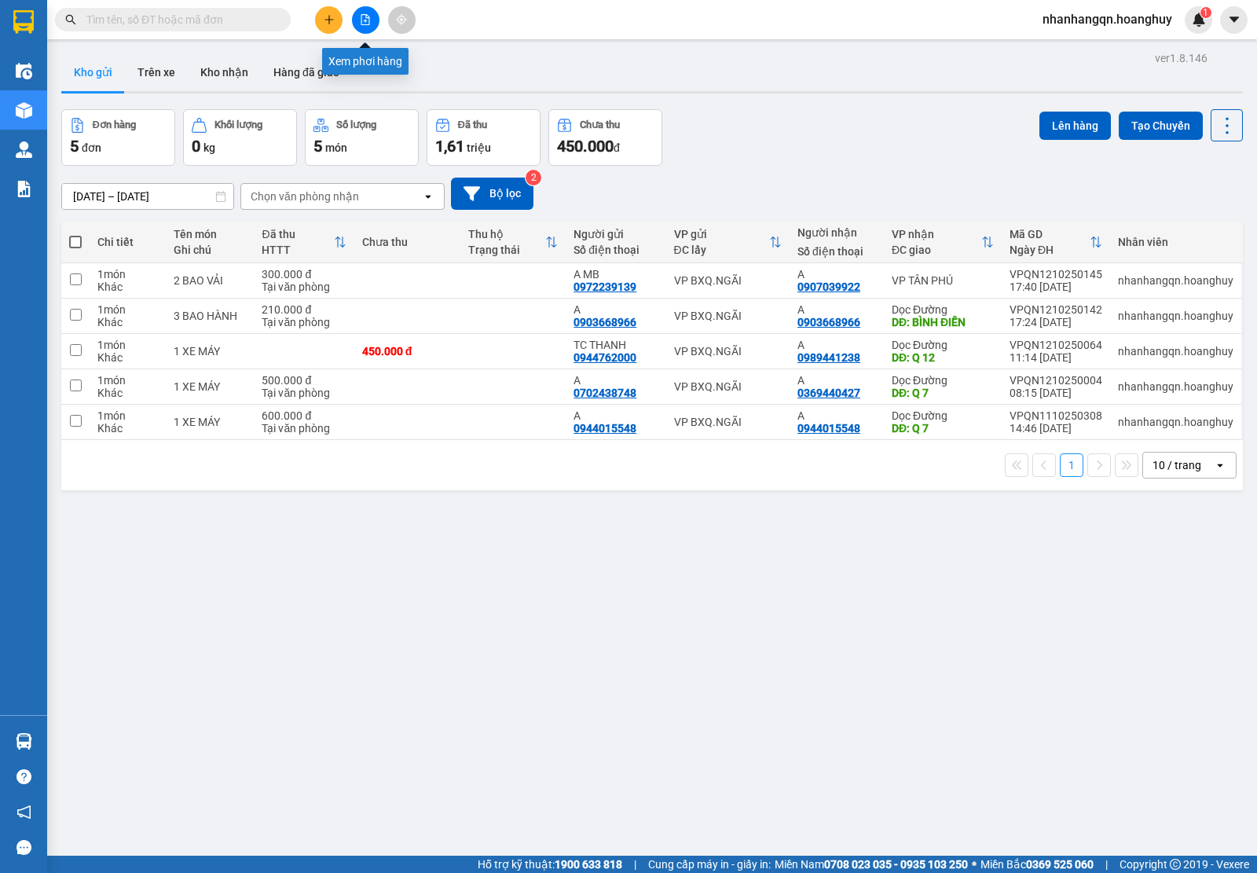
click at [362, 17] on icon "file-add" at bounding box center [365, 19] width 11 height 11
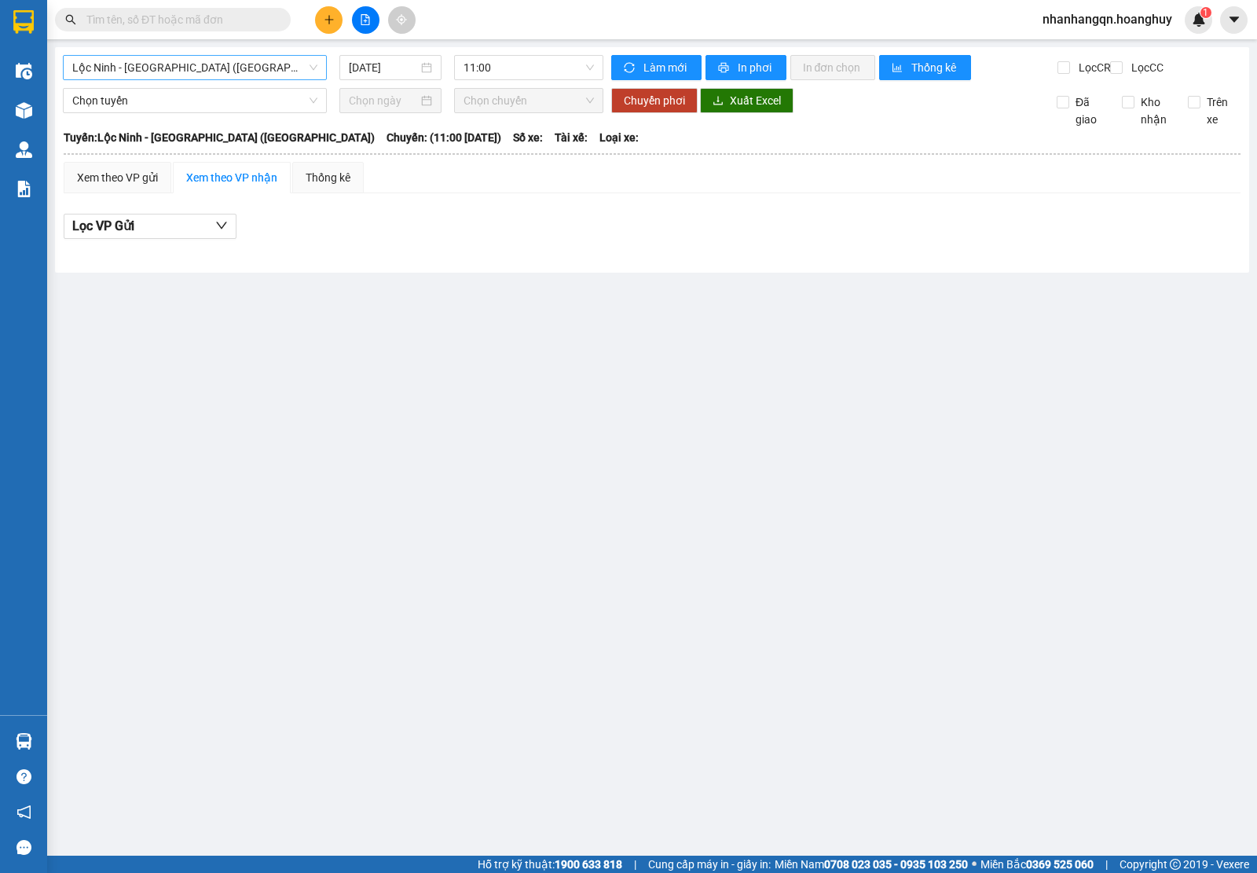
click at [167, 64] on span "Lộc Ninh - [GEOGRAPHIC_DATA] ([GEOGRAPHIC_DATA])" at bounding box center [194, 68] width 245 height 24
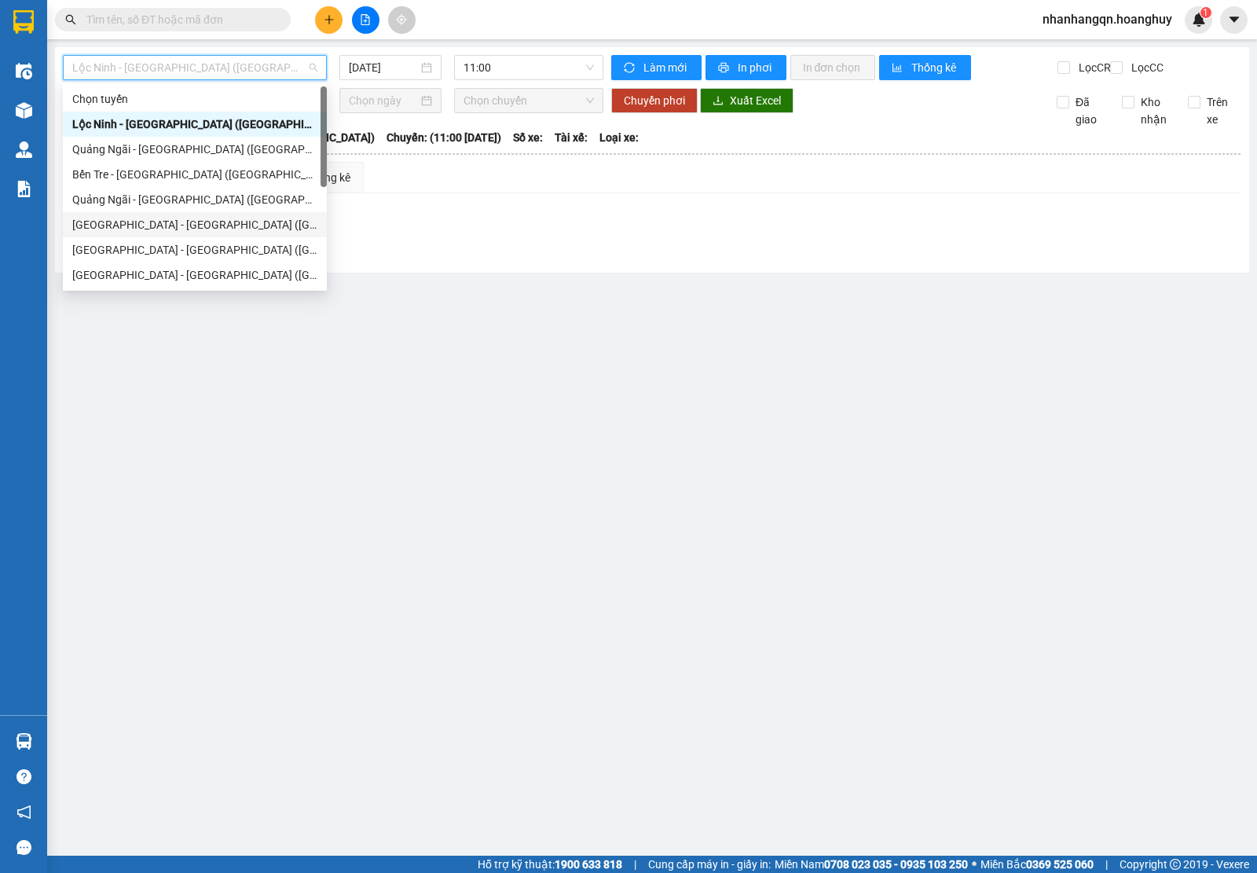
click at [186, 226] on div "[GEOGRAPHIC_DATA] - [GEOGRAPHIC_DATA] ([GEOGRAPHIC_DATA])" at bounding box center [194, 224] width 245 height 17
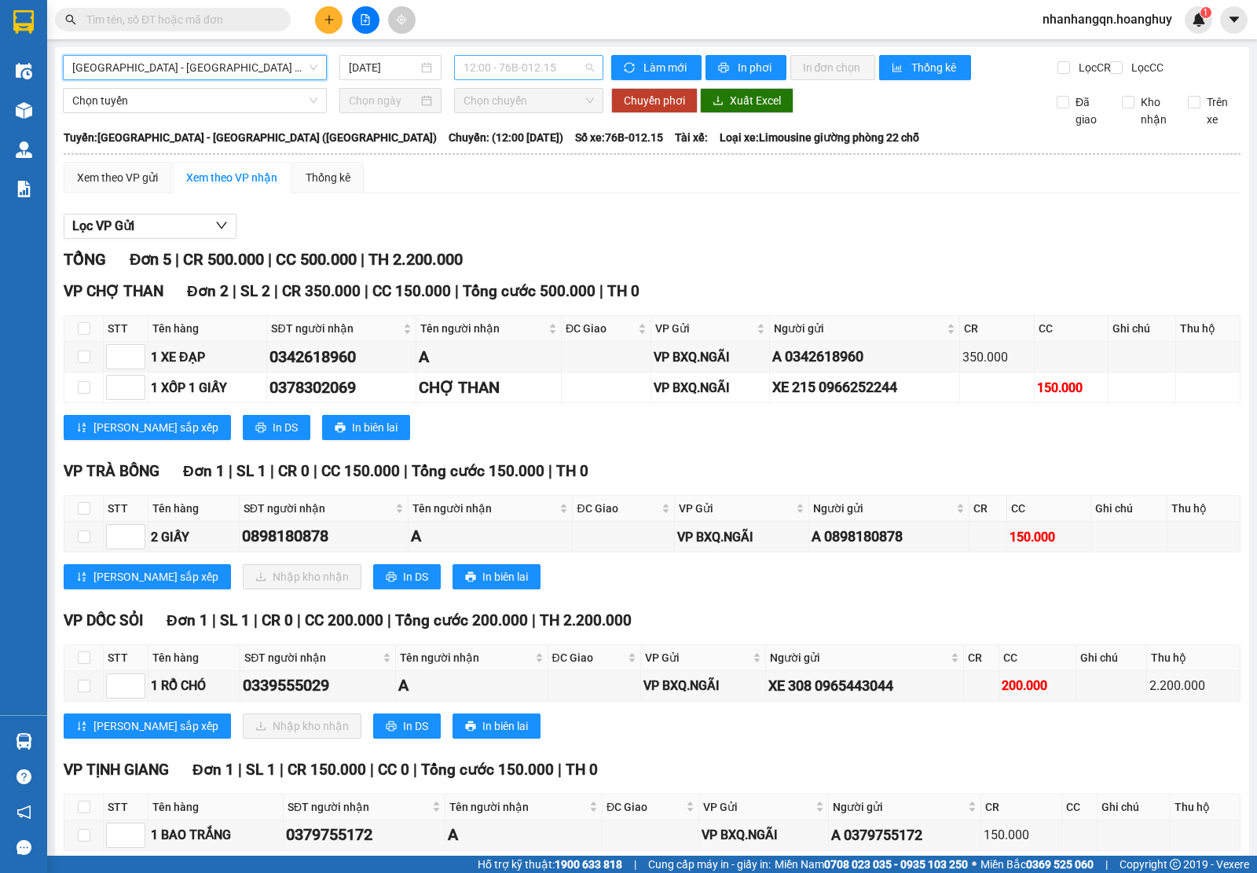
click at [558, 72] on span "12:00 - 76B-012.15" at bounding box center [529, 68] width 130 height 24
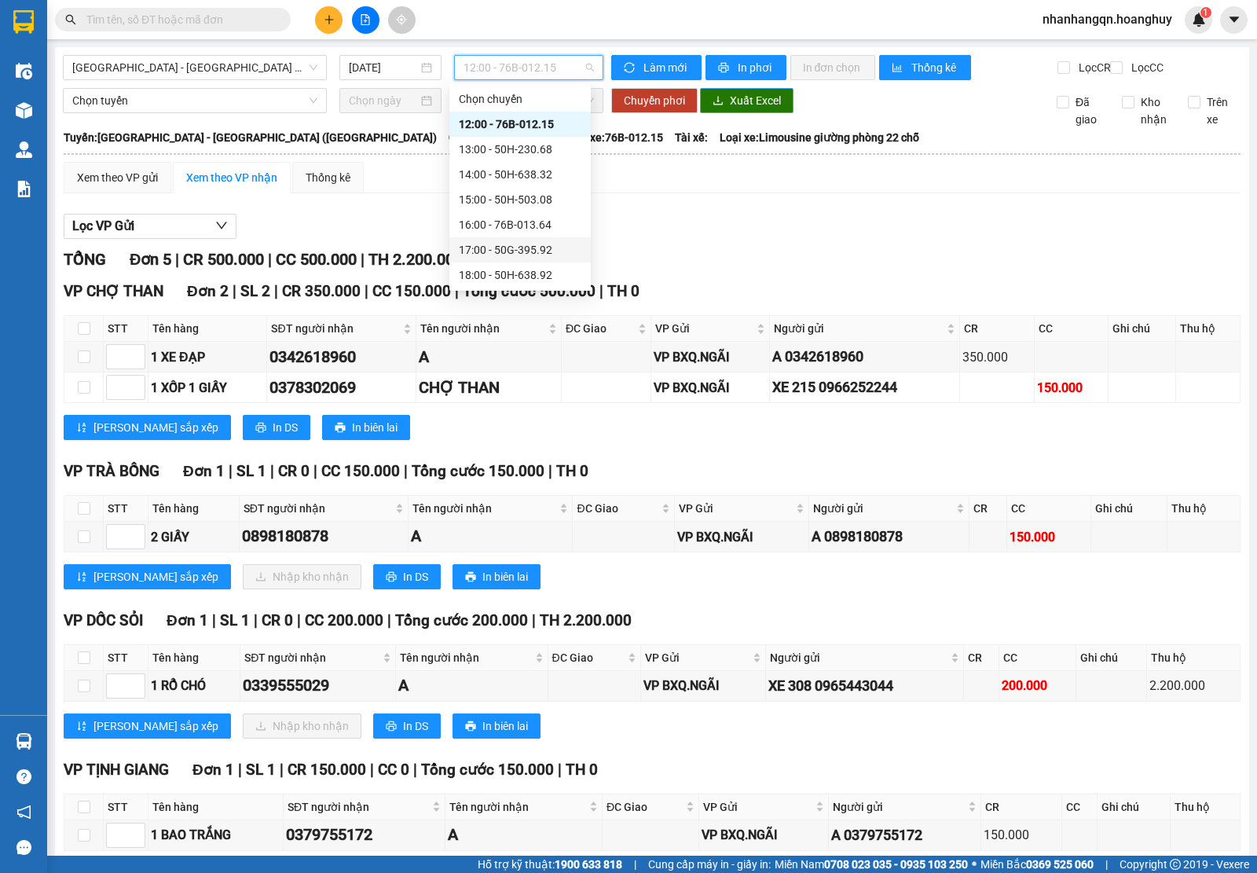
click at [714, 105] on icon "download" at bounding box center [718, 100] width 9 height 9
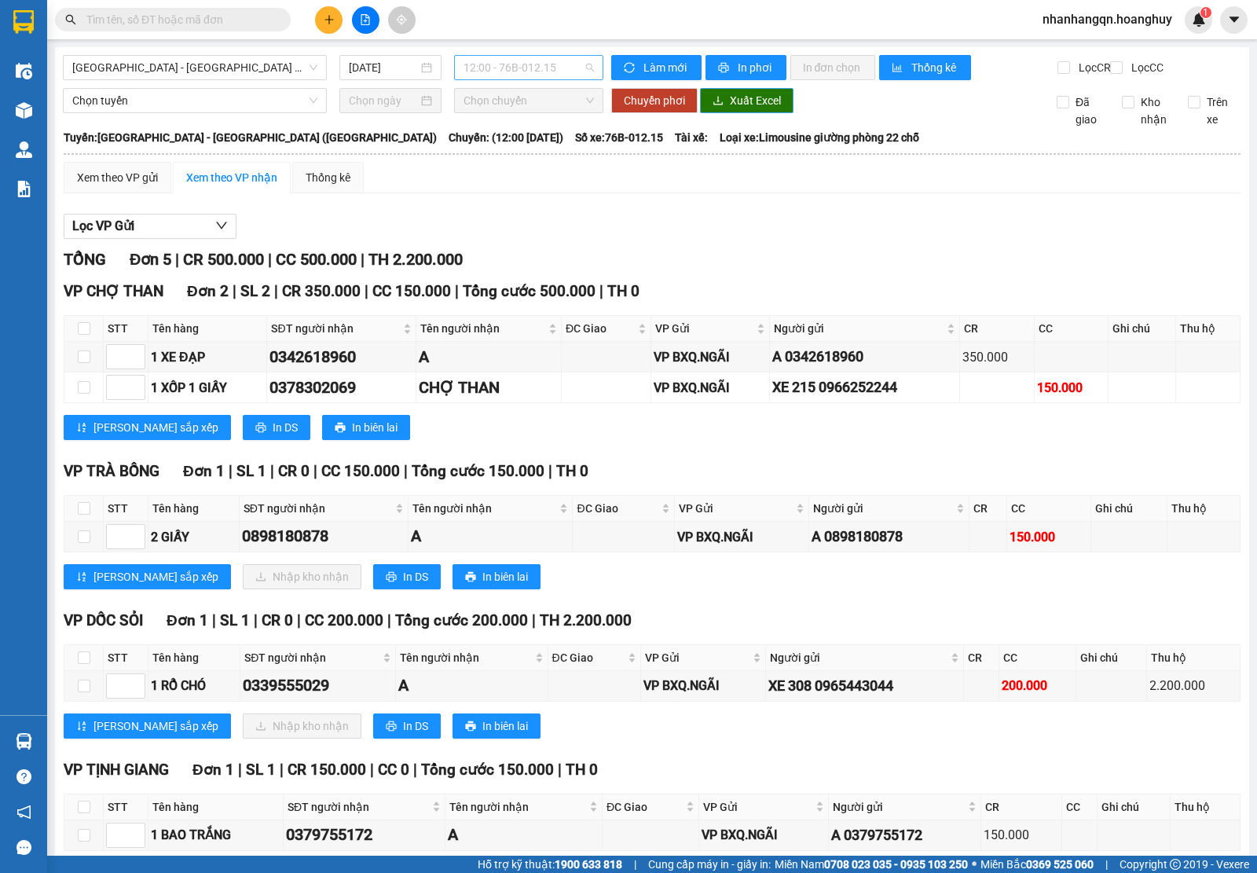
click at [517, 64] on span "12:00 - 76B-012.15" at bounding box center [529, 68] width 130 height 24
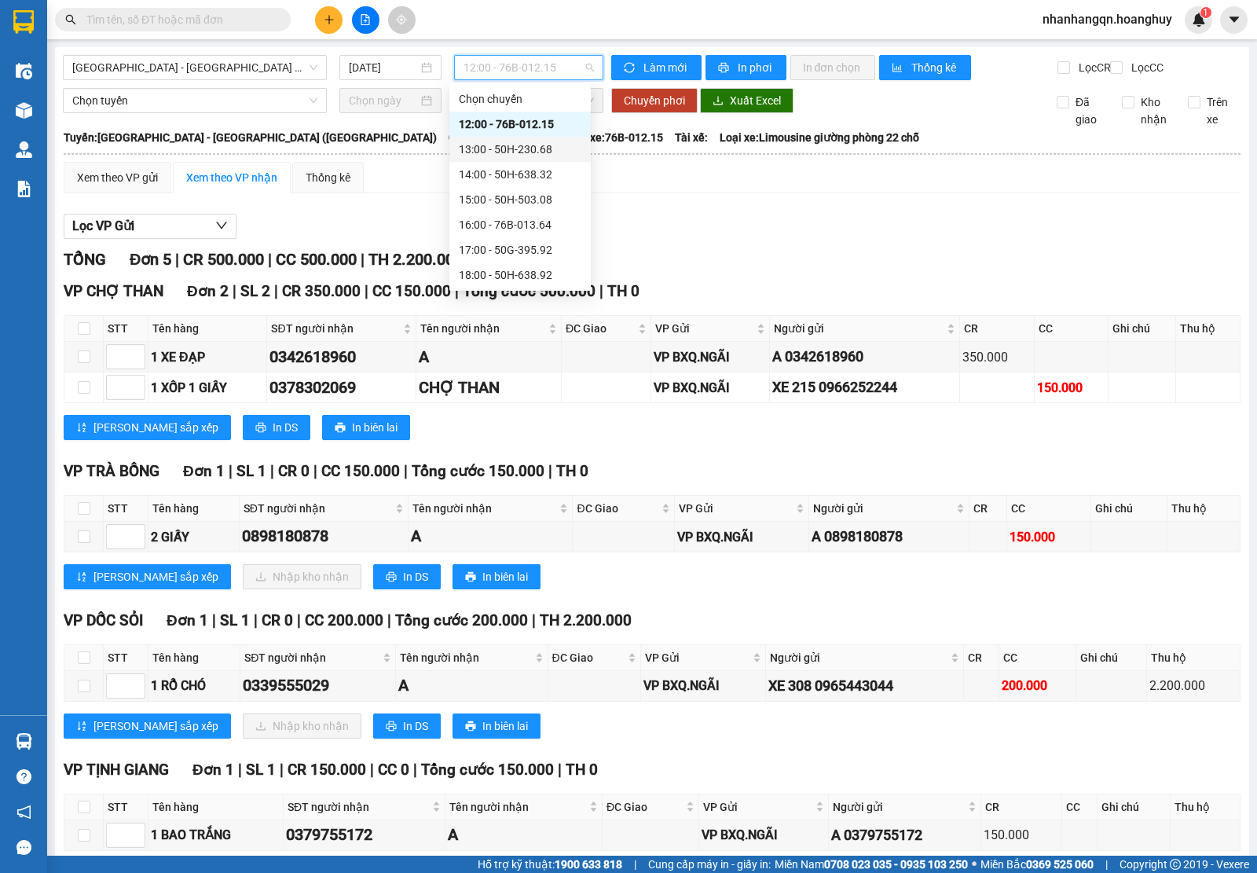
click at [529, 143] on div "13:00 - 50H-230.68" at bounding box center [520, 149] width 123 height 17
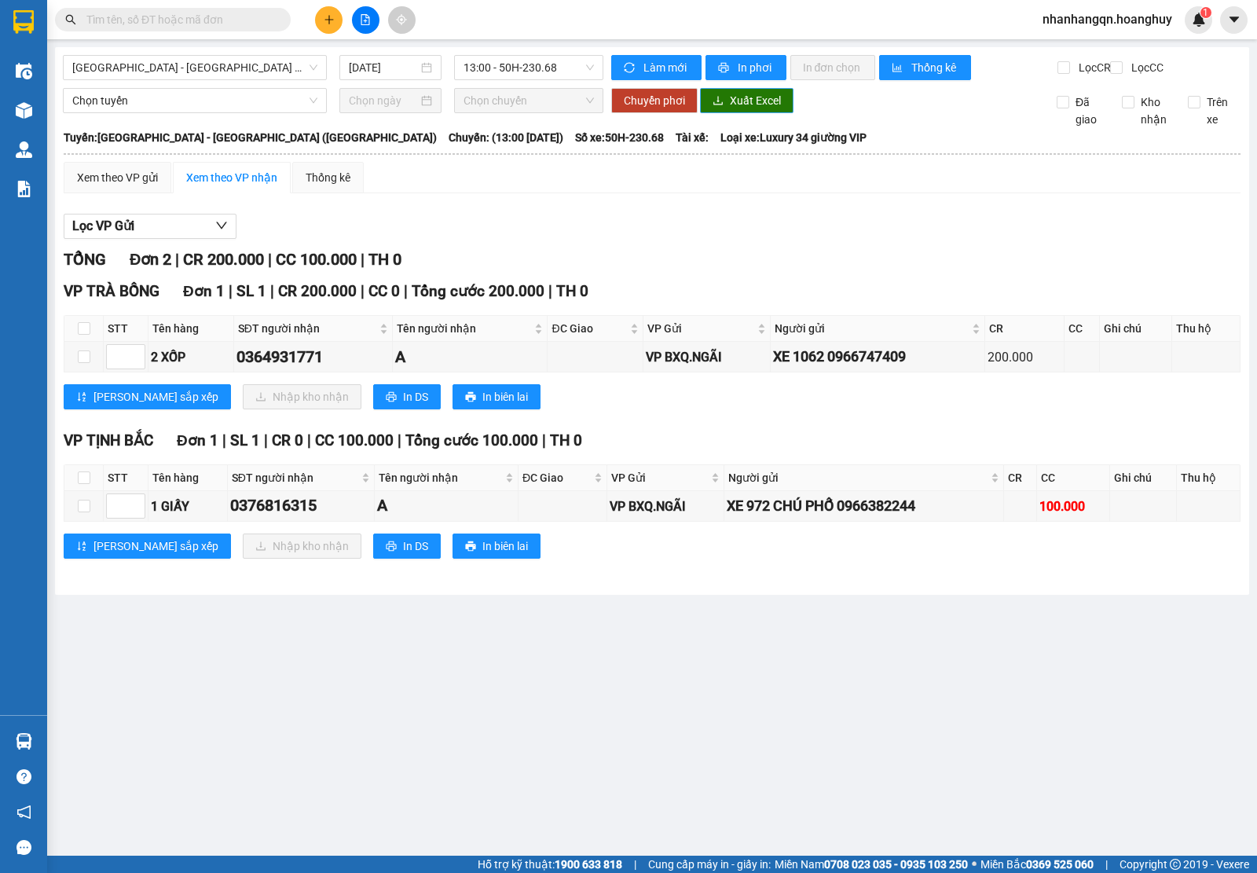
click at [728, 112] on button "Xuất Excel" at bounding box center [747, 100] width 94 height 25
click at [560, 65] on span "13:00 - 50H-230.68" at bounding box center [529, 68] width 130 height 24
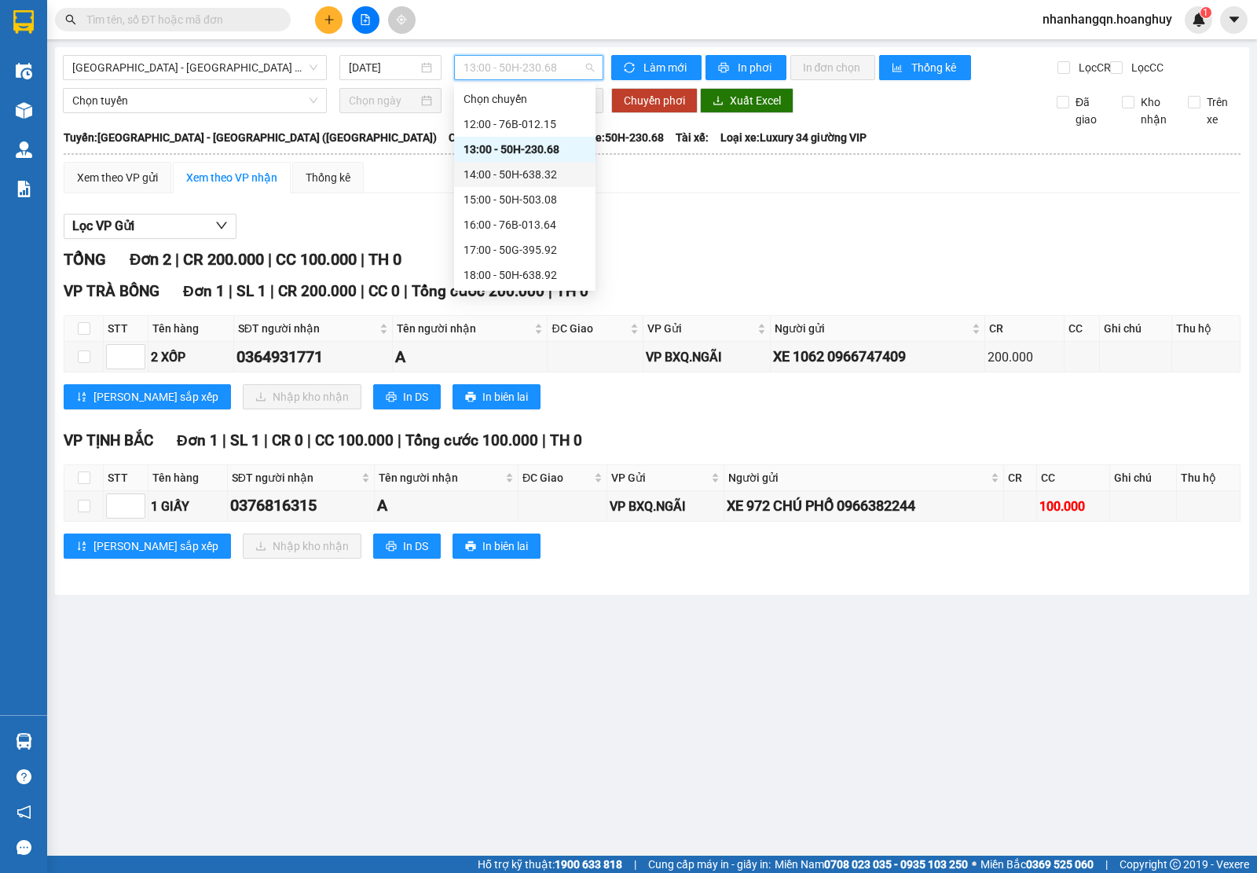
click at [547, 181] on div "14:00 - 50H-638.32" at bounding box center [525, 174] width 123 height 17
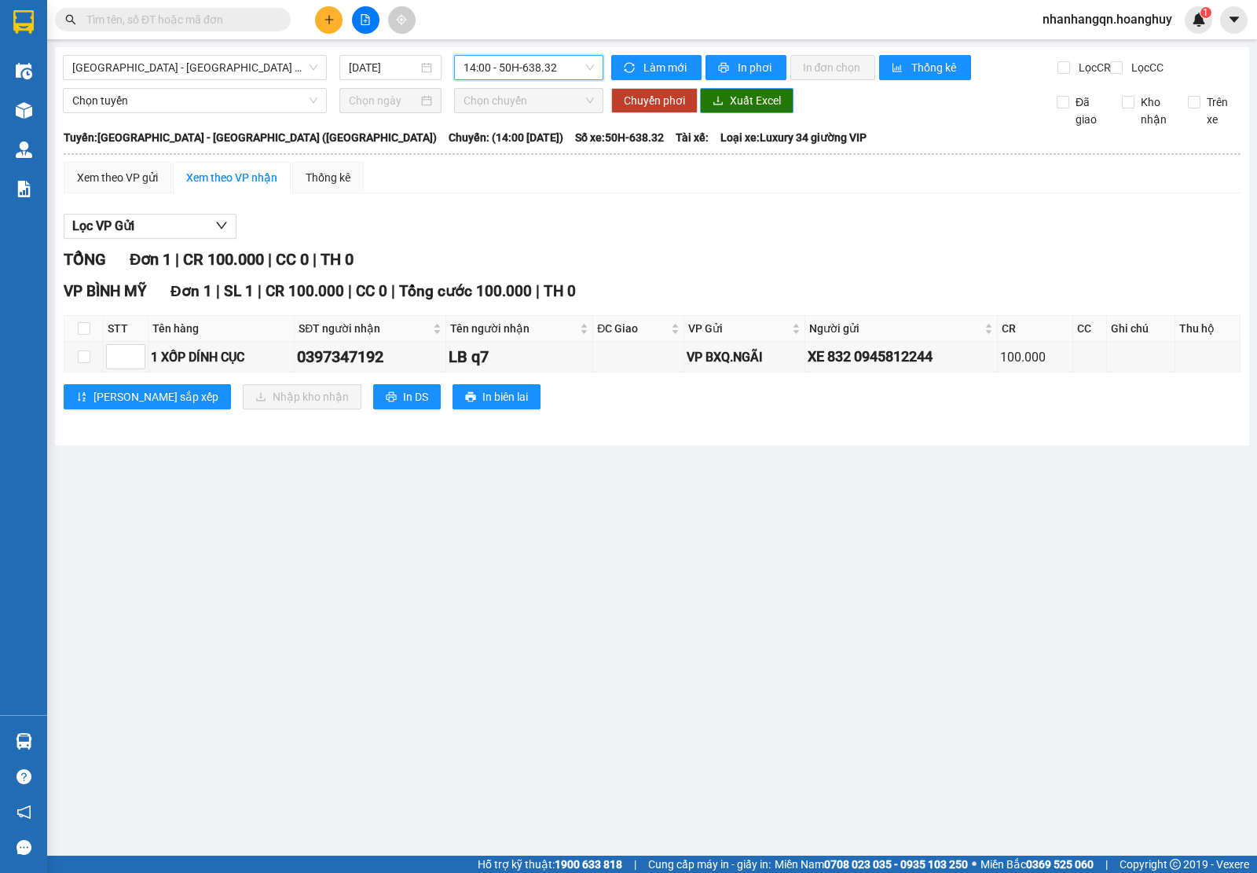
click at [754, 109] on span "Xuất Excel" at bounding box center [755, 100] width 51 height 17
click at [547, 64] on span "14:00 - 50H-638.32" at bounding box center [529, 68] width 130 height 24
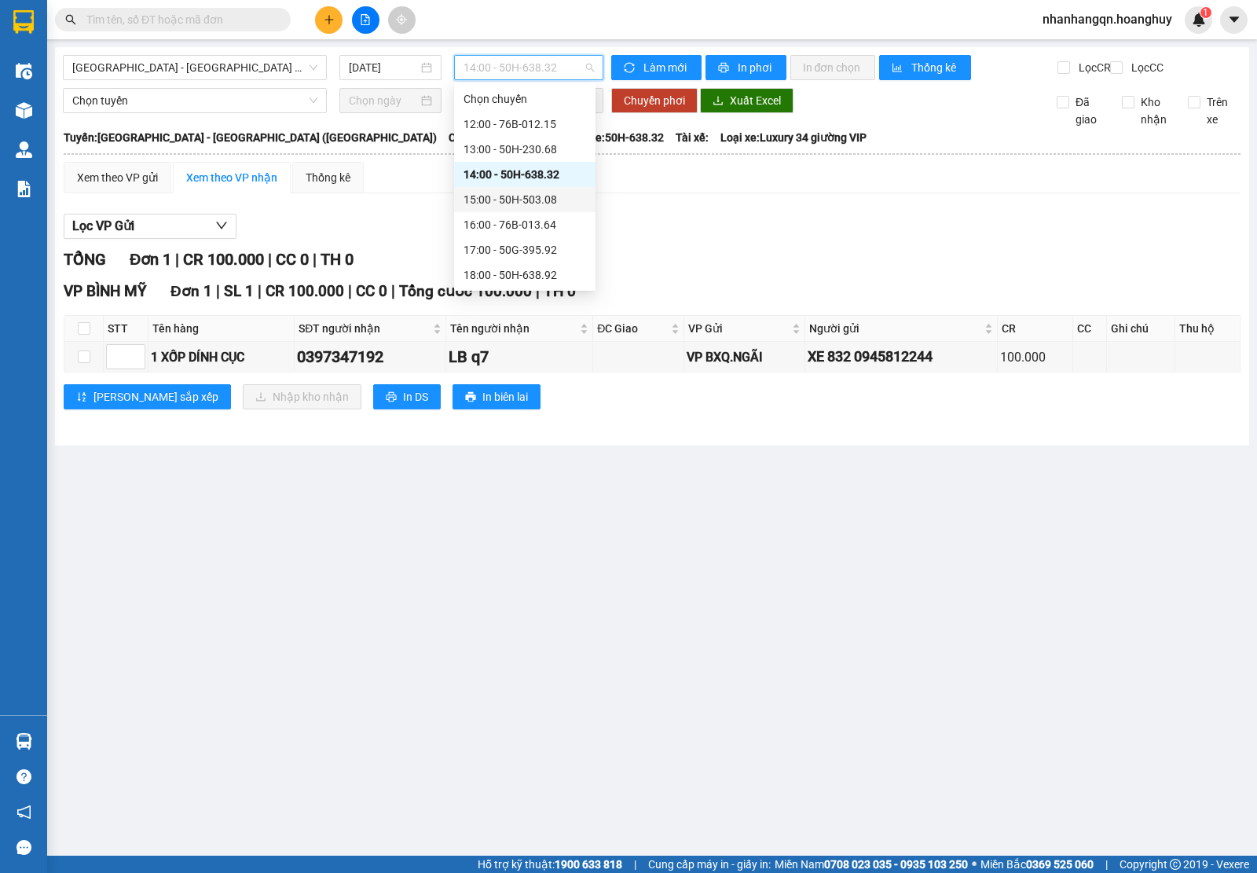
click at [541, 202] on div "15:00 - 50H-503.08" at bounding box center [525, 199] width 123 height 17
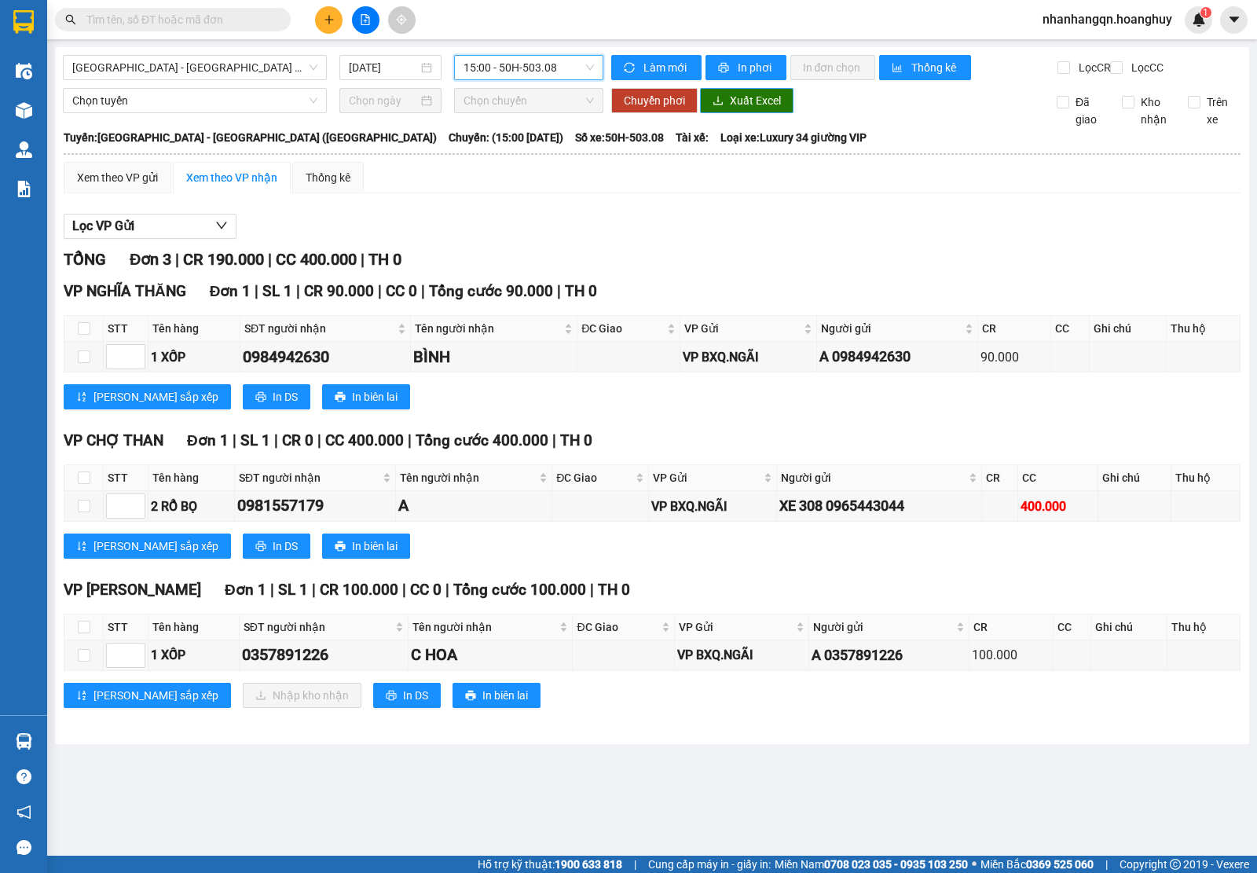
click at [749, 104] on button "Xuất Excel" at bounding box center [747, 100] width 94 height 25
click at [544, 57] on span "15:00 - 50H-503.08" at bounding box center [529, 68] width 130 height 24
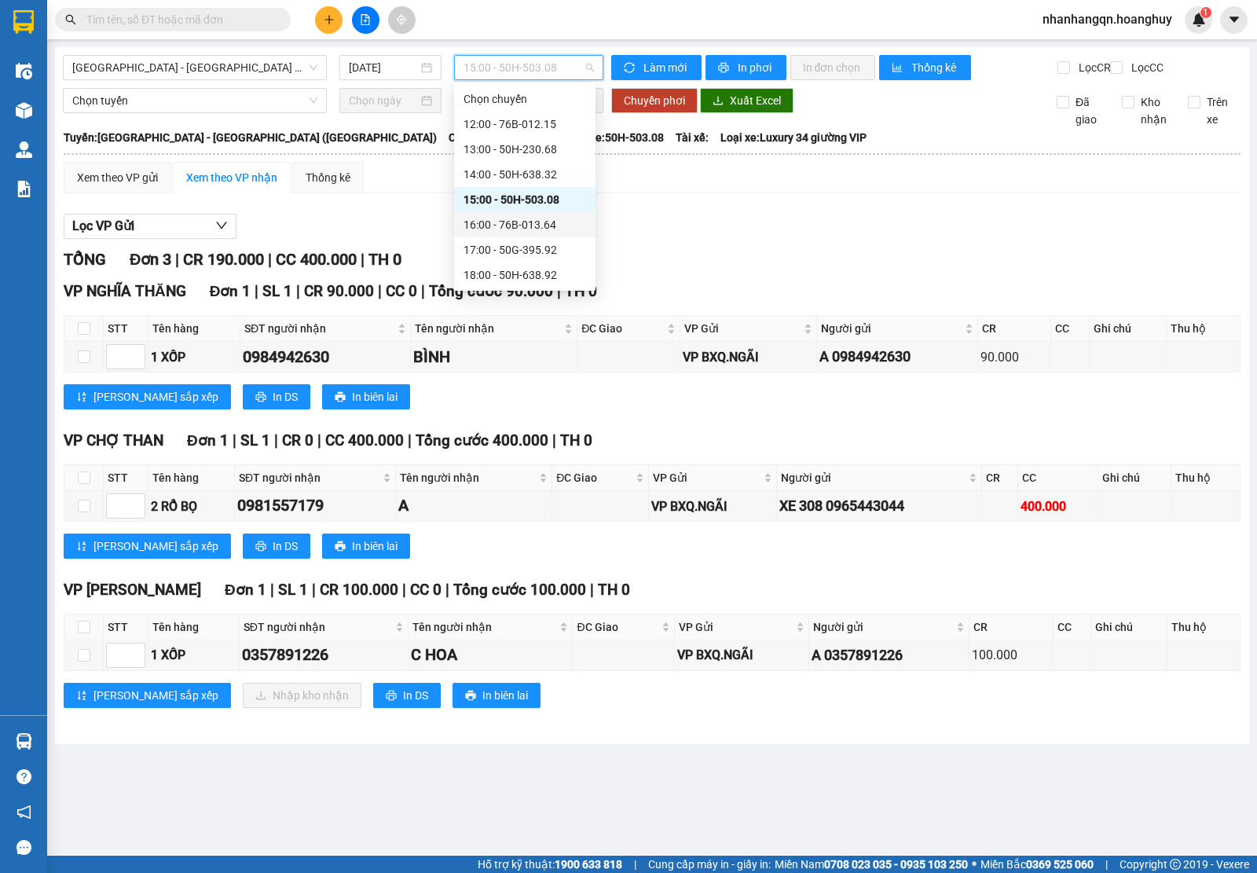
click at [523, 222] on div "16:00 - 76B-013.64" at bounding box center [525, 224] width 123 height 17
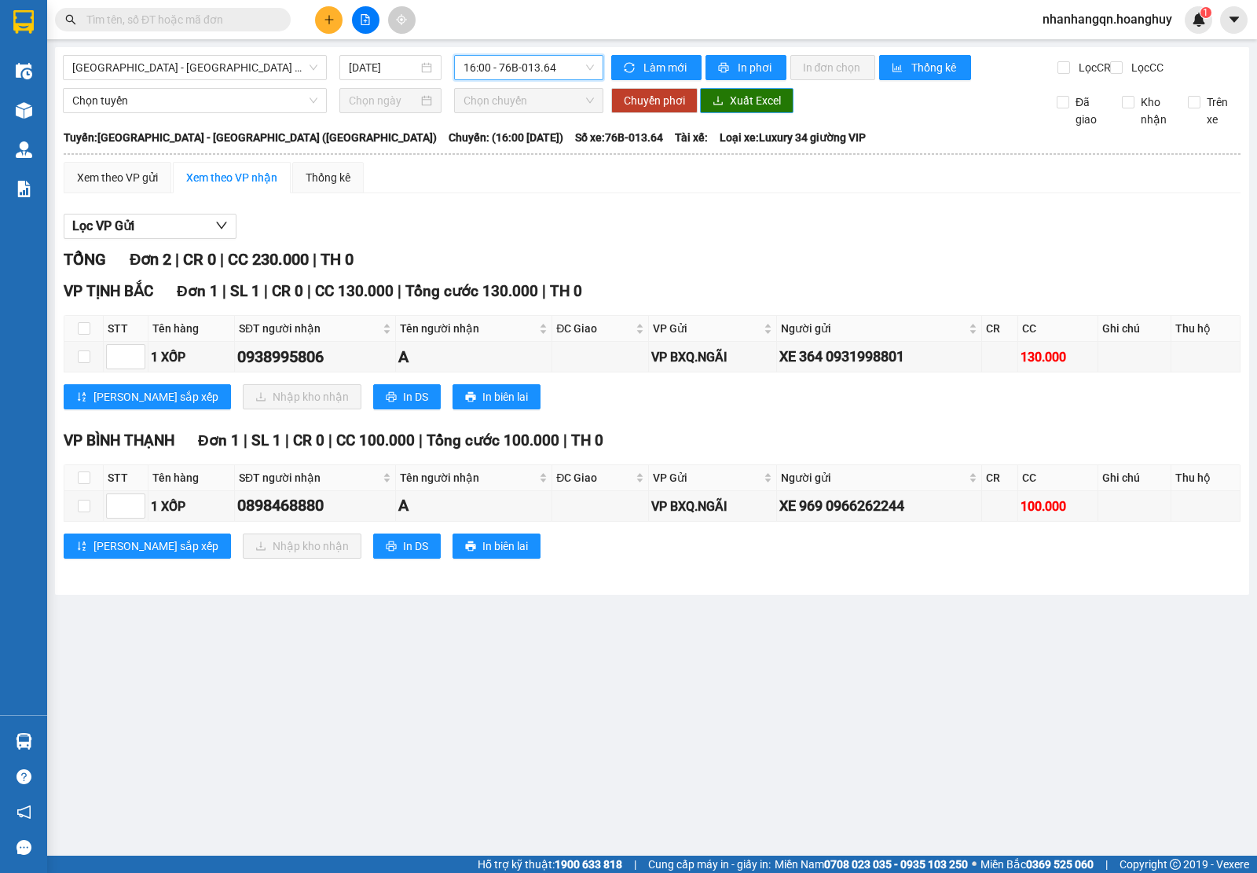
drag, startPoint x: 751, startPoint y: 115, endPoint x: 760, endPoint y: 149, distance: 35.6
click at [751, 109] on span "Xuất Excel" at bounding box center [755, 100] width 51 height 17
click at [533, 65] on span "16:00 - 76B-013.64" at bounding box center [529, 68] width 130 height 24
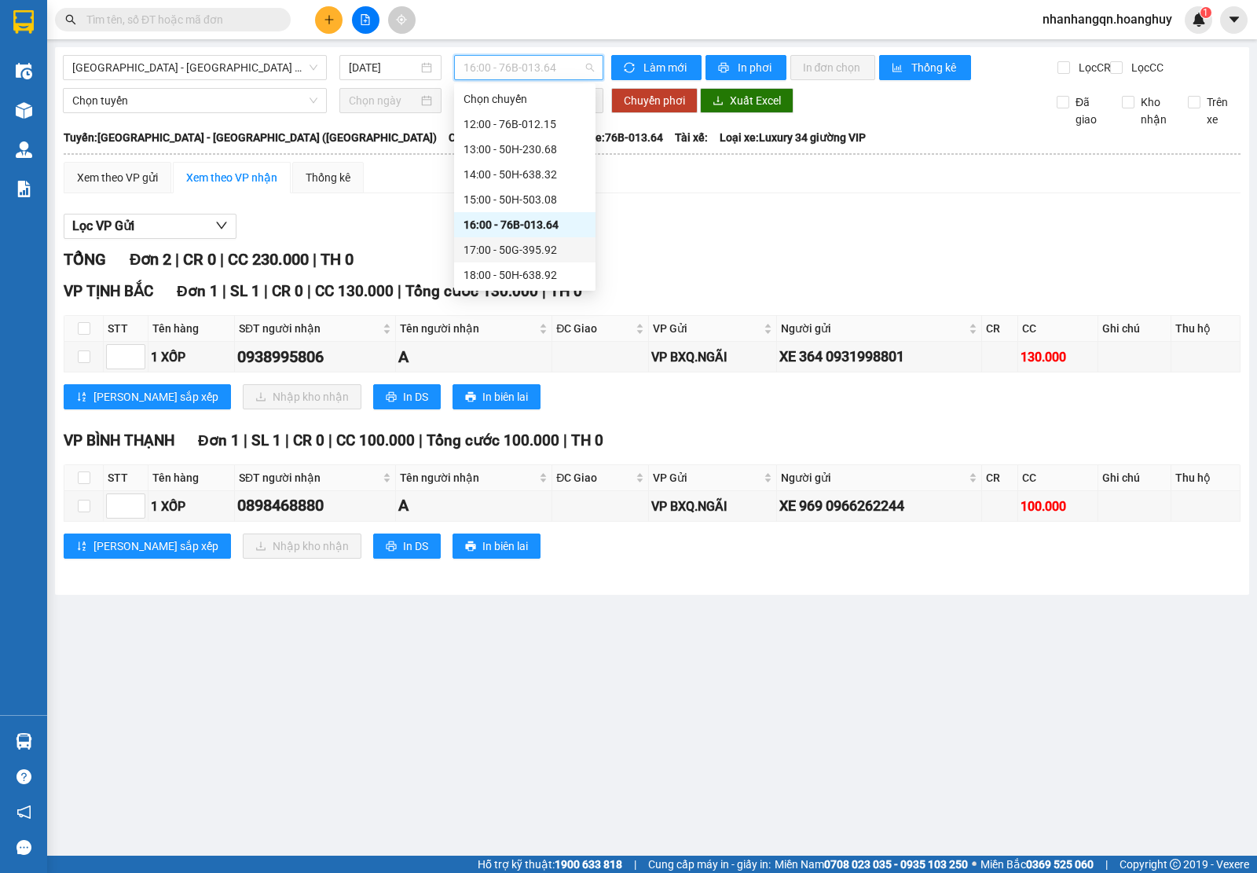
click at [550, 252] on div "17:00 - 50G-395.92" at bounding box center [525, 249] width 123 height 17
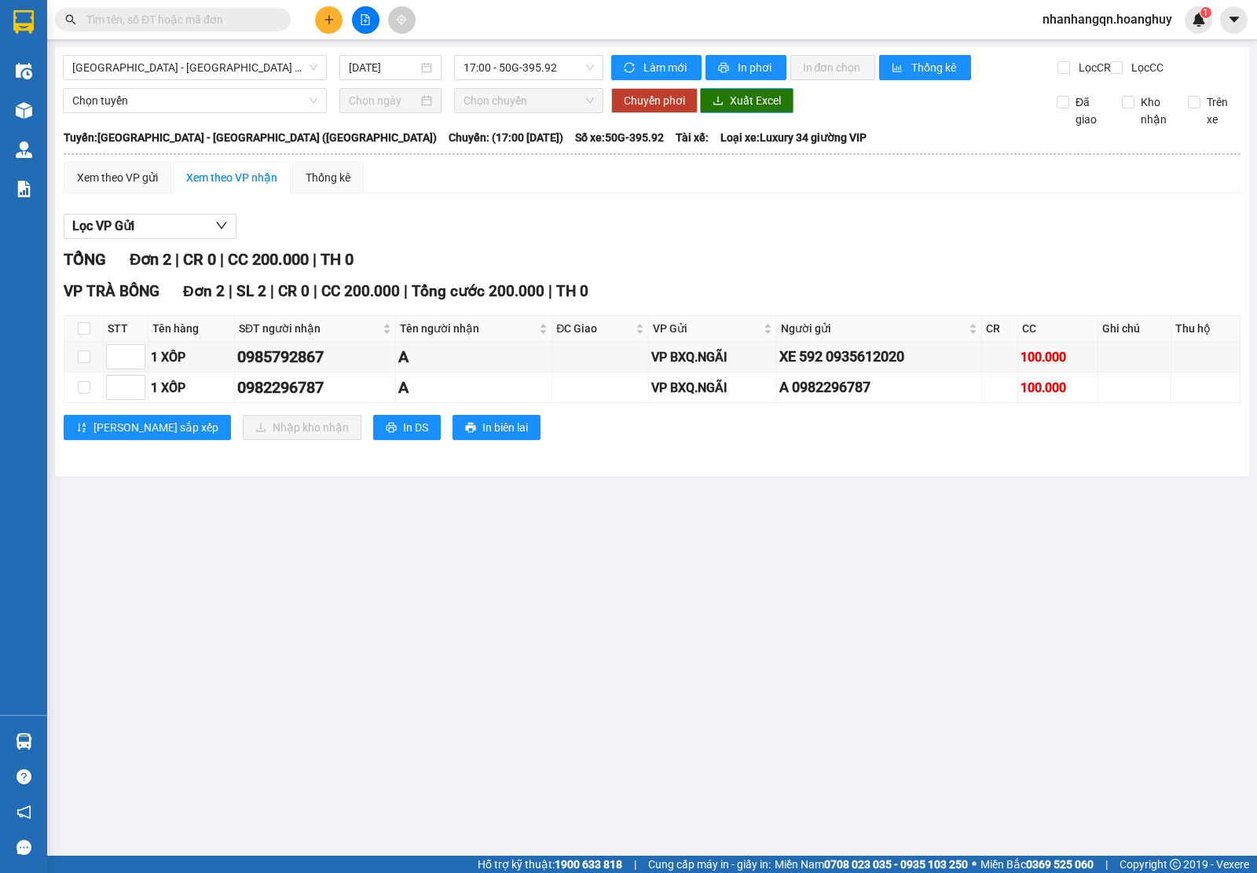
click at [732, 103] on button "Xuất Excel" at bounding box center [747, 100] width 94 height 25
click at [529, 72] on span "17:00 - 50G-395.92" at bounding box center [529, 68] width 130 height 24
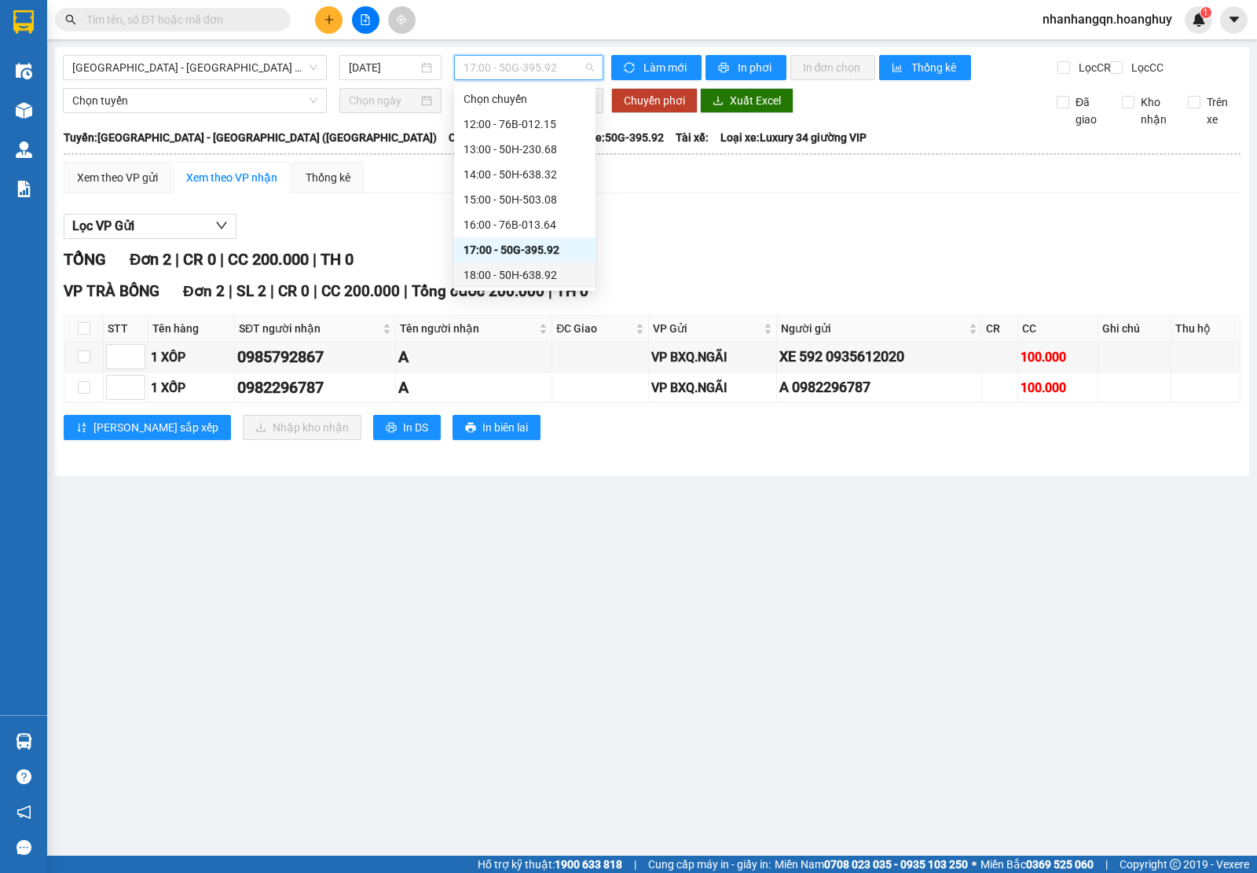
click at [563, 273] on div "18:00 - 50H-638.92" at bounding box center [525, 274] width 123 height 17
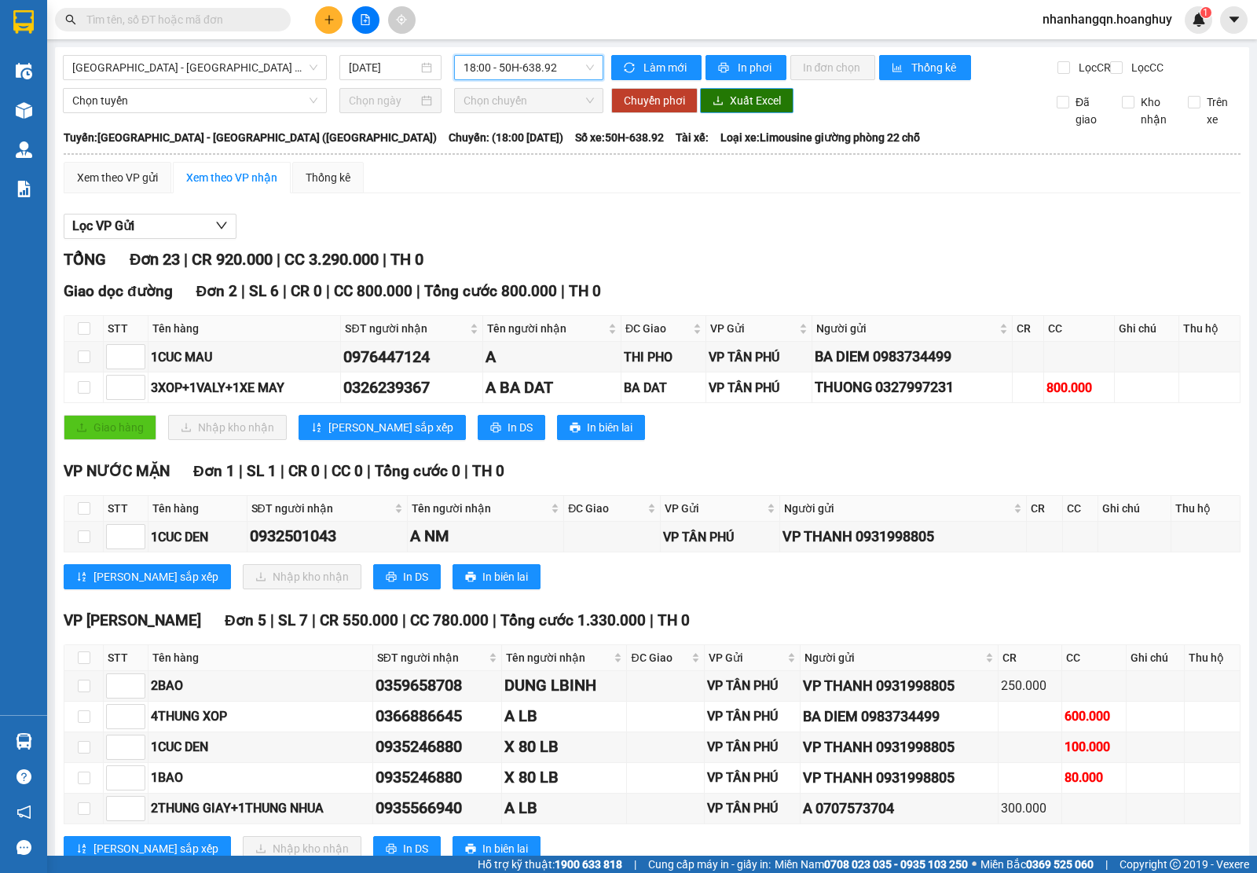
click at [732, 109] on span "Xuất Excel" at bounding box center [755, 100] width 51 height 17
